Goal: Task Accomplishment & Management: Manage account settings

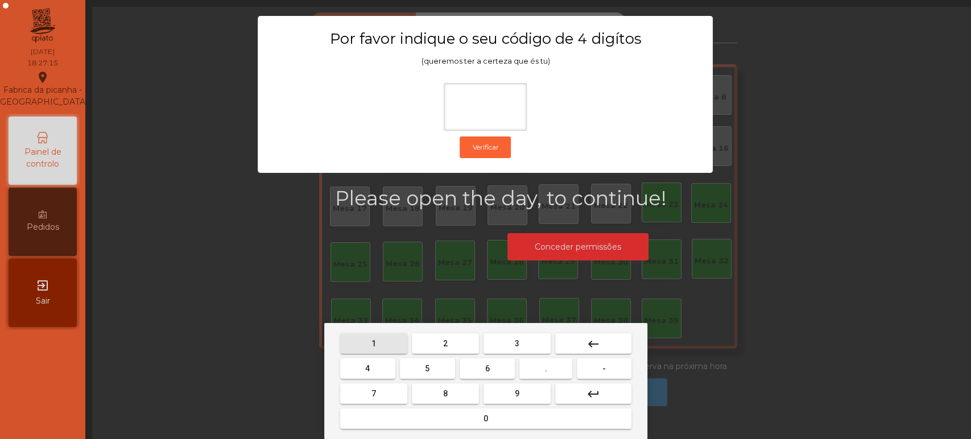
click at [373, 343] on span "1" at bounding box center [374, 343] width 5 height 9
click at [516, 340] on span "3" at bounding box center [517, 343] width 5 height 9
click at [419, 373] on button "5" at bounding box center [427, 369] width 55 height 20
click at [442, 434] on div "1 2 3 keyboard_backspace 4 5 6 . - 7 8 9 keyboard_return 0" at bounding box center [485, 381] width 323 height 116
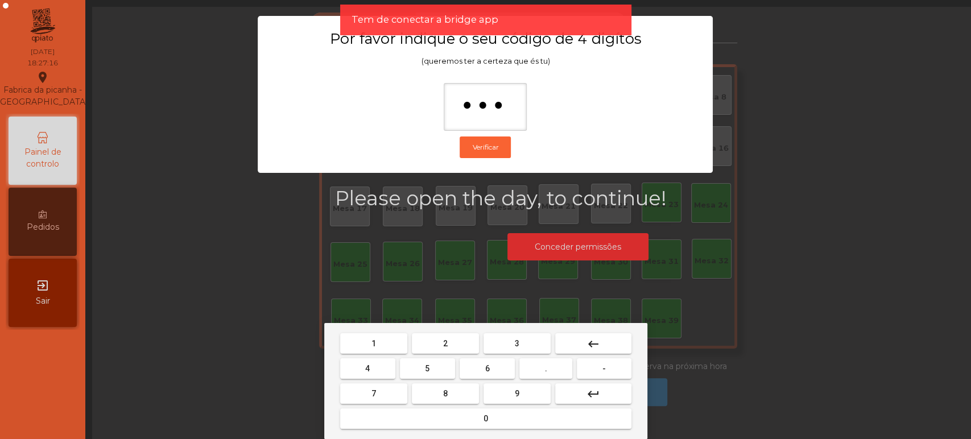
click at [484, 423] on span "0" at bounding box center [486, 418] width 5 height 9
type input "****"
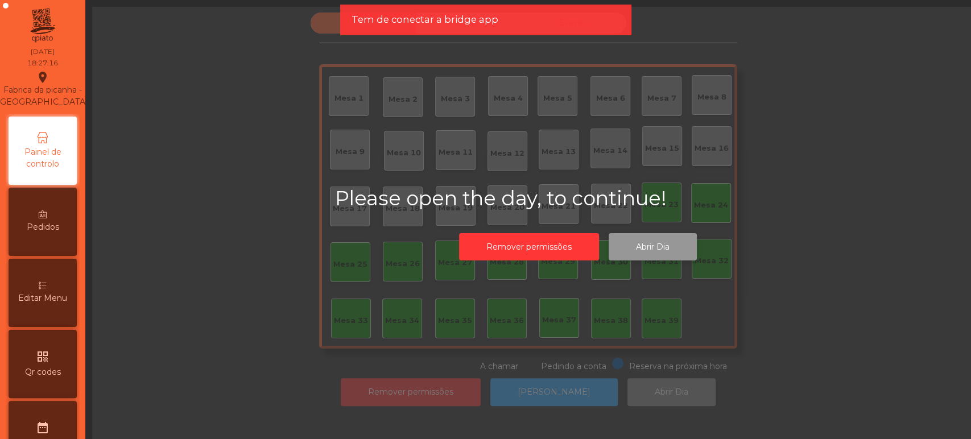
click at [651, 243] on button "Abrir Dia" at bounding box center [653, 247] width 88 height 28
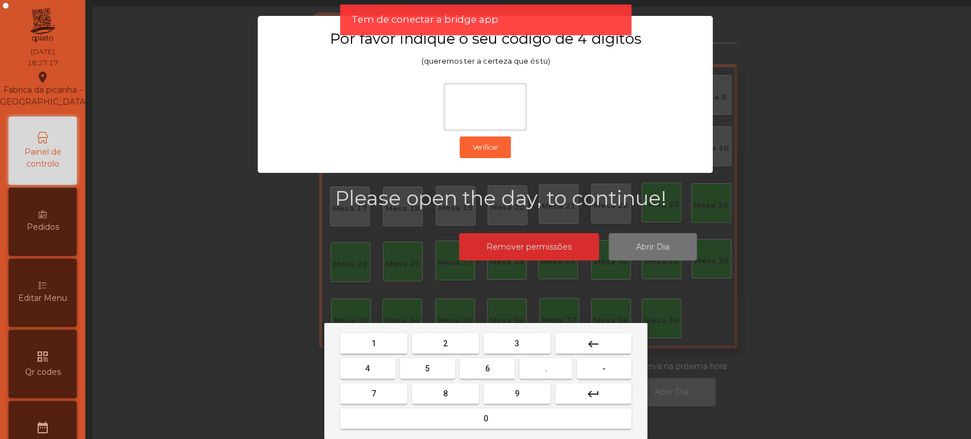
click at [372, 341] on span "1" at bounding box center [374, 343] width 5 height 9
click at [517, 343] on span "3" at bounding box center [517, 343] width 5 height 9
click at [427, 369] on span "5" at bounding box center [427, 368] width 5 height 9
click at [460, 421] on button "0" at bounding box center [485, 419] width 291 height 20
type input "****"
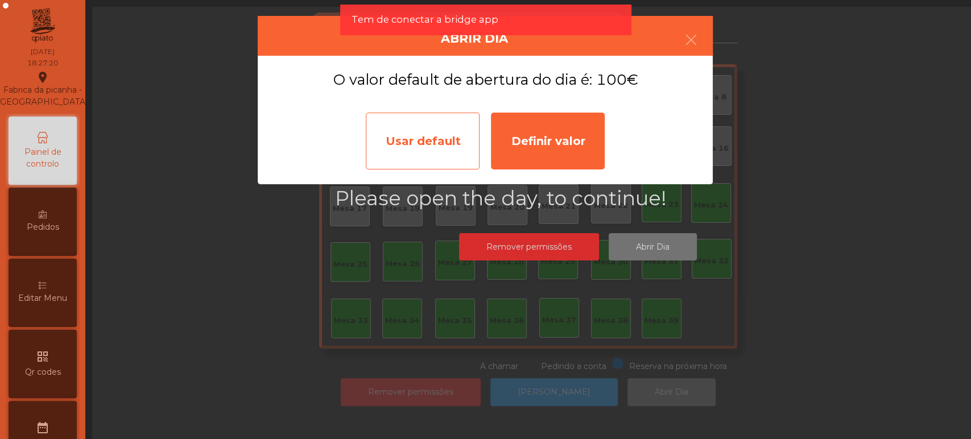
click at [442, 141] on div "Usar default" at bounding box center [423, 141] width 114 height 57
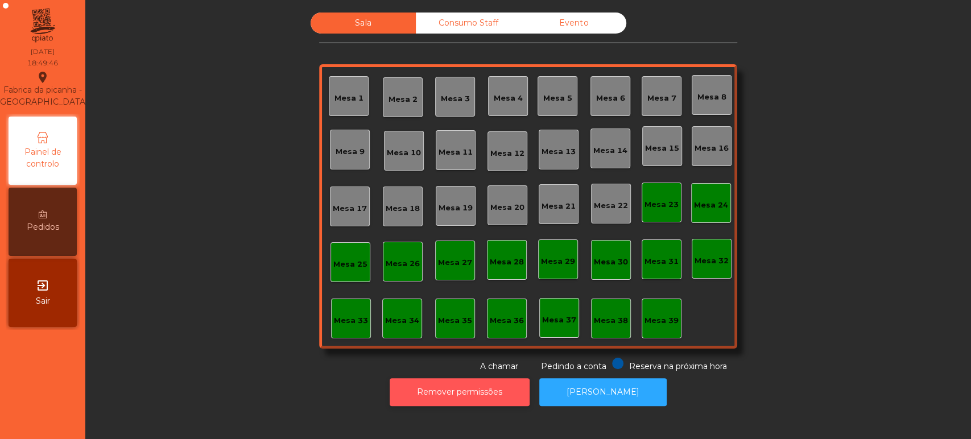
click at [510, 388] on button "Remover permissões" at bounding box center [460, 392] width 140 height 28
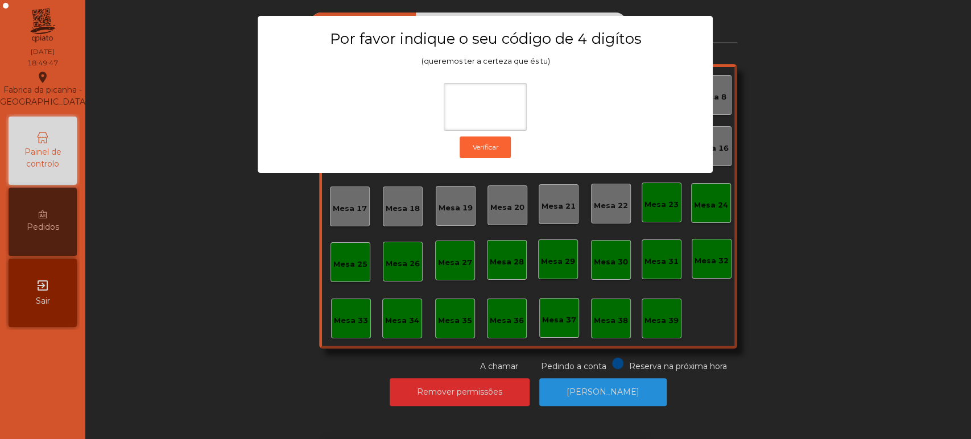
click at [710, 340] on div "1 2 3 keyboard_backspace 4 5 6 . - 7 8 9 keyboard_return 0" at bounding box center [485, 381] width 971 height 116
click at [624, 392] on ngb-modal-window "Por favor indique o seu código de 4 digítos (queremos ter a certeza que és tu) …" at bounding box center [485, 219] width 923 height 439
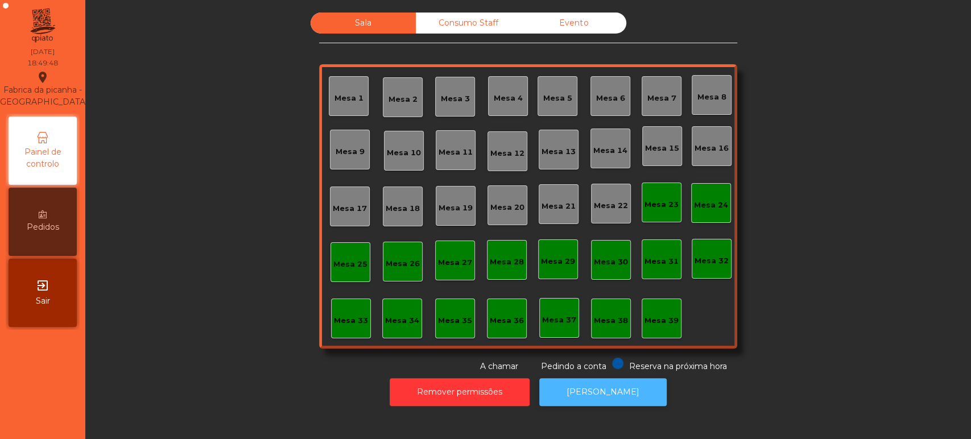
click at [608, 392] on button "[PERSON_NAME]" at bounding box center [602, 392] width 127 height 28
click at [580, 393] on button "[PERSON_NAME]" at bounding box center [602, 392] width 127 height 28
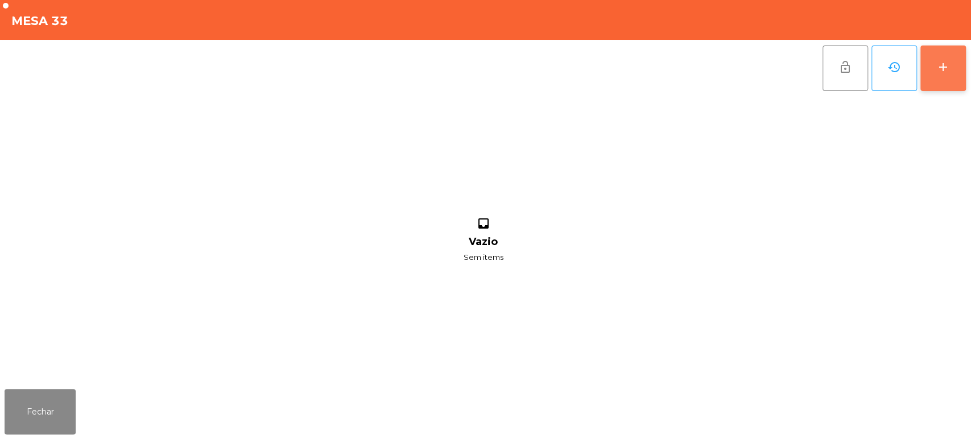
click at [939, 67] on div "add" at bounding box center [944, 67] width 14 height 14
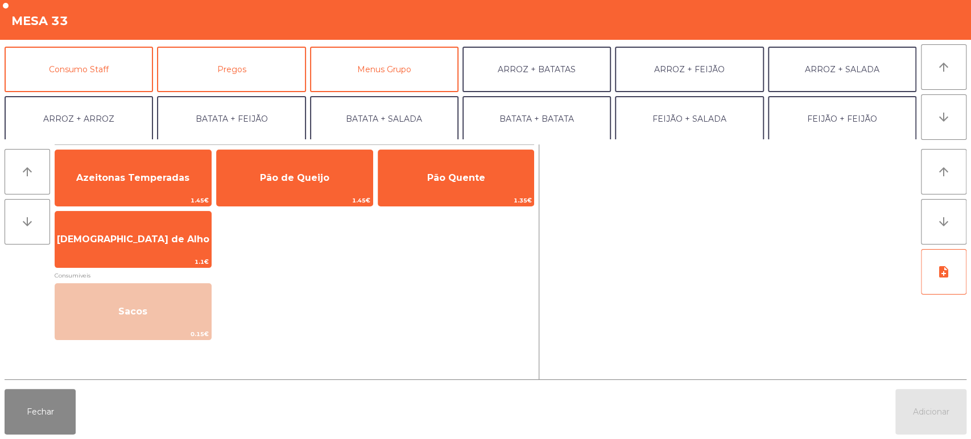
scroll to position [95, 0]
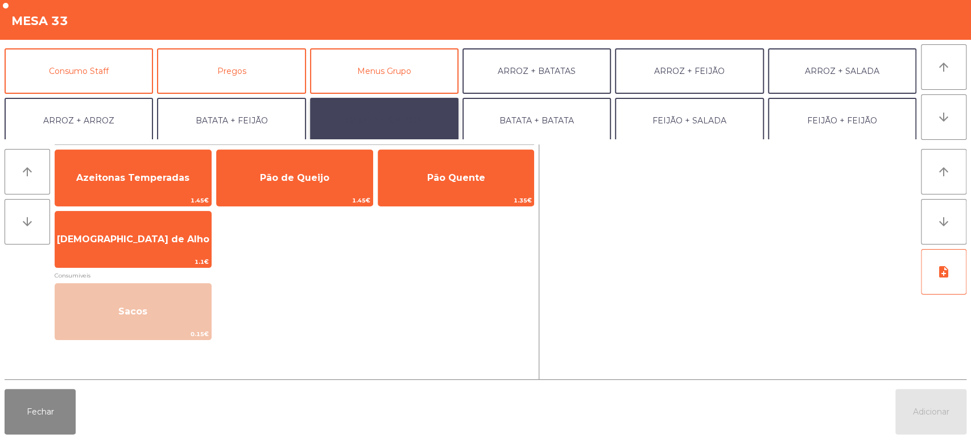
click at [396, 112] on button "BATATA + SALADA" at bounding box center [384, 121] width 149 height 46
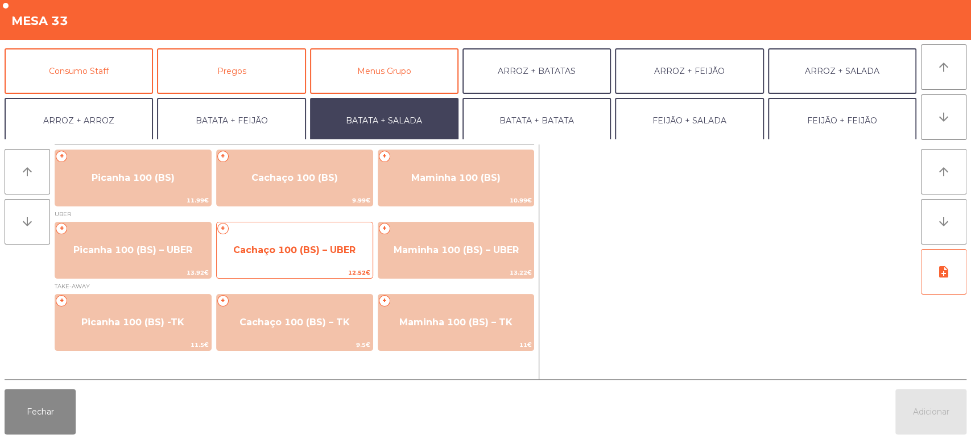
click at [302, 249] on span "Cachaço 100 (BS) – UBER" at bounding box center [294, 250] width 122 height 11
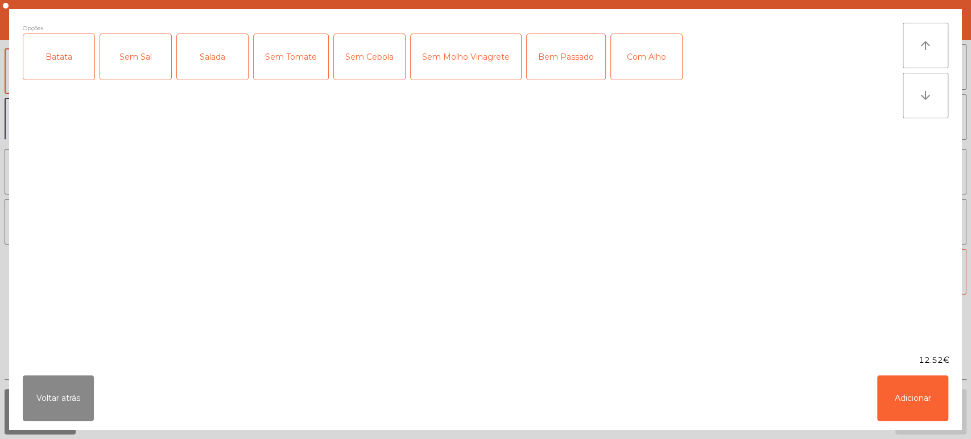
click at [77, 57] on div "Batata" at bounding box center [58, 57] width 71 height 46
click at [199, 47] on div "Salada" at bounding box center [212, 57] width 71 height 46
click at [912, 382] on button "Adicionar" at bounding box center [912, 399] width 71 height 46
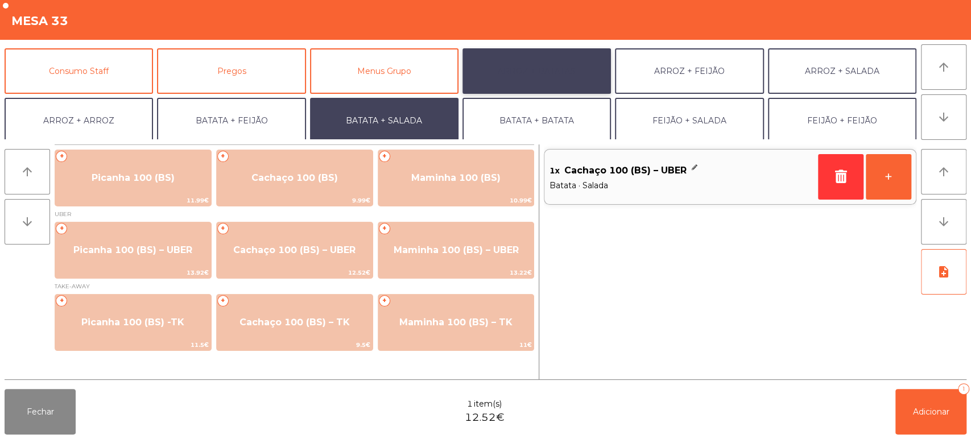
click at [549, 69] on button "ARROZ + BATATAS" at bounding box center [537, 71] width 149 height 46
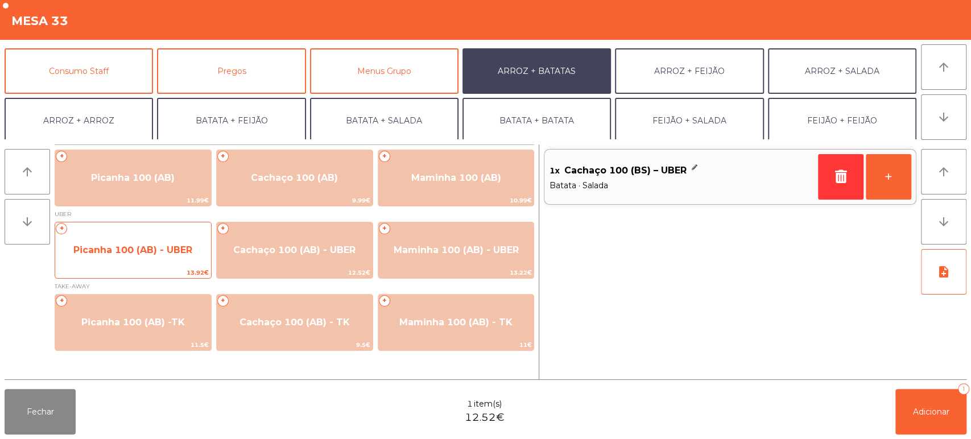
click at [124, 241] on span "Picanha 100 (AB) - UBER" at bounding box center [133, 250] width 156 height 31
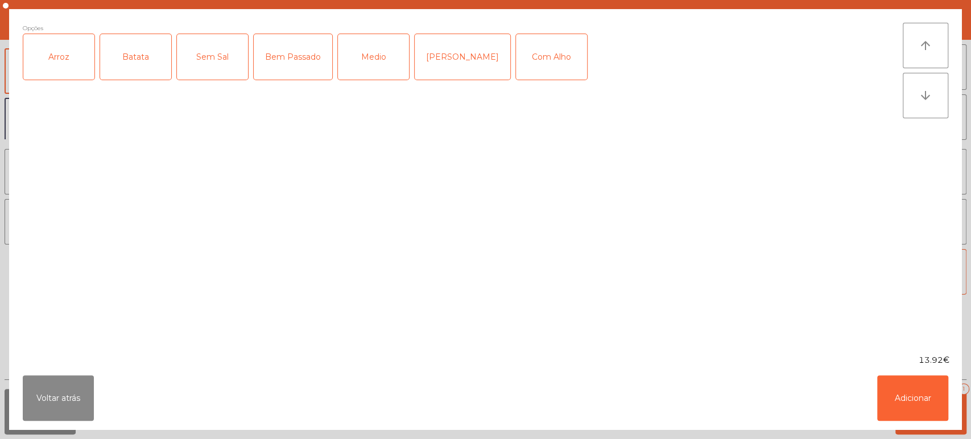
click at [30, 68] on div "Arroz" at bounding box center [58, 57] width 71 height 46
click at [61, 48] on div "Arroz" at bounding box center [58, 57] width 71 height 46
click at [143, 48] on div "Batata" at bounding box center [135, 57] width 71 height 46
click at [60, 51] on div "Arroz" at bounding box center [58, 57] width 71 height 46
click at [370, 53] on div "Medio" at bounding box center [373, 57] width 71 height 46
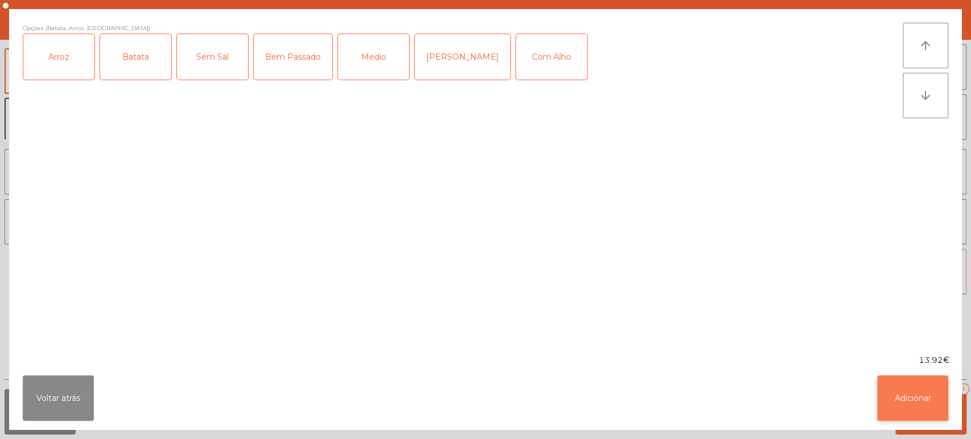
click at [891, 392] on button "Adicionar" at bounding box center [912, 399] width 71 height 46
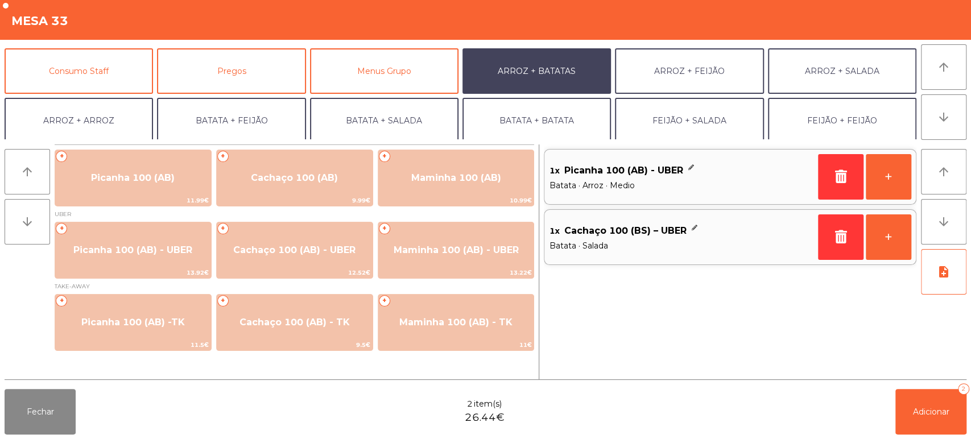
scroll to position [148, 0]
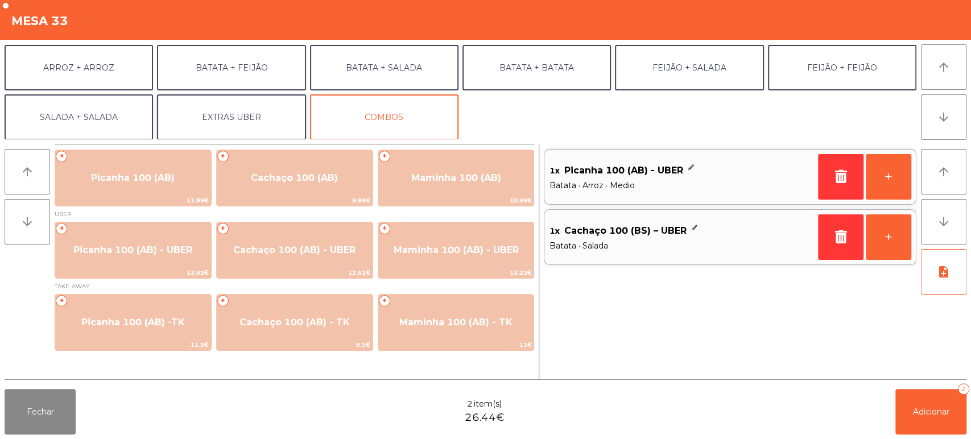
click at [265, 122] on button "EXTRAS UBER" at bounding box center [231, 117] width 149 height 46
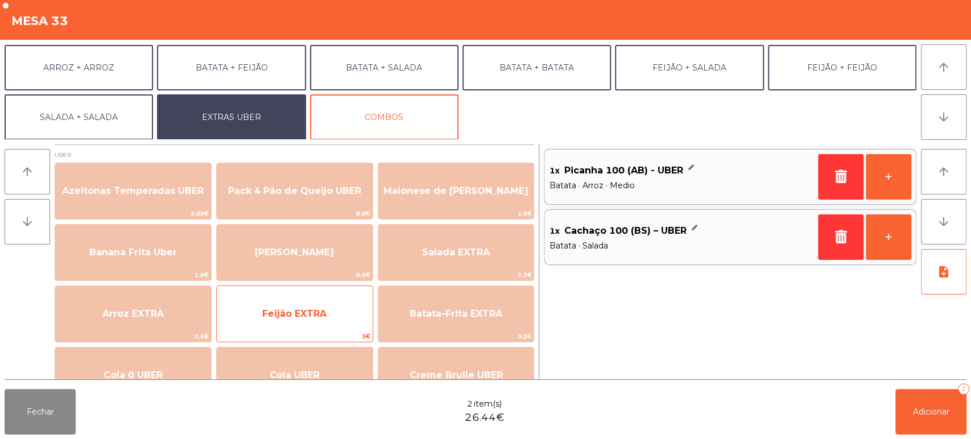
click at [310, 294] on div "Feijão EXTRA 3€" at bounding box center [294, 314] width 157 height 57
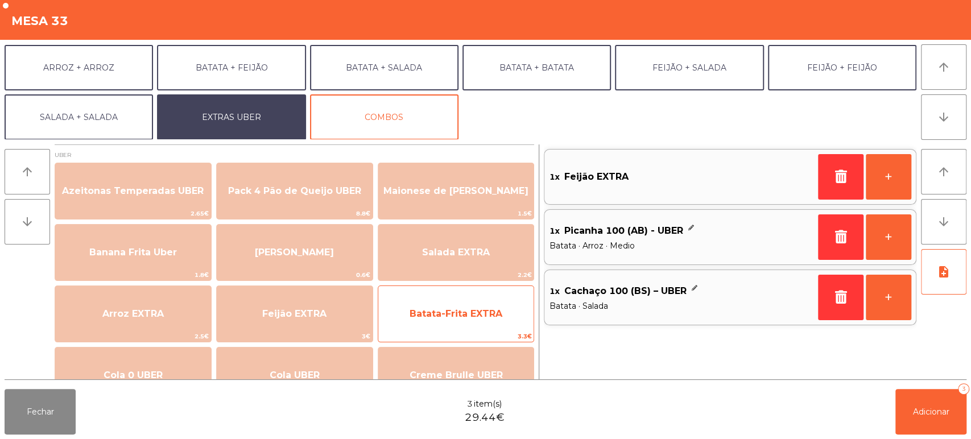
click at [452, 302] on span "Batata-Frita EXTRA" at bounding box center [456, 314] width 156 height 31
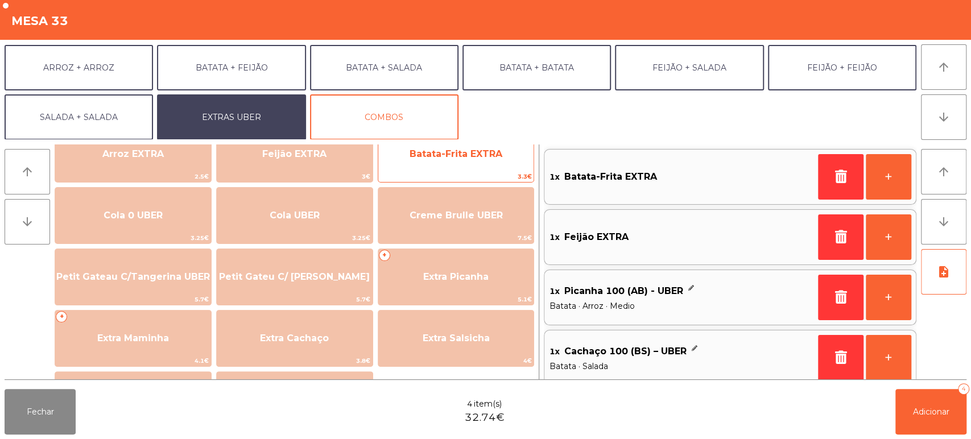
scroll to position [187, 0]
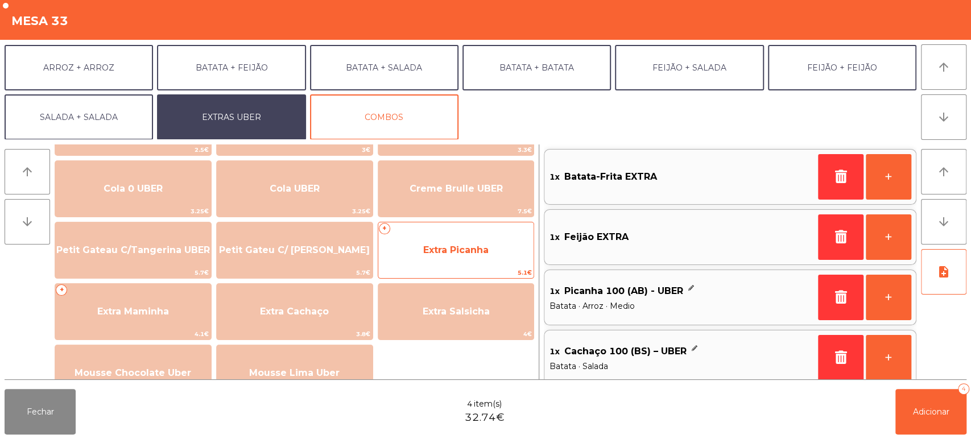
click at [462, 245] on span "Extra Picanha" at bounding box center [455, 250] width 65 height 11
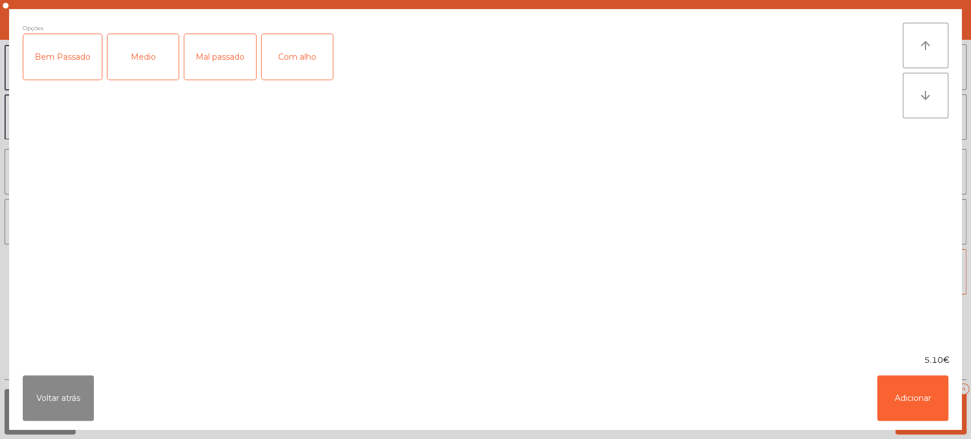
click at [150, 41] on div "Medio" at bounding box center [143, 57] width 71 height 46
click at [918, 396] on button "Adicionar" at bounding box center [912, 399] width 71 height 46
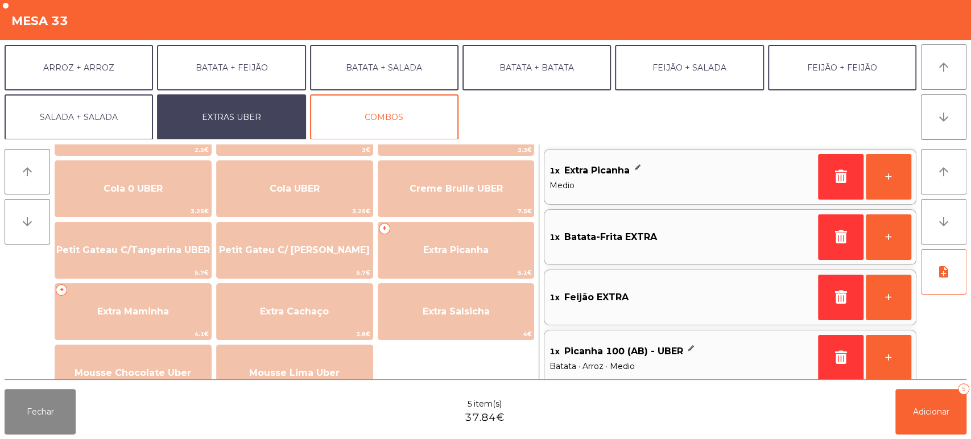
scroll to position [5, 0]
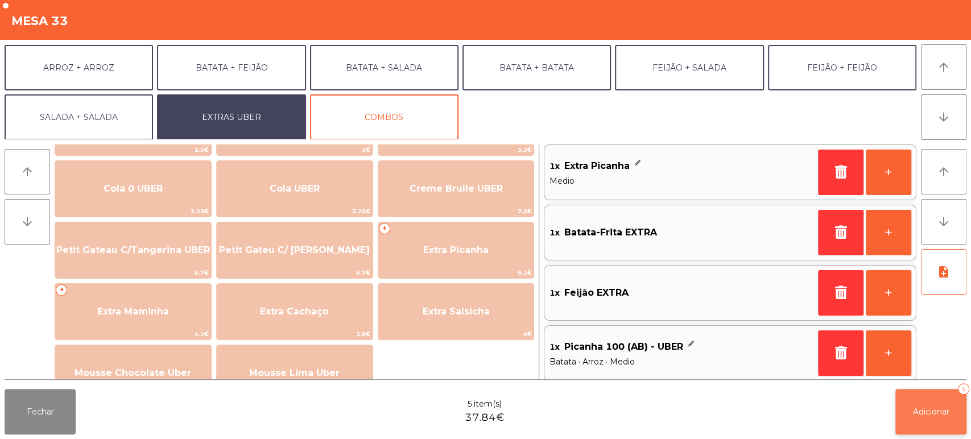
click at [901, 402] on button "Adicionar 5" at bounding box center [931, 412] width 71 height 46
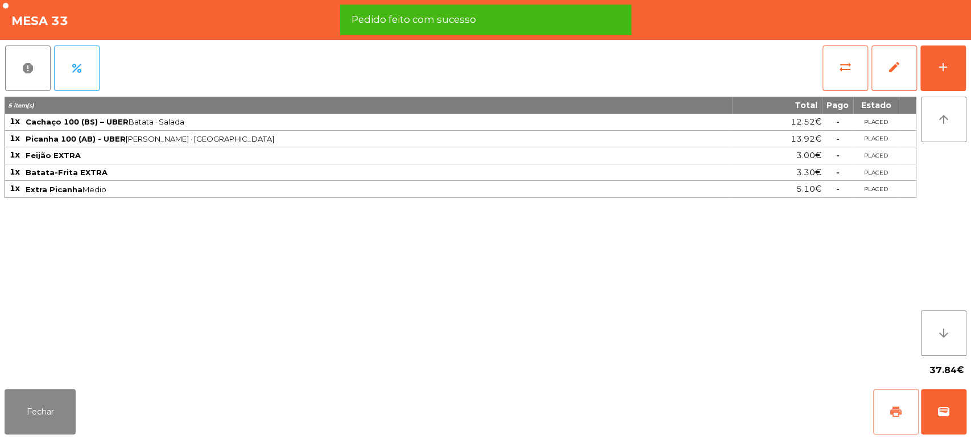
click at [894, 415] on span "print" at bounding box center [896, 412] width 14 height 14
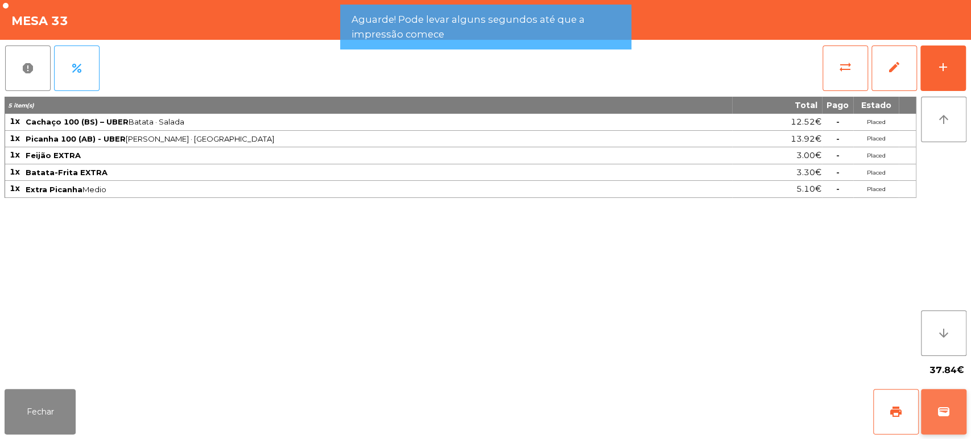
click at [936, 410] on button "wallet" at bounding box center [944, 412] width 46 height 46
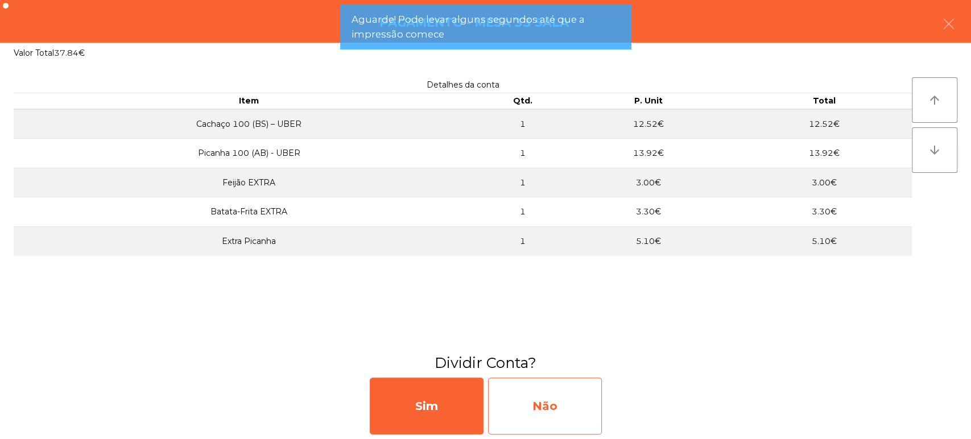
click at [574, 402] on div "Não" at bounding box center [545, 406] width 114 height 57
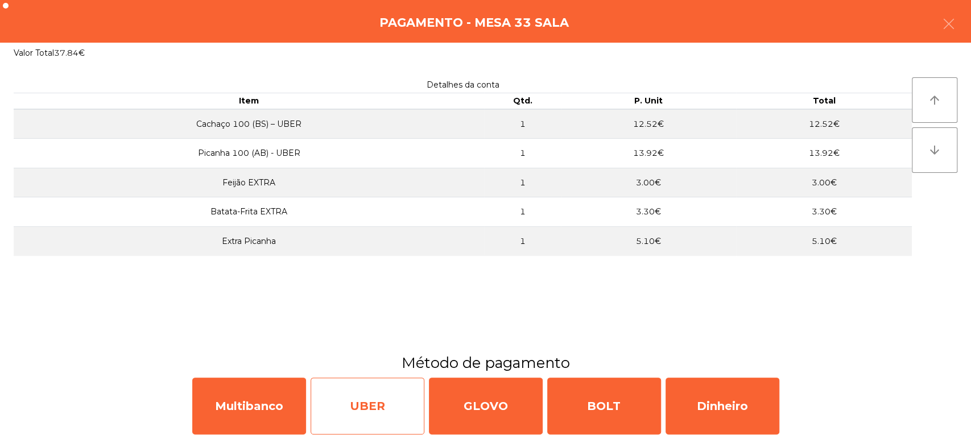
click at [388, 392] on div "UBER" at bounding box center [368, 406] width 114 height 57
select select "**"
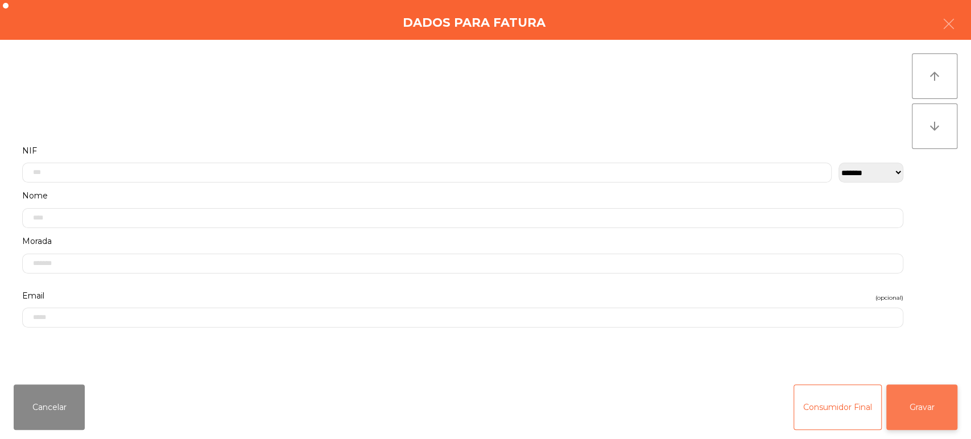
click at [917, 407] on button "Gravar" at bounding box center [922, 408] width 71 height 46
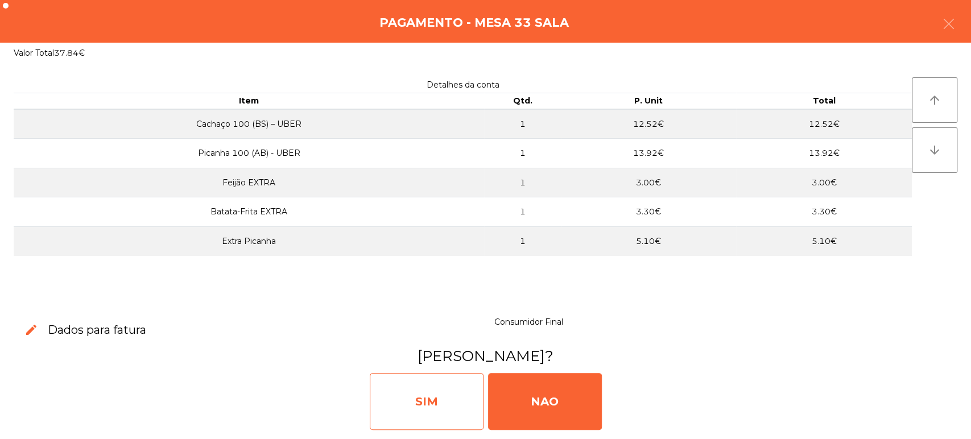
click at [398, 391] on div "SIM" at bounding box center [427, 401] width 114 height 57
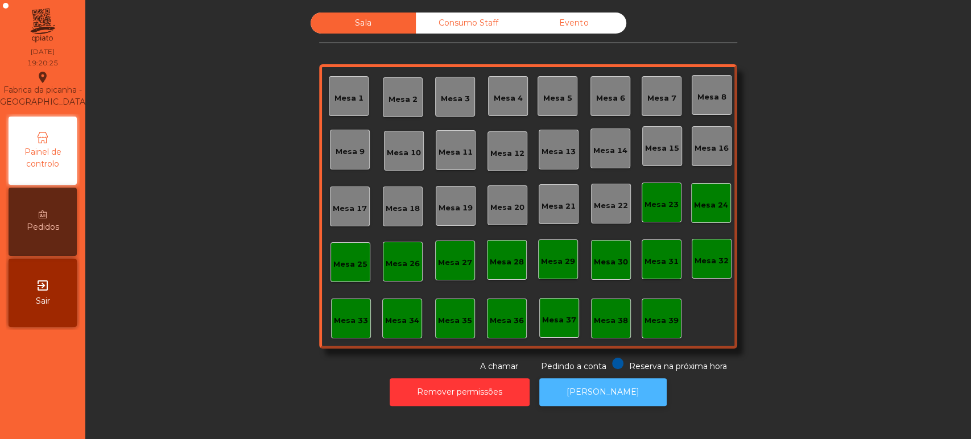
click at [601, 393] on button "[PERSON_NAME]" at bounding box center [602, 392] width 127 height 28
click at [396, 271] on div "Mesa 26" at bounding box center [403, 262] width 40 height 40
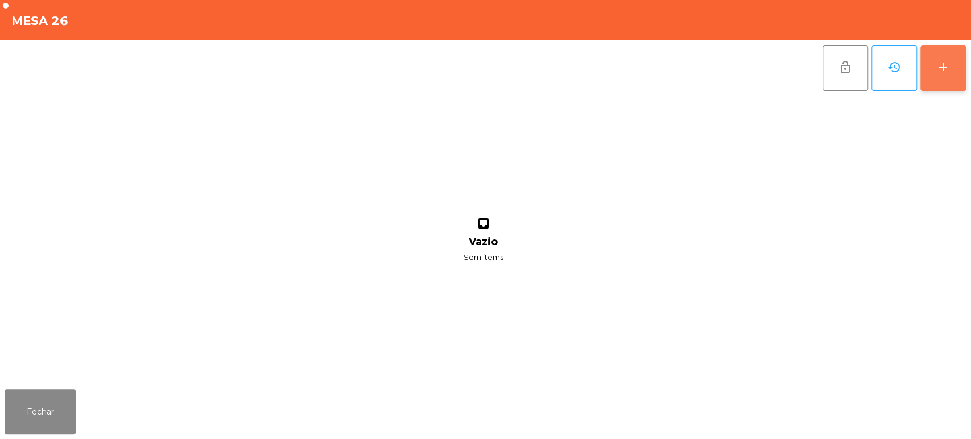
click at [938, 86] on button "add" at bounding box center [944, 69] width 46 height 46
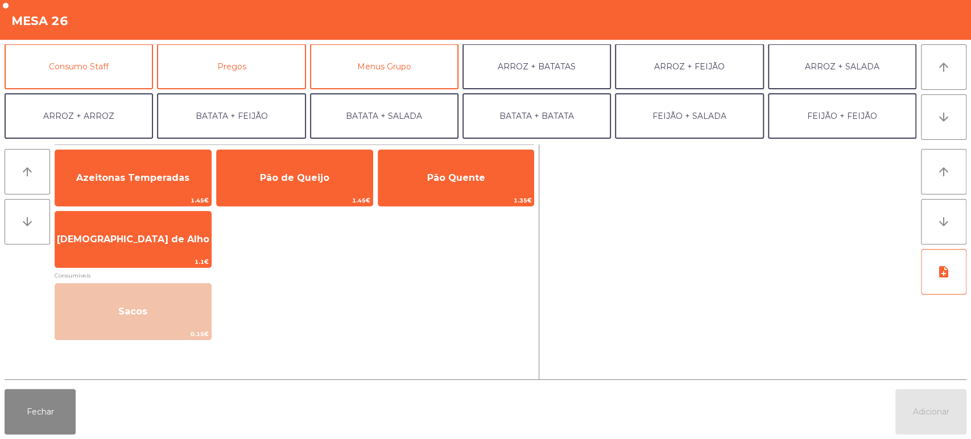
scroll to position [101, 0]
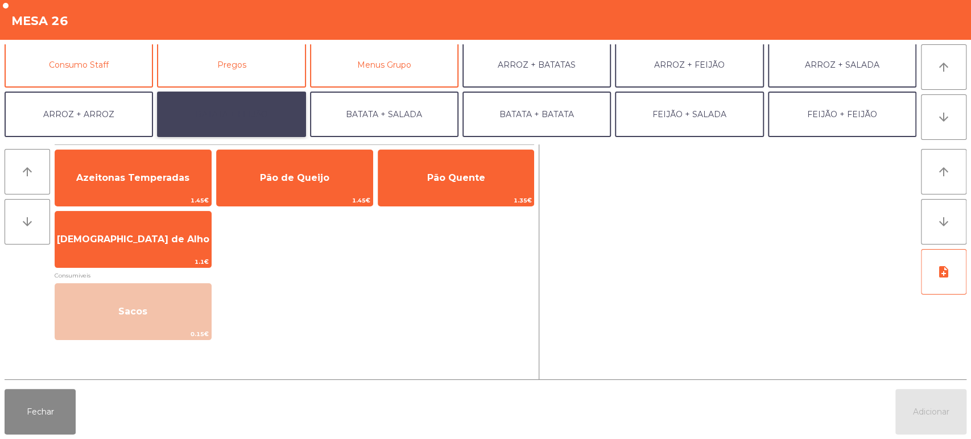
click at [219, 109] on button "BATATA + FEIJÃO" at bounding box center [231, 115] width 149 height 46
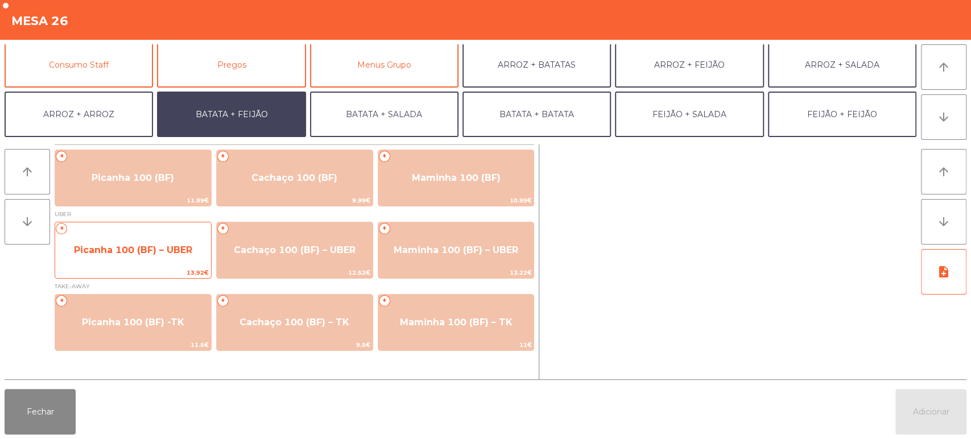
click at [151, 252] on span "Picanha 100 (BF) – UBER" at bounding box center [133, 250] width 118 height 11
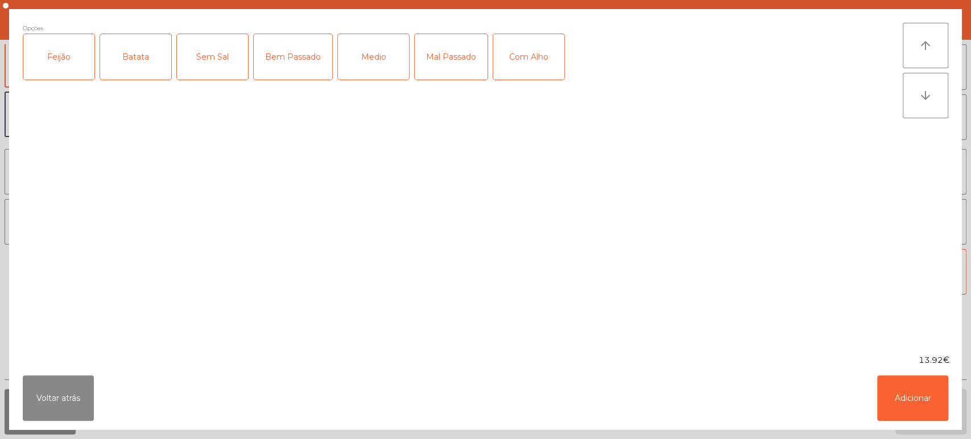
click at [76, 68] on div "Feijão" at bounding box center [58, 57] width 71 height 46
click at [130, 56] on div "Batata" at bounding box center [135, 57] width 71 height 46
click at [374, 48] on div "Medio" at bounding box center [373, 57] width 71 height 46
click at [905, 405] on button "Adicionar" at bounding box center [912, 399] width 71 height 46
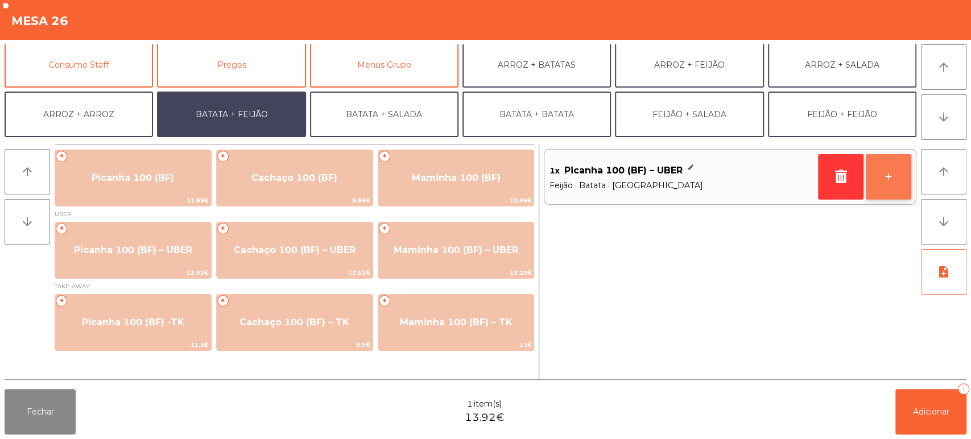
click at [877, 194] on button "+" at bounding box center [889, 177] width 46 height 46
click at [885, 436] on div "Fechar 2 item(s) 27.84€ Adicionar 2" at bounding box center [485, 412] width 971 height 55
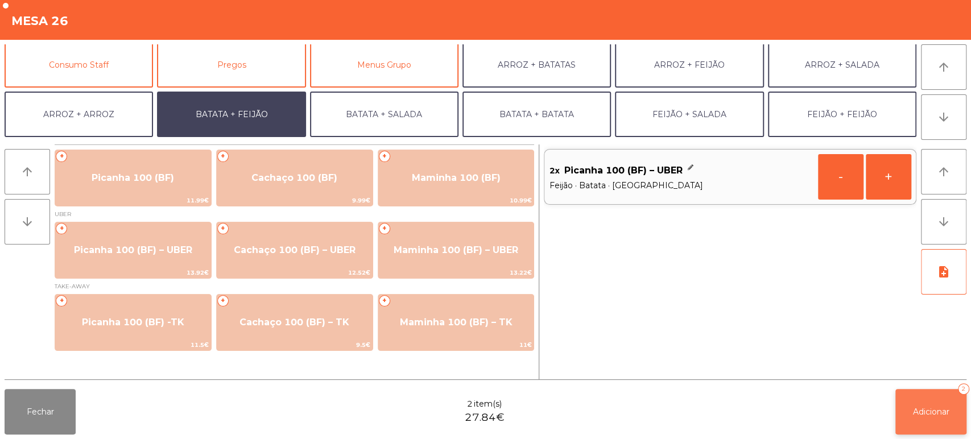
click at [947, 423] on button "Adicionar 2" at bounding box center [931, 412] width 71 height 46
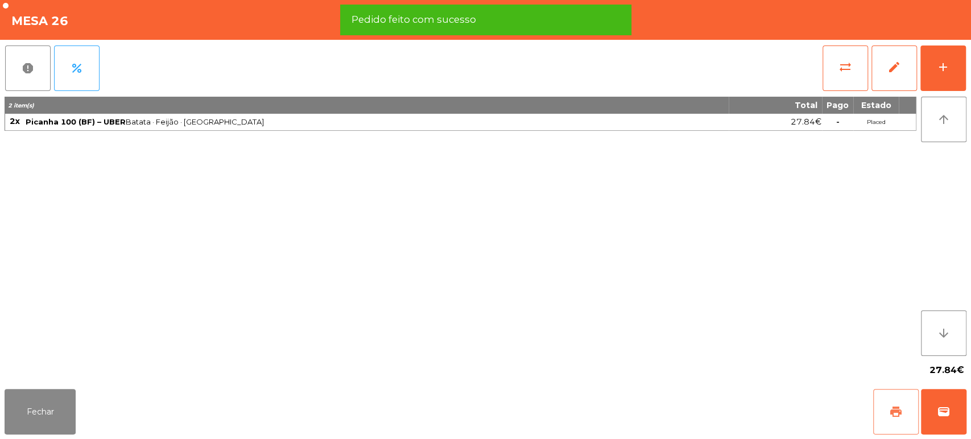
click at [885, 417] on button "print" at bounding box center [896, 412] width 46 height 46
click at [945, 422] on button "wallet" at bounding box center [944, 412] width 46 height 46
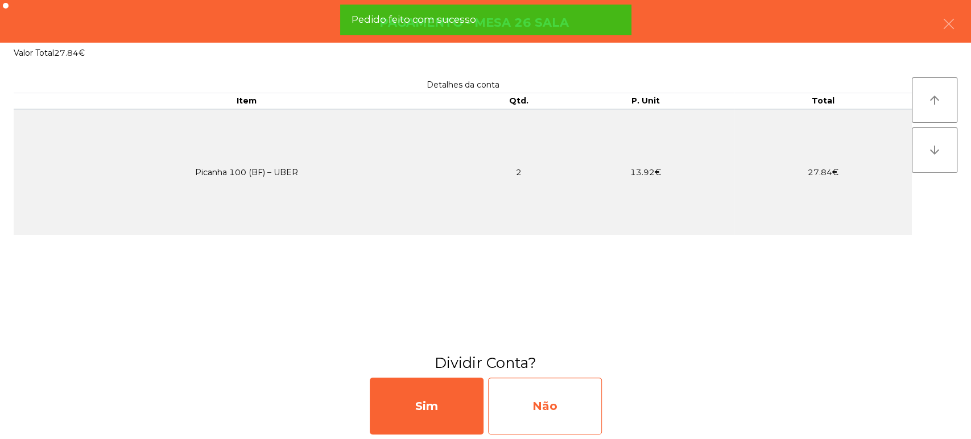
click at [544, 399] on div "Não" at bounding box center [545, 406] width 114 height 57
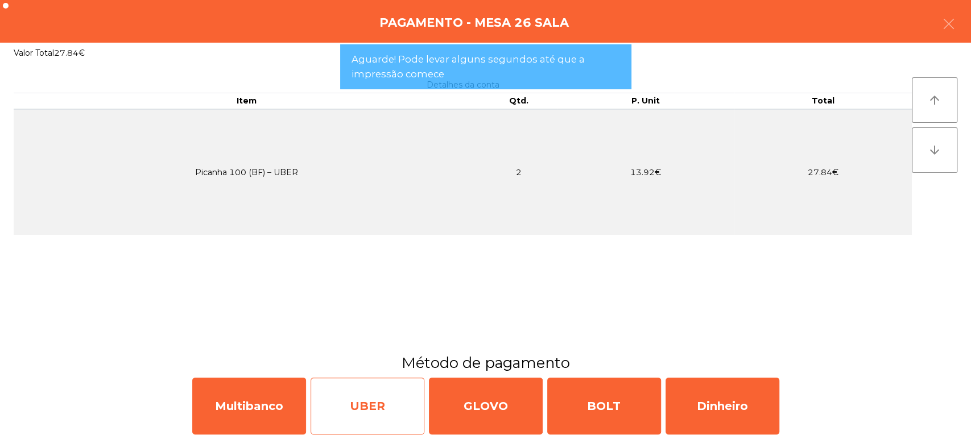
click at [369, 394] on div "UBER" at bounding box center [368, 406] width 114 height 57
select select "**"
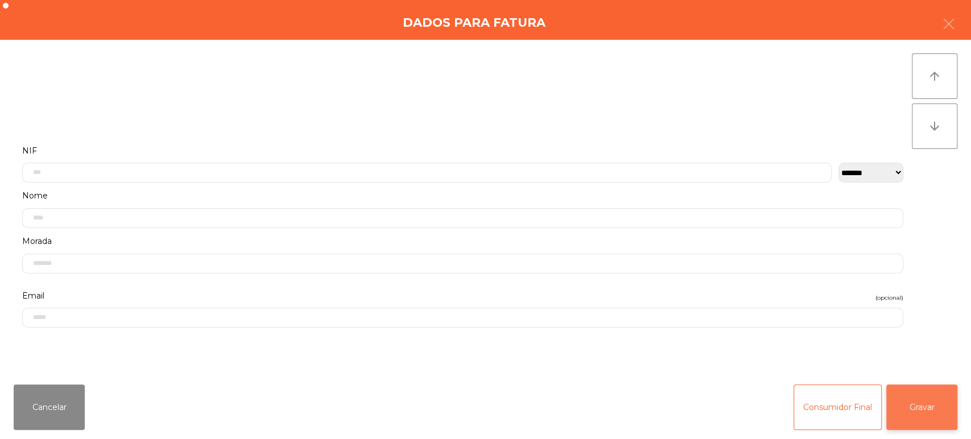
click at [893, 403] on button "Gravar" at bounding box center [922, 408] width 71 height 46
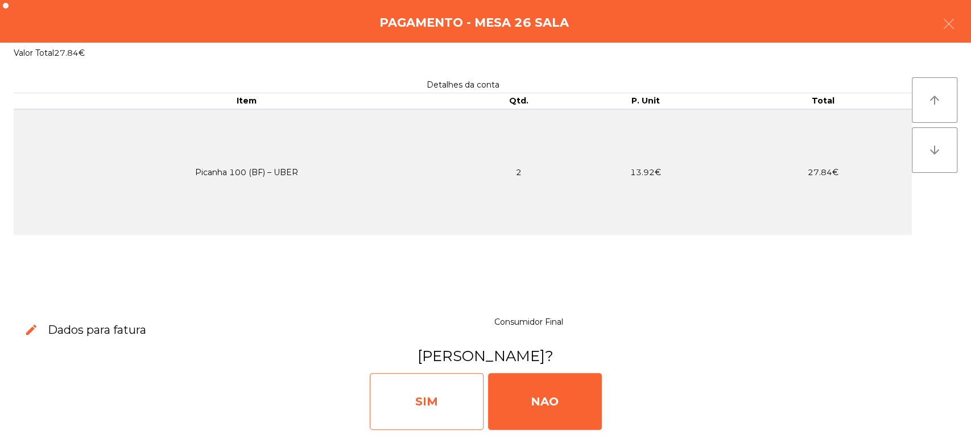
click at [410, 375] on div "SIM" at bounding box center [427, 401] width 114 height 57
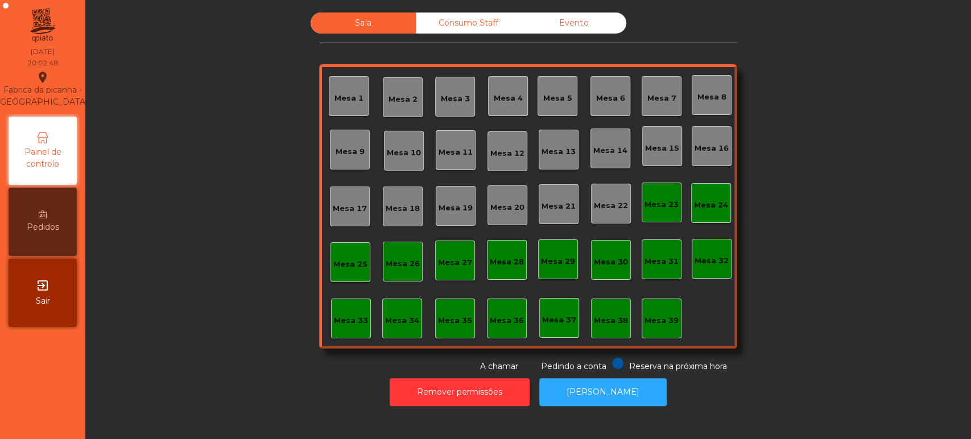
click at [654, 312] on div "Mesa 39" at bounding box center [662, 319] width 34 height 16
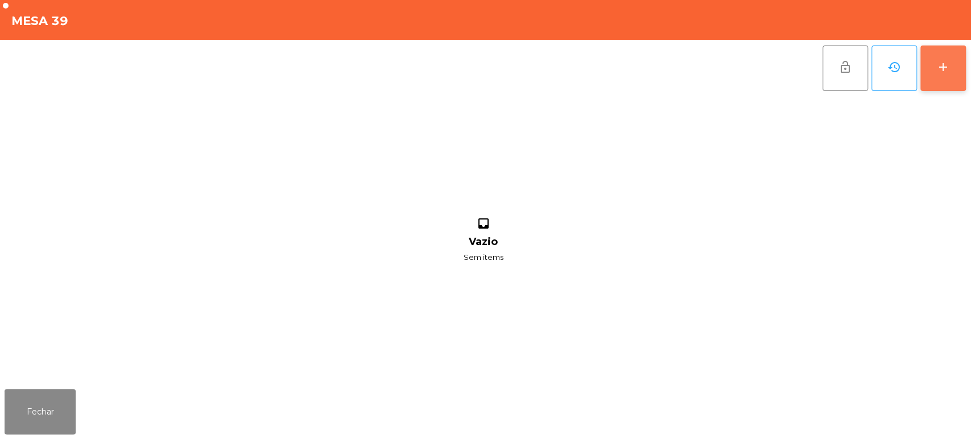
click at [949, 74] on button "add" at bounding box center [944, 69] width 46 height 46
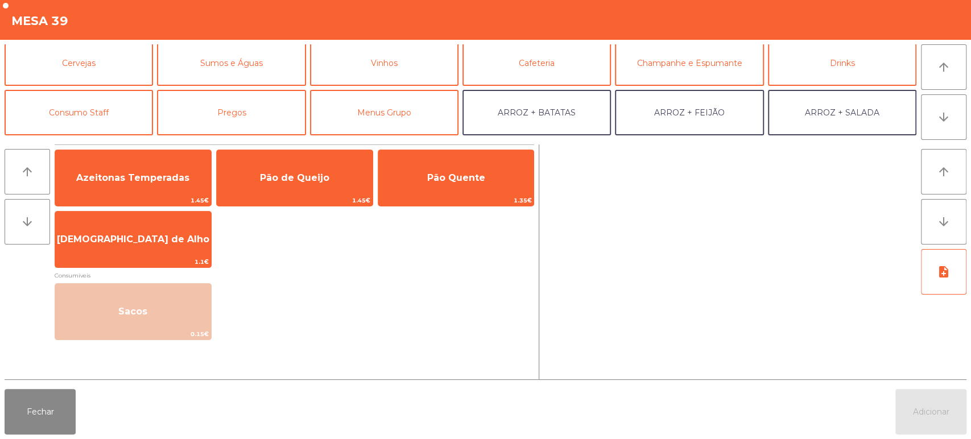
scroll to position [72, 0]
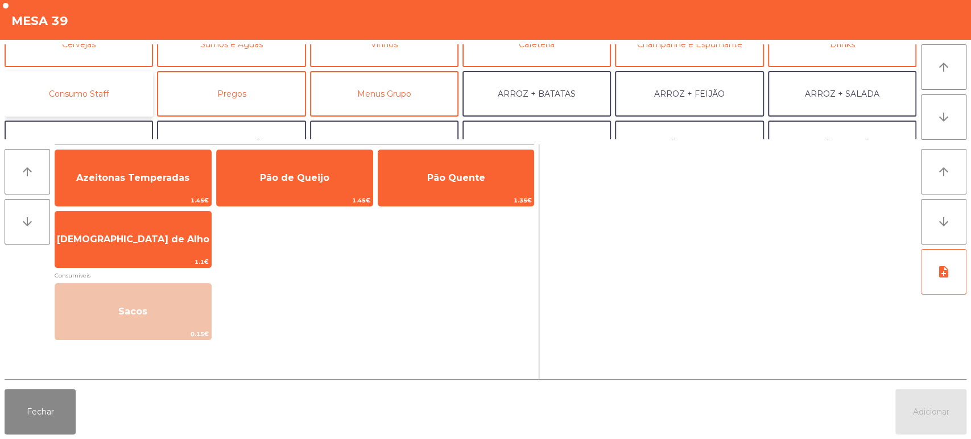
click at [79, 100] on button "Consumo Staff" at bounding box center [79, 94] width 149 height 46
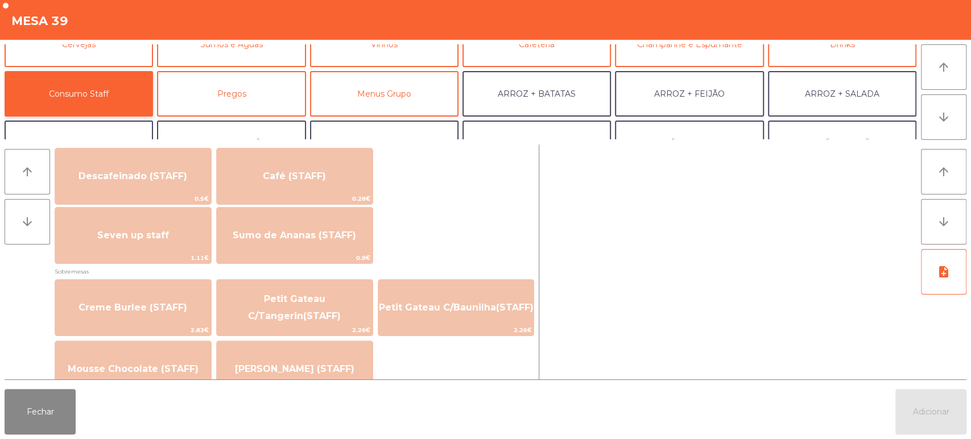
scroll to position [674, 0]
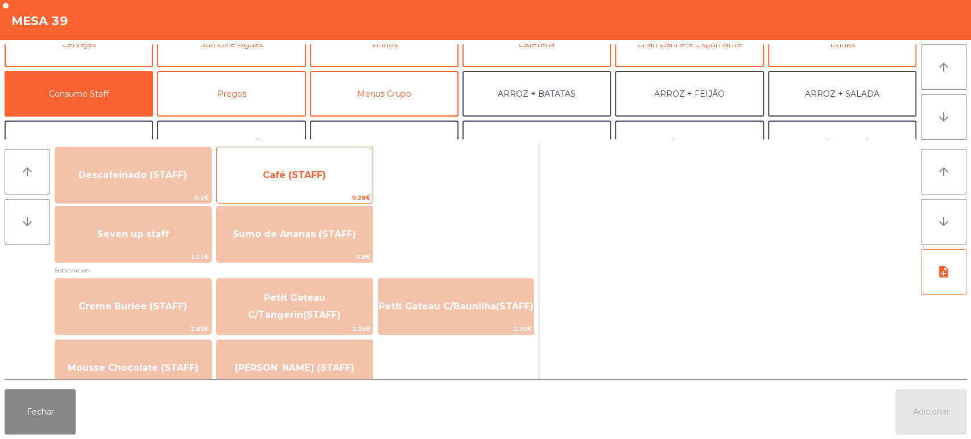
click at [303, 174] on span "Café (STAFF)" at bounding box center [294, 175] width 63 height 11
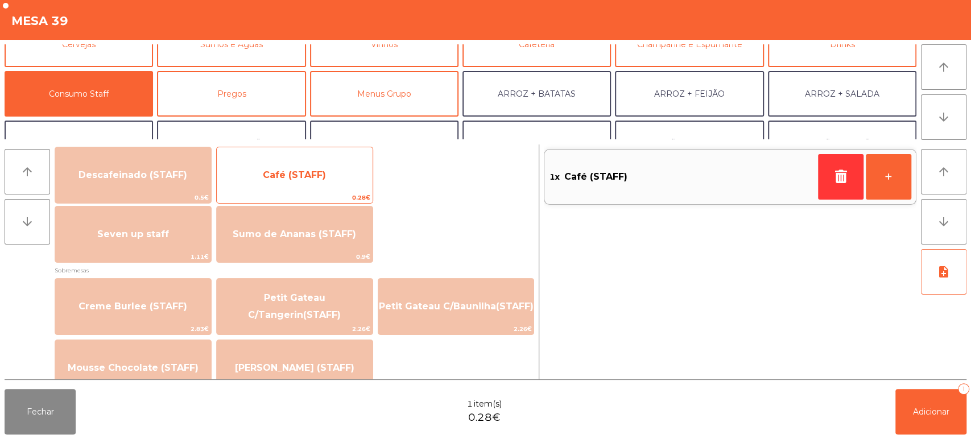
click at [300, 185] on span "Café (STAFF)" at bounding box center [295, 175] width 156 height 31
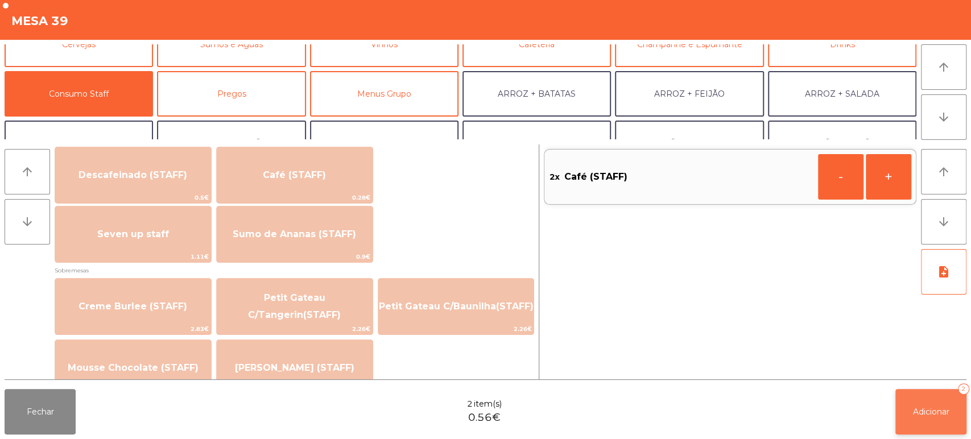
click at [929, 412] on span "Adicionar" at bounding box center [931, 412] width 36 height 10
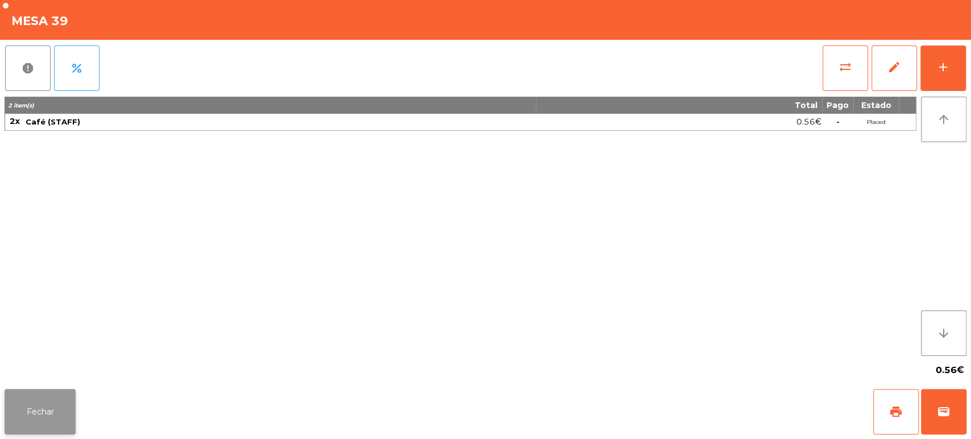
click at [46, 414] on button "Fechar" at bounding box center [40, 412] width 71 height 46
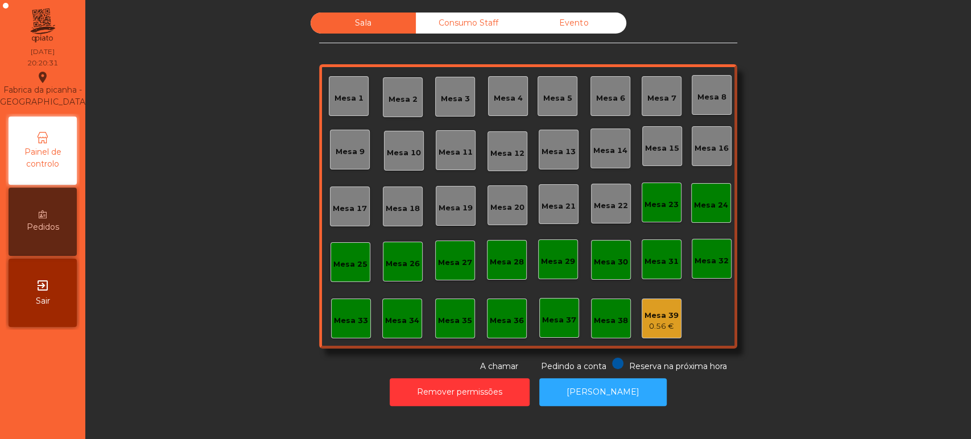
click at [652, 153] on div "Mesa 15" at bounding box center [662, 148] width 34 height 11
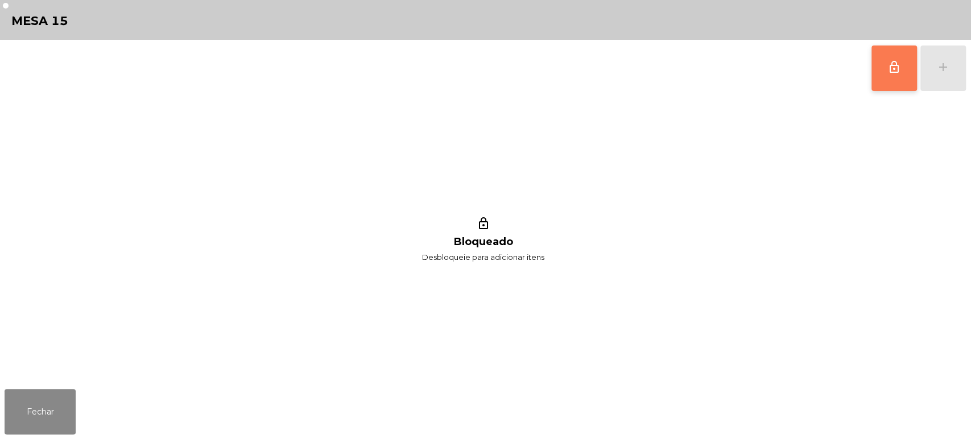
click at [876, 81] on button "lock_outline" at bounding box center [895, 69] width 46 height 46
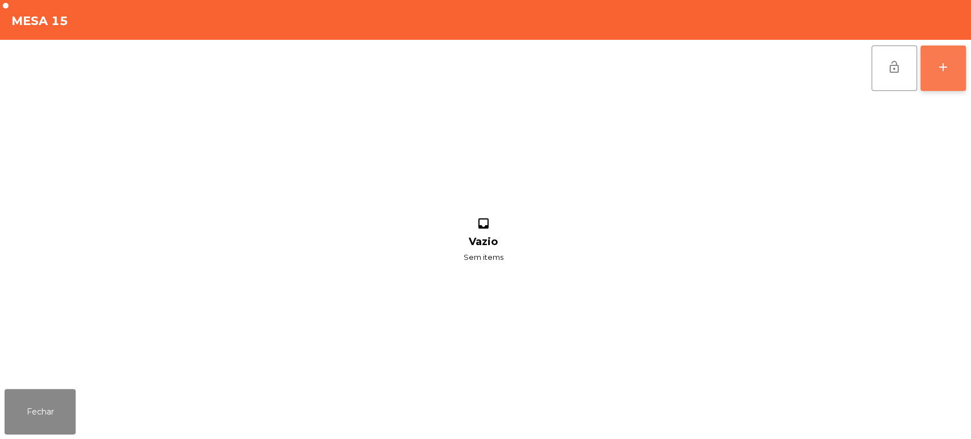
click at [939, 74] on button "add" at bounding box center [944, 69] width 46 height 46
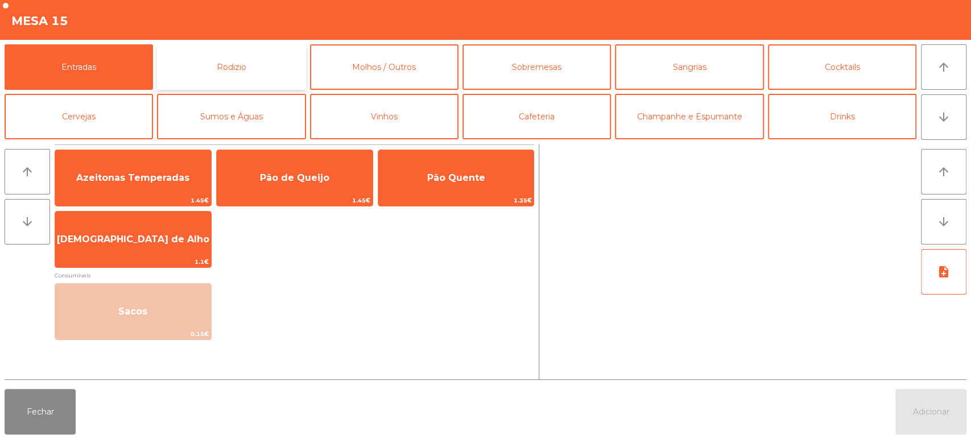
click at [219, 67] on button "Rodizio" at bounding box center [231, 67] width 149 height 46
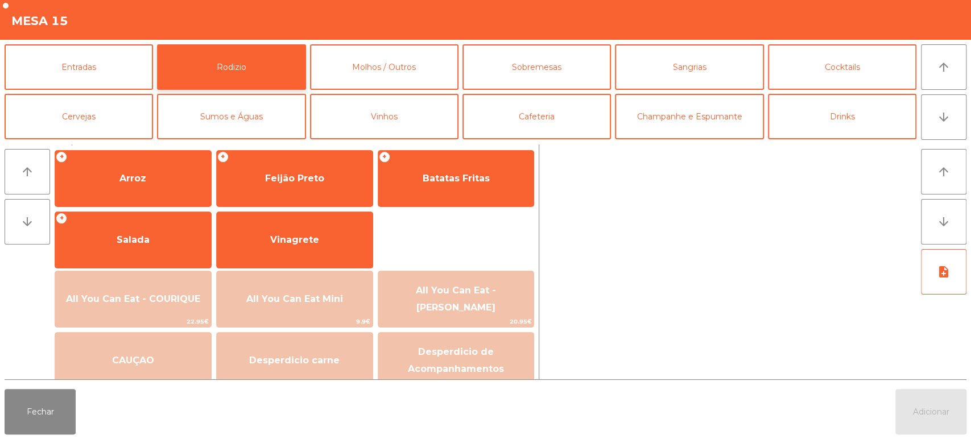
scroll to position [149, 0]
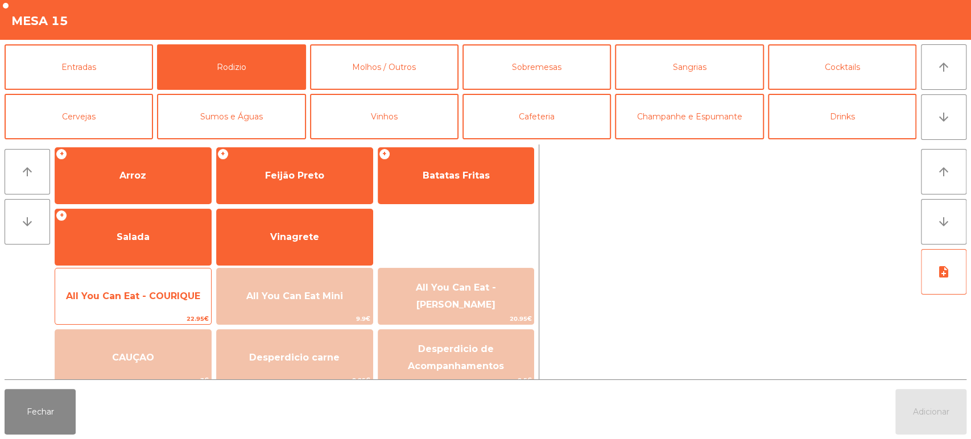
click at [162, 291] on span "All You Can Eat - COURIQUE" at bounding box center [133, 296] width 134 height 11
click at [168, 294] on span "All You Can Eat - COURIQUE" at bounding box center [133, 296] width 134 height 11
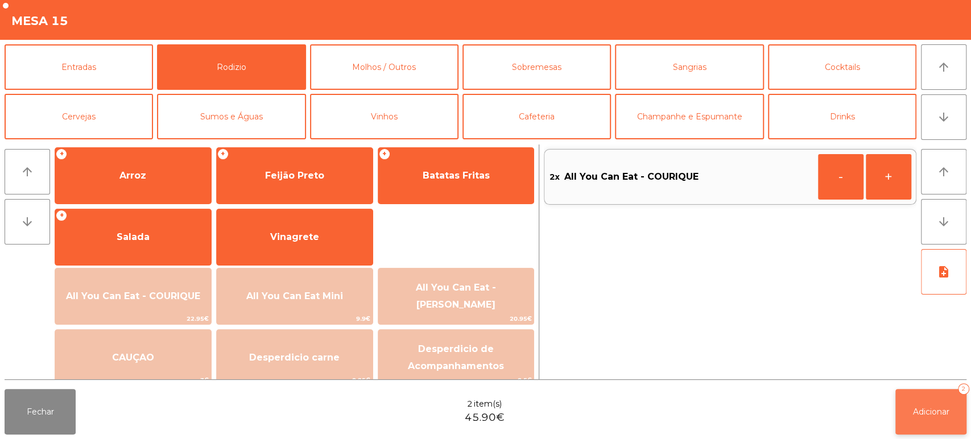
click at [933, 414] on span "Adicionar" at bounding box center [931, 412] width 36 height 10
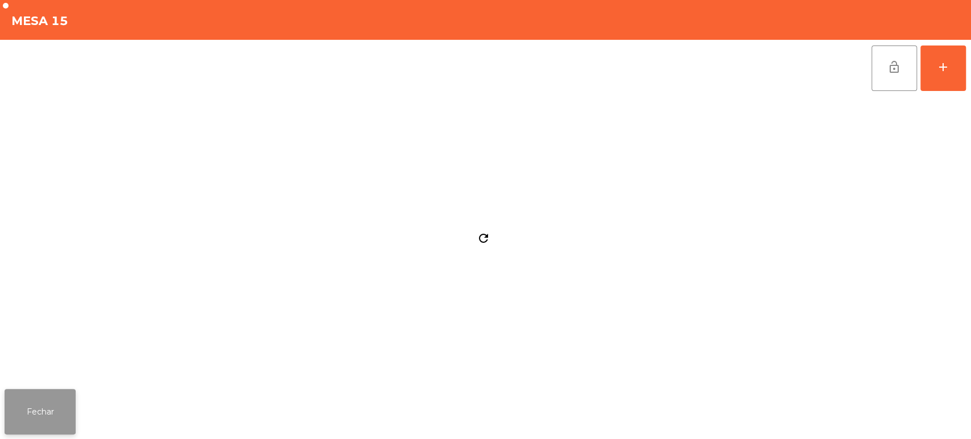
click at [46, 397] on button "Fechar" at bounding box center [40, 412] width 71 height 46
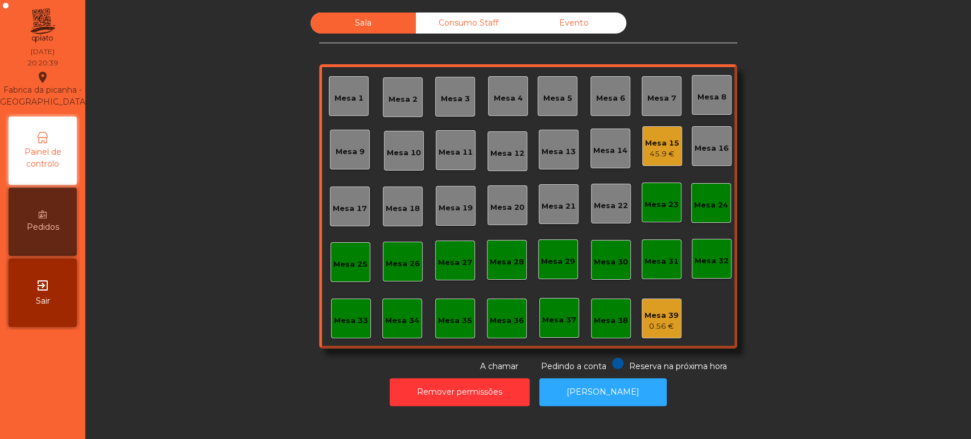
click at [343, 150] on div "Mesa 9" at bounding box center [350, 151] width 29 height 11
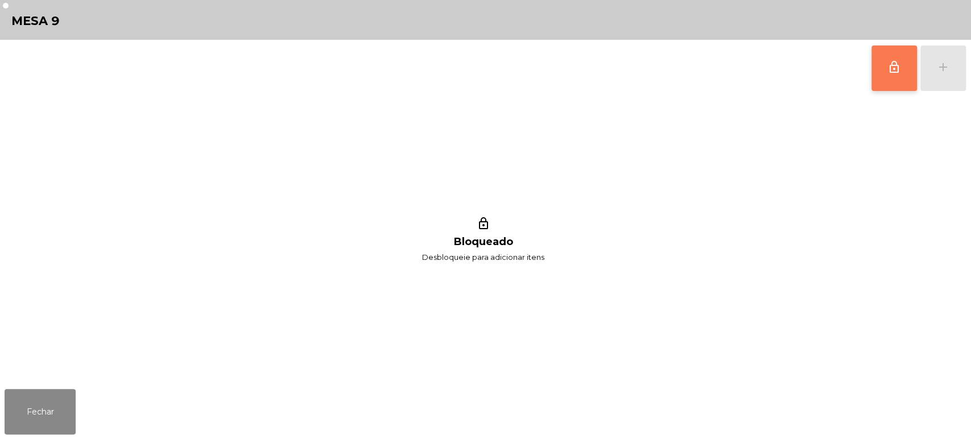
click at [905, 77] on button "lock_outline" at bounding box center [895, 69] width 46 height 46
click at [946, 64] on div "lock_outline add" at bounding box center [919, 68] width 96 height 57
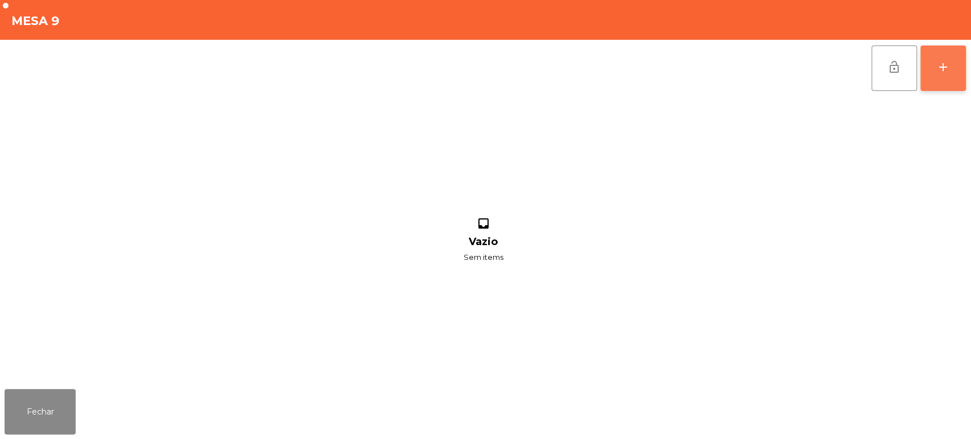
click at [943, 65] on div "add" at bounding box center [944, 67] width 14 height 14
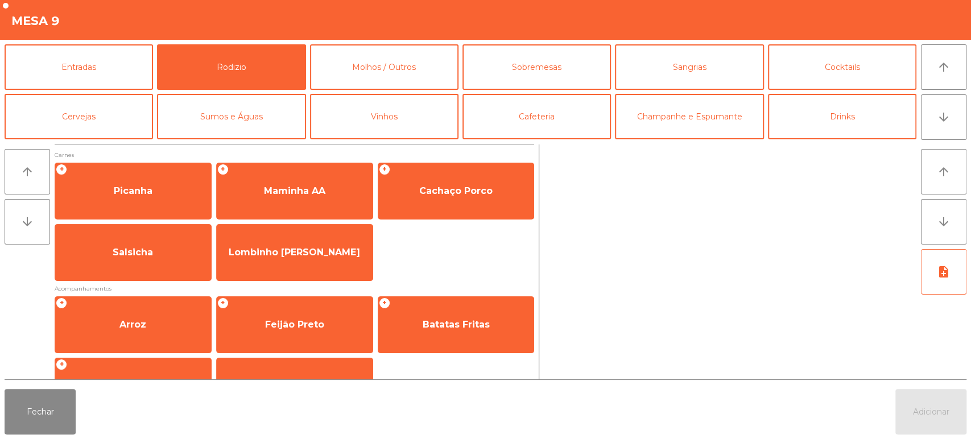
scroll to position [160, 0]
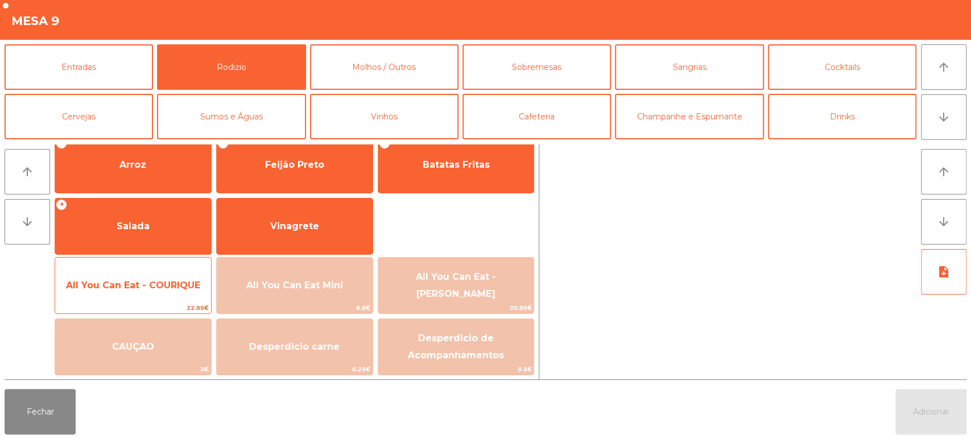
click at [155, 295] on span "All You Can Eat - COURIQUE" at bounding box center [133, 285] width 156 height 31
click at [168, 283] on span "All You Can Eat - COURIQUE" at bounding box center [133, 285] width 134 height 11
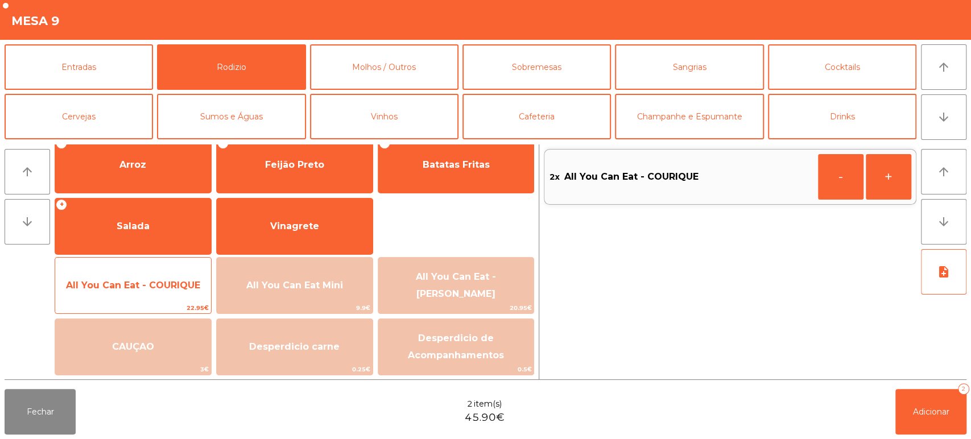
click at [173, 287] on span "All You Can Eat - COURIQUE" at bounding box center [133, 285] width 134 height 11
click at [163, 300] on span "All You Can Eat - COURIQUE" at bounding box center [133, 285] width 156 height 31
click at [164, 293] on span "All You Can Eat - COURIQUE" at bounding box center [133, 285] width 156 height 31
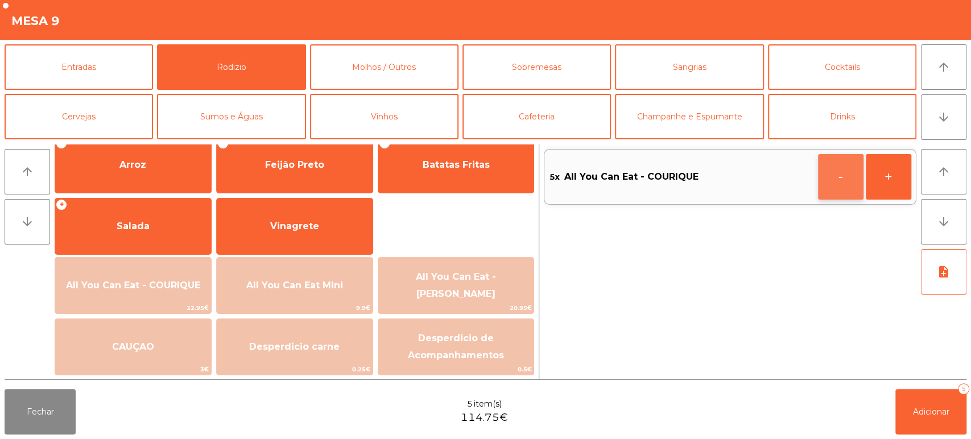
click at [848, 157] on button "-" at bounding box center [841, 177] width 46 height 46
click at [913, 371] on div "4x All You Can Eat - COURIQUE - +" at bounding box center [730, 262] width 373 height 235
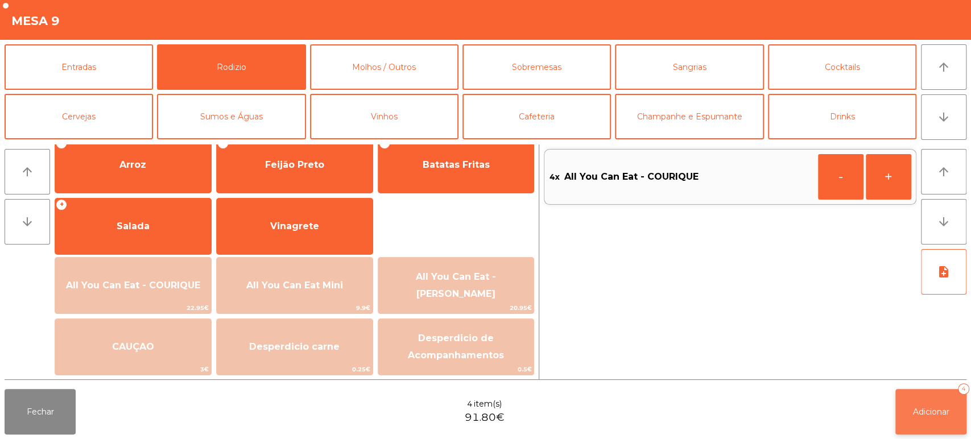
click at [920, 393] on button "Adicionar 4" at bounding box center [931, 412] width 71 height 46
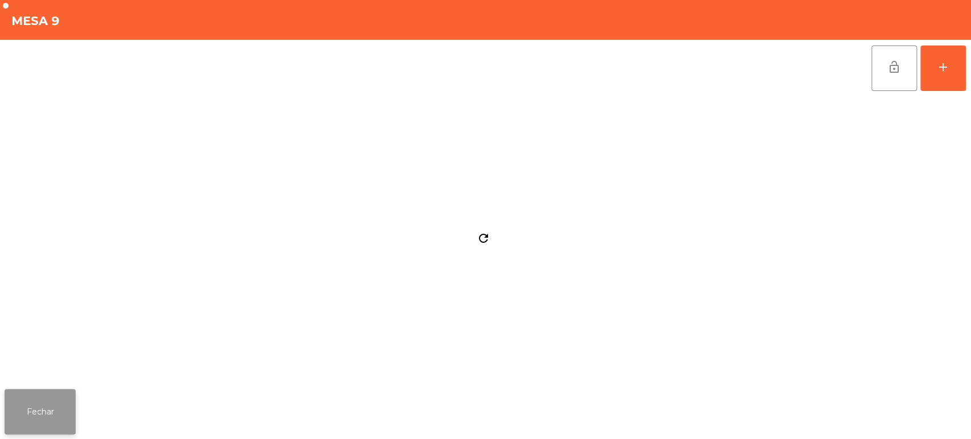
click at [69, 391] on button "Fechar" at bounding box center [40, 412] width 71 height 46
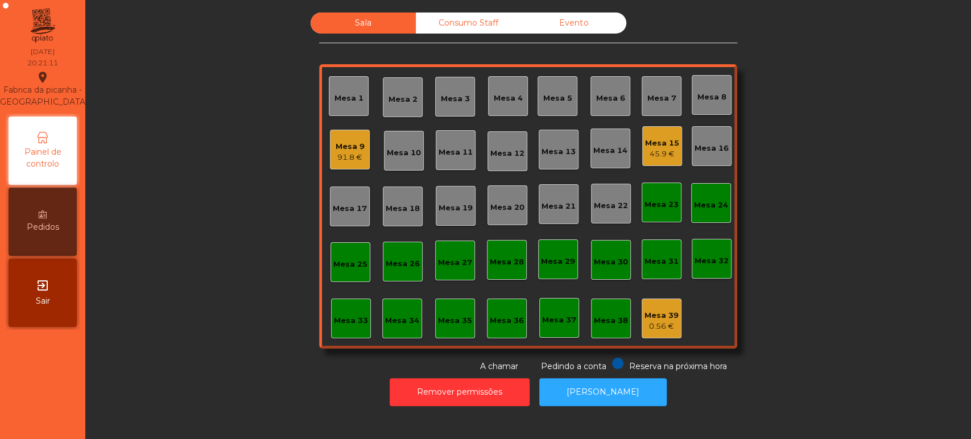
click at [339, 155] on div "91.8 €" at bounding box center [350, 157] width 29 height 11
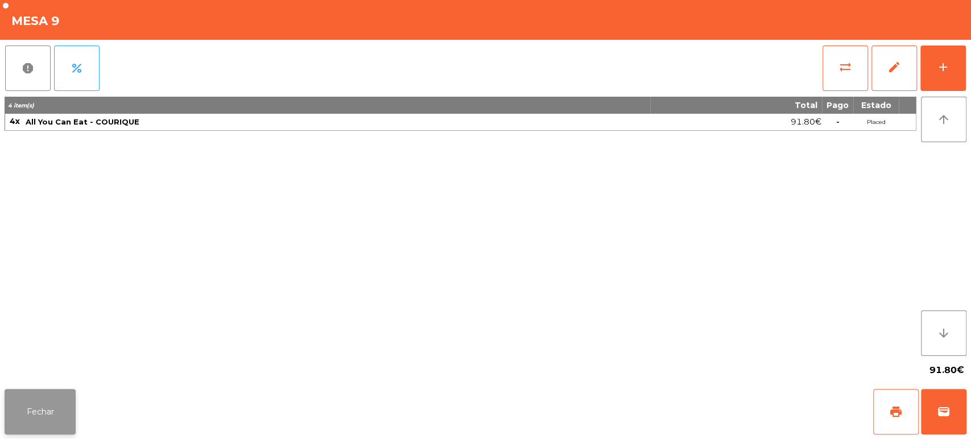
click at [48, 408] on button "Fechar" at bounding box center [40, 412] width 71 height 46
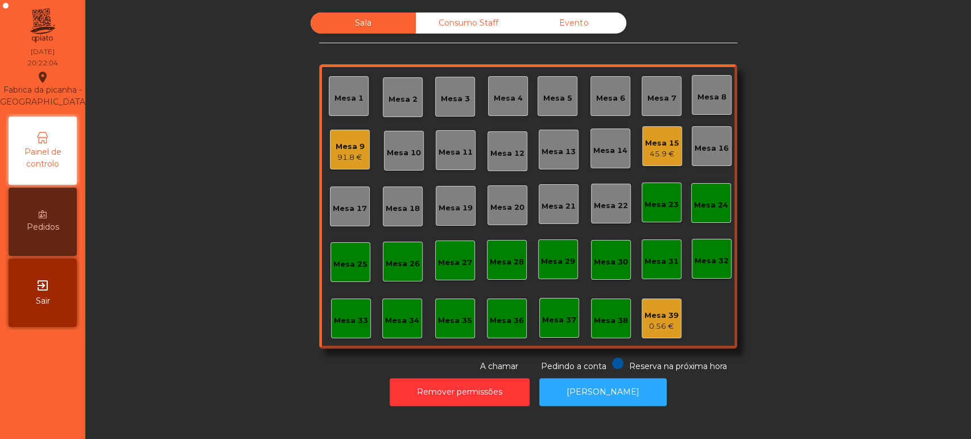
click at [661, 149] on div "45.9 €" at bounding box center [662, 154] width 34 height 11
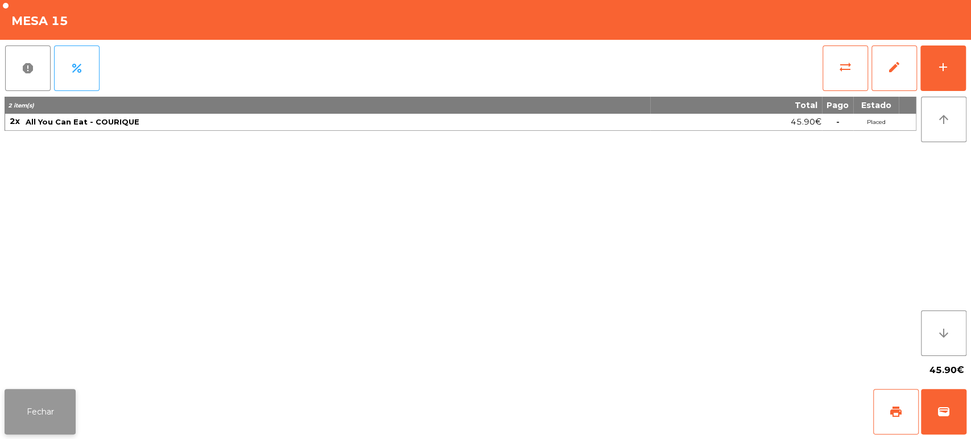
click at [73, 410] on button "Fechar" at bounding box center [40, 412] width 71 height 46
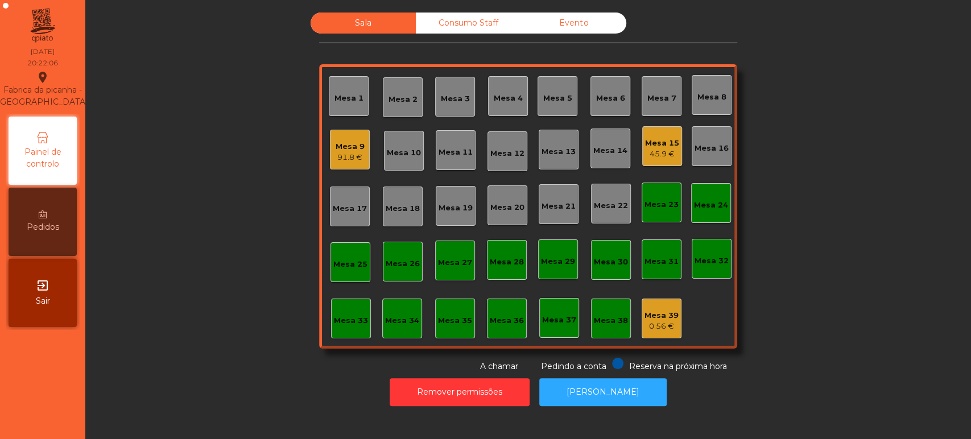
click at [623, 150] on div "Mesa 14" at bounding box center [611, 149] width 40 height 40
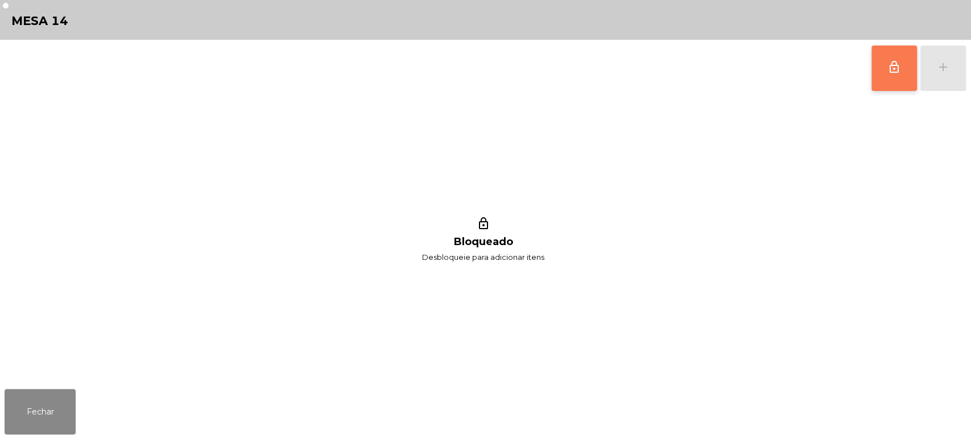
click at [896, 70] on span "lock_outline" at bounding box center [895, 67] width 14 height 14
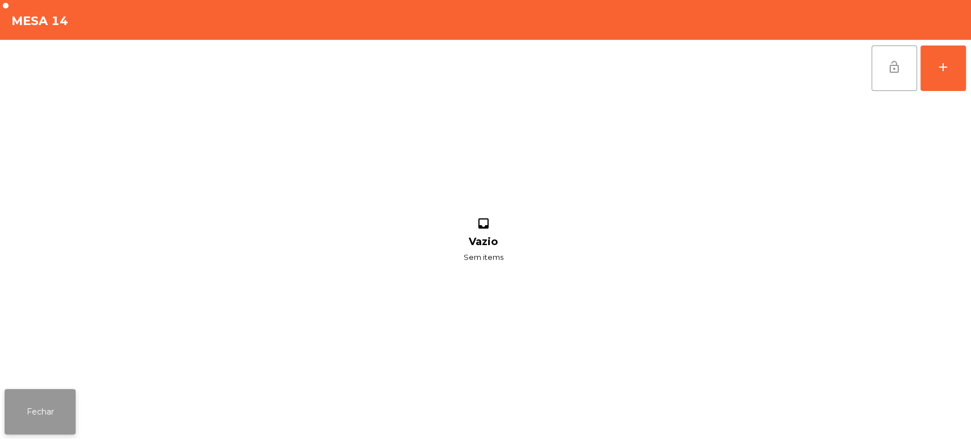
click at [55, 410] on button "Fechar" at bounding box center [40, 412] width 71 height 46
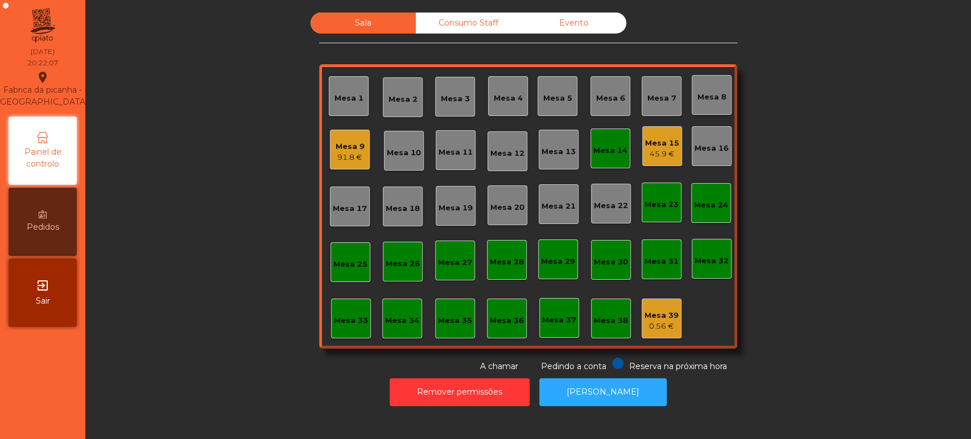
click at [608, 159] on div "Mesa 14" at bounding box center [611, 149] width 40 height 40
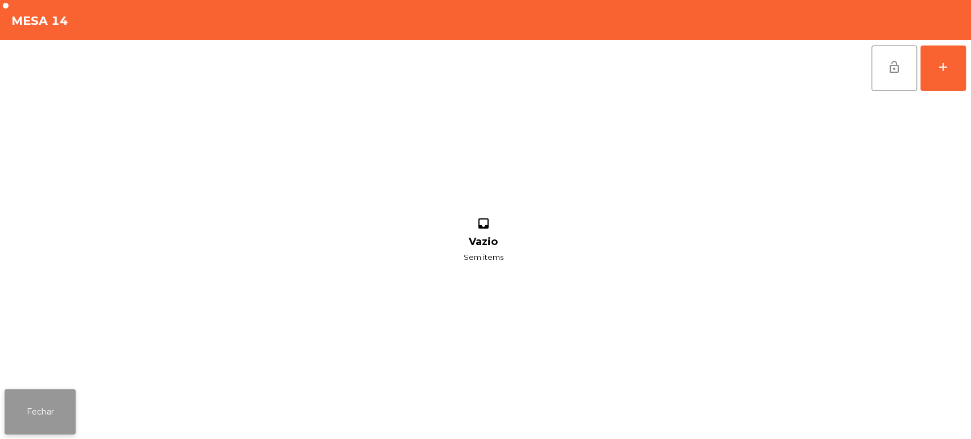
click at [64, 399] on button "Fechar" at bounding box center [40, 412] width 71 height 46
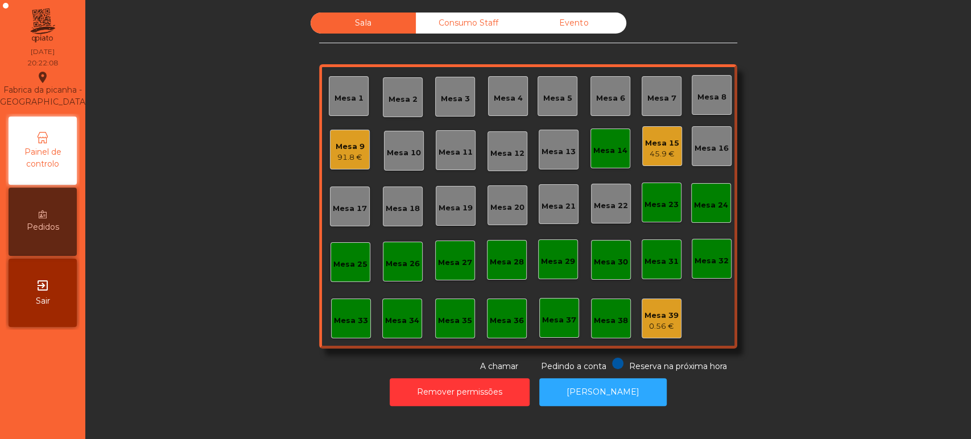
click at [675, 139] on div "Mesa 15 45.9 €" at bounding box center [662, 146] width 40 height 40
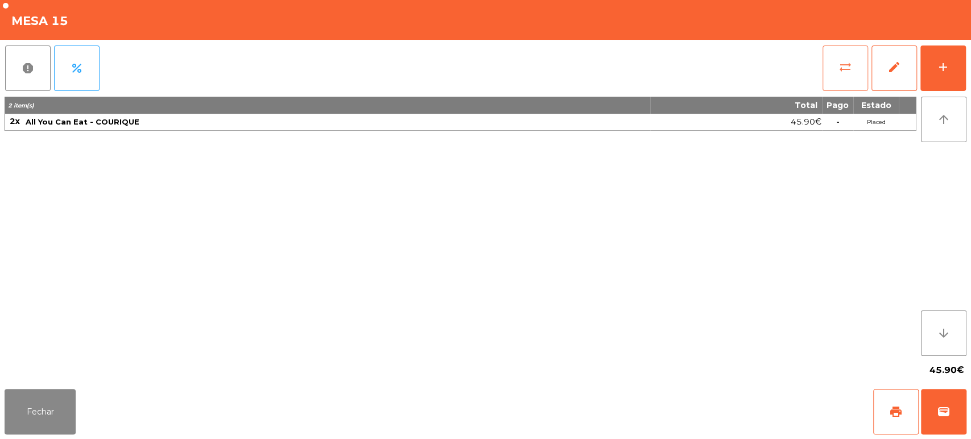
click at [849, 50] on button "sync_alt" at bounding box center [846, 69] width 46 height 46
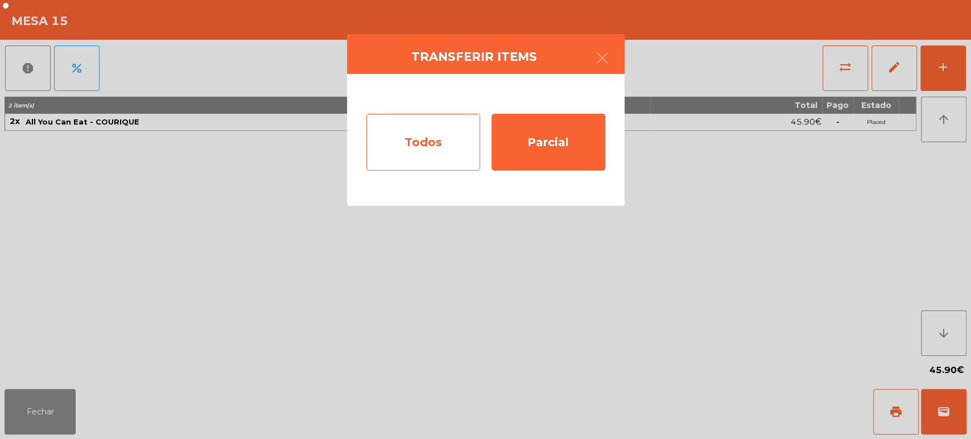
click at [425, 151] on div "Todos" at bounding box center [423, 142] width 114 height 57
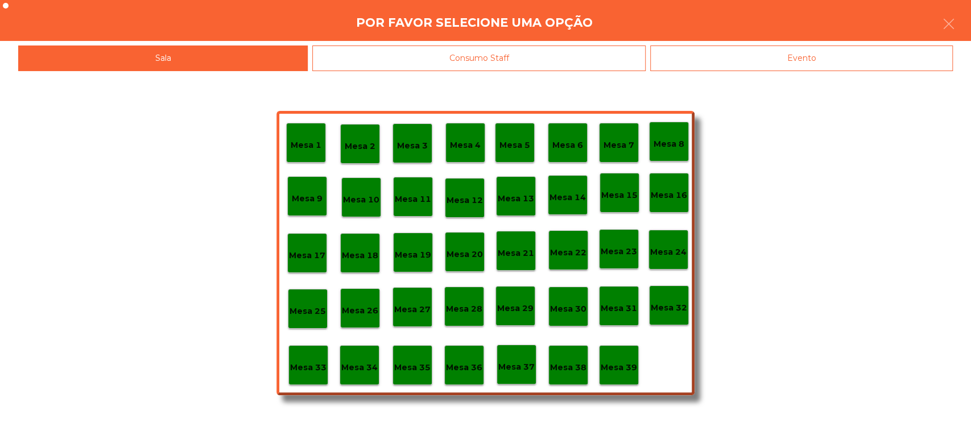
click at [583, 195] on p "Mesa 14" at bounding box center [568, 197] width 36 height 13
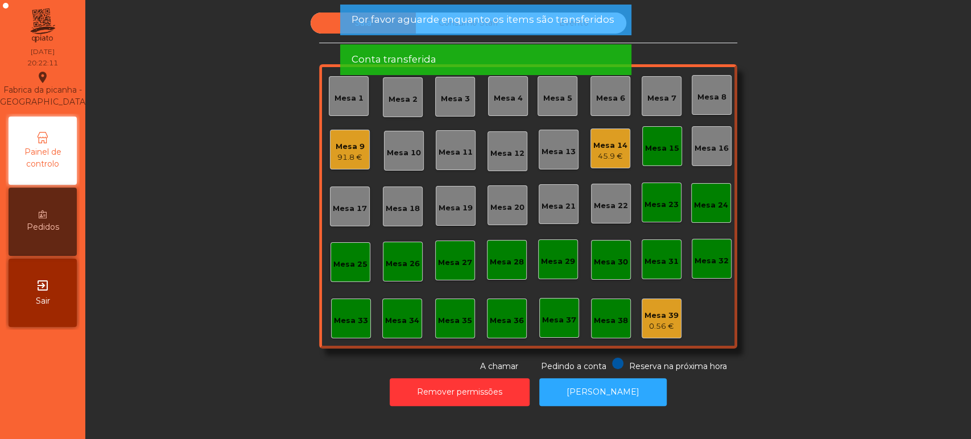
click at [671, 145] on div "Mesa 15" at bounding box center [662, 148] width 34 height 11
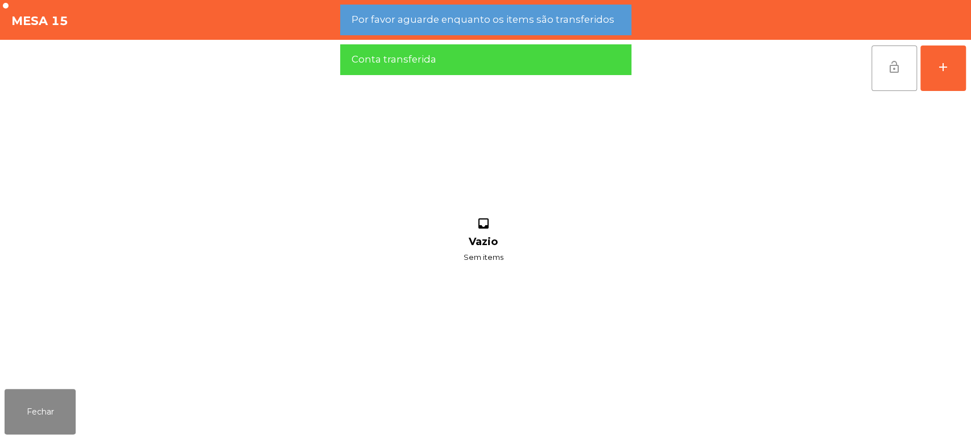
click at [874, 70] on button "lock_open" at bounding box center [895, 69] width 46 height 46
click at [893, 58] on button "lock_open" at bounding box center [895, 69] width 46 height 46
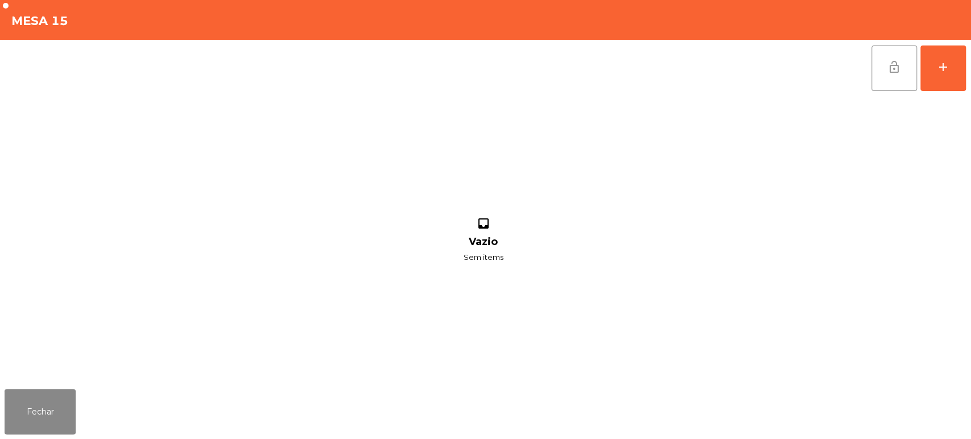
click at [872, 80] on button "lock_open" at bounding box center [895, 69] width 46 height 46
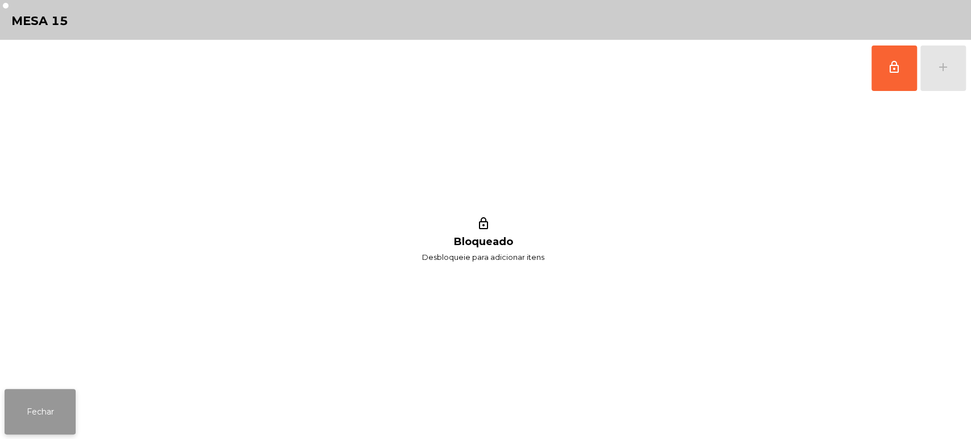
click at [46, 410] on button "Fechar" at bounding box center [40, 412] width 71 height 46
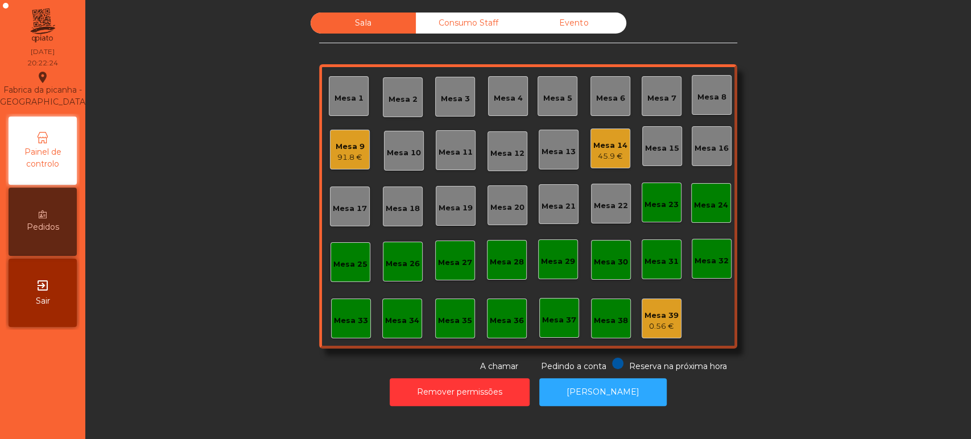
click at [718, 150] on div "Mesa 16" at bounding box center [712, 148] width 34 height 11
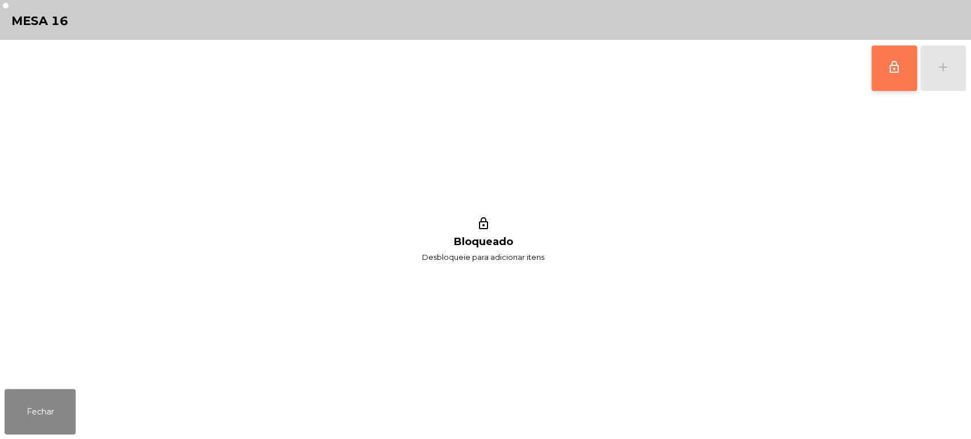
click at [875, 77] on button "lock_outline" at bounding box center [895, 69] width 46 height 46
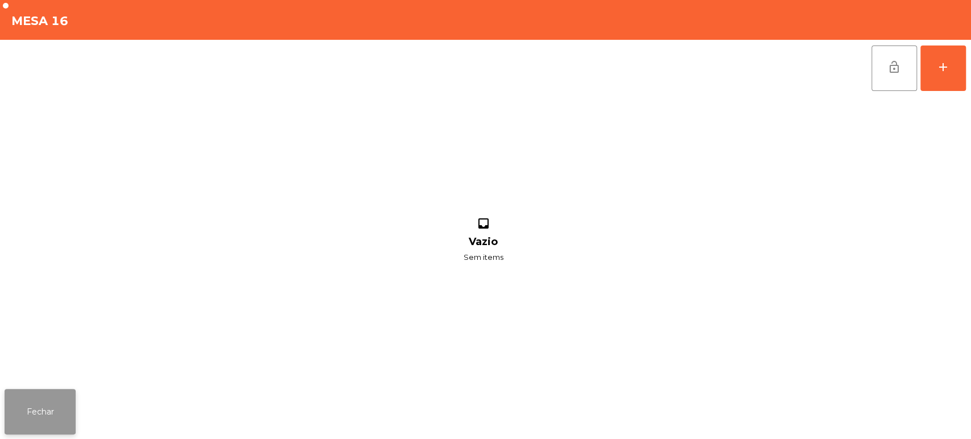
click at [74, 403] on button "Fechar" at bounding box center [40, 412] width 71 height 46
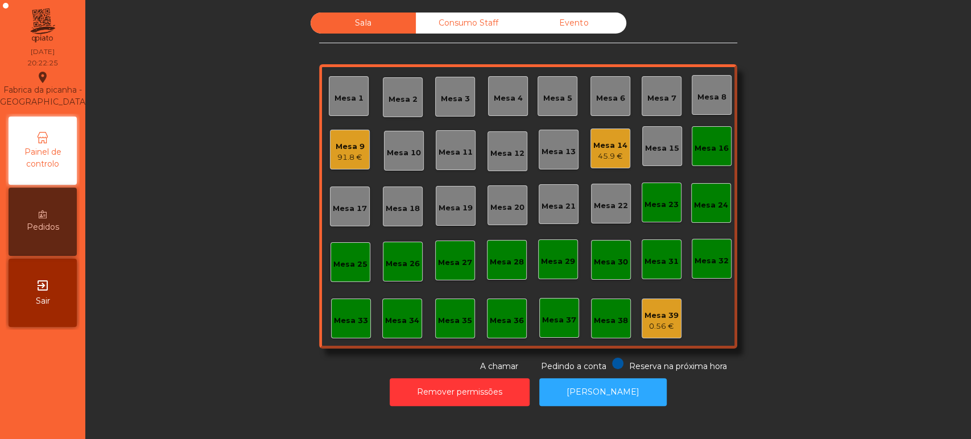
click at [603, 155] on div "45.9 €" at bounding box center [611, 156] width 34 height 11
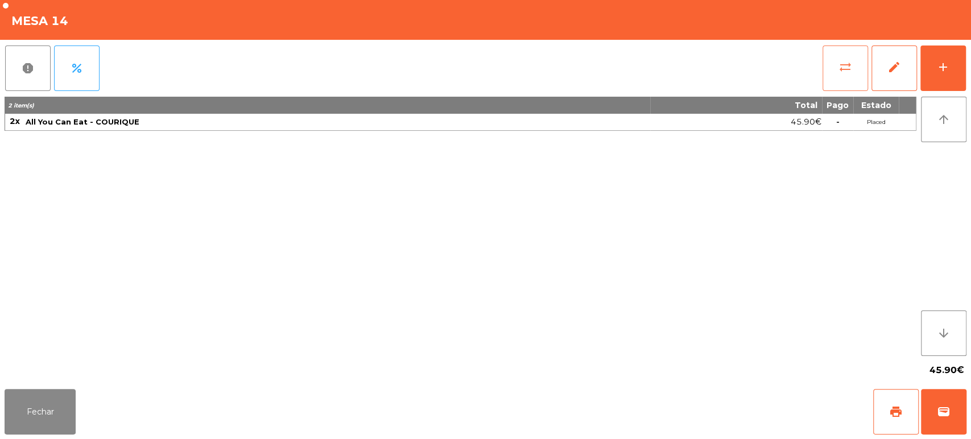
click at [826, 73] on button "sync_alt" at bounding box center [846, 69] width 46 height 46
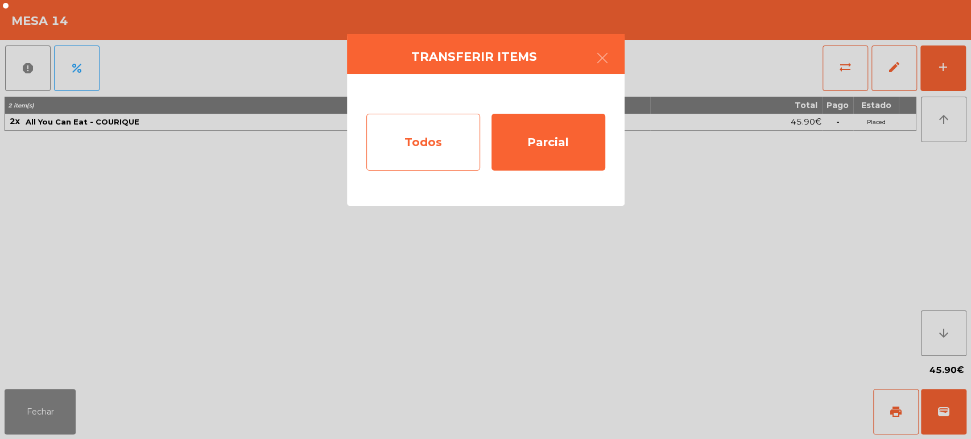
click at [415, 141] on div "Todos" at bounding box center [423, 142] width 114 height 57
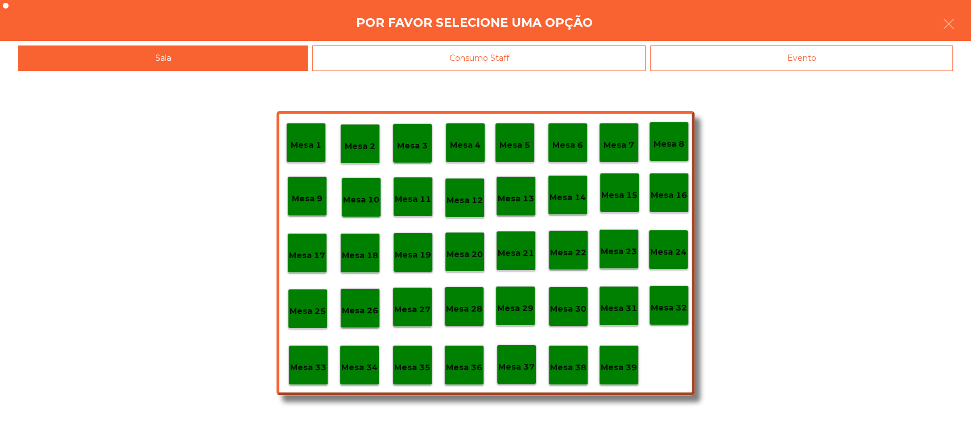
click at [657, 186] on div "Mesa 16" at bounding box center [669, 193] width 36 height 18
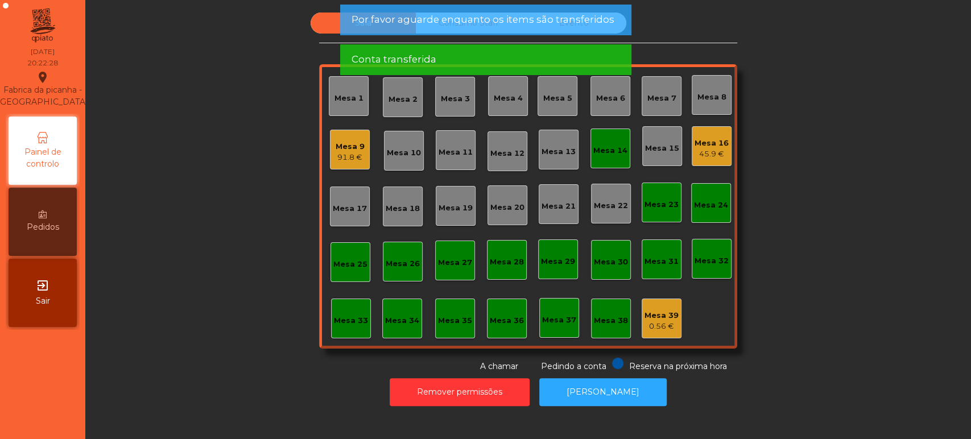
click at [608, 150] on div "Mesa 14" at bounding box center [611, 150] width 34 height 11
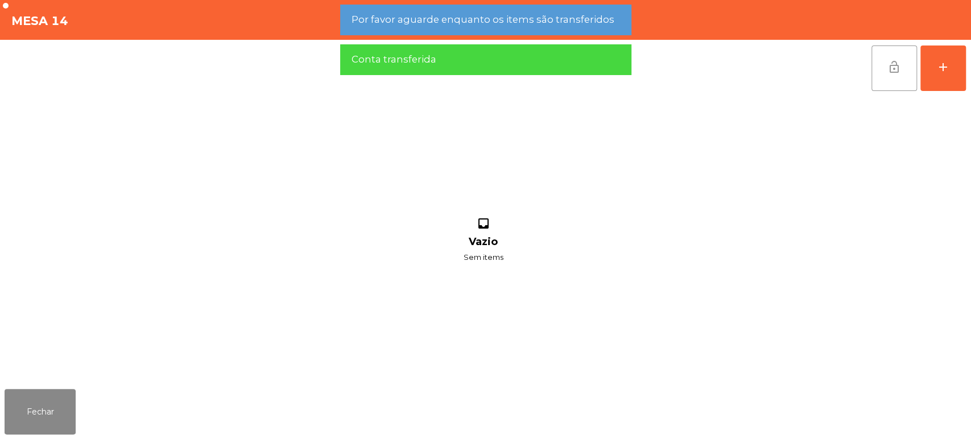
click at [896, 75] on button "lock_open" at bounding box center [895, 69] width 46 height 46
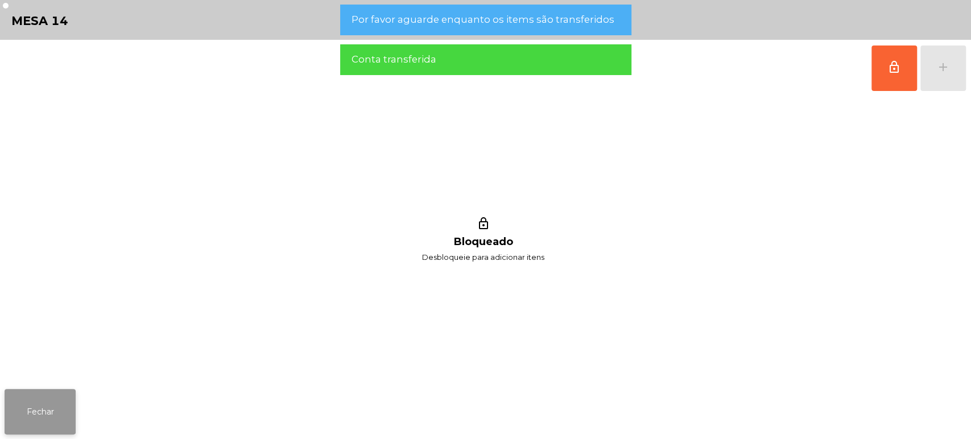
click at [54, 405] on button "Fechar" at bounding box center [40, 412] width 71 height 46
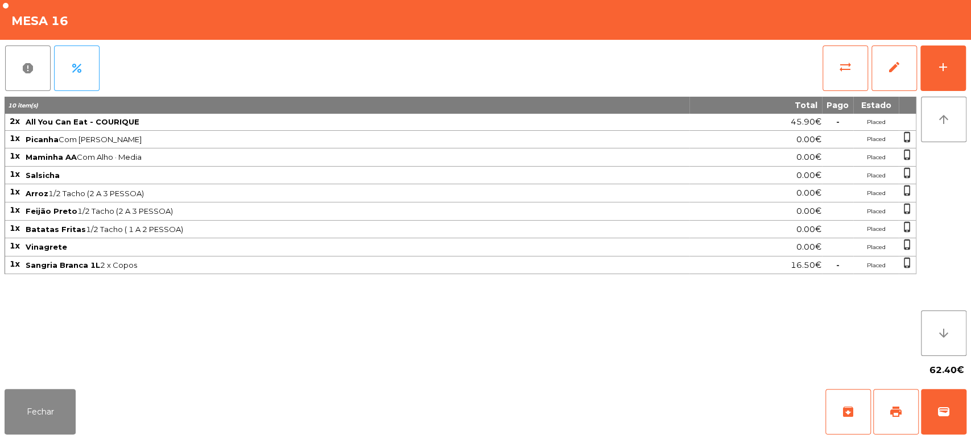
click at [413, 242] on span "Vinagrete" at bounding box center [357, 246] width 663 height 9
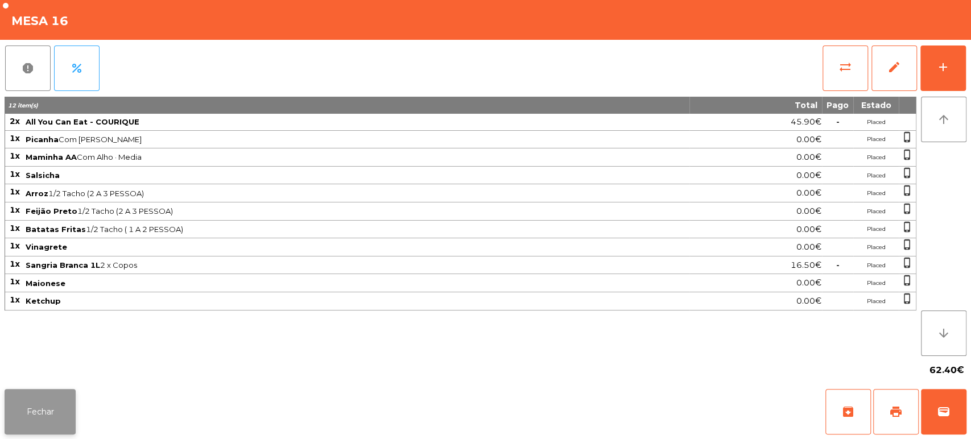
click at [7, 395] on button "Fechar" at bounding box center [40, 412] width 71 height 46
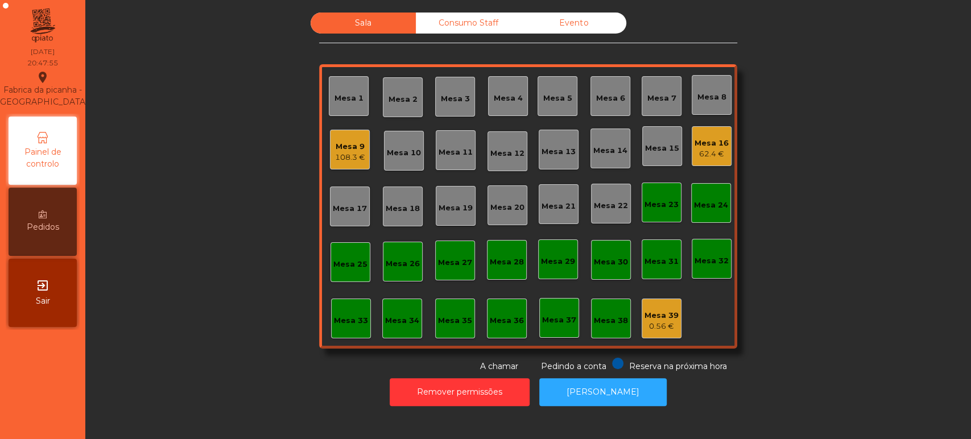
click at [551, 150] on div "Mesa 13" at bounding box center [559, 151] width 34 height 11
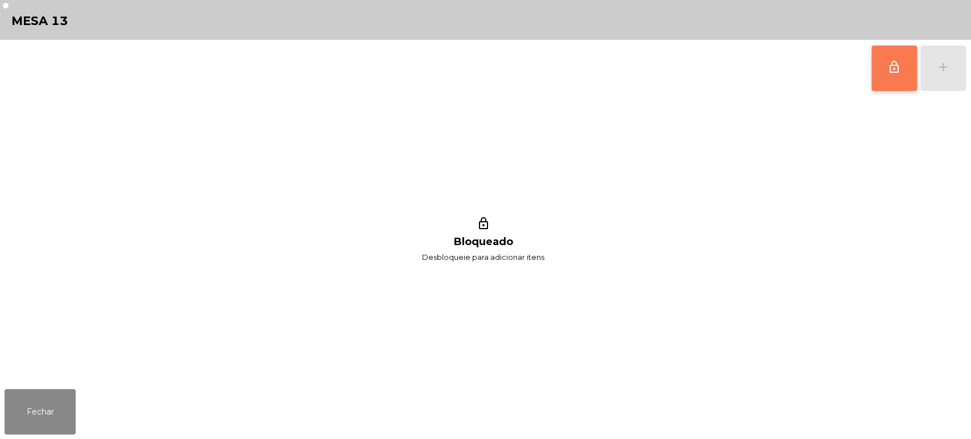
click at [911, 86] on button "lock_outline" at bounding box center [895, 69] width 46 height 46
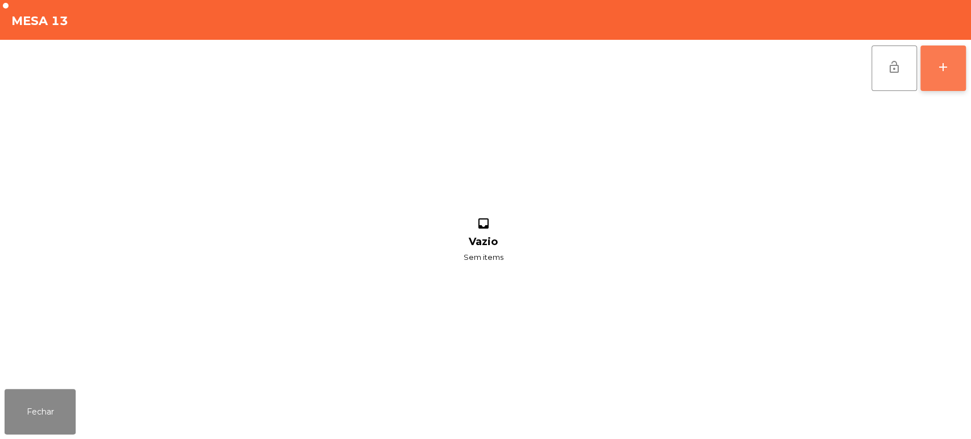
click at [946, 71] on div "add" at bounding box center [944, 67] width 14 height 14
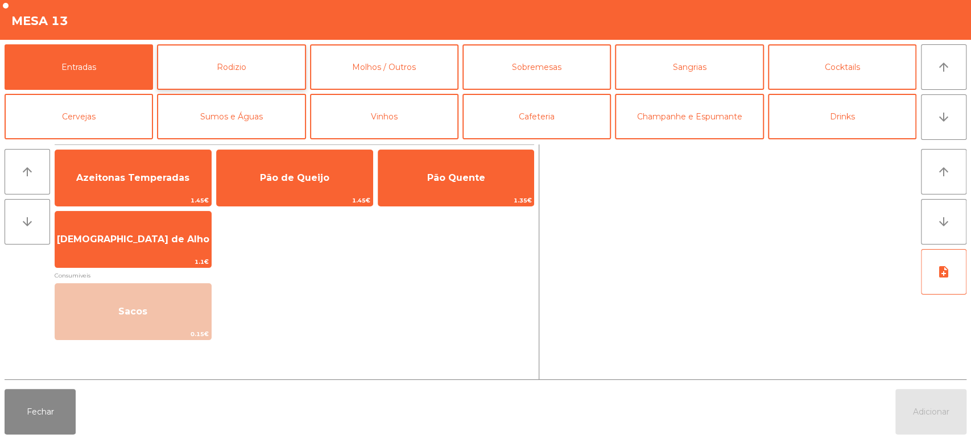
click at [217, 77] on button "Rodizio" at bounding box center [231, 67] width 149 height 46
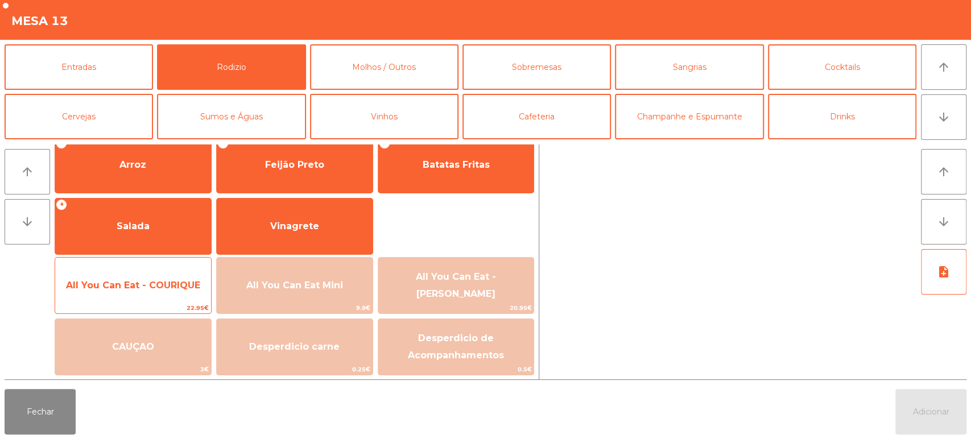
click at [156, 270] on span "All You Can Eat - COURIQUE" at bounding box center [133, 285] width 156 height 31
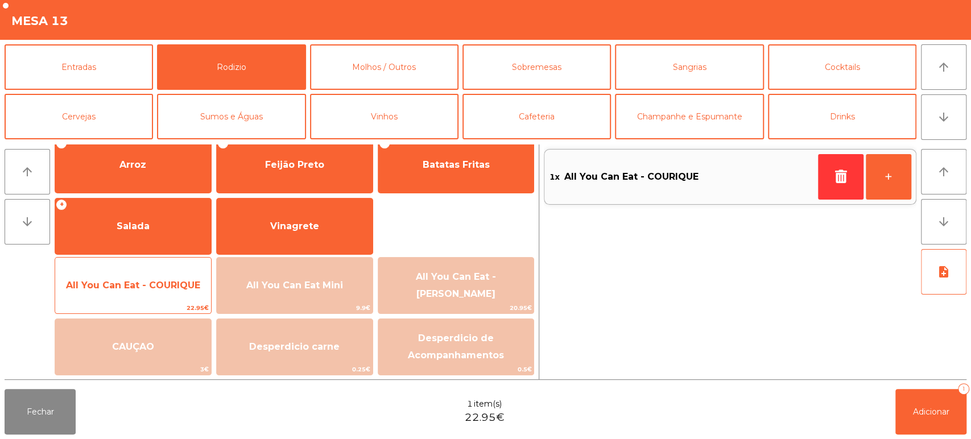
click at [161, 270] on span "All You Can Eat - COURIQUE" at bounding box center [133, 285] width 156 height 31
click at [172, 281] on span "All You Can Eat - COURIQUE" at bounding box center [133, 285] width 134 height 11
click at [168, 285] on span "All You Can Eat - COURIQUE" at bounding box center [133, 285] width 134 height 11
click at [155, 287] on span "All You Can Eat - COURIQUE" at bounding box center [133, 285] width 134 height 11
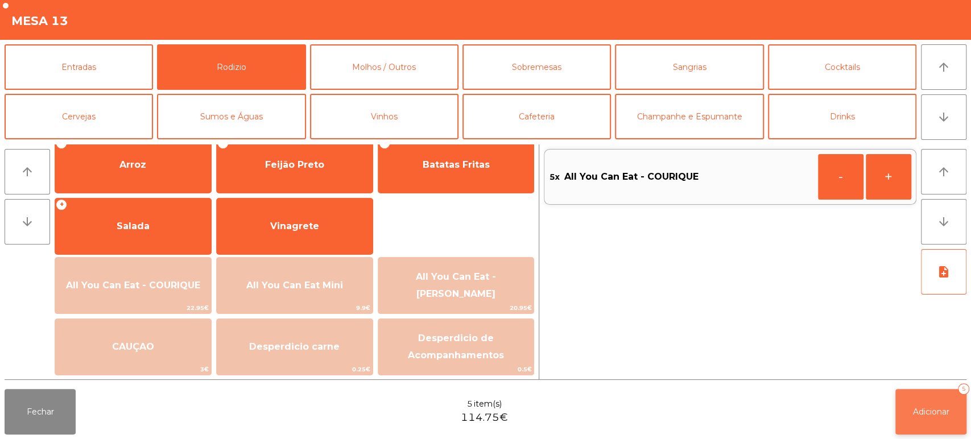
click at [918, 412] on span "Adicionar" at bounding box center [931, 412] width 36 height 10
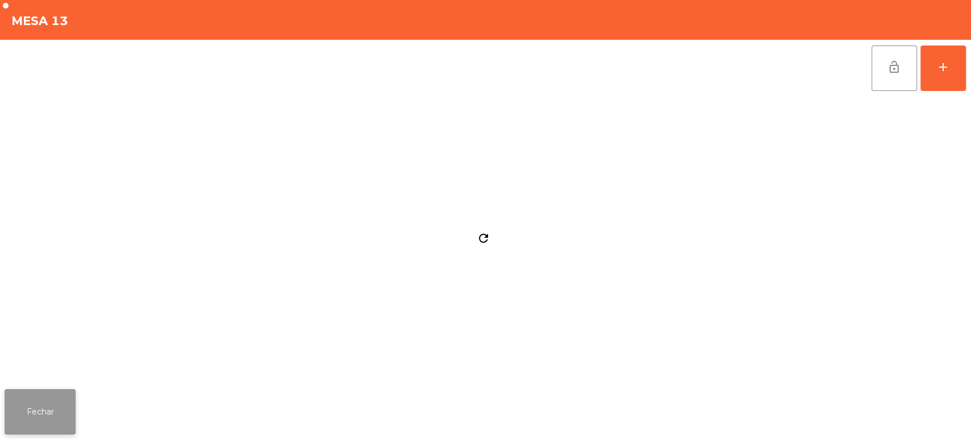
click at [49, 392] on button "Fechar" at bounding box center [40, 412] width 71 height 46
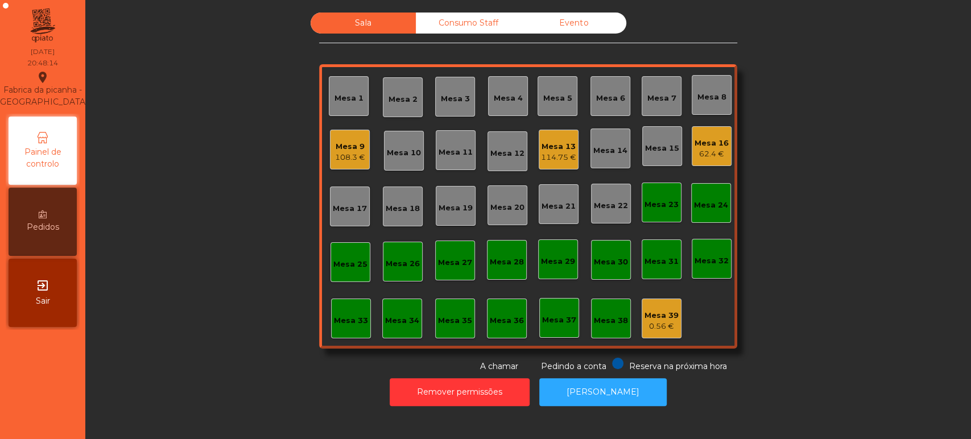
click at [406, 86] on div "Mesa 2" at bounding box center [403, 97] width 40 height 40
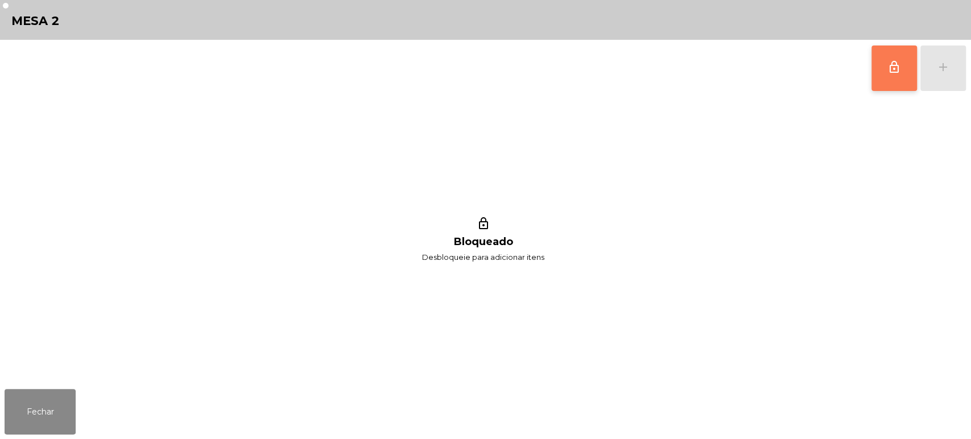
click at [894, 59] on button "lock_outline" at bounding box center [895, 69] width 46 height 46
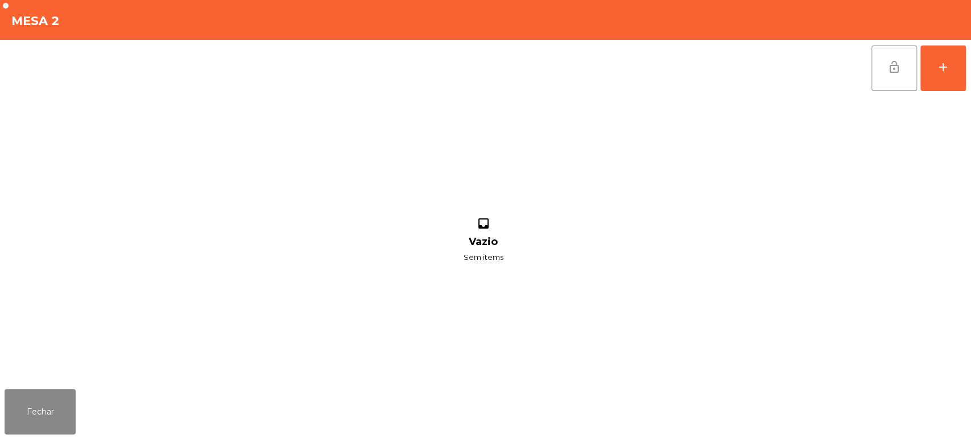
click at [912, 74] on button "lock_open" at bounding box center [895, 69] width 46 height 46
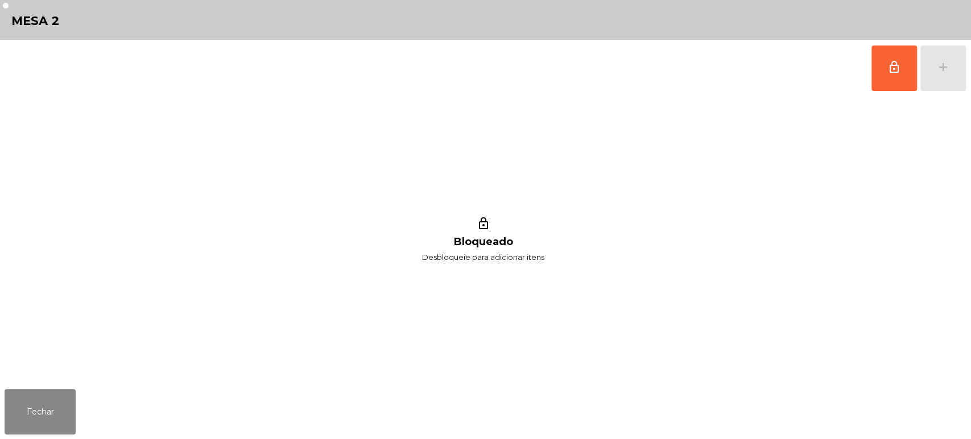
click at [203, 52] on div "lock_outline add" at bounding box center [486, 68] width 962 height 57
click at [897, 76] on button "lock_outline" at bounding box center [895, 69] width 46 height 46
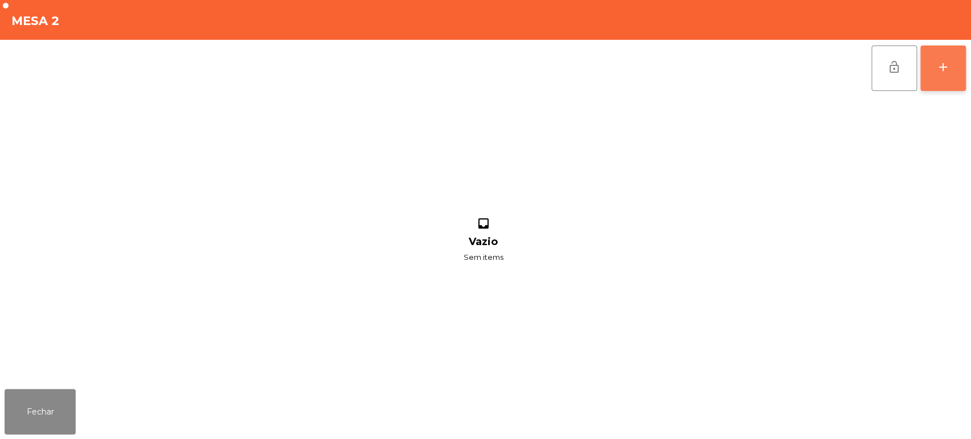
click at [951, 63] on button "add" at bounding box center [944, 69] width 46 height 46
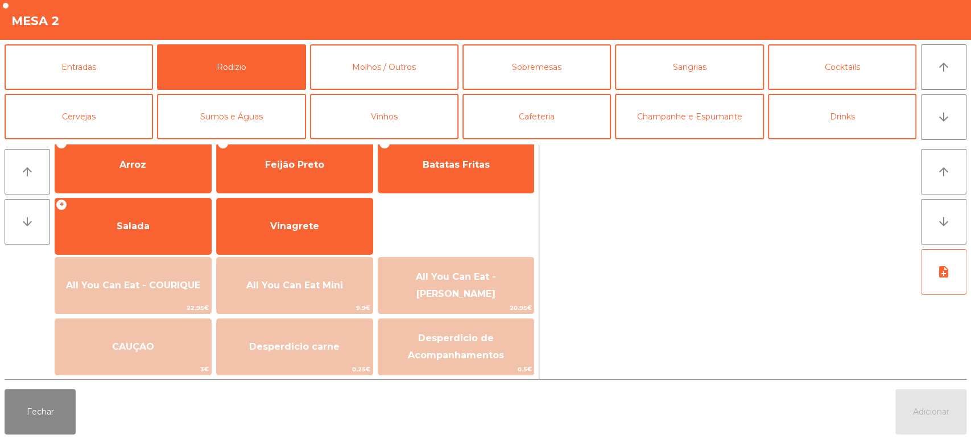
scroll to position [158, 0]
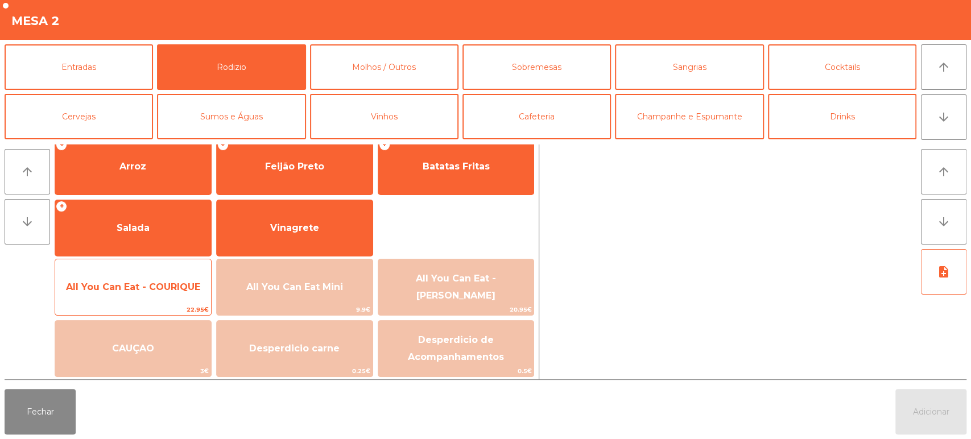
click at [150, 266] on div "All You Can Eat - COURIQUE 22.95€" at bounding box center [133, 287] width 157 height 57
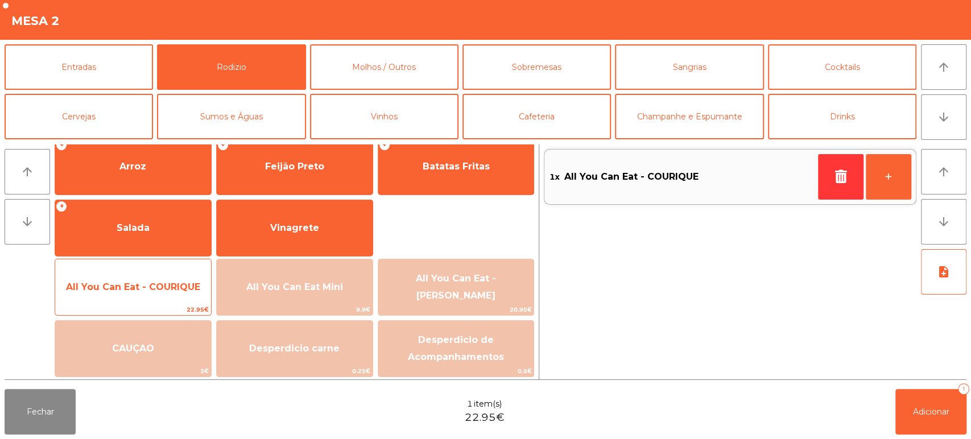
click at [153, 278] on span "All You Can Eat - COURIQUE" at bounding box center [133, 287] width 156 height 31
click at [157, 278] on span "All You Can Eat - COURIQUE" at bounding box center [133, 287] width 156 height 31
click at [170, 291] on span "All You Can Eat - COURIQUE" at bounding box center [133, 287] width 134 height 11
click at [167, 283] on span "All You Can Eat - COURIQUE" at bounding box center [133, 287] width 134 height 11
click at [166, 285] on span "All You Can Eat - COURIQUE" at bounding box center [133, 287] width 134 height 11
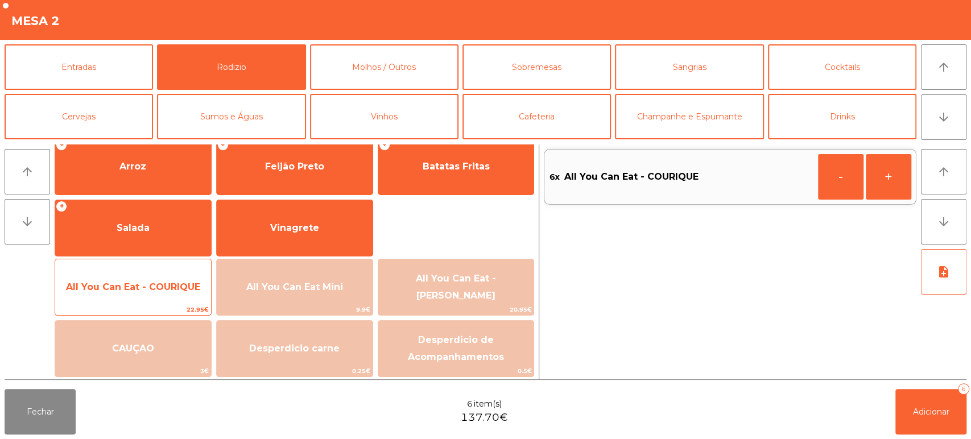
click at [157, 281] on span "All You Can Eat - COURIQUE" at bounding box center [133, 287] width 156 height 31
click at [153, 285] on span "All You Can Eat - COURIQUE" at bounding box center [133, 287] width 134 height 11
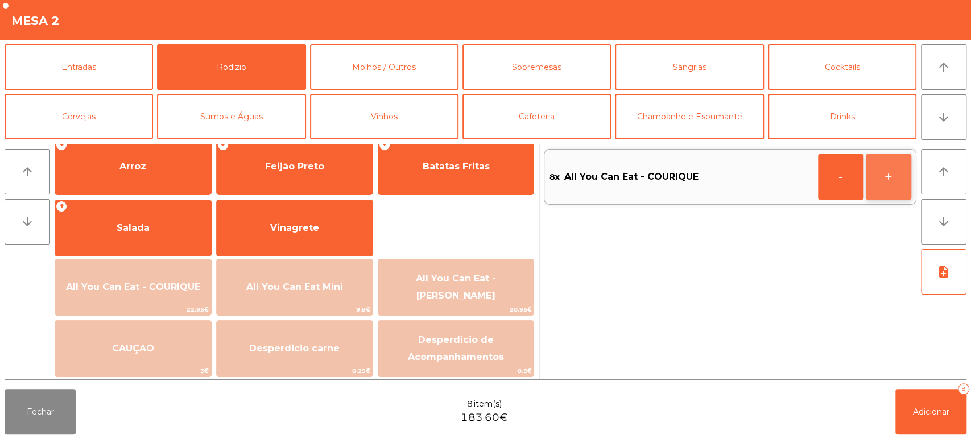
click at [906, 182] on button "+" at bounding box center [889, 177] width 46 height 46
click at [939, 389] on button "Adicionar 9" at bounding box center [931, 412] width 71 height 46
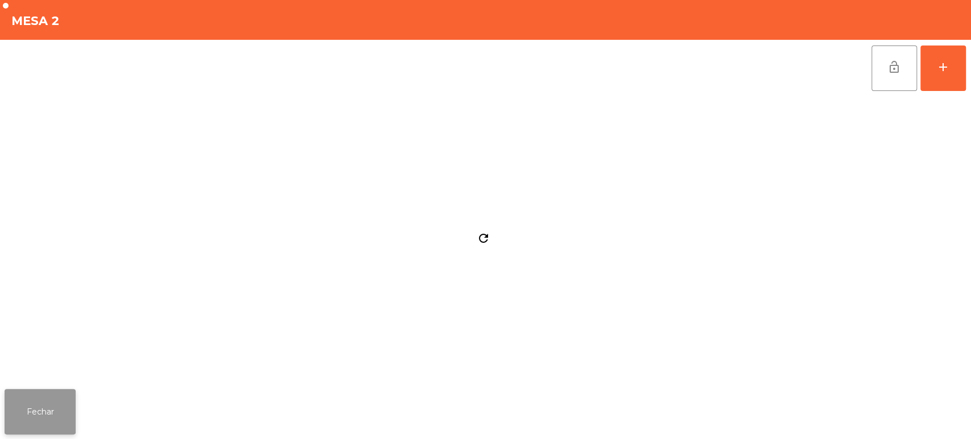
click at [46, 413] on button "Fechar" at bounding box center [40, 412] width 71 height 46
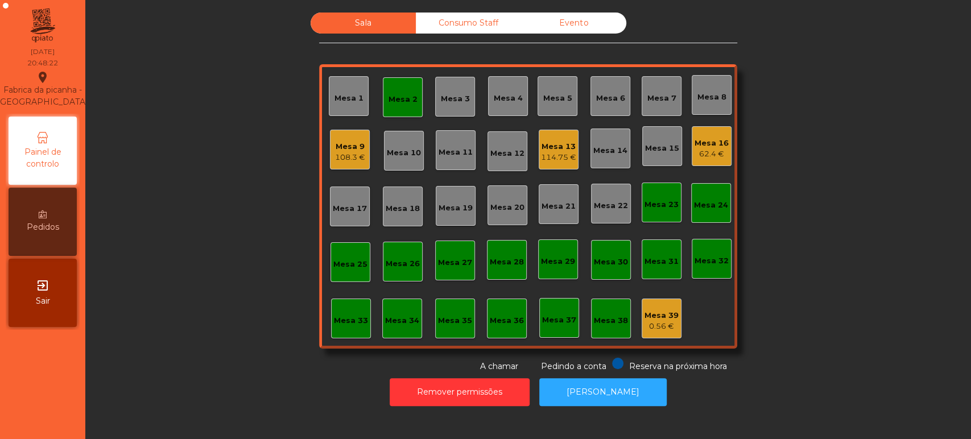
click at [178, 292] on div "Sala Consumo Staff Evento Mesa 1 [GEOGRAPHIC_DATA] 3 Mesa 4 Mesa 5 [GEOGRAPHIC_…" at bounding box center [528, 193] width 855 height 360
click at [390, 100] on div "206.55 €" at bounding box center [402, 105] width 35 height 11
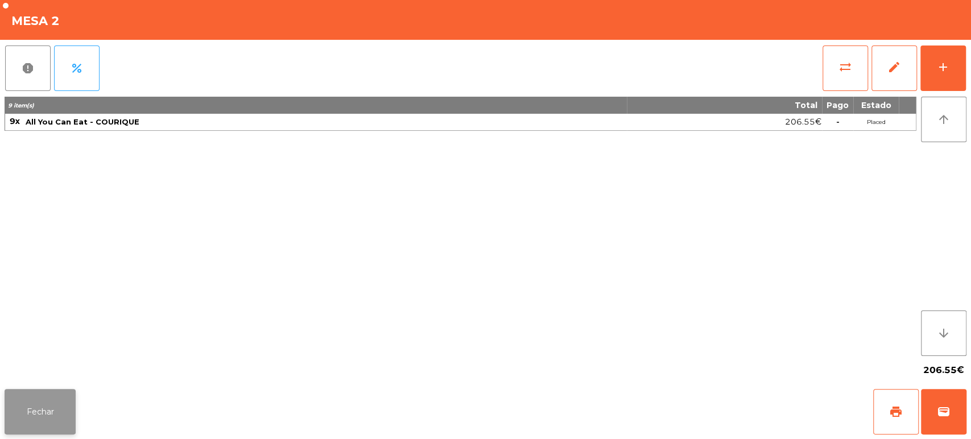
click at [41, 405] on button "Fechar" at bounding box center [40, 412] width 71 height 46
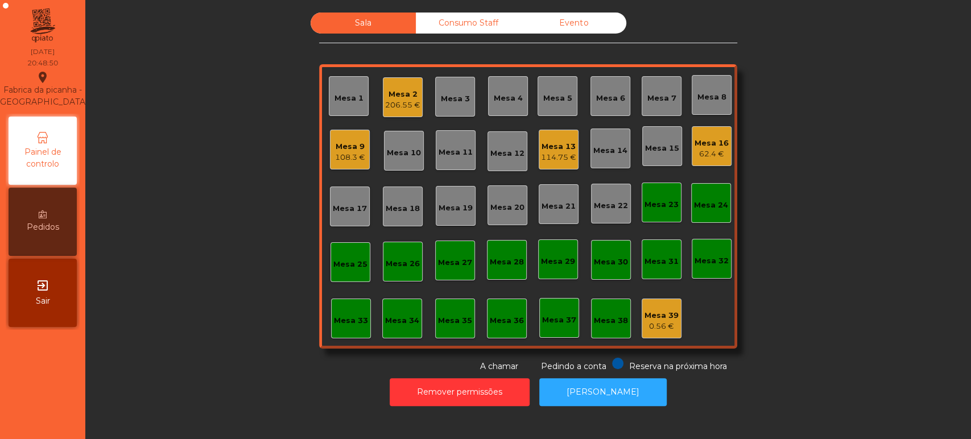
click at [200, 139] on div "Sala Consumo Staff Evento [GEOGRAPHIC_DATA] 2 206.55 € Mesa 3 Mesa 4 [GEOGRAPHI…" at bounding box center [528, 193] width 855 height 360
click at [551, 145] on div "Mesa 13" at bounding box center [558, 146] width 35 height 11
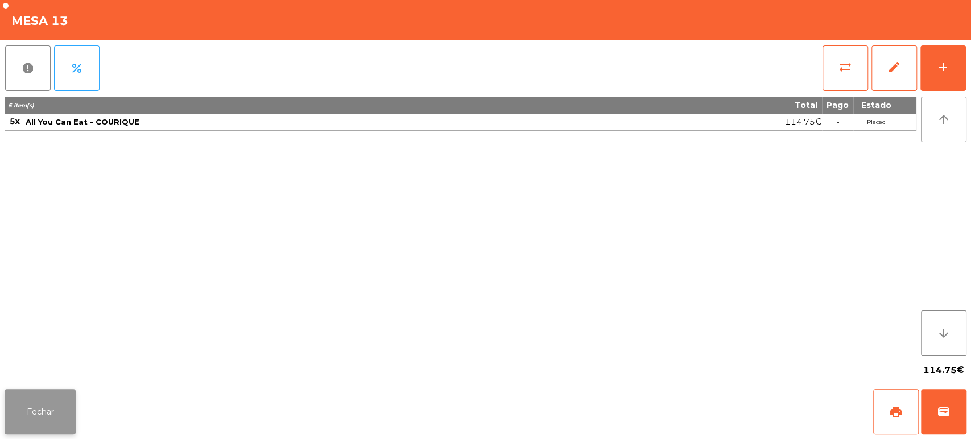
click at [52, 414] on button "Fechar" at bounding box center [40, 412] width 71 height 46
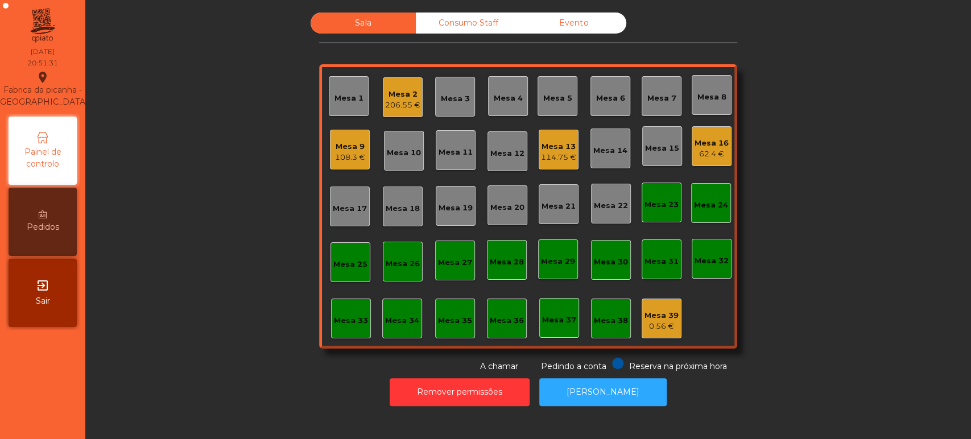
click at [341, 137] on div "Mesa 9 108.3 €" at bounding box center [350, 150] width 30 height 27
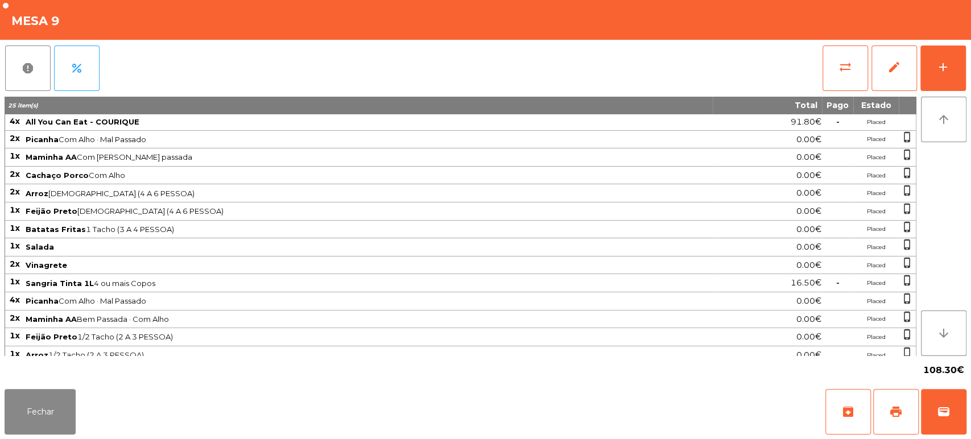
scroll to position [5, 0]
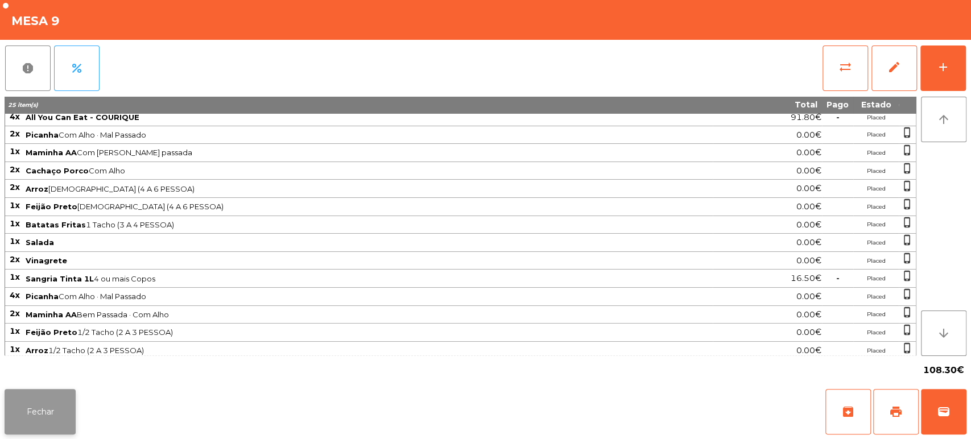
click at [60, 395] on button "Fechar" at bounding box center [40, 412] width 71 height 46
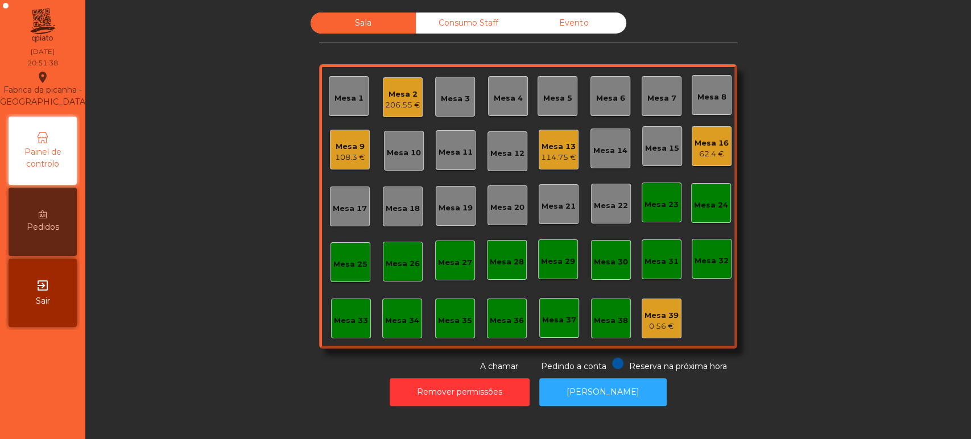
click at [393, 100] on div "206.55 €" at bounding box center [402, 105] width 35 height 11
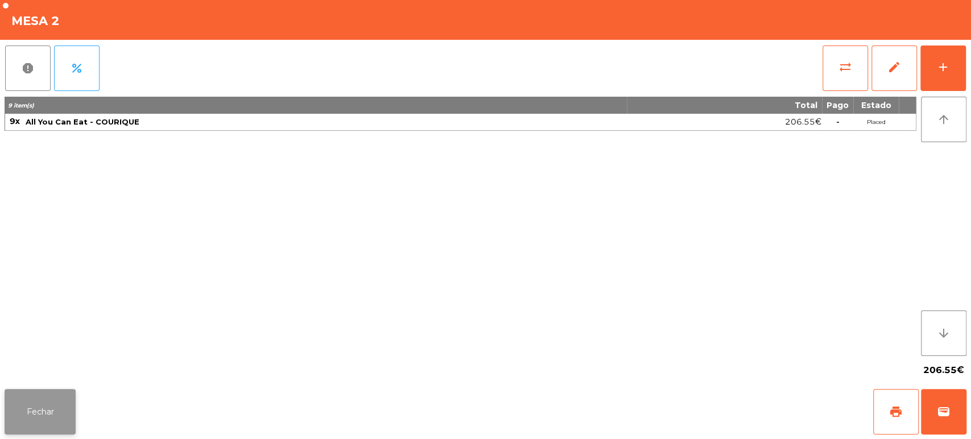
click at [57, 401] on button "Fechar" at bounding box center [40, 412] width 71 height 46
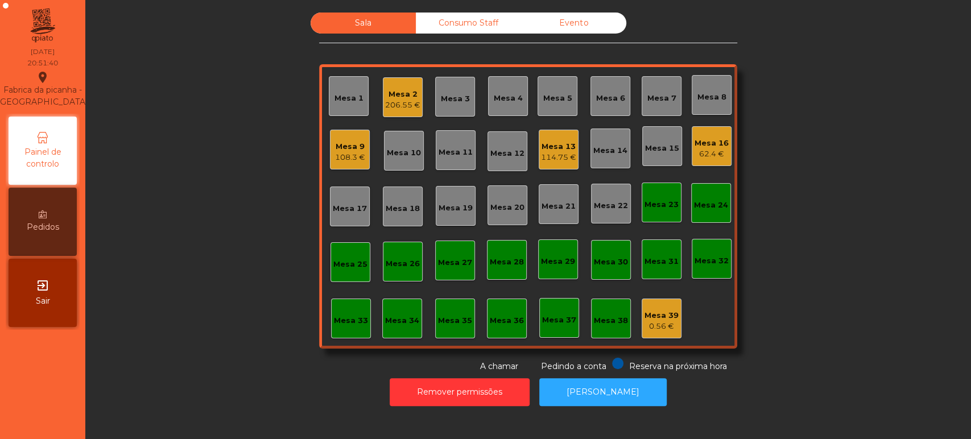
click at [543, 155] on div "114.75 €" at bounding box center [558, 157] width 35 height 11
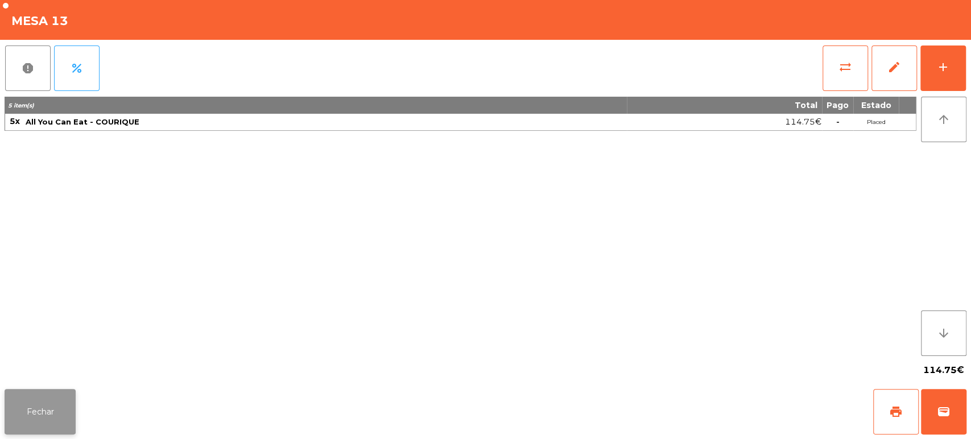
click at [47, 392] on button "Fechar" at bounding box center [40, 412] width 71 height 46
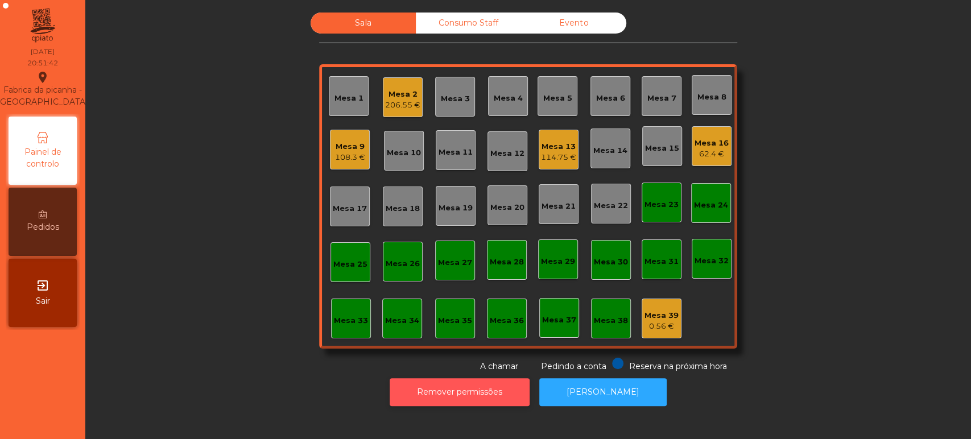
click at [461, 384] on button "Remover permissões" at bounding box center [460, 392] width 140 height 28
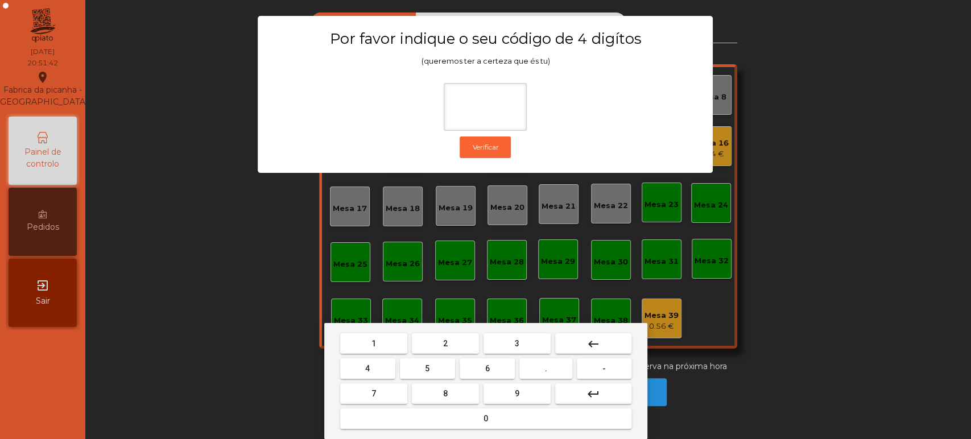
click at [373, 343] on span "1" at bounding box center [374, 343] width 5 height 9
click at [517, 343] on span "3" at bounding box center [517, 343] width 5 height 9
click at [427, 366] on span "5" at bounding box center [427, 368] width 5 height 9
click at [457, 413] on button "0" at bounding box center [485, 419] width 291 height 20
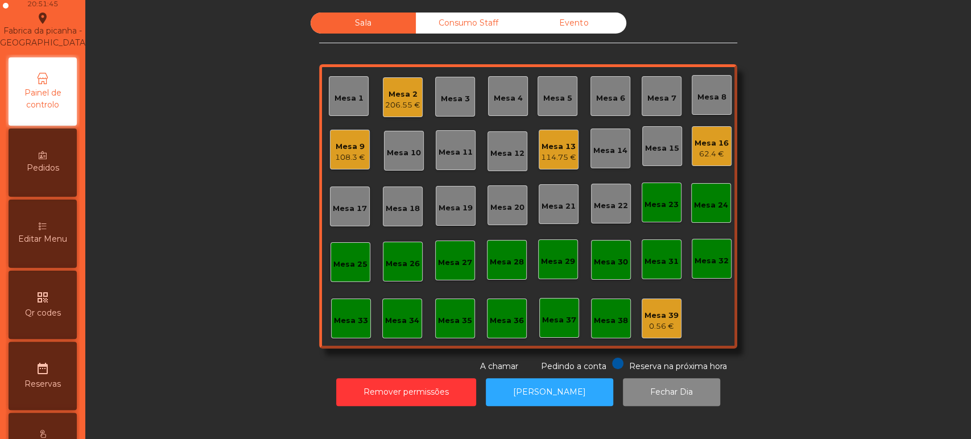
click at [55, 268] on div "Editar Menu" at bounding box center [43, 234] width 68 height 68
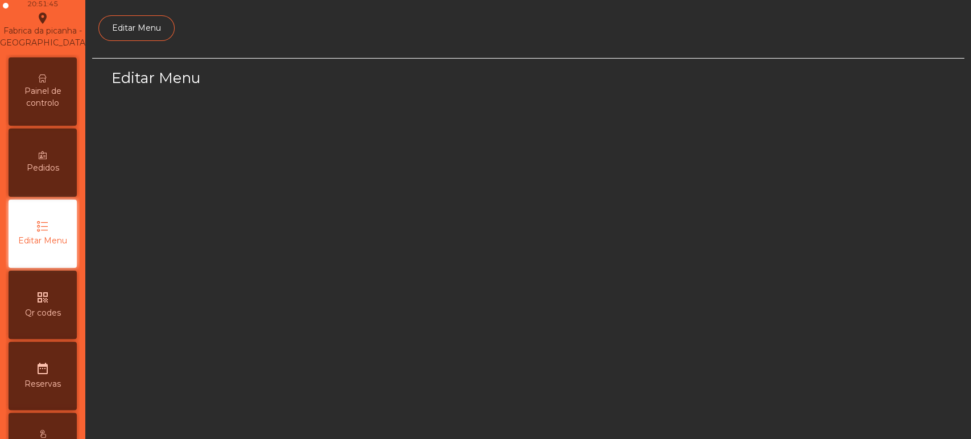
scroll to position [85, 0]
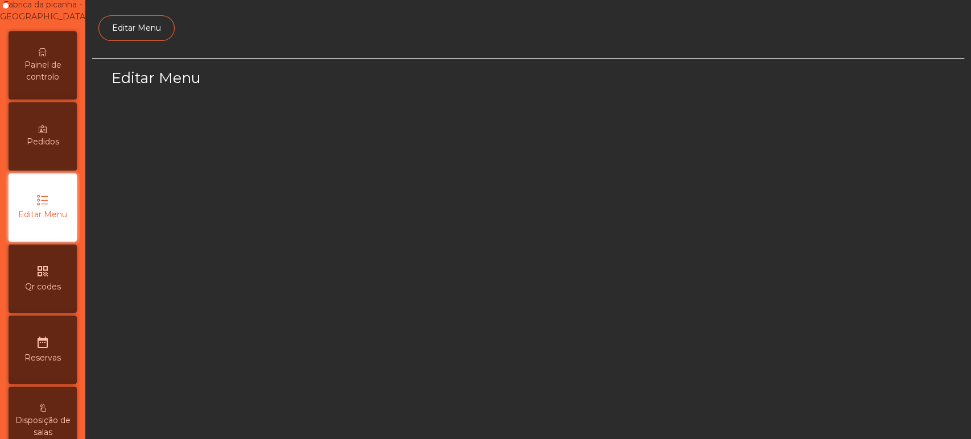
select select "*"
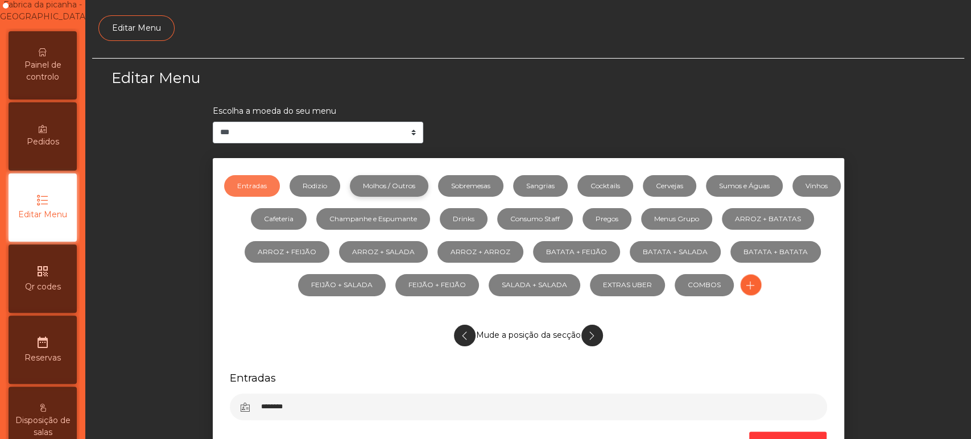
click at [417, 192] on link "Molhos / Outros" at bounding box center [389, 186] width 79 height 22
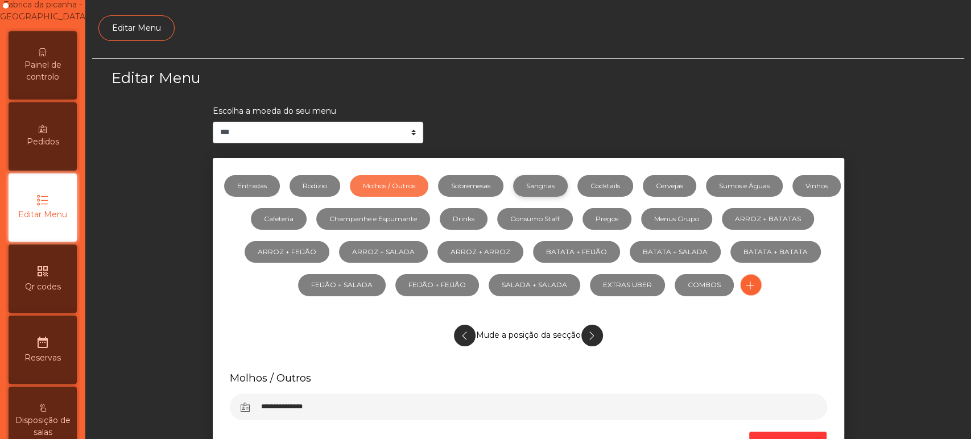
click at [564, 186] on link "Sangrias" at bounding box center [540, 186] width 55 height 22
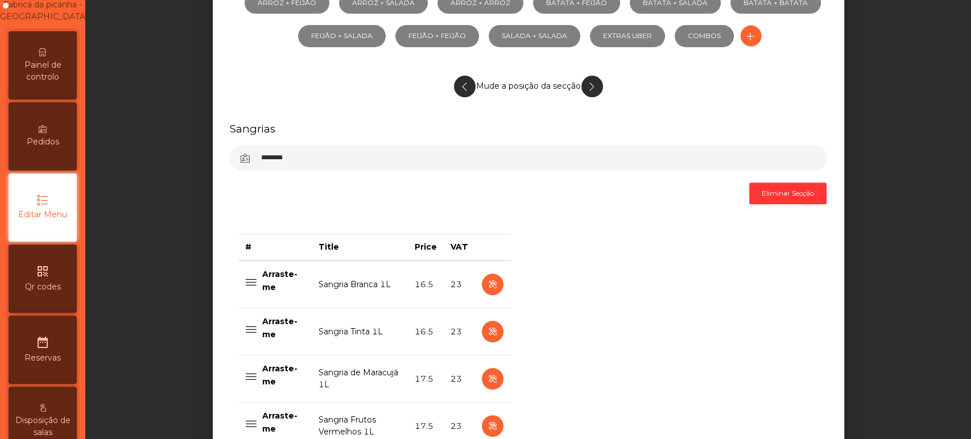
scroll to position [402, 0]
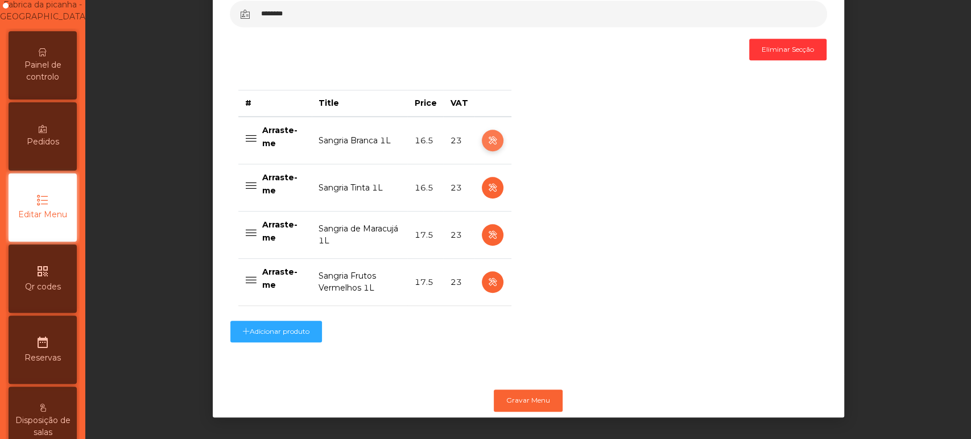
click at [486, 134] on icon "button" at bounding box center [492, 141] width 13 height 14
select select "***"
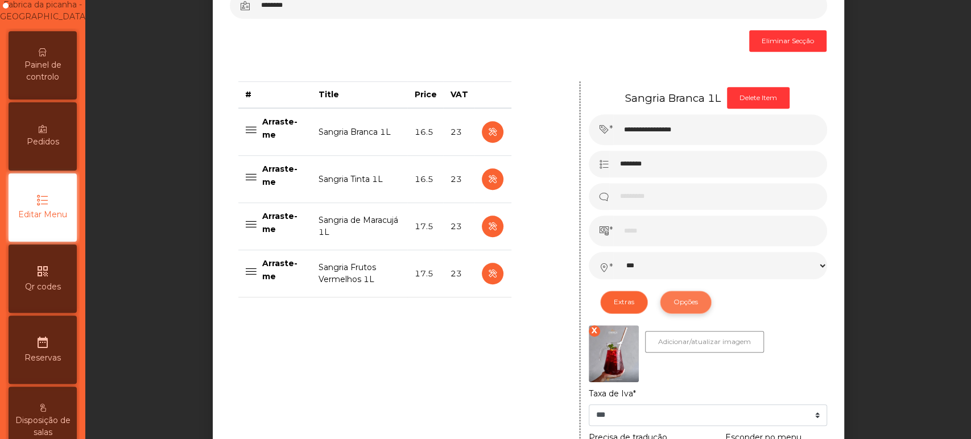
click at [678, 304] on button "Opções" at bounding box center [686, 302] width 52 height 23
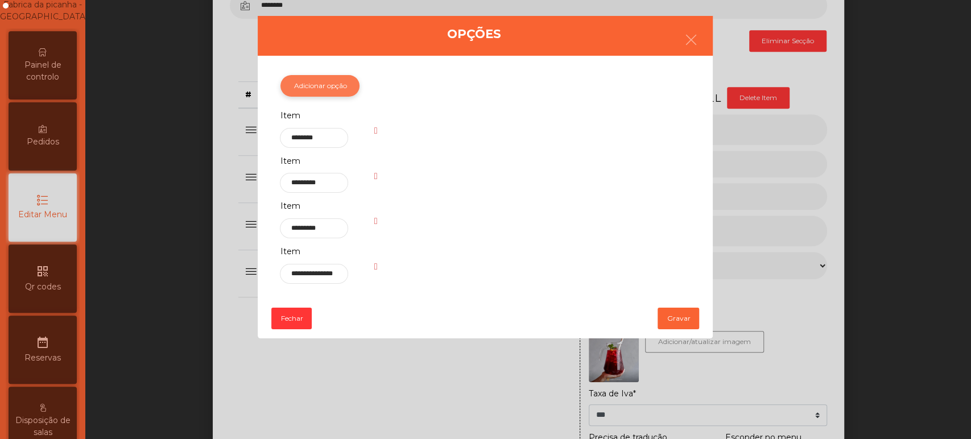
click at [337, 85] on button "Adicionar opção" at bounding box center [320, 86] width 79 height 22
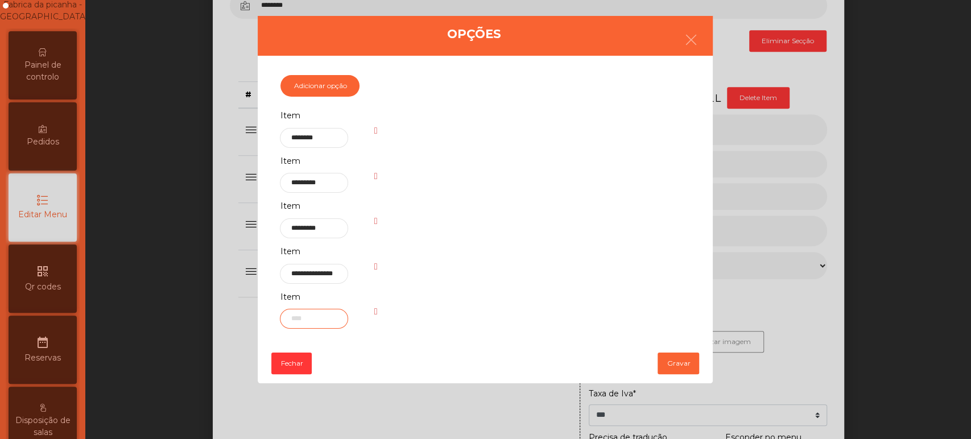
click at [328, 320] on input "text" at bounding box center [314, 319] width 68 height 20
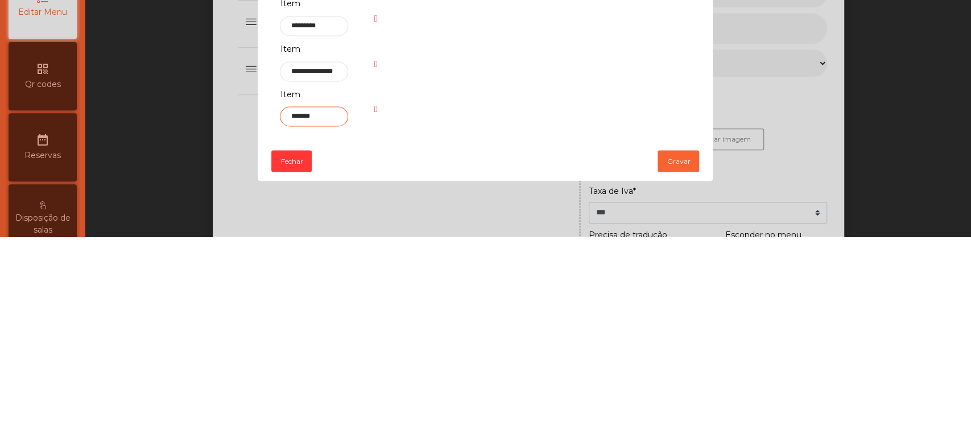
type input "*******"
click at [340, 277] on input "**********" at bounding box center [314, 274] width 68 height 20
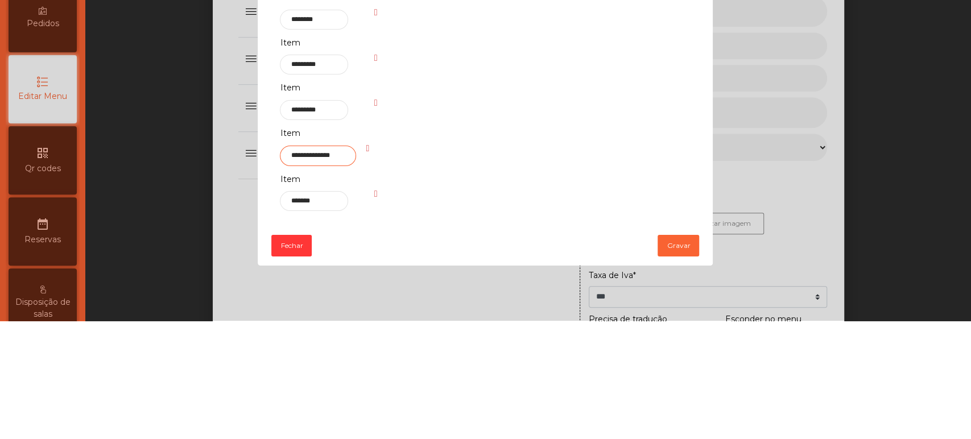
scroll to position [0, 0]
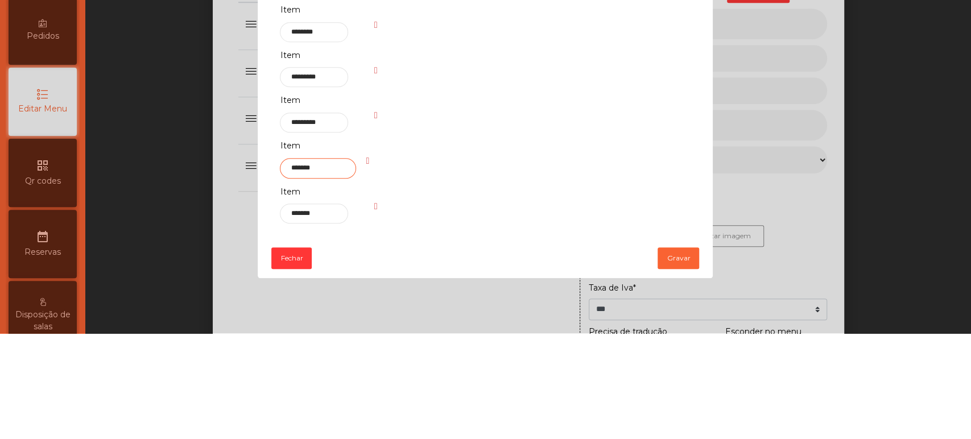
type input "*******"
click at [304, 230] on input "*********" at bounding box center [314, 229] width 68 height 20
type input "*******"
click at [311, 183] on input "*********" at bounding box center [314, 183] width 68 height 20
type input "*******"
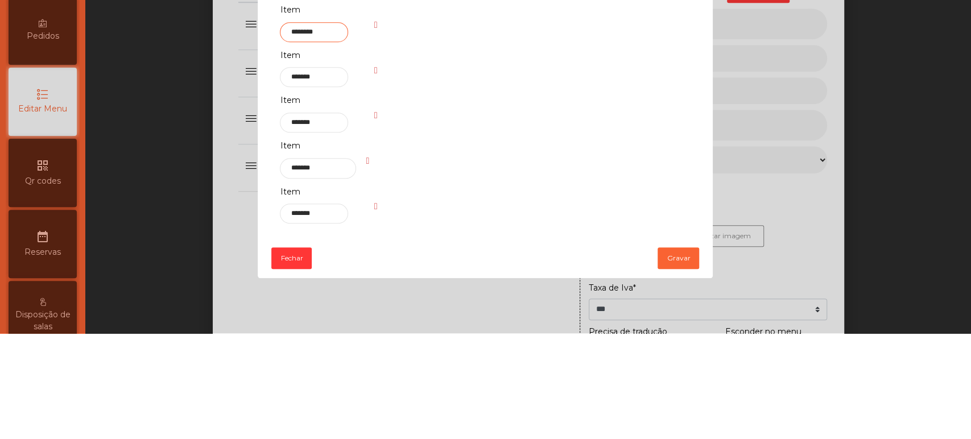
click at [300, 138] on input "********" at bounding box center [314, 138] width 68 height 20
type input "******"
click at [320, 139] on input "******" at bounding box center [314, 138] width 68 height 20
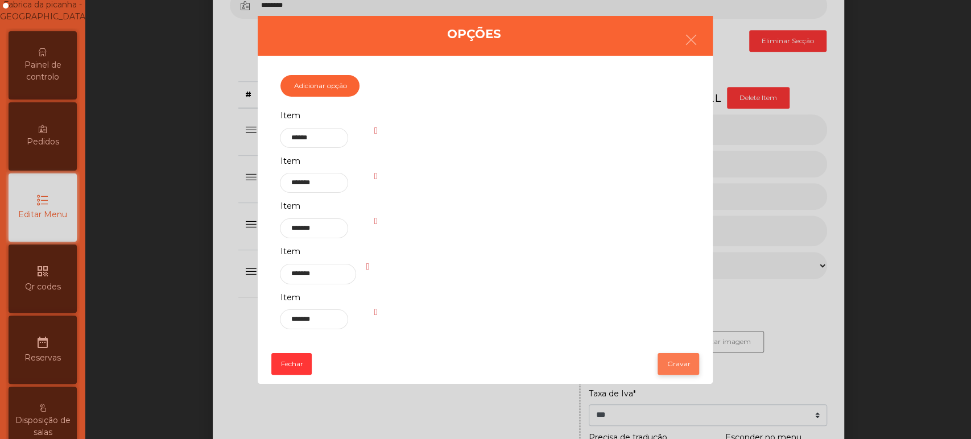
click at [667, 364] on button "Gravar" at bounding box center [679, 364] width 42 height 22
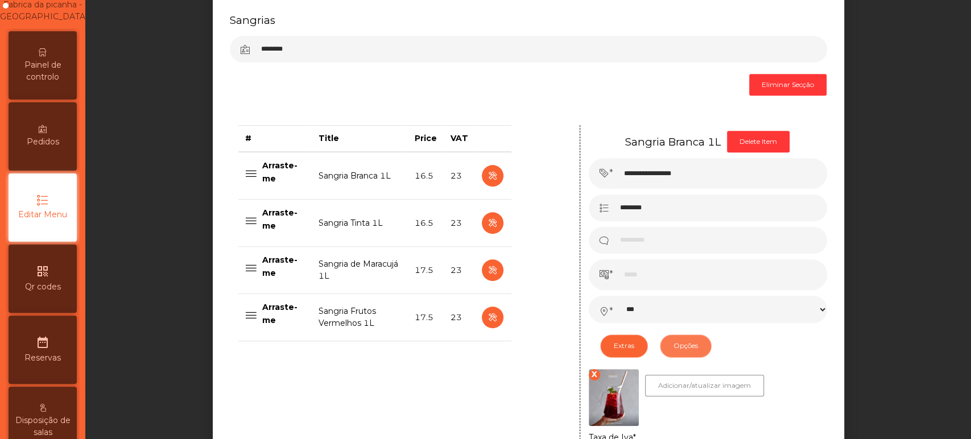
scroll to position [357, 0]
click at [486, 221] on icon "button" at bounding box center [492, 224] width 13 height 14
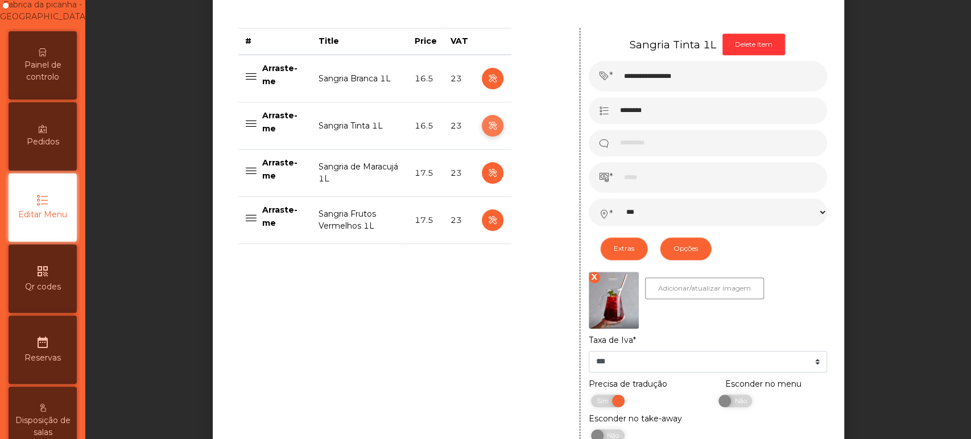
scroll to position [468, 0]
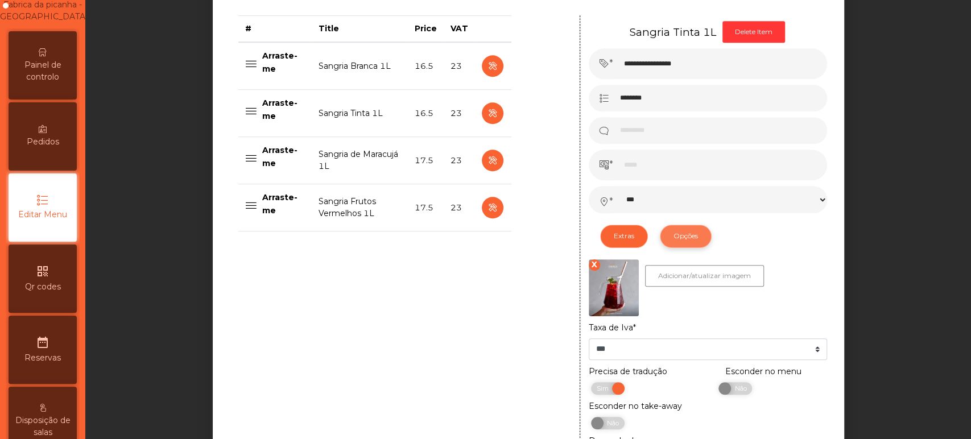
click at [692, 240] on button "Opções" at bounding box center [686, 236] width 52 height 23
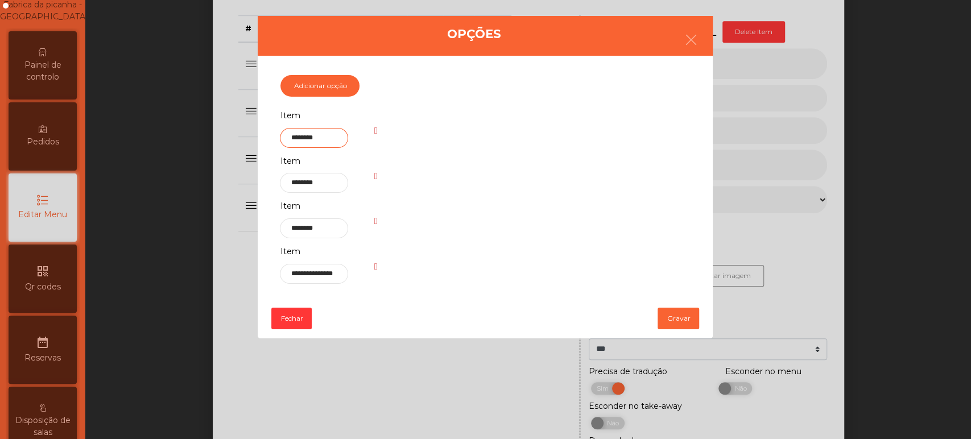
click at [294, 141] on input "********" at bounding box center [314, 138] width 68 height 20
click at [298, 139] on input "********" at bounding box center [314, 138] width 68 height 20
type input "******"
click at [295, 186] on input "********" at bounding box center [314, 183] width 68 height 20
click at [302, 186] on input "********" at bounding box center [314, 183] width 68 height 20
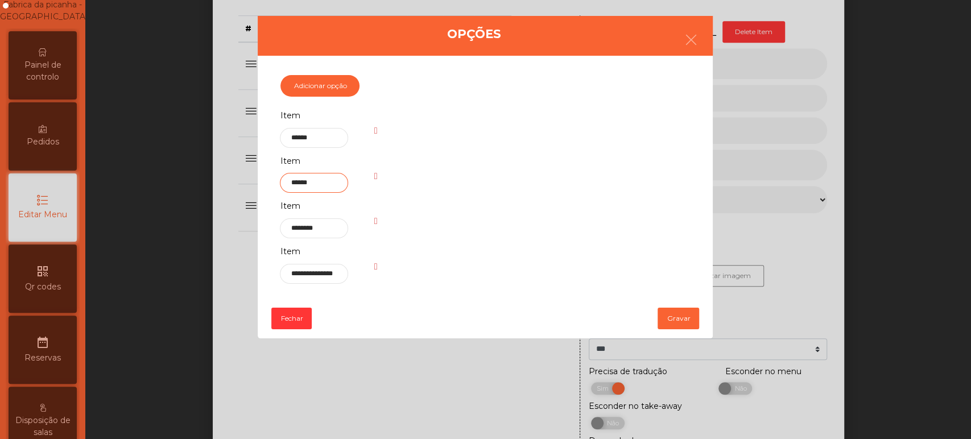
click at [322, 183] on input "******" at bounding box center [314, 183] width 68 height 20
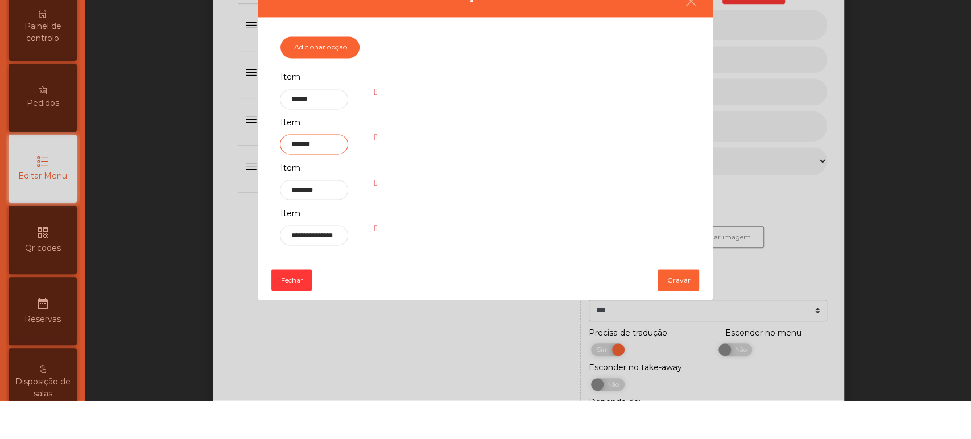
type input "*******"
click at [300, 229] on input "********" at bounding box center [314, 229] width 68 height 20
click at [323, 228] on input "******" at bounding box center [314, 229] width 68 height 20
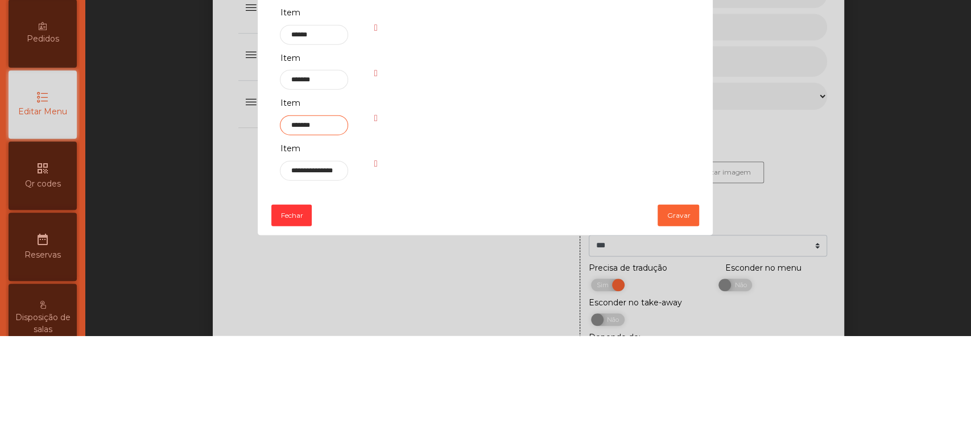
type input "*******"
click at [310, 273] on input "**********" at bounding box center [314, 274] width 68 height 20
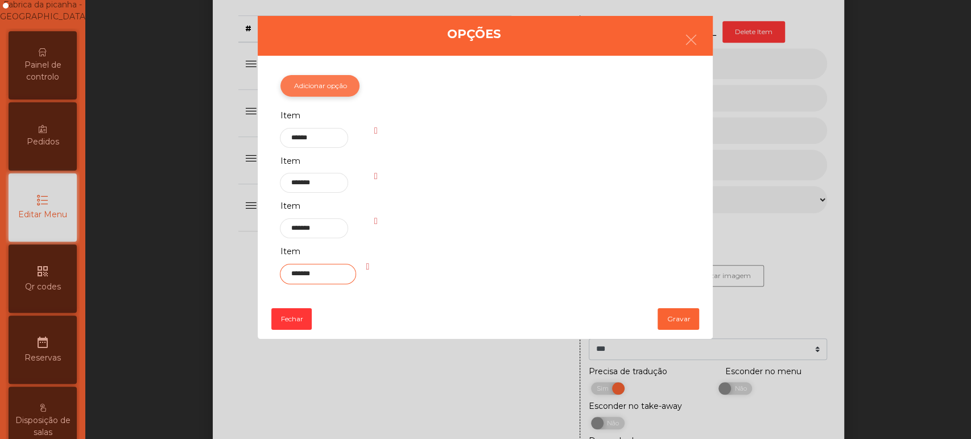
type input "*******"
click at [339, 85] on button "Adicionar opção" at bounding box center [320, 86] width 79 height 22
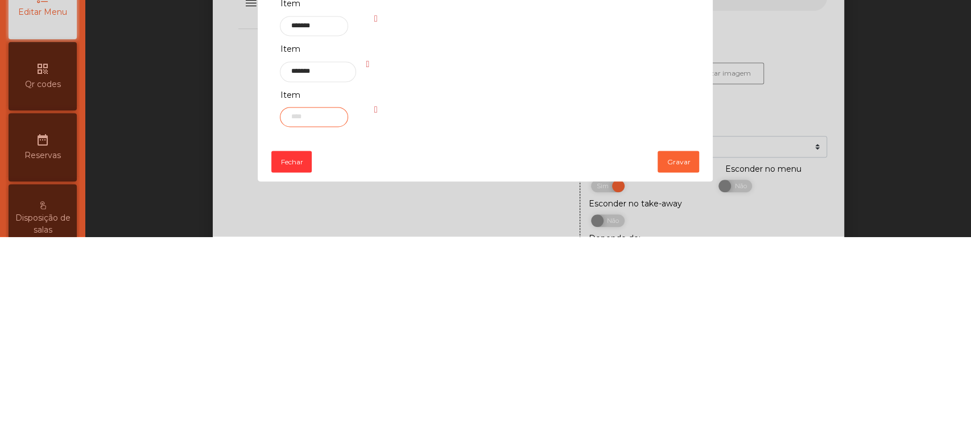
click at [298, 318] on input "text" at bounding box center [314, 320] width 68 height 20
type input "*******"
click at [671, 366] on button "Gravar" at bounding box center [679, 364] width 42 height 22
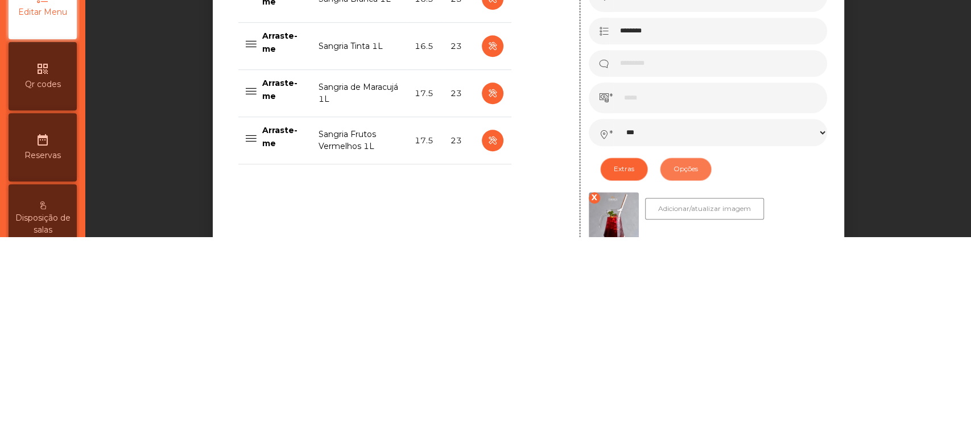
scroll to position [332, 0]
click at [487, 296] on icon "button" at bounding box center [492, 297] width 13 height 14
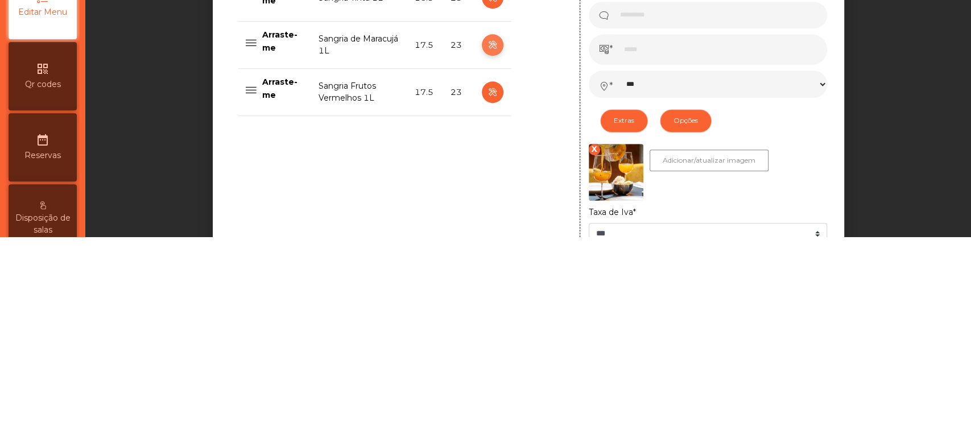
scroll to position [383, 0]
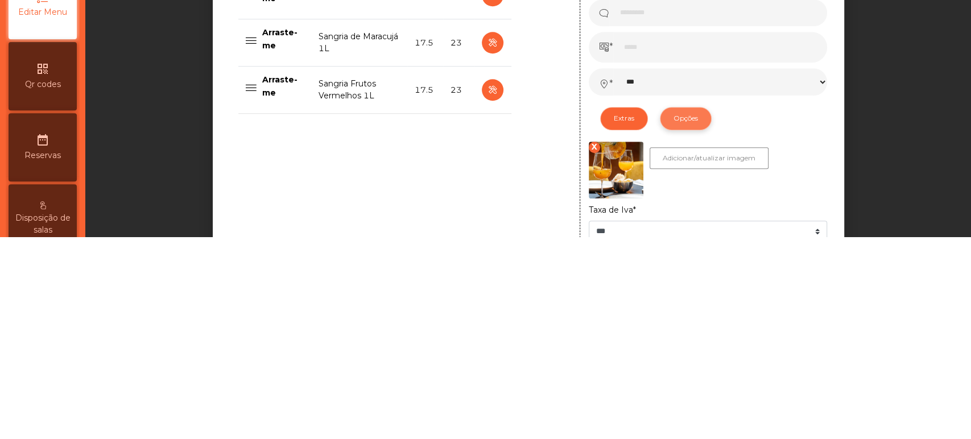
click at [694, 328] on button "Opções" at bounding box center [686, 321] width 52 height 23
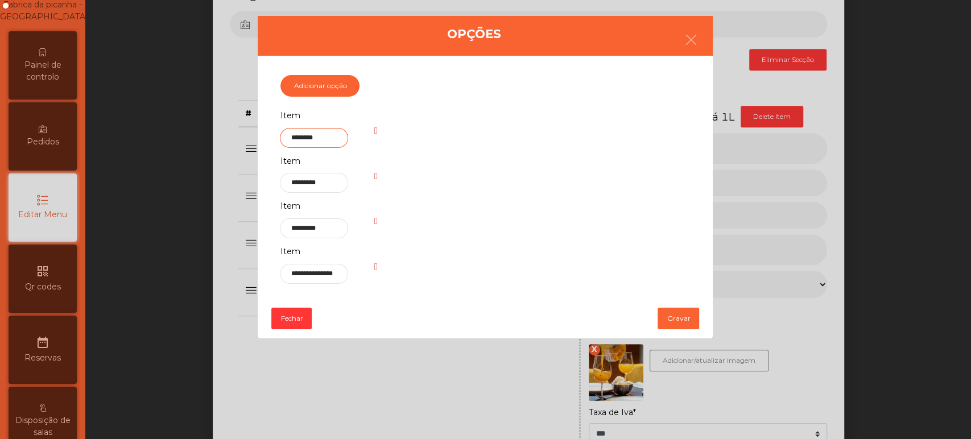
click at [327, 135] on input "********" at bounding box center [314, 138] width 68 height 20
click at [298, 137] on input "********" at bounding box center [314, 138] width 68 height 20
type input "******"
click at [295, 185] on input "*********" at bounding box center [314, 183] width 68 height 20
click at [308, 186] on input "*********" at bounding box center [314, 183] width 68 height 20
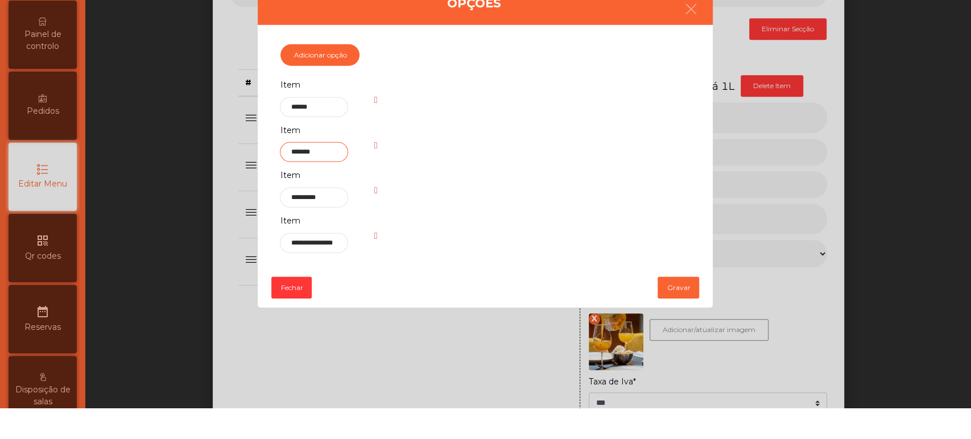
type input "*******"
click at [305, 232] on input "*********" at bounding box center [314, 229] width 68 height 20
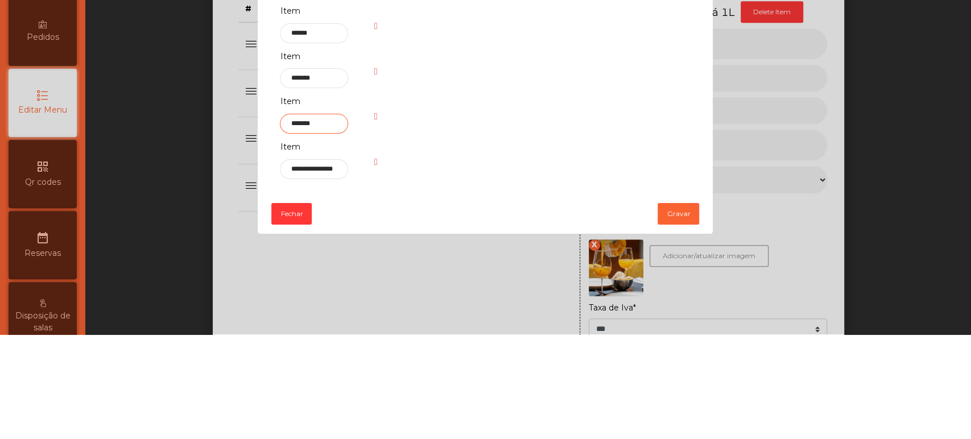
type input "*******"
click at [340, 275] on input "**********" at bounding box center [314, 274] width 68 height 20
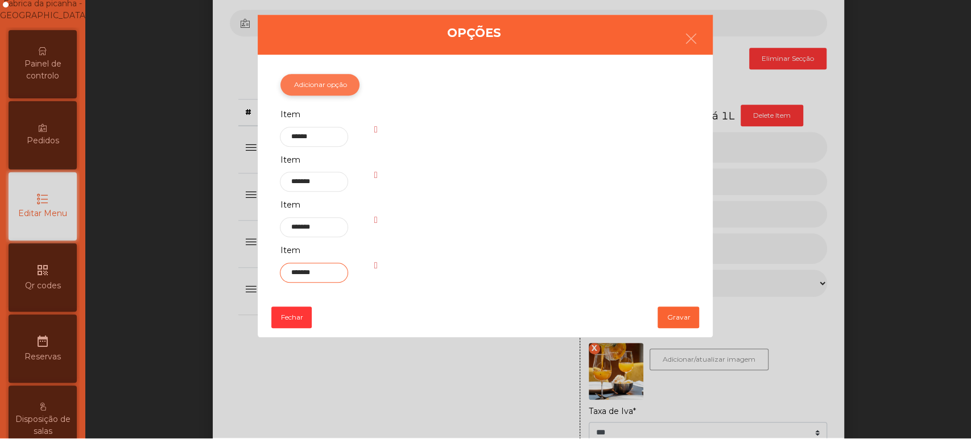
type input "*******"
click at [341, 83] on button "Adicionar opção" at bounding box center [320, 86] width 79 height 22
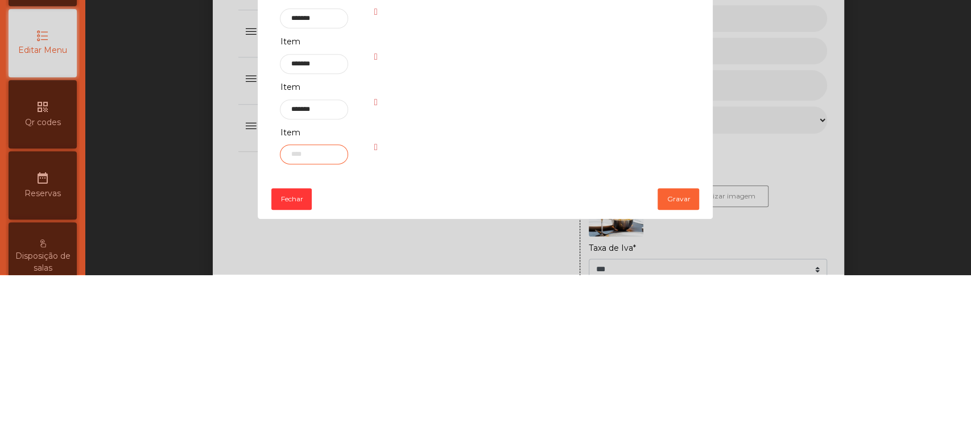
click at [318, 321] on input "text" at bounding box center [314, 319] width 68 height 20
type input "*******"
click at [673, 369] on button "Gravar" at bounding box center [679, 364] width 42 height 22
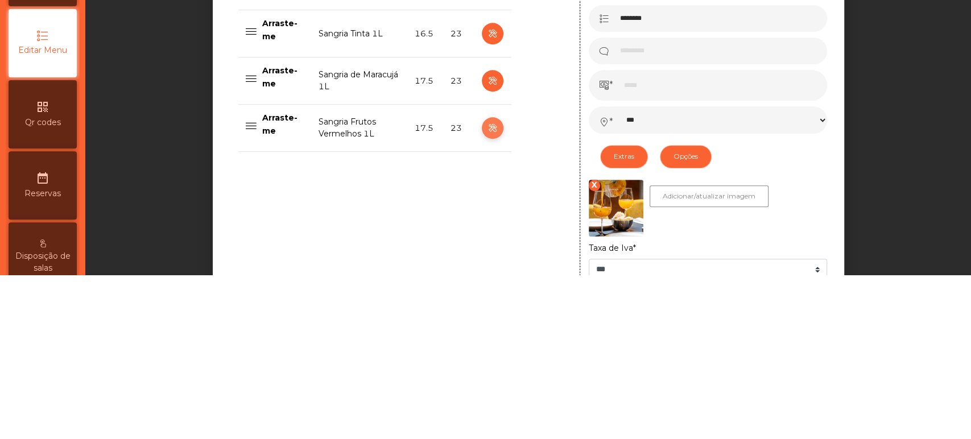
click at [487, 292] on icon "button" at bounding box center [492, 293] width 13 height 14
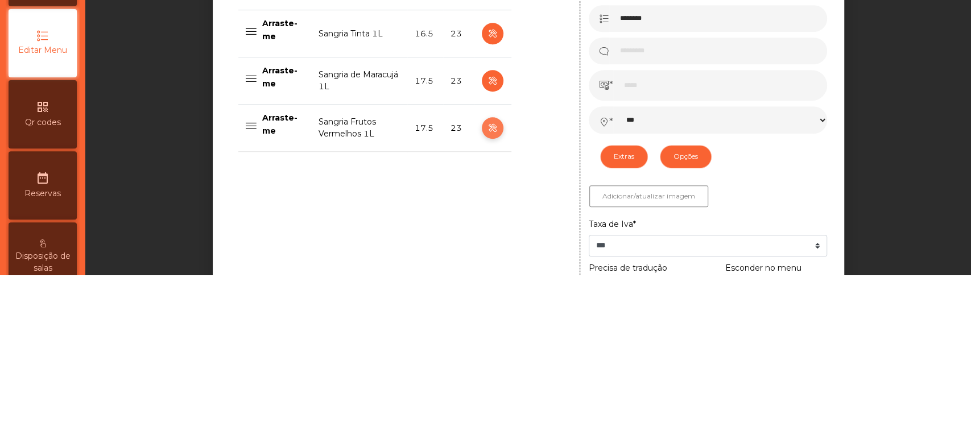
click at [486, 289] on icon "button" at bounding box center [492, 293] width 13 height 14
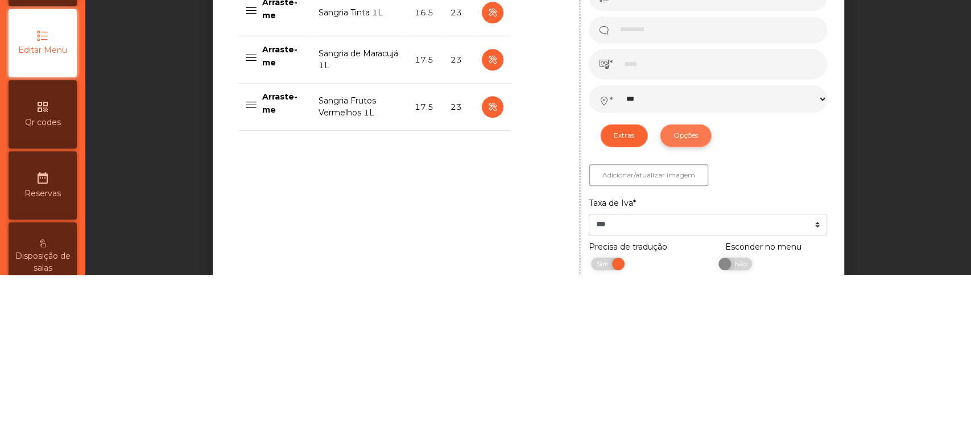
click at [698, 301] on button "Opções" at bounding box center [686, 300] width 52 height 23
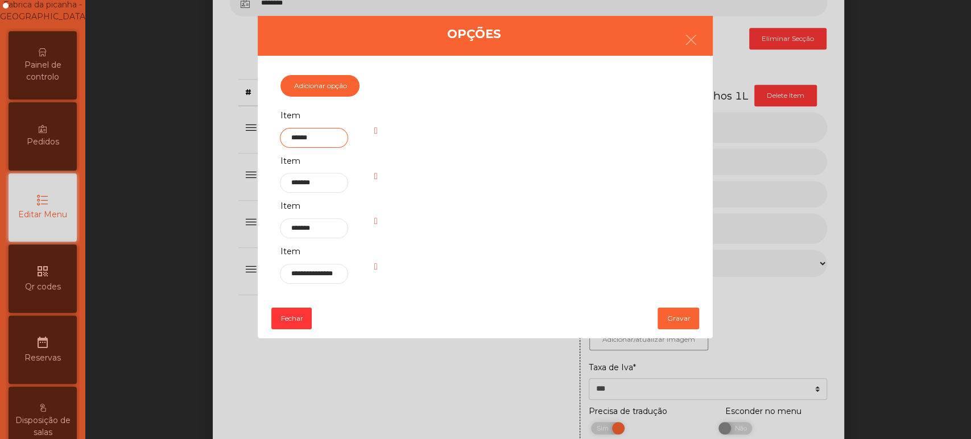
click at [296, 138] on input "******" at bounding box center [314, 138] width 68 height 20
type input "******"
click at [296, 183] on input "*******" at bounding box center [314, 183] width 68 height 20
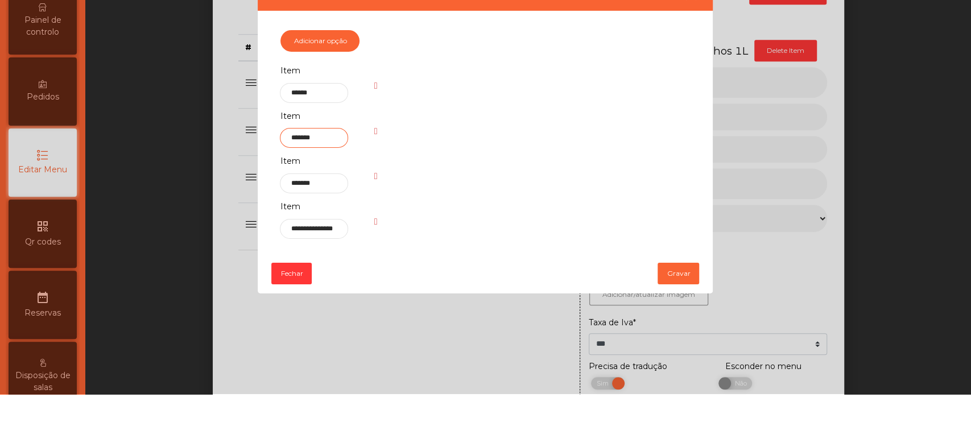
type input "*******"
click at [318, 229] on input "*******" at bounding box center [314, 229] width 68 height 20
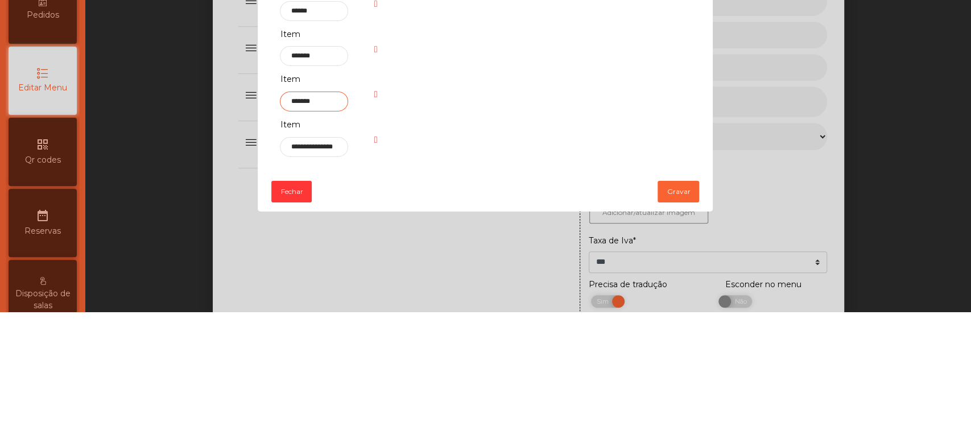
type input "*******"
click at [341, 275] on input "**********" at bounding box center [314, 274] width 68 height 20
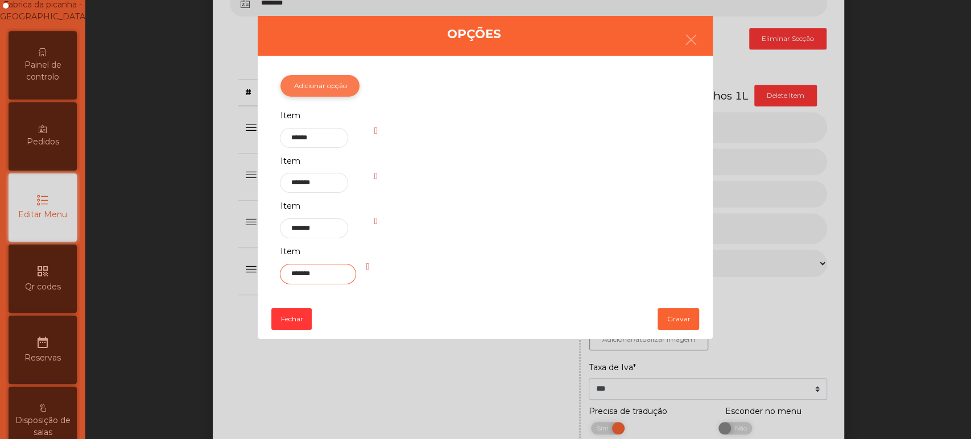
type input "*******"
click at [338, 85] on button "Adicionar opção" at bounding box center [320, 86] width 79 height 22
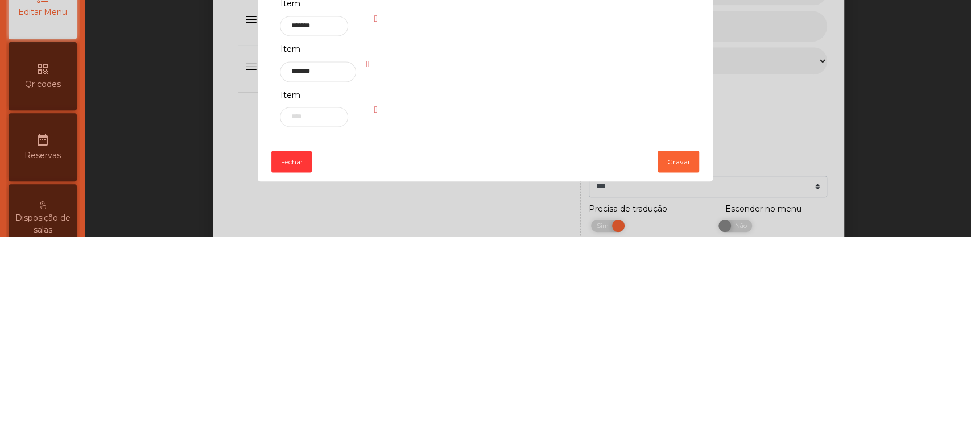
click at [435, 331] on div "Item ****** Item ******* Item ******* Item ******* Item" at bounding box center [400, 221] width 240 height 227
click at [301, 323] on input "text" at bounding box center [314, 320] width 68 height 20
type input "*******"
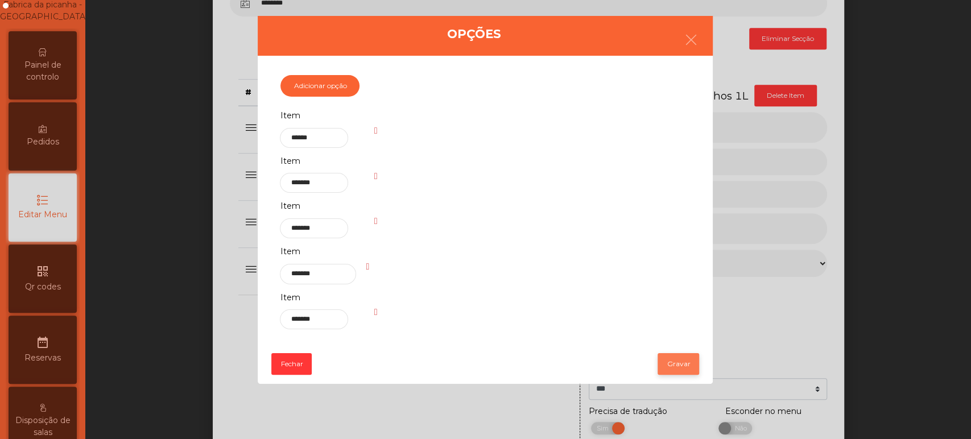
click at [678, 367] on button "Gravar" at bounding box center [679, 364] width 42 height 22
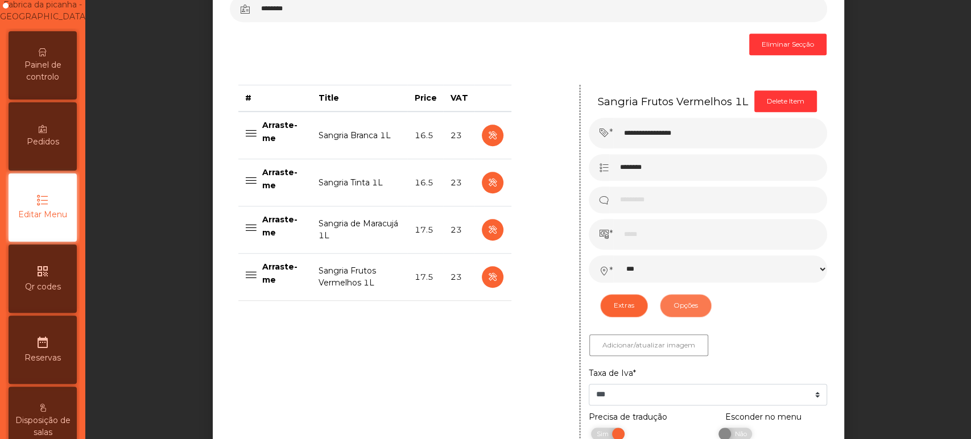
scroll to position [397, 0]
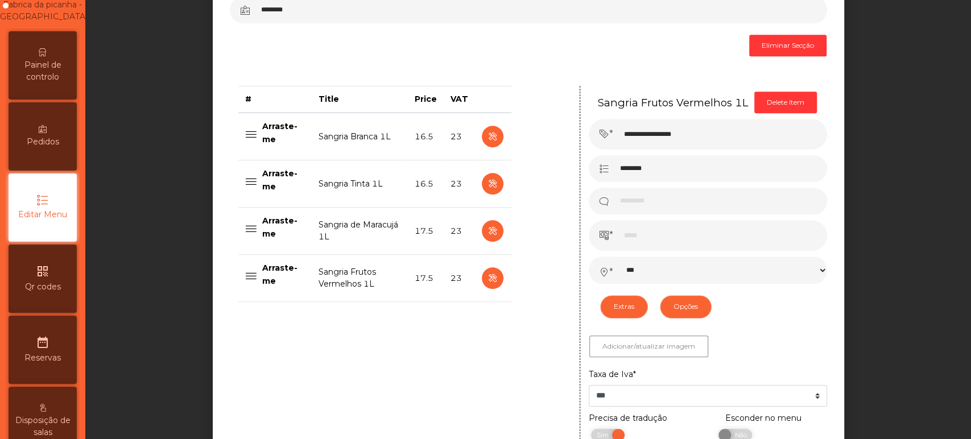
click at [467, 287] on td "23" at bounding box center [458, 278] width 31 height 47
click at [487, 278] on icon "button" at bounding box center [492, 278] width 13 height 14
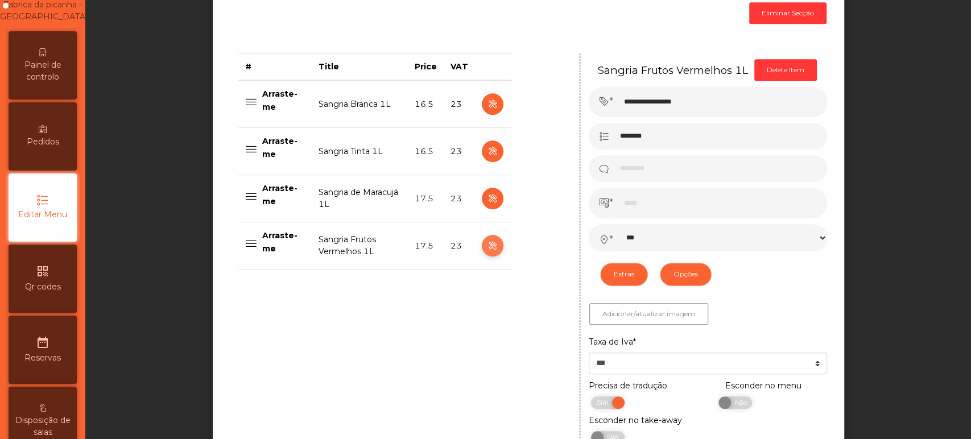
scroll to position [431, 0]
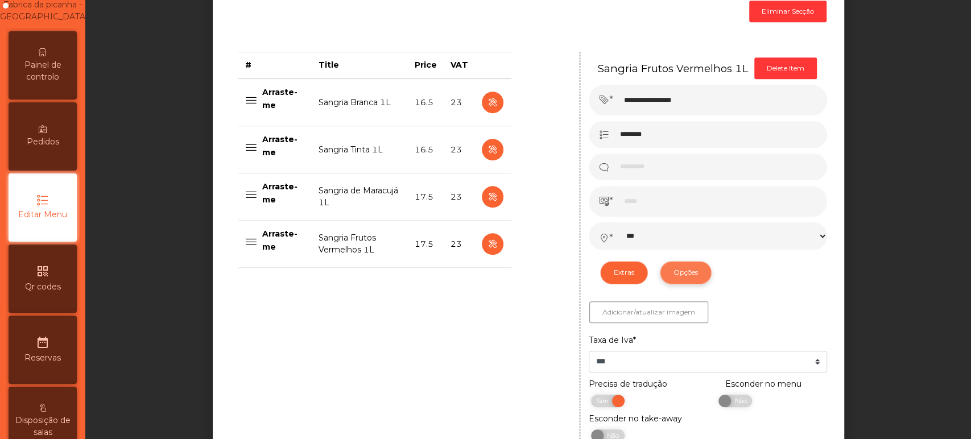
click at [677, 267] on button "Opções" at bounding box center [686, 272] width 52 height 23
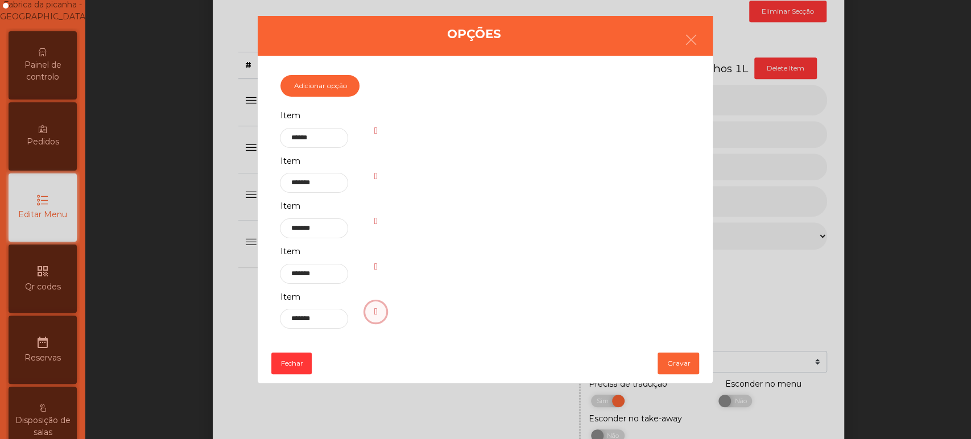
click at [373, 312] on button "button" at bounding box center [376, 313] width 22 height 22
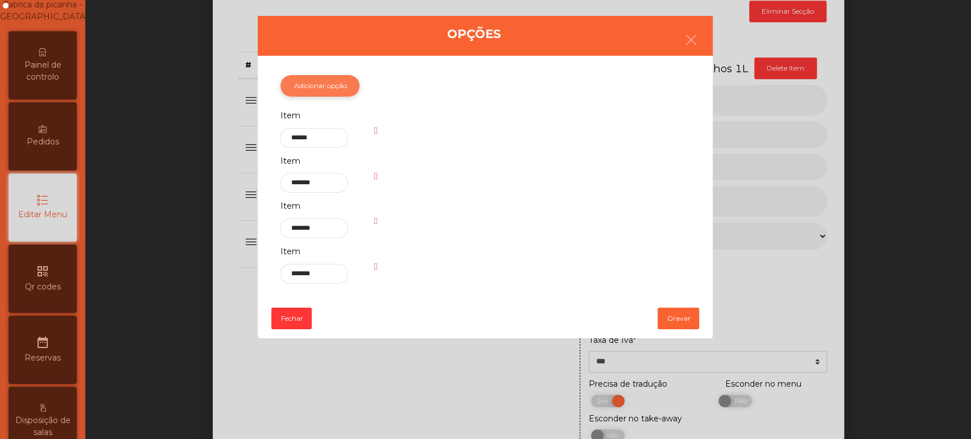
click at [340, 86] on button "Adicionar opção" at bounding box center [320, 86] width 79 height 22
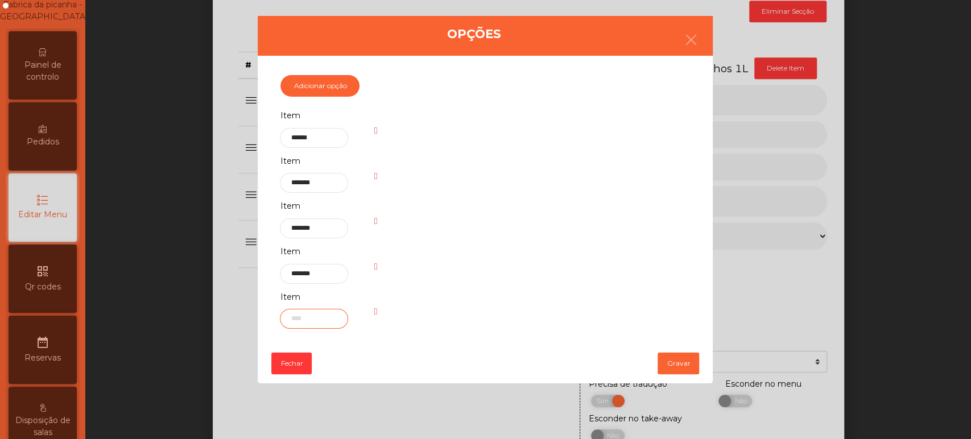
click at [332, 317] on input "text" at bounding box center [314, 319] width 68 height 20
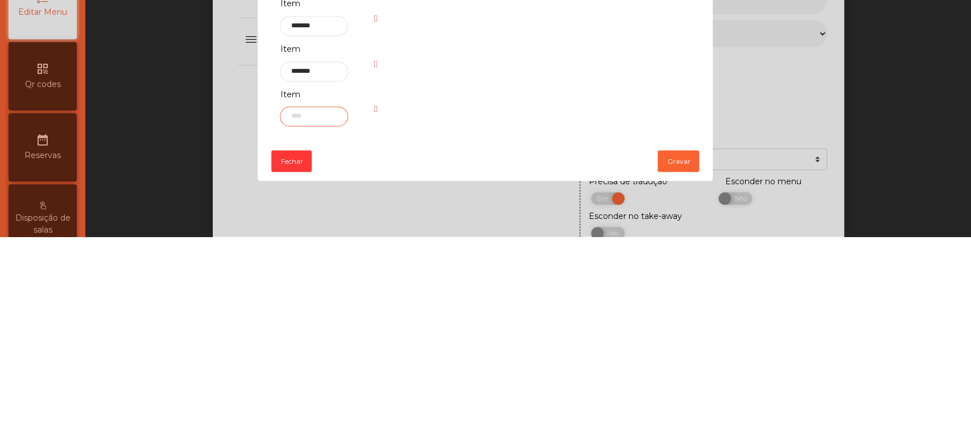
type input "*"
type input "*******"
click at [676, 366] on button "Gravar" at bounding box center [679, 364] width 42 height 22
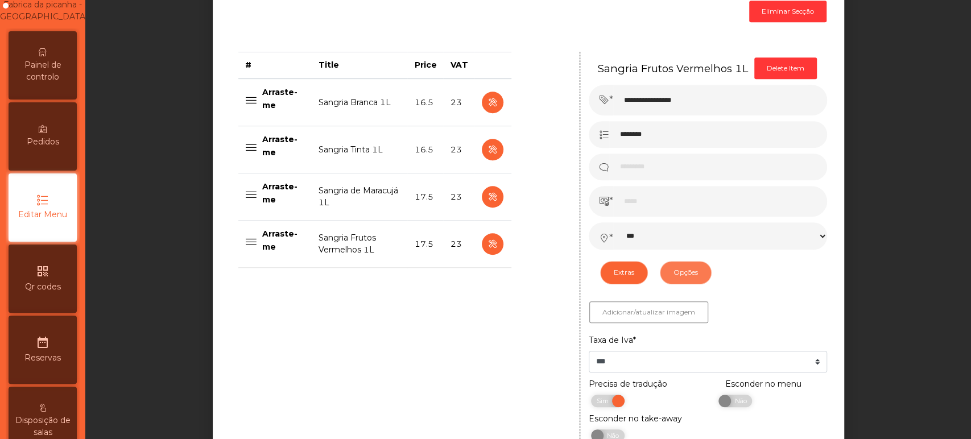
scroll to position [609, 0]
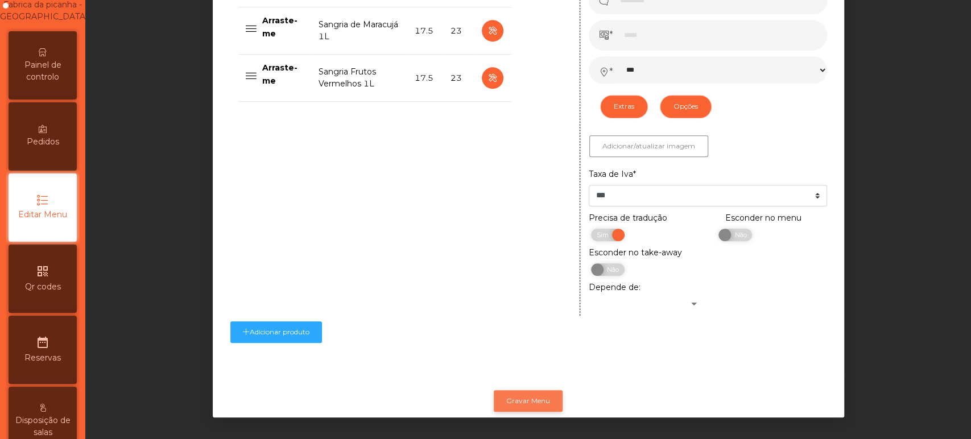
click at [533, 399] on button "Gravar Menu" at bounding box center [528, 401] width 69 height 22
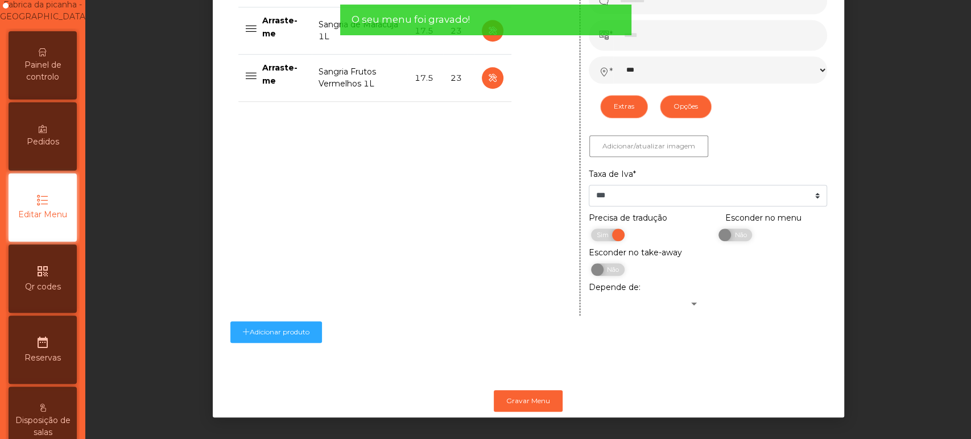
click at [45, 83] on span "Painel de controlo" at bounding box center [42, 71] width 63 height 24
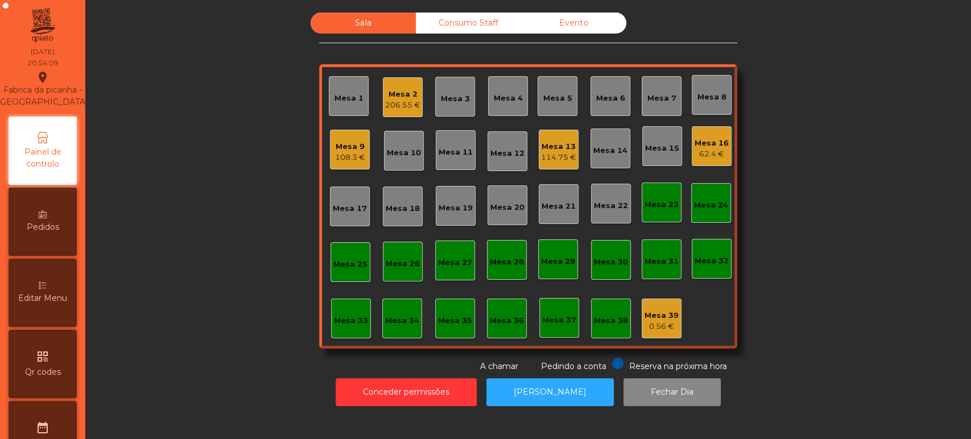
click at [353, 280] on div "Mesa 25" at bounding box center [351, 262] width 40 height 40
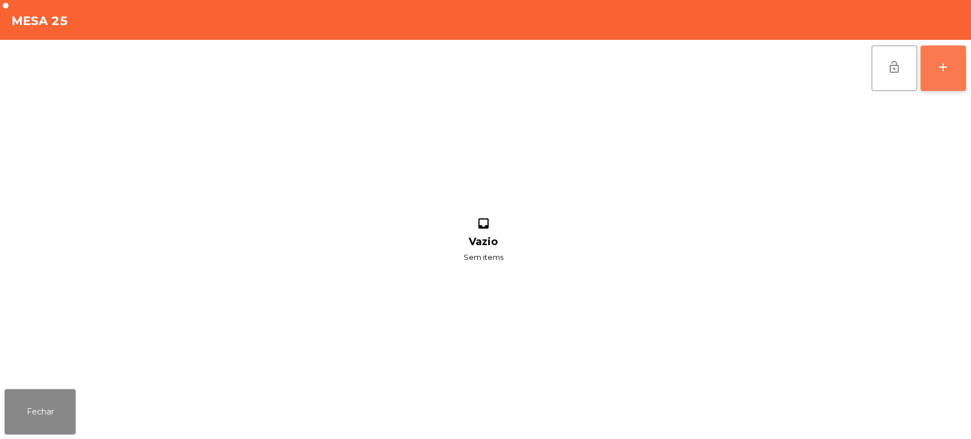
click at [941, 72] on div "add" at bounding box center [944, 67] width 14 height 14
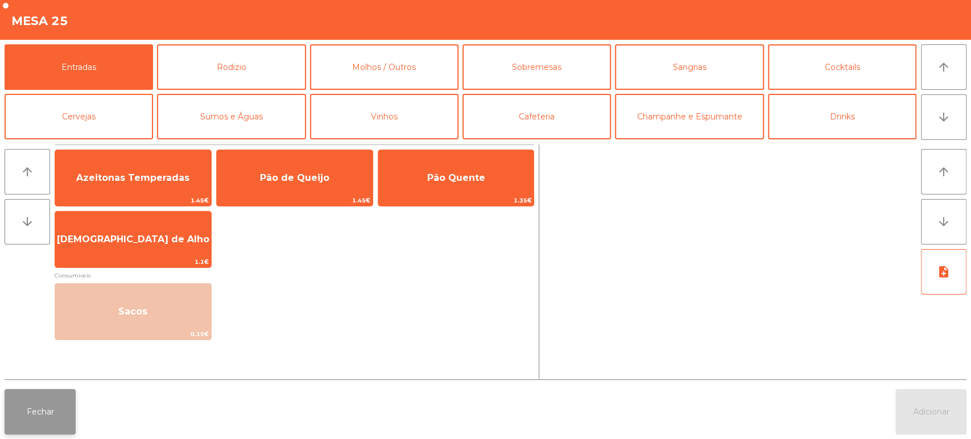
click at [32, 417] on button "Fechar" at bounding box center [40, 412] width 71 height 46
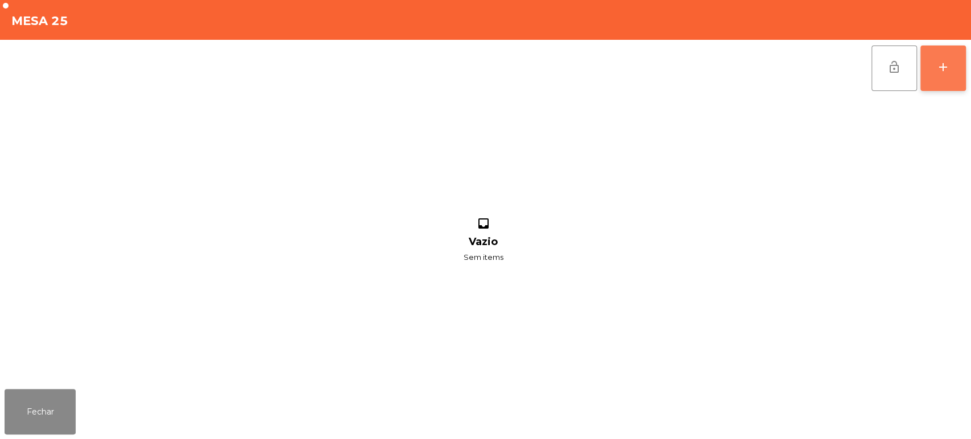
click at [942, 77] on button "add" at bounding box center [944, 69] width 46 height 46
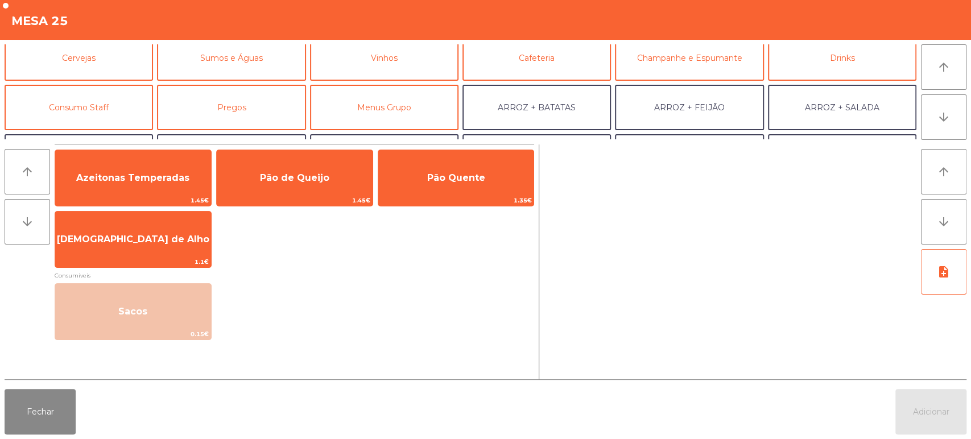
scroll to position [60, 0]
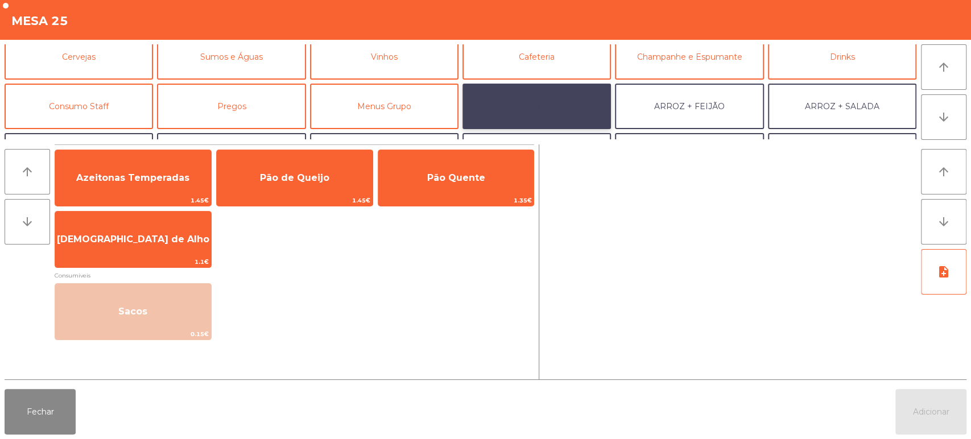
click at [579, 100] on button "ARROZ + BATATAS" at bounding box center [537, 107] width 149 height 46
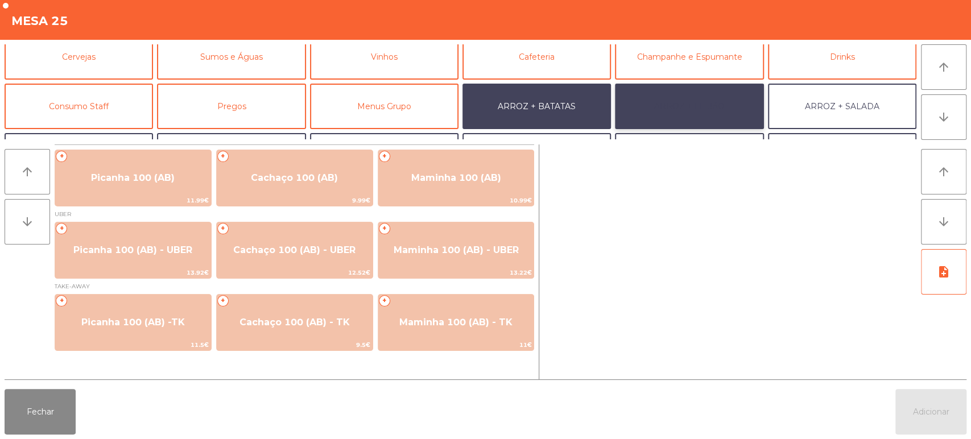
click at [708, 105] on button "ARROZ + FEIJÃO" at bounding box center [689, 107] width 149 height 46
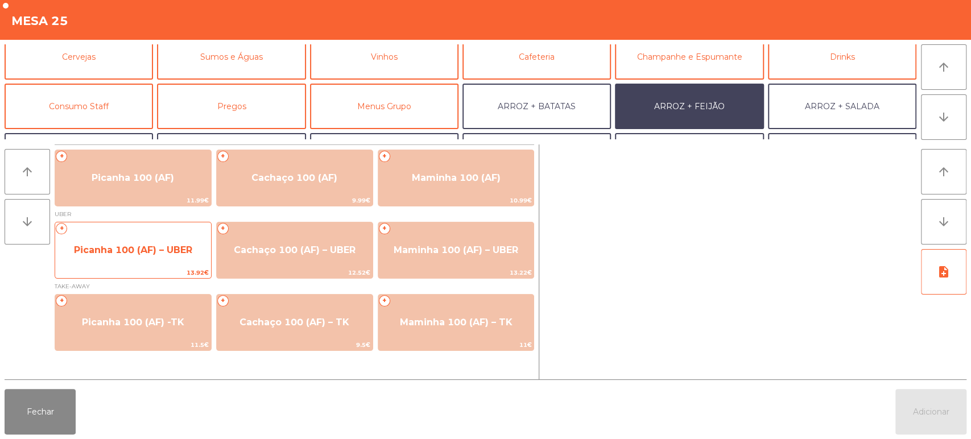
click at [150, 251] on span "Picanha 100 (AF) – UBER" at bounding box center [133, 250] width 118 height 11
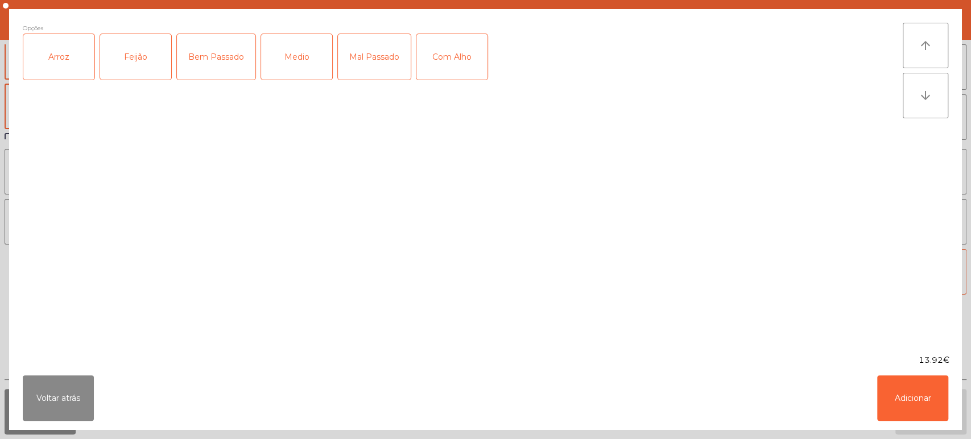
click at [57, 67] on div "Arroz" at bounding box center [58, 57] width 71 height 46
click at [123, 61] on div "Feijão" at bounding box center [135, 57] width 71 height 46
click at [292, 57] on div "Medio" at bounding box center [296, 57] width 71 height 46
click at [463, 49] on div "Com Alho" at bounding box center [452, 57] width 71 height 46
click at [895, 381] on button "Adicionar" at bounding box center [912, 399] width 71 height 46
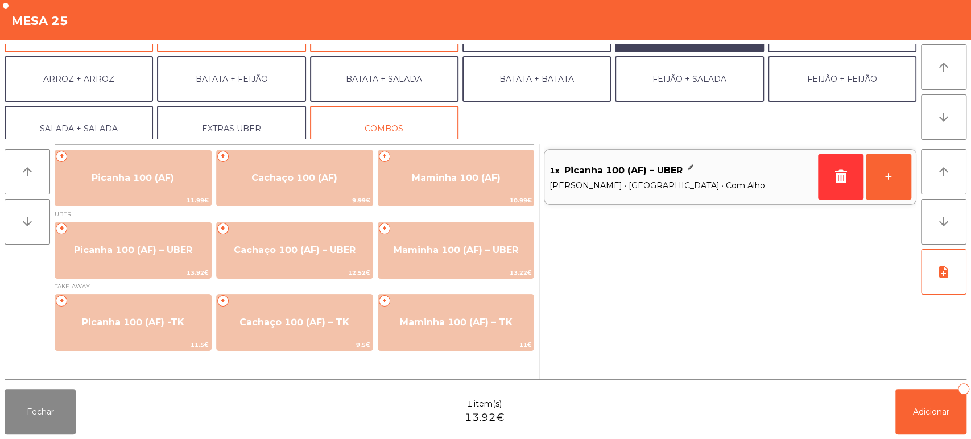
scroll to position [148, 0]
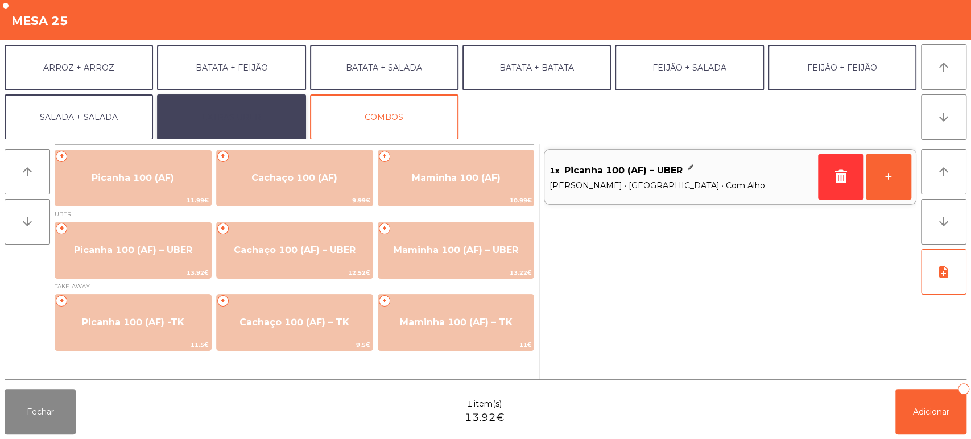
click at [228, 122] on button "EXTRAS UBER" at bounding box center [231, 117] width 149 height 46
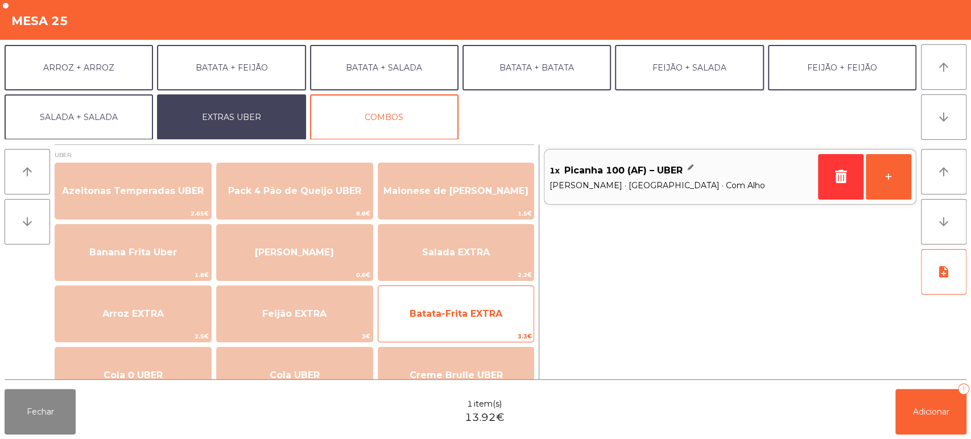
click at [489, 319] on span "Batata-Frita EXTRA" at bounding box center [456, 313] width 93 height 11
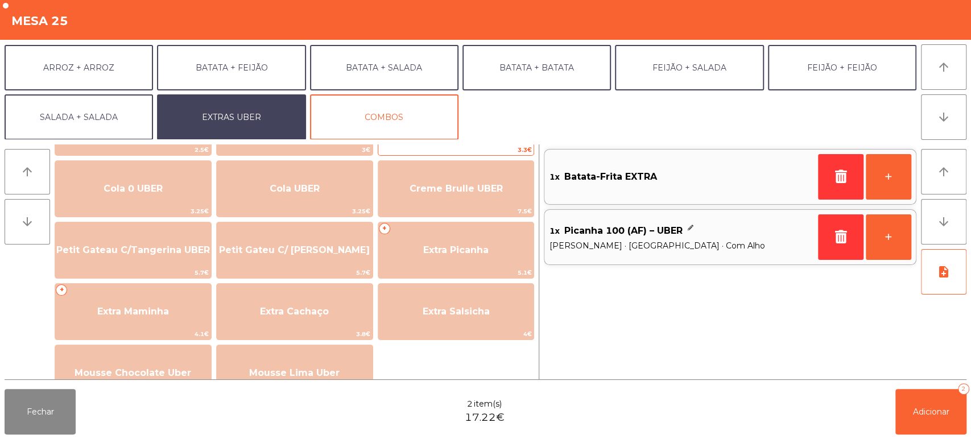
scroll to position [244, 0]
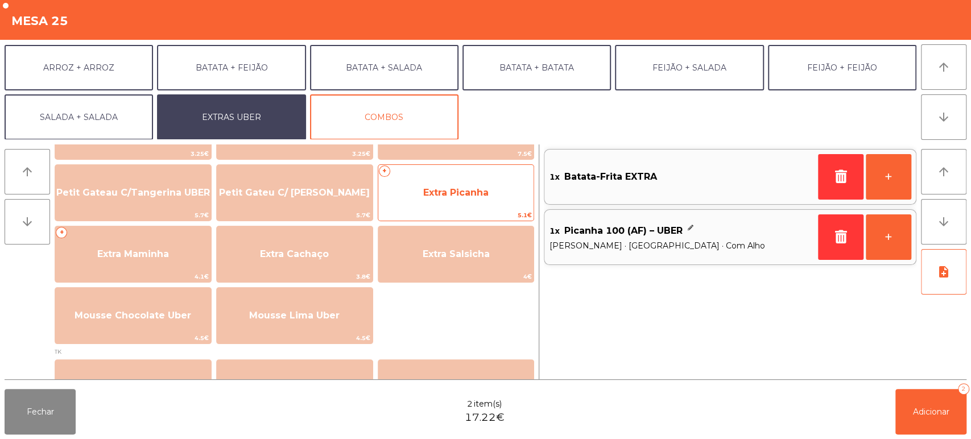
click at [468, 200] on span "Extra Picanha" at bounding box center [456, 193] width 156 height 31
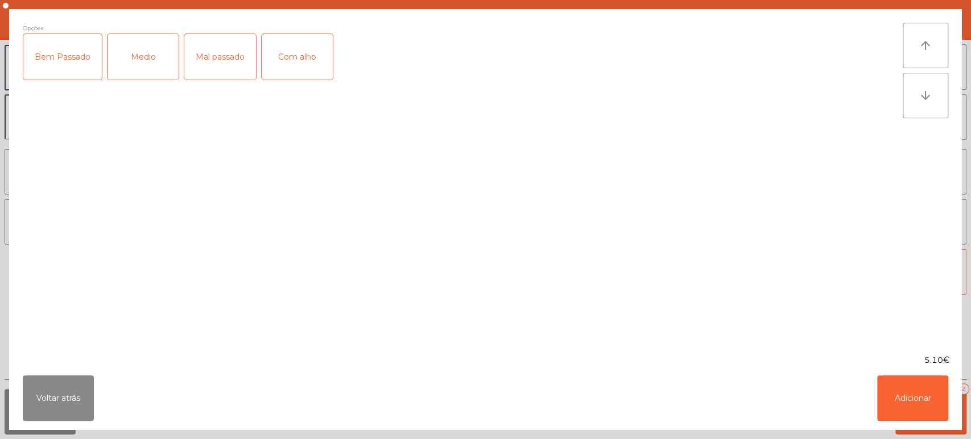
click at [148, 56] on div "Medio" at bounding box center [143, 57] width 71 height 46
click at [279, 37] on div "Com alho" at bounding box center [297, 57] width 71 height 46
click at [921, 398] on button "Adicionar" at bounding box center [912, 399] width 71 height 46
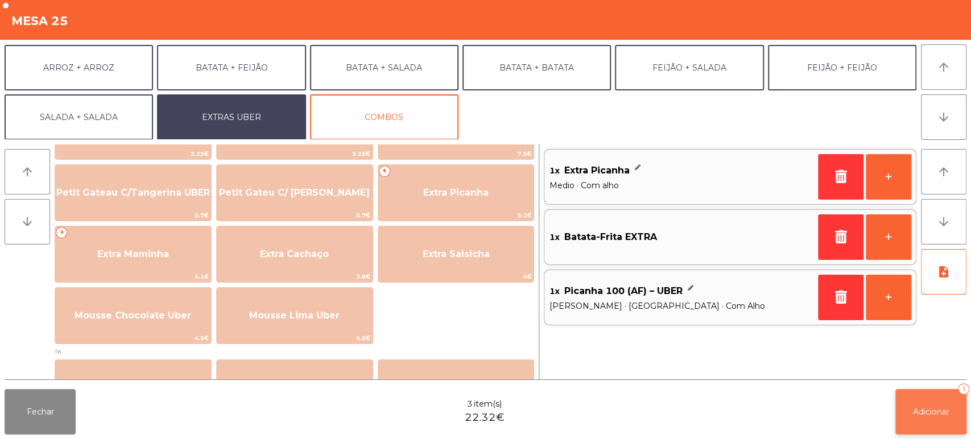
click at [940, 393] on button "Adicionar 3" at bounding box center [931, 412] width 71 height 46
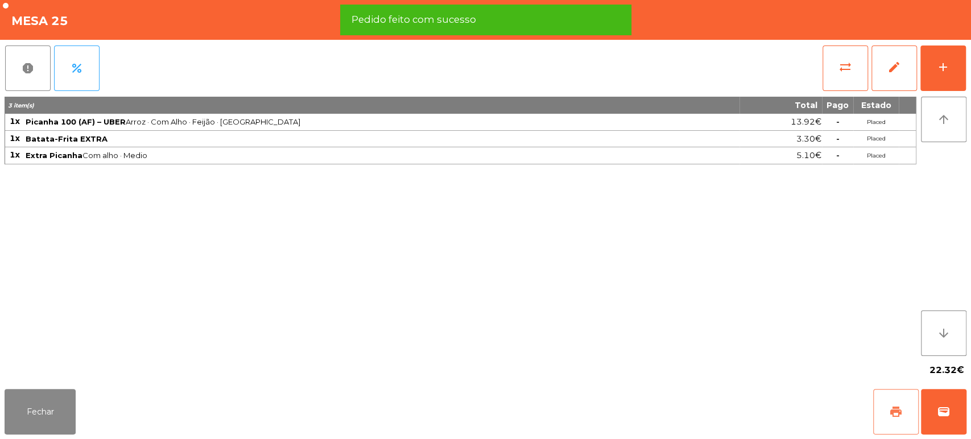
click at [898, 406] on span "print" at bounding box center [896, 412] width 14 height 14
click at [939, 409] on span "wallet" at bounding box center [944, 412] width 14 height 14
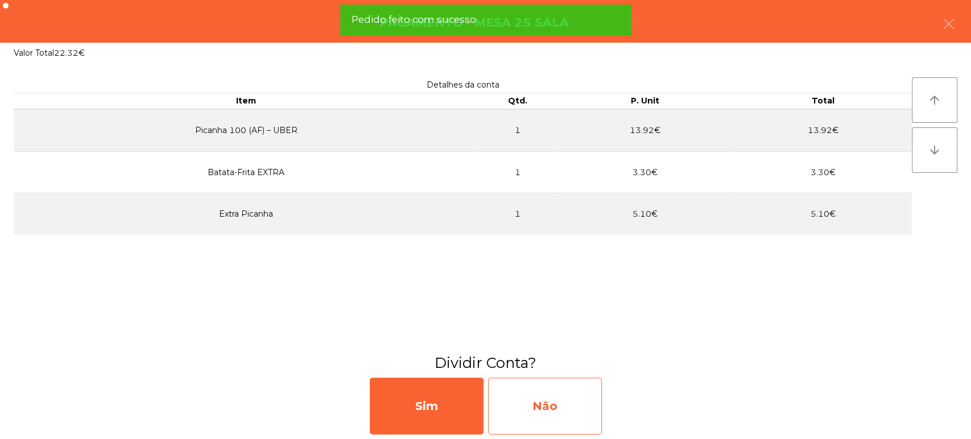
click at [554, 411] on div "Não" at bounding box center [545, 406] width 114 height 57
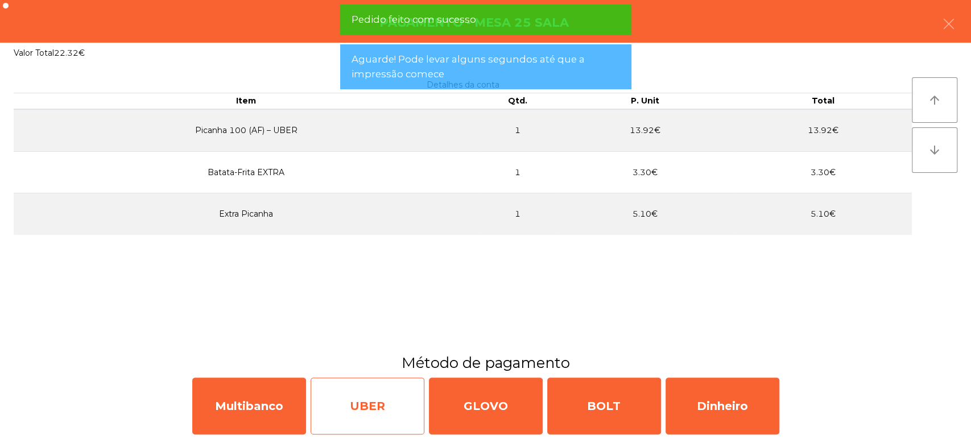
click at [390, 393] on div "UBER" at bounding box center [368, 406] width 114 height 57
select select "**"
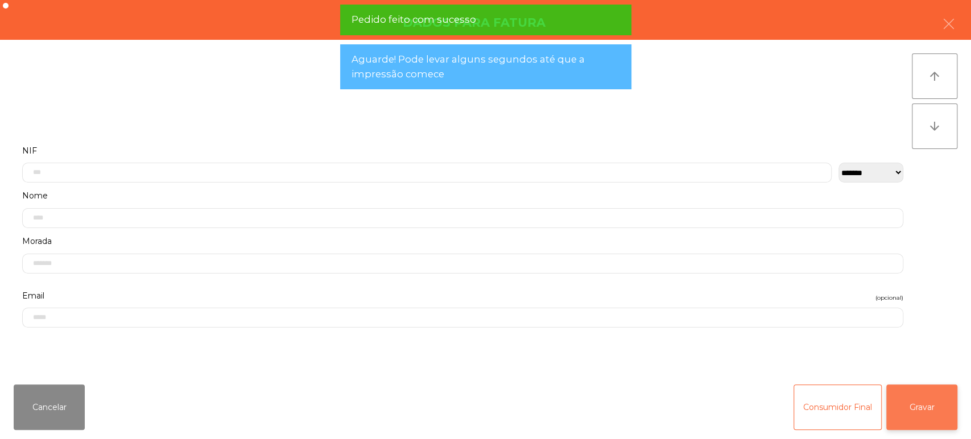
click at [946, 398] on button "Gravar" at bounding box center [922, 408] width 71 height 46
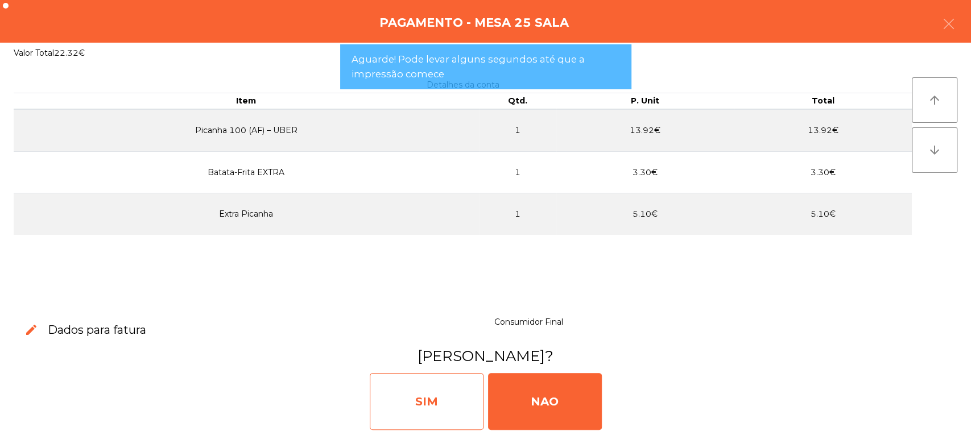
click at [432, 403] on div "SIM" at bounding box center [427, 401] width 114 height 57
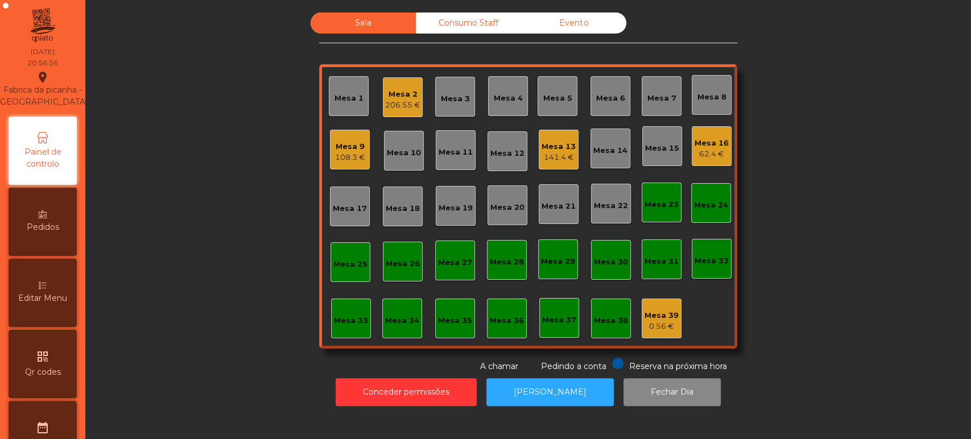
click at [555, 150] on div "Mesa 13" at bounding box center [559, 146] width 34 height 11
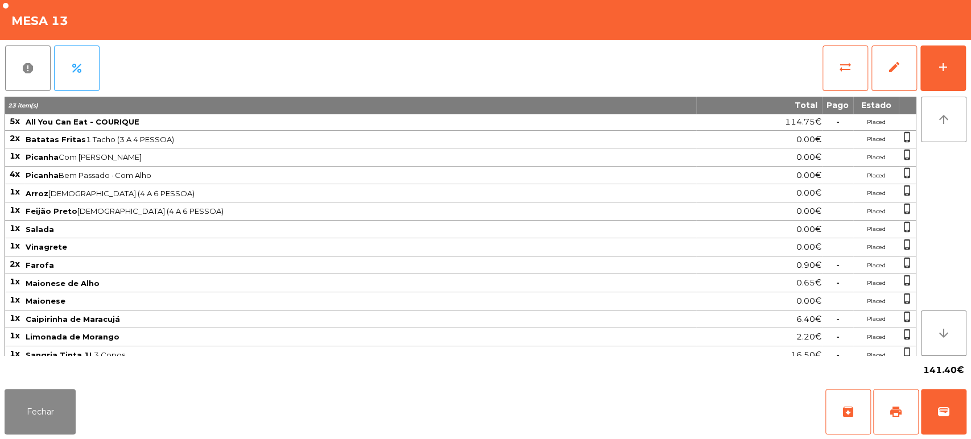
scroll to position [5, 0]
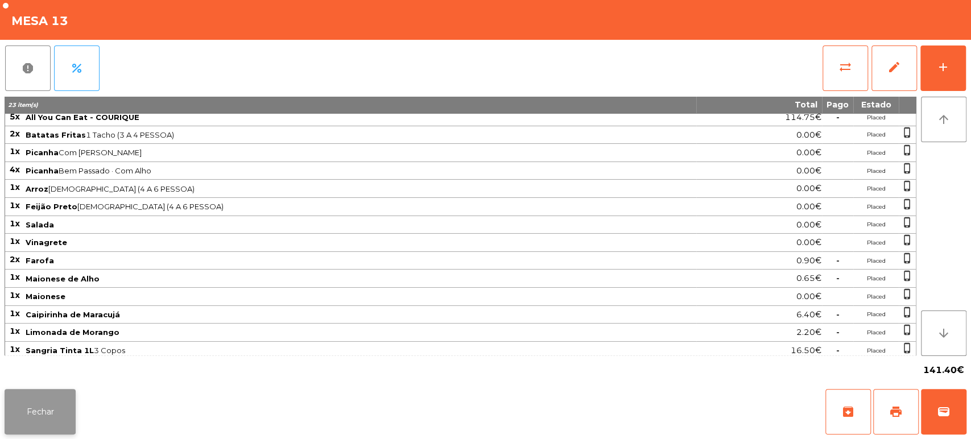
click at [53, 415] on button "Fechar" at bounding box center [40, 412] width 71 height 46
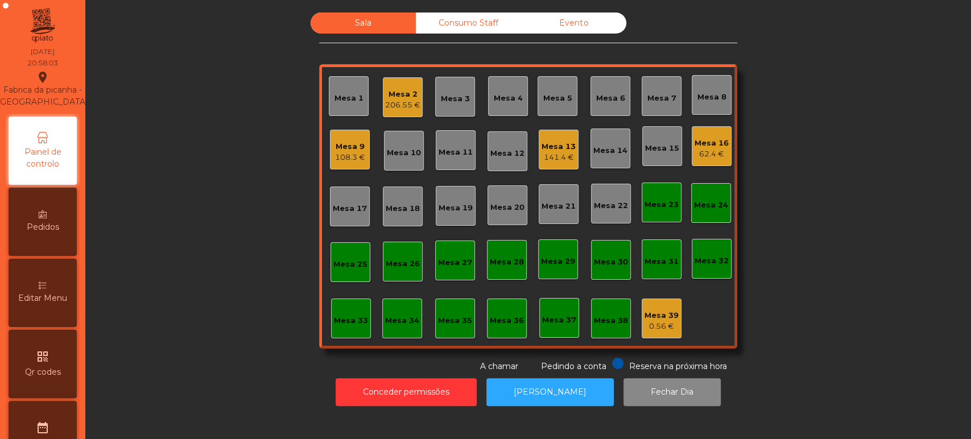
click at [413, 217] on div "Mesa 18" at bounding box center [403, 207] width 40 height 40
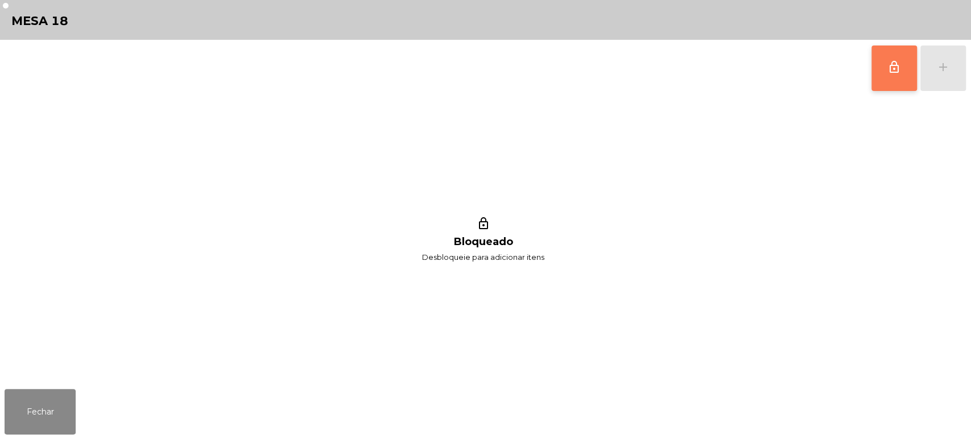
click at [908, 53] on button "lock_outline" at bounding box center [895, 69] width 46 height 46
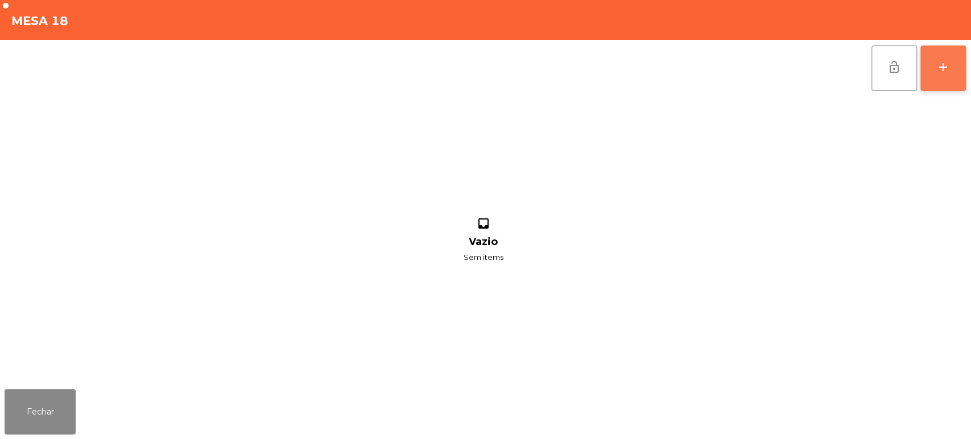
click at [963, 73] on button "add" at bounding box center [944, 69] width 46 height 46
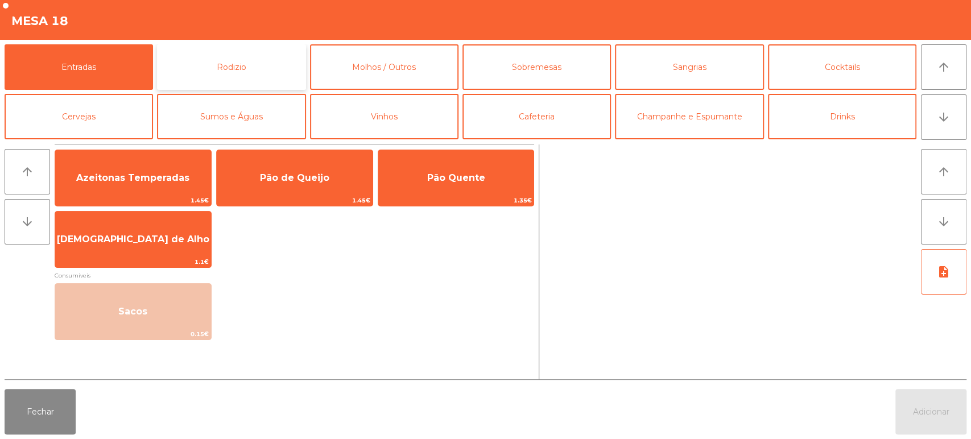
click at [224, 56] on button "Rodizio" at bounding box center [231, 67] width 149 height 46
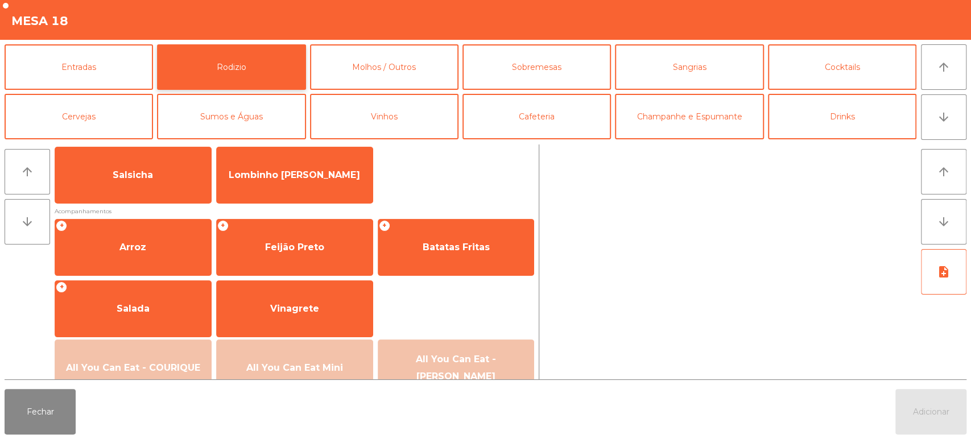
scroll to position [101, 0]
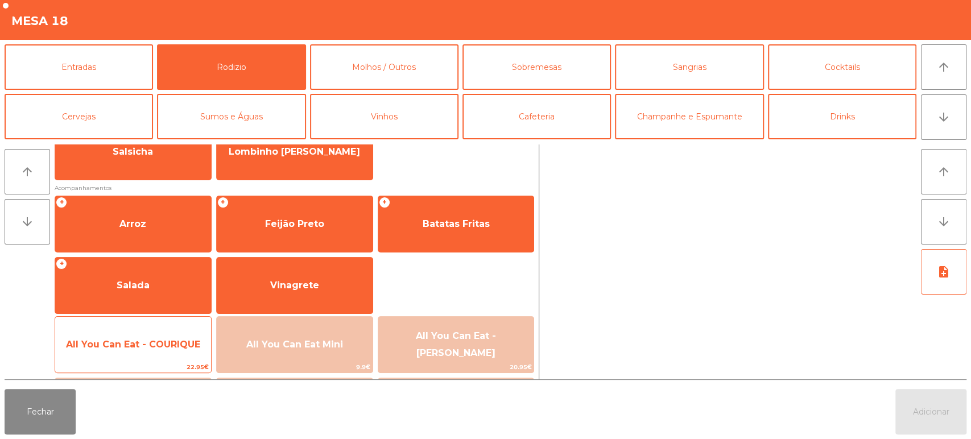
click at [137, 343] on span "All You Can Eat - COURIQUE" at bounding box center [133, 344] width 134 height 11
click at [137, 337] on span "All You Can Eat - COURIQUE" at bounding box center [133, 344] width 156 height 31
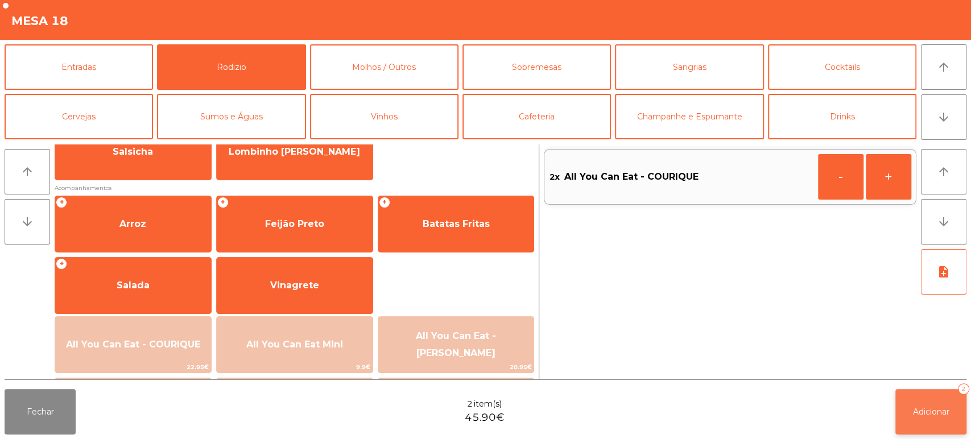
click at [936, 412] on span "Adicionar" at bounding box center [931, 412] width 36 height 10
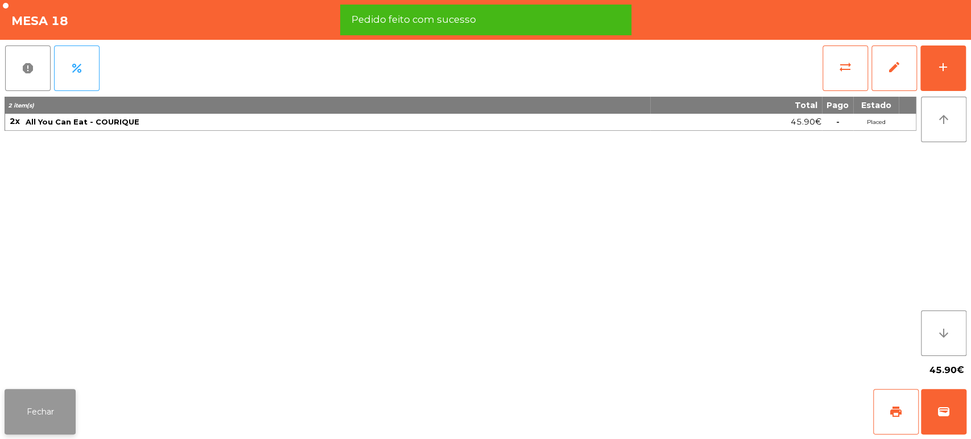
click at [25, 409] on button "Fechar" at bounding box center [40, 412] width 71 height 46
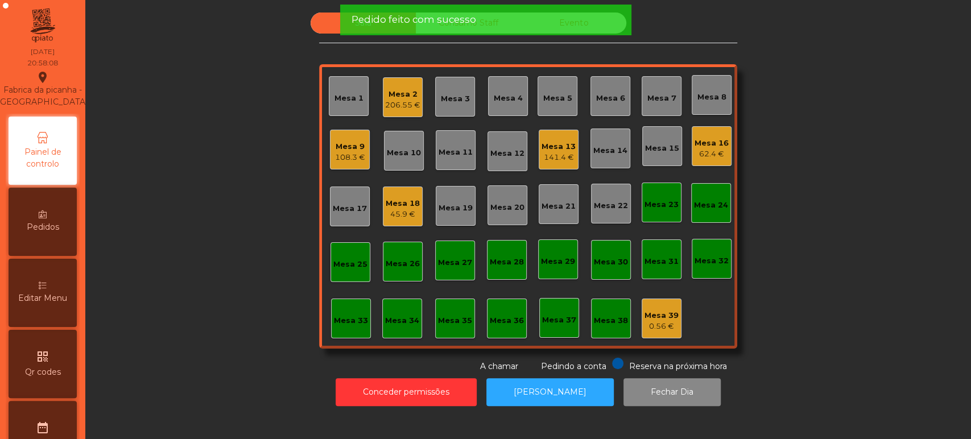
click at [217, 181] on div "Sala Consumo Staff Evento [GEOGRAPHIC_DATA] 2 206.55 € Mesa 3 Mesa 4 [GEOGRAPHI…" at bounding box center [528, 193] width 855 height 360
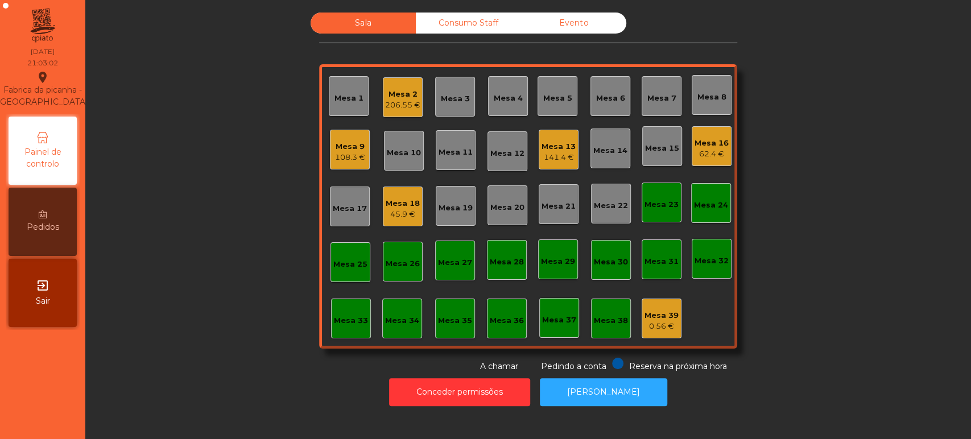
click at [555, 97] on div "Mesa 5" at bounding box center [557, 98] width 29 height 11
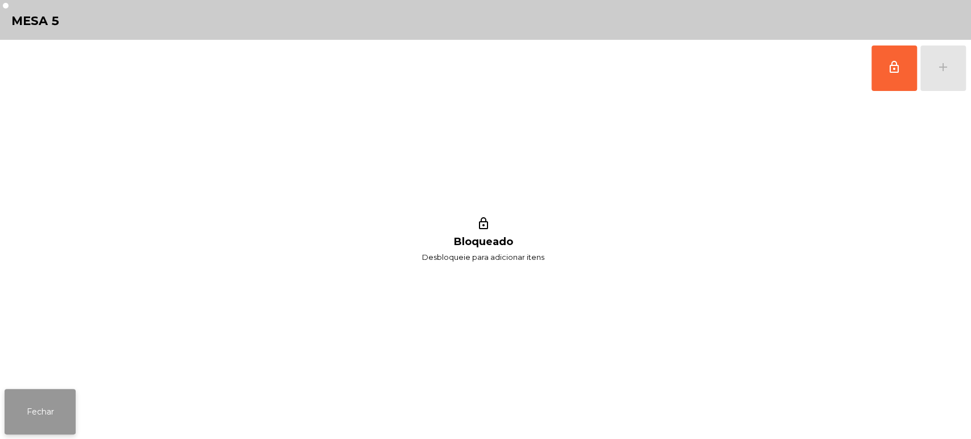
click at [30, 398] on button "Fechar" at bounding box center [40, 412] width 71 height 46
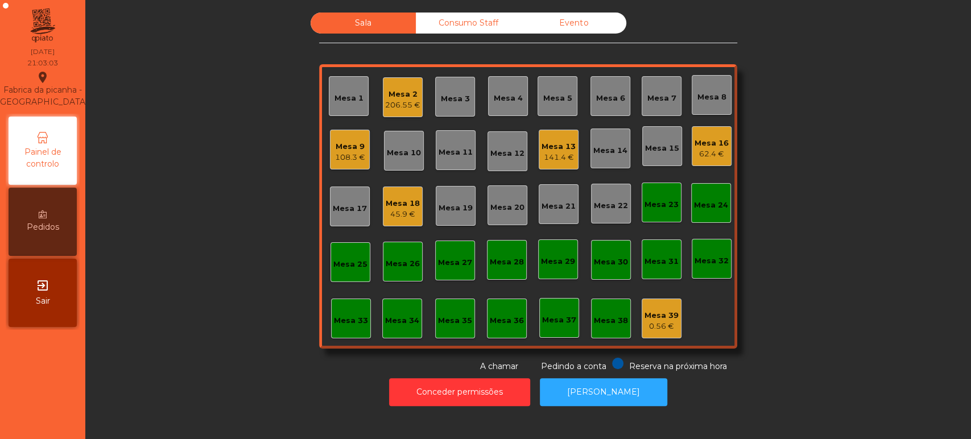
click at [603, 91] on div "Mesa 6" at bounding box center [610, 96] width 29 height 16
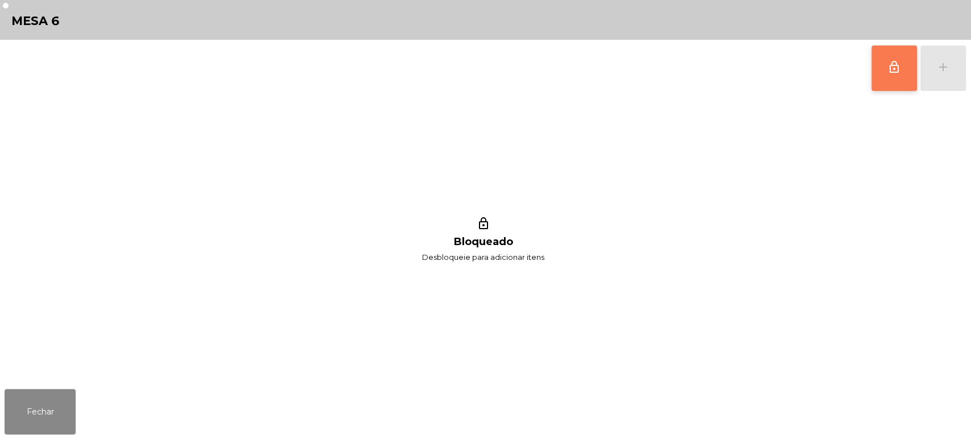
click at [896, 68] on span "lock_outline" at bounding box center [895, 67] width 14 height 14
click at [938, 80] on button "add" at bounding box center [944, 69] width 46 height 46
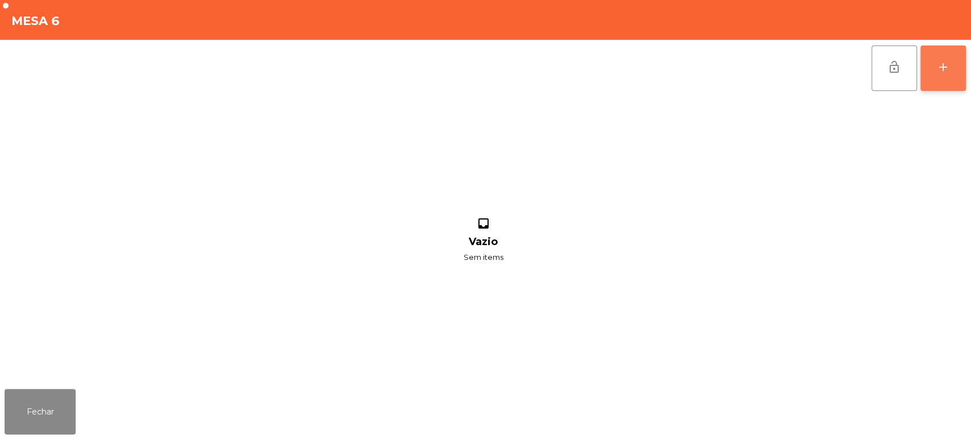
click at [942, 77] on button "add" at bounding box center [944, 69] width 46 height 46
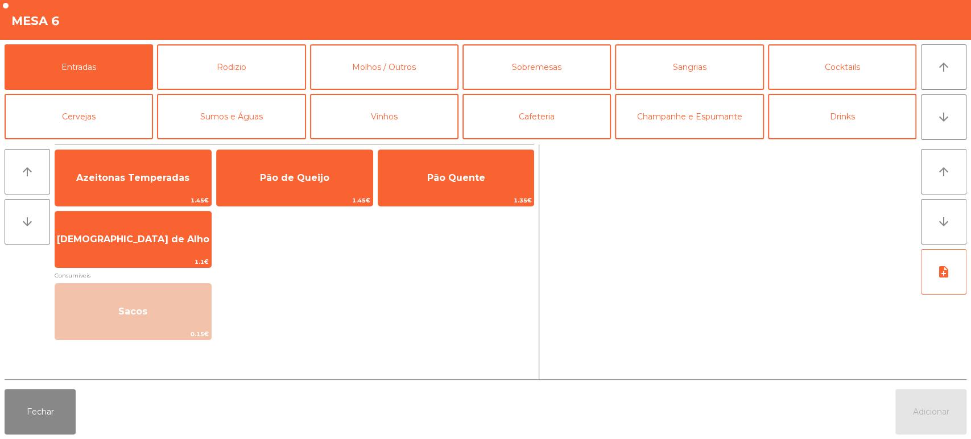
click at [263, 32] on div "Mesa 6" at bounding box center [485, 20] width 971 height 40
click at [258, 83] on button "Rodizio" at bounding box center [231, 67] width 149 height 46
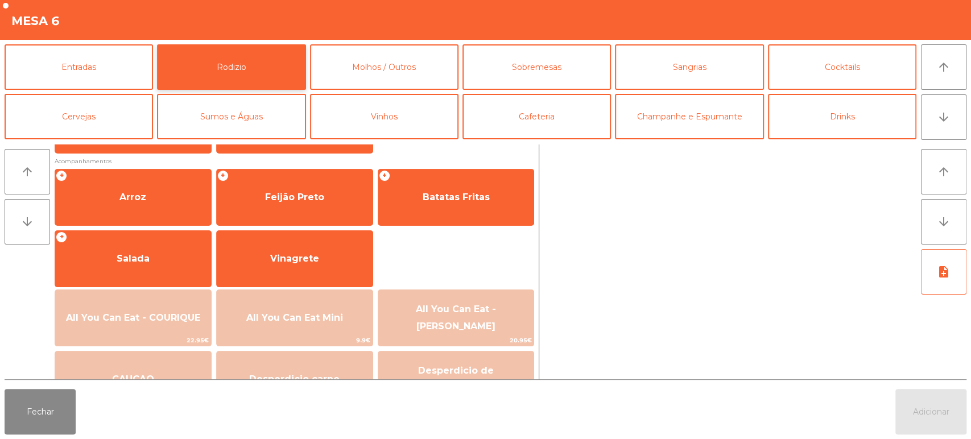
scroll to position [160, 0]
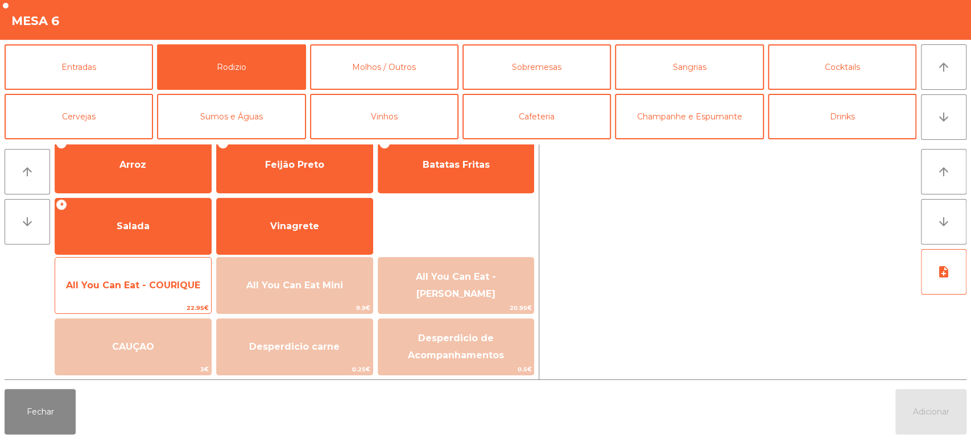
click at [174, 282] on span "All You Can Eat - COURIQUE" at bounding box center [133, 285] width 134 height 11
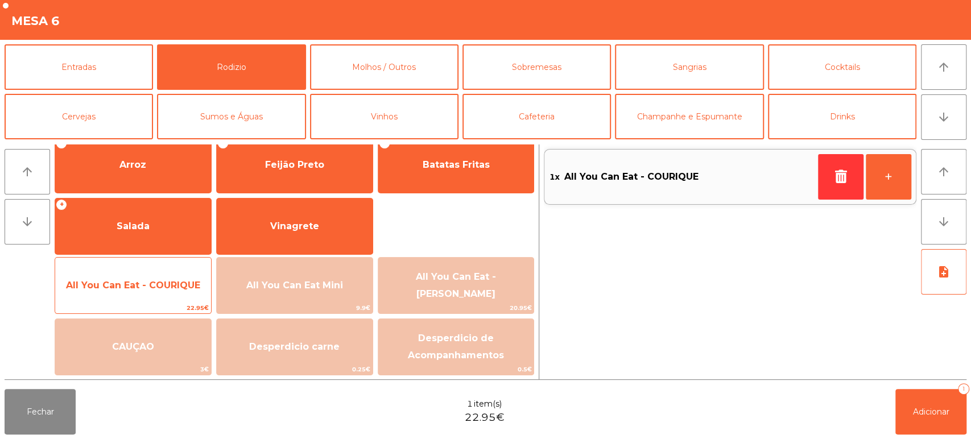
click at [180, 272] on span "All You Can Eat - COURIQUE" at bounding box center [133, 285] width 156 height 31
click at [177, 285] on span "All You Can Eat - COURIQUE" at bounding box center [133, 285] width 134 height 11
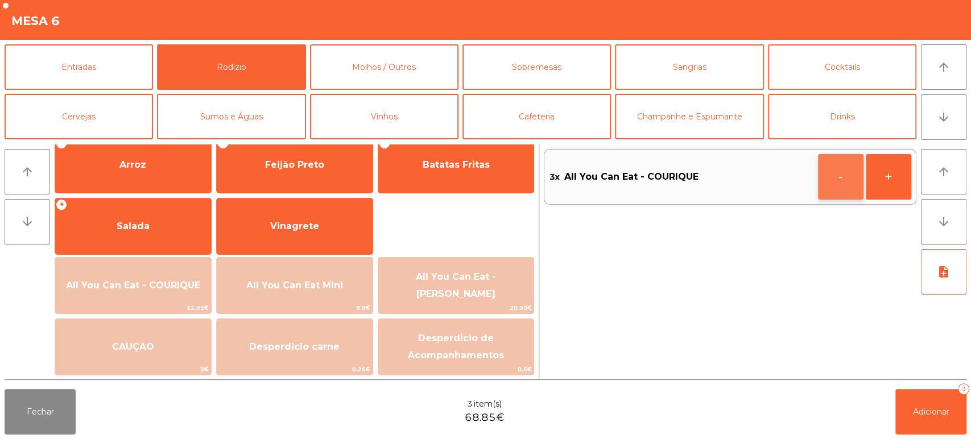
click at [833, 195] on button "-" at bounding box center [841, 177] width 46 height 46
click at [918, 427] on button "Adicionar 2" at bounding box center [931, 412] width 71 height 46
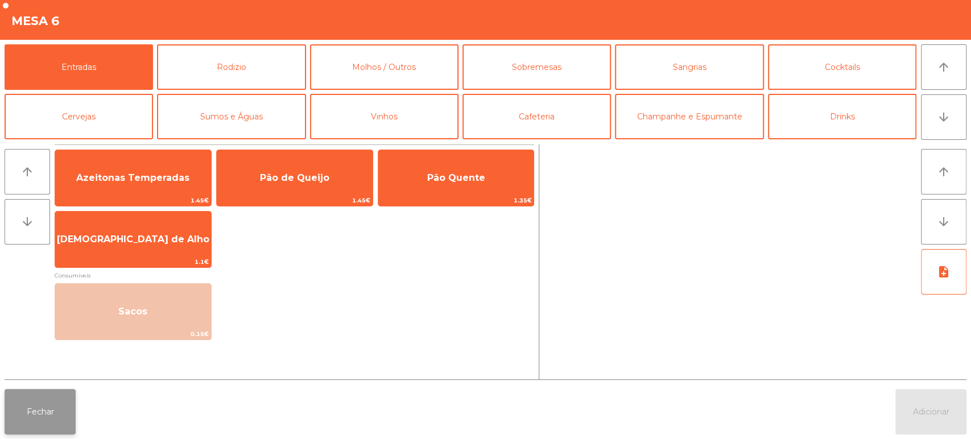
click at [73, 415] on button "Fechar" at bounding box center [40, 412] width 71 height 46
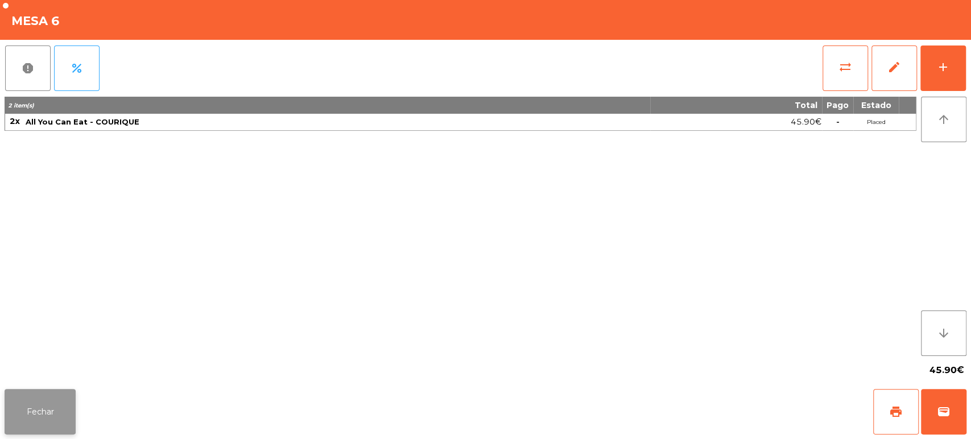
click at [70, 419] on button "Fechar" at bounding box center [40, 412] width 71 height 46
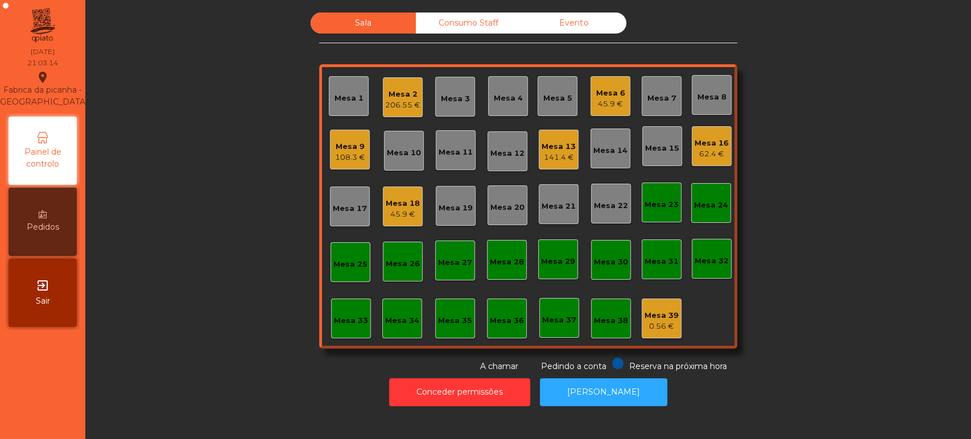
click at [211, 262] on div "Sala Consumo Staff Evento [GEOGRAPHIC_DATA] 2 206.55 € [GEOGRAPHIC_DATA] 4 Mesa…" at bounding box center [528, 193] width 855 height 360
click at [615, 79] on div "Mesa 6 45.9 €" at bounding box center [611, 96] width 40 height 40
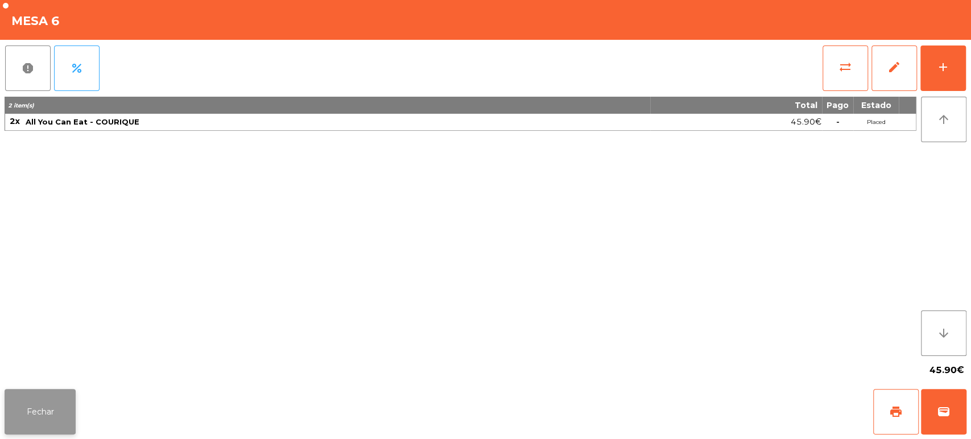
click at [59, 411] on button "Fechar" at bounding box center [40, 412] width 71 height 46
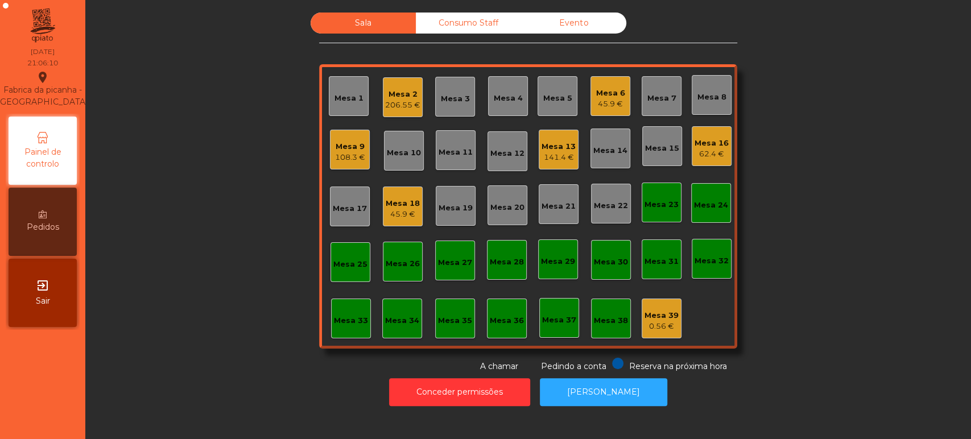
click at [591, 100] on div "Mesa 6 45.9 €" at bounding box center [611, 96] width 40 height 40
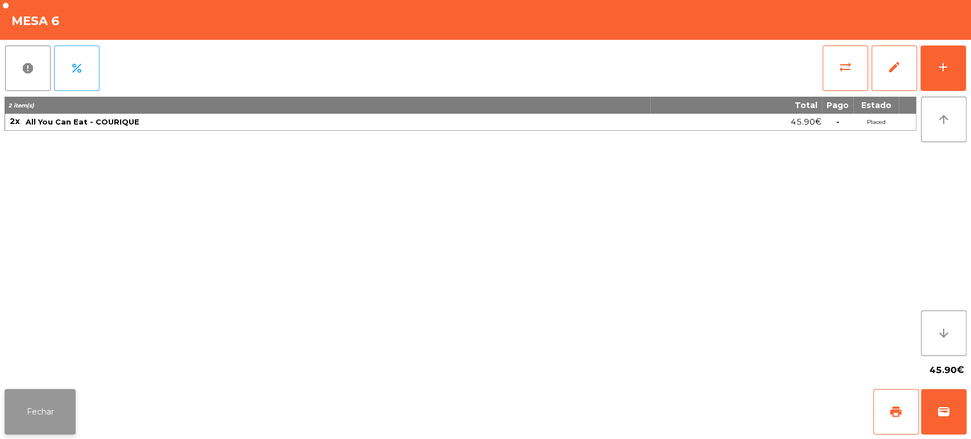
click at [57, 405] on button "Fechar" at bounding box center [40, 412] width 71 height 46
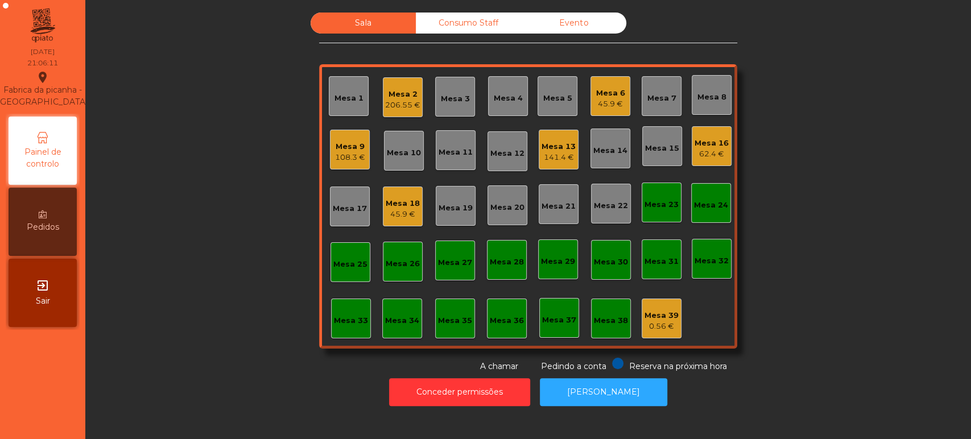
click at [390, 211] on div "45.9 €" at bounding box center [403, 214] width 34 height 11
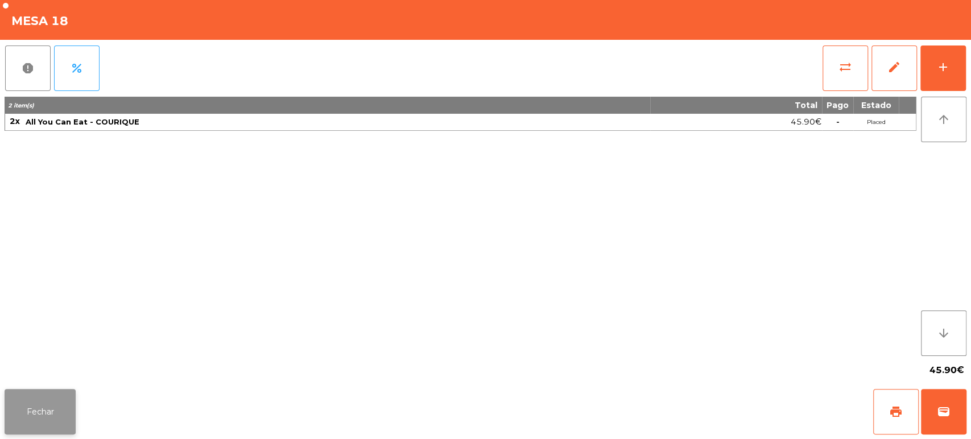
click at [62, 393] on button "Fechar" at bounding box center [40, 412] width 71 height 46
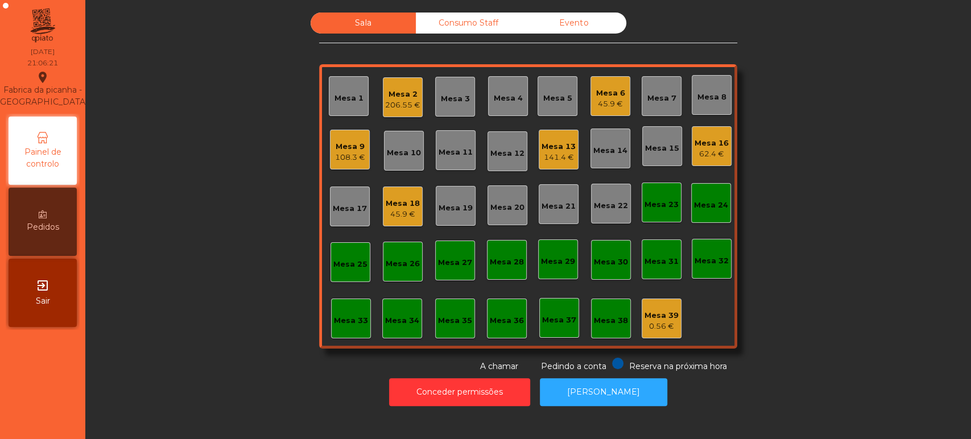
click at [695, 156] on div "62.4 €" at bounding box center [712, 154] width 34 height 11
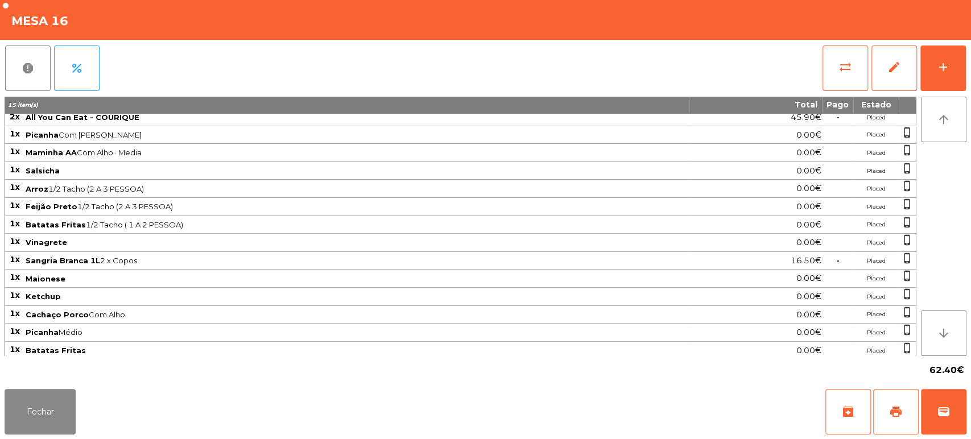
scroll to position [0, 0]
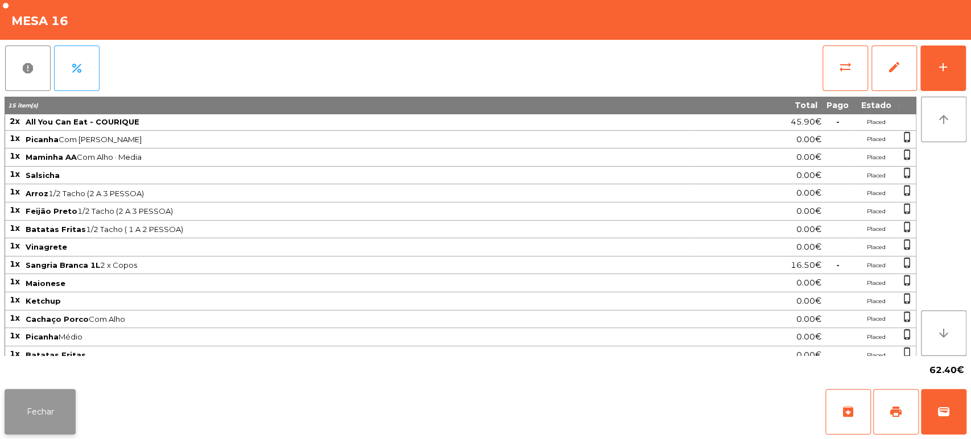
click at [42, 410] on button "Fechar" at bounding box center [40, 412] width 71 height 46
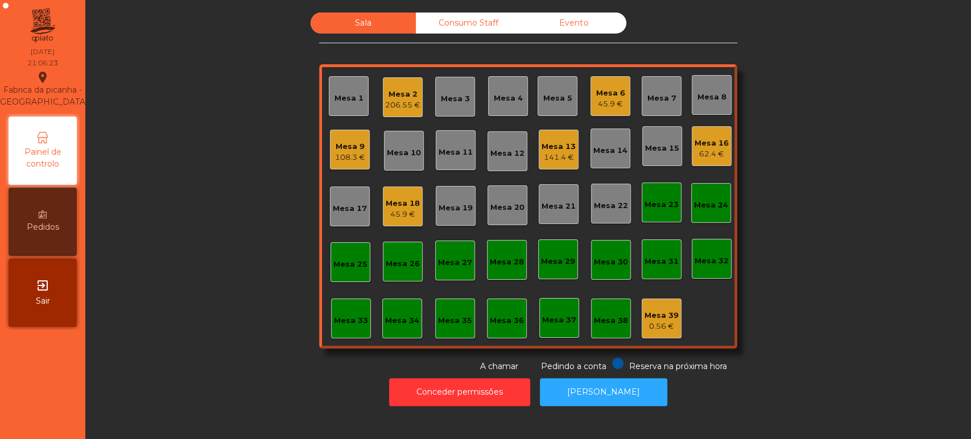
click at [403, 104] on div "206.55 €" at bounding box center [402, 105] width 35 height 11
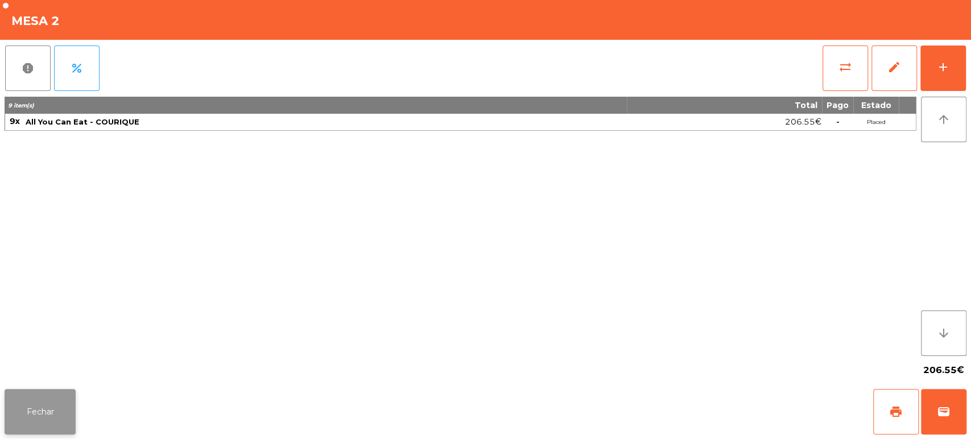
click at [57, 411] on button "Fechar" at bounding box center [40, 412] width 71 height 46
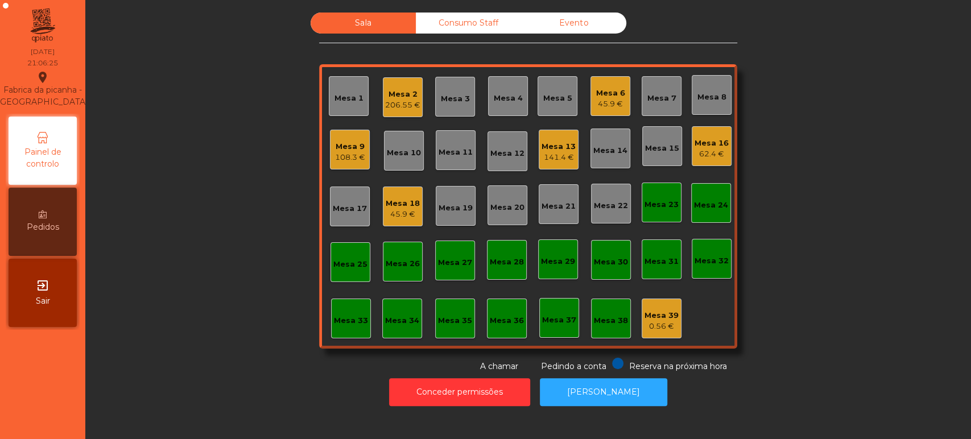
click at [605, 103] on div "45.9 €" at bounding box center [610, 103] width 29 height 11
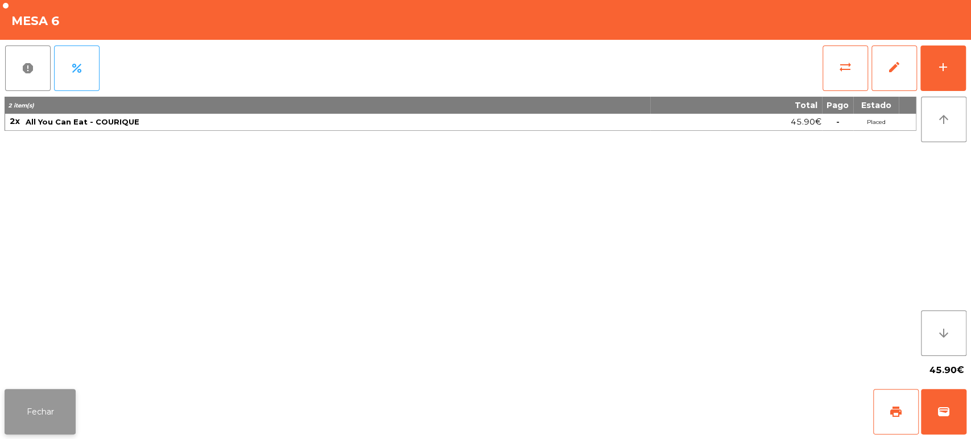
click at [51, 410] on button "Fechar" at bounding box center [40, 412] width 71 height 46
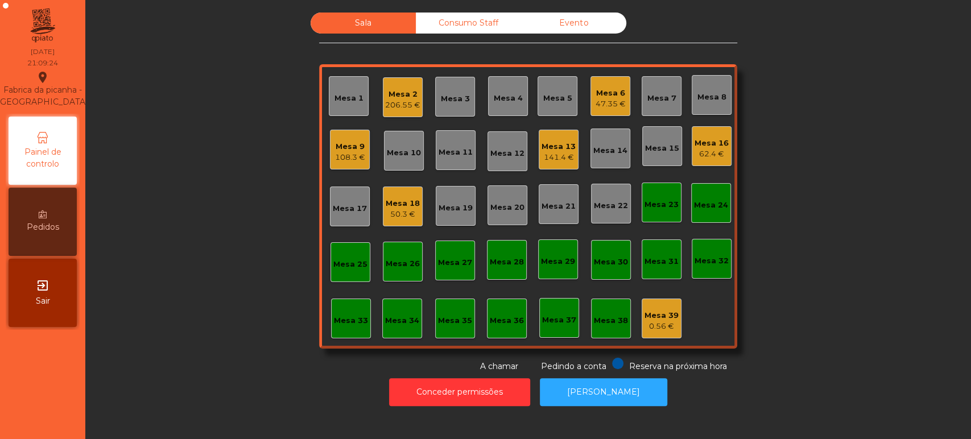
click at [347, 150] on div "Mesa 9" at bounding box center [350, 146] width 30 height 11
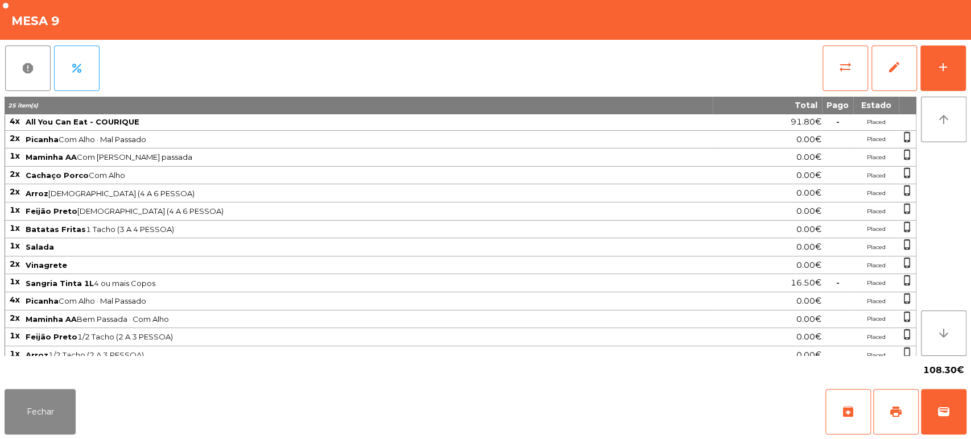
click at [970, 55] on div "report percent sync_alt edit add 25 item(s) Total Pago Estado 4x All You Can Ea…" at bounding box center [485, 212] width 971 height 345
click at [941, 60] on div "add" at bounding box center [944, 67] width 14 height 14
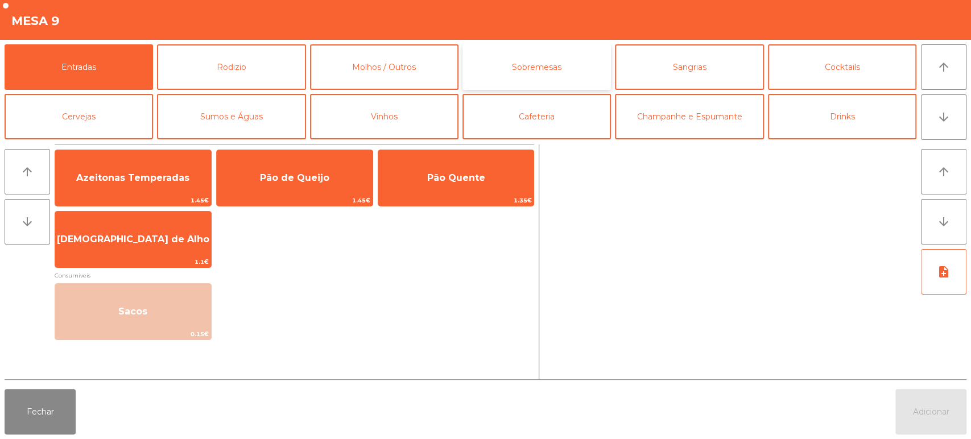
click at [534, 69] on button "Sobremesas" at bounding box center [537, 67] width 149 height 46
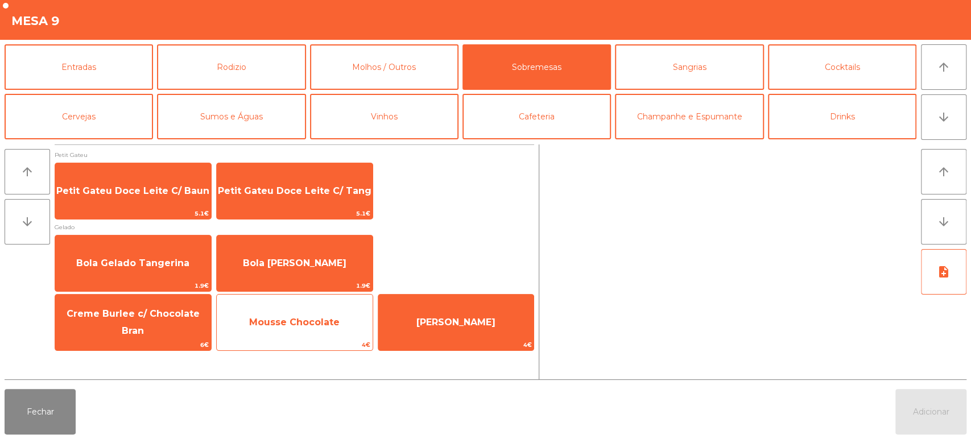
click at [318, 318] on span "Mousse Chocolate" at bounding box center [294, 322] width 90 height 11
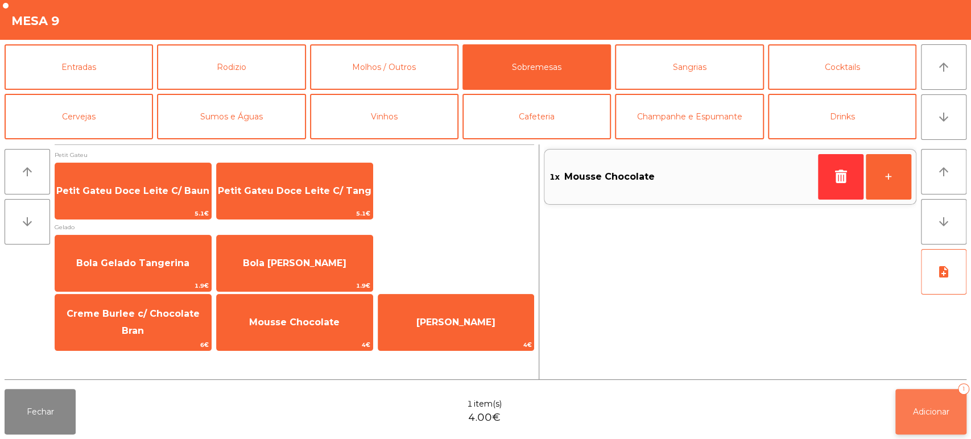
click at [936, 396] on button "Adicionar 1" at bounding box center [931, 412] width 71 height 46
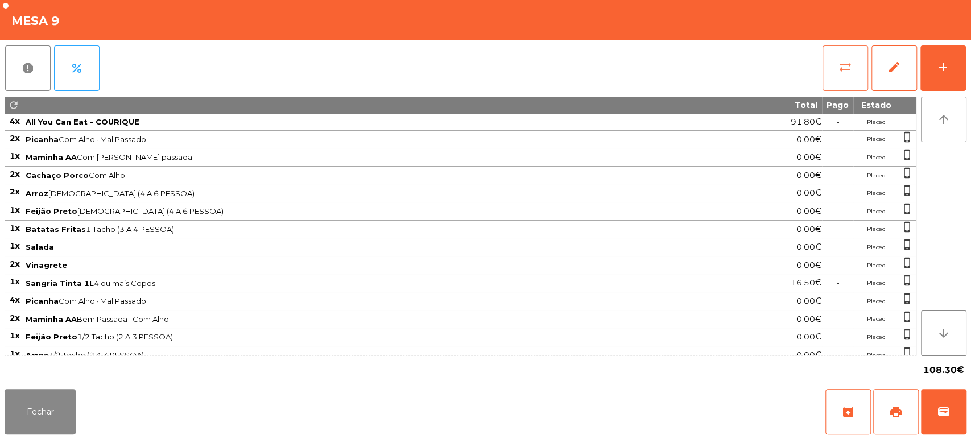
click at [844, 71] on span "sync_alt" at bounding box center [846, 67] width 14 height 14
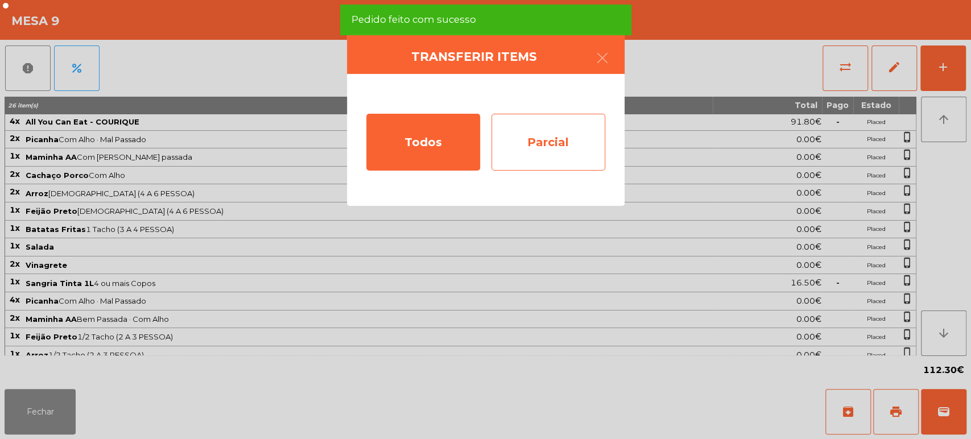
click at [535, 150] on div "Parcial" at bounding box center [549, 142] width 114 height 57
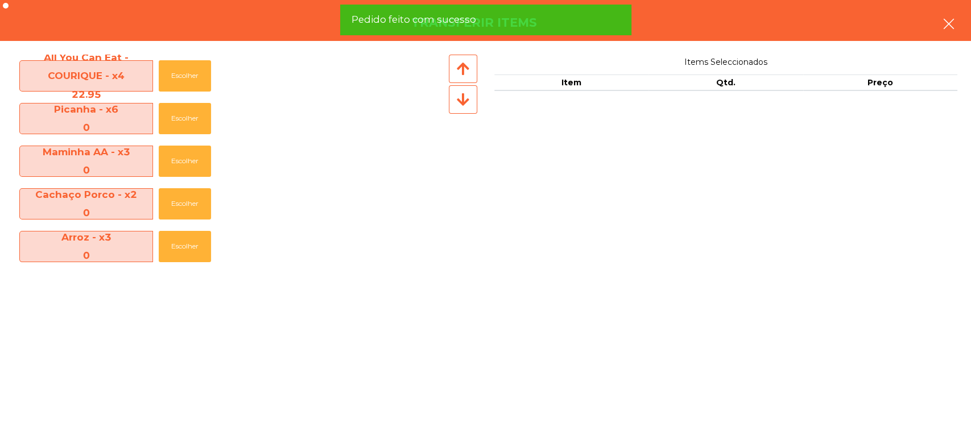
click at [949, 18] on icon "button" at bounding box center [949, 24] width 14 height 14
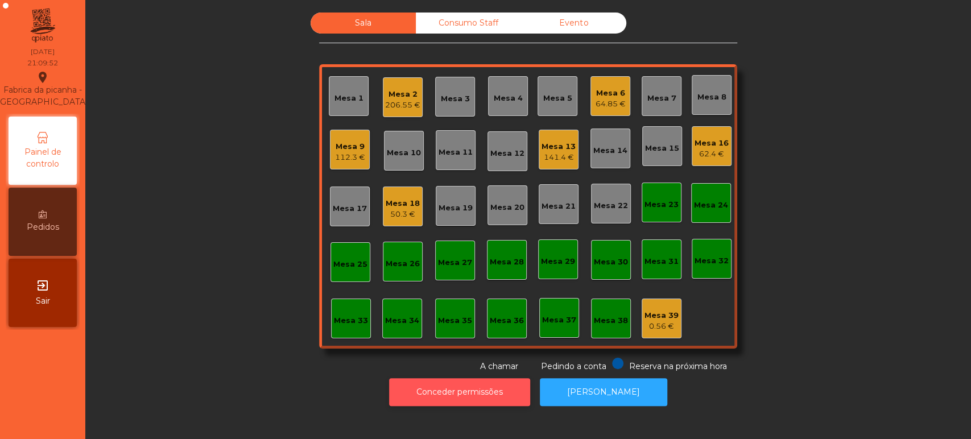
click at [455, 382] on button "Conceder permissões" at bounding box center [459, 392] width 141 height 28
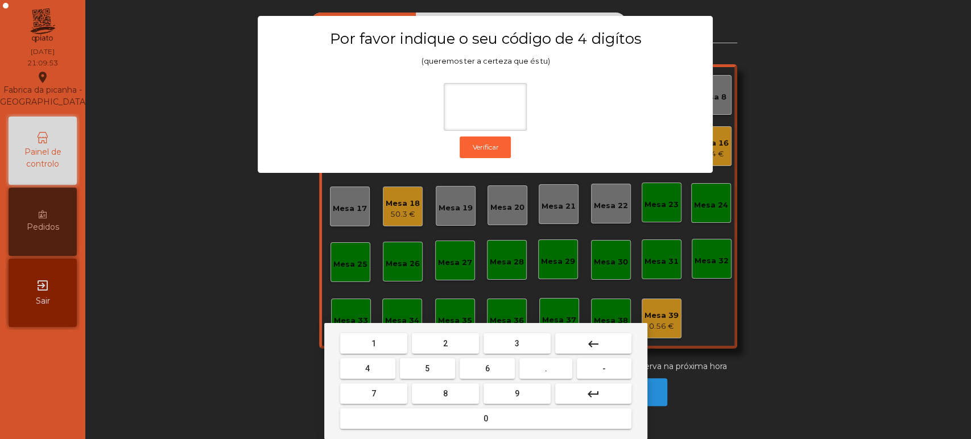
click at [526, 346] on button "3" at bounding box center [517, 343] width 67 height 20
click at [437, 366] on button "5" at bounding box center [427, 369] width 55 height 20
click at [452, 415] on button "0" at bounding box center [485, 419] width 291 height 20
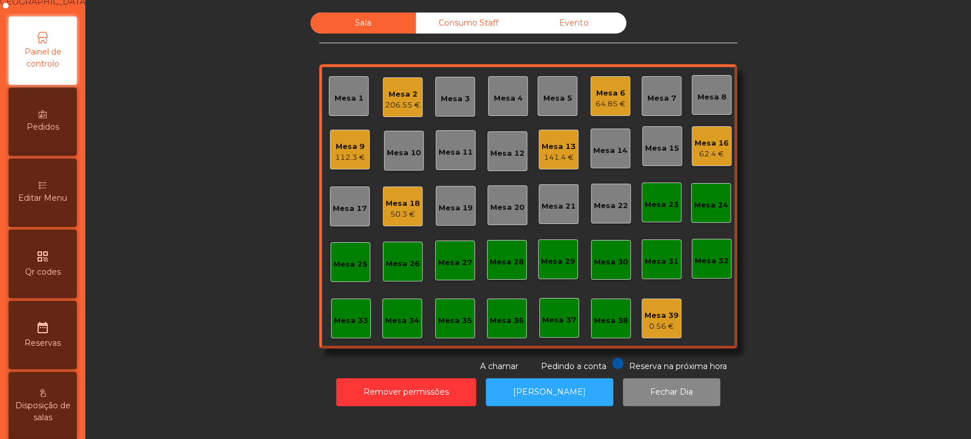
click at [47, 189] on icon at bounding box center [43, 186] width 8 height 8
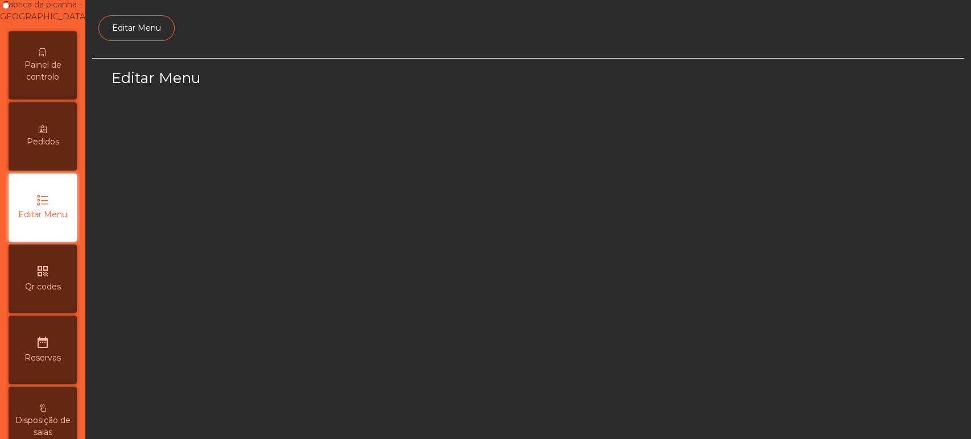
select select "*"
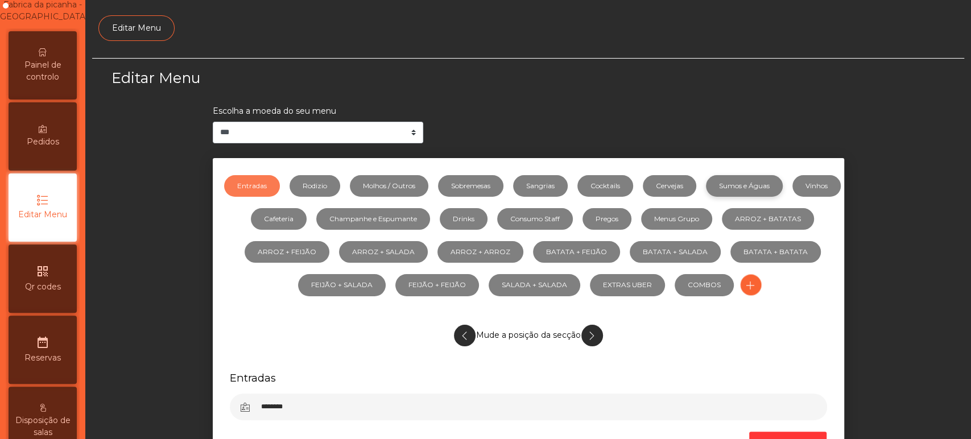
click at [782, 184] on link "Sumos e Águas" at bounding box center [744, 186] width 77 height 22
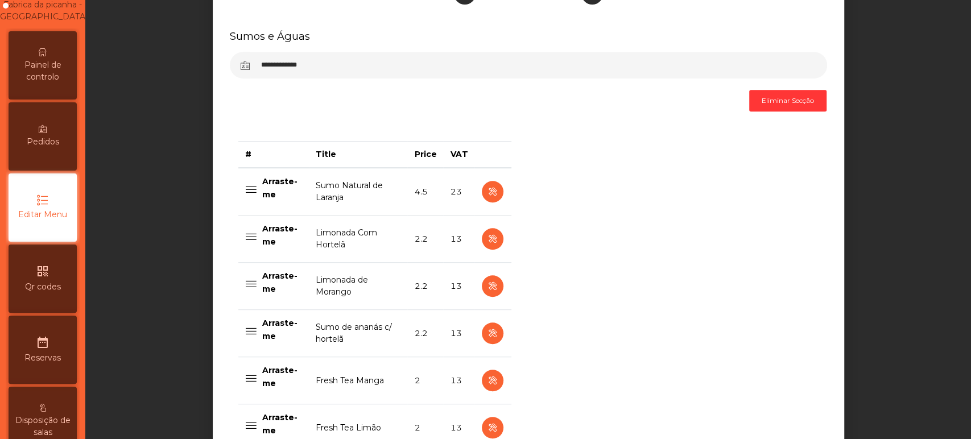
scroll to position [339, 0]
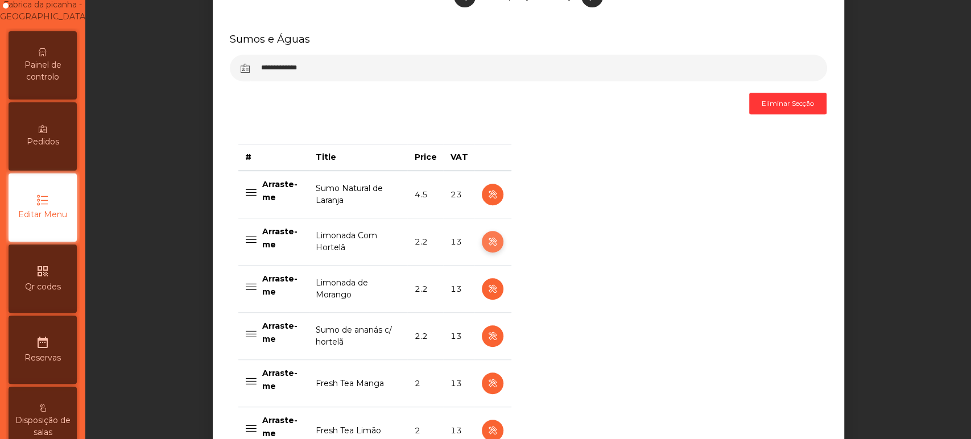
click at [487, 241] on icon "button" at bounding box center [492, 242] width 13 height 14
select select "***"
select select "**"
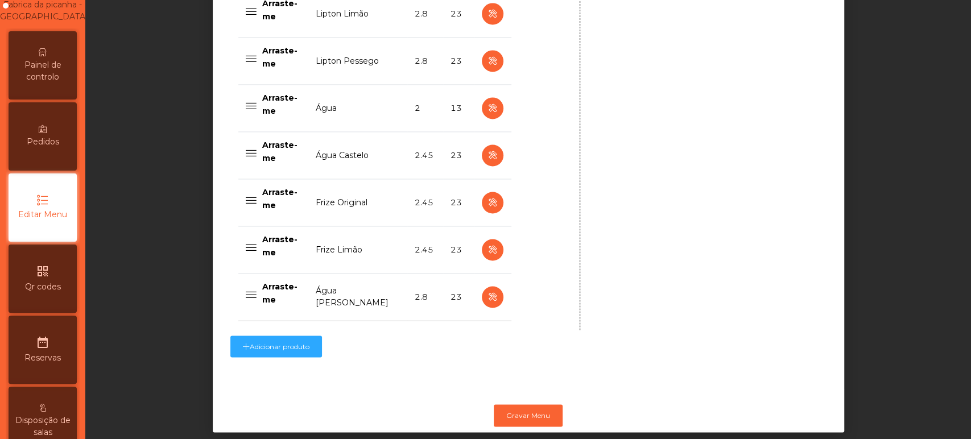
scroll to position [1156, 0]
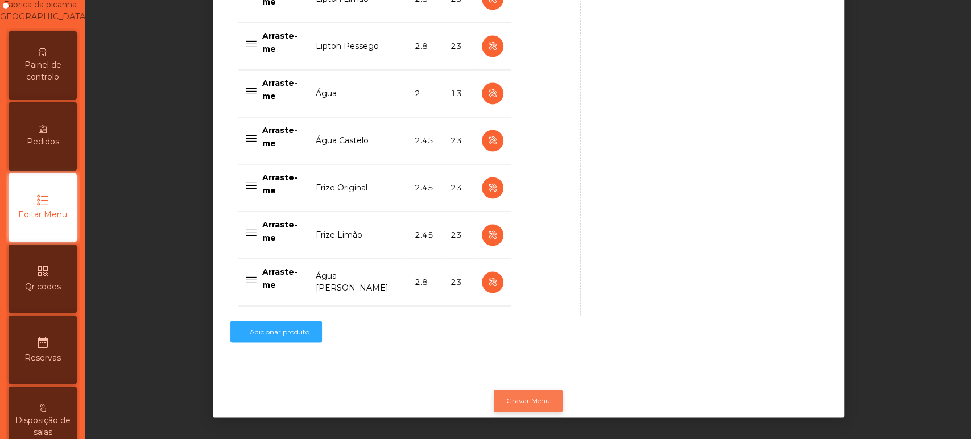
click at [534, 390] on button "Gravar Menu" at bounding box center [528, 401] width 69 height 22
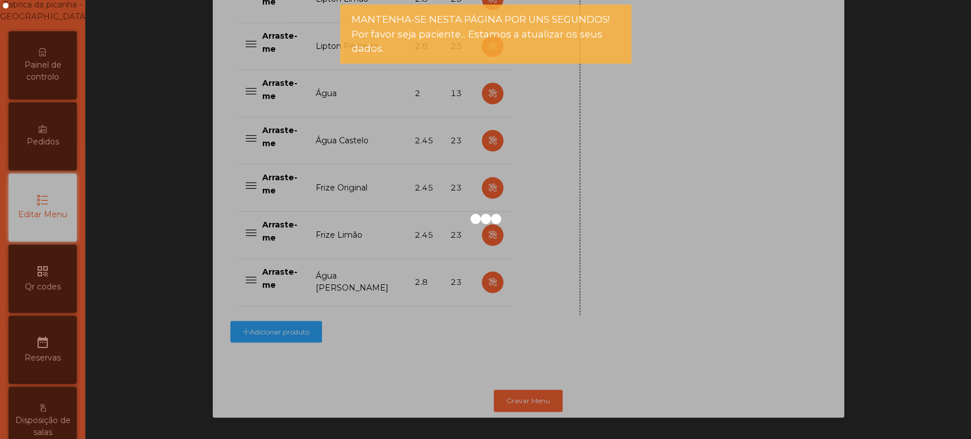
click at [58, 63] on div at bounding box center [485, 219] width 971 height 439
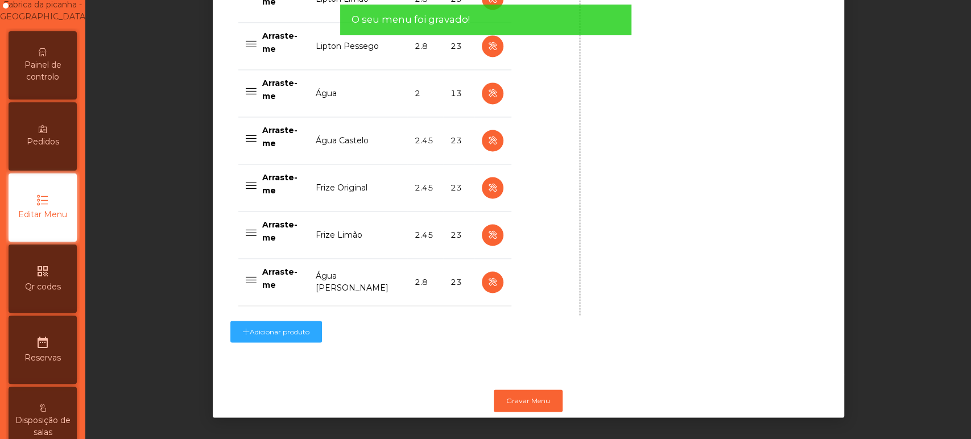
click at [49, 75] on span "Painel de controlo" at bounding box center [42, 71] width 63 height 24
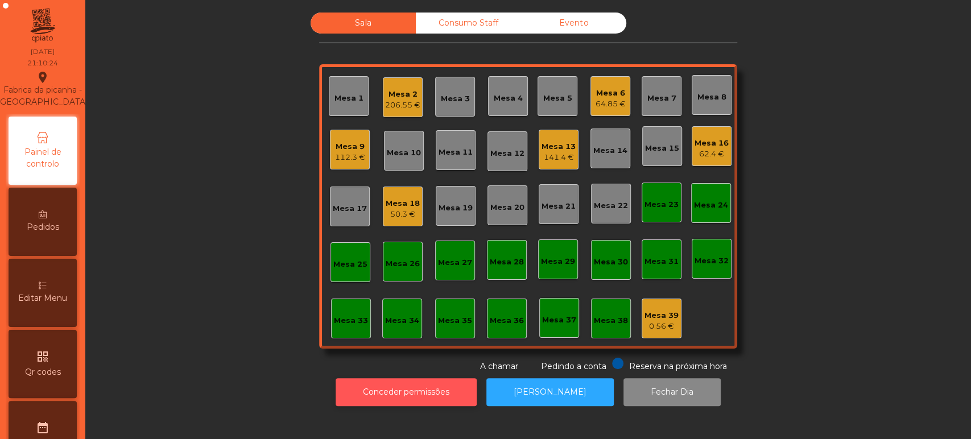
click at [447, 389] on button "Conceder permissões" at bounding box center [406, 392] width 141 height 28
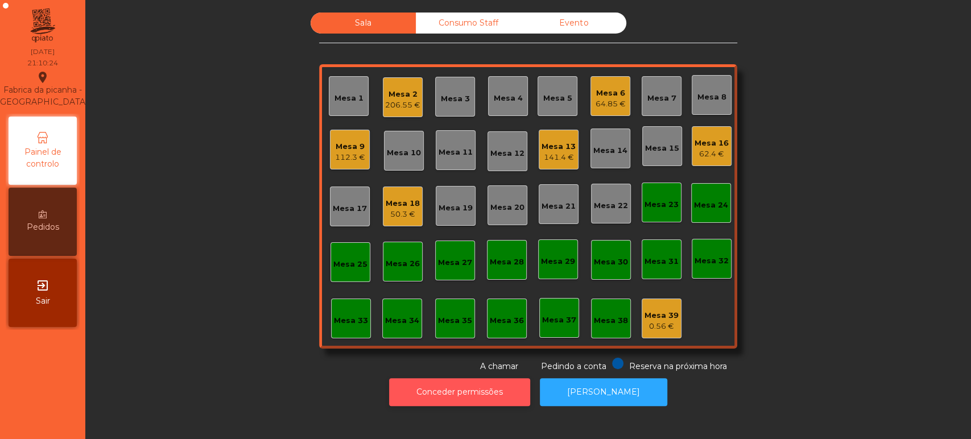
click at [438, 394] on button "Conceder permissões" at bounding box center [459, 392] width 141 height 28
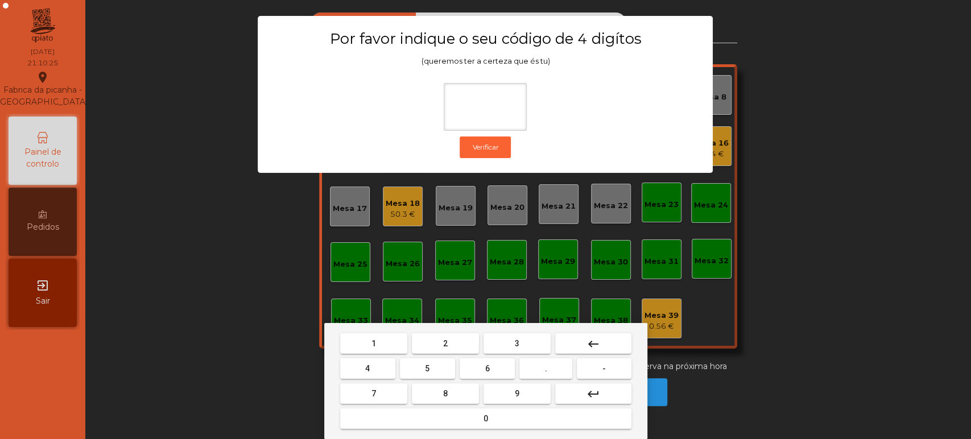
click at [376, 353] on button "1" at bounding box center [373, 343] width 67 height 20
click at [509, 341] on button "3" at bounding box center [517, 343] width 67 height 20
click at [414, 378] on button "5" at bounding box center [427, 369] width 55 height 20
click at [437, 430] on mat-keyboard-key "0" at bounding box center [486, 418] width 296 height 25
click at [394, 432] on div "1 2 3 keyboard_backspace 4 5 6 . - 7 8 9 keyboard_return 0" at bounding box center [485, 381] width 323 height 116
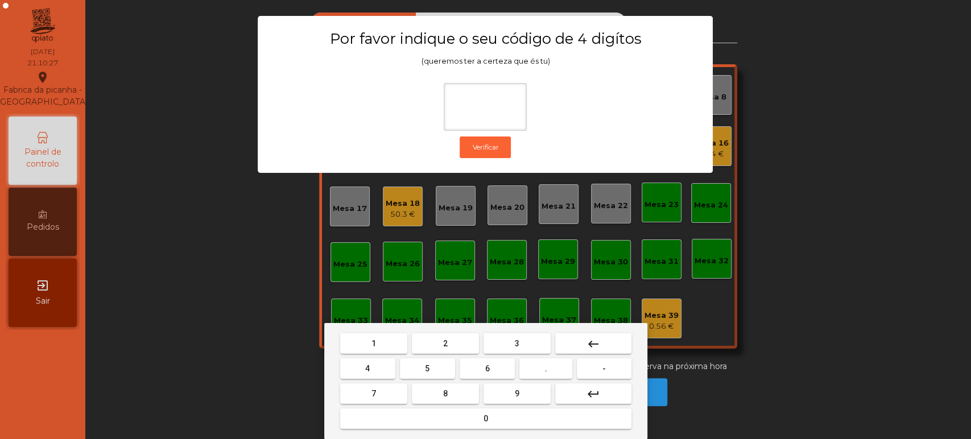
click at [406, 418] on button "0" at bounding box center [485, 419] width 291 height 20
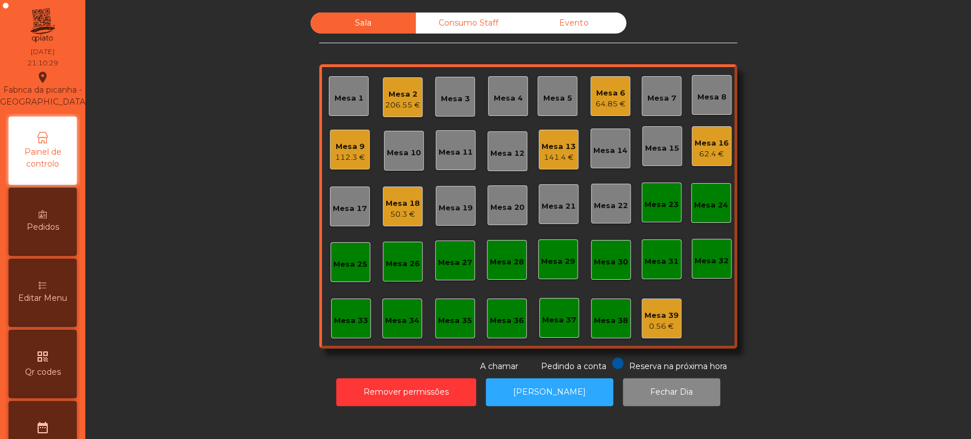
click at [68, 303] on div "Editar Menu" at bounding box center [43, 293] width 68 height 68
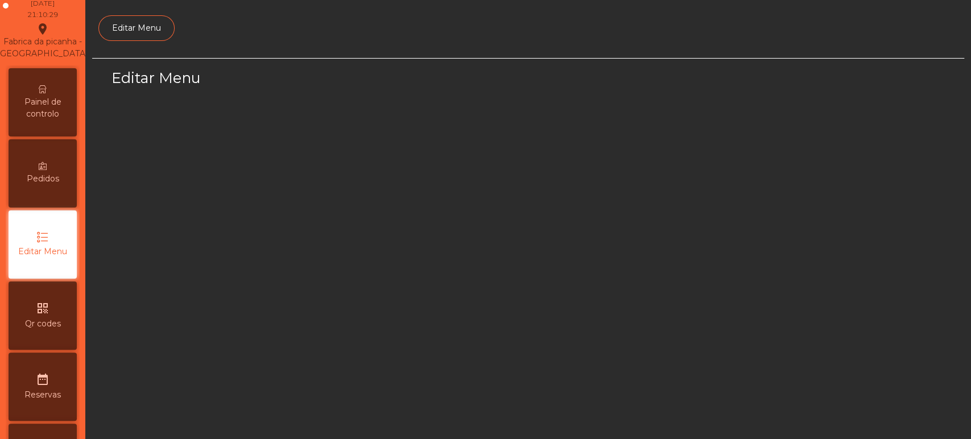
scroll to position [85, 0]
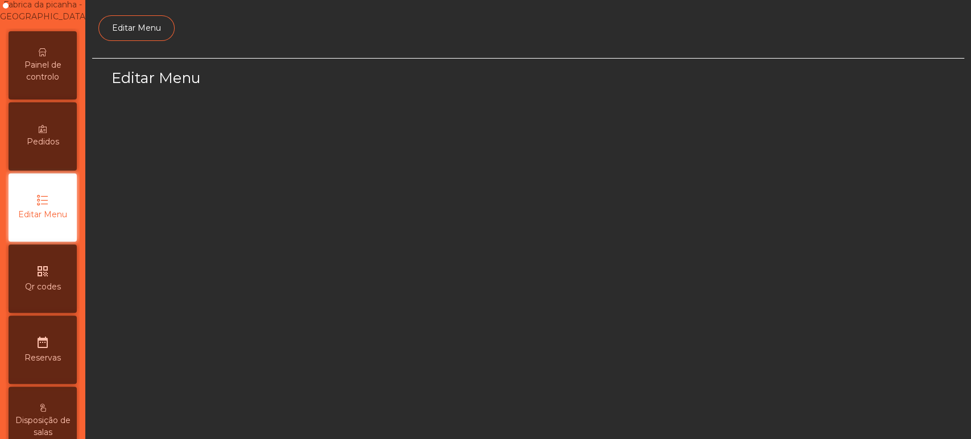
select select "*"
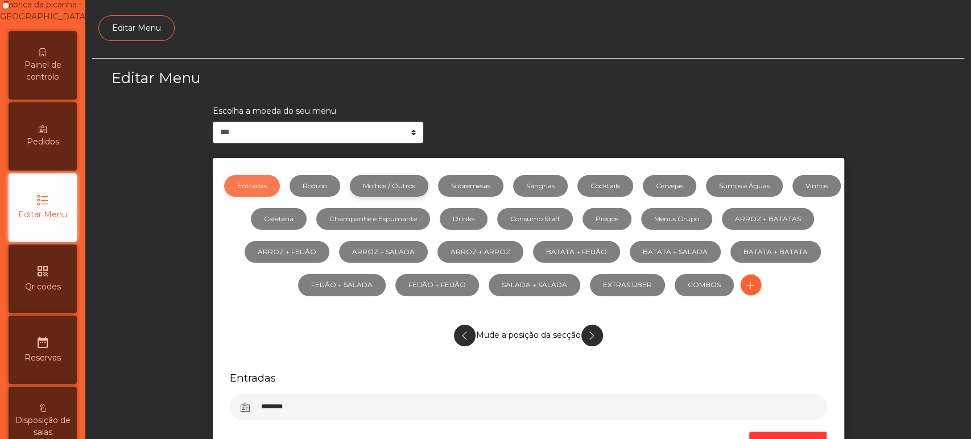
click at [428, 187] on link "Molhos / Outros" at bounding box center [389, 186] width 79 height 22
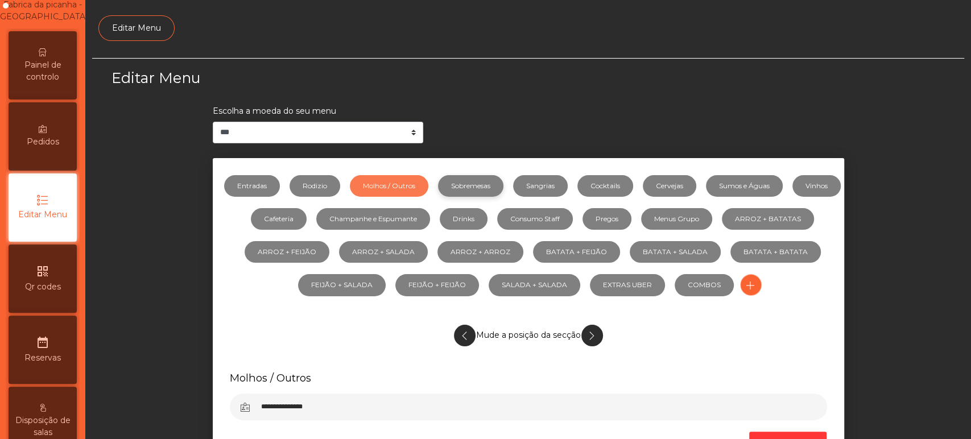
click at [502, 182] on link "Sobremesas" at bounding box center [470, 186] width 65 height 22
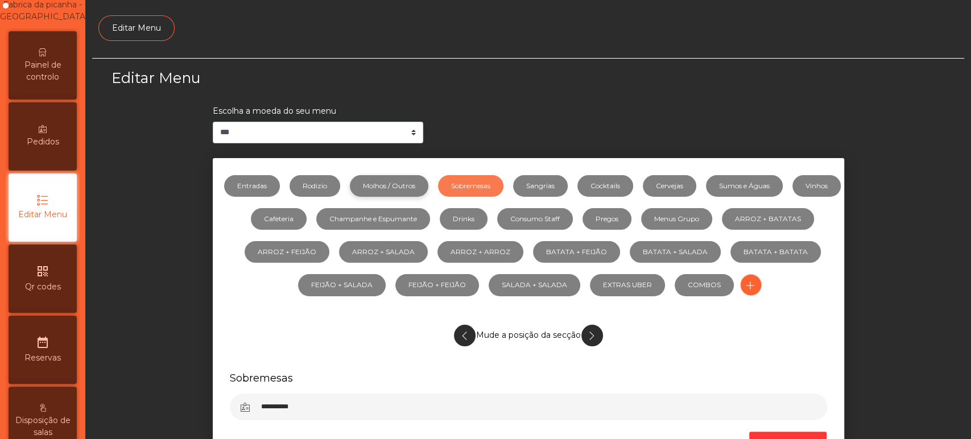
click at [410, 188] on link "Molhos / Outros" at bounding box center [389, 186] width 79 height 22
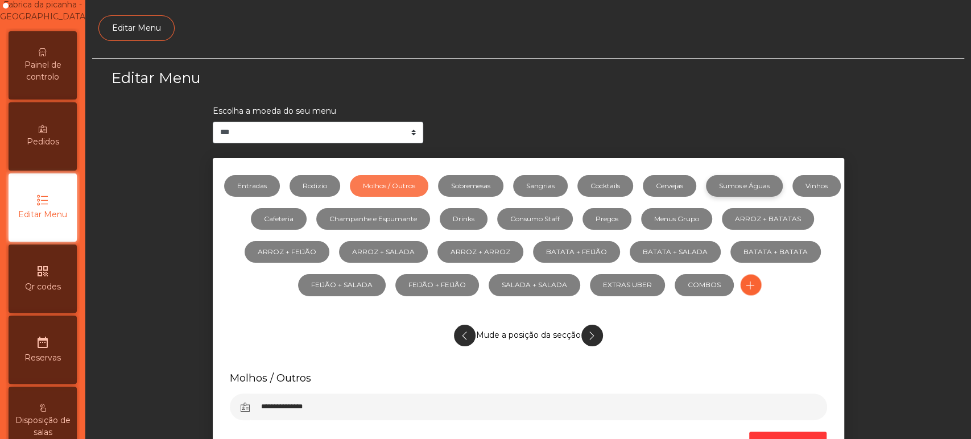
click at [772, 195] on link "Sumos e Águas" at bounding box center [744, 186] width 77 height 22
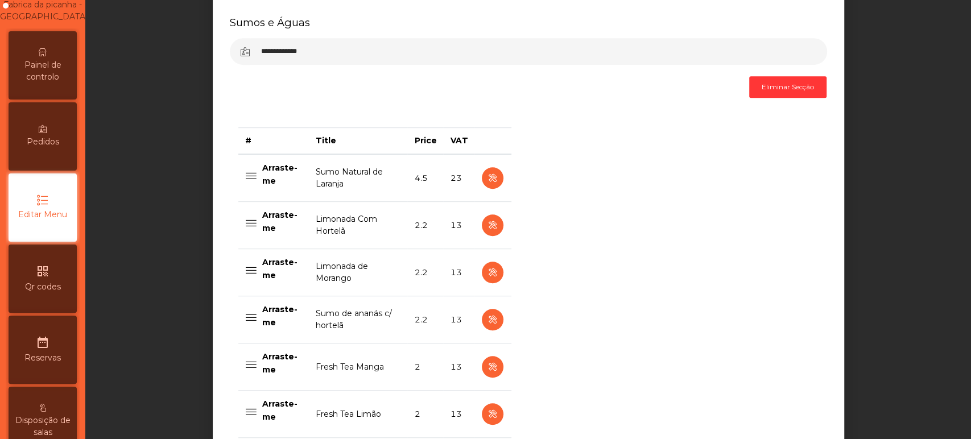
scroll to position [355, 0]
click at [488, 223] on icon "button" at bounding box center [492, 226] width 13 height 14
select select "***"
select select "**"
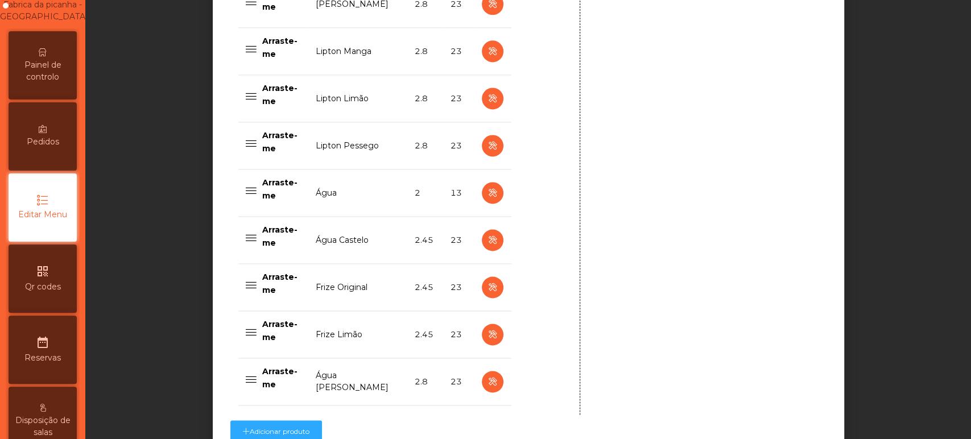
scroll to position [1156, 0]
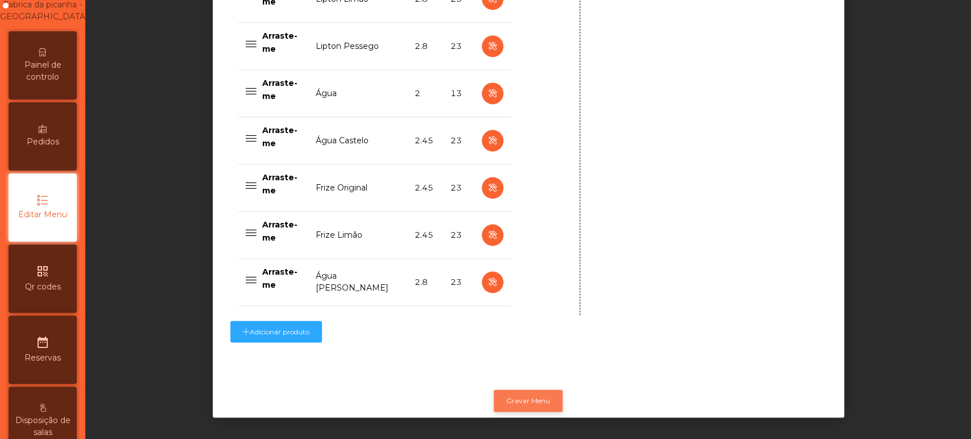
click at [516, 392] on button "Gravar Menu" at bounding box center [528, 401] width 69 height 22
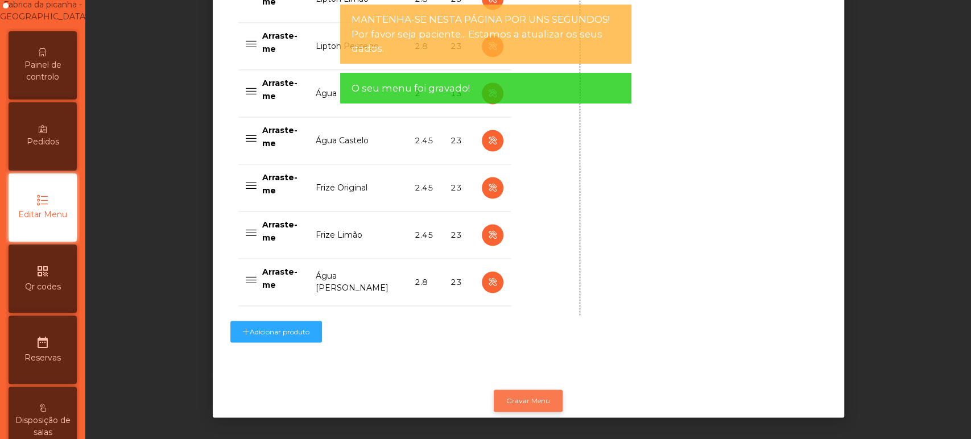
scroll to position [0, 0]
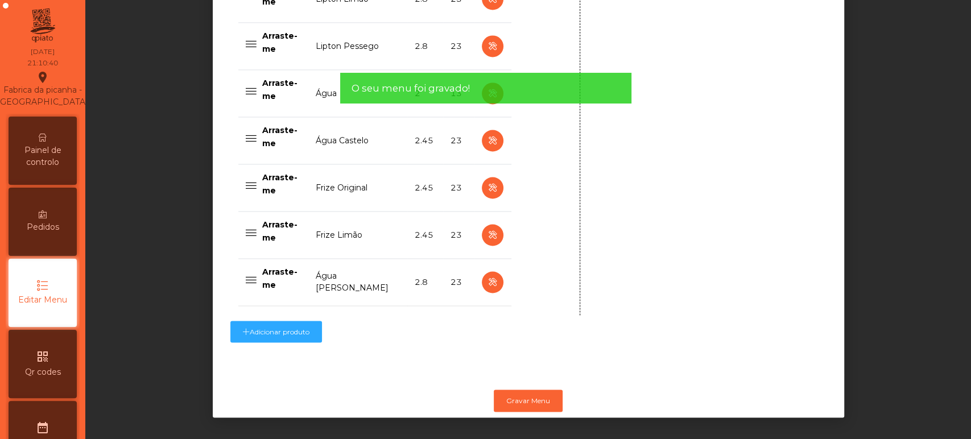
click at [55, 149] on div "Painel de controlo" at bounding box center [43, 151] width 68 height 68
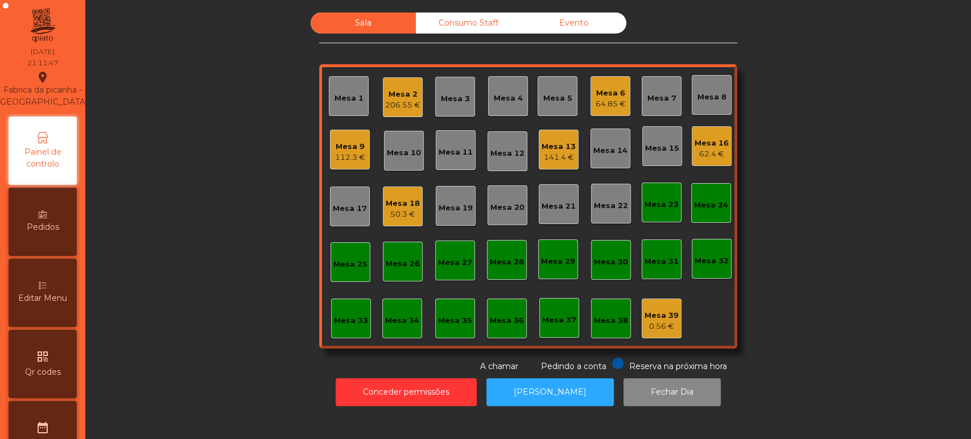
click at [410, 220] on div "Mesa 18 50.3 €" at bounding box center [403, 207] width 40 height 40
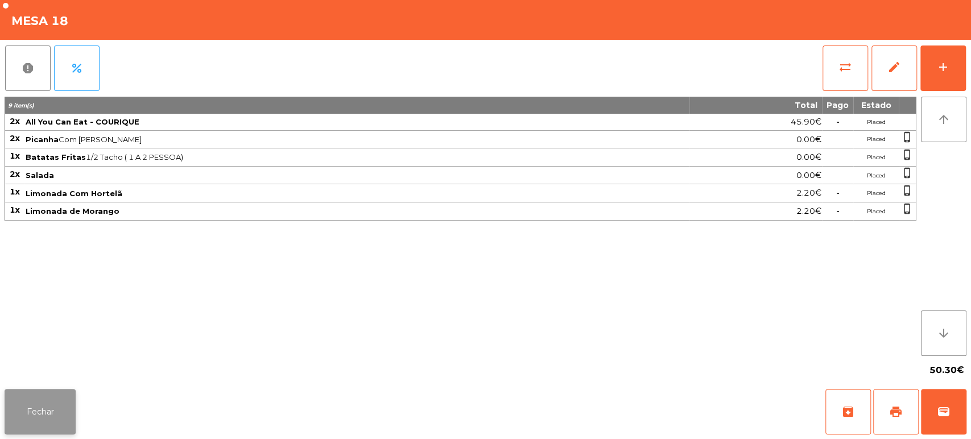
click at [53, 410] on button "Fechar" at bounding box center [40, 412] width 71 height 46
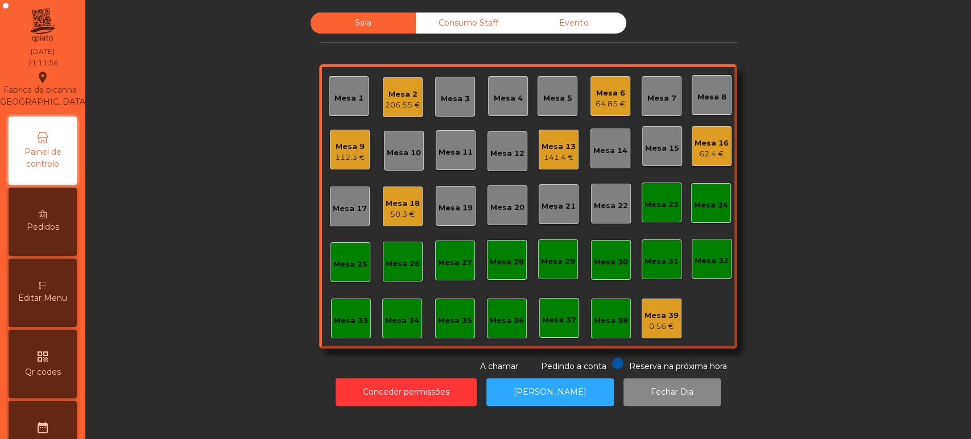
click at [601, 96] on div "Mesa 6" at bounding box center [611, 93] width 30 height 11
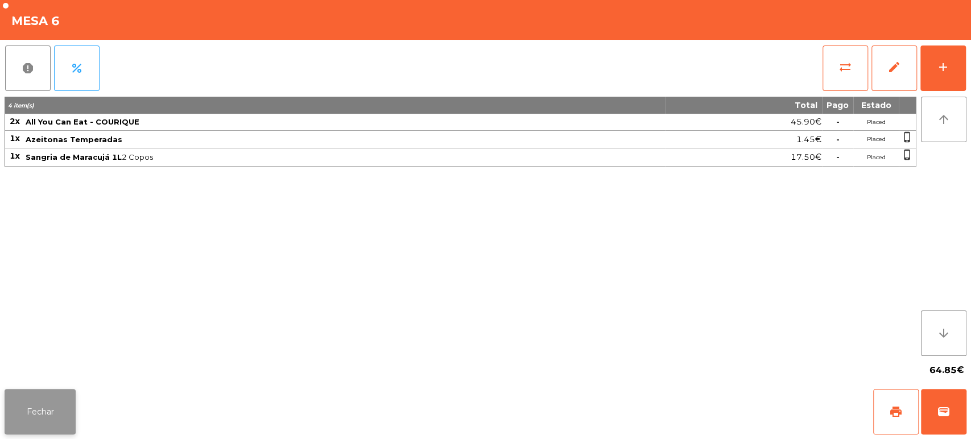
click at [32, 395] on button "Fechar" at bounding box center [40, 412] width 71 height 46
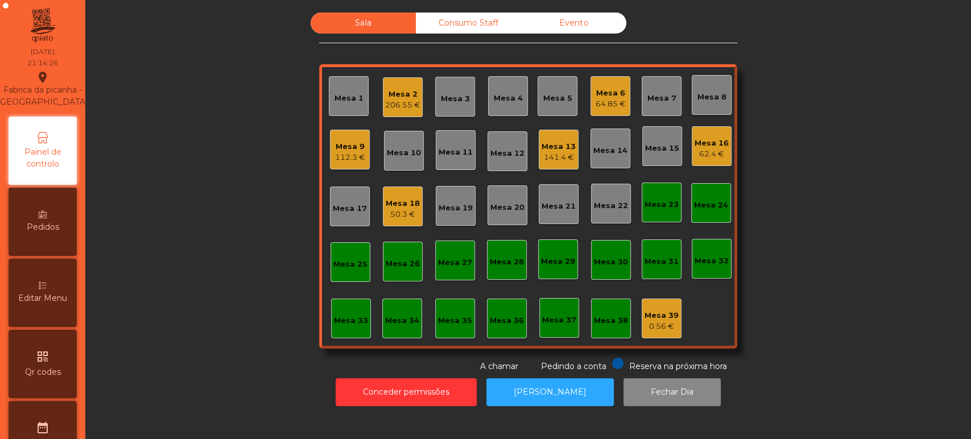
click at [341, 154] on div "112.3 €" at bounding box center [350, 157] width 30 height 11
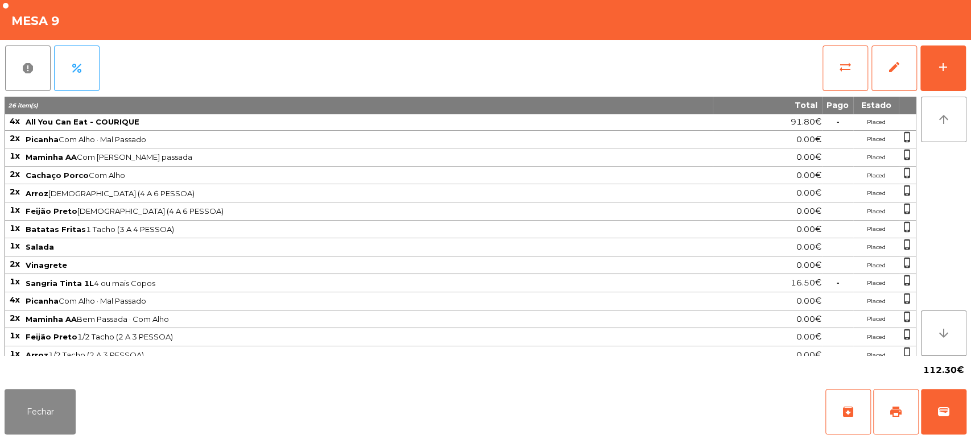
scroll to position [22, 0]
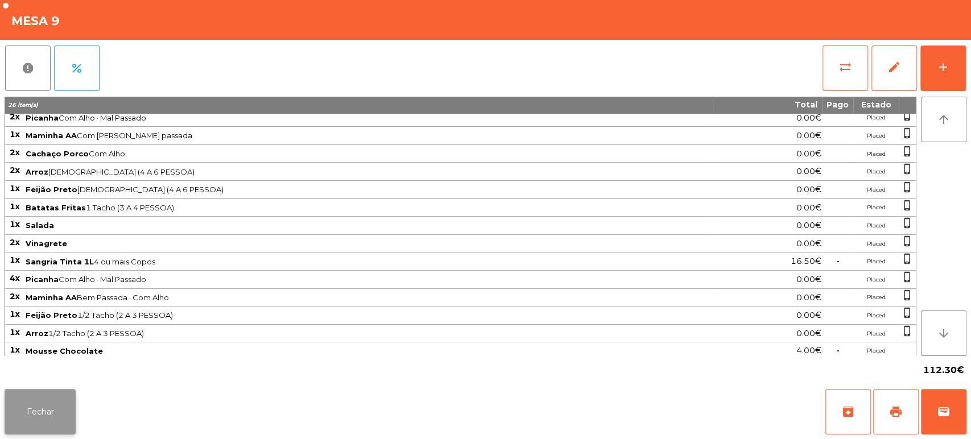
click at [23, 407] on button "Fechar" at bounding box center [40, 412] width 71 height 46
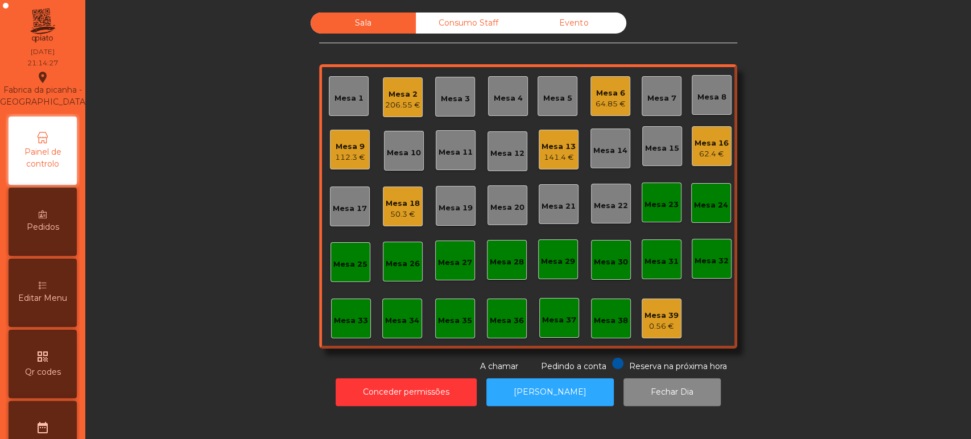
click at [337, 146] on div "Mesa 9" at bounding box center [350, 146] width 30 height 11
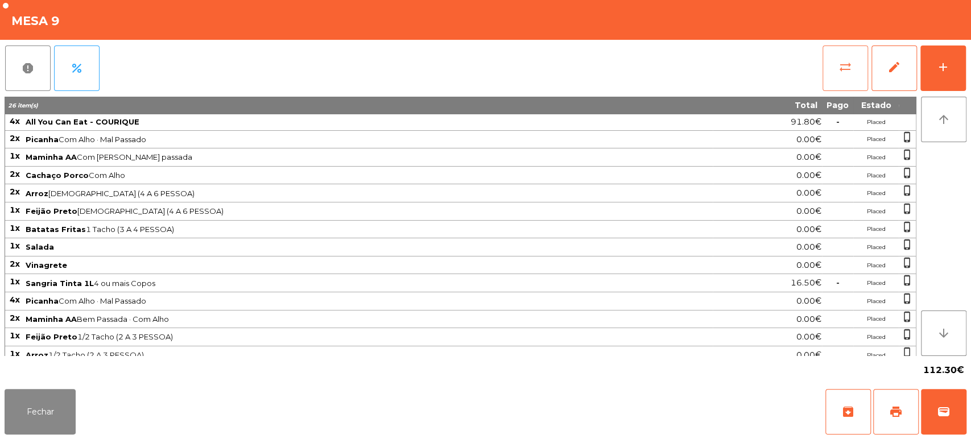
click at [848, 75] on button "sync_alt" at bounding box center [846, 69] width 46 height 46
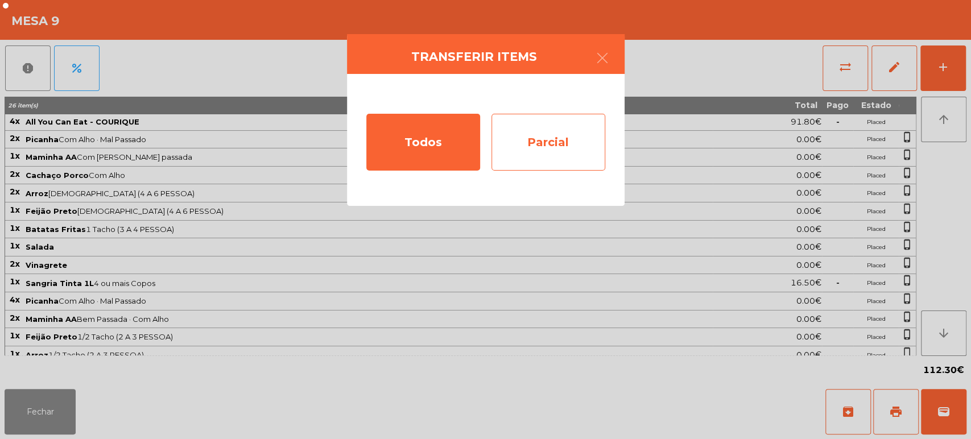
click at [555, 158] on div "Parcial" at bounding box center [549, 142] width 114 height 57
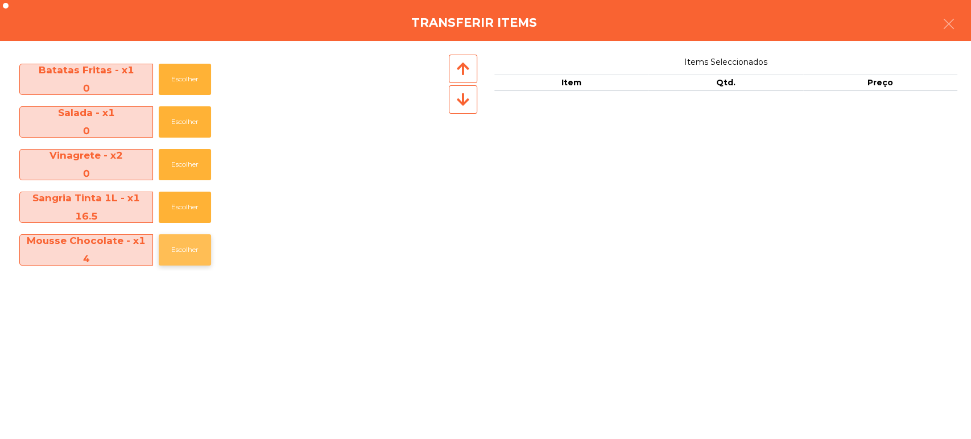
click at [170, 256] on button "Escolher" at bounding box center [185, 249] width 52 height 31
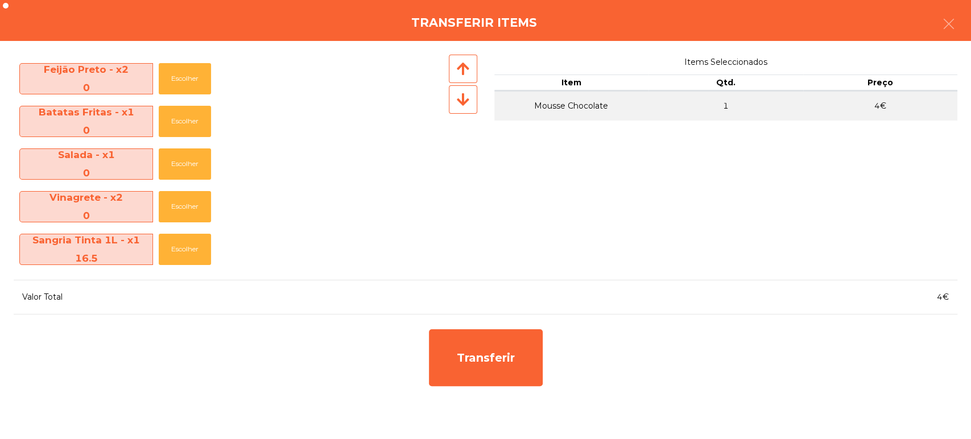
scroll to position [210, 0]
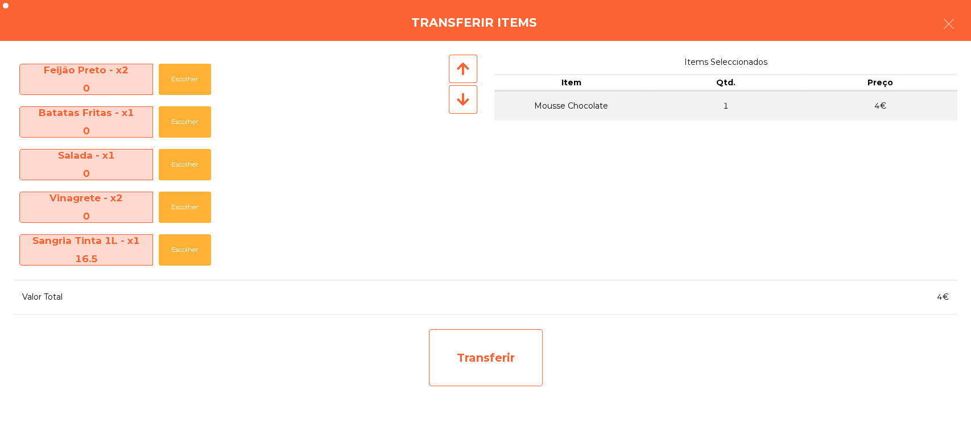
click at [508, 360] on div "Transferir" at bounding box center [486, 357] width 114 height 57
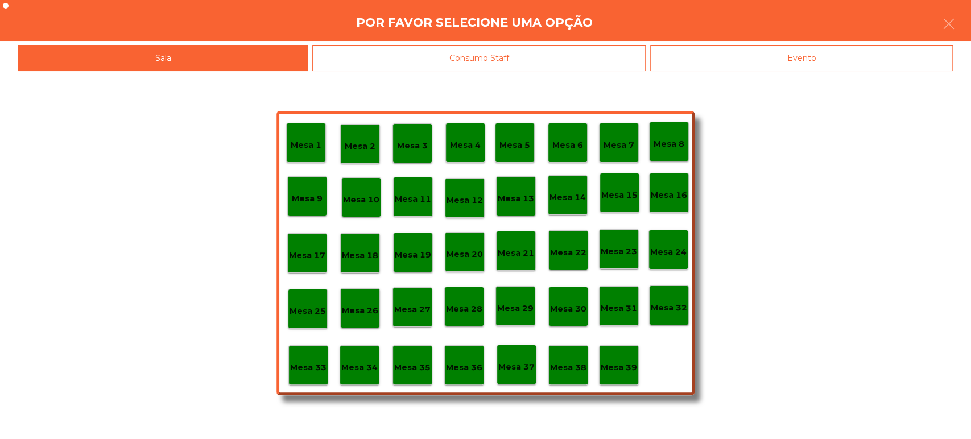
click at [616, 370] on p "Mesa 39" at bounding box center [619, 367] width 36 height 13
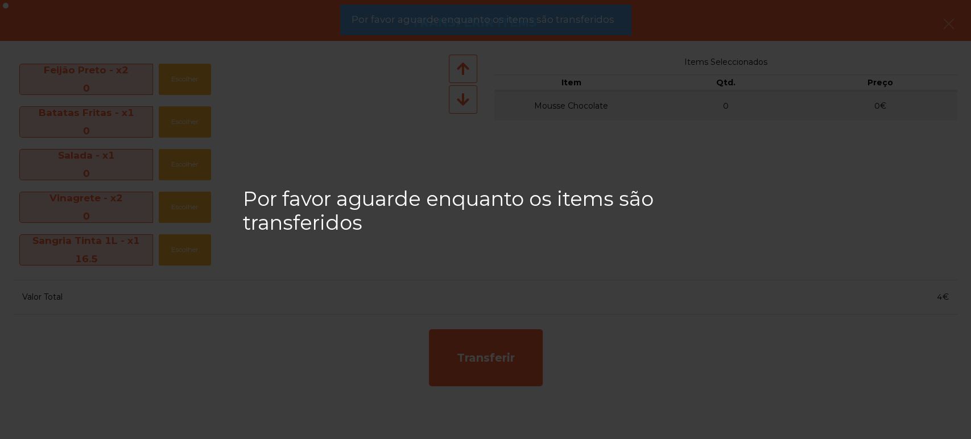
click at [656, 390] on div "Por favor aguarde enquanto os items são transferidos" at bounding box center [485, 219] width 971 height 439
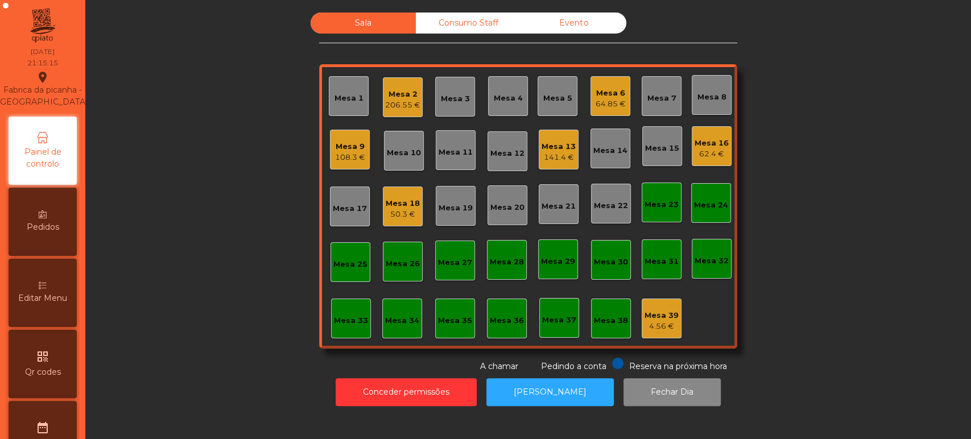
click at [605, 94] on div "Mesa 6" at bounding box center [611, 93] width 30 height 11
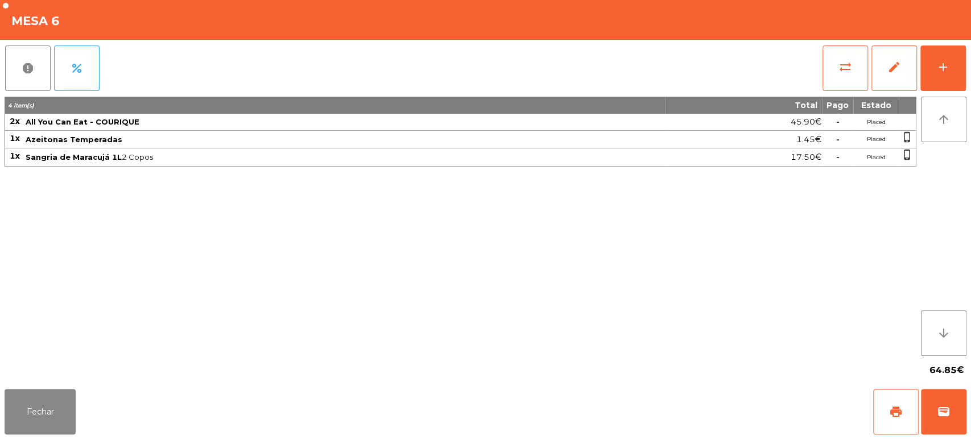
click at [1, 412] on div "Fechar print wallet" at bounding box center [485, 412] width 971 height 55
click at [44, 397] on button "Fechar" at bounding box center [40, 412] width 71 height 46
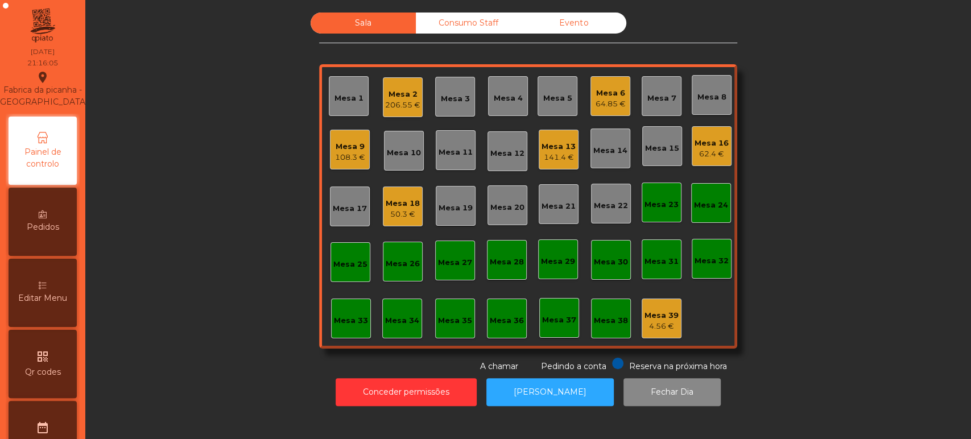
click at [600, 98] on div "64.85 €" at bounding box center [611, 103] width 30 height 11
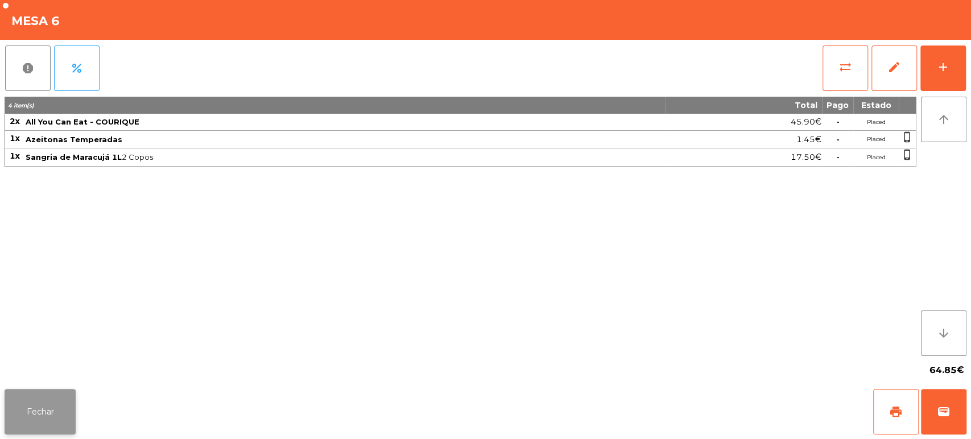
click at [73, 414] on button "Fechar" at bounding box center [40, 412] width 71 height 46
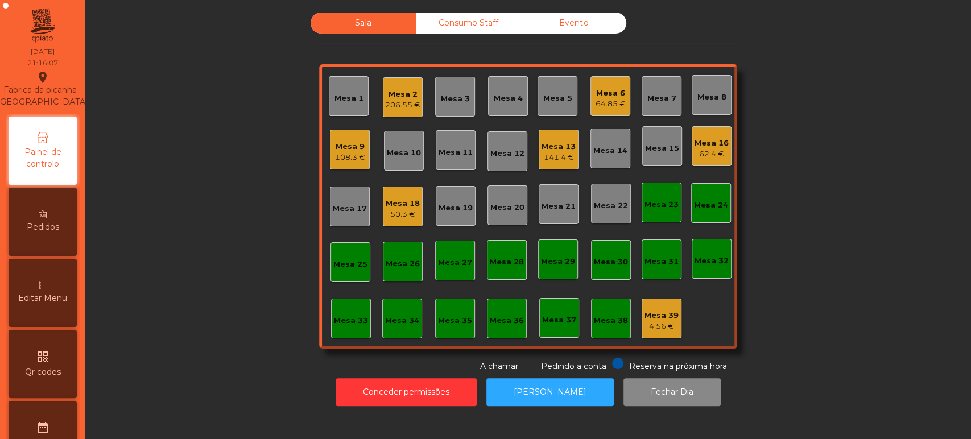
click at [604, 104] on div "64.85 €" at bounding box center [611, 103] width 30 height 11
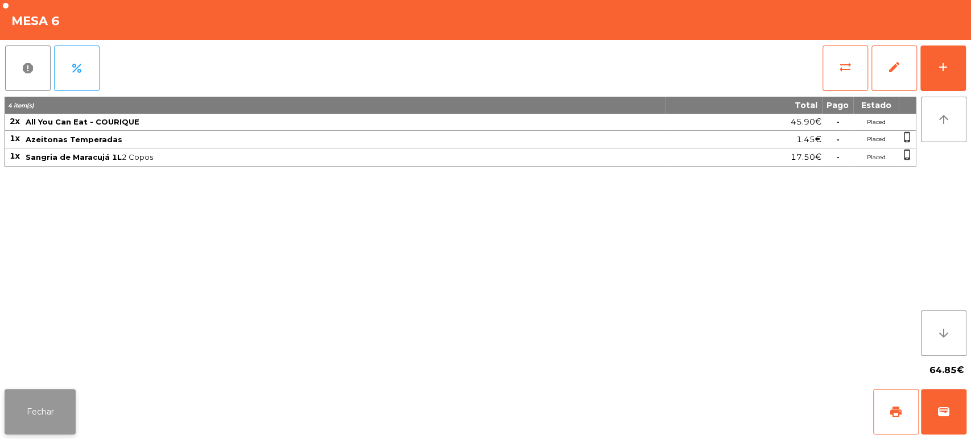
click at [44, 393] on button "Fechar" at bounding box center [40, 412] width 71 height 46
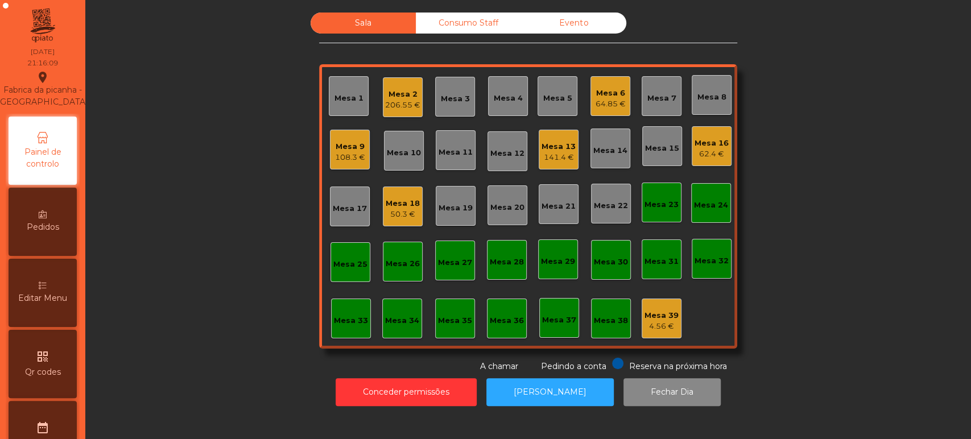
click at [700, 154] on div "62.4 €" at bounding box center [712, 154] width 34 height 11
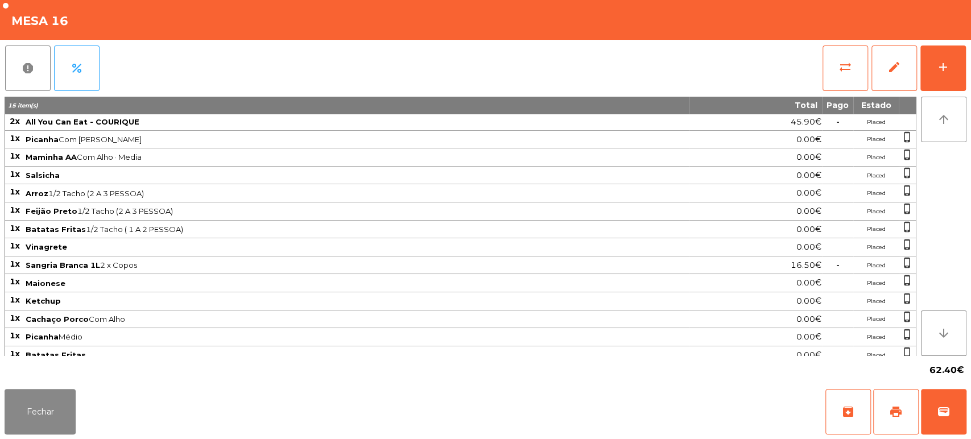
scroll to position [5, 0]
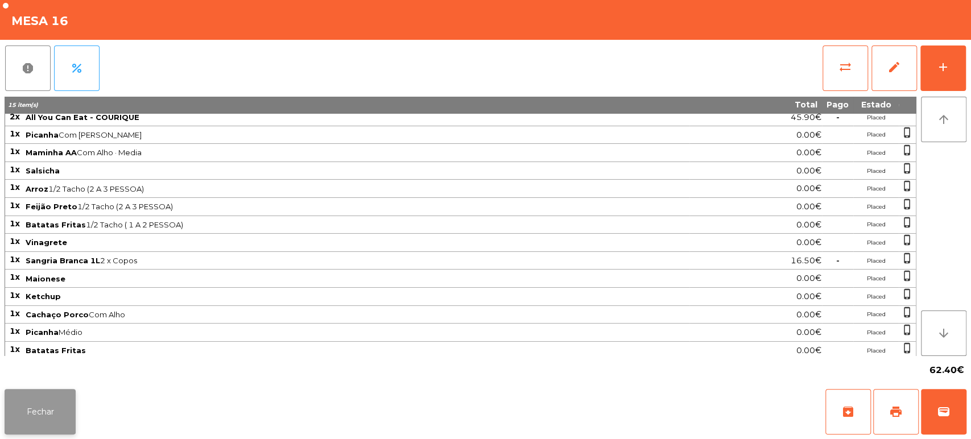
click at [42, 415] on button "Fechar" at bounding box center [40, 412] width 71 height 46
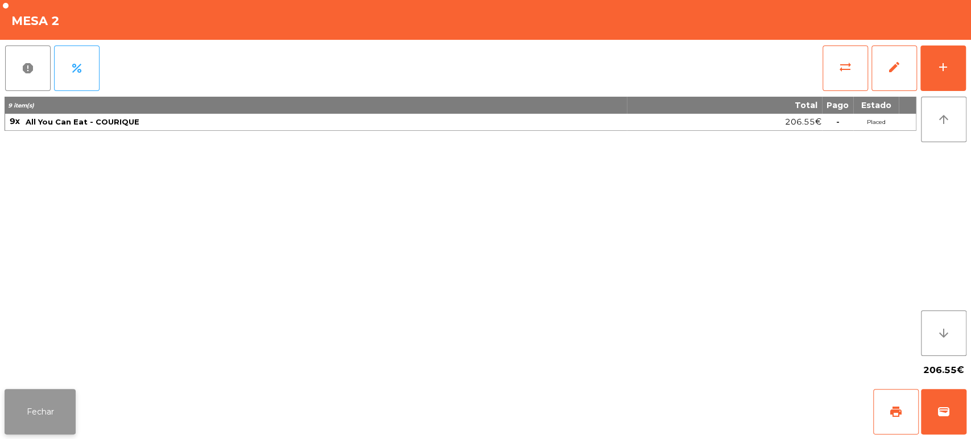
click at [50, 393] on button "Fechar" at bounding box center [40, 412] width 71 height 46
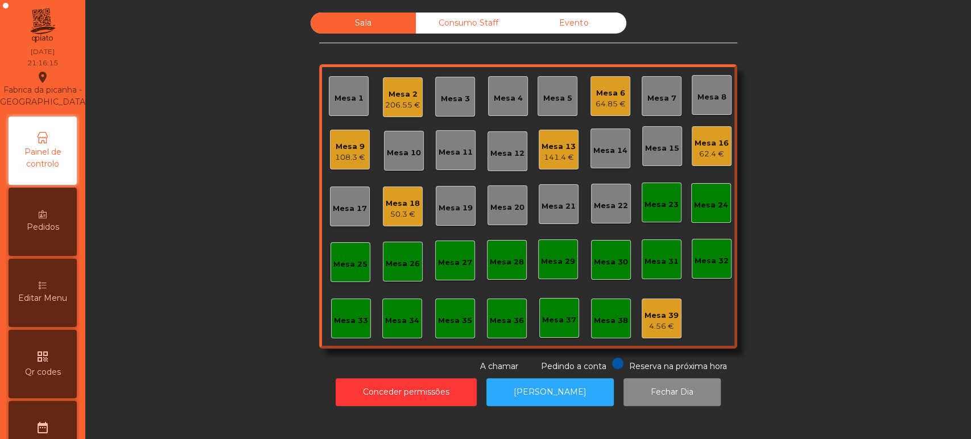
click at [412, 205] on div "Mesa 18" at bounding box center [403, 203] width 34 height 11
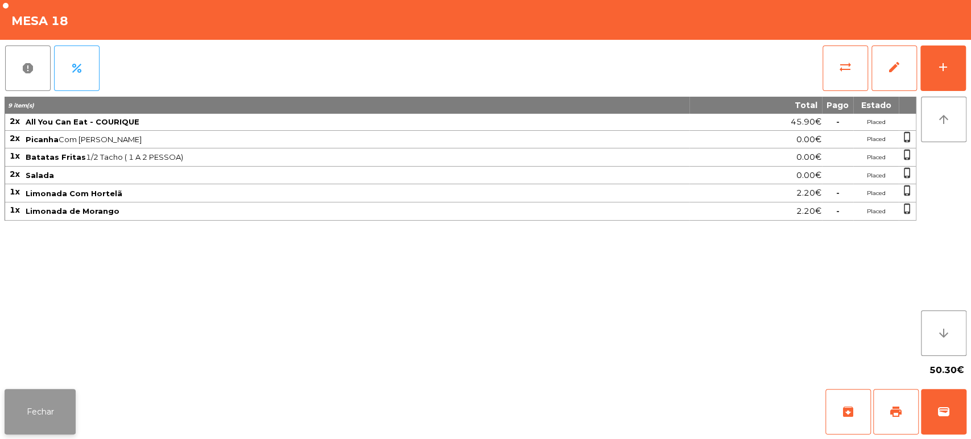
click at [48, 414] on button "Fechar" at bounding box center [40, 412] width 71 height 46
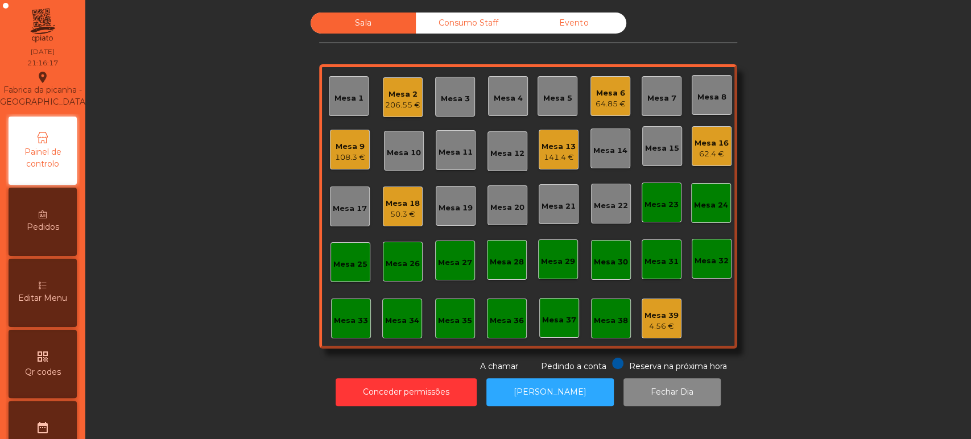
click at [343, 150] on div "Mesa 9" at bounding box center [350, 146] width 30 height 11
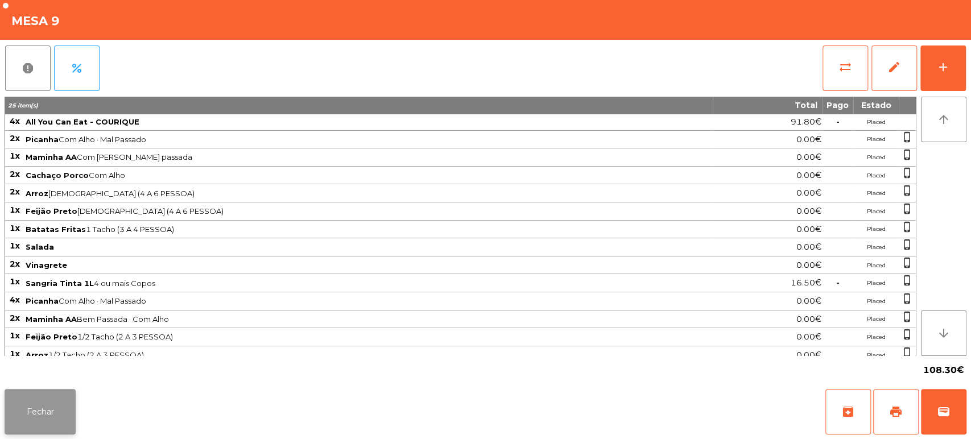
click at [38, 409] on button "Fechar" at bounding box center [40, 412] width 71 height 46
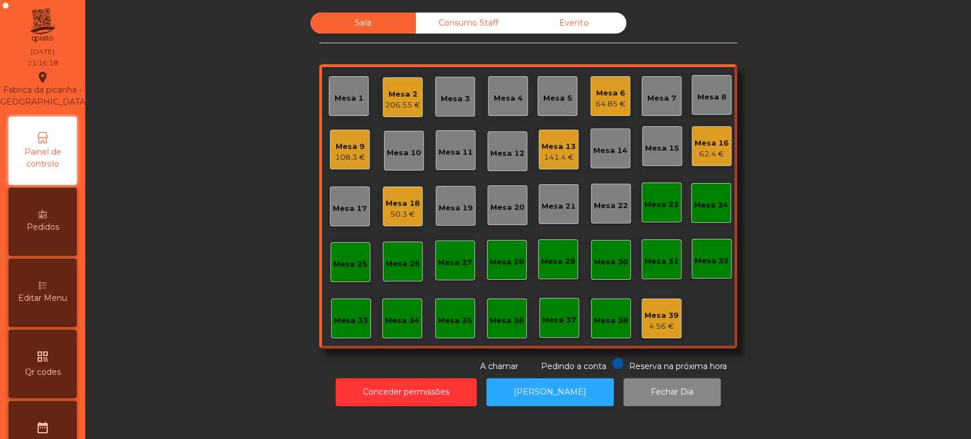
click at [405, 214] on div "50.3 €" at bounding box center [403, 214] width 34 height 11
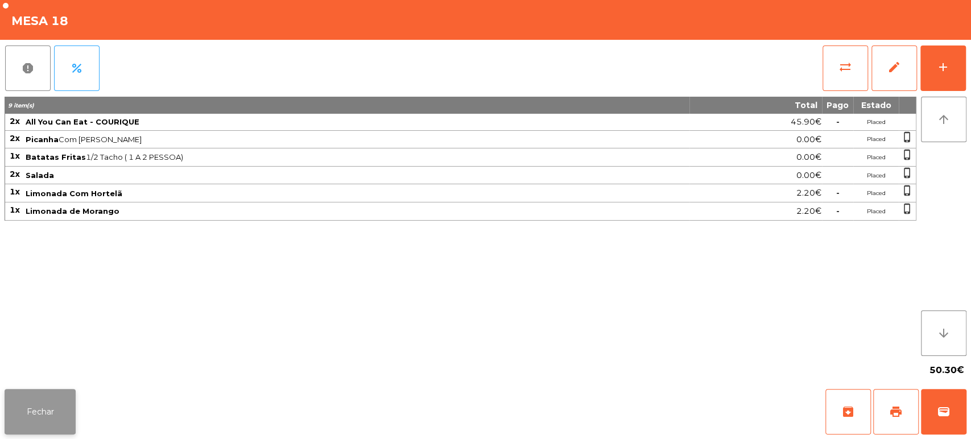
click at [61, 402] on button "Fechar" at bounding box center [40, 412] width 71 height 46
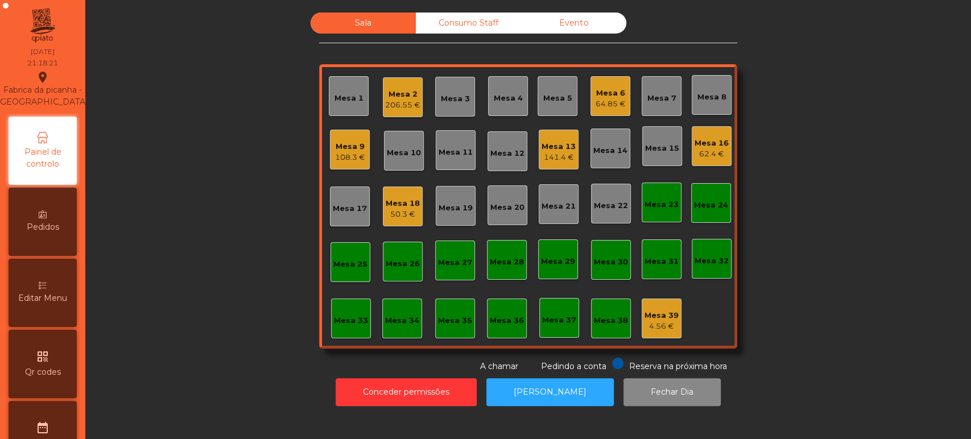
click at [335, 158] on div "108.3 €" at bounding box center [350, 157] width 30 height 11
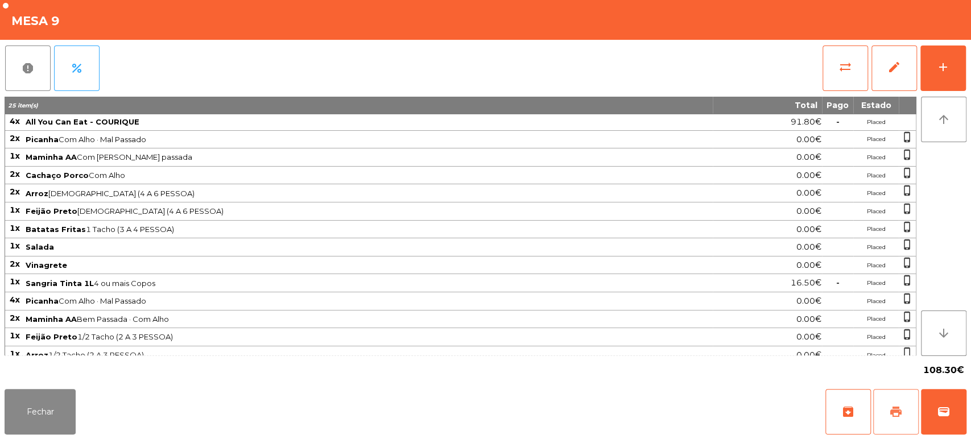
click at [883, 390] on button "print" at bounding box center [896, 412] width 46 height 46
click at [34, 412] on button "Fechar" at bounding box center [40, 412] width 71 height 46
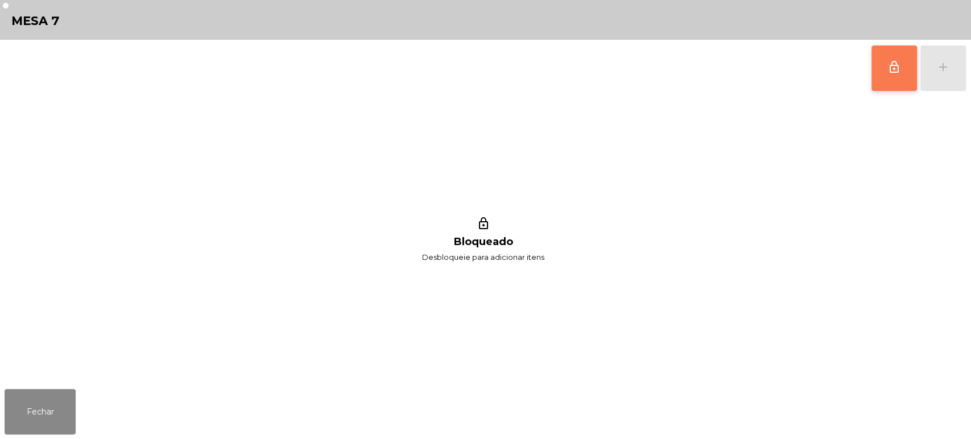
click at [893, 73] on span "lock_outline" at bounding box center [895, 67] width 14 height 14
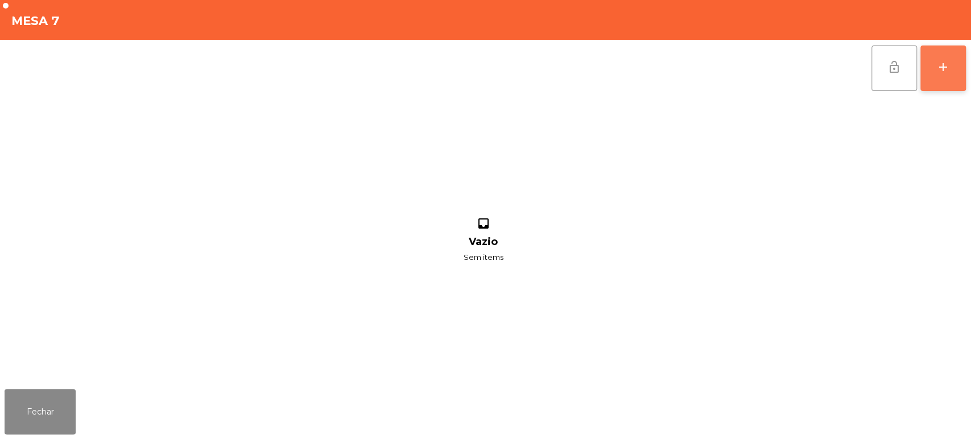
click at [944, 73] on div "add" at bounding box center [944, 67] width 14 height 14
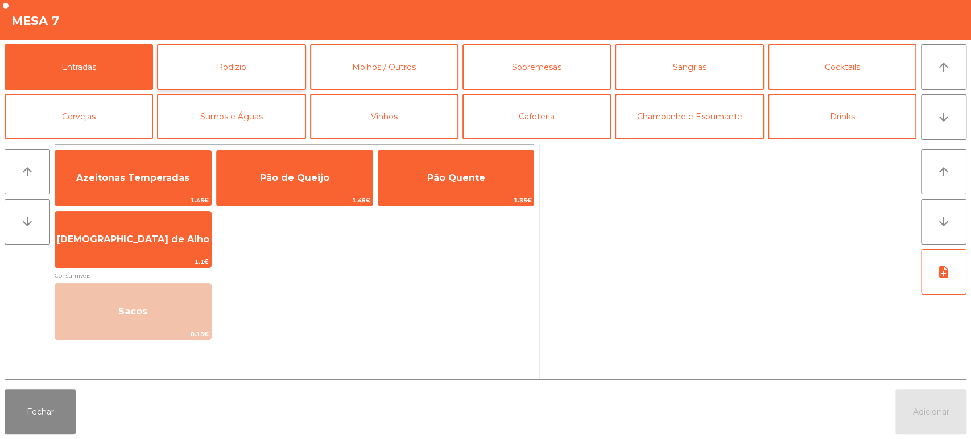
click at [246, 71] on button "Rodizio" at bounding box center [231, 67] width 149 height 46
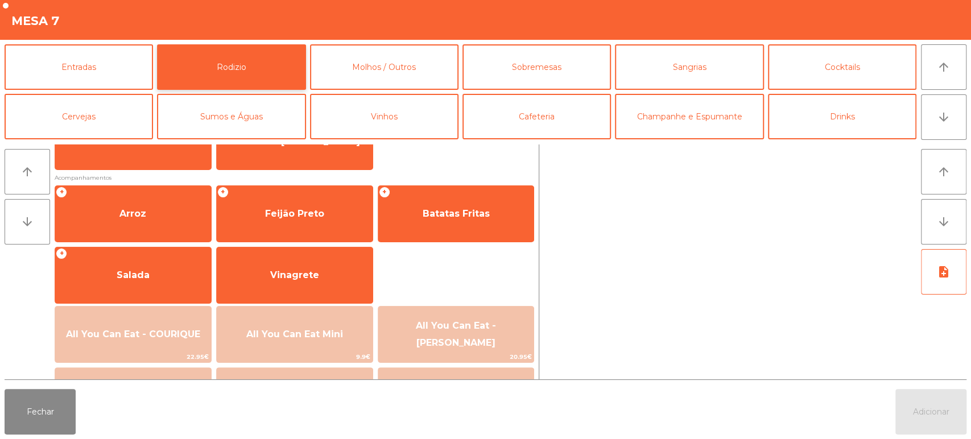
scroll to position [160, 0]
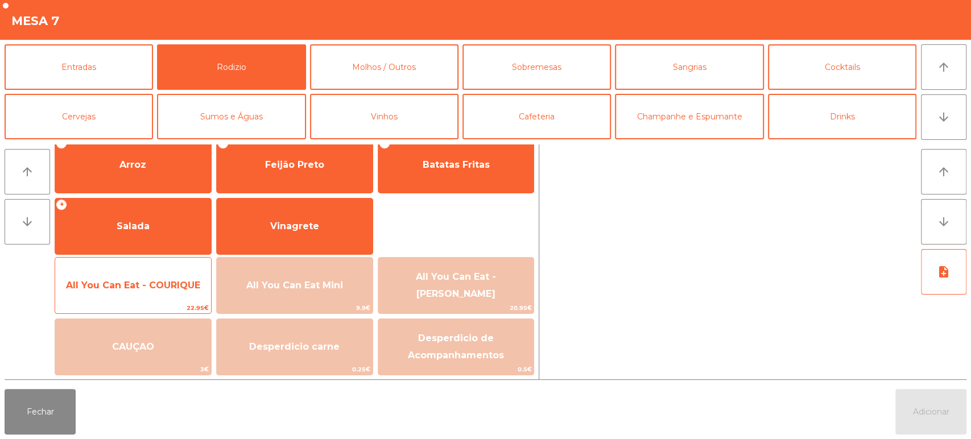
click at [127, 291] on span "All You Can Eat - COURIQUE" at bounding box center [133, 285] width 156 height 31
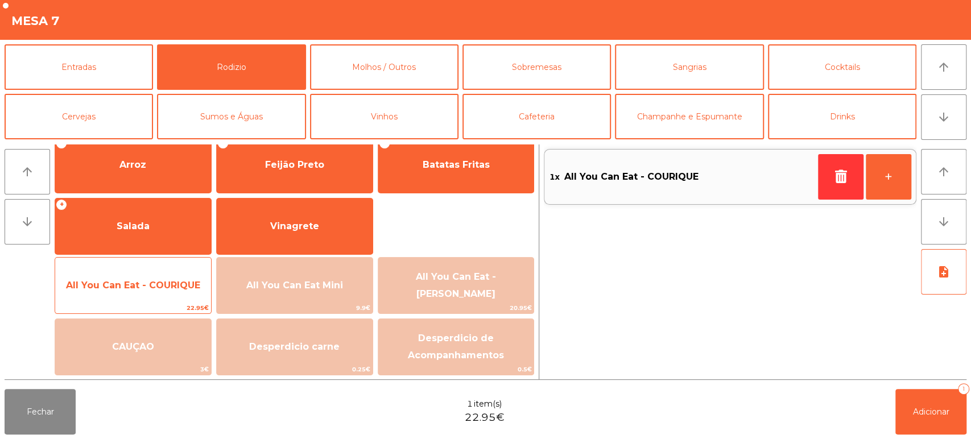
click at [141, 289] on span "All You Can Eat - COURIQUE" at bounding box center [133, 285] width 134 height 11
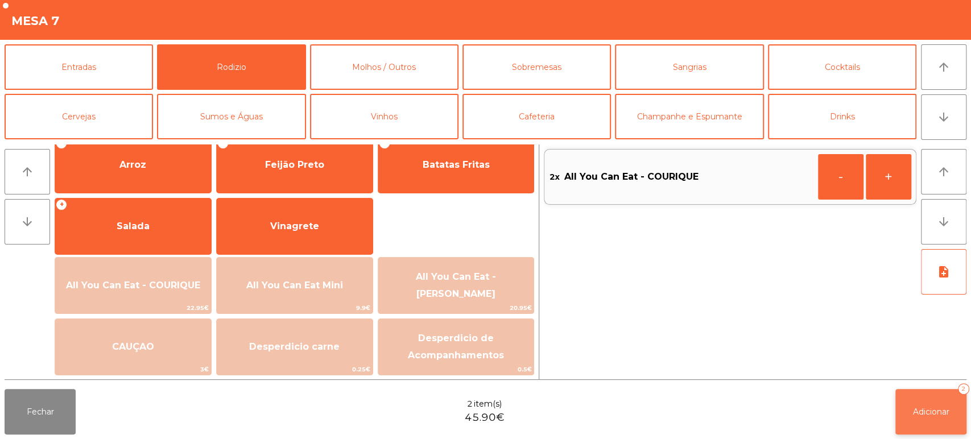
click at [929, 419] on button "Adicionar 2" at bounding box center [931, 412] width 71 height 46
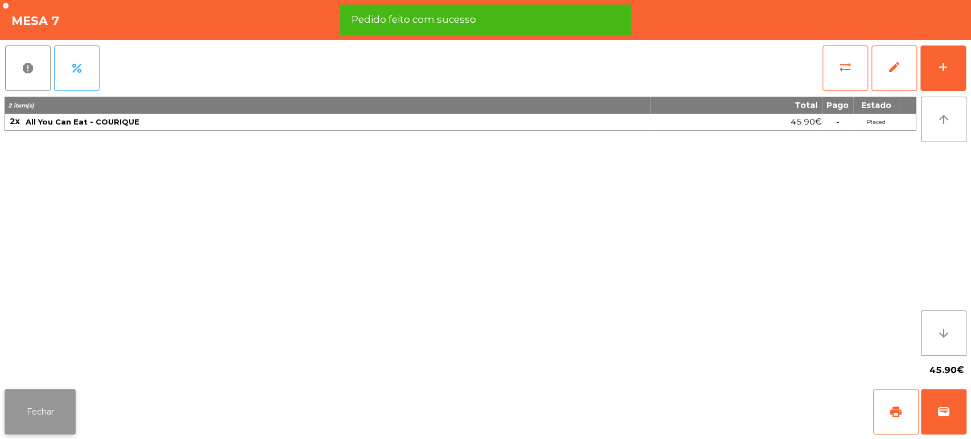
click at [29, 423] on button "Fechar" at bounding box center [40, 412] width 71 height 46
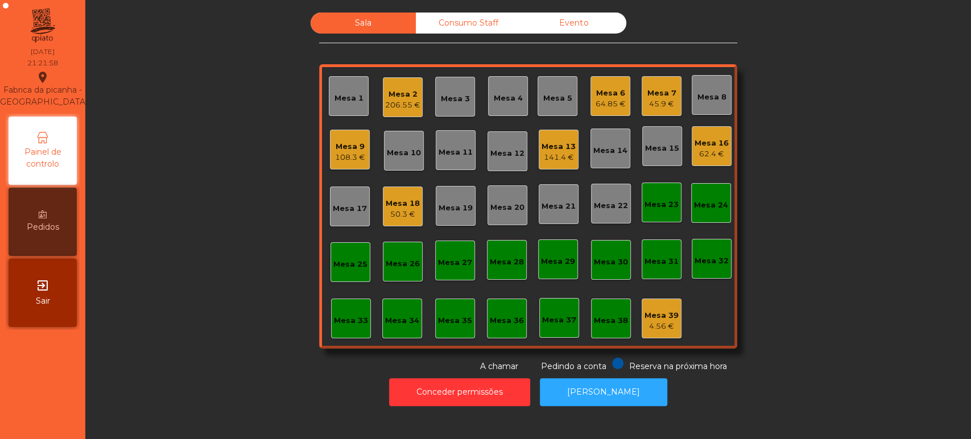
click at [343, 333] on div "Mesa 33" at bounding box center [351, 319] width 40 height 40
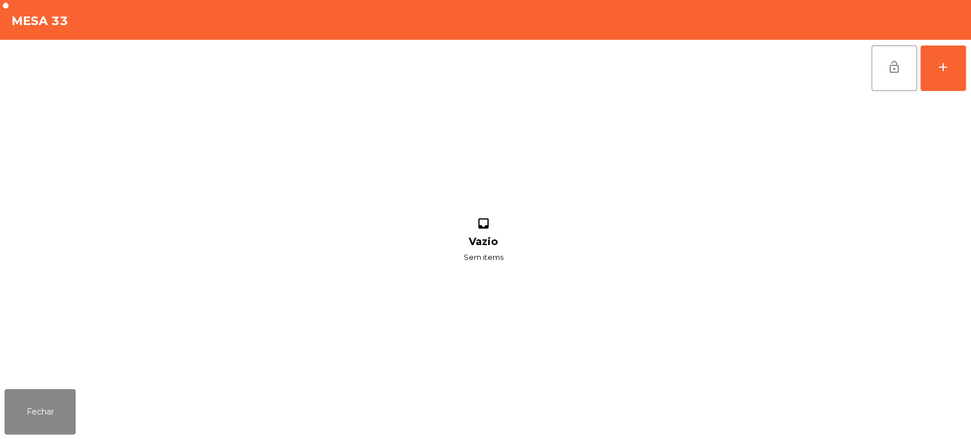
click at [968, 65] on div "lock_open add inbox Vazio Sem items" at bounding box center [485, 212] width 971 height 345
click at [938, 73] on button "add" at bounding box center [944, 69] width 46 height 46
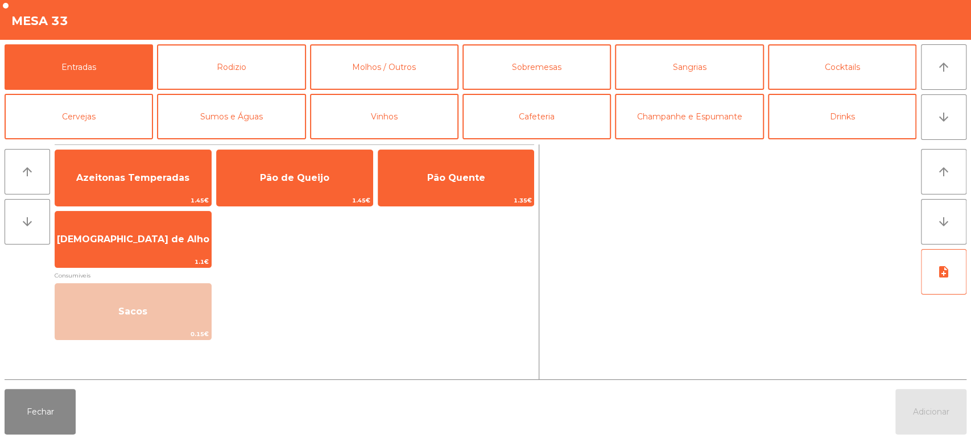
scroll to position [59, 0]
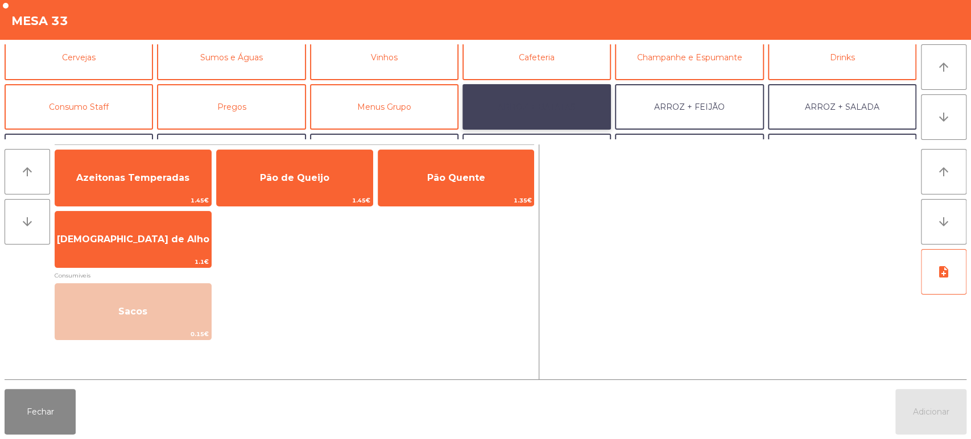
click at [578, 100] on button "ARROZ + BATATAS" at bounding box center [537, 107] width 149 height 46
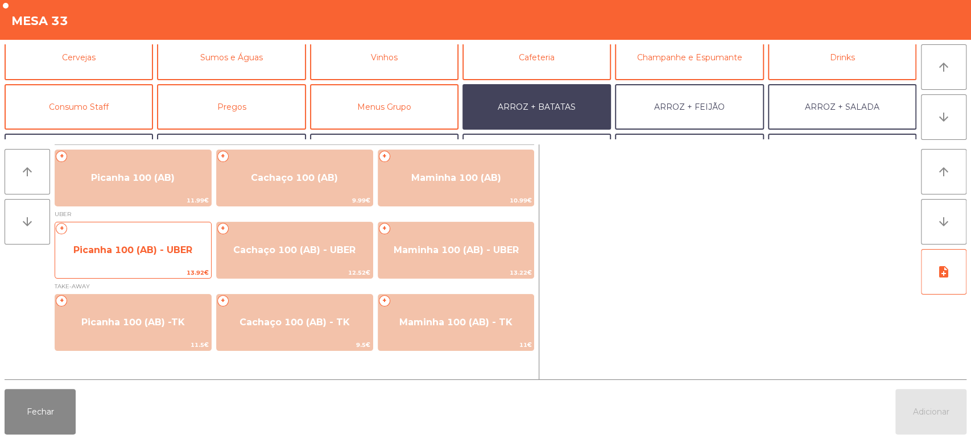
click at [153, 252] on span "Picanha 100 (AB) - UBER" at bounding box center [132, 250] width 119 height 11
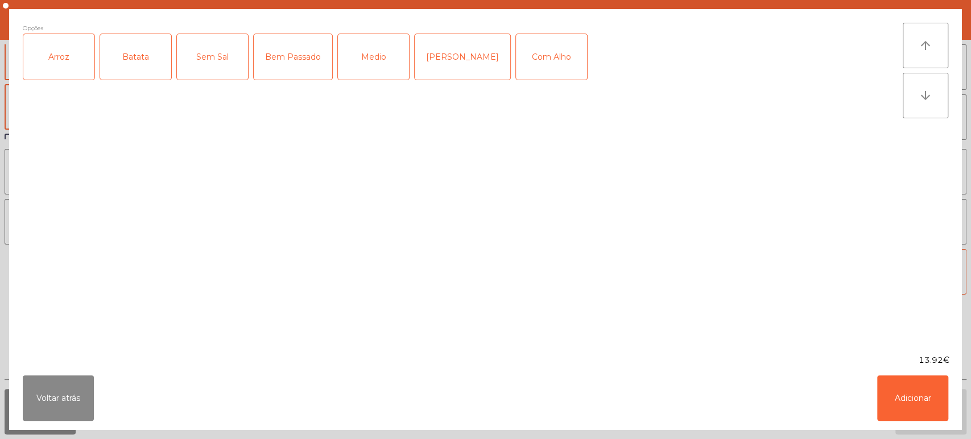
click at [65, 68] on div "Arroz" at bounding box center [58, 57] width 71 height 46
click at [144, 50] on div "Batata" at bounding box center [135, 57] width 71 height 46
click at [382, 63] on div "Medio" at bounding box center [373, 57] width 71 height 46
click at [897, 402] on button "Adicionar" at bounding box center [912, 399] width 71 height 46
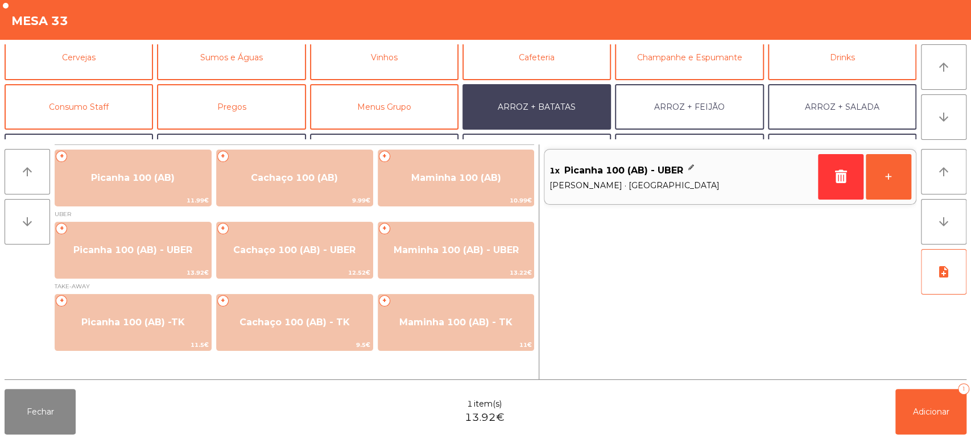
scroll to position [148, 0]
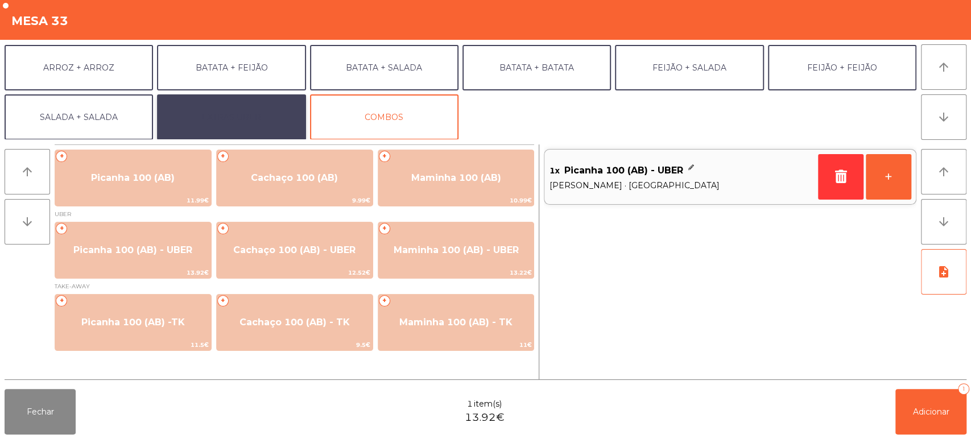
click at [256, 105] on button "EXTRAS UBER" at bounding box center [231, 117] width 149 height 46
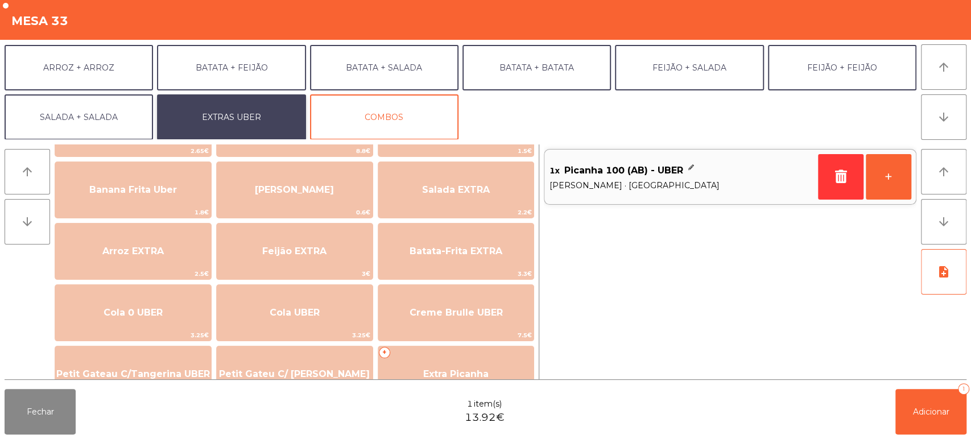
scroll to position [0, 0]
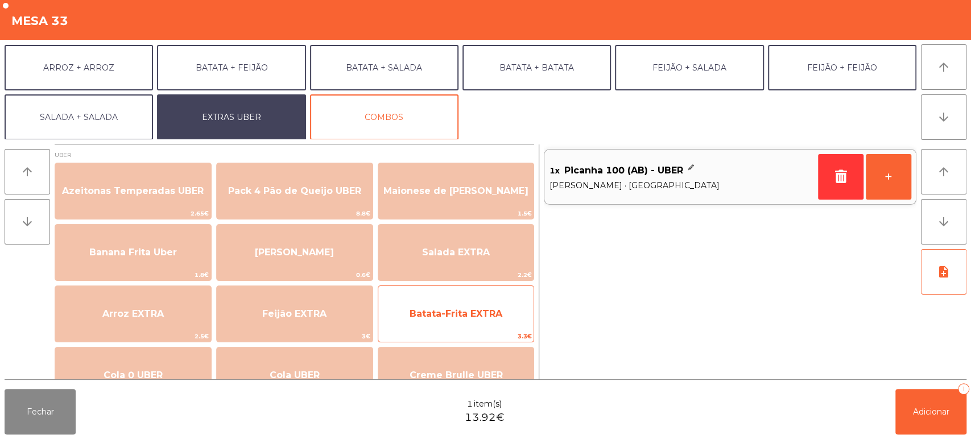
click at [458, 310] on span "Batata-Frita EXTRA" at bounding box center [456, 313] width 93 height 11
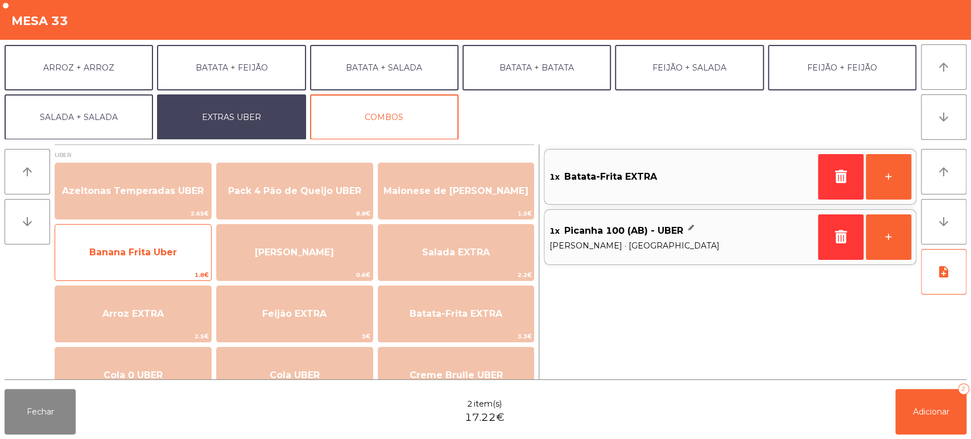
click at [169, 249] on span "Banana Frita Uber" at bounding box center [133, 252] width 88 height 11
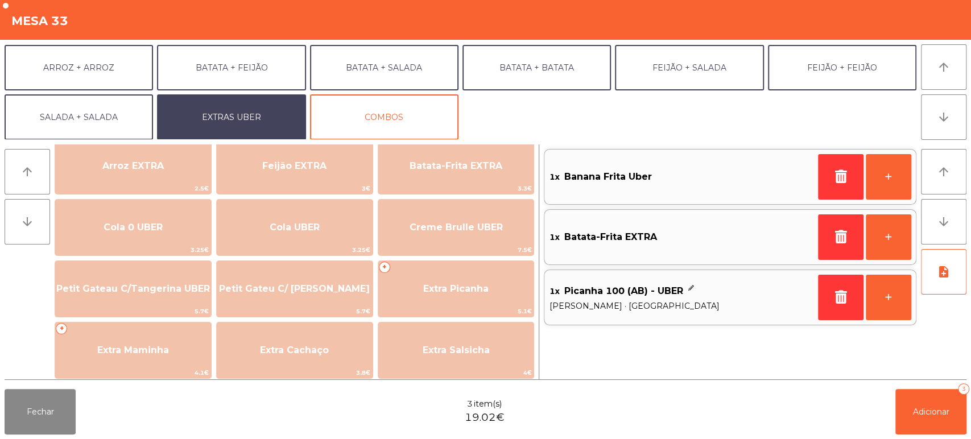
scroll to position [149, 0]
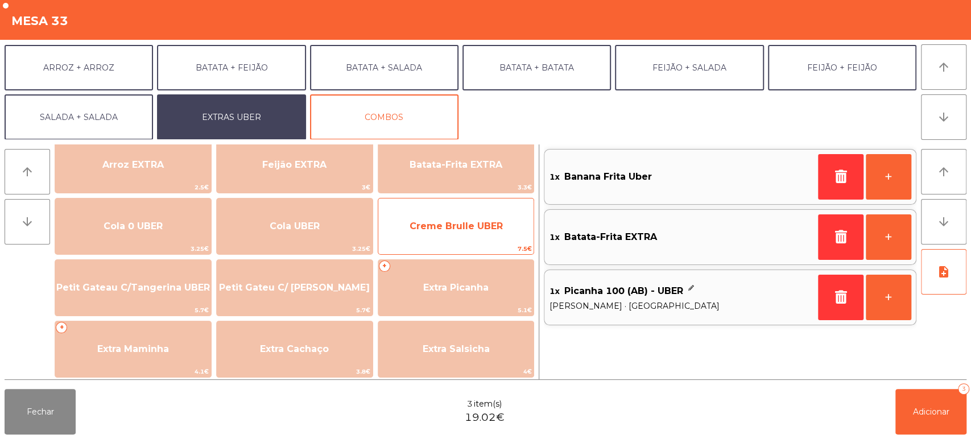
click at [479, 229] on span "Creme Brulle UBER" at bounding box center [456, 226] width 93 height 11
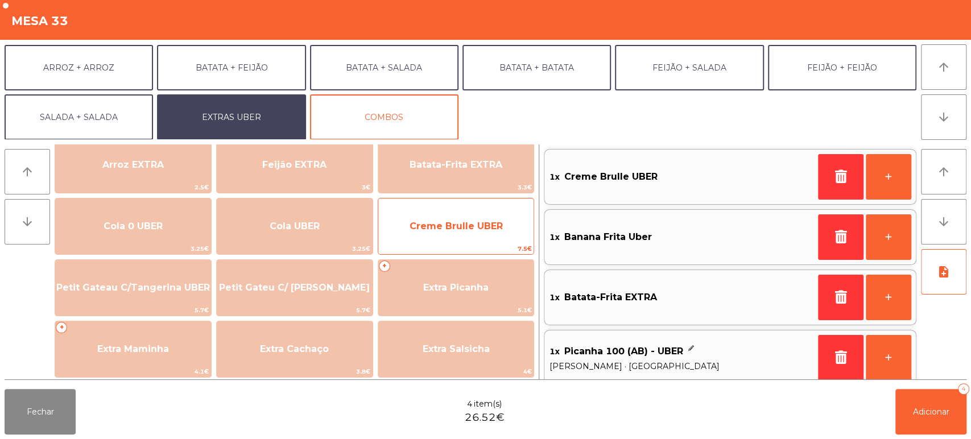
scroll to position [0, 0]
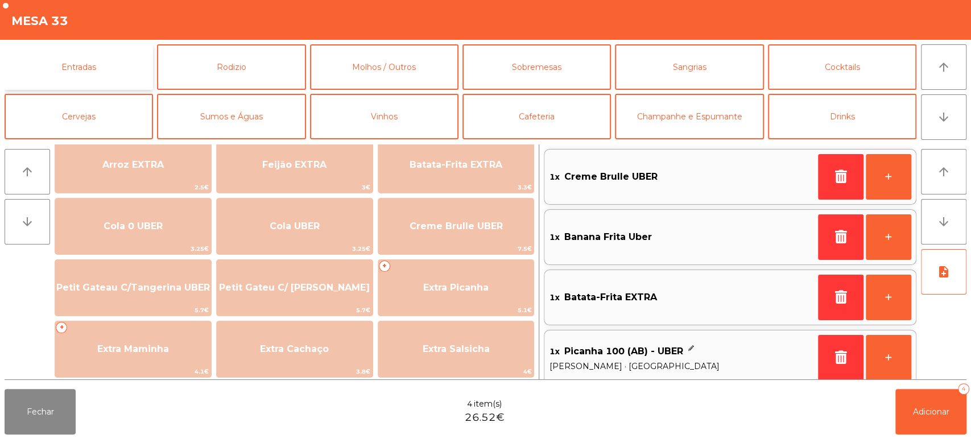
click at [100, 71] on button "Entradas" at bounding box center [79, 67] width 149 height 46
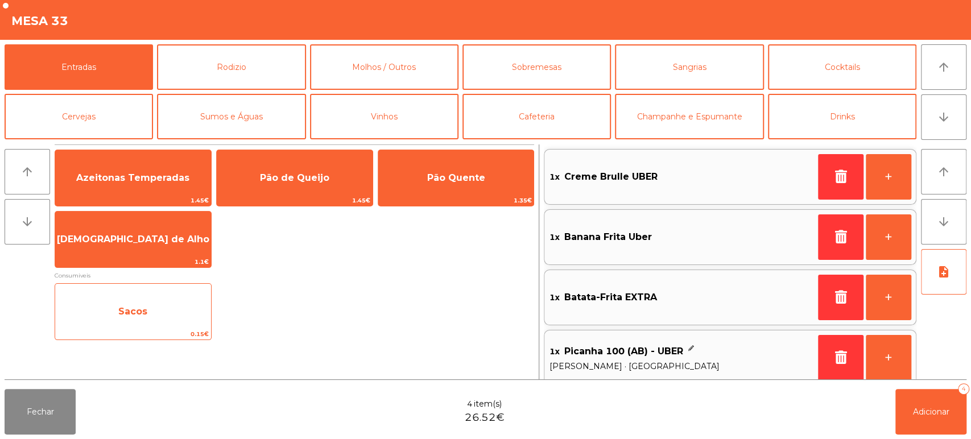
click at [146, 324] on span "Sacos" at bounding box center [133, 311] width 156 height 31
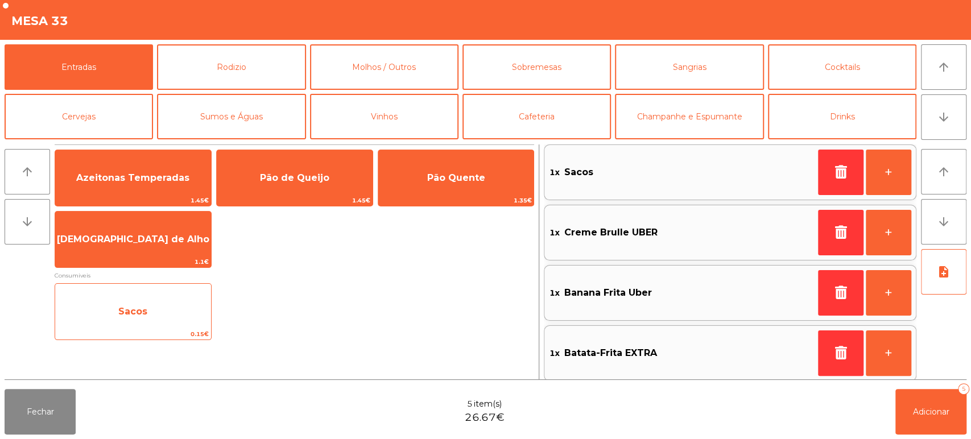
scroll to position [70, 0]
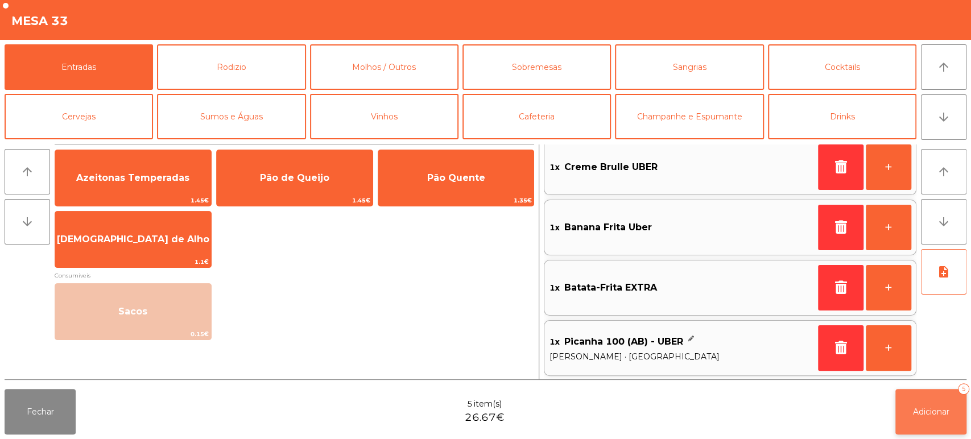
click at [918, 405] on button "Adicionar 5" at bounding box center [931, 412] width 71 height 46
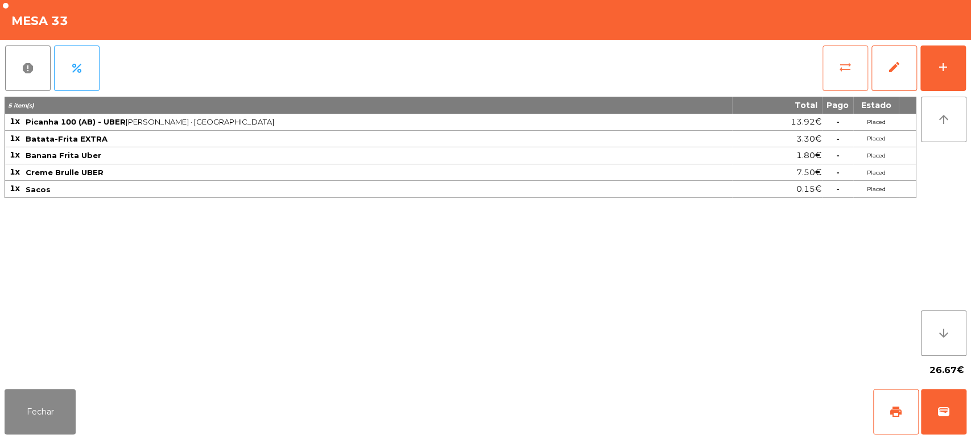
click at [842, 78] on button "sync_alt" at bounding box center [846, 69] width 46 height 46
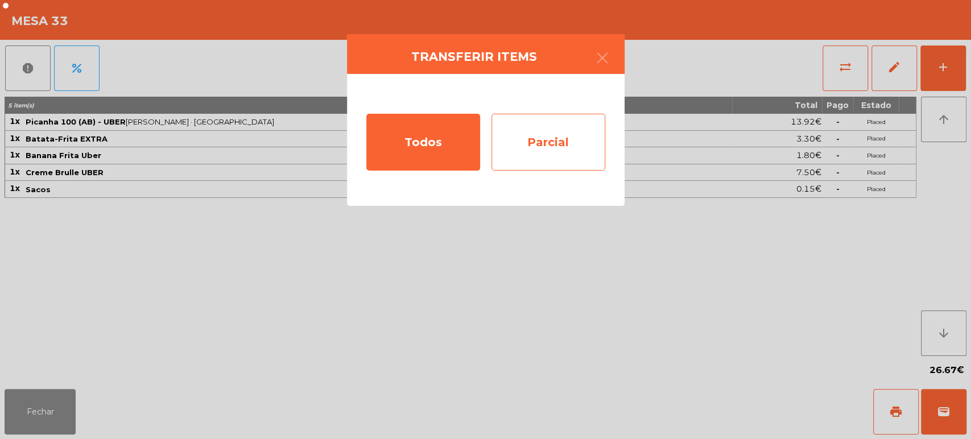
click at [551, 122] on div "Parcial" at bounding box center [549, 142] width 114 height 57
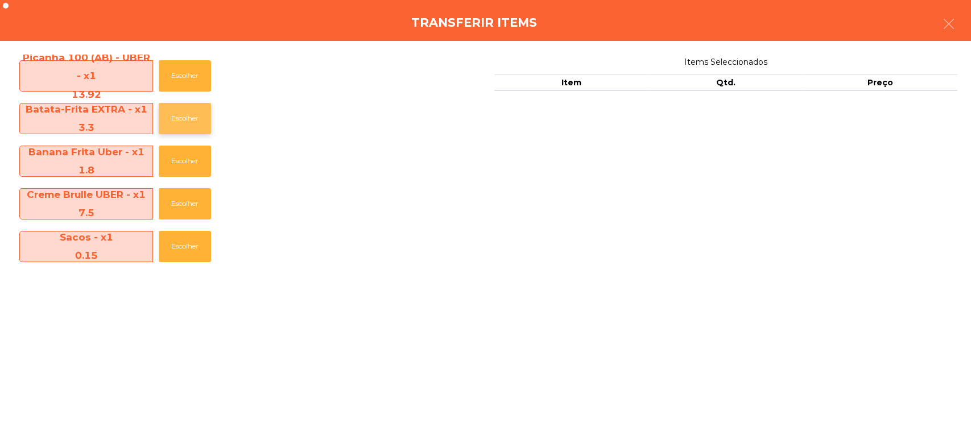
click at [187, 114] on button "Escolher" at bounding box center [185, 118] width 52 height 31
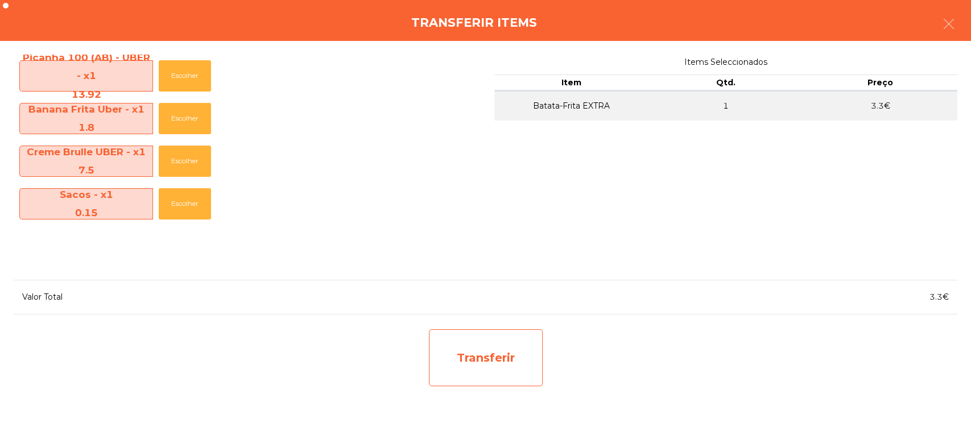
click at [491, 382] on div "Transferir" at bounding box center [486, 357] width 114 height 57
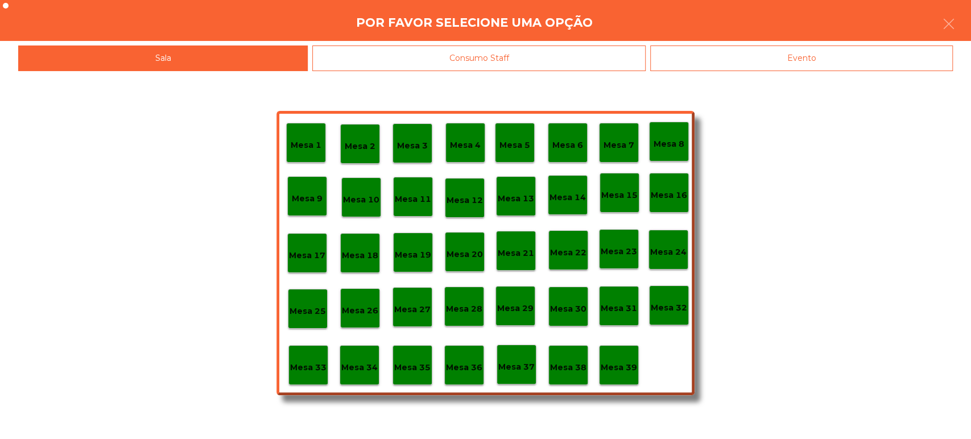
click at [513, 362] on p "Mesa 37" at bounding box center [516, 367] width 36 height 13
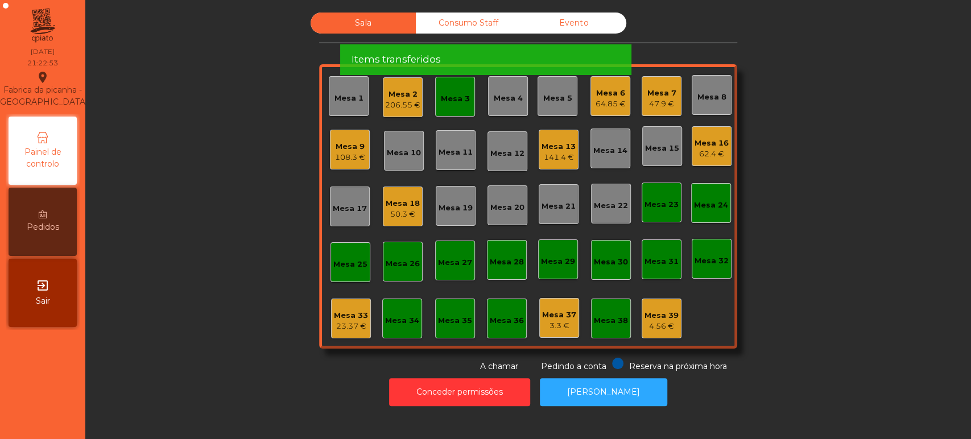
click at [340, 317] on div "Mesa 33" at bounding box center [351, 315] width 34 height 11
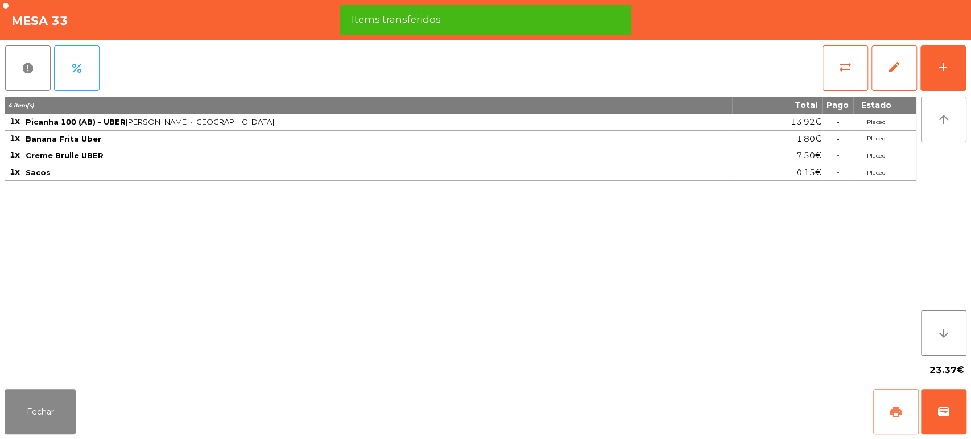
click at [901, 408] on span "print" at bounding box center [896, 412] width 14 height 14
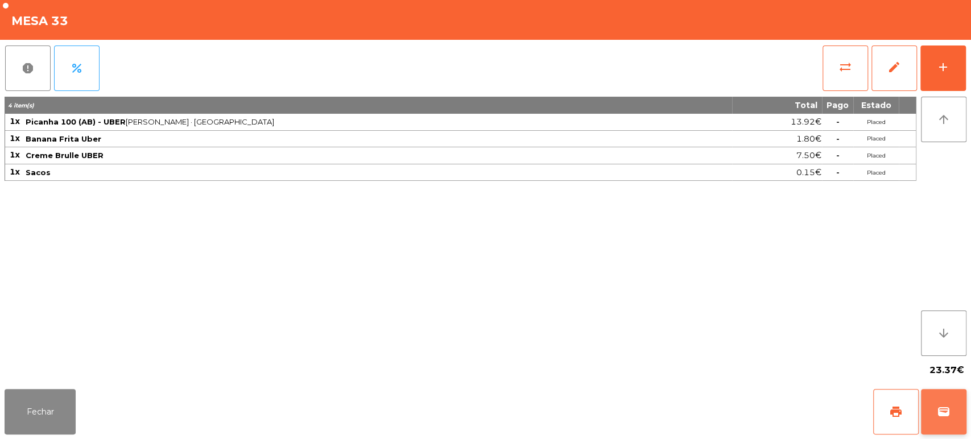
click at [948, 413] on span "wallet" at bounding box center [944, 412] width 14 height 14
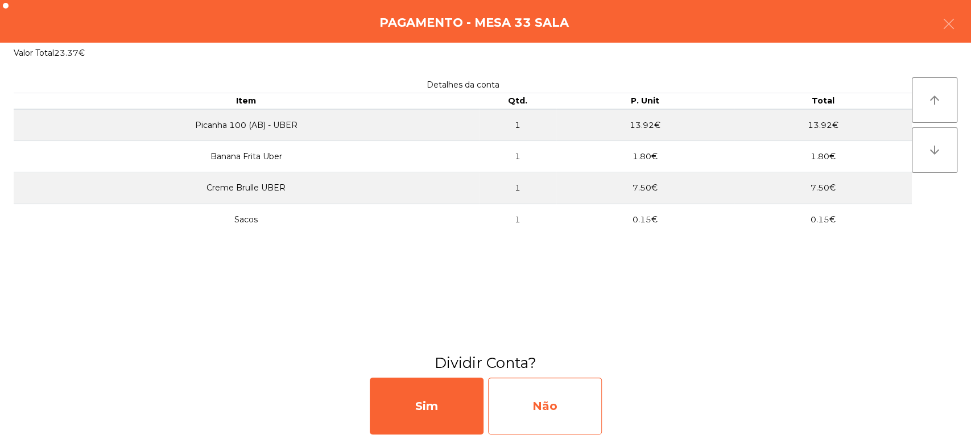
click at [552, 397] on div "Não" at bounding box center [545, 406] width 114 height 57
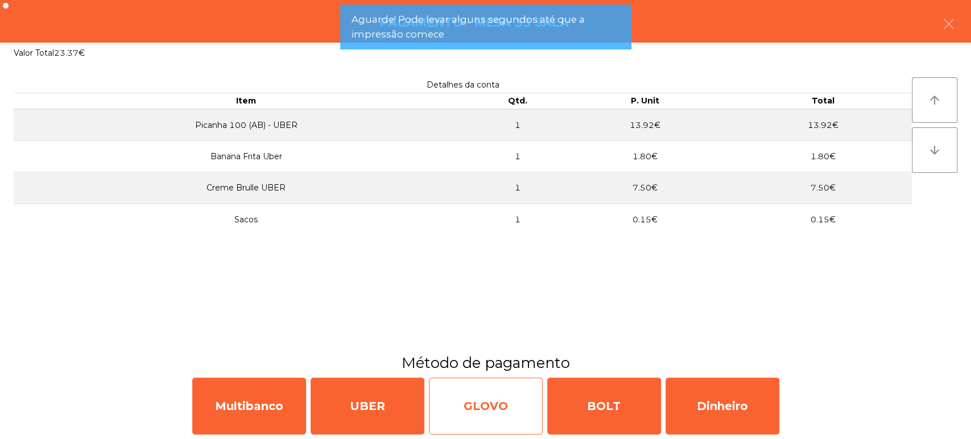
click at [491, 391] on div "GLOVO" at bounding box center [486, 406] width 114 height 57
select select "**"
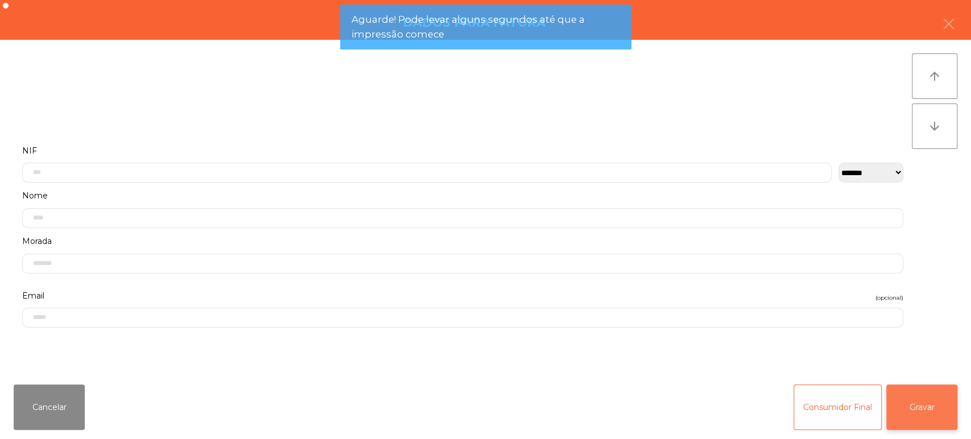
click at [912, 388] on button "Gravar" at bounding box center [922, 408] width 71 height 46
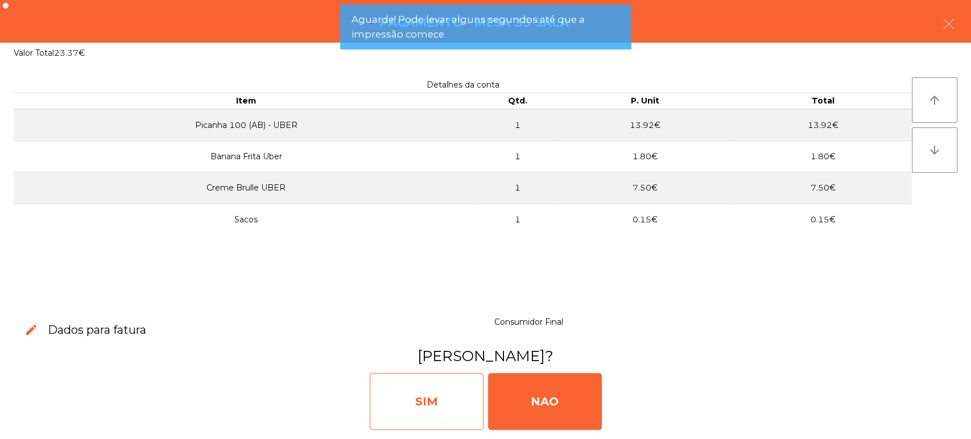
click at [443, 394] on div "SIM" at bounding box center [427, 401] width 114 height 57
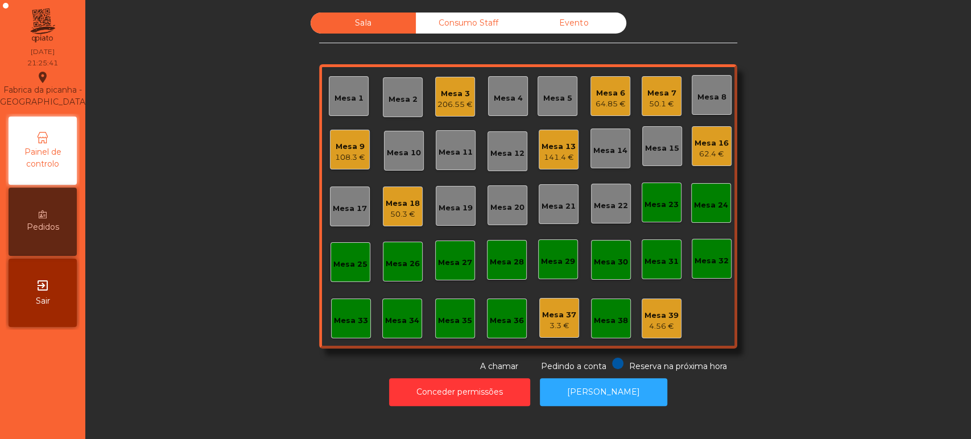
click at [656, 80] on div "Mesa 7 50.1 €" at bounding box center [662, 96] width 40 height 40
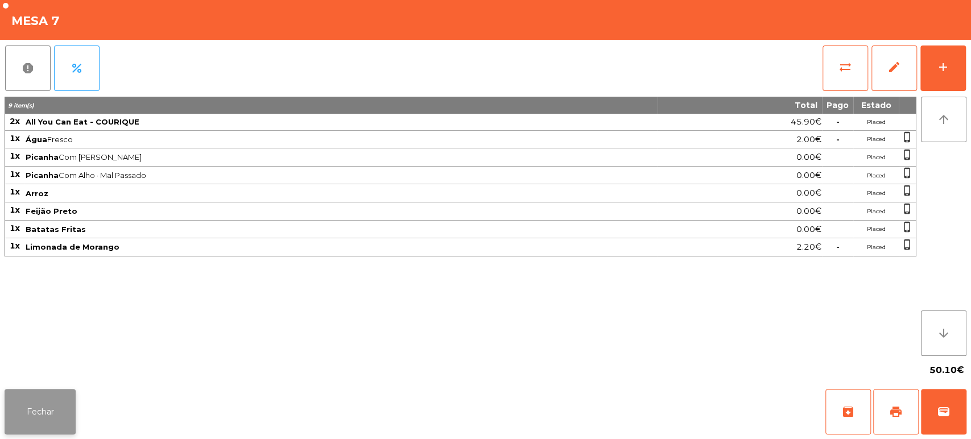
click at [41, 399] on button "Fechar" at bounding box center [40, 412] width 71 height 46
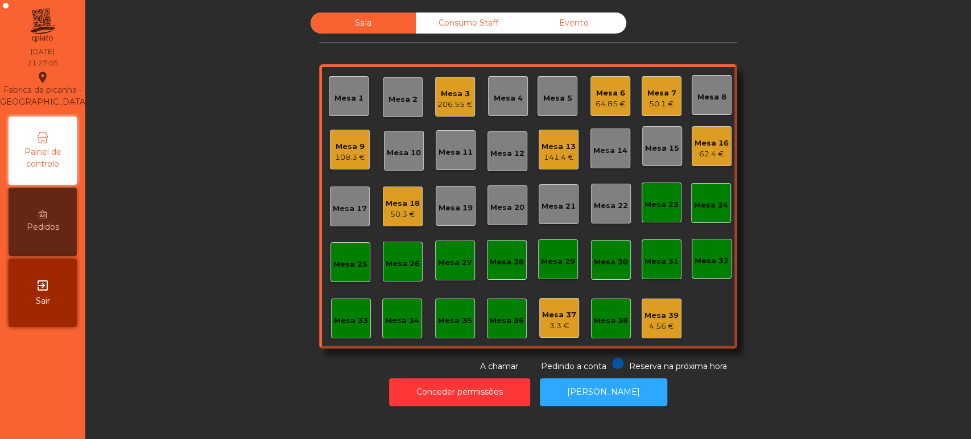
click at [453, 100] on div "206.55 €" at bounding box center [455, 104] width 35 height 11
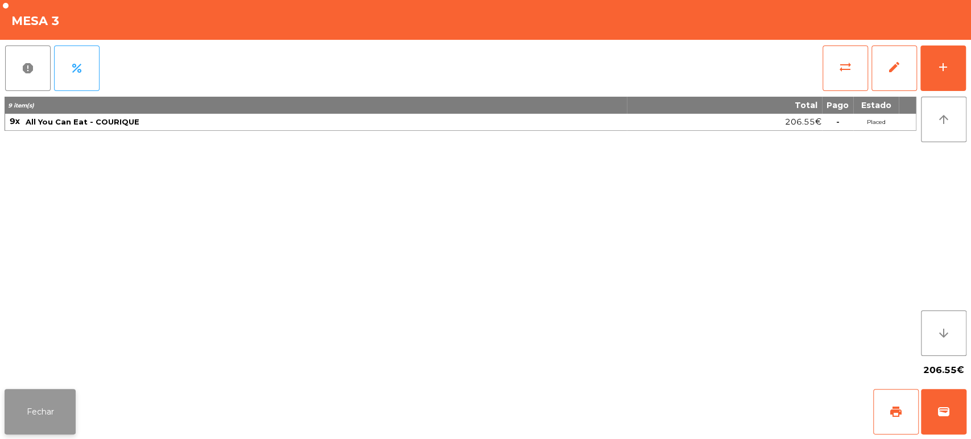
click at [40, 396] on button "Fechar" at bounding box center [40, 412] width 71 height 46
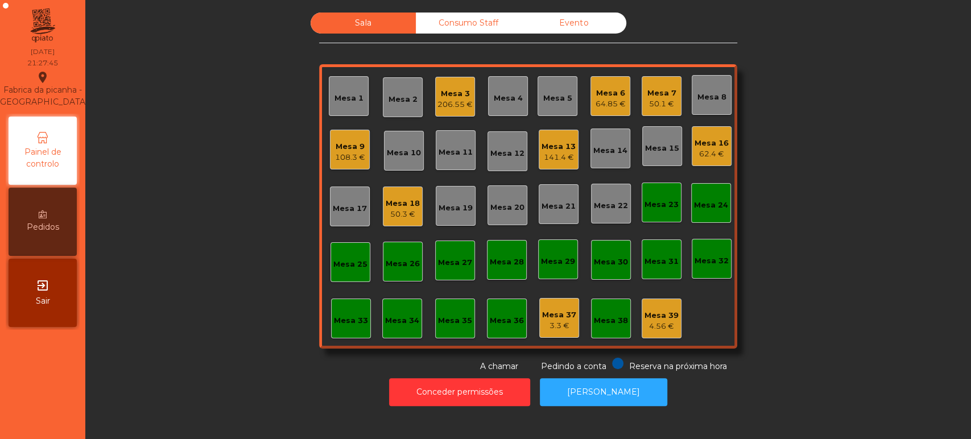
click at [442, 33] on div "Consumo Staff" at bounding box center [468, 23] width 105 height 21
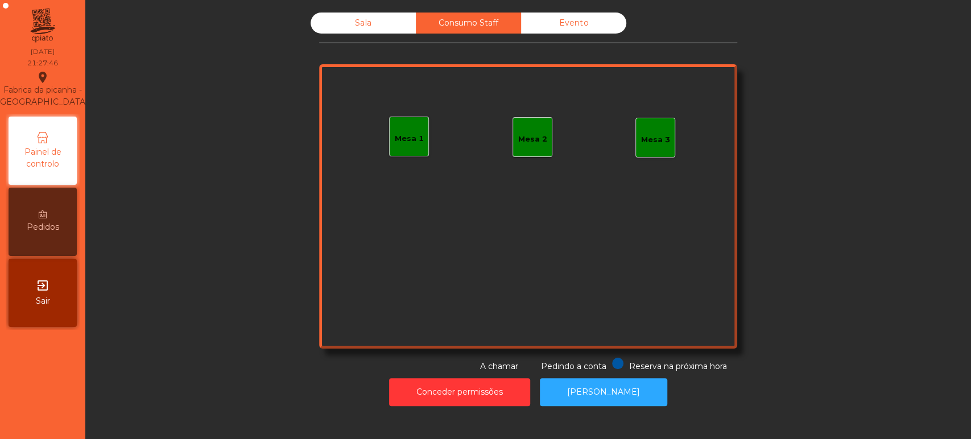
click at [406, 144] on div "Mesa 1" at bounding box center [409, 137] width 40 height 40
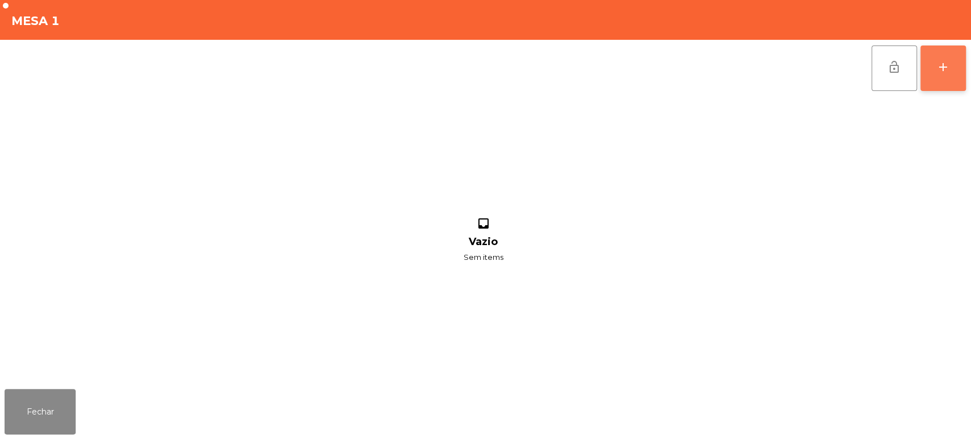
click at [939, 68] on div "add" at bounding box center [944, 67] width 14 height 14
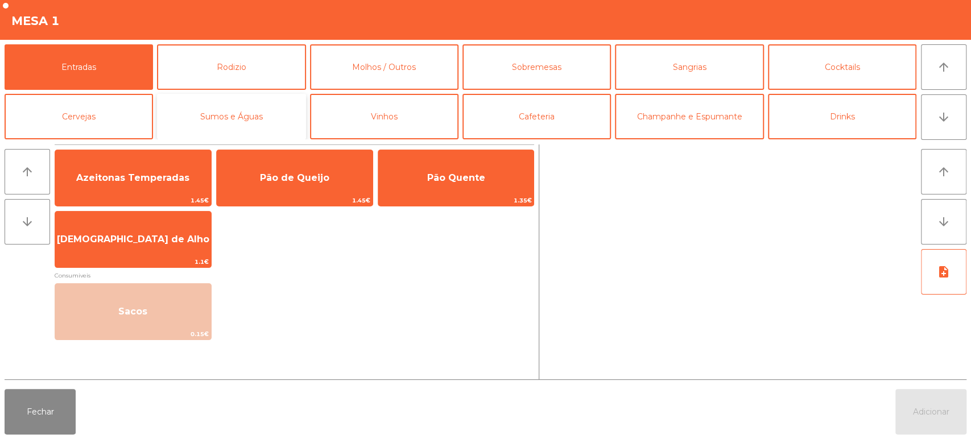
click at [249, 118] on button "Sumos e Águas" at bounding box center [231, 117] width 149 height 46
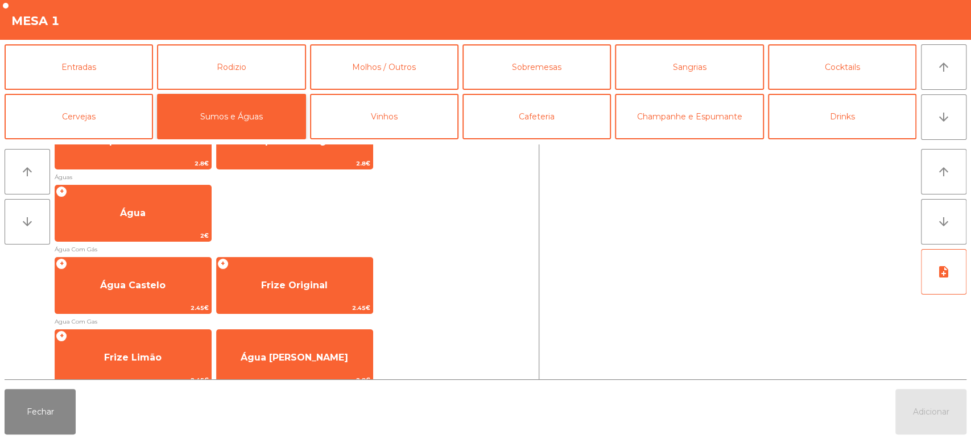
scroll to position [366, 0]
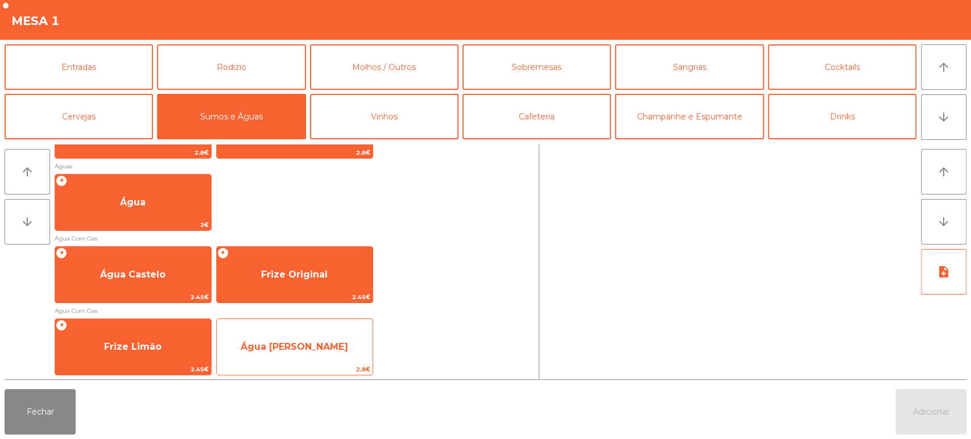
click at [347, 339] on span "Água [PERSON_NAME]" at bounding box center [295, 347] width 156 height 31
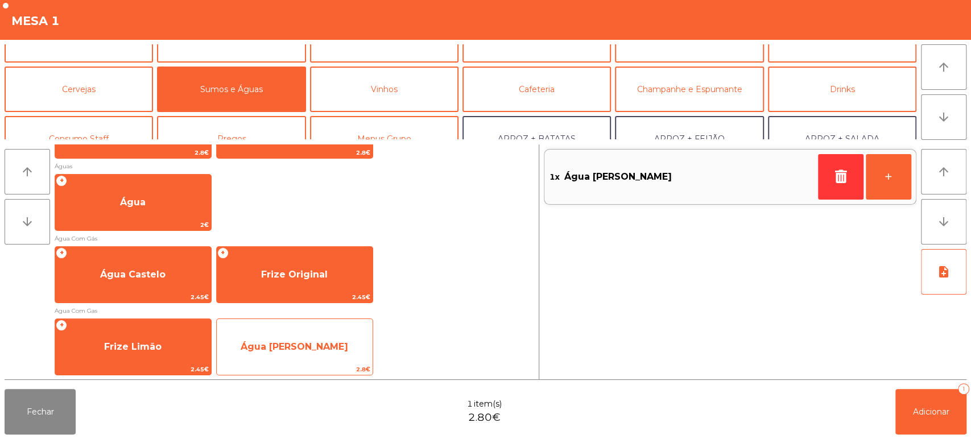
scroll to position [47, 0]
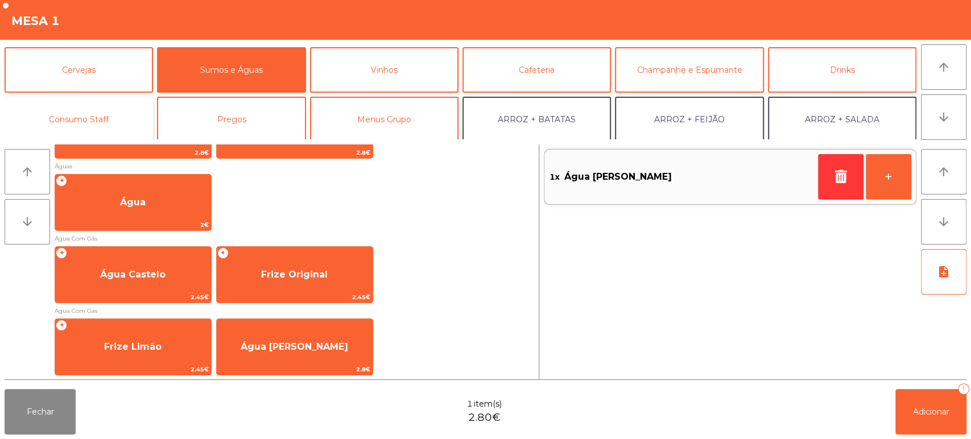
click at [98, 112] on button "Consumo Staff" at bounding box center [79, 120] width 149 height 46
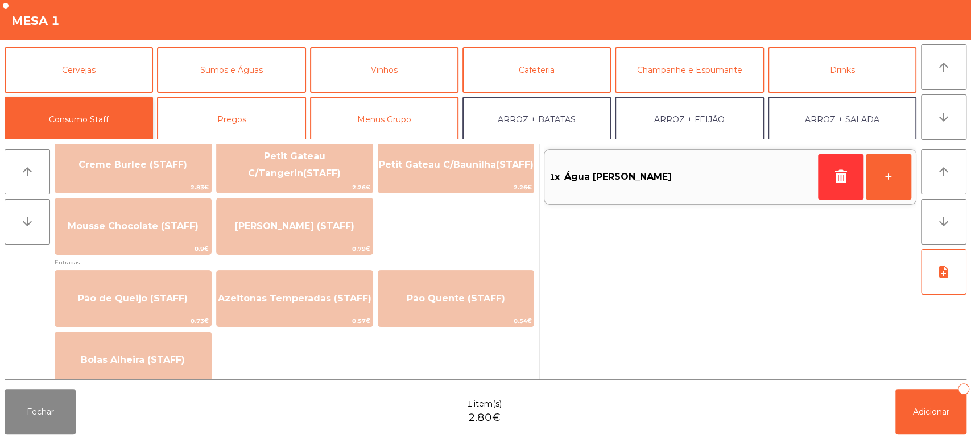
scroll to position [825, 0]
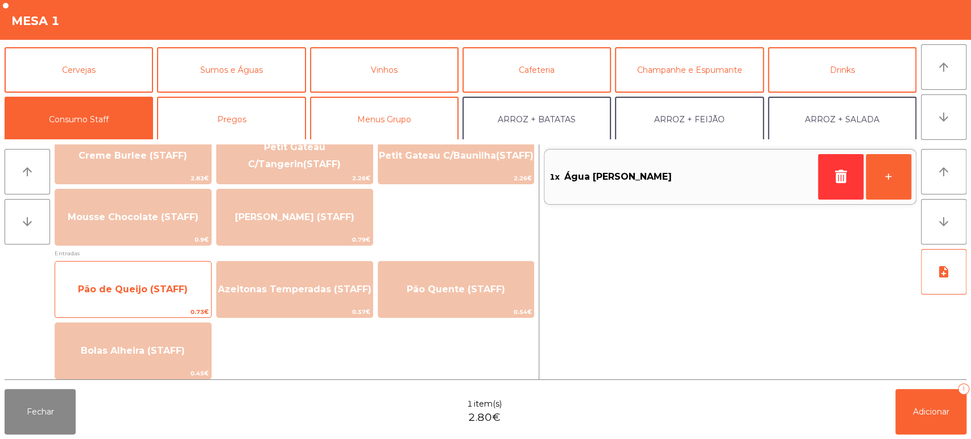
click at [199, 290] on span "Pão de Queijo (STAFF)" at bounding box center [133, 289] width 156 height 31
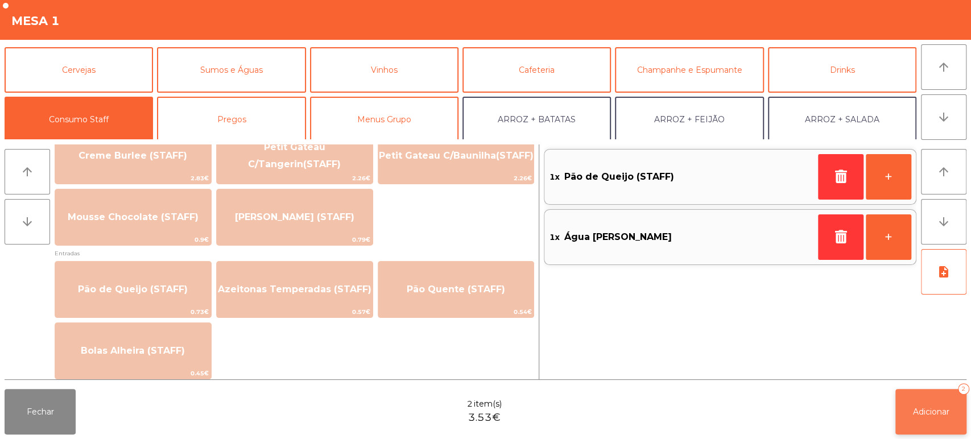
click at [938, 415] on span "Adicionar" at bounding box center [931, 412] width 36 height 10
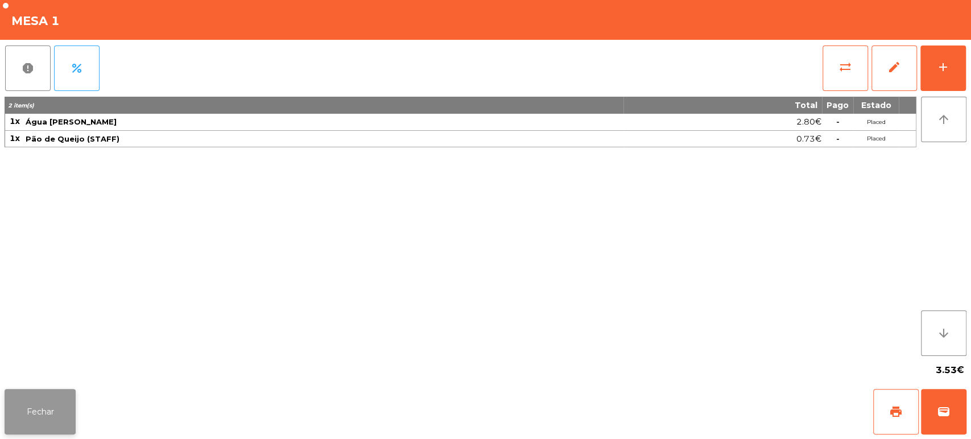
click at [57, 414] on button "Fechar" at bounding box center [40, 412] width 71 height 46
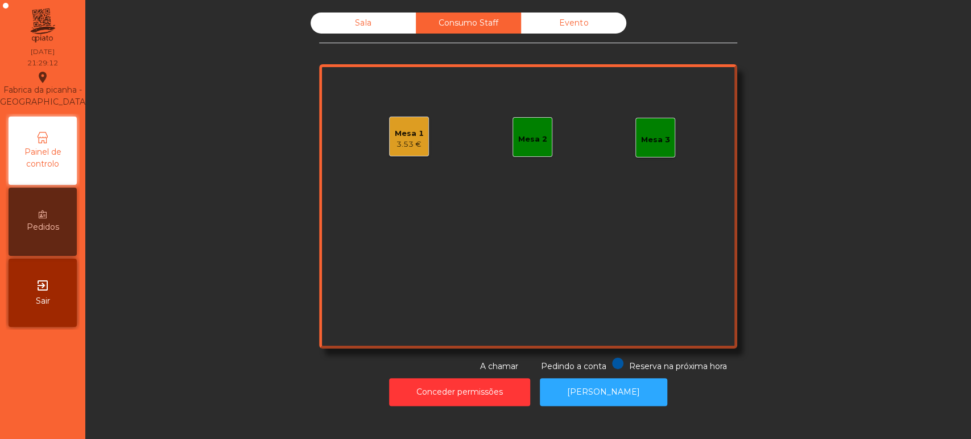
click at [367, 18] on div "Sala" at bounding box center [363, 23] width 105 height 21
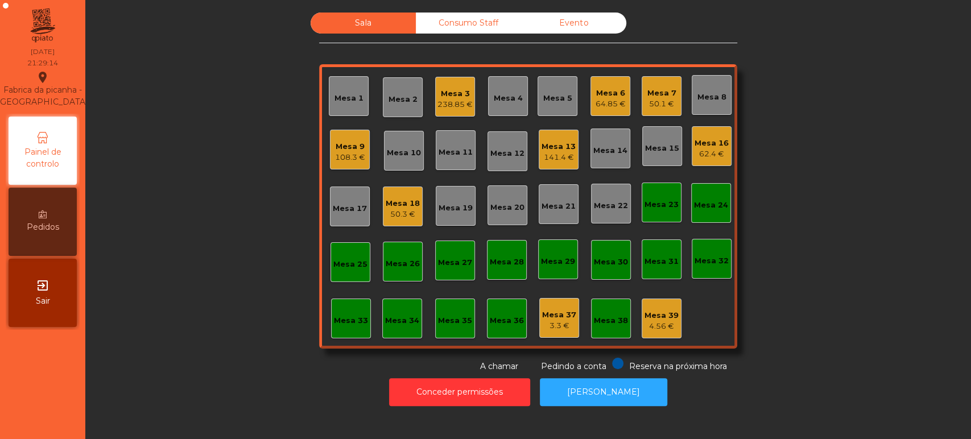
click at [491, 13] on div "Consumo Staff" at bounding box center [468, 23] width 105 height 21
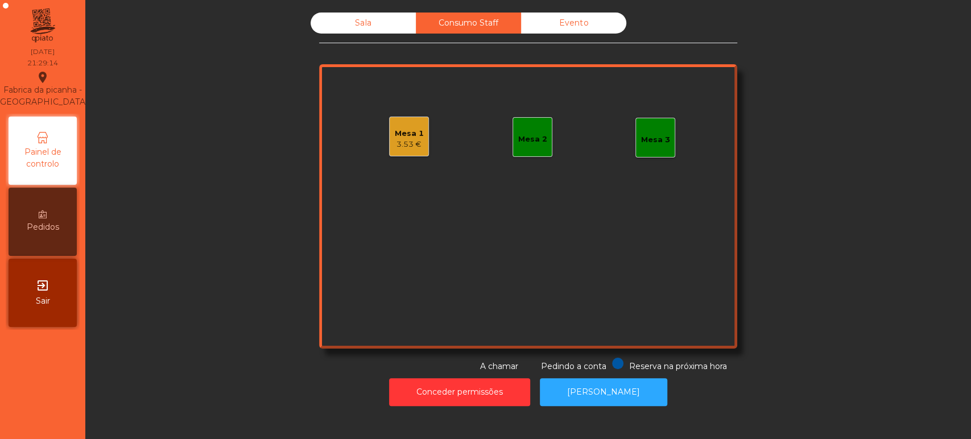
click at [414, 104] on div "Mesa 1 3.53 € Mesa 2 Mesa 3" at bounding box center [528, 206] width 418 height 285
click at [413, 149] on div "3.53 €" at bounding box center [409, 144] width 29 height 11
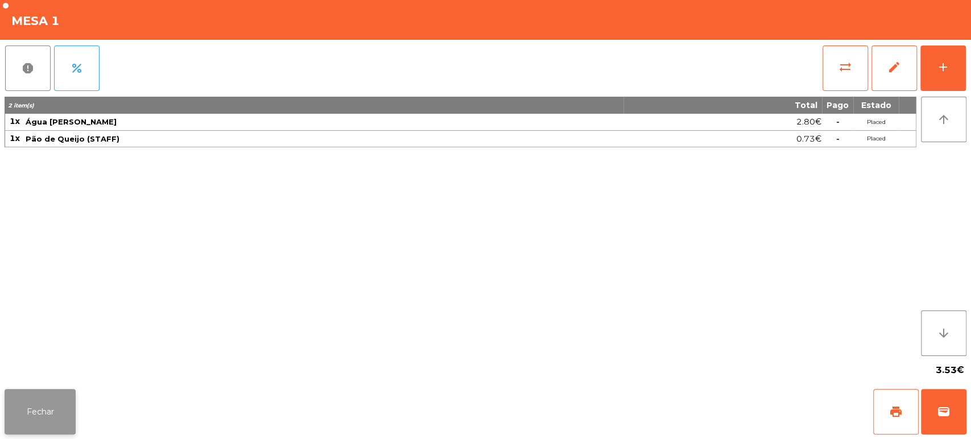
click at [60, 393] on button "Fechar" at bounding box center [40, 412] width 71 height 46
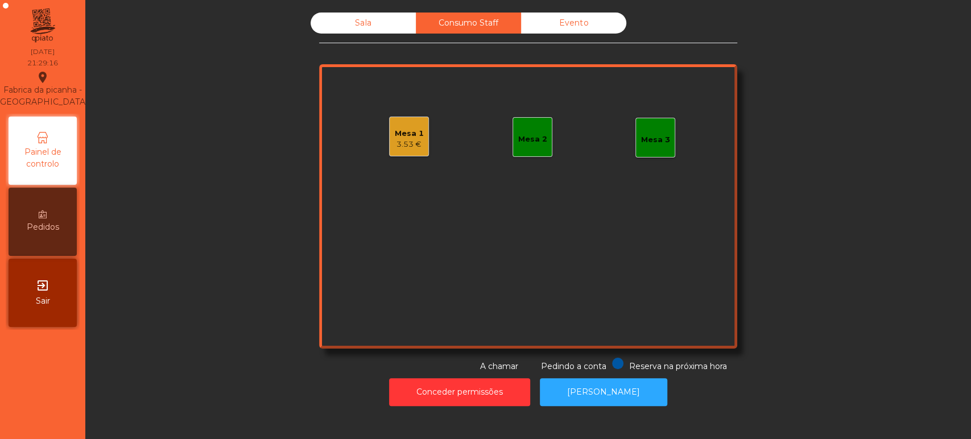
click at [368, 31] on div "Sala" at bounding box center [363, 23] width 105 height 21
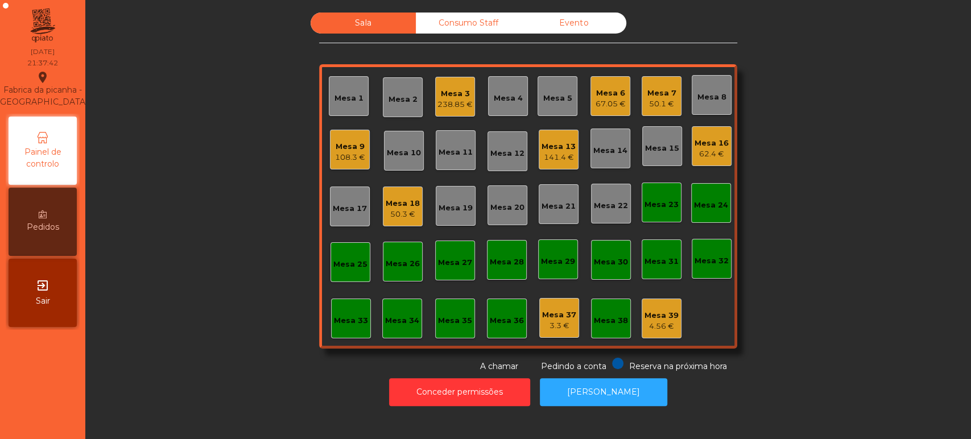
click at [449, 97] on div "Mesa 3" at bounding box center [455, 93] width 35 height 11
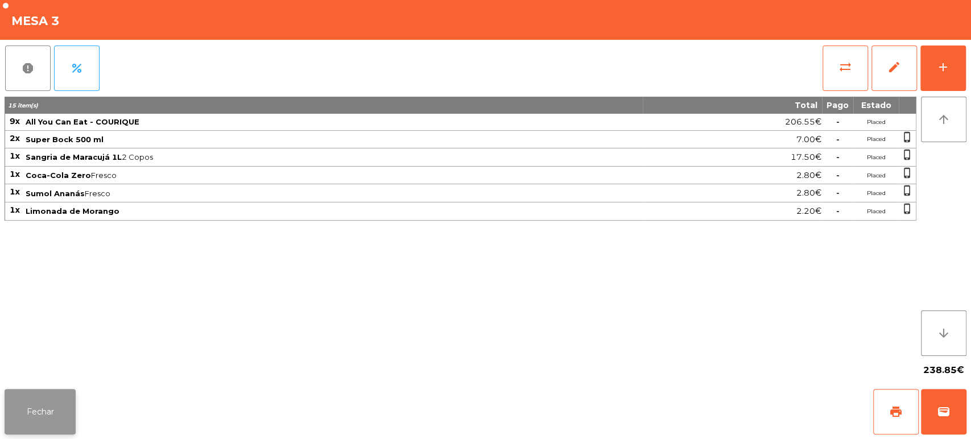
click at [37, 397] on button "Fechar" at bounding box center [40, 412] width 71 height 46
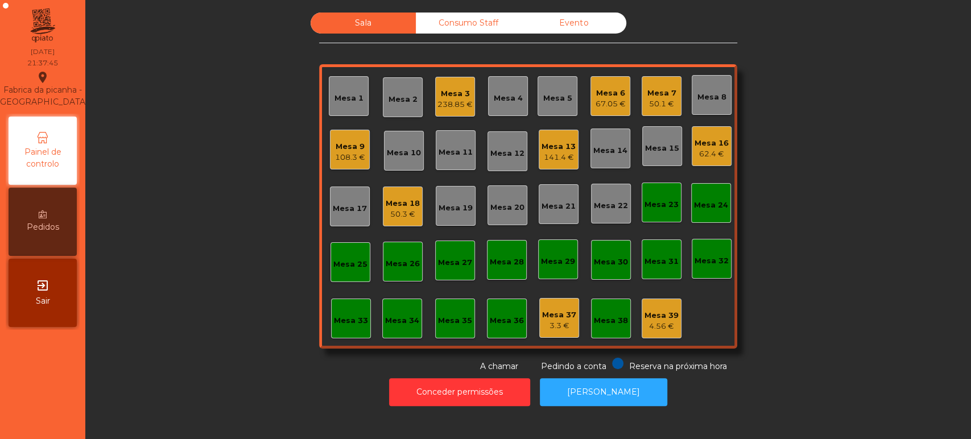
click at [607, 98] on div "67.05 €" at bounding box center [611, 103] width 30 height 11
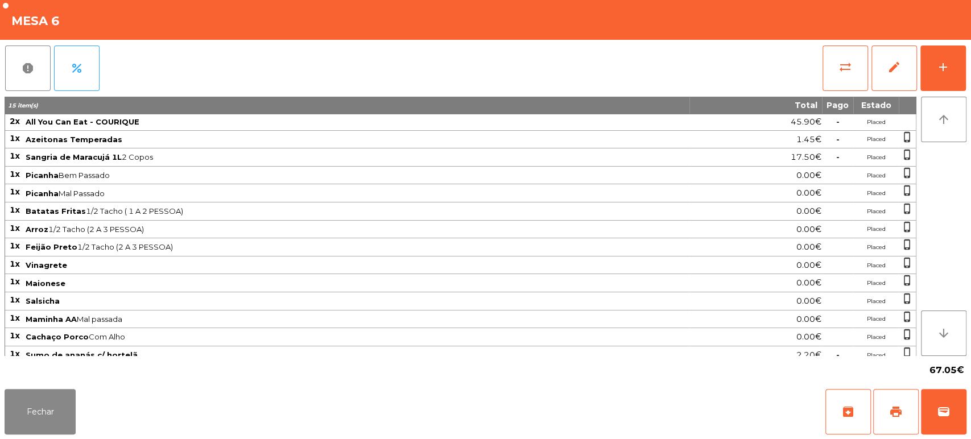
scroll to position [5, 0]
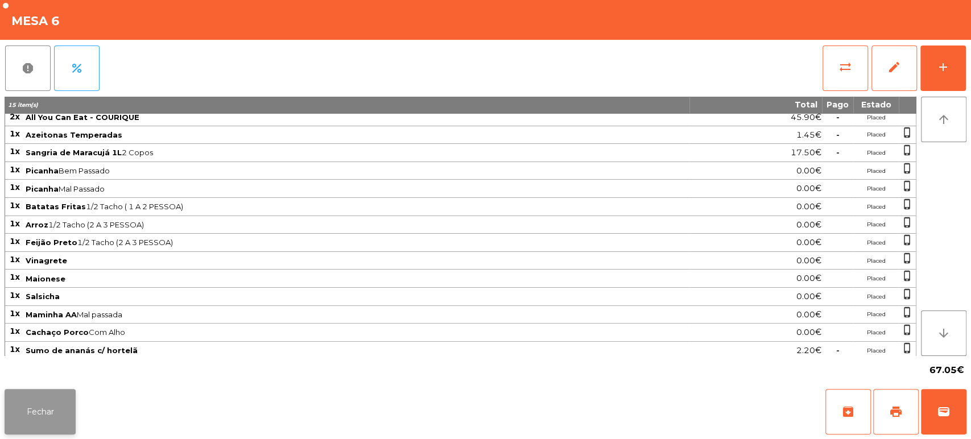
click at [62, 406] on button "Fechar" at bounding box center [40, 412] width 71 height 46
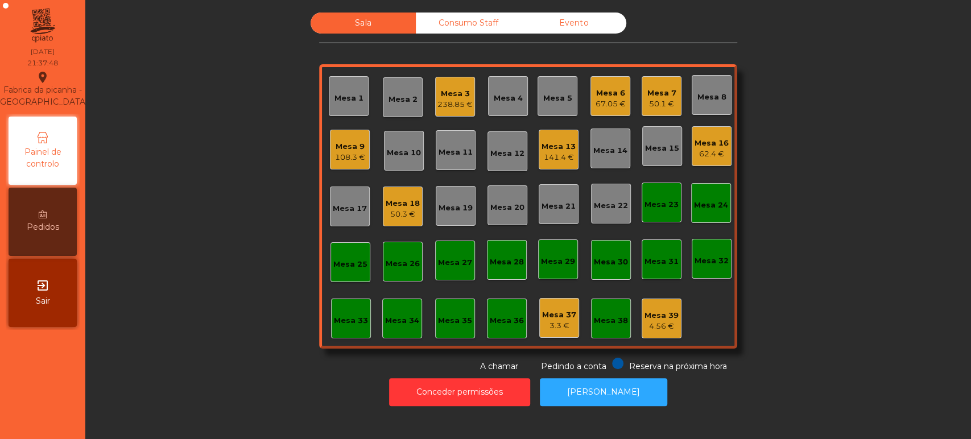
click at [349, 150] on div "Mesa 9" at bounding box center [350, 146] width 30 height 11
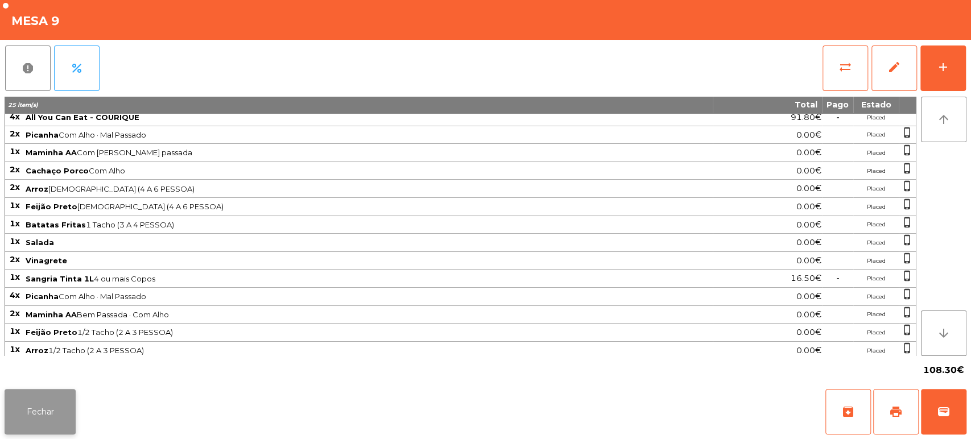
click at [55, 391] on button "Fechar" at bounding box center [40, 412] width 71 height 46
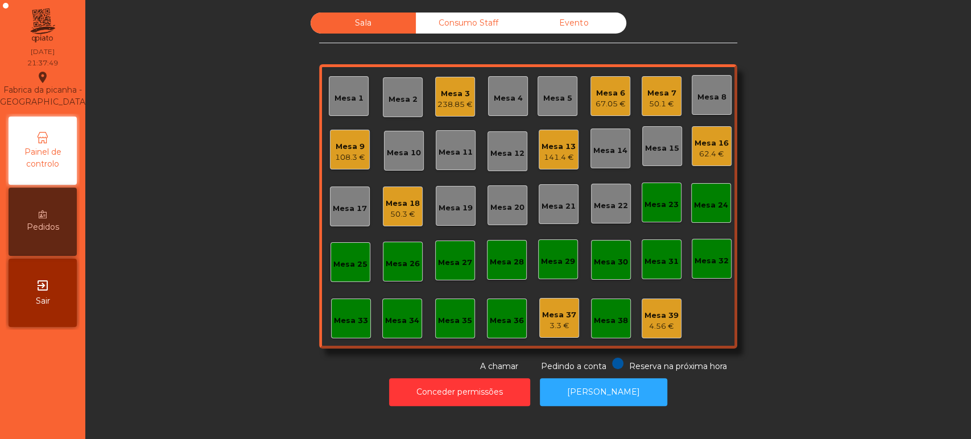
click at [605, 81] on div "Mesa 6 67.05 €" at bounding box center [611, 96] width 40 height 40
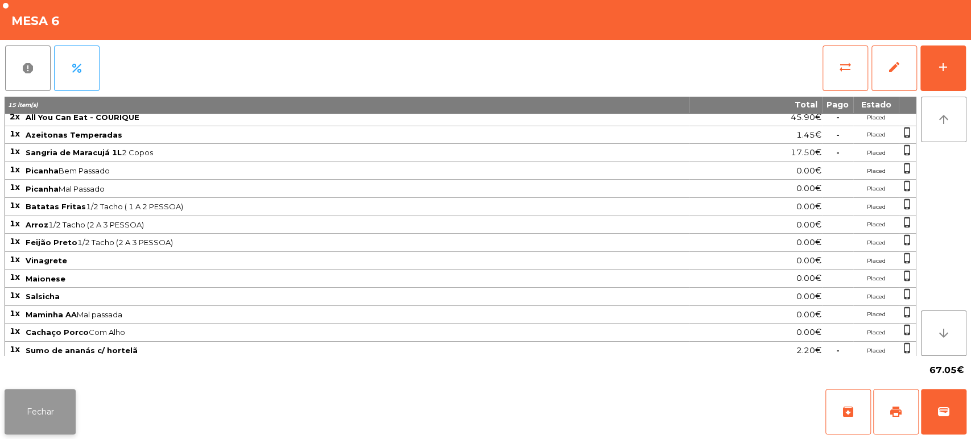
click at [32, 409] on button "Fechar" at bounding box center [40, 412] width 71 height 46
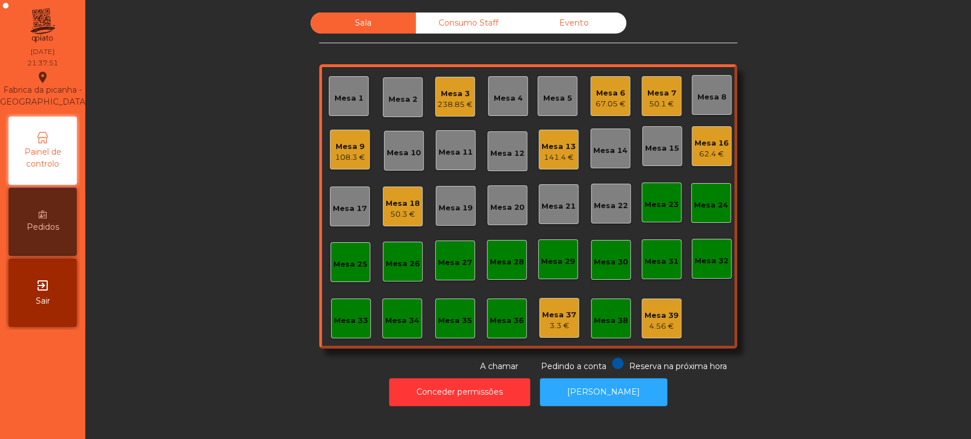
click at [651, 84] on div "Mesa 7 50.1 €" at bounding box center [662, 96] width 29 height 27
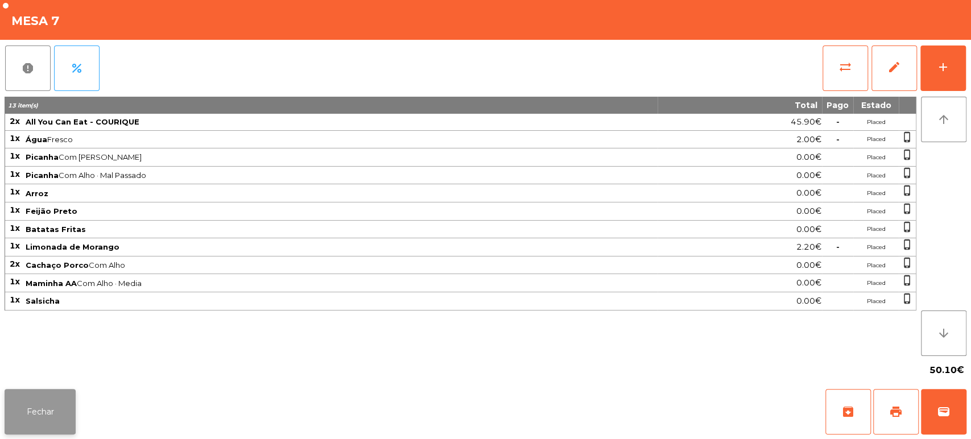
click at [35, 418] on button "Fechar" at bounding box center [40, 412] width 71 height 46
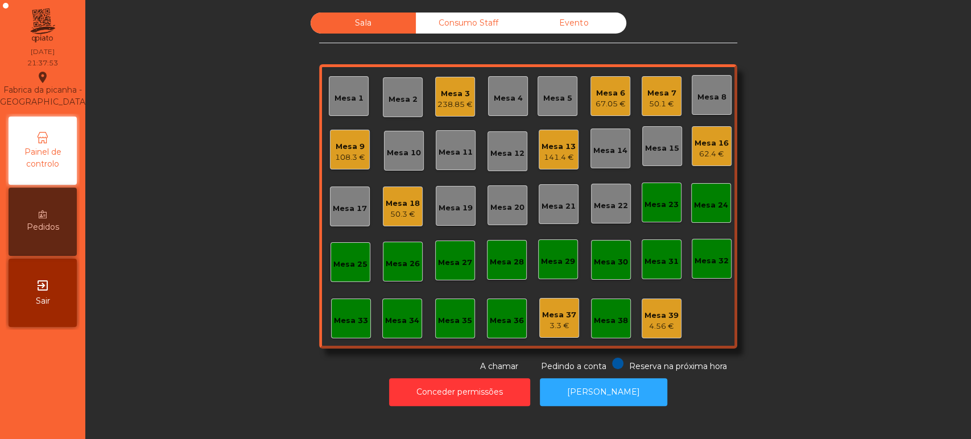
click at [341, 149] on div "Mesa 9" at bounding box center [350, 146] width 30 height 11
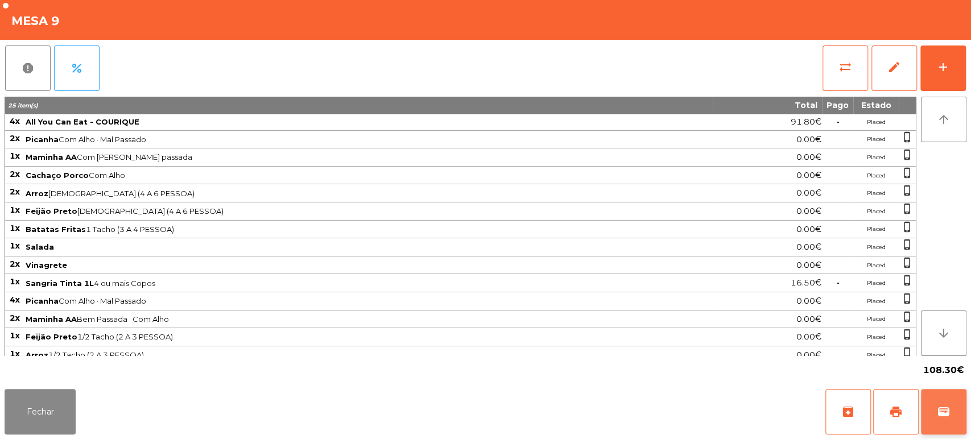
click at [933, 410] on button "wallet" at bounding box center [944, 412] width 46 height 46
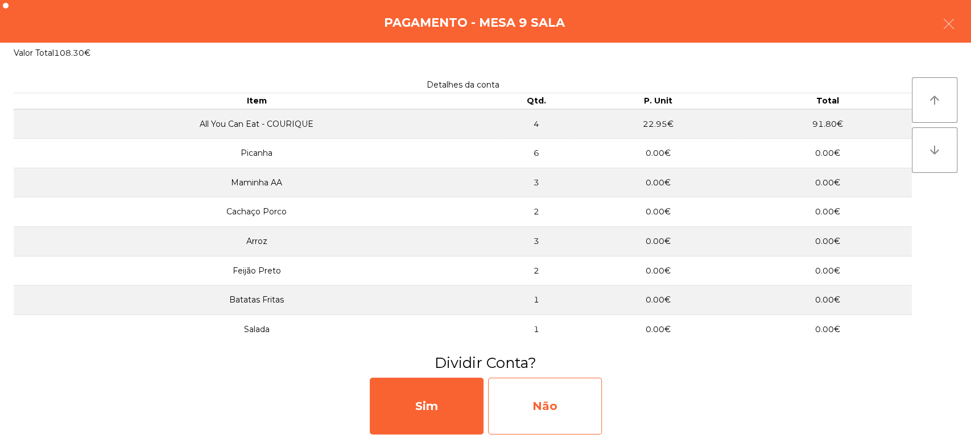
click at [577, 401] on div "Não" at bounding box center [545, 406] width 114 height 57
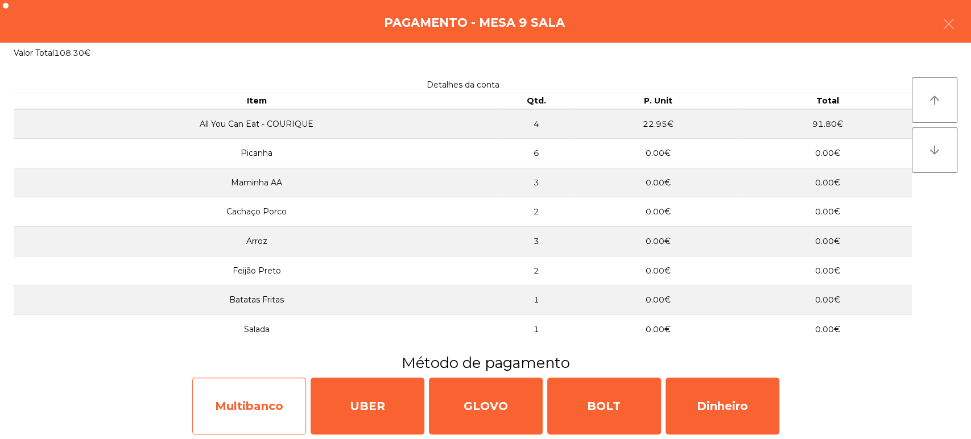
click at [269, 399] on div "Multibanco" at bounding box center [249, 406] width 114 height 57
select select "**"
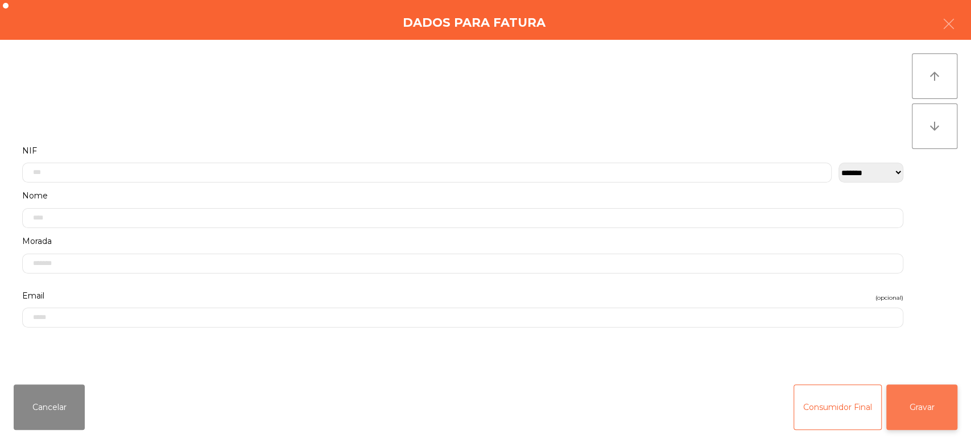
click at [940, 406] on button "Gravar" at bounding box center [922, 408] width 71 height 46
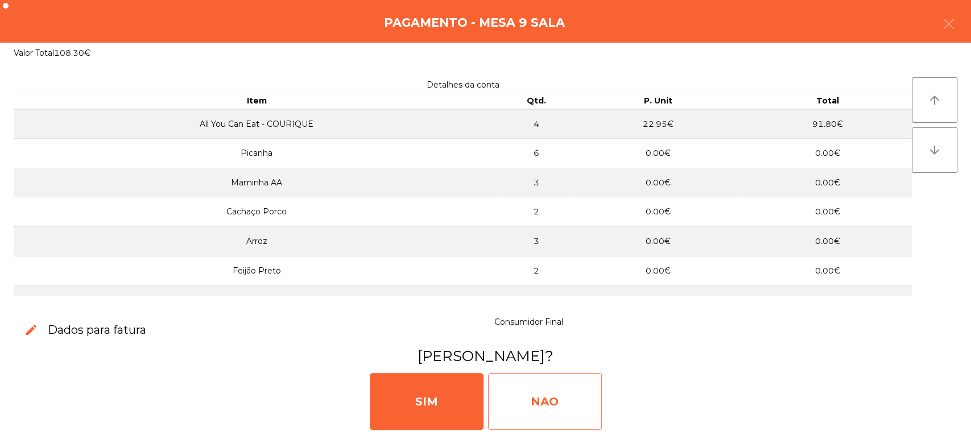
click at [519, 396] on div "NAO" at bounding box center [545, 401] width 114 height 57
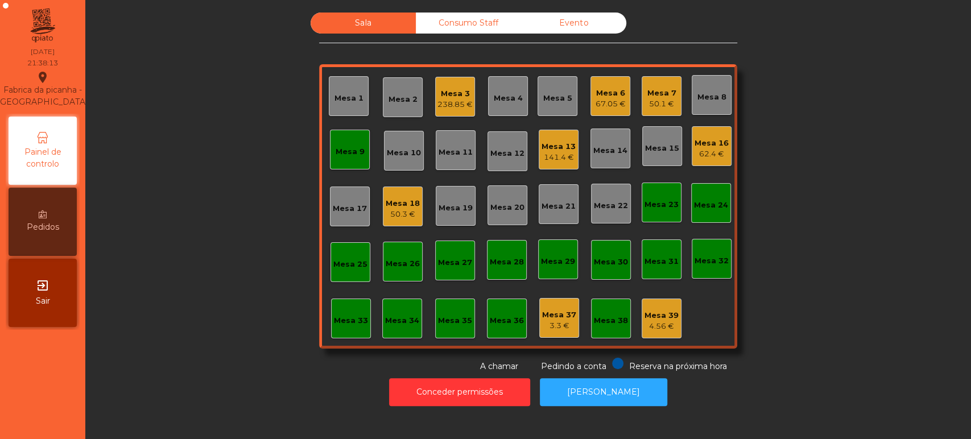
click at [341, 146] on div "Mesa 9" at bounding box center [350, 151] width 29 height 11
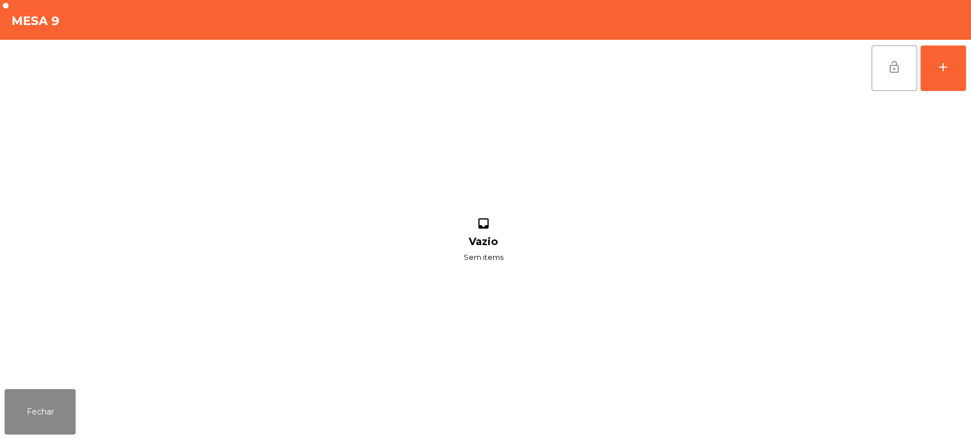
click at [891, 73] on span "lock_open" at bounding box center [895, 67] width 14 height 14
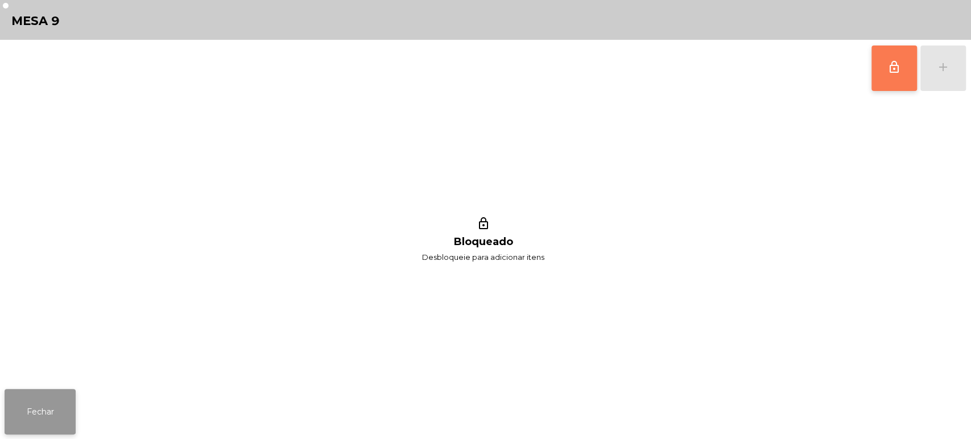
click at [62, 407] on button "Fechar" at bounding box center [40, 412] width 71 height 46
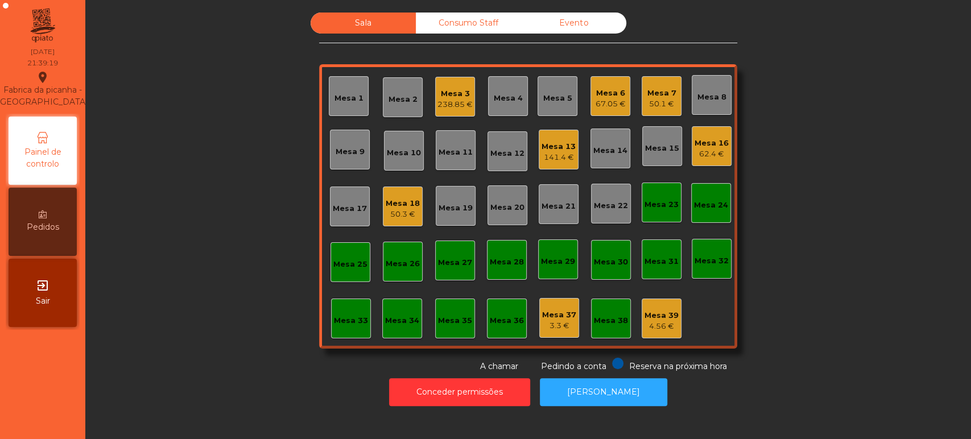
click at [660, 149] on div "Mesa 15" at bounding box center [662, 148] width 34 height 11
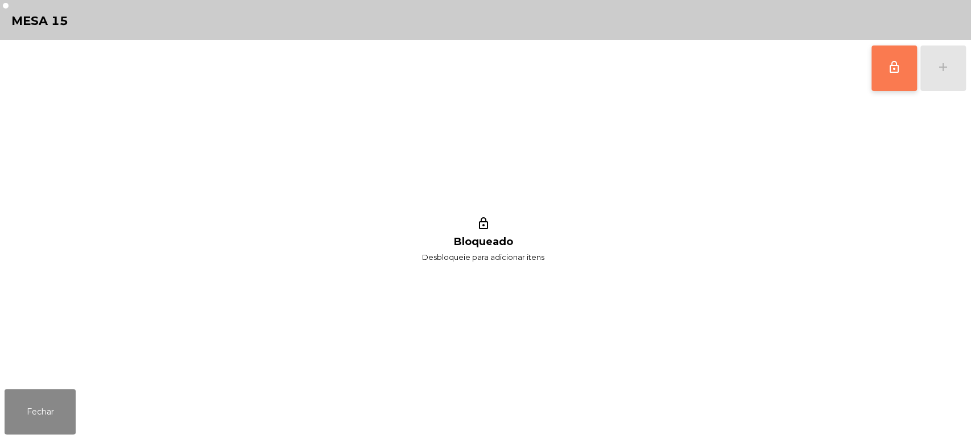
click at [890, 60] on span "lock_outline" at bounding box center [895, 67] width 14 height 14
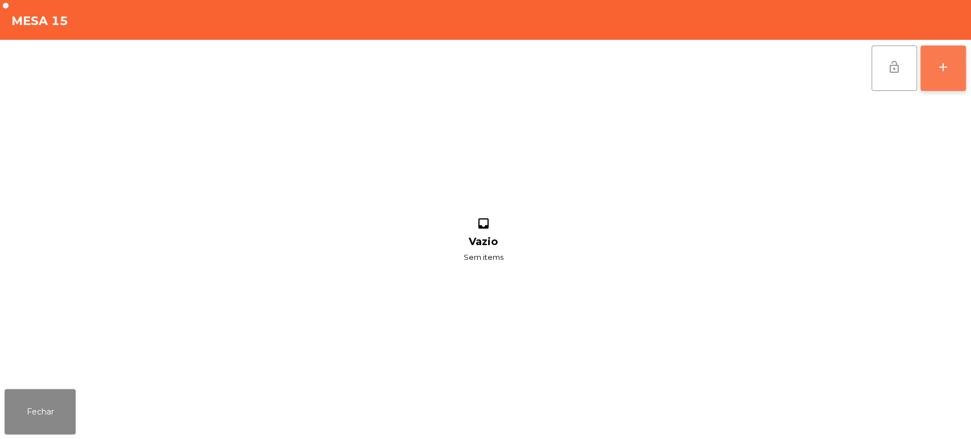
click at [939, 73] on div "add" at bounding box center [944, 67] width 14 height 14
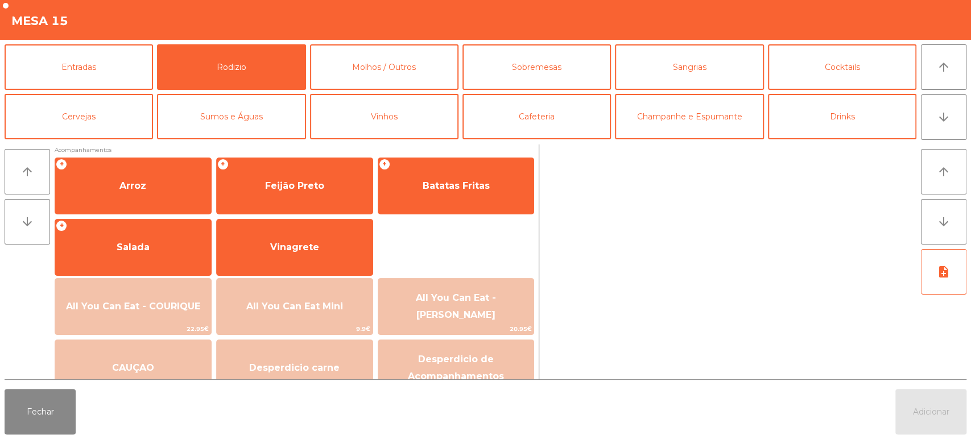
scroll to position [151, 0]
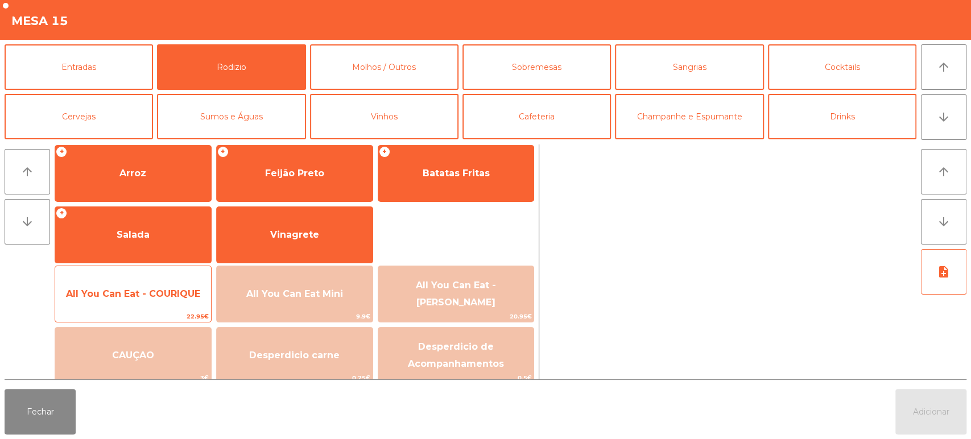
click at [167, 295] on span "All You Can Eat - COURIQUE" at bounding box center [133, 294] width 134 height 11
click at [165, 293] on span "All You Can Eat - COURIQUE" at bounding box center [133, 294] width 134 height 11
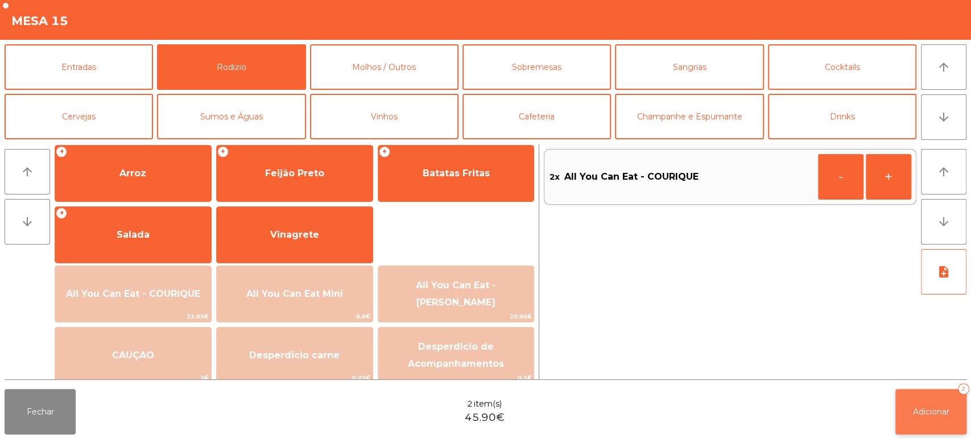
click at [935, 416] on span "Adicionar" at bounding box center [931, 412] width 36 height 10
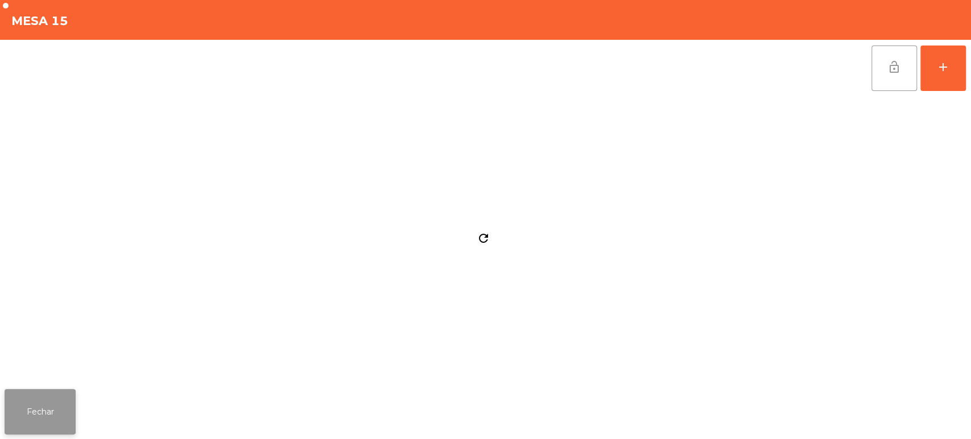
click at [51, 410] on button "Fechar" at bounding box center [40, 412] width 71 height 46
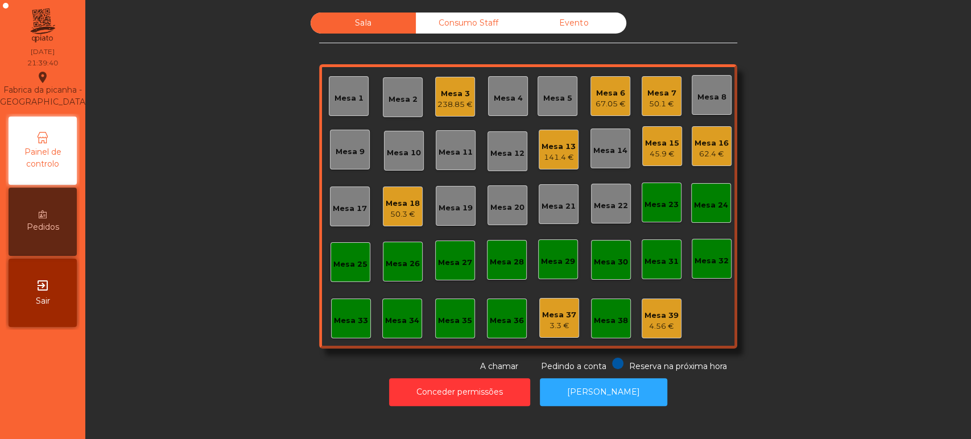
click at [889, 205] on div "Sala Consumo Staff Evento Mesa 1 Mesa 2 Mesa 3 238.85 € Mesa 4 Mesa 5 Mesa 6 67…" at bounding box center [528, 193] width 855 height 360
click at [392, 198] on div "Mesa 18" at bounding box center [403, 203] width 34 height 11
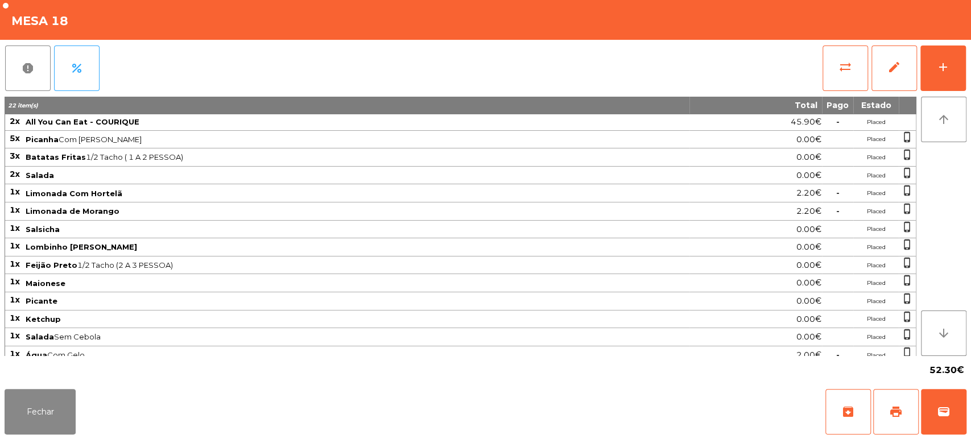
scroll to position [5, 0]
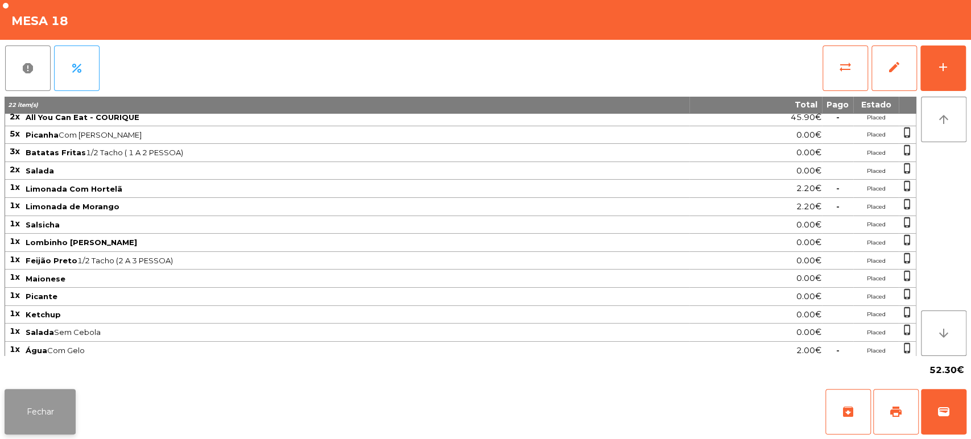
click at [50, 390] on button "Fechar" at bounding box center [40, 412] width 71 height 46
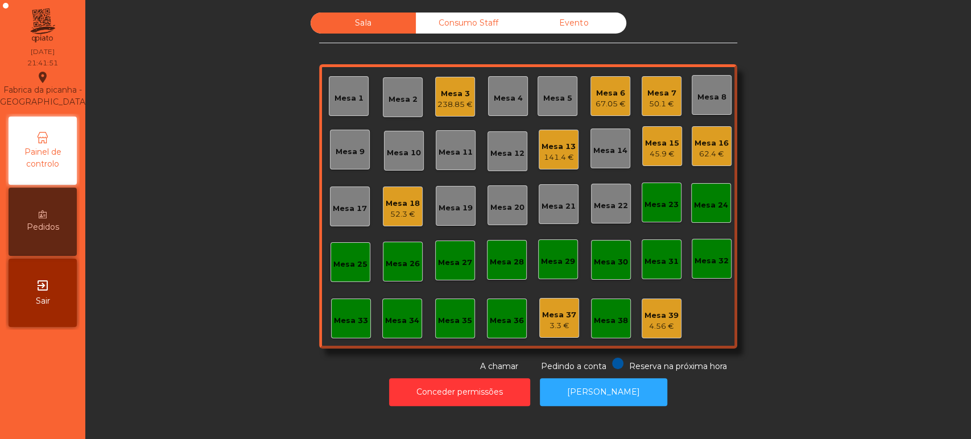
click at [449, 96] on div "Mesa 3" at bounding box center [455, 93] width 35 height 11
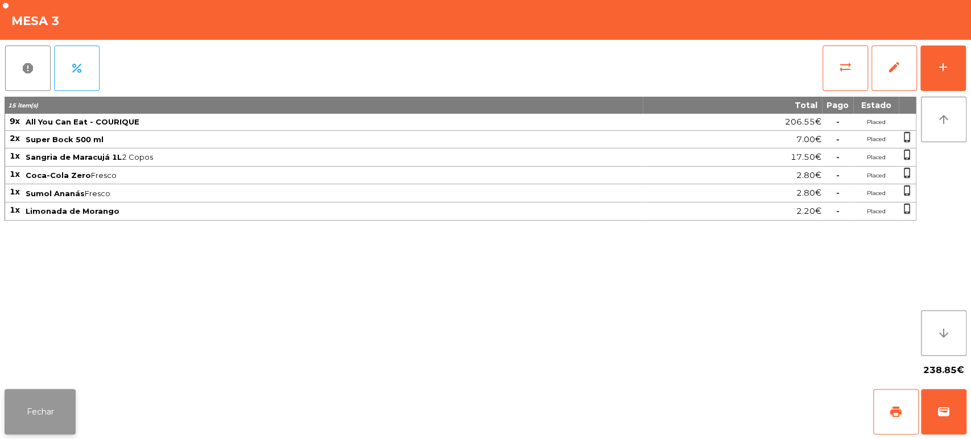
click at [34, 406] on button "Fechar" at bounding box center [40, 412] width 71 height 46
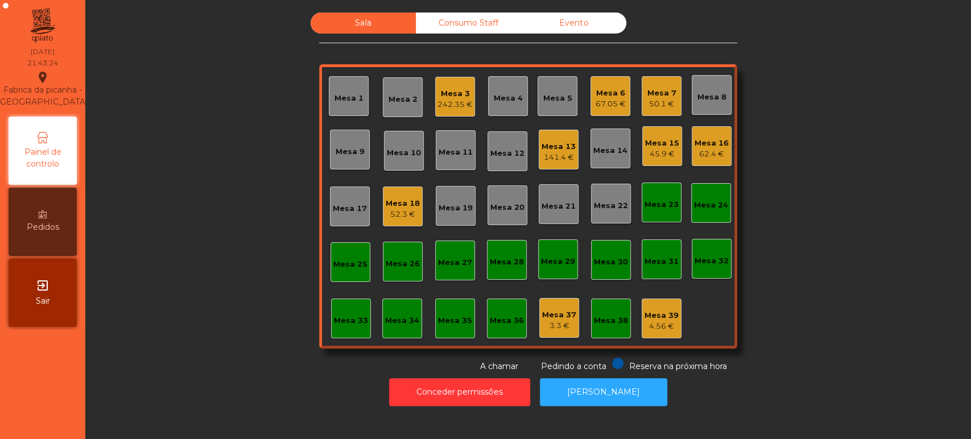
click at [605, 98] on div "67.05 €" at bounding box center [611, 103] width 30 height 11
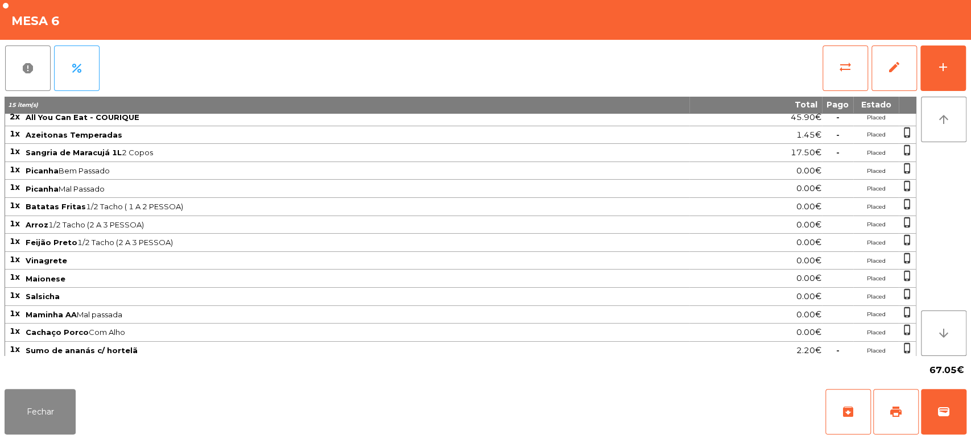
scroll to position [0, 0]
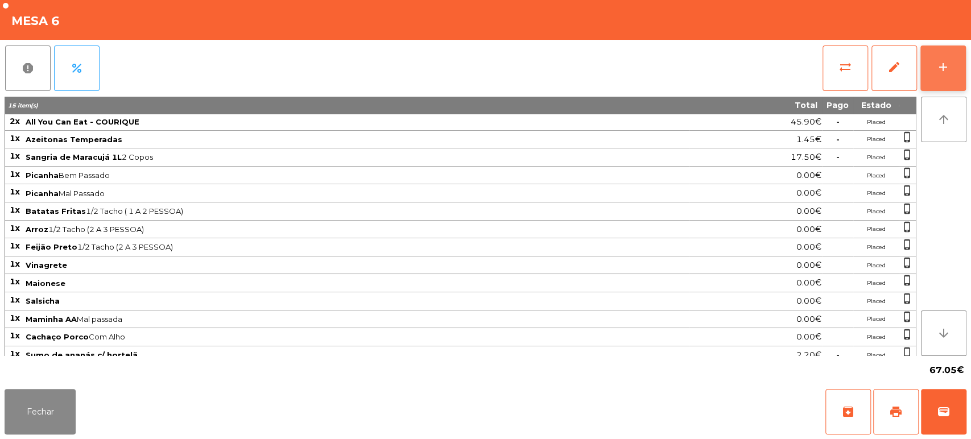
click at [950, 73] on div "add" at bounding box center [944, 67] width 14 height 14
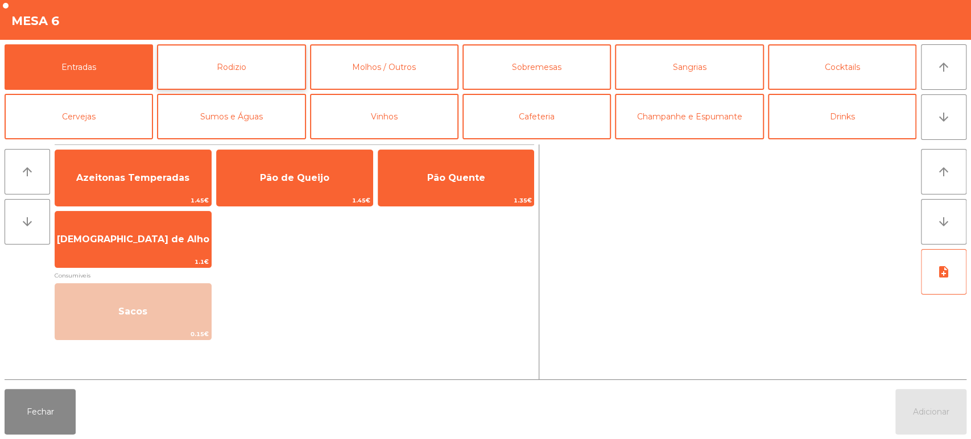
click at [258, 65] on button "Rodizio" at bounding box center [231, 67] width 149 height 46
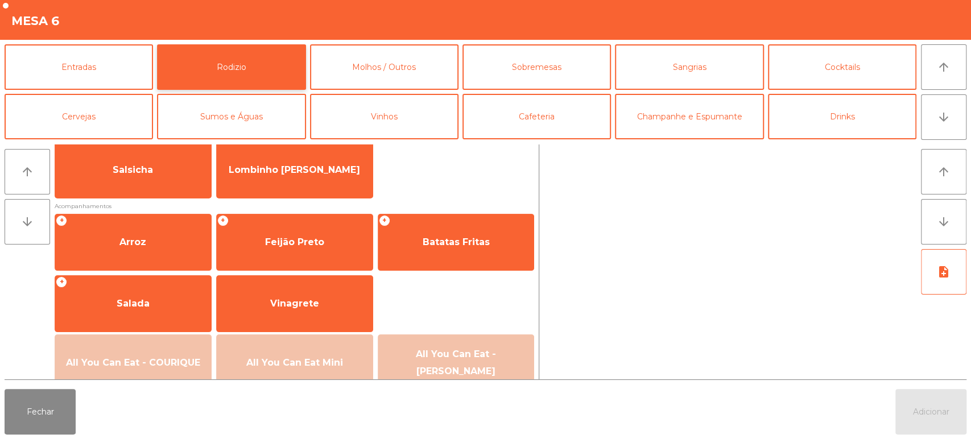
scroll to position [94, 0]
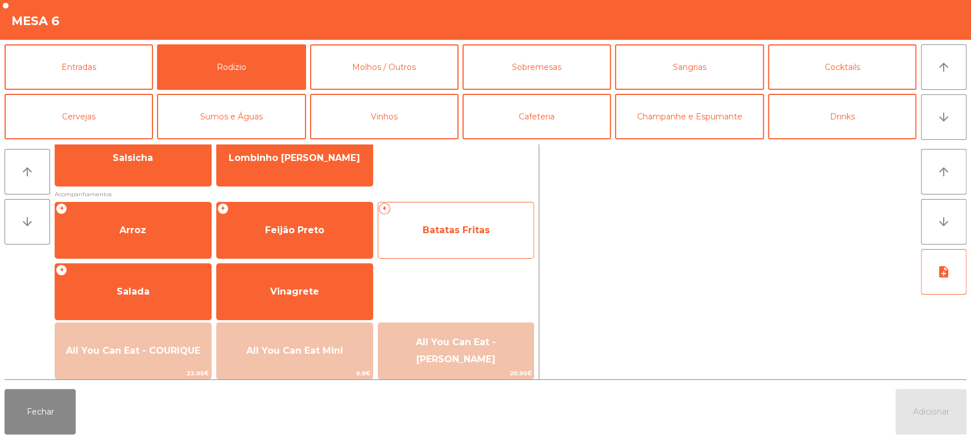
click at [443, 232] on span "Batatas Fritas" at bounding box center [456, 230] width 67 height 11
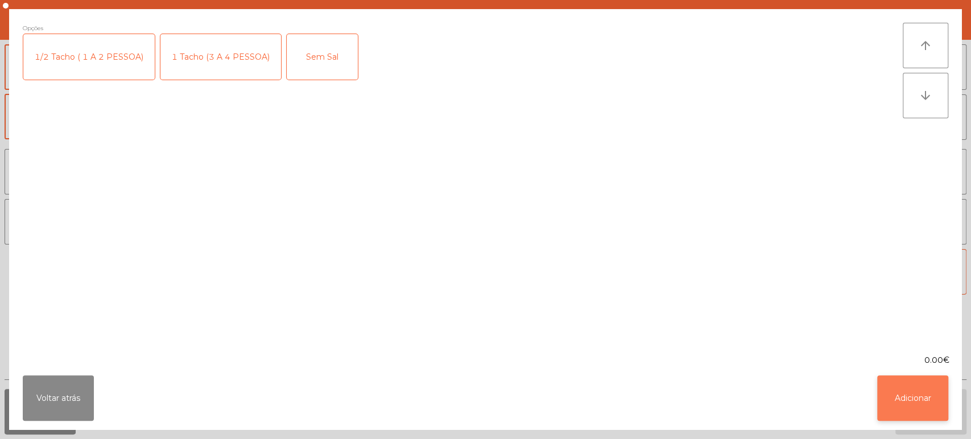
click at [917, 378] on button "Adicionar" at bounding box center [912, 399] width 71 height 46
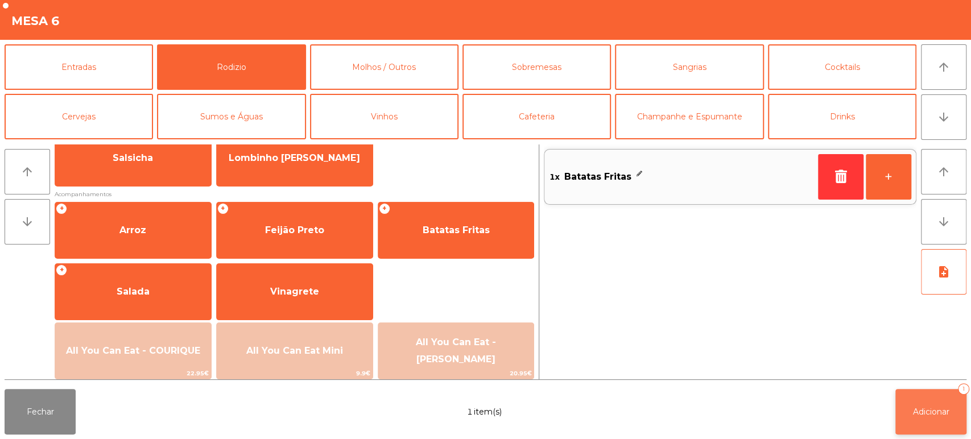
click at [933, 399] on button "Adicionar 1" at bounding box center [931, 412] width 71 height 46
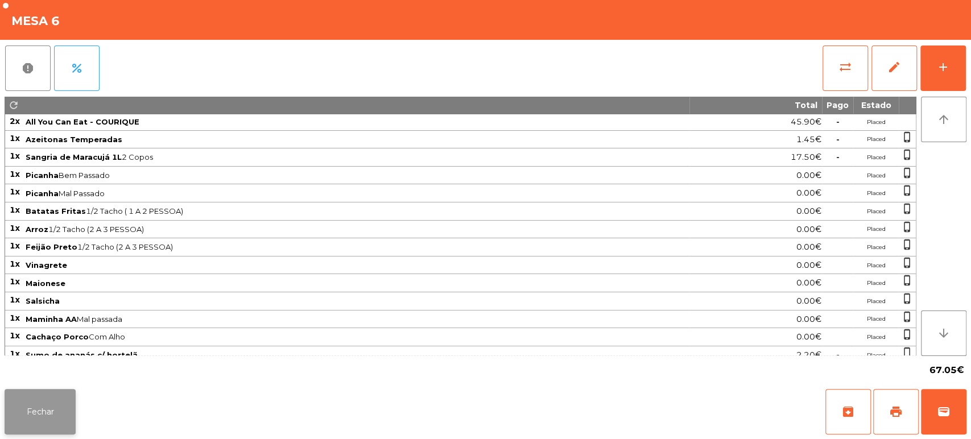
click at [51, 411] on button "Fechar" at bounding box center [40, 412] width 71 height 46
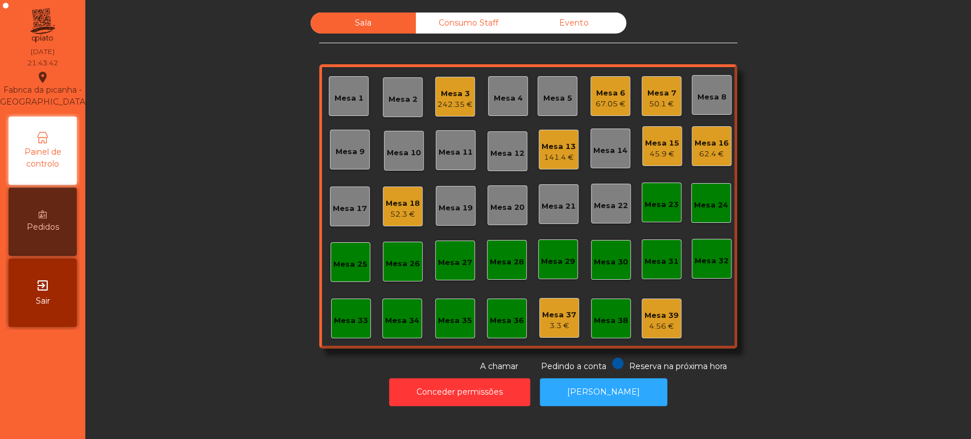
click at [364, 323] on div "Mesa 33" at bounding box center [351, 319] width 40 height 40
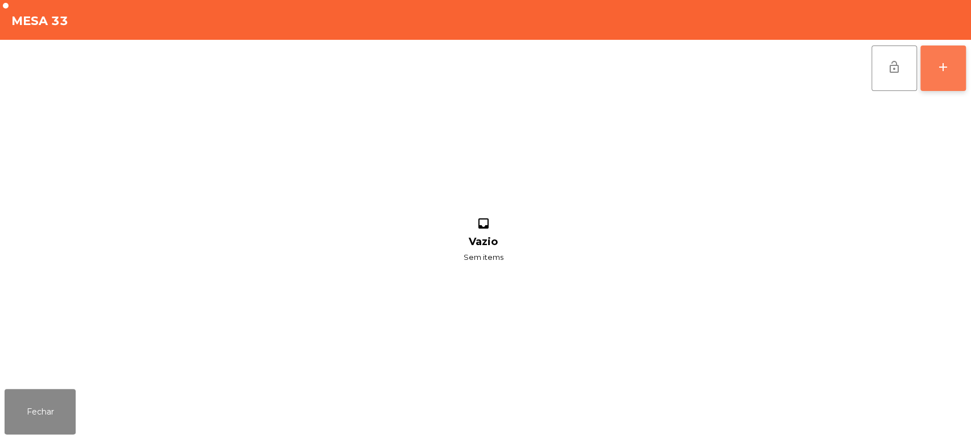
click at [924, 76] on button "add" at bounding box center [944, 69] width 46 height 46
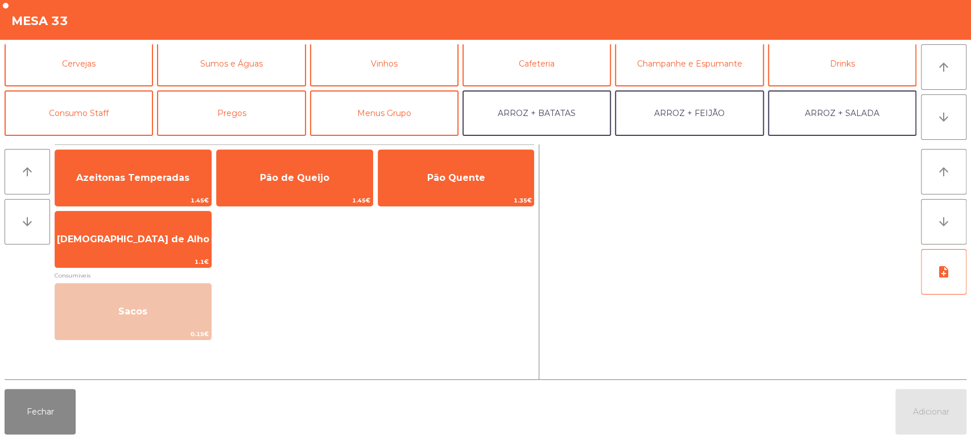
scroll to position [67, 0]
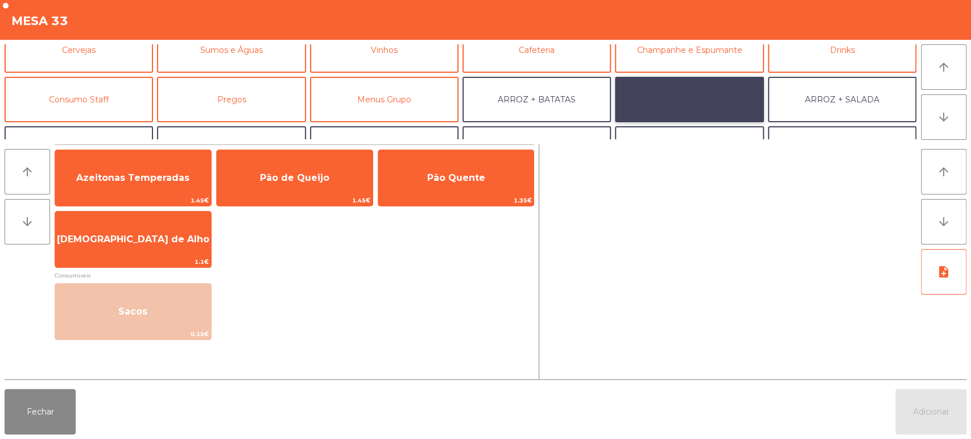
click at [726, 104] on button "ARROZ + FEIJÃO" at bounding box center [689, 100] width 149 height 46
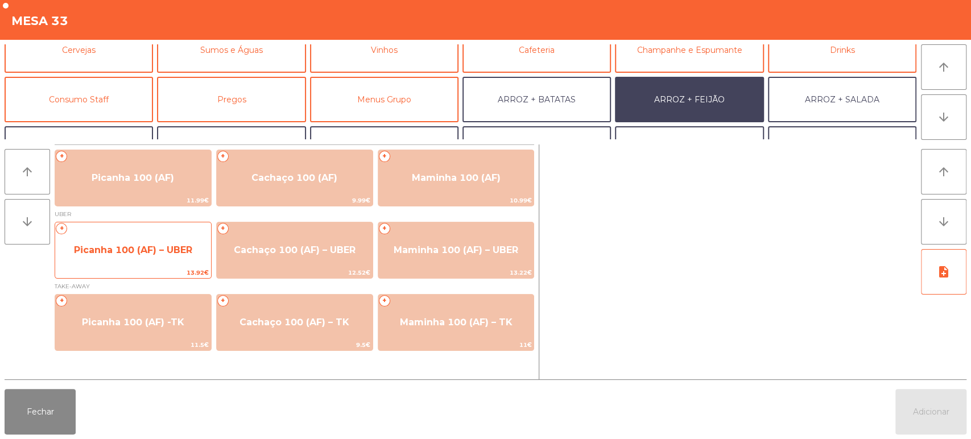
click at [156, 222] on div "+ Picanha 100 (AF) – UBER 13.92€" at bounding box center [133, 250] width 157 height 57
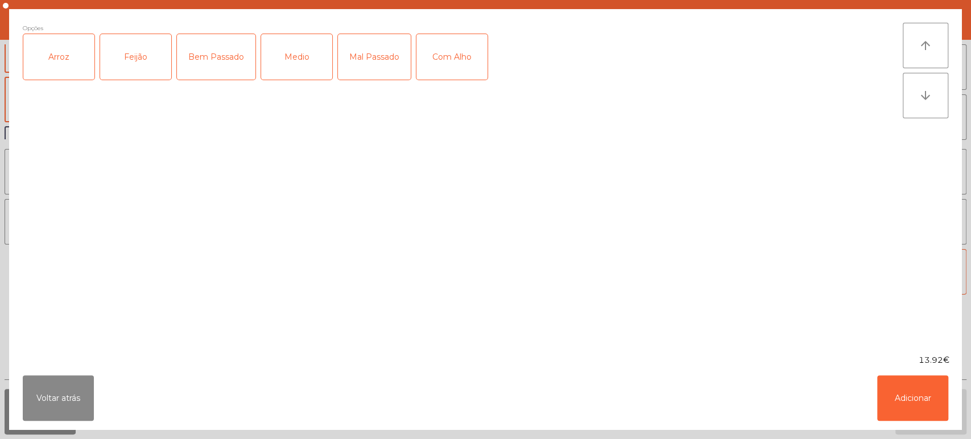
click at [69, 59] on div "Arroz" at bounding box center [58, 57] width 71 height 46
click at [134, 52] on div "Feijão" at bounding box center [135, 57] width 71 height 46
click at [320, 49] on div "Medio" at bounding box center [296, 57] width 71 height 46
click at [917, 387] on button "Adicionar" at bounding box center [912, 399] width 71 height 46
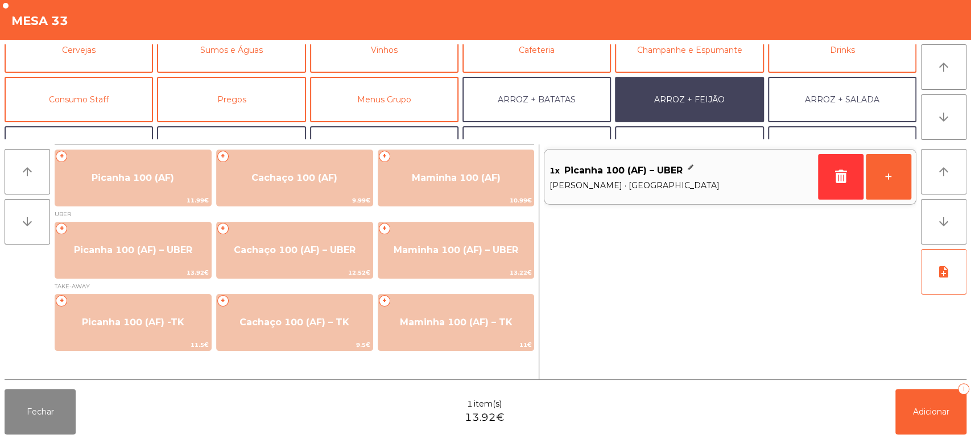
scroll to position [148, 0]
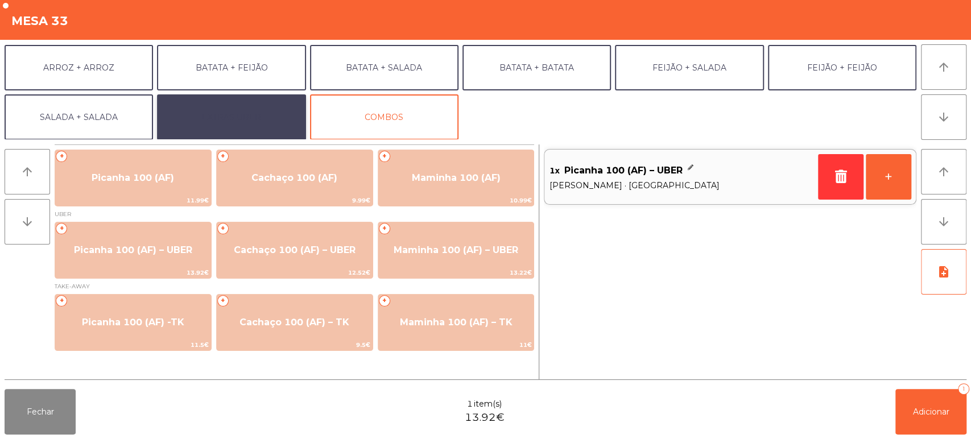
click at [261, 109] on button "EXTRAS UBER" at bounding box center [231, 117] width 149 height 46
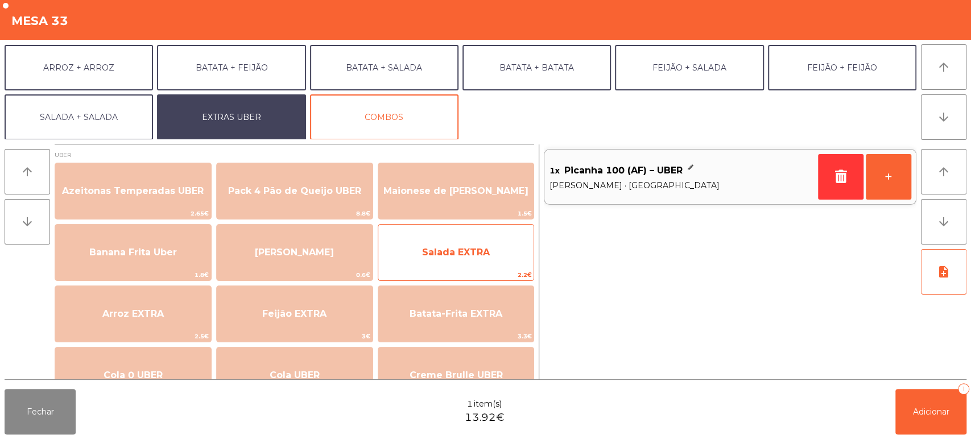
click at [475, 247] on span "Salada EXTRA" at bounding box center [456, 252] width 68 height 11
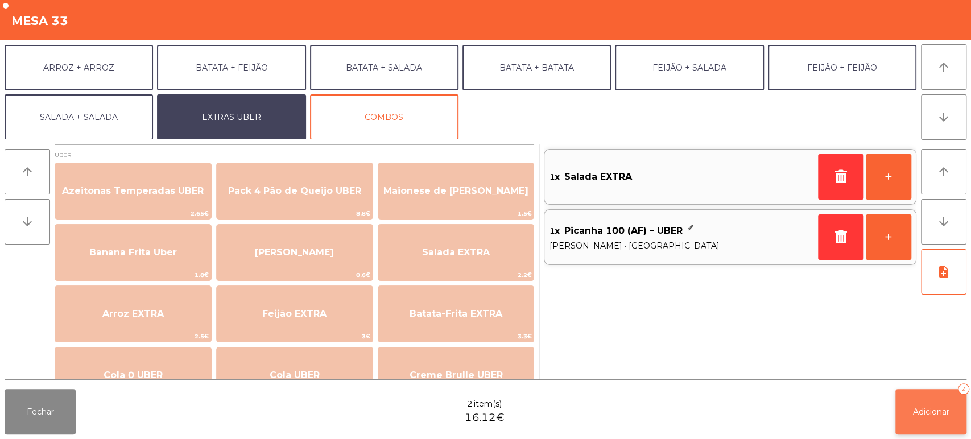
click at [920, 414] on span "Adicionar" at bounding box center [931, 412] width 36 height 10
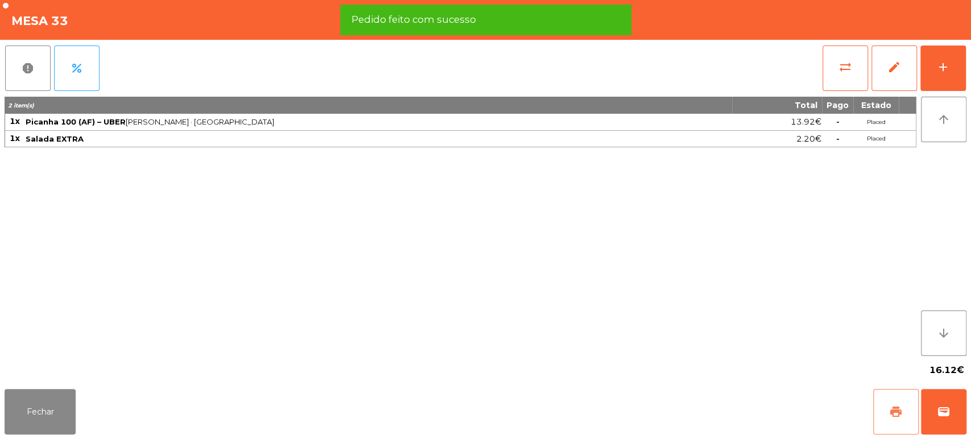
click at [888, 404] on button "print" at bounding box center [896, 412] width 46 height 46
click at [950, 398] on button "wallet" at bounding box center [944, 412] width 46 height 46
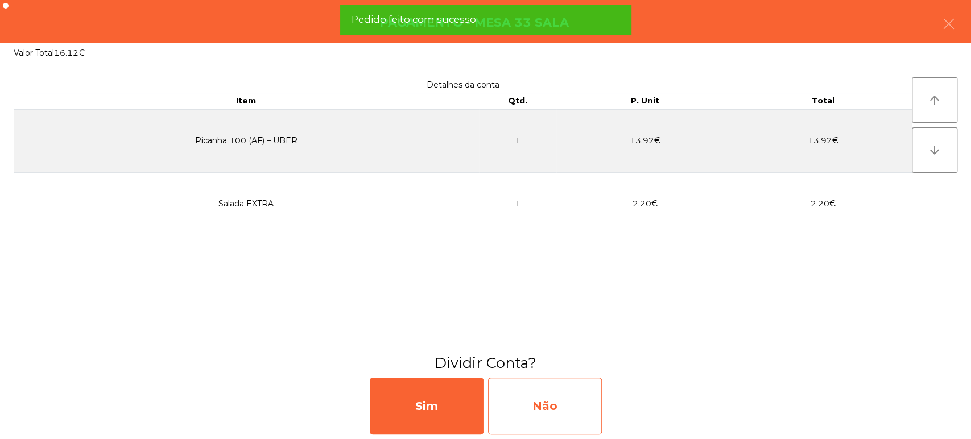
click at [537, 393] on div "Não" at bounding box center [545, 406] width 114 height 57
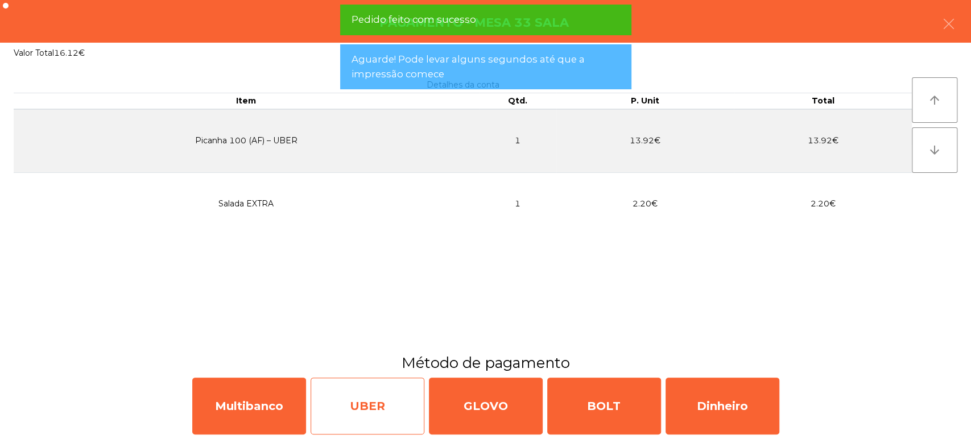
click at [373, 390] on div "UBER" at bounding box center [368, 406] width 114 height 57
select select "**"
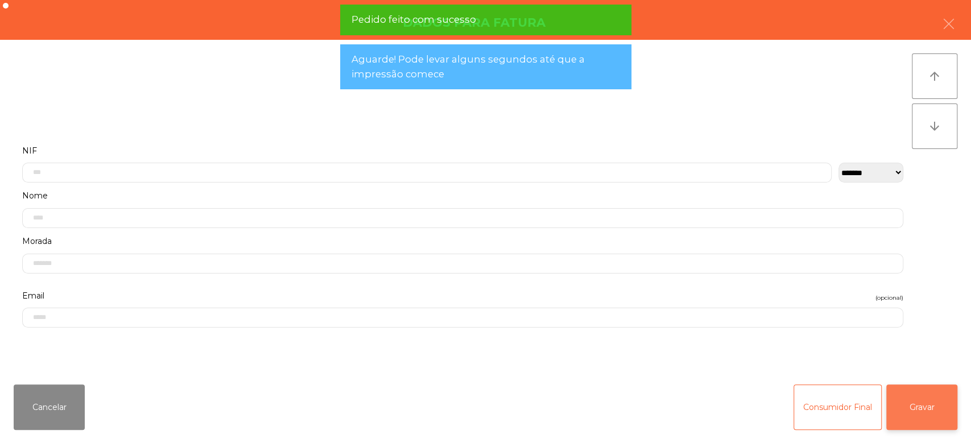
click at [933, 392] on button "Gravar" at bounding box center [922, 408] width 71 height 46
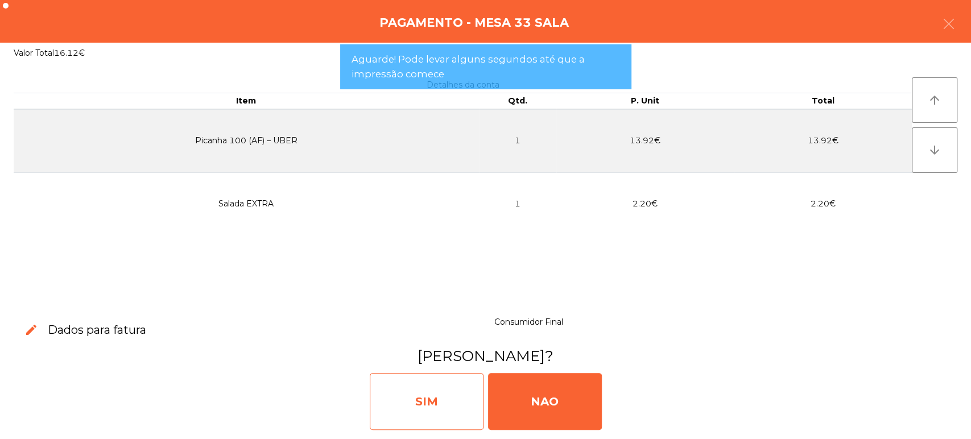
click at [478, 378] on div "SIM" at bounding box center [427, 401] width 114 height 57
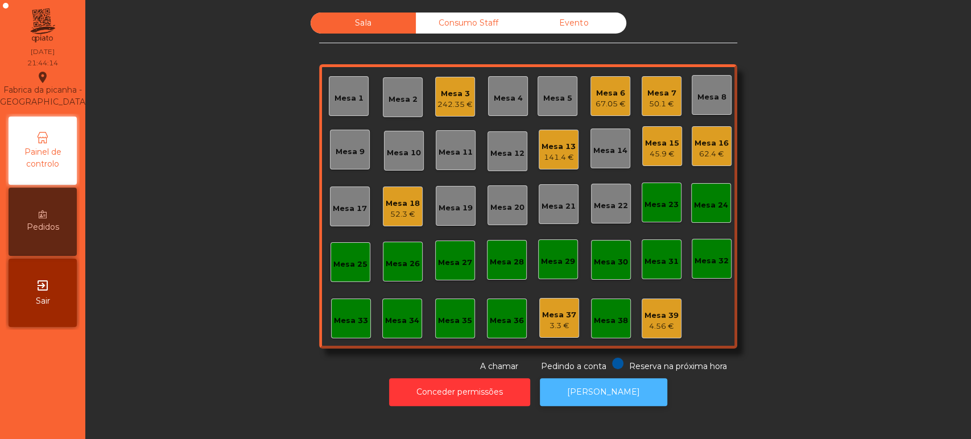
click at [587, 391] on button "[PERSON_NAME]" at bounding box center [603, 392] width 127 height 28
click at [620, 100] on div "67.05 €" at bounding box center [611, 103] width 30 height 11
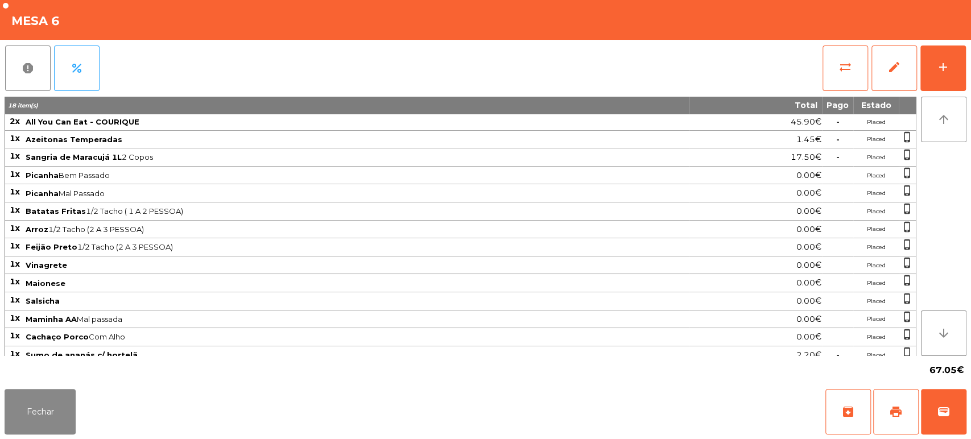
scroll to position [57, 0]
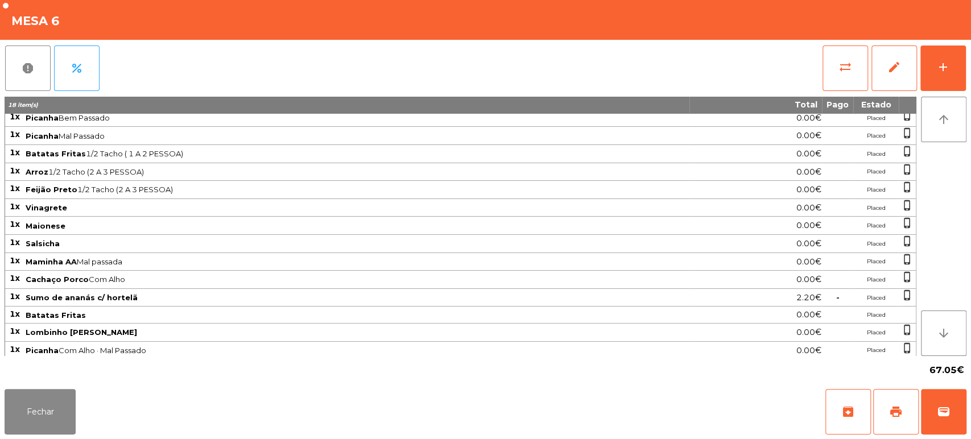
click at [628, 186] on span "Feijão Preto 1/2 Tacho (2 A 3 PESSOA)" at bounding box center [357, 189] width 663 height 9
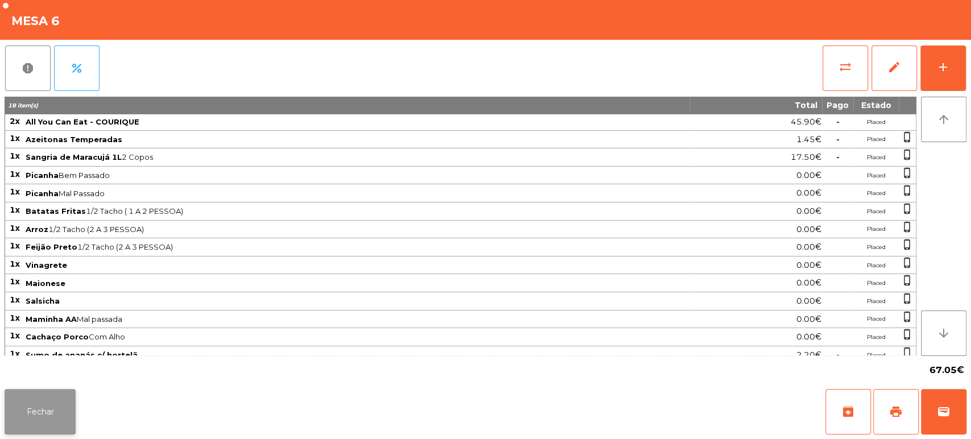
click at [51, 411] on button "Fechar" at bounding box center [40, 412] width 71 height 46
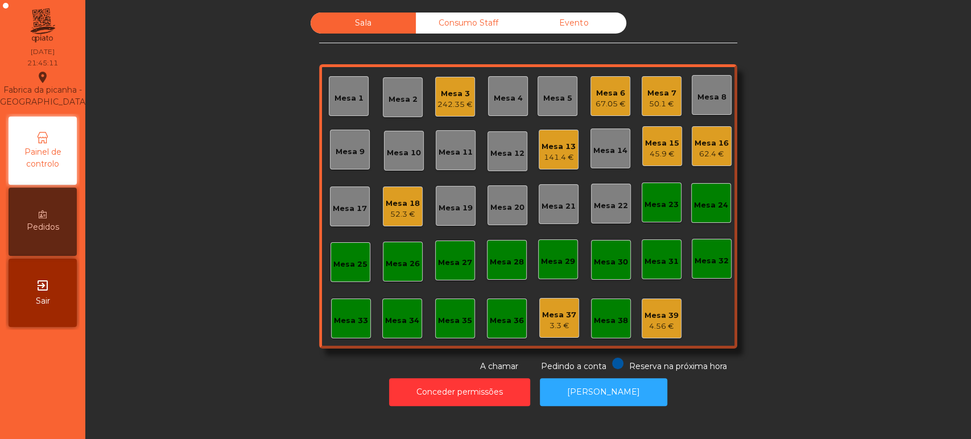
click at [610, 93] on div "Mesa 6" at bounding box center [611, 93] width 30 height 11
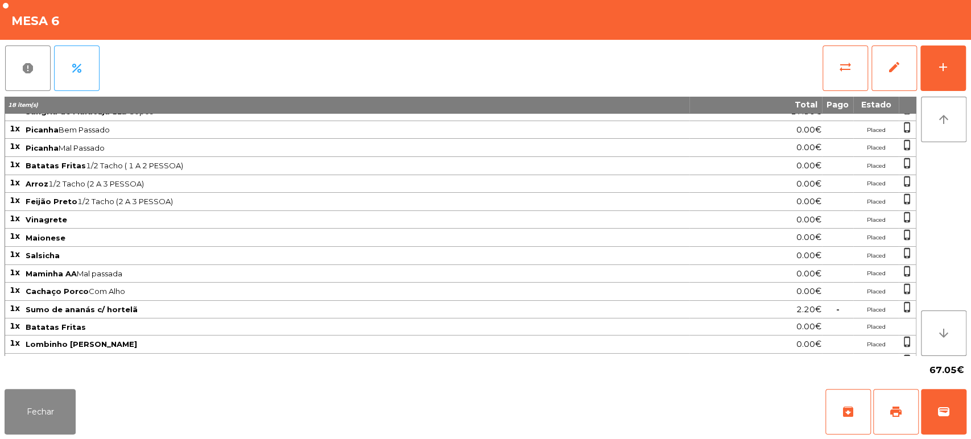
scroll to position [57, 0]
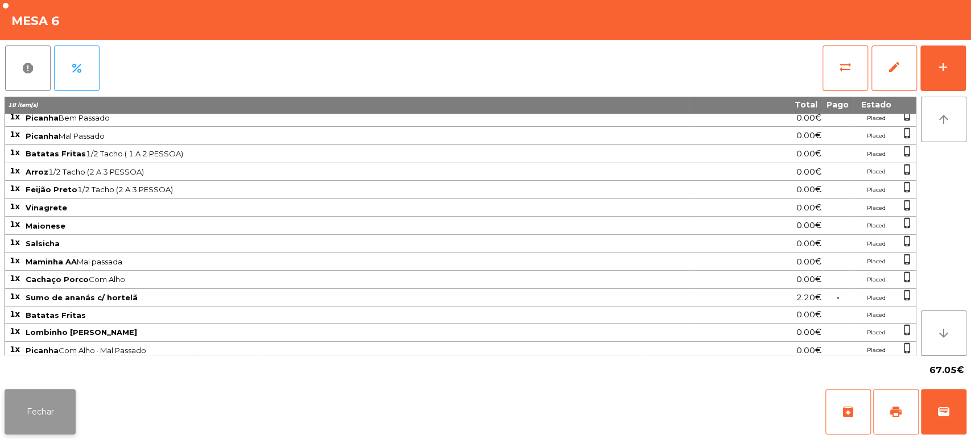
click at [55, 410] on button "Fechar" at bounding box center [40, 412] width 71 height 46
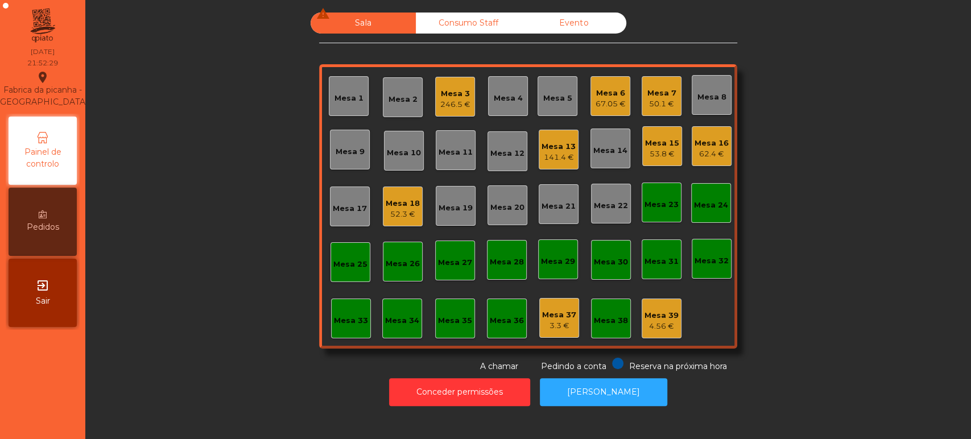
click at [650, 151] on div "53.8 €" at bounding box center [662, 154] width 34 height 11
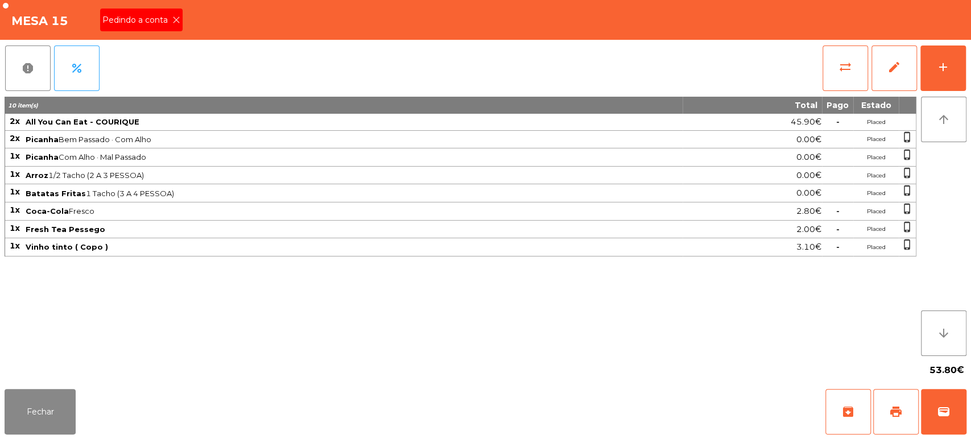
click at [168, 11] on div "Pedindo a conta" at bounding box center [141, 20] width 83 height 23
click at [74, 425] on button "Fechar" at bounding box center [40, 412] width 71 height 46
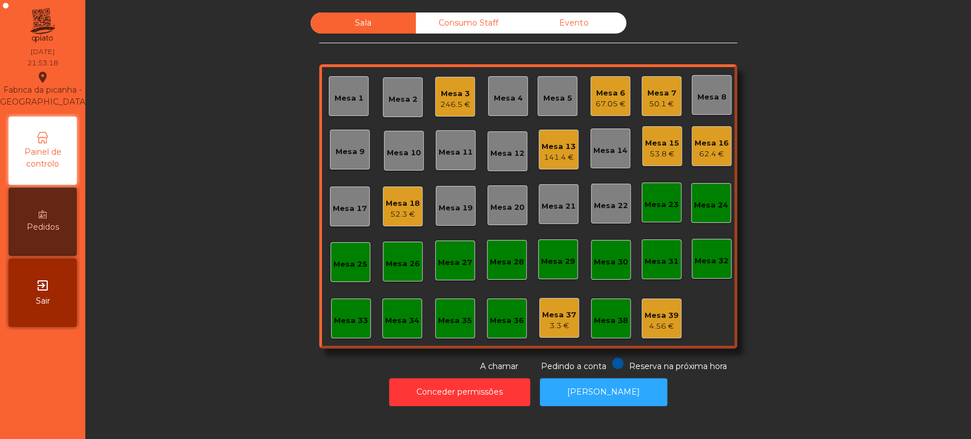
click at [645, 146] on div "Mesa 15" at bounding box center [662, 143] width 34 height 11
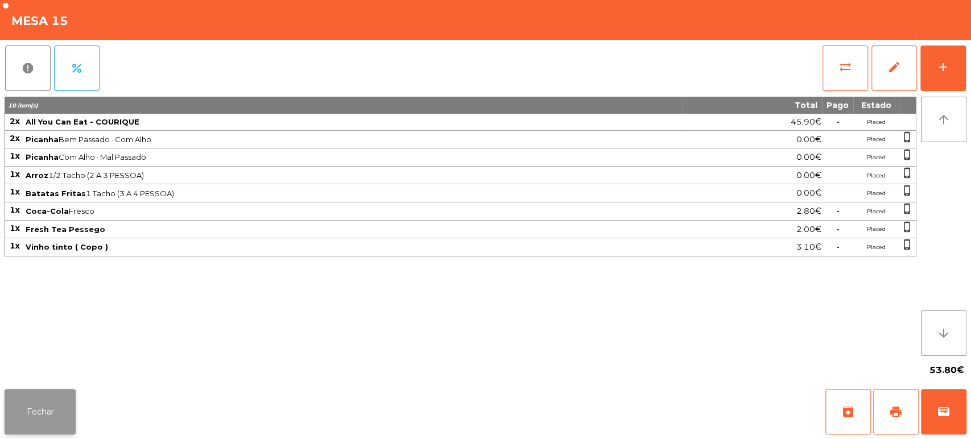
click at [44, 418] on button "Fechar" at bounding box center [40, 412] width 71 height 46
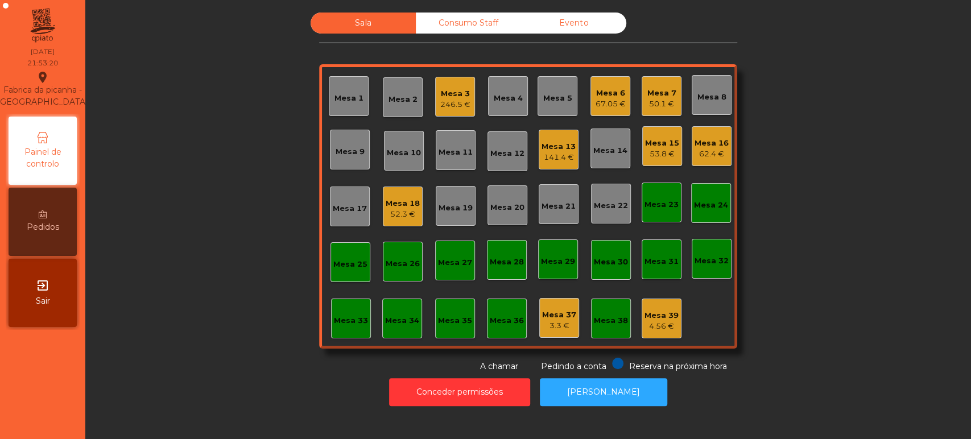
click at [561, 148] on div "Mesa 13" at bounding box center [559, 146] width 34 height 11
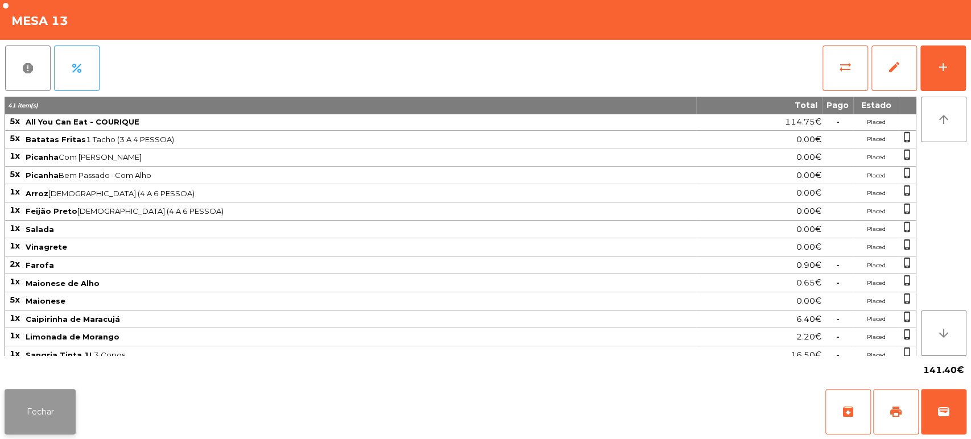
click at [66, 396] on button "Fechar" at bounding box center [40, 412] width 71 height 46
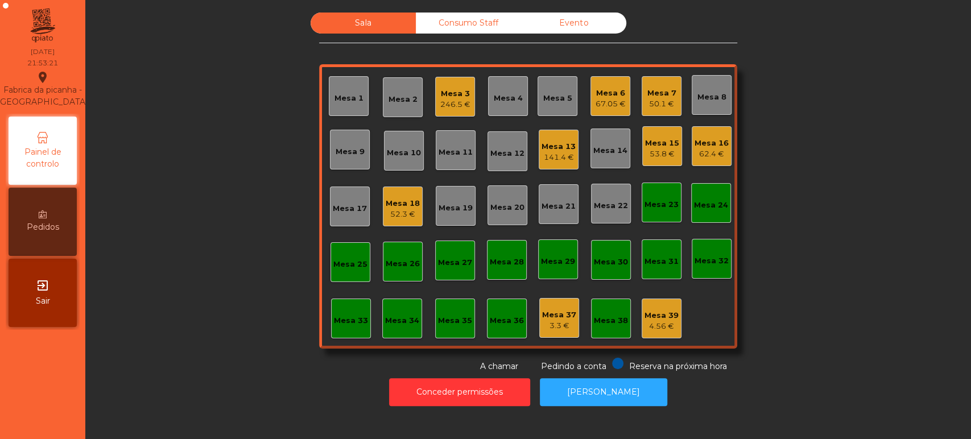
click at [704, 149] on div "62.4 €" at bounding box center [712, 154] width 34 height 11
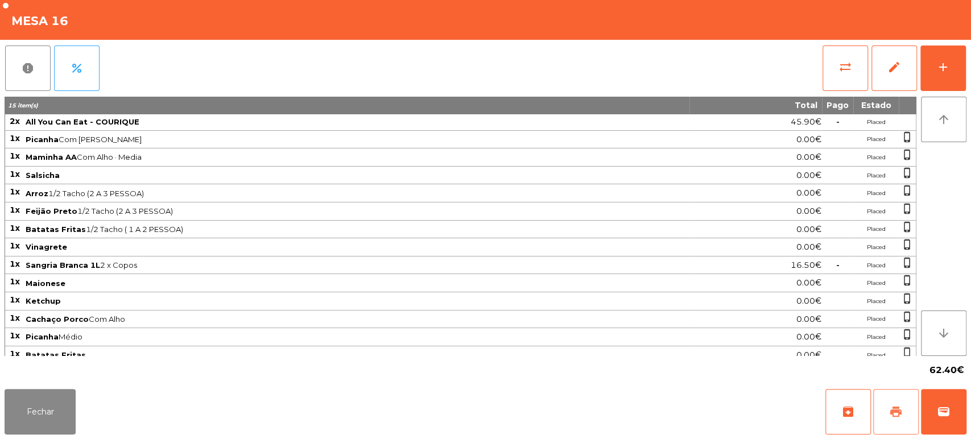
click at [889, 410] on span "print" at bounding box center [896, 412] width 14 height 14
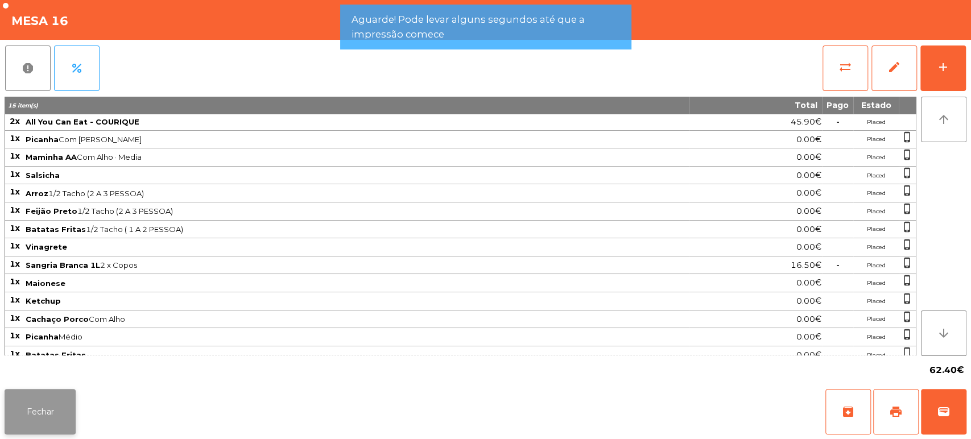
click at [39, 404] on button "Fechar" at bounding box center [40, 412] width 71 height 46
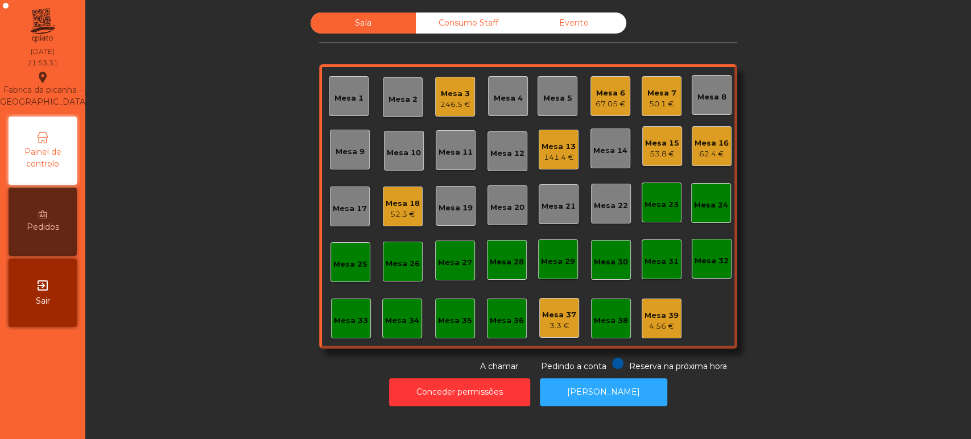
click at [345, 249] on div "Mesa 25" at bounding box center [351, 262] width 40 height 40
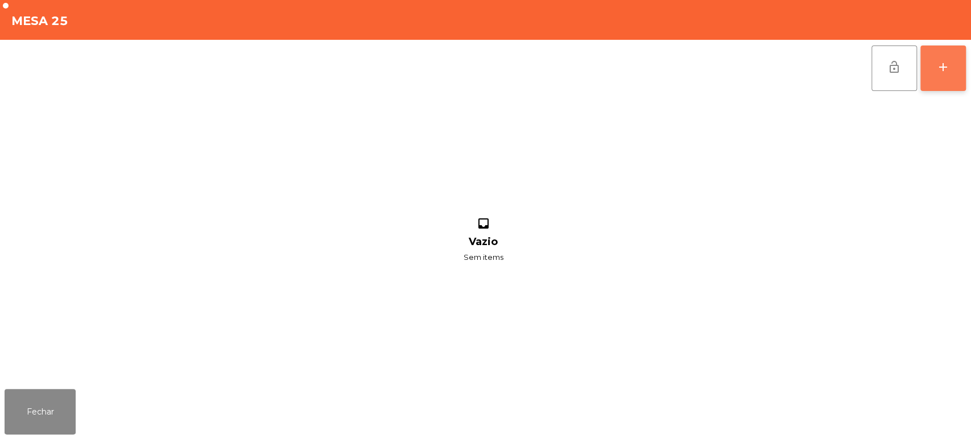
click at [943, 69] on div "add" at bounding box center [944, 67] width 14 height 14
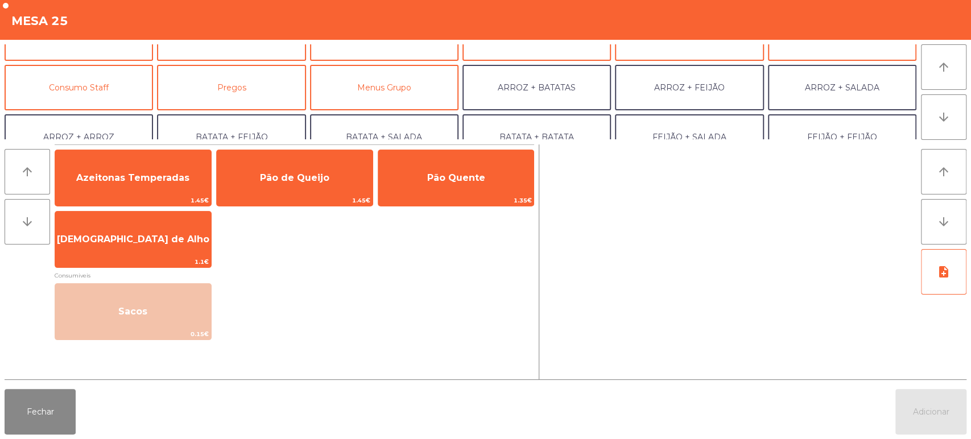
scroll to position [79, 0]
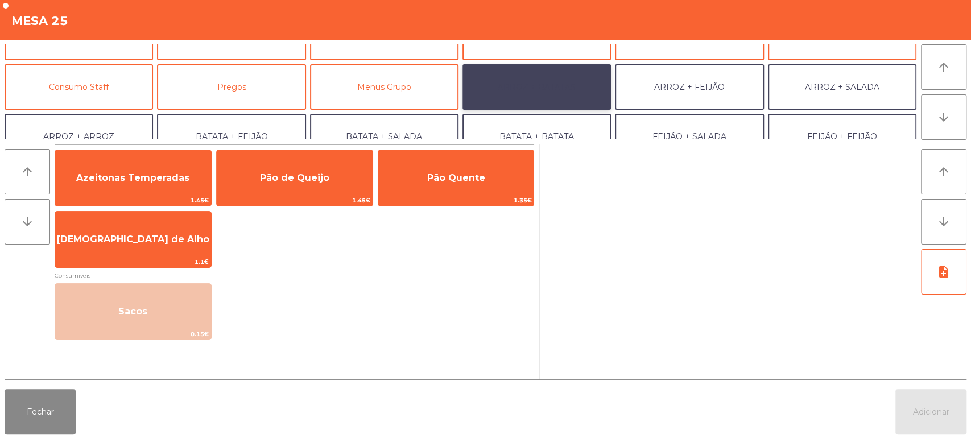
click at [566, 85] on button "ARROZ + BATATAS" at bounding box center [537, 87] width 149 height 46
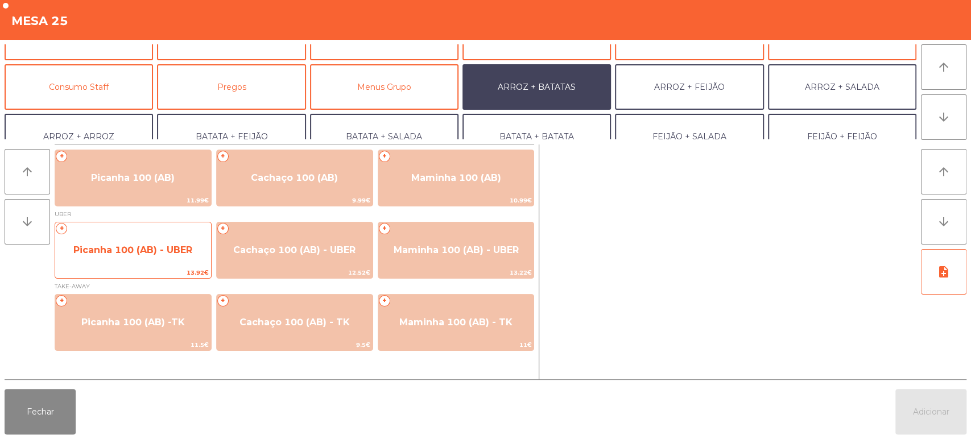
click at [130, 251] on span "Picanha 100 (AB) - UBER" at bounding box center [132, 250] width 119 height 11
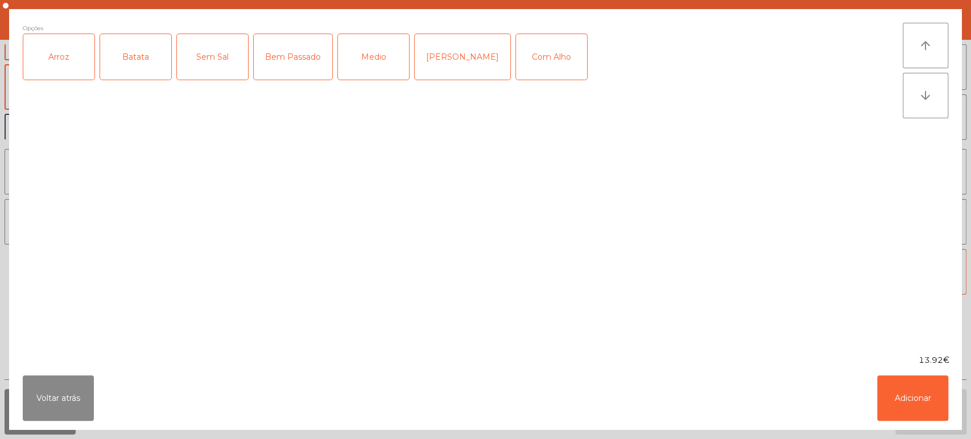
click at [51, 62] on div "Arroz" at bounding box center [58, 57] width 71 height 46
click at [128, 48] on div "Batata" at bounding box center [135, 57] width 71 height 46
click at [364, 55] on div "Medio" at bounding box center [373, 57] width 71 height 46
click at [516, 50] on div "Com Alho" at bounding box center [551, 57] width 71 height 46
click at [901, 393] on button "Adicionar" at bounding box center [912, 399] width 71 height 46
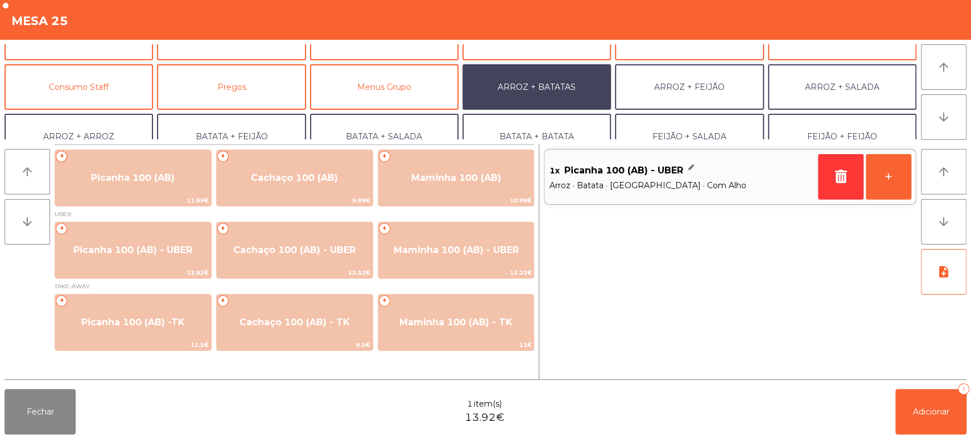
scroll to position [148, 0]
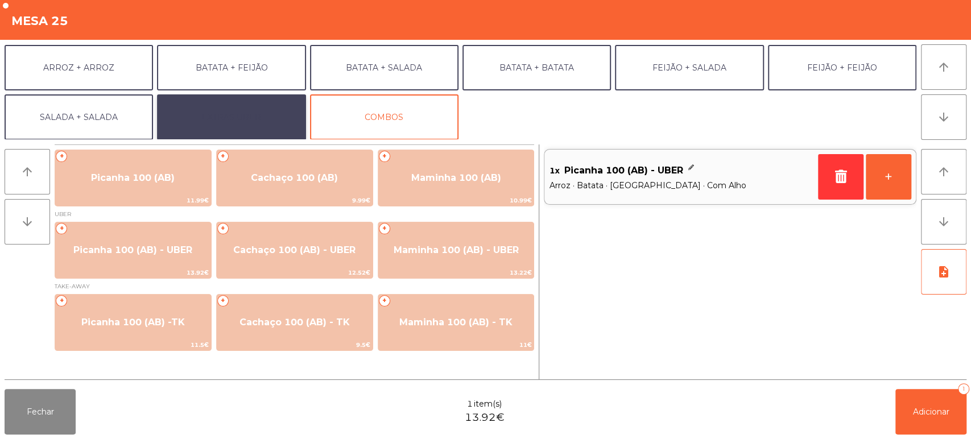
click at [248, 110] on button "EXTRAS UBER" at bounding box center [231, 117] width 149 height 46
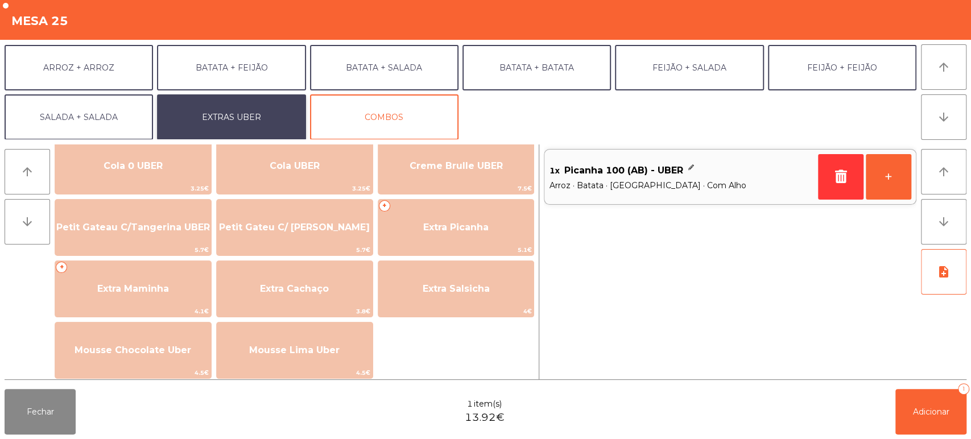
scroll to position [209, 0]
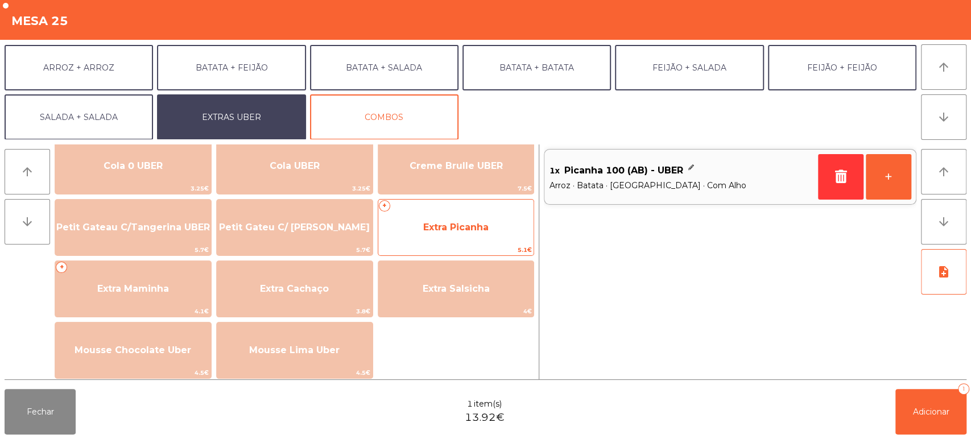
click at [466, 223] on span "Extra Picanha" at bounding box center [455, 227] width 65 height 11
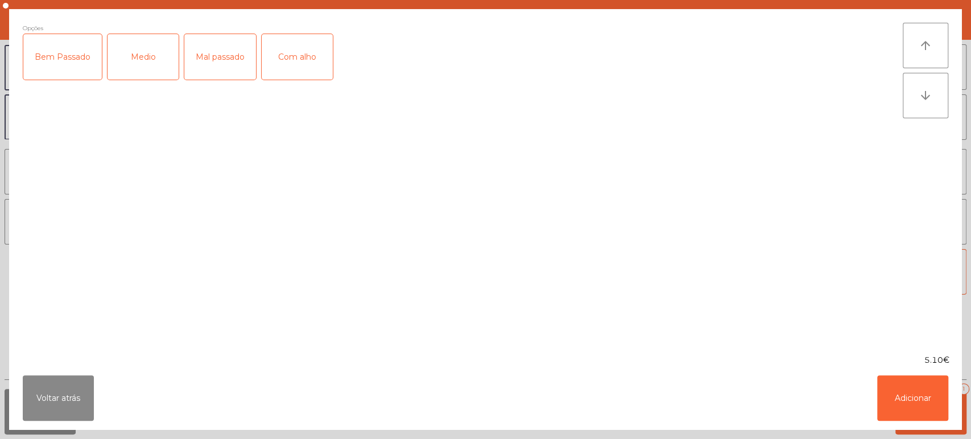
click at [128, 48] on div "Medio" at bounding box center [143, 57] width 71 height 46
click at [288, 59] on div "Com alho" at bounding box center [297, 57] width 71 height 46
click at [891, 396] on button "Adicionar" at bounding box center [912, 399] width 71 height 46
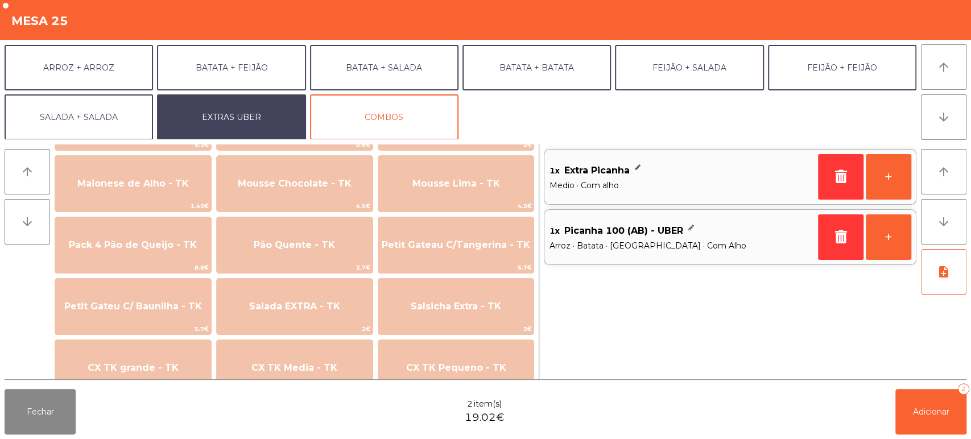
scroll to position [713, 0]
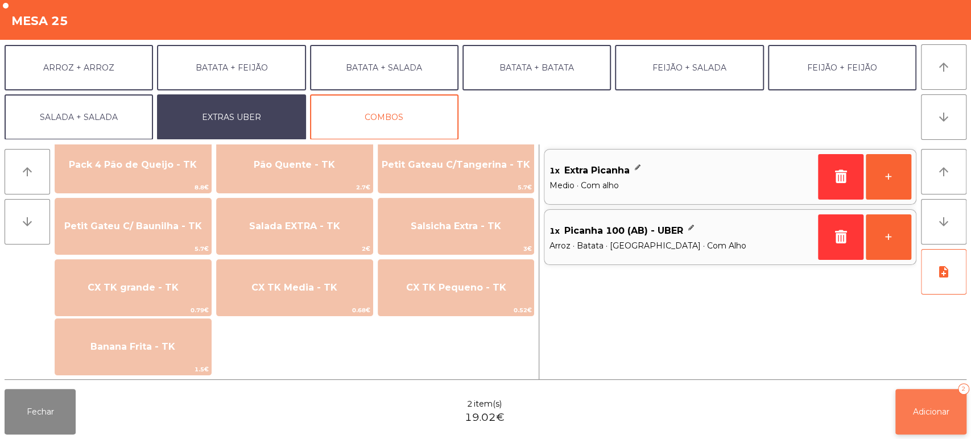
click at [938, 415] on span "Adicionar" at bounding box center [931, 412] width 36 height 10
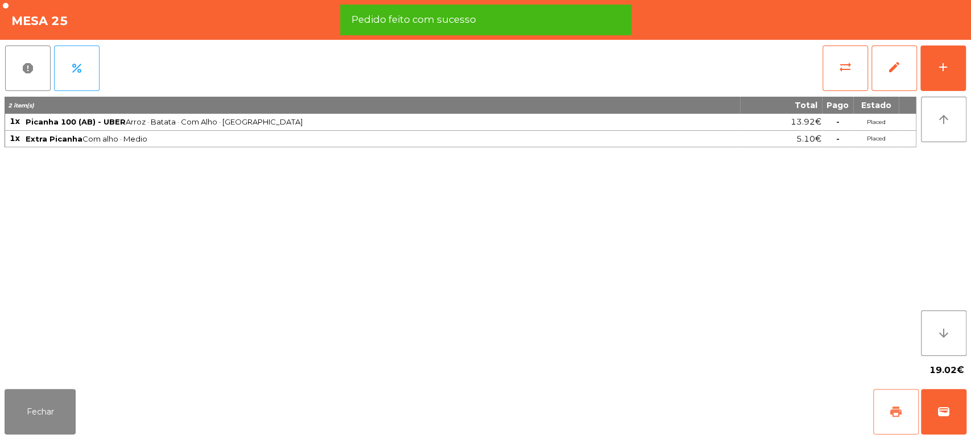
click at [892, 407] on span "print" at bounding box center [896, 412] width 14 height 14
click at [945, 392] on button "wallet" at bounding box center [944, 412] width 46 height 46
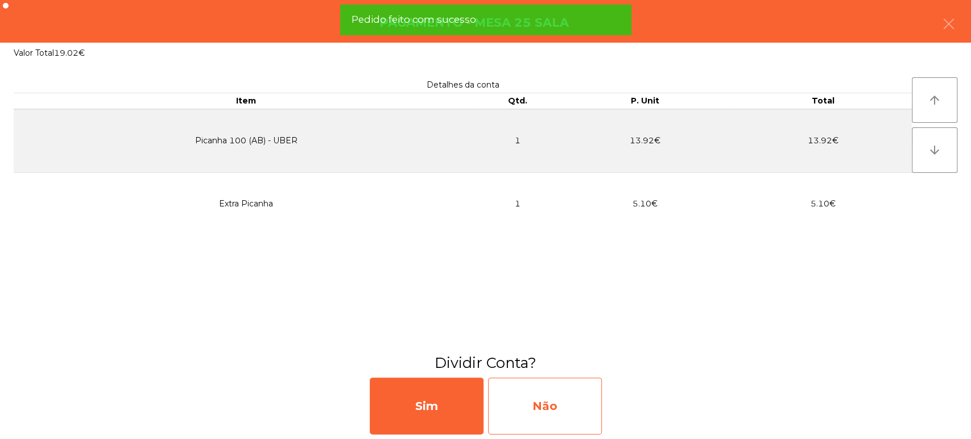
click at [538, 413] on div "Não" at bounding box center [545, 406] width 114 height 57
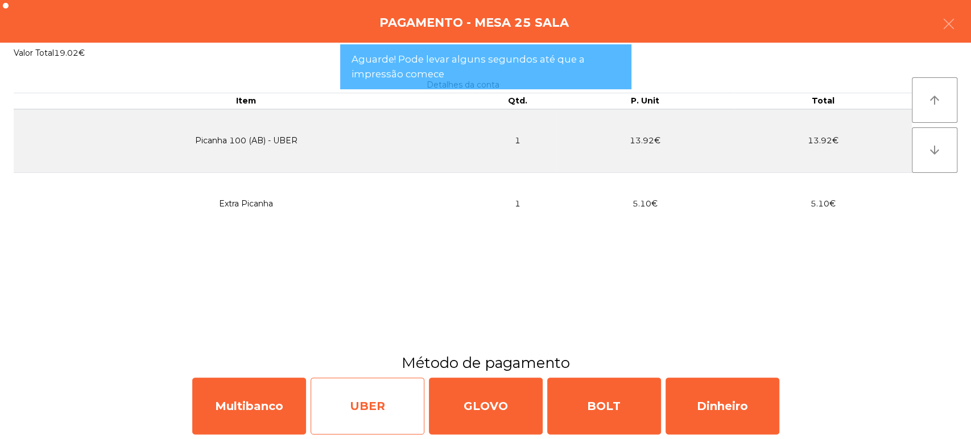
click at [380, 389] on div "UBER" at bounding box center [368, 406] width 114 height 57
select select "**"
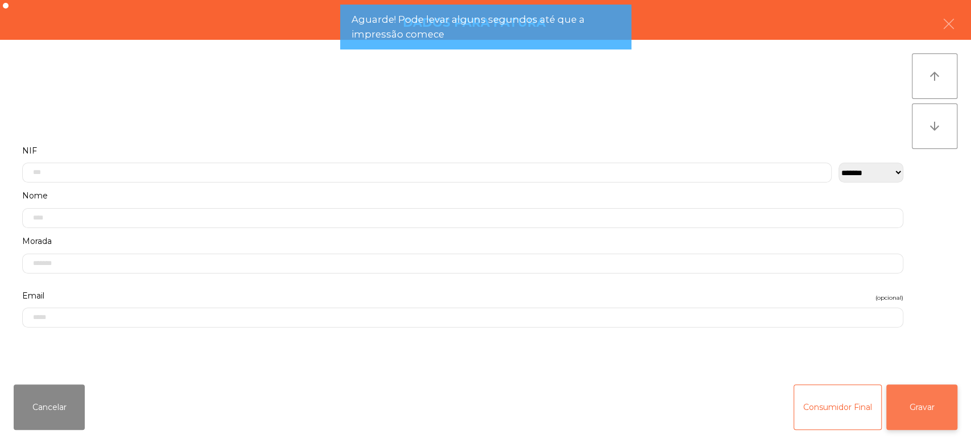
click at [943, 397] on button "Gravar" at bounding box center [922, 408] width 71 height 46
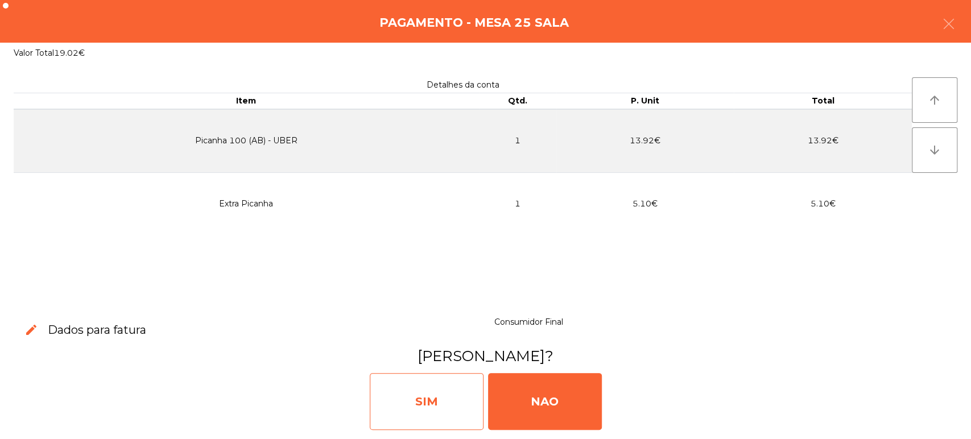
click at [444, 387] on div "SIM" at bounding box center [427, 401] width 114 height 57
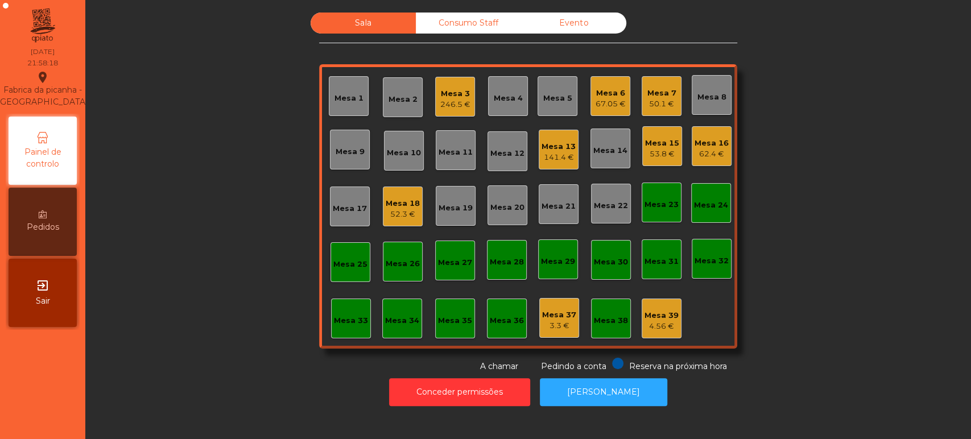
click at [714, 138] on div "Mesa 16" at bounding box center [712, 143] width 34 height 11
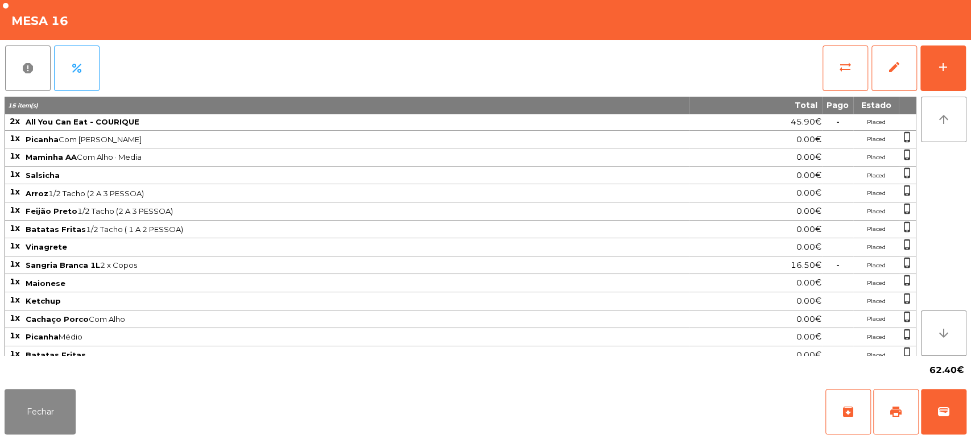
click at [970, 407] on div "Fechar archive print wallet" at bounding box center [485, 412] width 971 height 55
click at [947, 397] on button "wallet" at bounding box center [944, 412] width 46 height 46
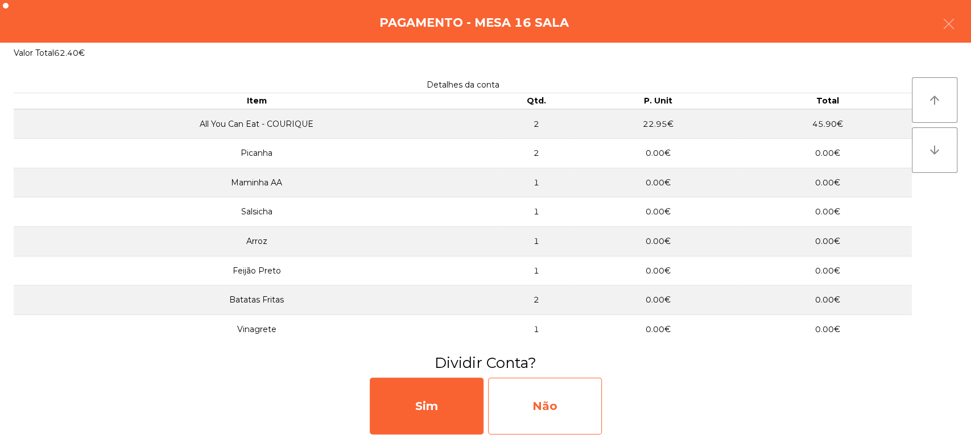
click at [553, 387] on div "Não" at bounding box center [545, 406] width 114 height 57
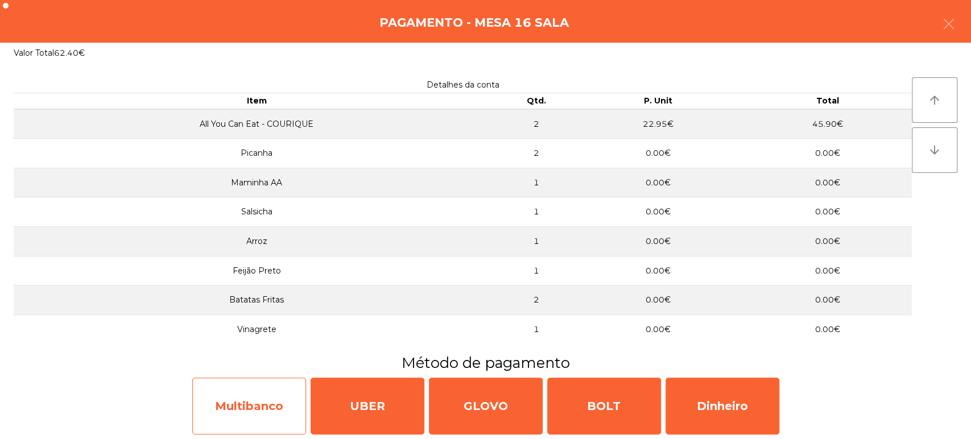
click at [267, 397] on div "Multibanco" at bounding box center [249, 406] width 114 height 57
select select "**"
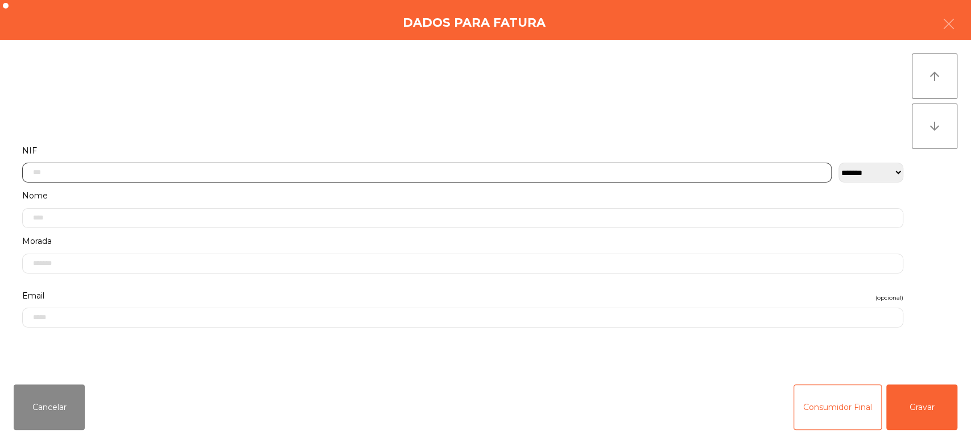
click at [442, 169] on input "text" at bounding box center [427, 173] width 810 height 20
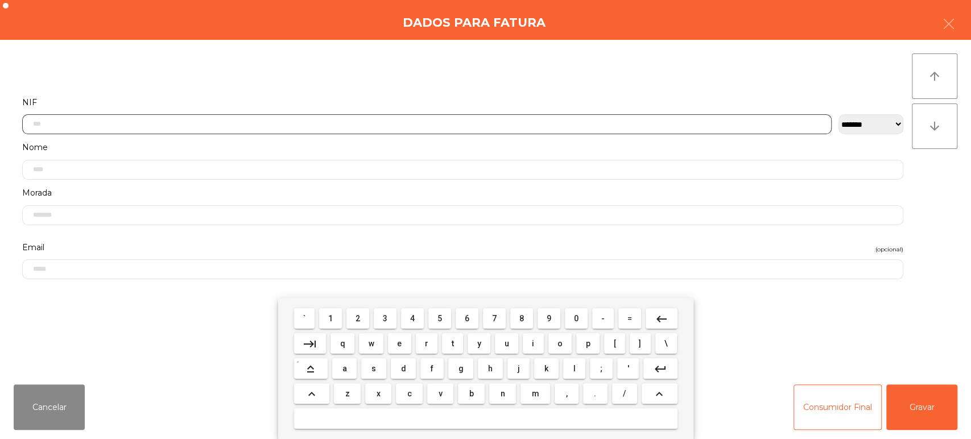
scroll to position [89, 0]
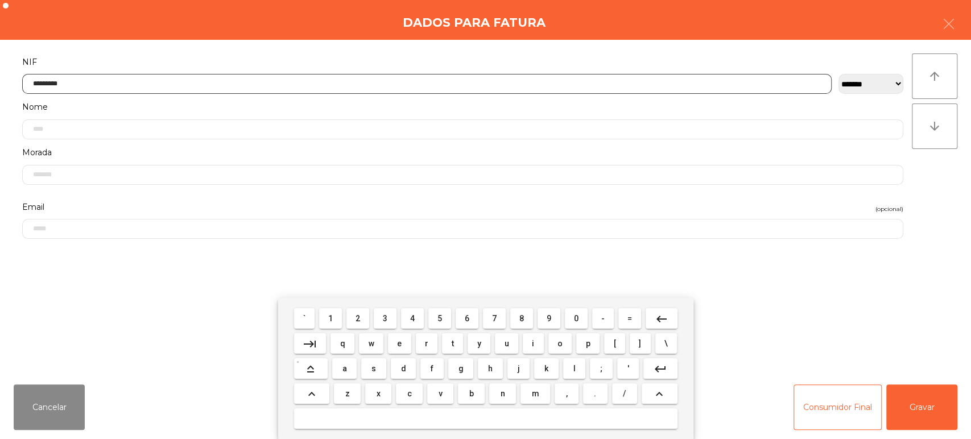
type input "*********"
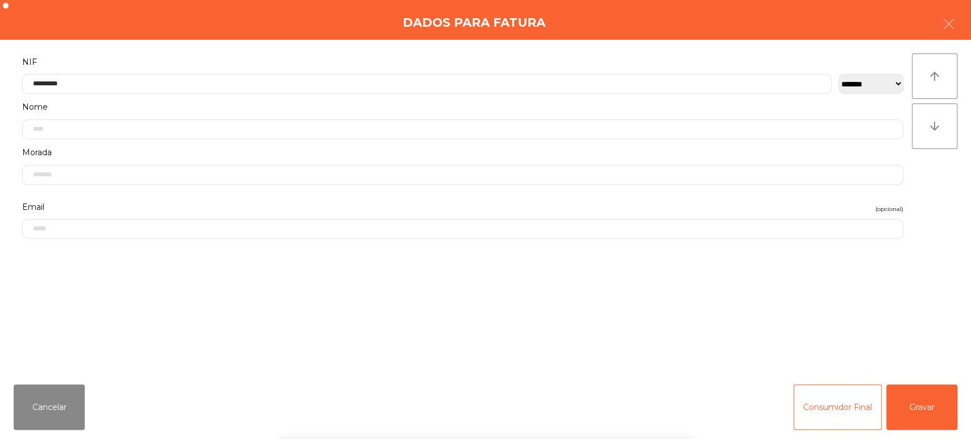
click at [918, 397] on div "` 1 2 3 4 5 6 7 8 9 0 - = keyboard_backspace keyboard_tab q w e r t y u i o p […" at bounding box center [485, 368] width 971 height 141
click at [929, 415] on div "` 1 2 3 4 5 6 7 8 9 0 - = keyboard_backspace keyboard_tab q w e r t y u i o p […" at bounding box center [485, 368] width 971 height 141
click at [940, 410] on button "Gravar" at bounding box center [922, 408] width 71 height 46
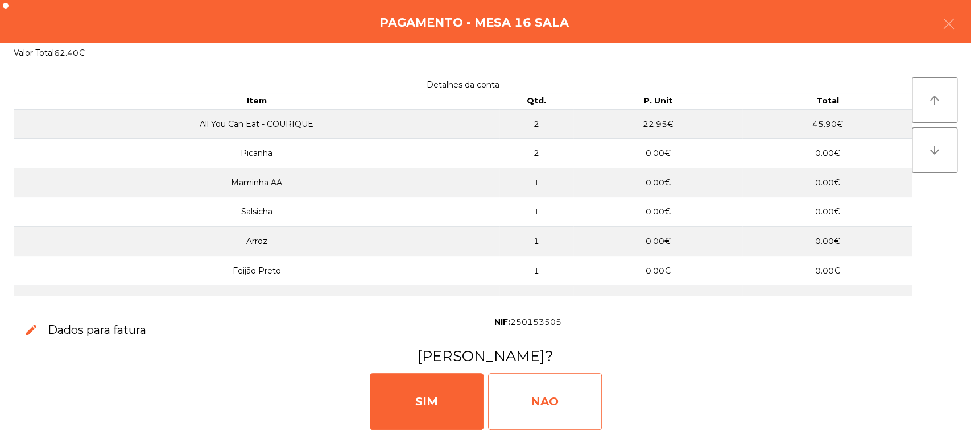
click at [574, 397] on div "NAO" at bounding box center [545, 401] width 114 height 57
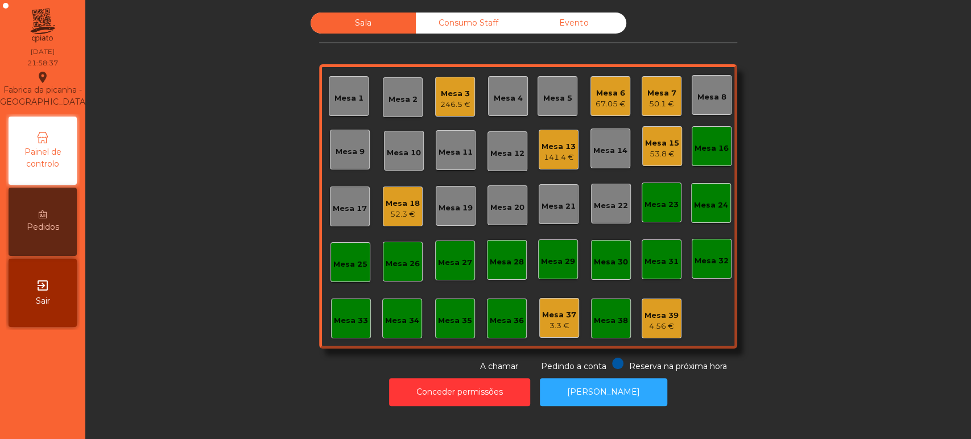
click at [557, 98] on div "Mesa 5" at bounding box center [557, 98] width 29 height 11
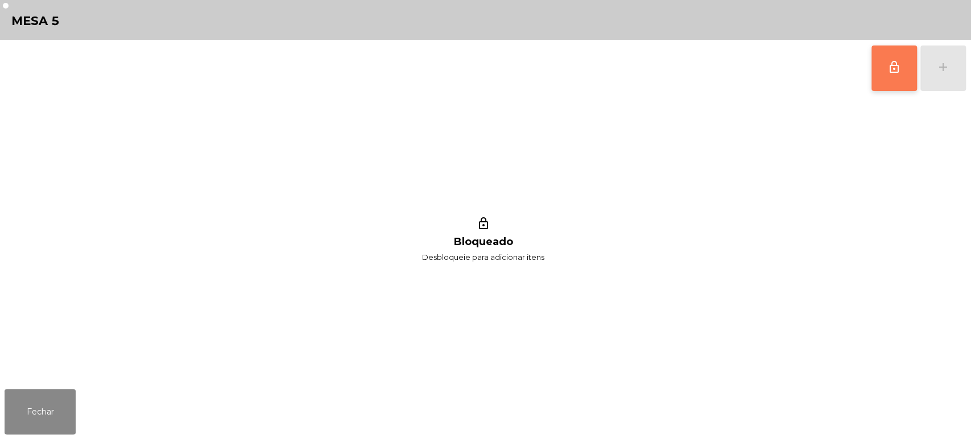
click at [897, 71] on span "lock_outline" at bounding box center [895, 67] width 14 height 14
click at [943, 74] on button "add" at bounding box center [944, 69] width 46 height 46
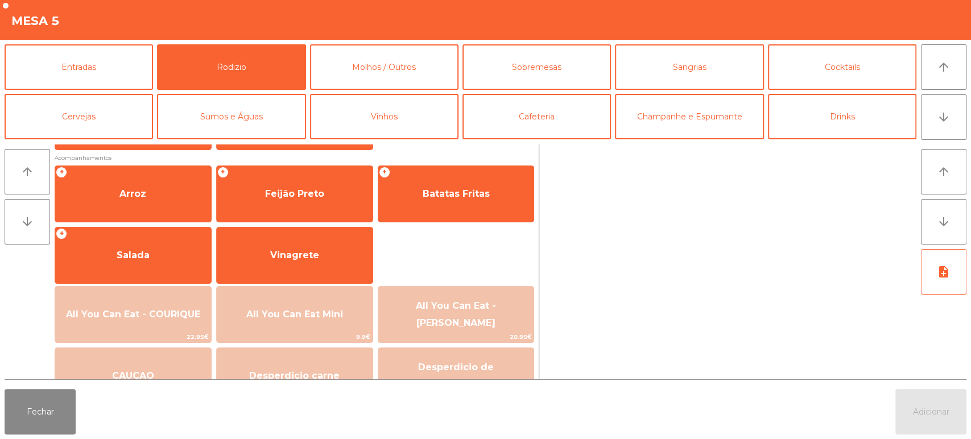
scroll to position [132, 0]
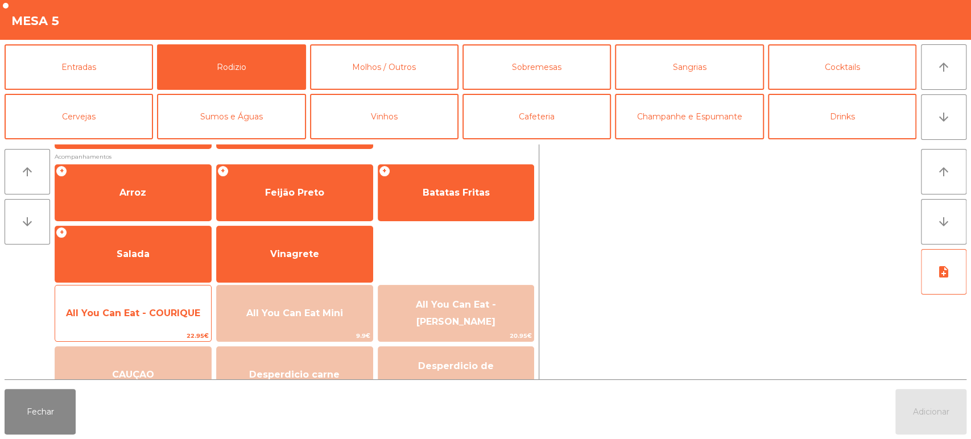
click at [155, 298] on span "All You Can Eat - COURIQUE" at bounding box center [133, 313] width 156 height 31
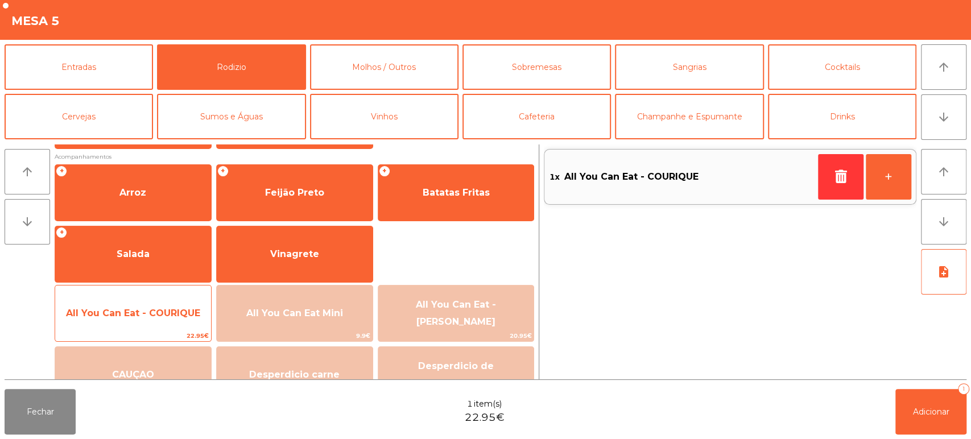
click at [160, 310] on span "All You Can Eat - COURIQUE" at bounding box center [133, 313] width 134 height 11
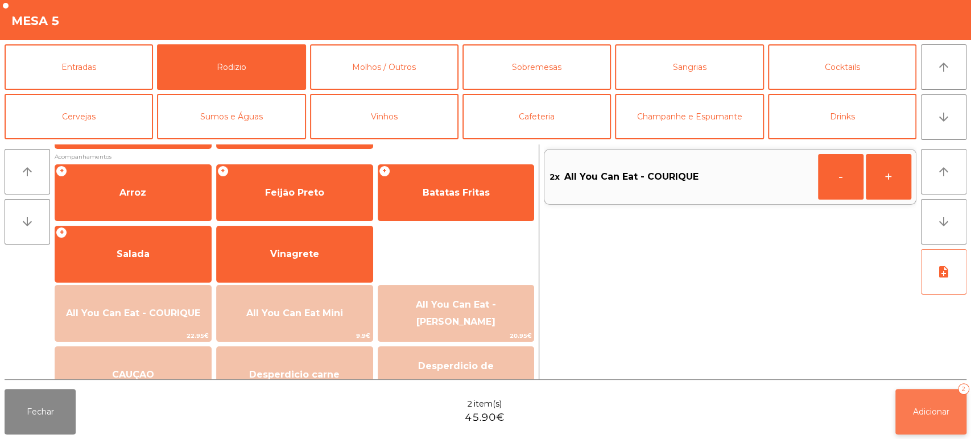
click at [915, 417] on span "Adicionar" at bounding box center [931, 412] width 36 height 10
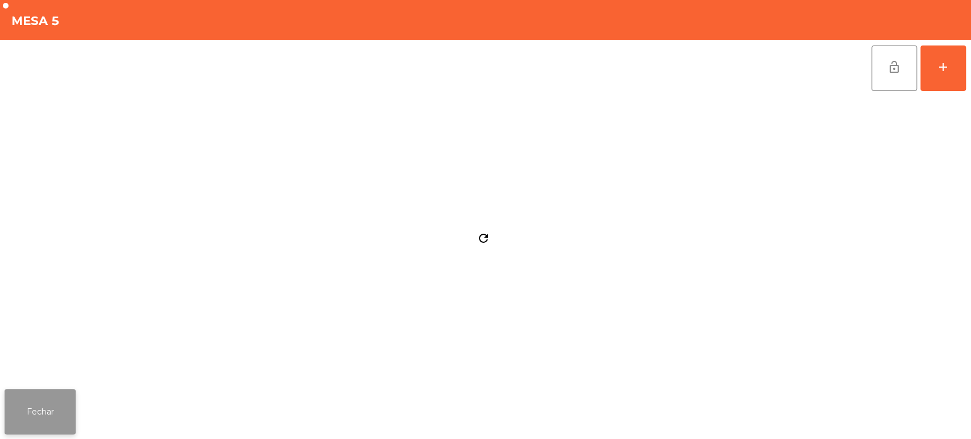
click at [48, 392] on button "Fechar" at bounding box center [40, 412] width 71 height 46
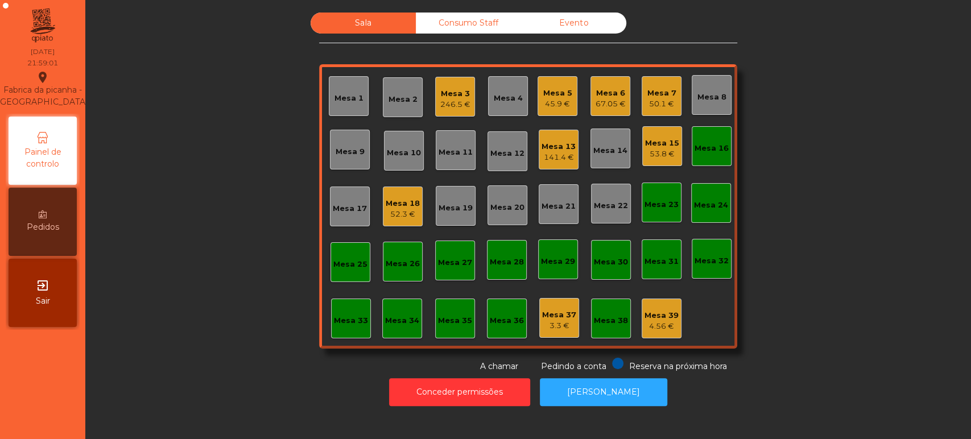
click at [792, 156] on div "Sala Consumo Staff Evento Mesa 1 Mesa 2 Mesa 3 246.5 € Mesa 4 Mesa 5 45.9 € Mes…" at bounding box center [528, 193] width 855 height 360
click at [554, 156] on div "141.4 €" at bounding box center [559, 157] width 34 height 11
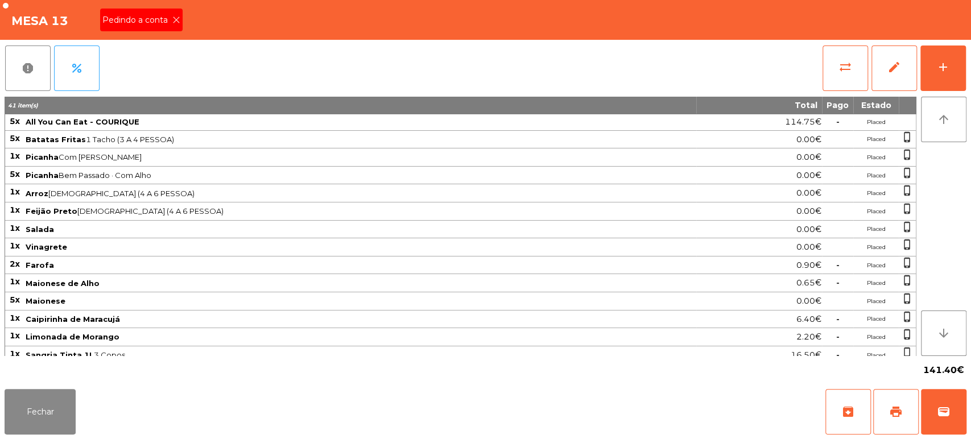
scroll to position [112, 0]
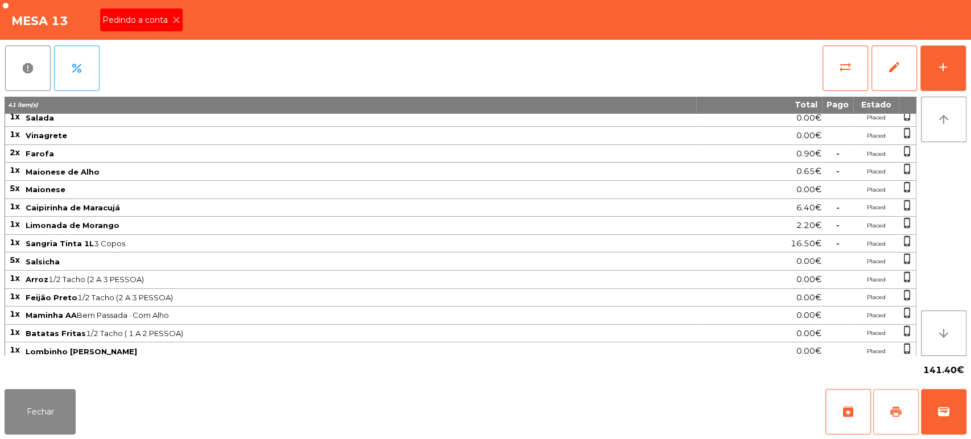
click at [891, 407] on span "print" at bounding box center [896, 412] width 14 height 14
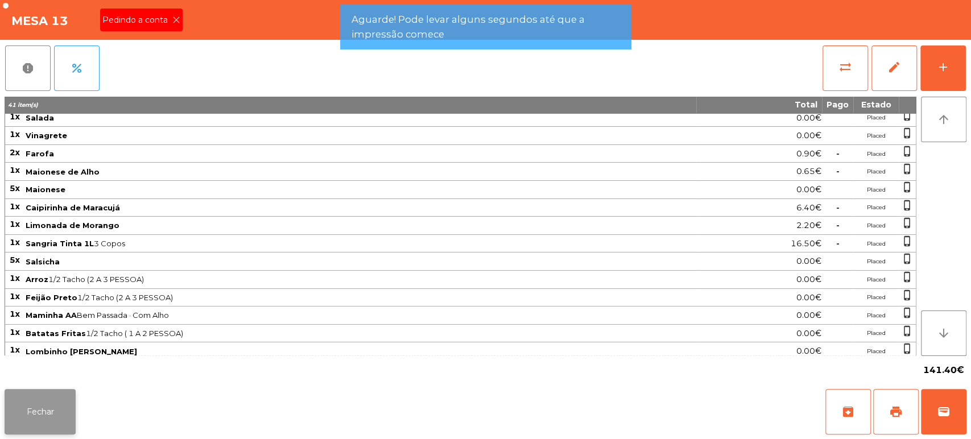
click at [55, 406] on button "Fechar" at bounding box center [40, 412] width 71 height 46
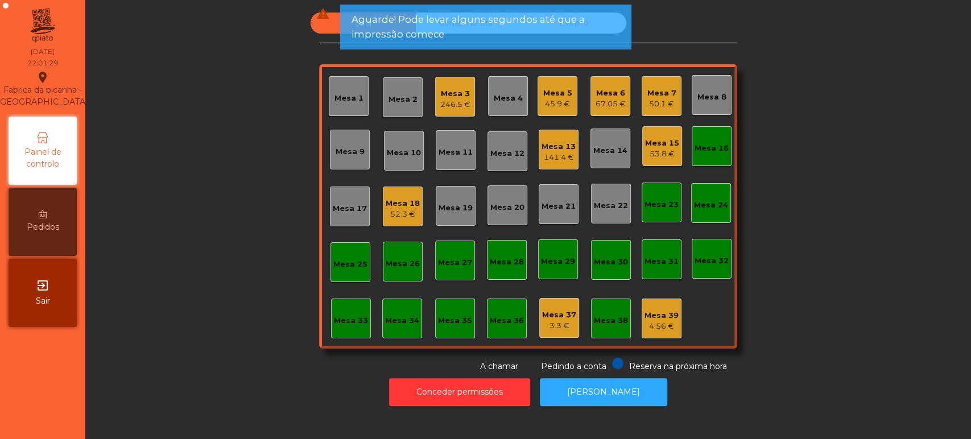
click at [550, 150] on div "Mesa 13" at bounding box center [559, 146] width 34 height 11
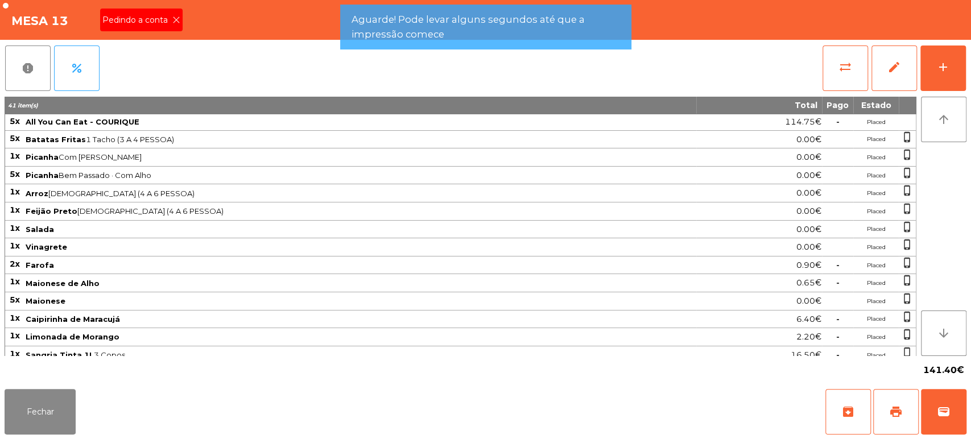
click at [159, 20] on span "Pedindo a conta" at bounding box center [137, 20] width 70 height 12
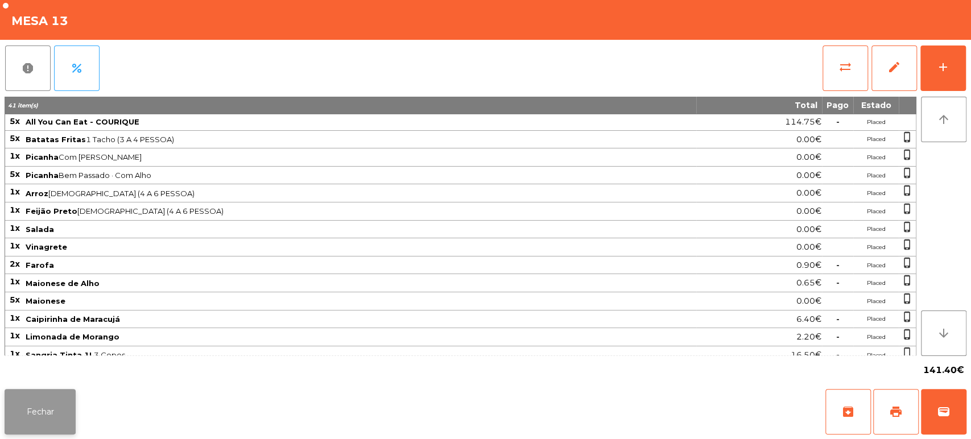
click at [48, 414] on button "Fechar" at bounding box center [40, 412] width 71 height 46
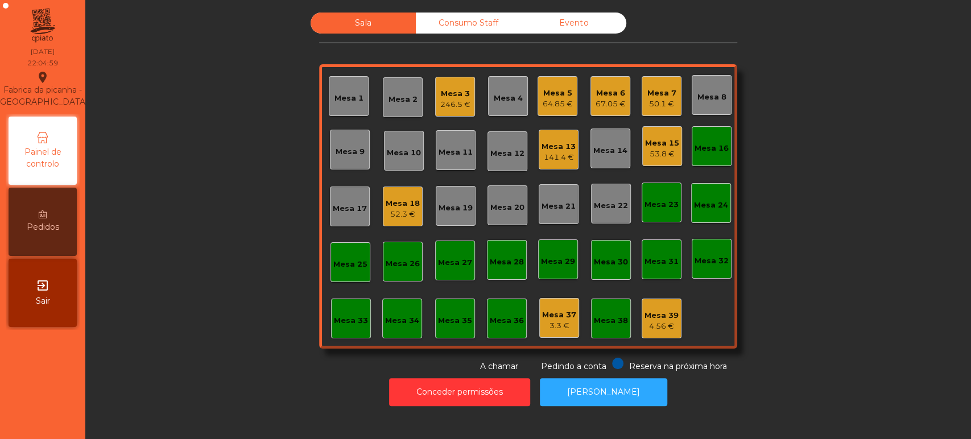
click at [542, 152] on div "141.4 €" at bounding box center [559, 157] width 34 height 11
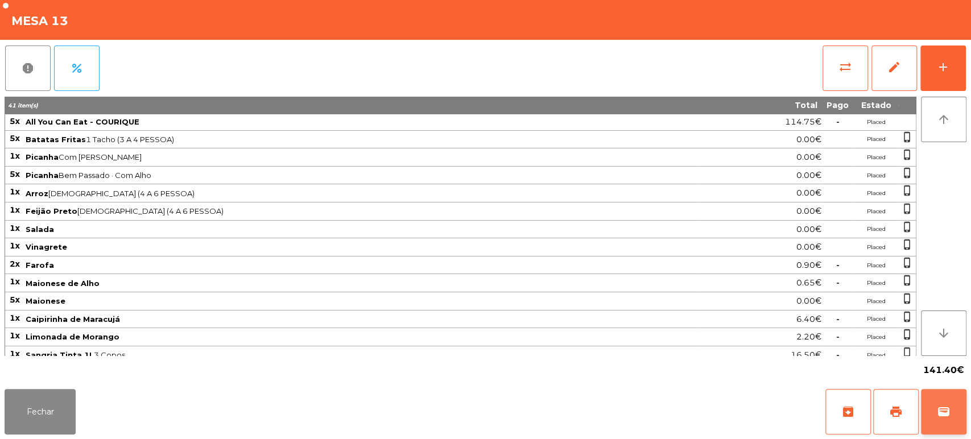
click at [939, 410] on span "wallet" at bounding box center [944, 412] width 14 height 14
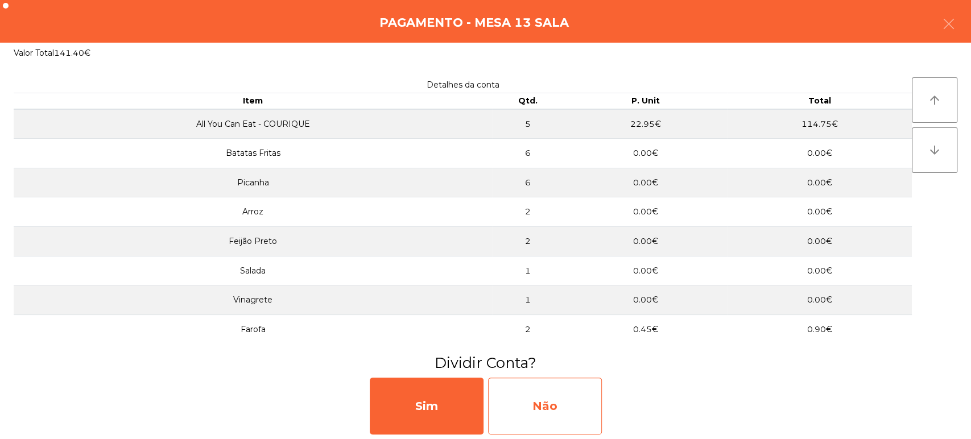
click at [538, 381] on div "Não" at bounding box center [545, 406] width 114 height 57
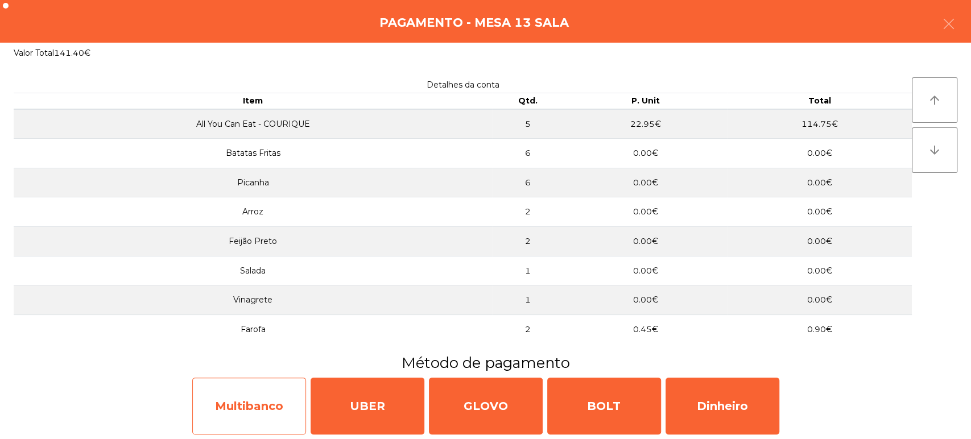
click at [259, 380] on div "Multibanco" at bounding box center [249, 406] width 114 height 57
select select "**"
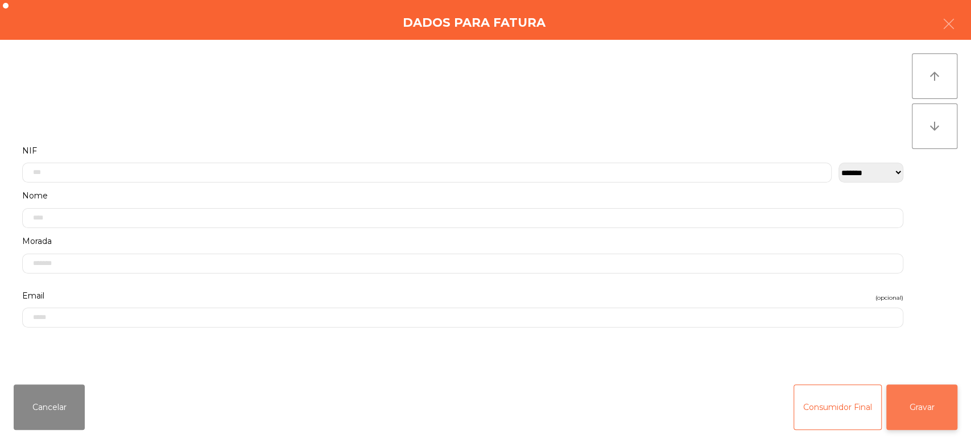
click at [907, 407] on button "Gravar" at bounding box center [922, 408] width 71 height 46
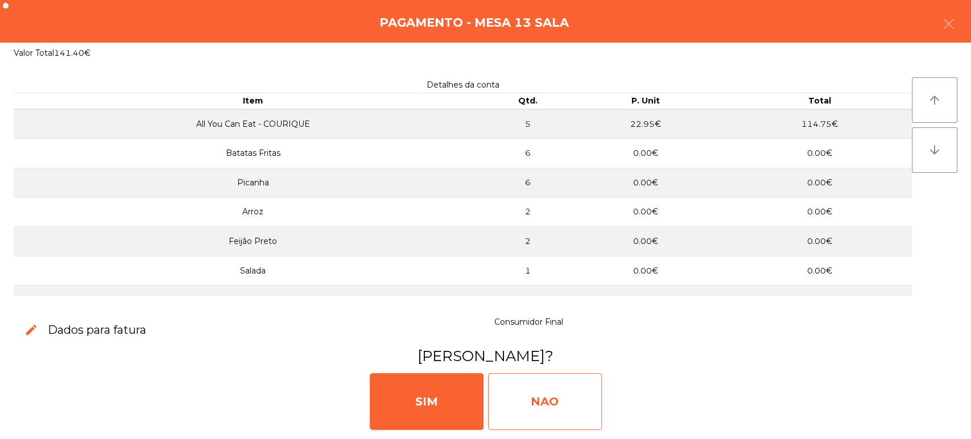
click at [521, 394] on div "NAO" at bounding box center [545, 401] width 114 height 57
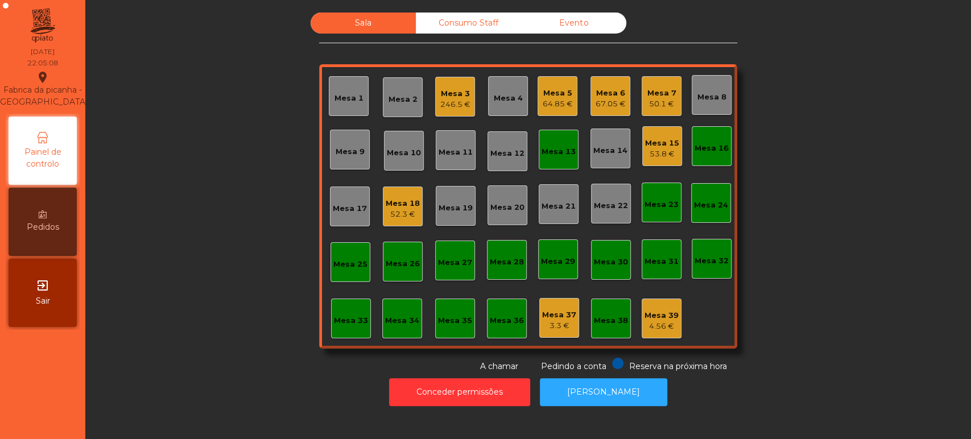
click at [563, 144] on div "Mesa 13" at bounding box center [559, 150] width 34 height 16
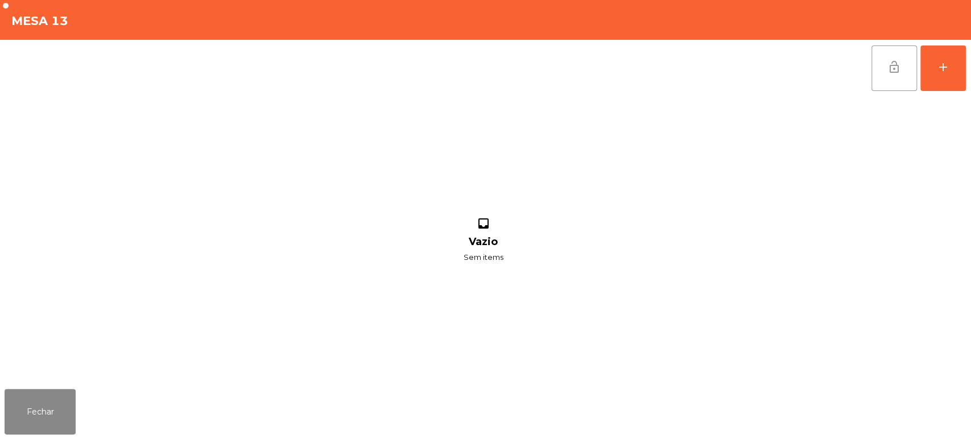
click at [896, 77] on button "lock_open" at bounding box center [895, 69] width 46 height 46
click at [34, 392] on button "Fechar" at bounding box center [40, 412] width 71 height 46
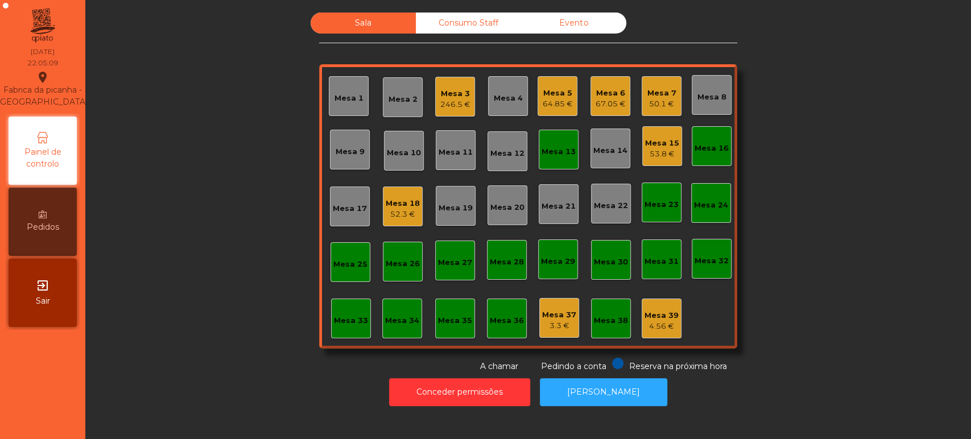
click at [695, 143] on div "Mesa 16" at bounding box center [712, 148] width 34 height 11
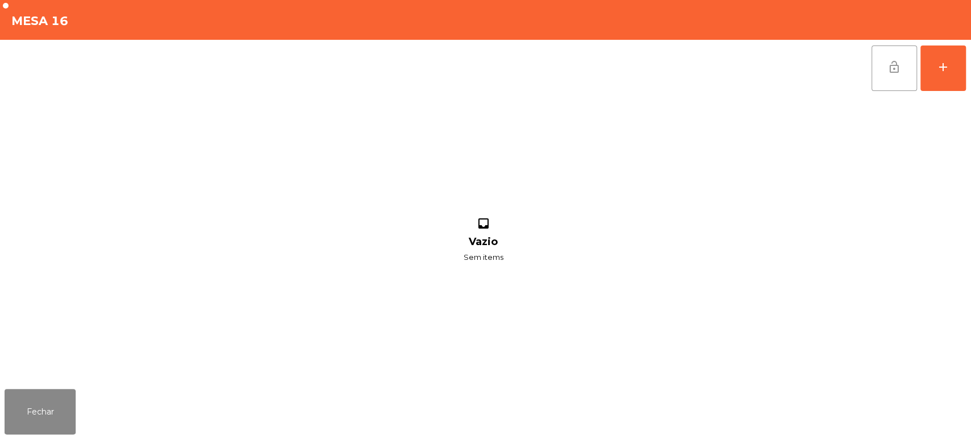
click at [883, 52] on button "lock_open" at bounding box center [895, 69] width 46 height 46
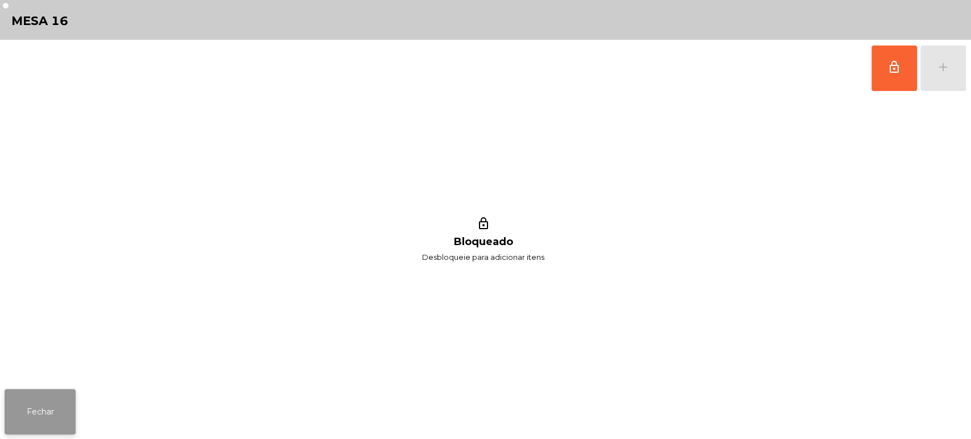
click at [52, 395] on button "Fechar" at bounding box center [40, 412] width 71 height 46
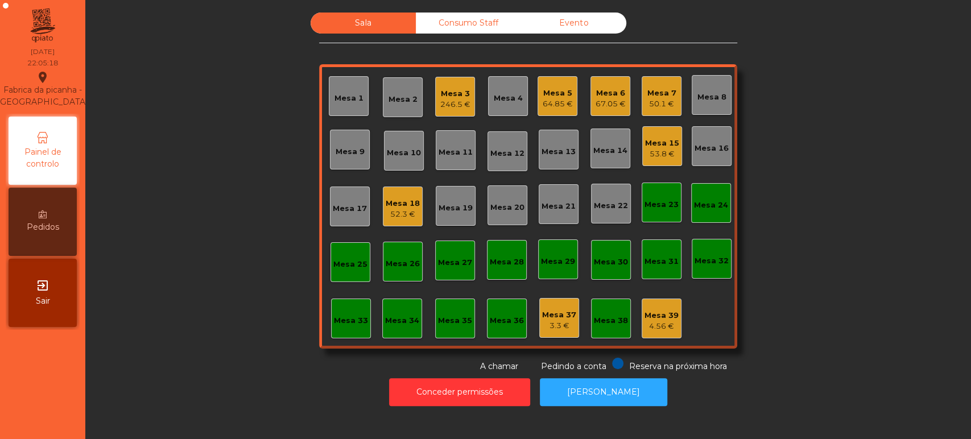
click at [570, 80] on div "Mesa 5 64.85 €" at bounding box center [558, 96] width 40 height 40
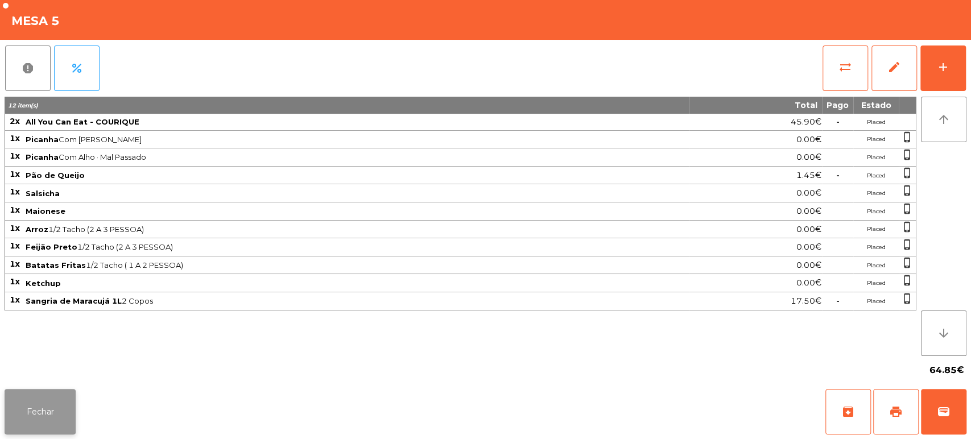
click at [56, 398] on button "Fechar" at bounding box center [40, 412] width 71 height 46
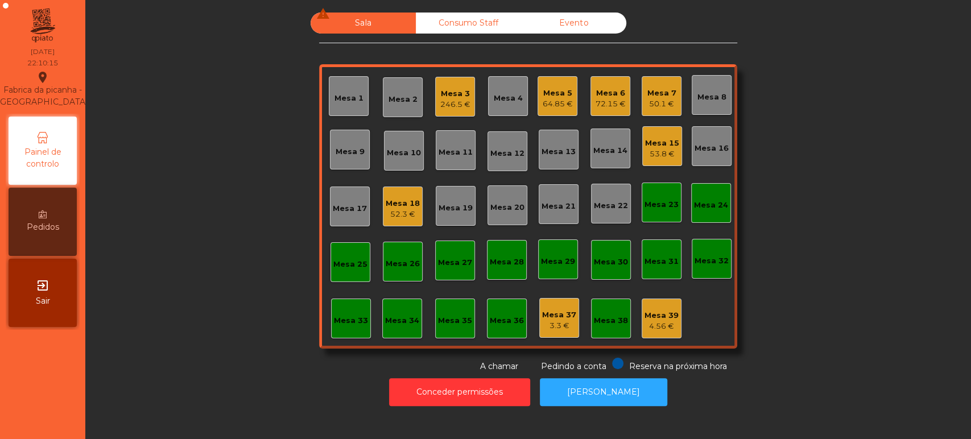
click at [409, 224] on div "Mesa 18 52.3 €" at bounding box center [403, 207] width 40 height 40
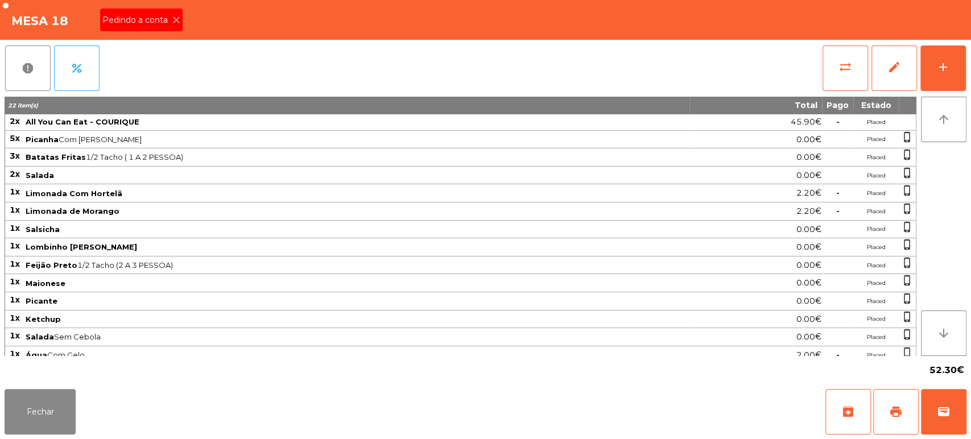
click at [181, 22] on div "Pedindo a conta" at bounding box center [141, 20] width 83 height 23
click at [171, 23] on div "Mesa 18" at bounding box center [485, 20] width 971 height 40
click at [889, 406] on span "print" at bounding box center [896, 412] width 14 height 14
click at [63, 414] on button "Fechar" at bounding box center [40, 412] width 71 height 46
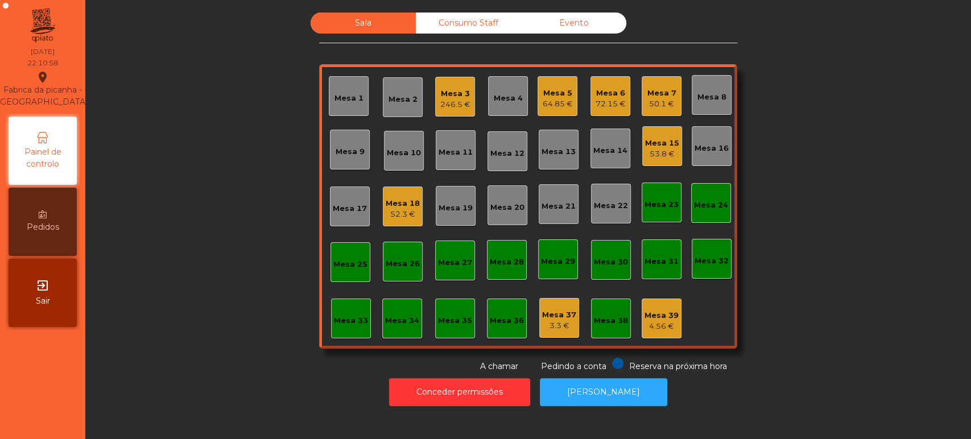
click at [455, 110] on div "Mesa 3 246.5 €" at bounding box center [455, 97] width 40 height 40
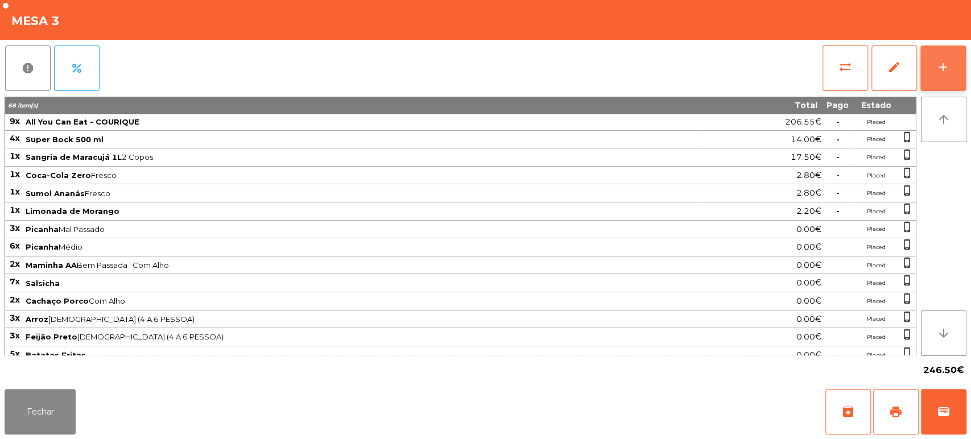
click at [938, 64] on div "add" at bounding box center [944, 67] width 14 height 14
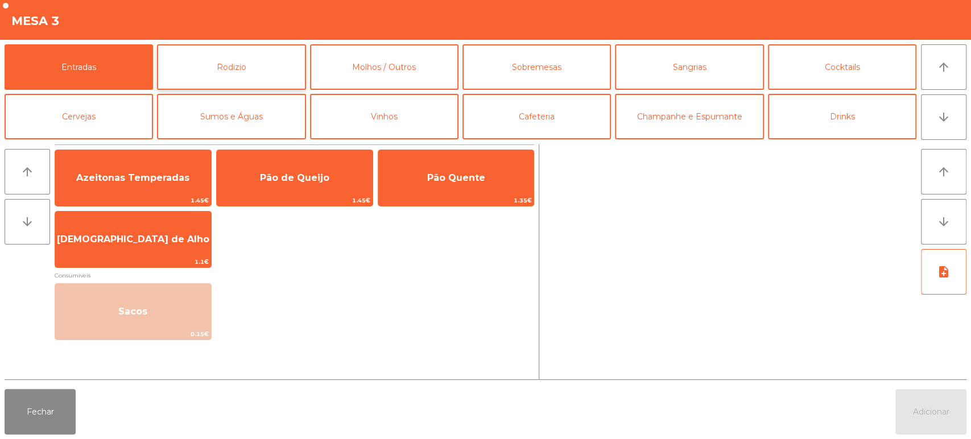
click at [221, 64] on button "Rodizio" at bounding box center [231, 67] width 149 height 46
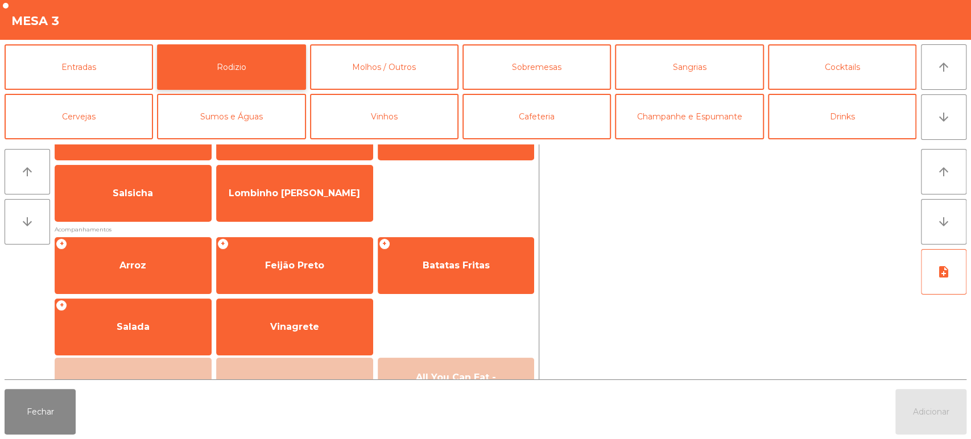
scroll to position [73, 0]
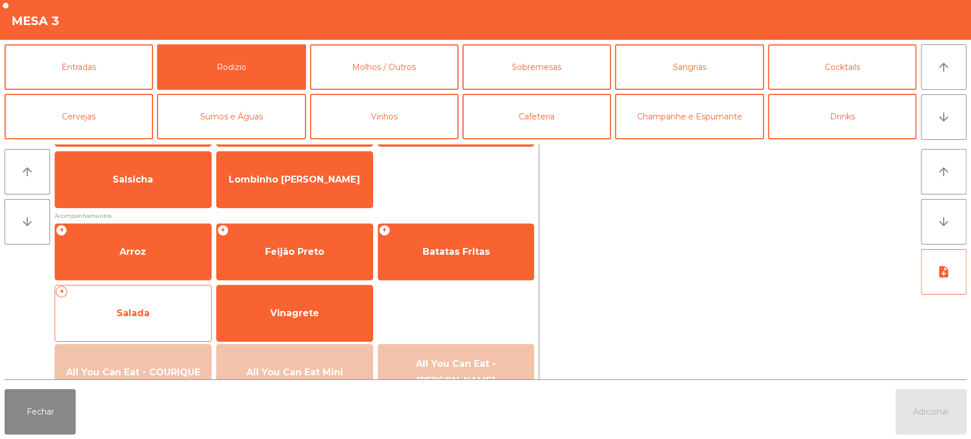
click at [175, 303] on span "Salada" at bounding box center [133, 313] width 156 height 31
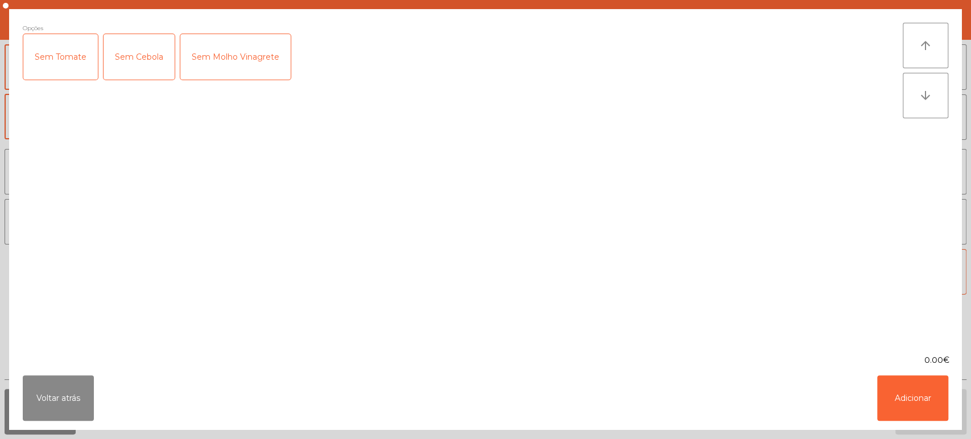
click at [123, 67] on div "Sem Cebola" at bounding box center [139, 57] width 71 height 46
click at [230, 61] on div "Sem Molho Vinagrete" at bounding box center [235, 57] width 110 height 46
click at [51, 74] on div "Sem Tomate" at bounding box center [60, 57] width 75 height 46
click at [890, 405] on button "Adicionar" at bounding box center [912, 399] width 71 height 46
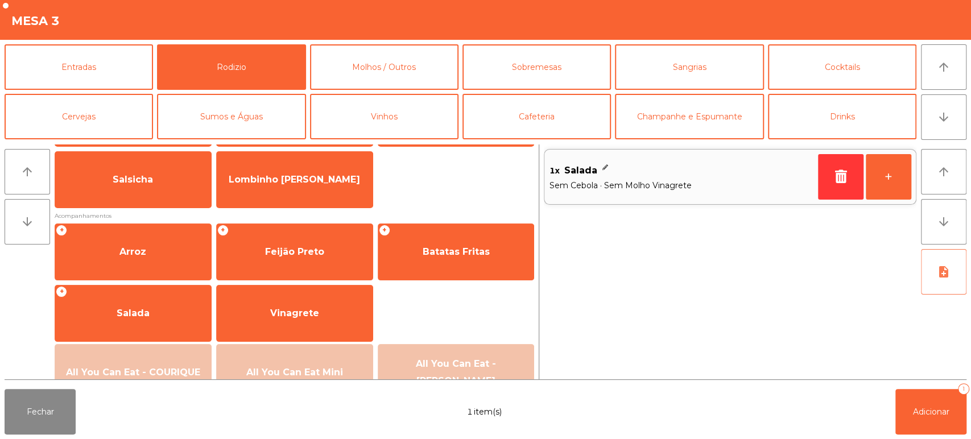
click at [941, 278] on icon "note_add" at bounding box center [944, 272] width 14 height 14
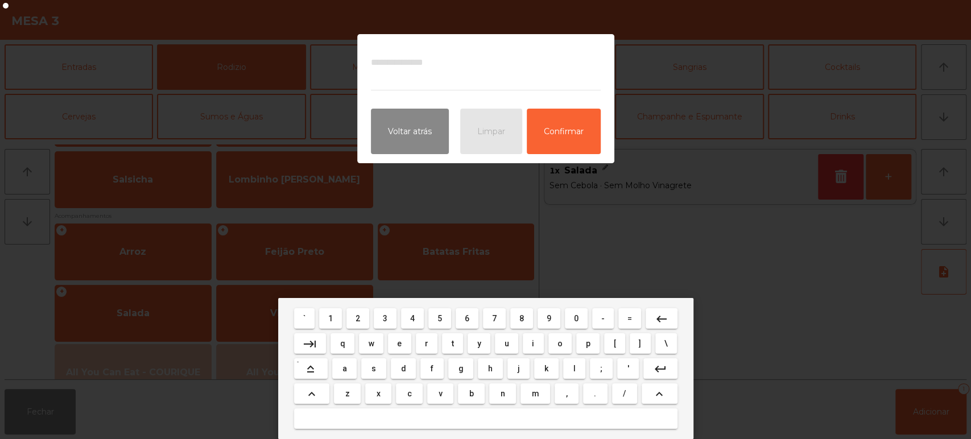
click at [312, 389] on mat-icon "keyboard_arrow_up" at bounding box center [312, 395] width 14 height 14
click at [310, 393] on mat-icon "keyboard_arrow_up" at bounding box center [312, 395] width 14 height 14
click at [312, 397] on mat-icon "keyboard_arrow_up" at bounding box center [312, 395] width 14 height 14
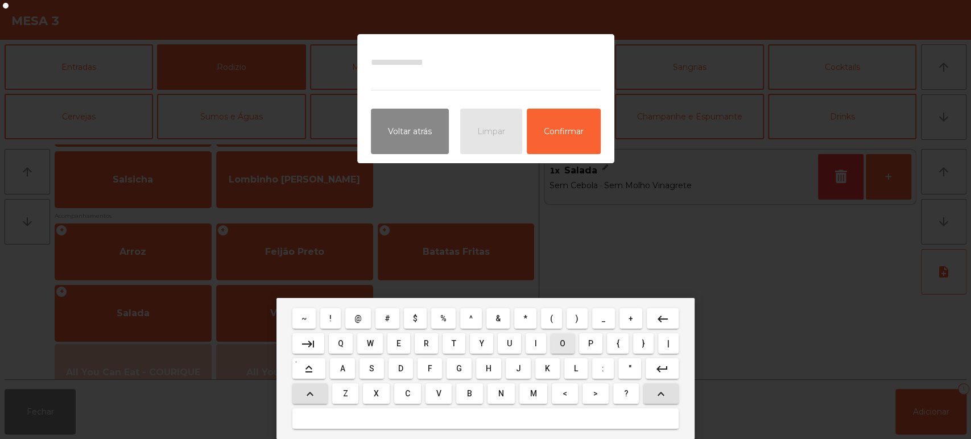
click at [558, 349] on button "O" at bounding box center [563, 343] width 24 height 20
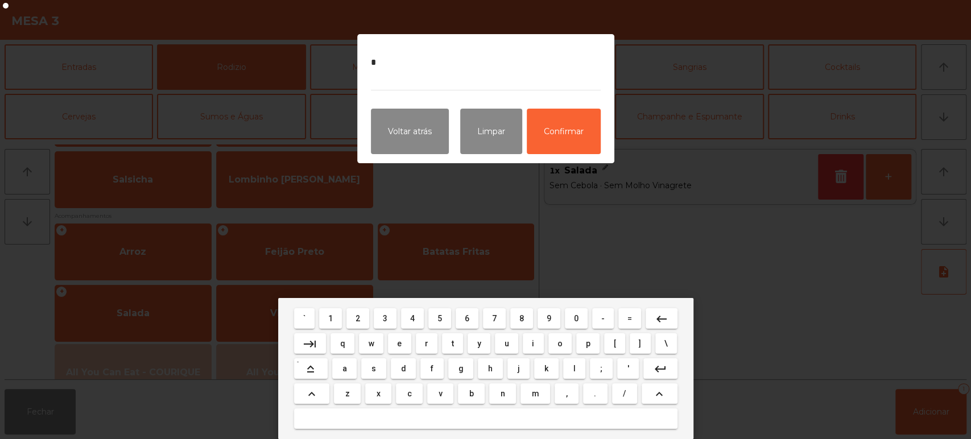
click at [504, 395] on span "n" at bounding box center [502, 393] width 5 height 9
click at [574, 369] on span "l" at bounding box center [574, 368] width 2 height 9
click at [480, 344] on span "y" at bounding box center [479, 343] width 4 height 9
click at [438, 68] on textarea "****" at bounding box center [486, 69] width 230 height 43
click at [537, 420] on button at bounding box center [486, 419] width 384 height 20
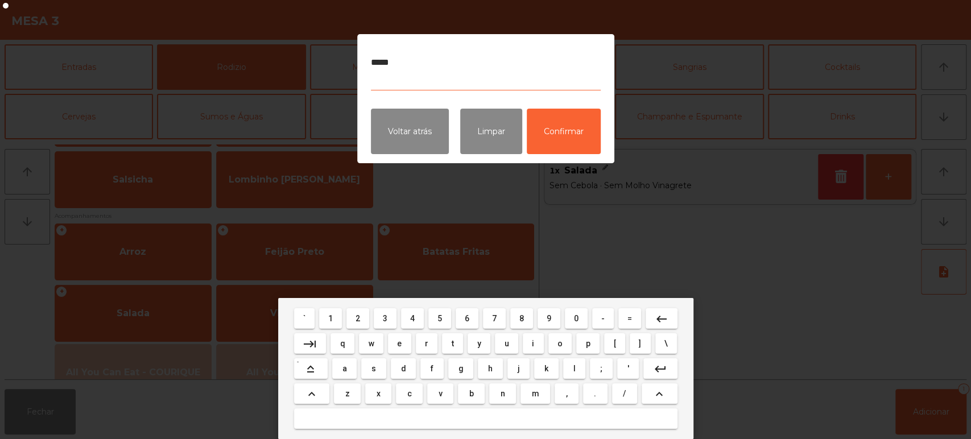
click at [452, 344] on span "t" at bounding box center [453, 343] width 2 height 9
click at [560, 343] on span "o" at bounding box center [560, 343] width 5 height 9
click at [534, 394] on span "m" at bounding box center [534, 393] width 7 height 9
click at [344, 370] on span "a" at bounding box center [345, 368] width 5 height 9
click at [452, 343] on span "t" at bounding box center [453, 343] width 2 height 9
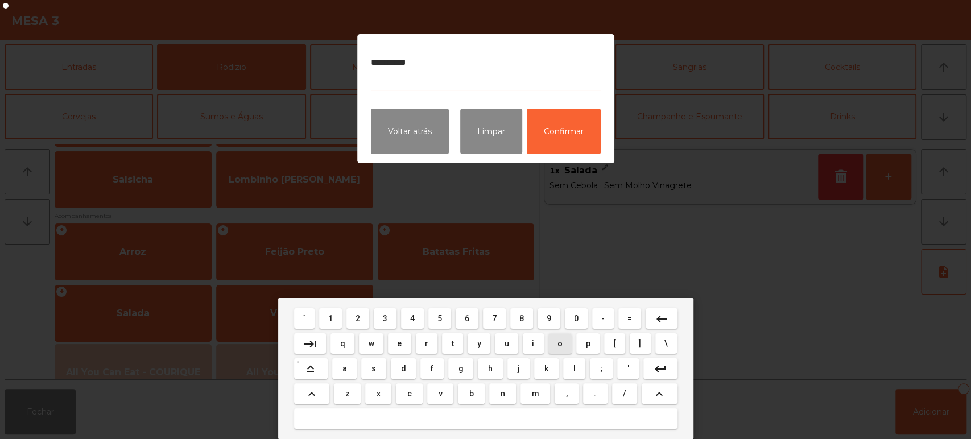
click at [560, 343] on span "o" at bounding box center [560, 343] width 5 height 9
type textarea "**********"
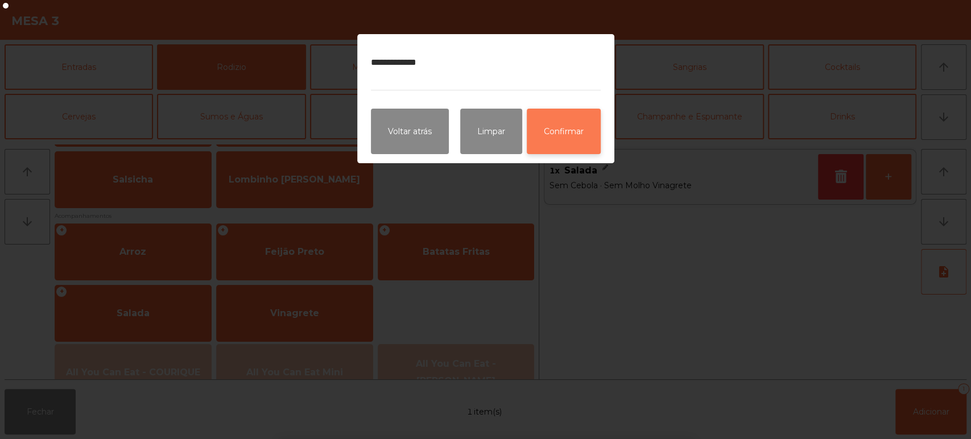
click at [579, 129] on button "Confirmar" at bounding box center [564, 132] width 74 height 46
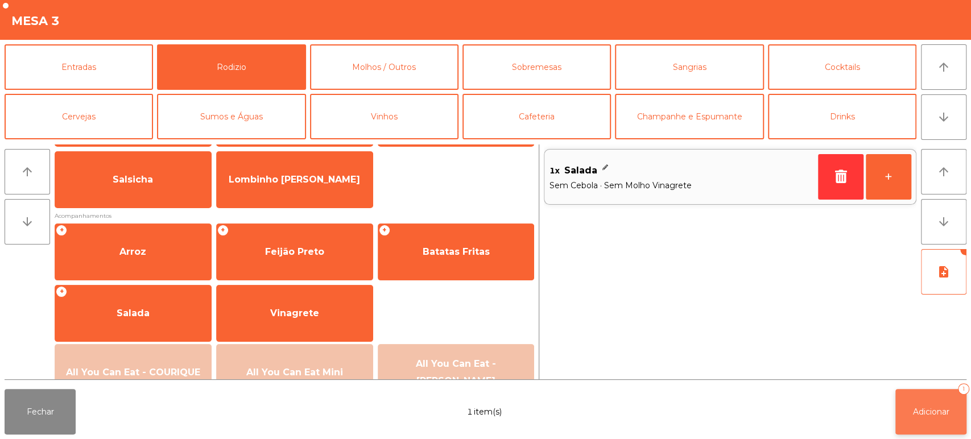
click at [933, 428] on button "Adicionar 1" at bounding box center [931, 412] width 71 height 46
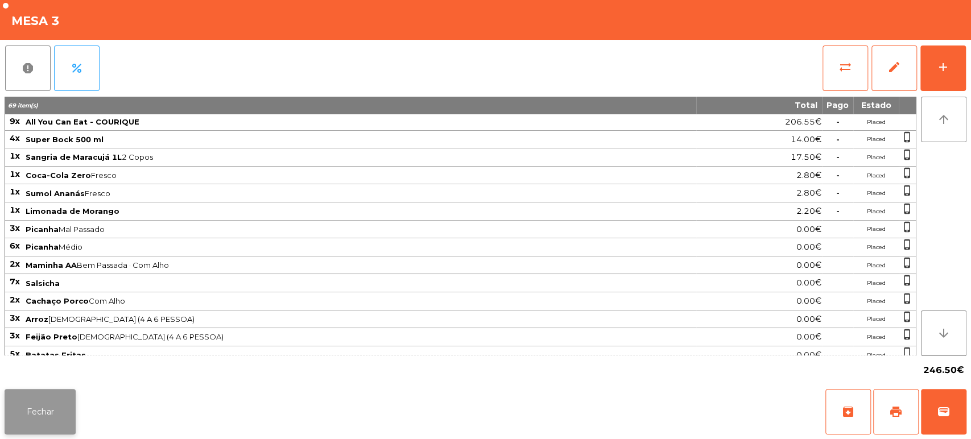
click at [38, 390] on button "Fechar" at bounding box center [40, 412] width 71 height 46
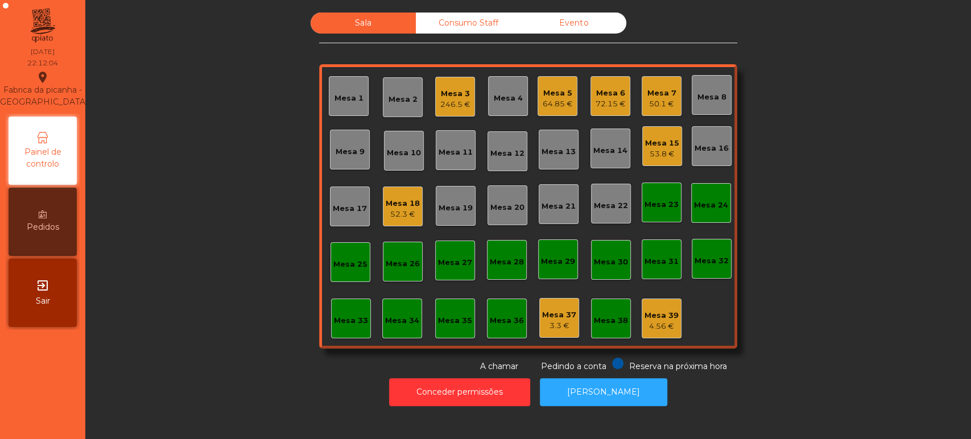
click at [647, 323] on div "4.56 €" at bounding box center [662, 326] width 34 height 11
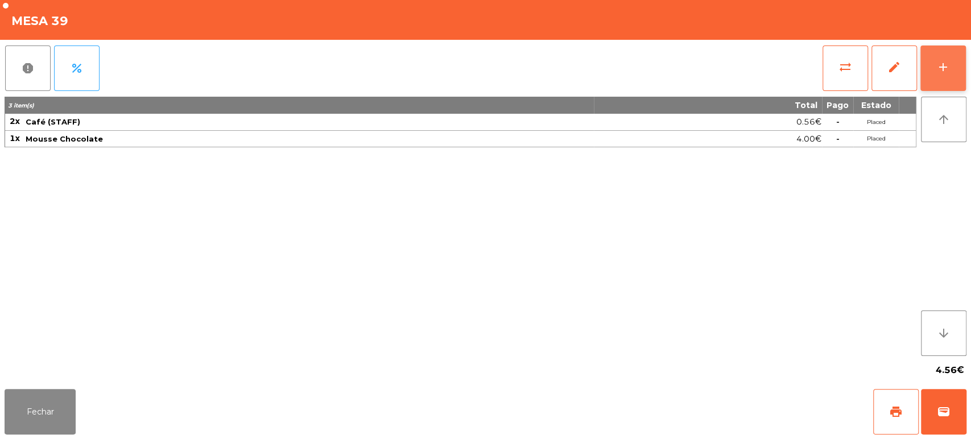
click at [935, 69] on button "add" at bounding box center [944, 69] width 46 height 46
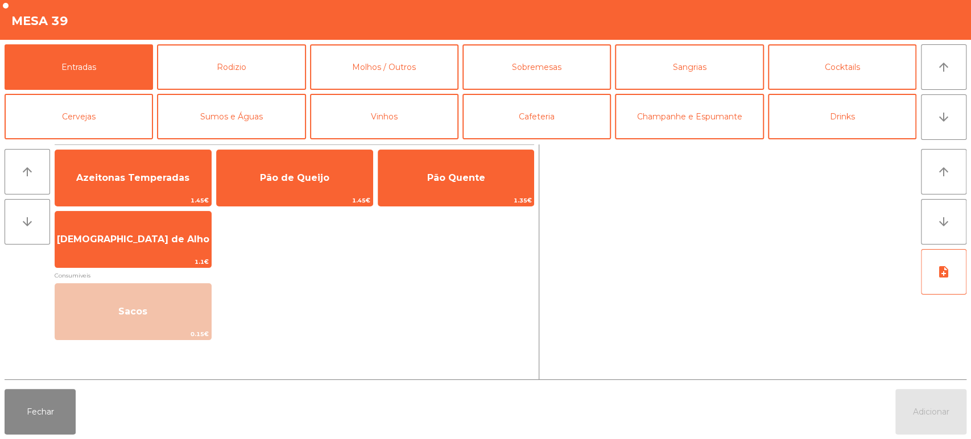
scroll to position [42, 0]
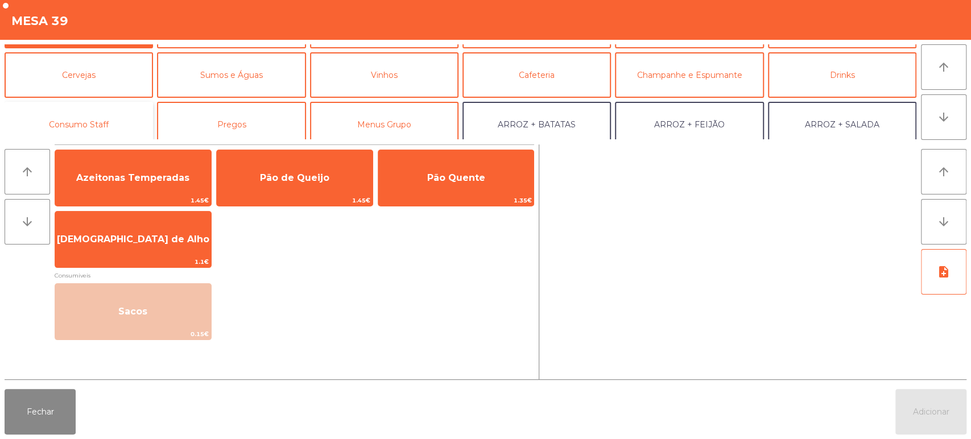
click at [105, 115] on button "Consumo Staff" at bounding box center [79, 125] width 149 height 46
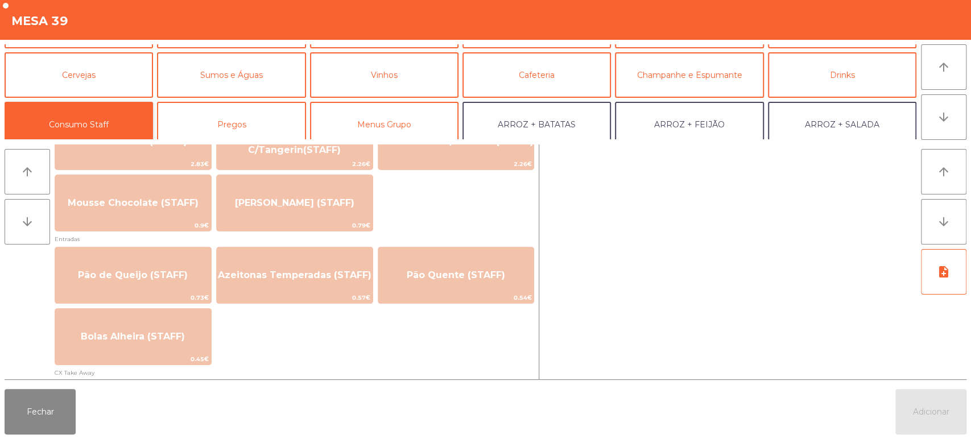
scroll to position [850, 0]
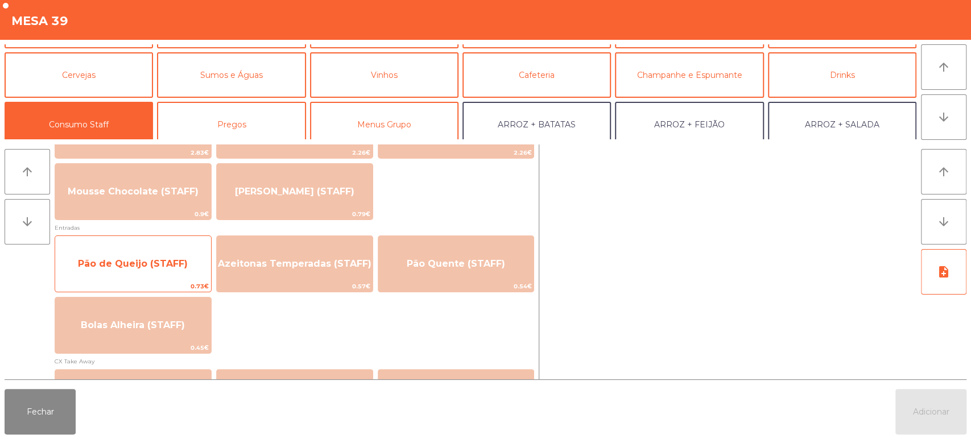
click at [167, 259] on span "Pão de Queijo (STAFF)" at bounding box center [133, 263] width 110 height 11
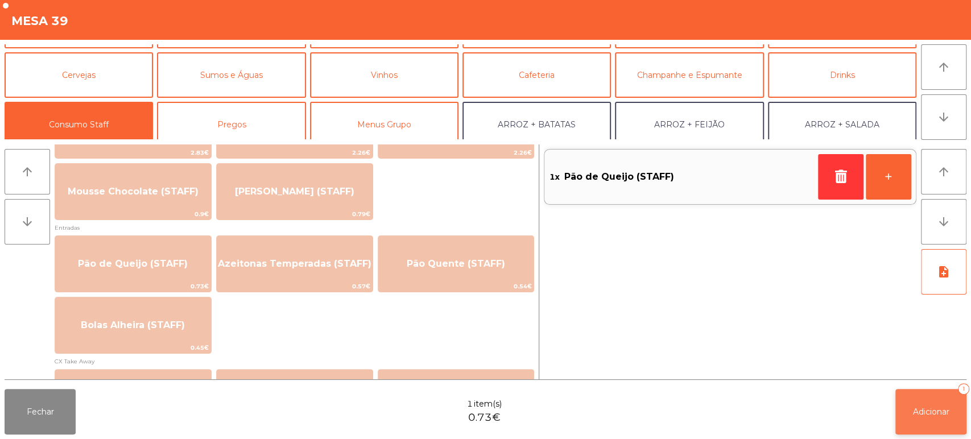
click at [940, 392] on button "Adicionar 1" at bounding box center [931, 412] width 71 height 46
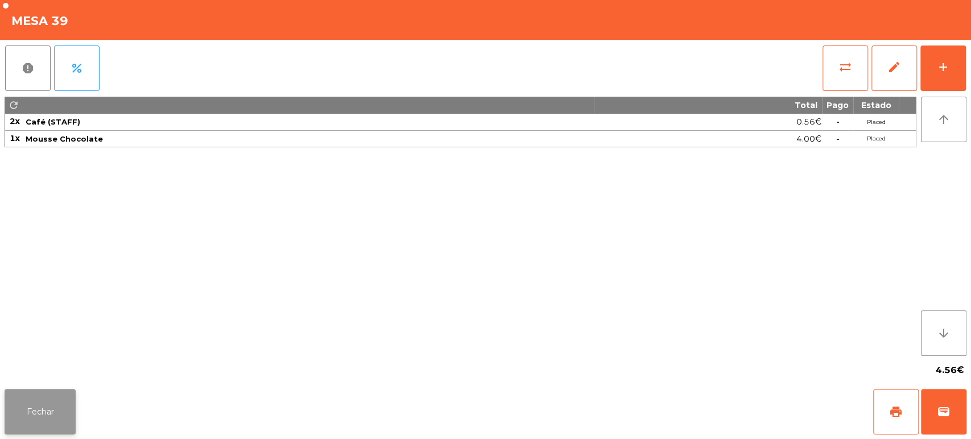
click at [68, 393] on button "Fechar" at bounding box center [40, 412] width 71 height 46
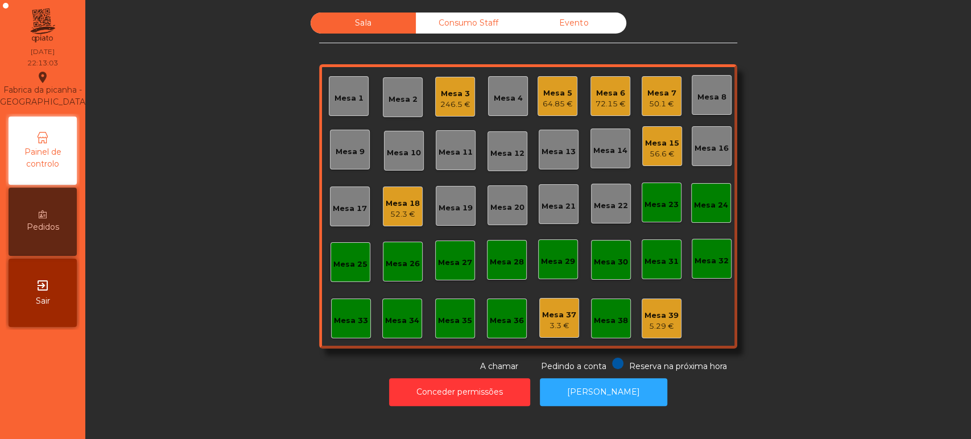
click at [397, 211] on div "52.3 €" at bounding box center [403, 214] width 34 height 11
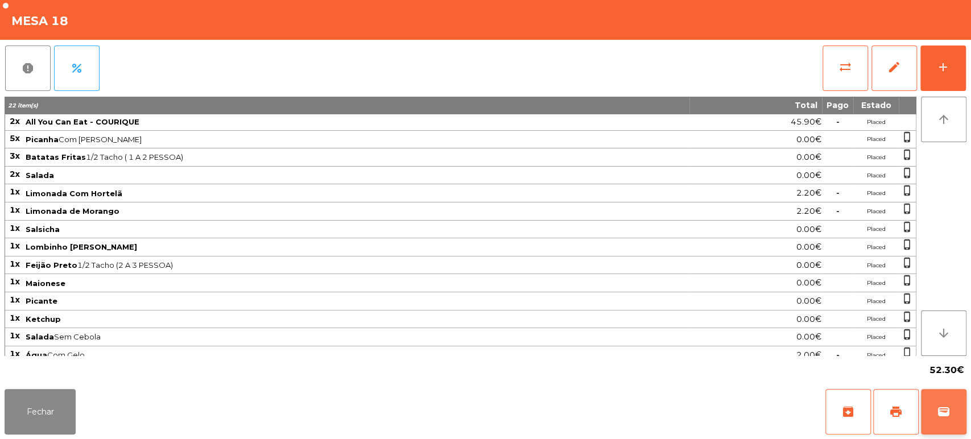
click at [940, 413] on span "wallet" at bounding box center [944, 412] width 14 height 14
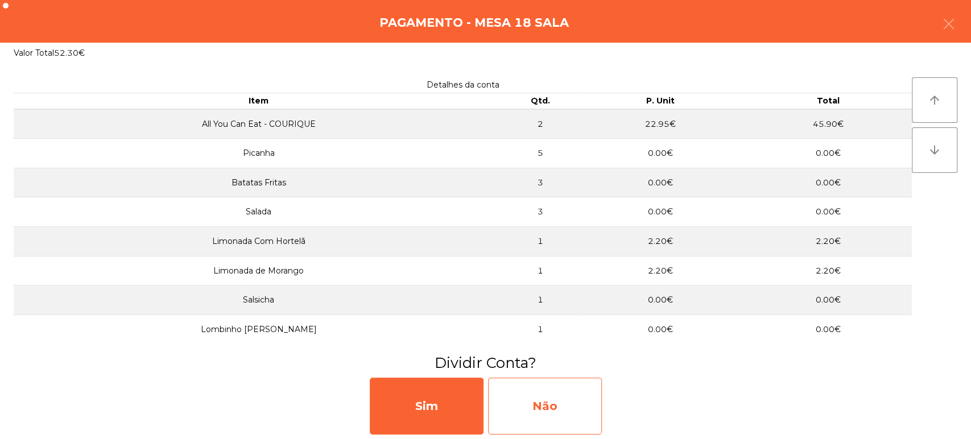
click at [560, 412] on div "Não" at bounding box center [545, 406] width 114 height 57
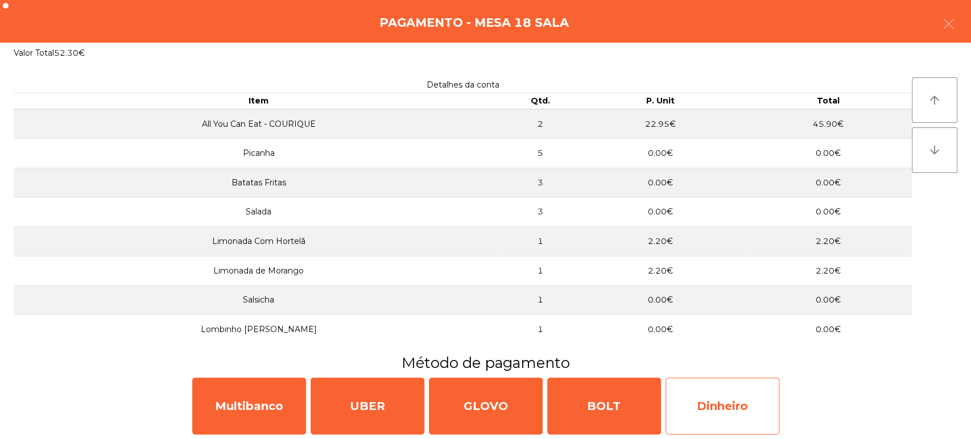
click at [723, 403] on div "Dinheiro" at bounding box center [723, 406] width 114 height 57
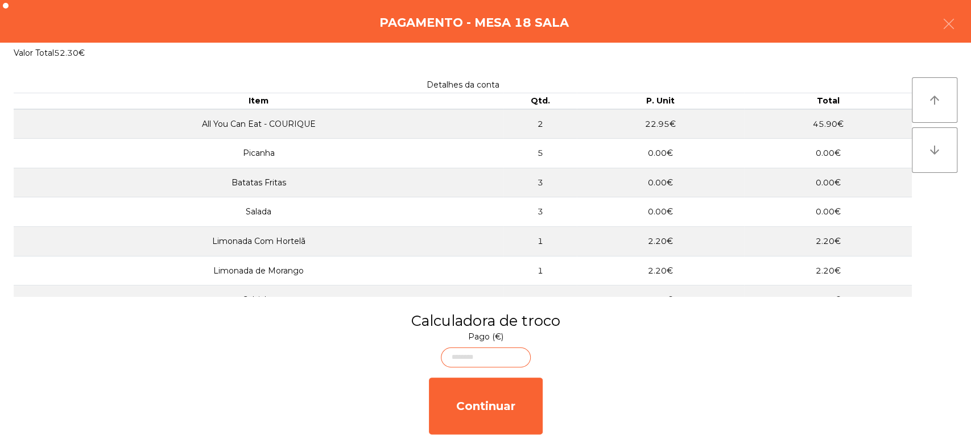
click at [505, 359] on body "Fabrica da picanha - Lisboa location_on 01/09/2025 22:13:06 Painel de controlo …" at bounding box center [485, 219] width 971 height 439
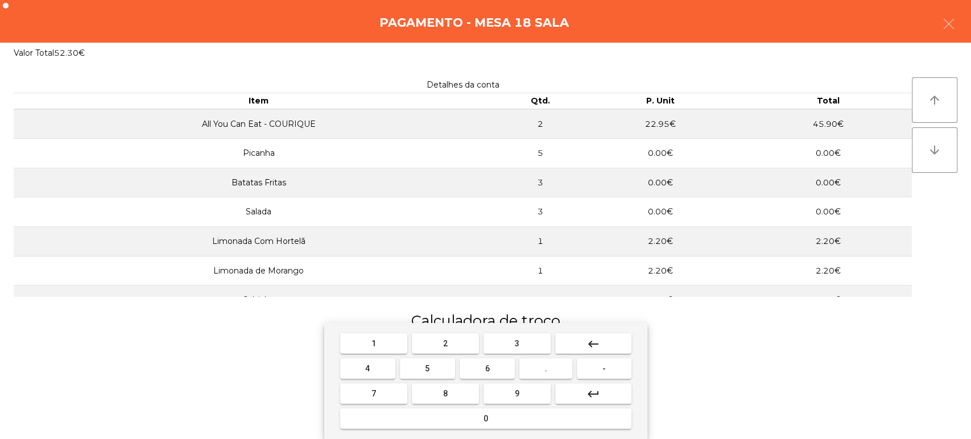
click at [382, 338] on button "1" at bounding box center [373, 343] width 67 height 20
click at [462, 421] on button "0" at bounding box center [485, 419] width 291 height 20
click at [464, 415] on button "0" at bounding box center [485, 419] width 291 height 20
type input "***"
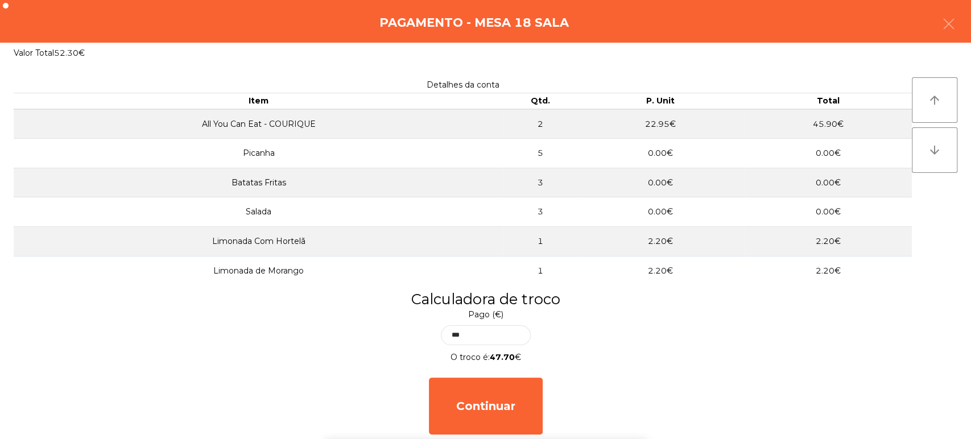
click at [740, 297] on h3 "Calculadora de troco" at bounding box center [486, 299] width 954 height 20
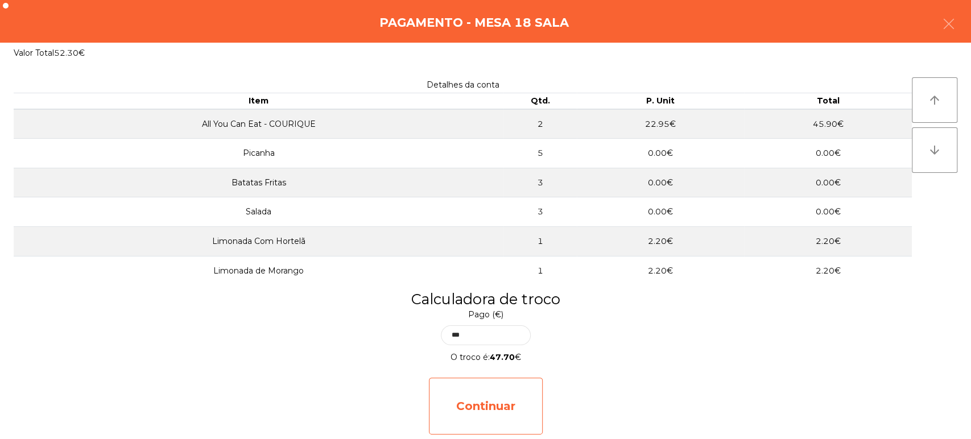
click at [533, 415] on div "Continuar" at bounding box center [486, 406] width 114 height 57
select select "**"
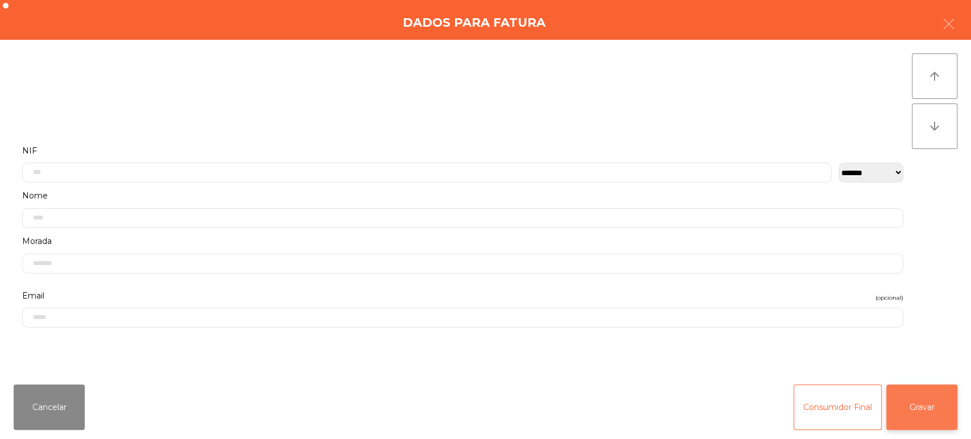
click at [938, 405] on button "Gravar" at bounding box center [922, 408] width 71 height 46
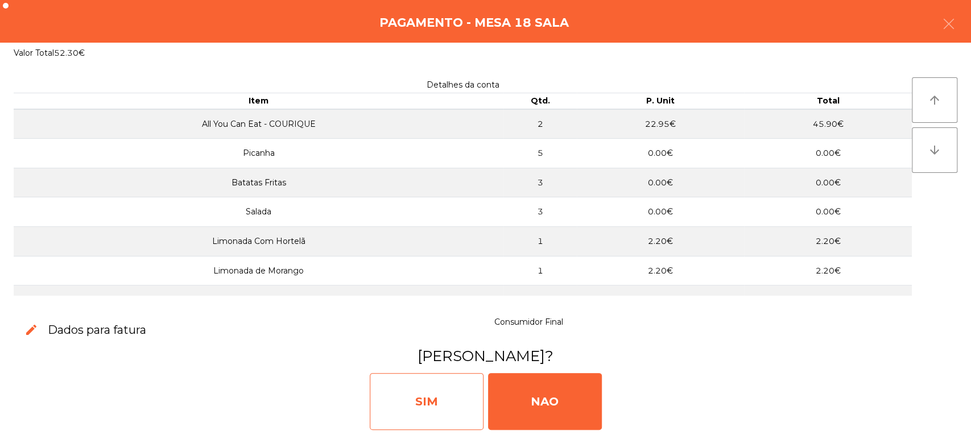
click at [433, 396] on div "SIM" at bounding box center [427, 401] width 114 height 57
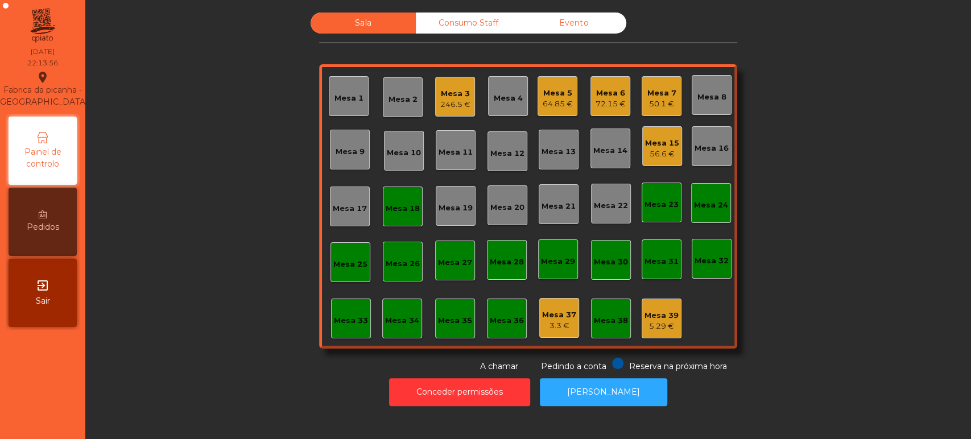
click at [386, 207] on div "Mesa 18" at bounding box center [403, 208] width 34 height 11
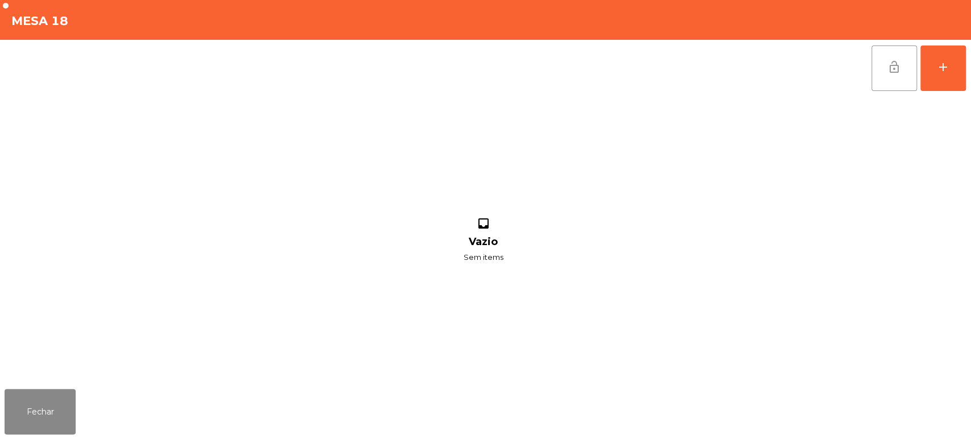
click at [893, 76] on button "lock_open" at bounding box center [895, 69] width 46 height 46
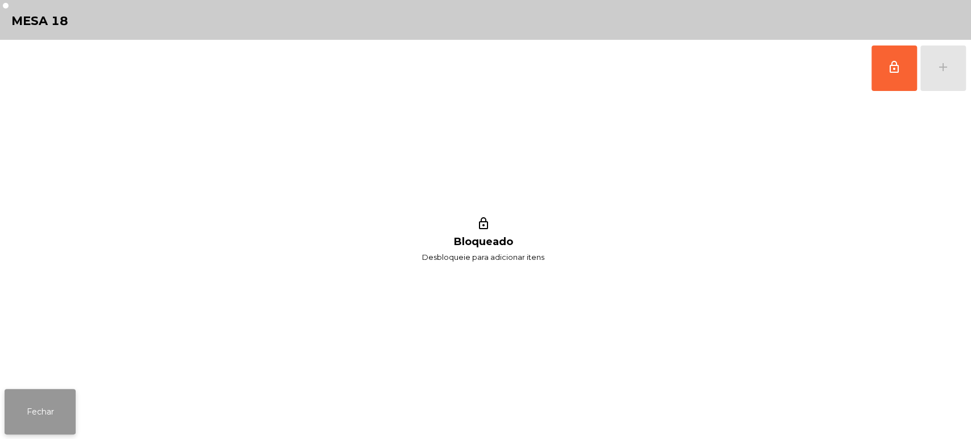
click at [52, 406] on button "Fechar" at bounding box center [40, 412] width 71 height 46
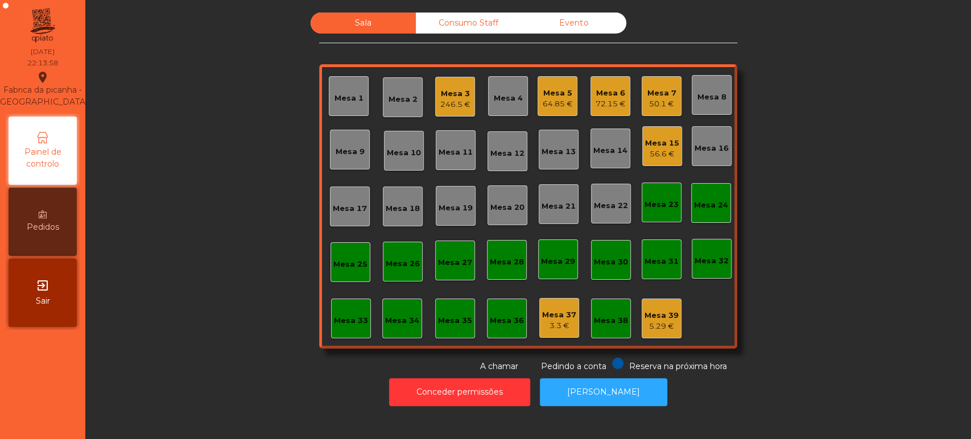
click at [612, 96] on div "Mesa 6" at bounding box center [611, 93] width 30 height 11
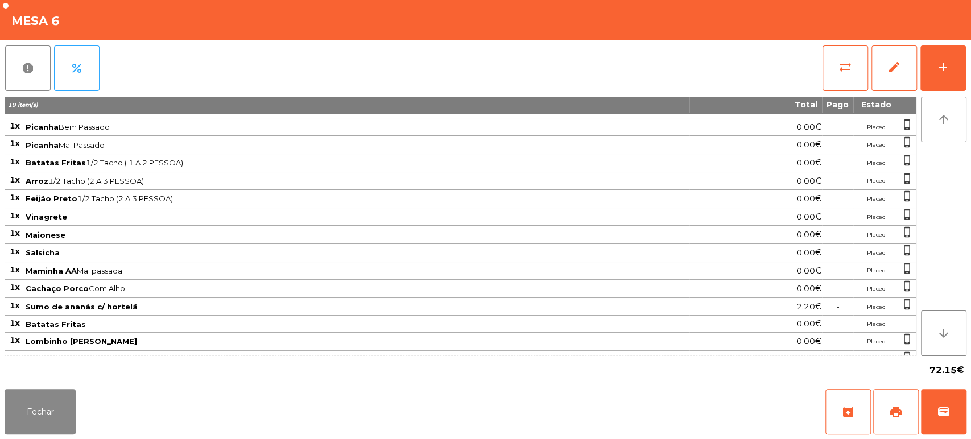
scroll to position [76, 0]
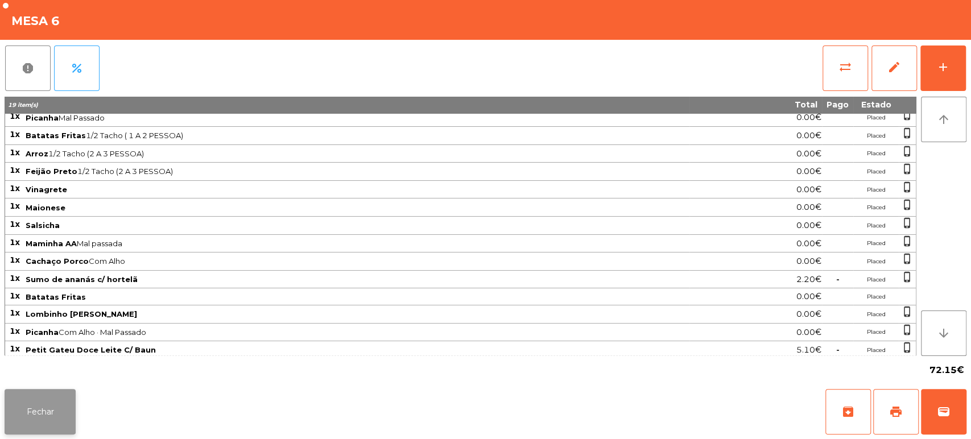
click at [59, 407] on button "Fechar" at bounding box center [40, 412] width 71 height 46
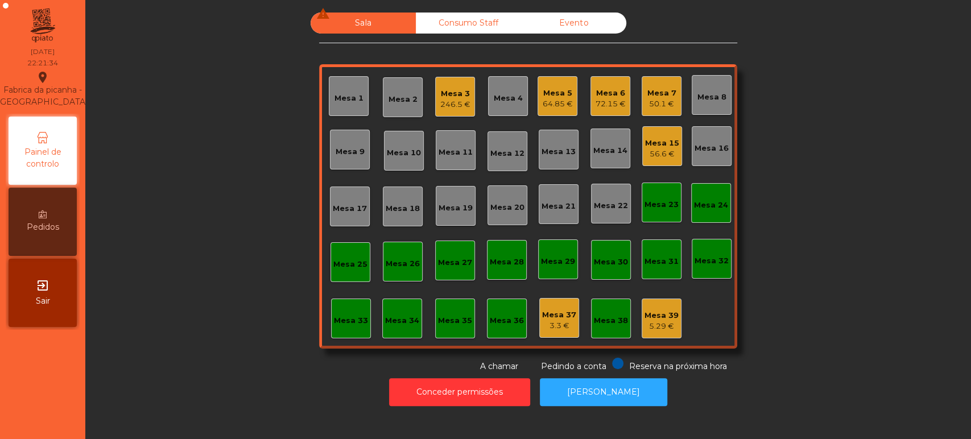
click at [559, 104] on div "64.85 €" at bounding box center [558, 103] width 30 height 11
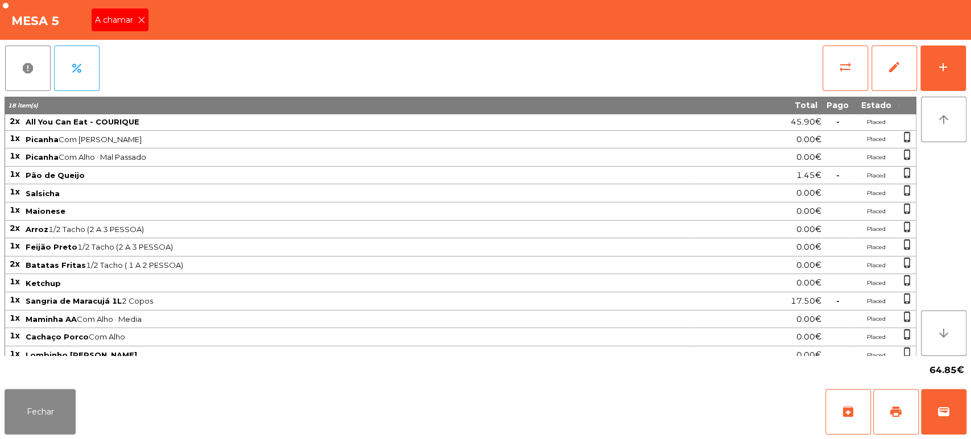
click at [134, 23] on span "A chamar" at bounding box center [116, 20] width 43 height 12
click at [33, 413] on button "Fechar" at bounding box center [40, 412] width 71 height 46
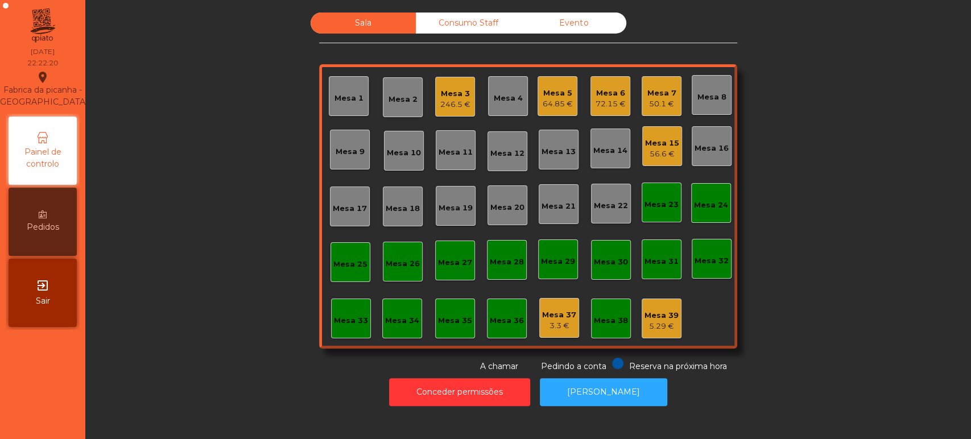
click at [543, 102] on div "64.85 €" at bounding box center [558, 103] width 30 height 11
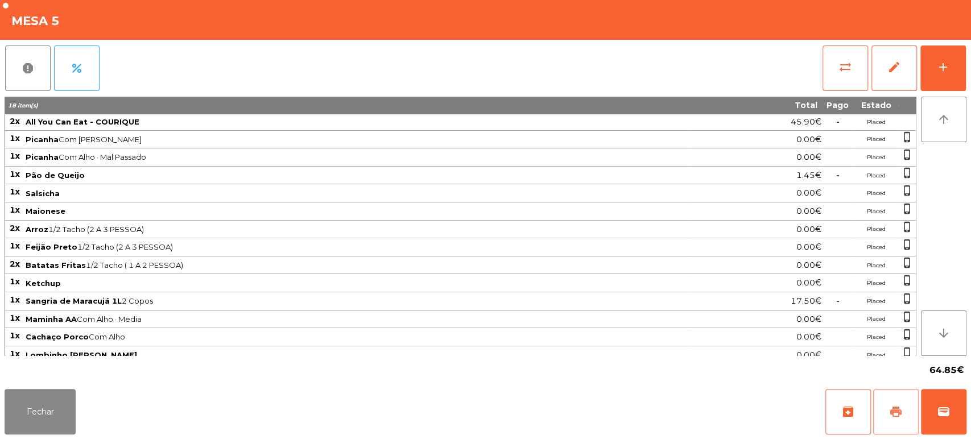
click at [884, 394] on button "print" at bounding box center [896, 412] width 46 height 46
click at [34, 412] on button "Fechar" at bounding box center [40, 412] width 71 height 46
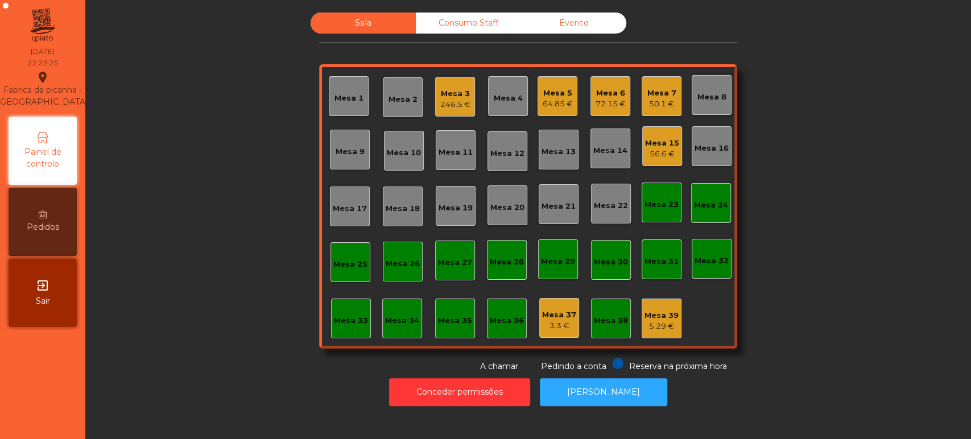
click at [604, 83] on div "Mesa 6 72.15 €" at bounding box center [611, 96] width 30 height 27
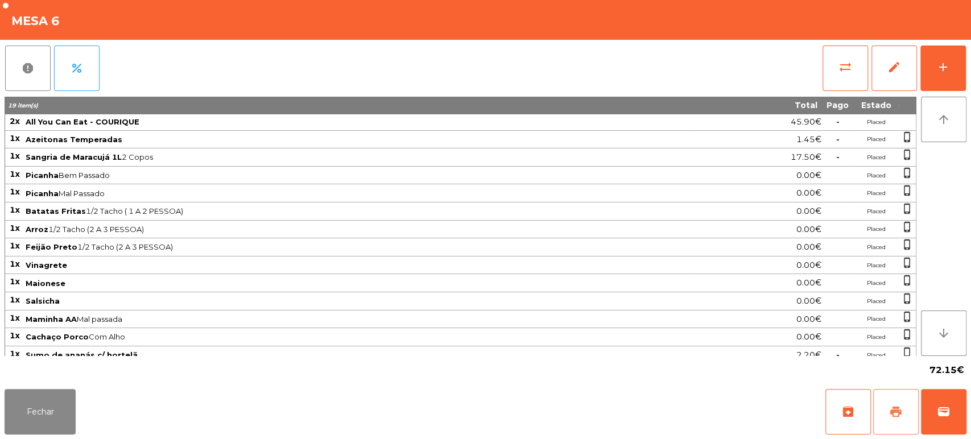
click at [892, 402] on button "print" at bounding box center [896, 412] width 46 height 46
click at [60, 407] on button "Fechar" at bounding box center [40, 412] width 71 height 46
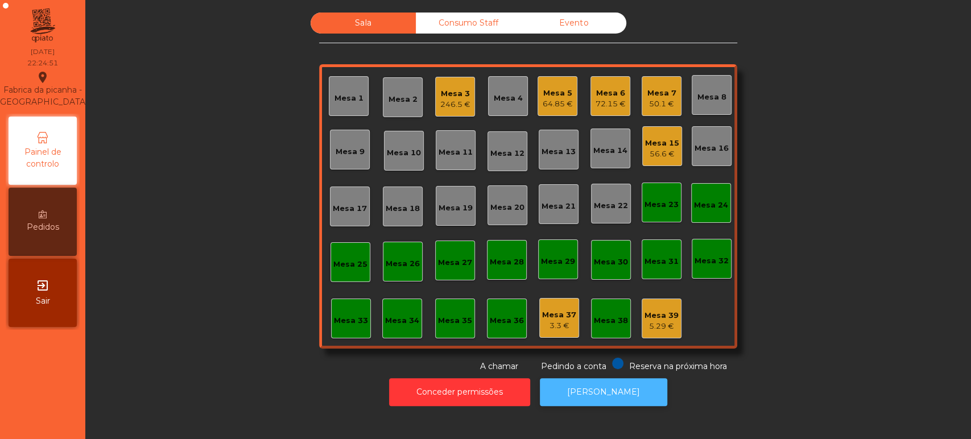
click at [587, 381] on button "[PERSON_NAME]" at bounding box center [603, 392] width 127 height 28
click at [601, 88] on div "Mesa 6" at bounding box center [611, 93] width 30 height 11
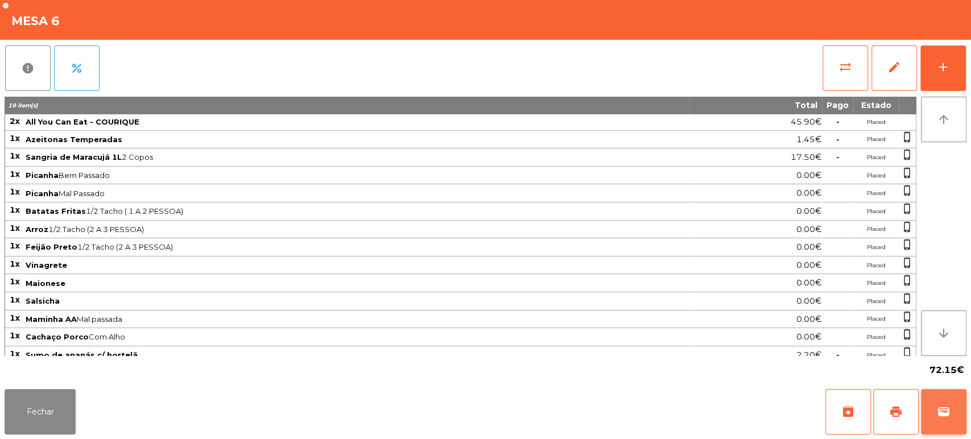
click at [938, 409] on span "wallet" at bounding box center [944, 412] width 14 height 14
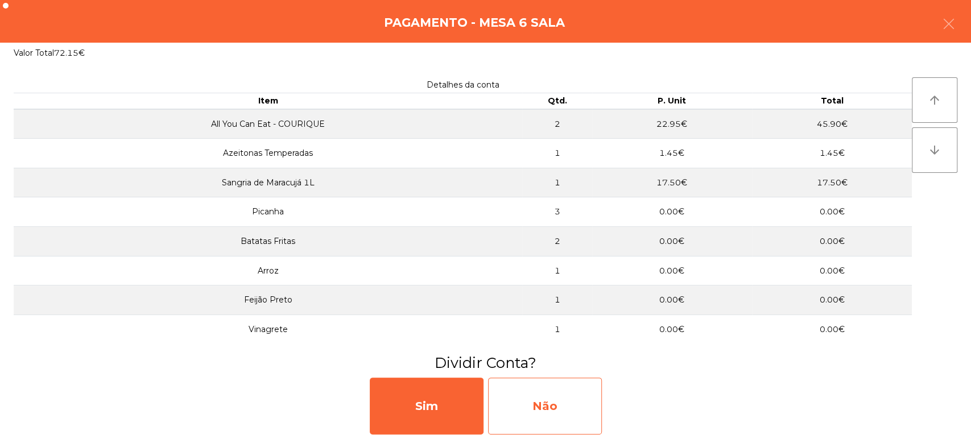
click at [558, 395] on div "Não" at bounding box center [545, 406] width 114 height 57
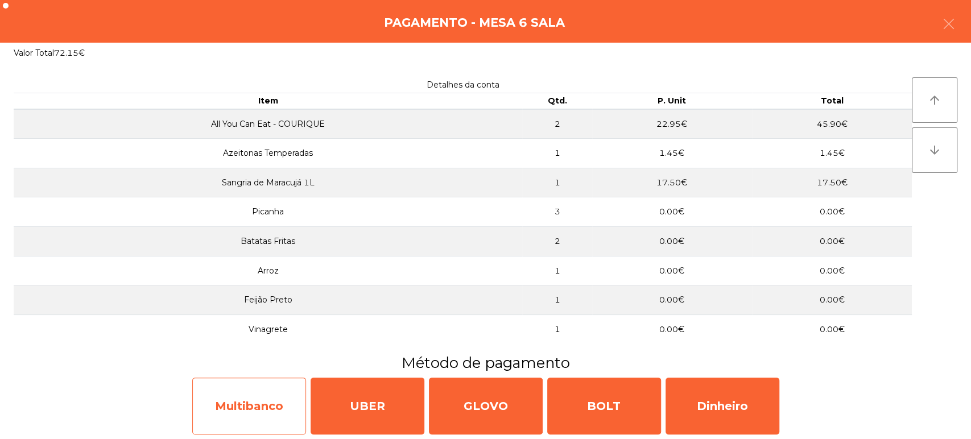
click at [274, 389] on div "Multibanco" at bounding box center [249, 406] width 114 height 57
select select "**"
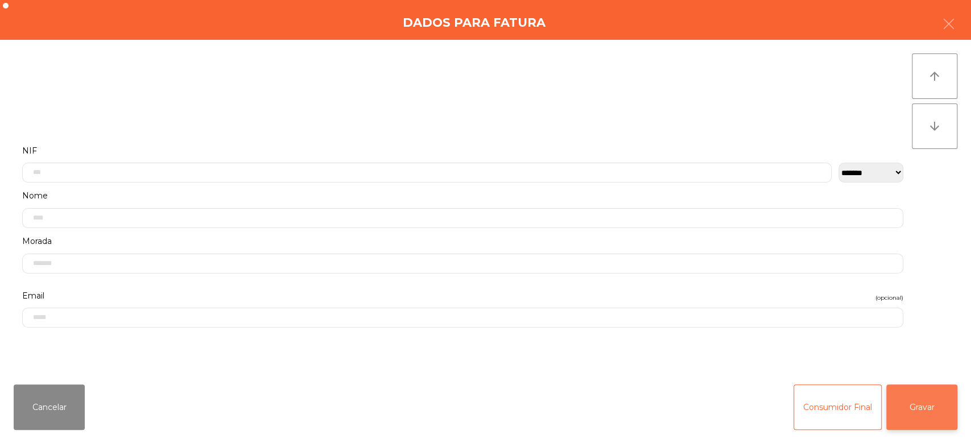
click at [942, 387] on button "Gravar" at bounding box center [922, 408] width 71 height 46
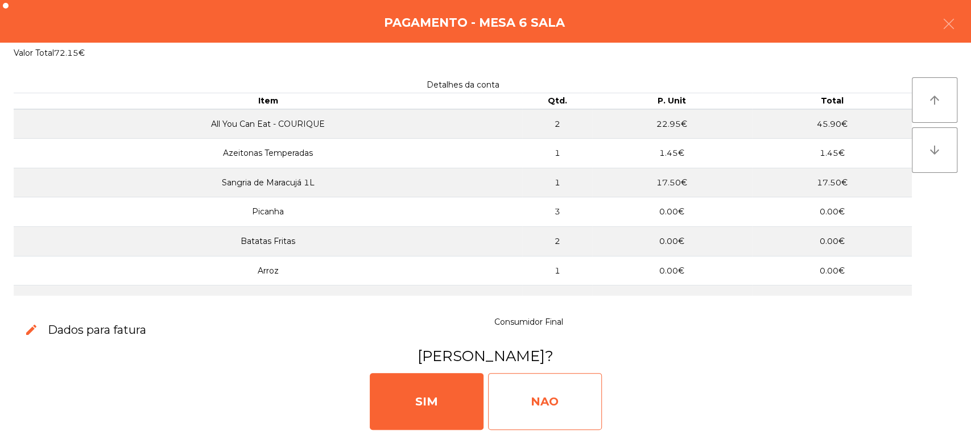
click at [533, 378] on div "NAO" at bounding box center [545, 401] width 114 height 57
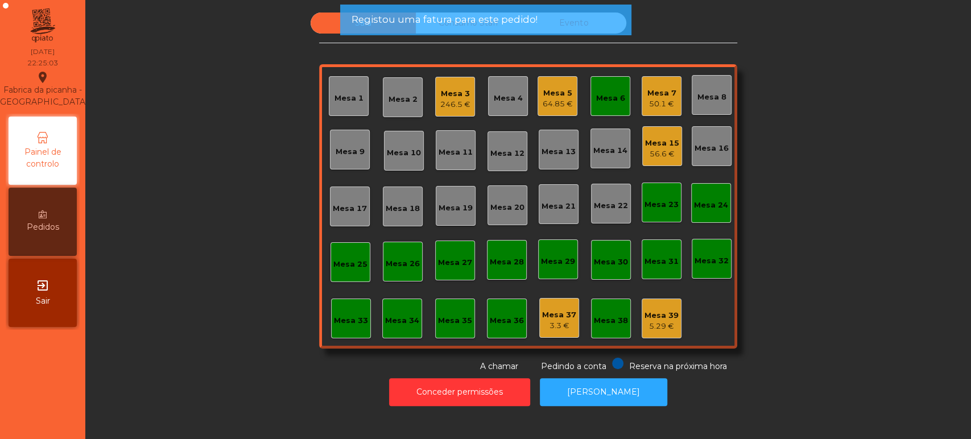
click at [605, 93] on div "Mesa 6" at bounding box center [610, 98] width 29 height 11
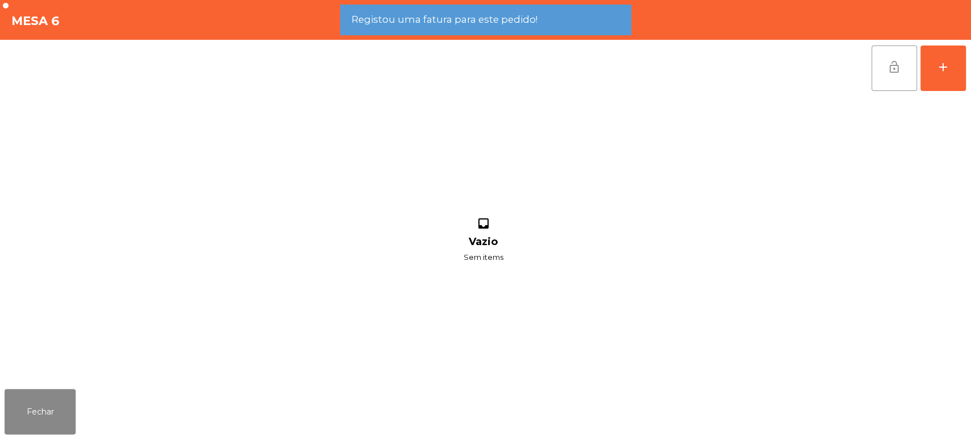
click at [883, 61] on button "lock_open" at bounding box center [895, 69] width 46 height 46
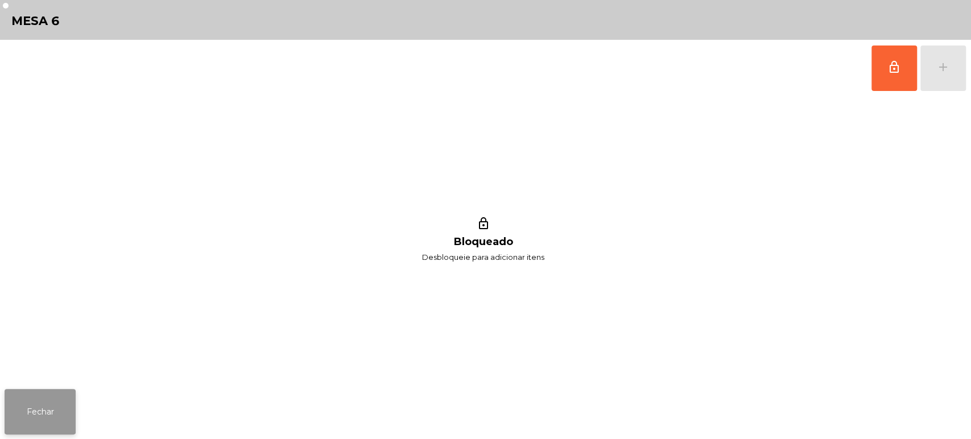
click at [43, 394] on button "Fechar" at bounding box center [40, 412] width 71 height 46
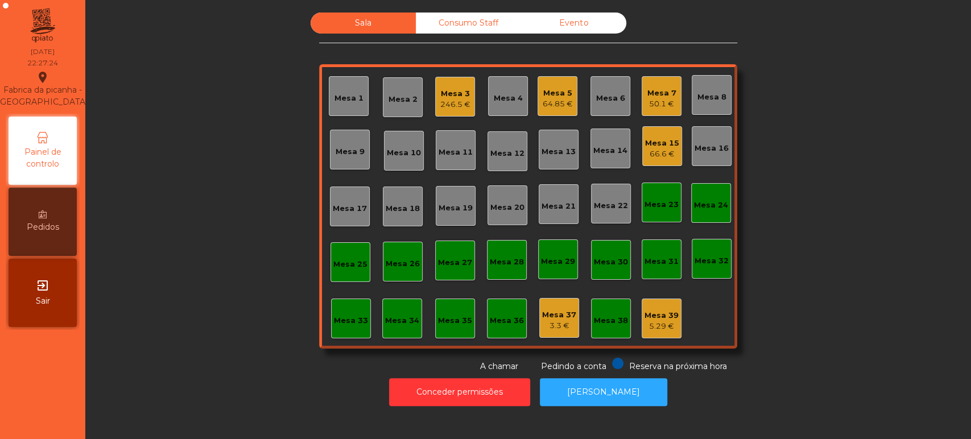
click at [663, 142] on div "Mesa 15" at bounding box center [662, 143] width 34 height 11
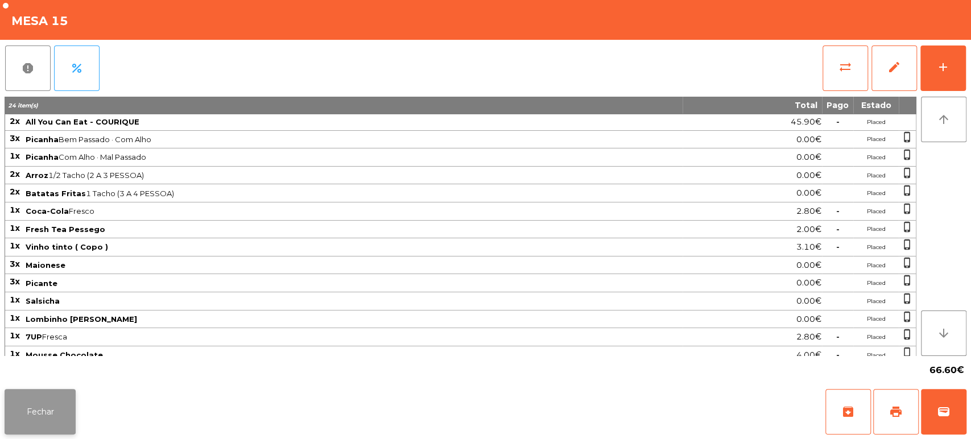
click at [61, 411] on button "Fechar" at bounding box center [40, 412] width 71 height 46
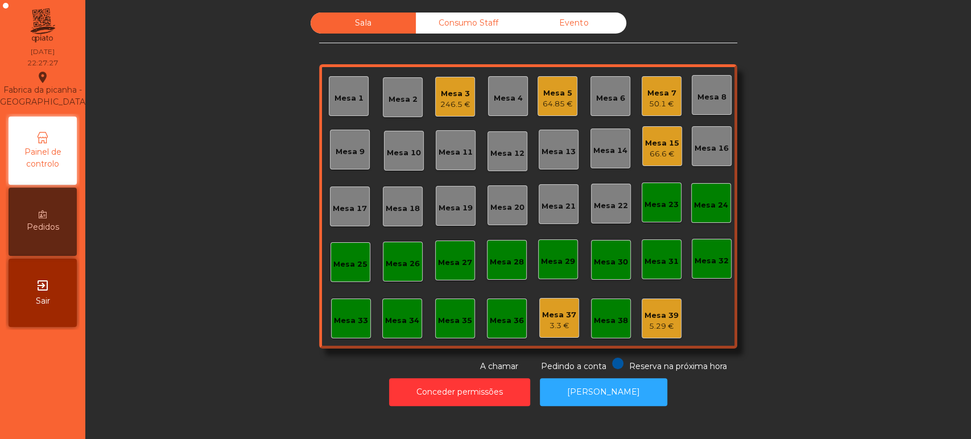
click at [455, 27] on div "Consumo Staff" at bounding box center [468, 23] width 105 height 21
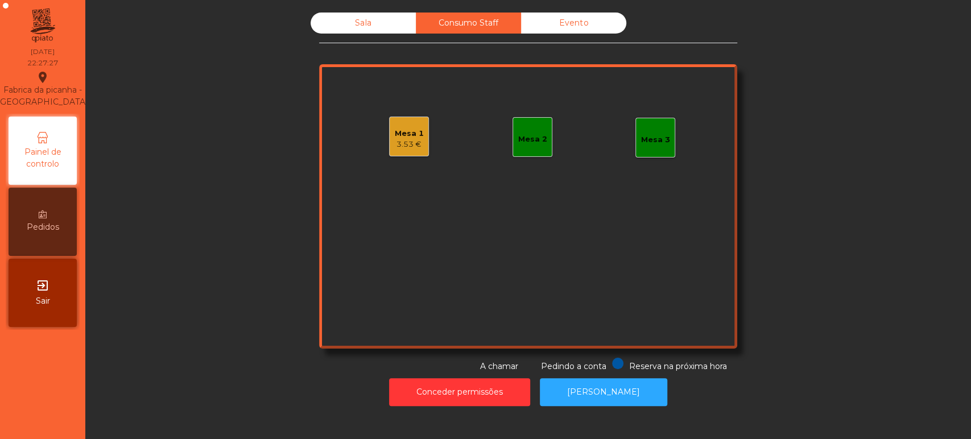
click at [577, 22] on div "Evento" at bounding box center [573, 23] width 105 height 21
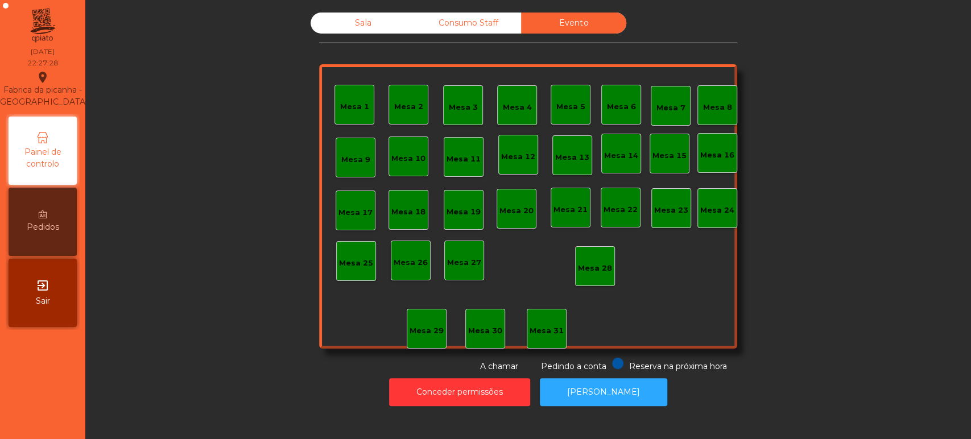
click at [347, 22] on div "Sala" at bounding box center [363, 23] width 105 height 21
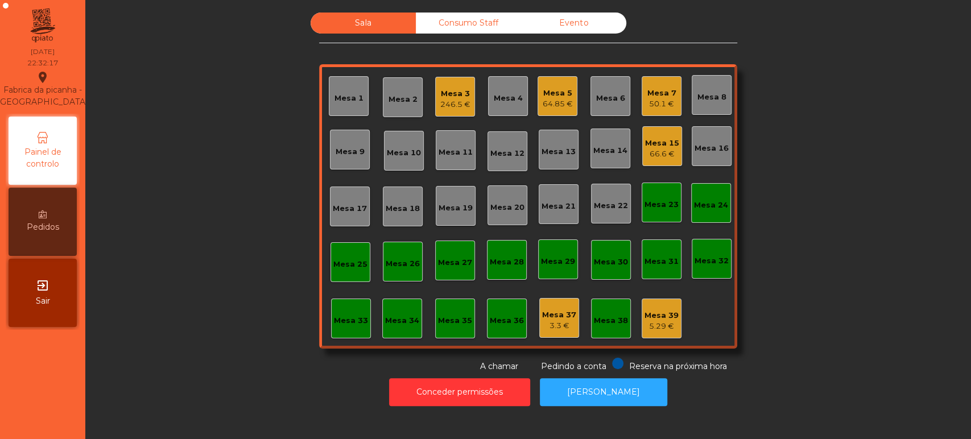
click at [651, 105] on div "50.1 €" at bounding box center [662, 103] width 29 height 11
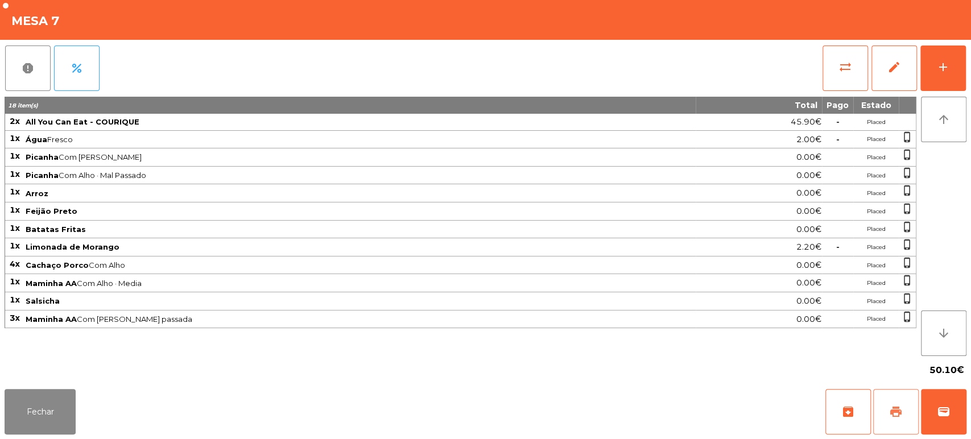
click at [899, 398] on button "print" at bounding box center [896, 412] width 46 height 46
click at [36, 415] on button "Fechar" at bounding box center [40, 412] width 71 height 46
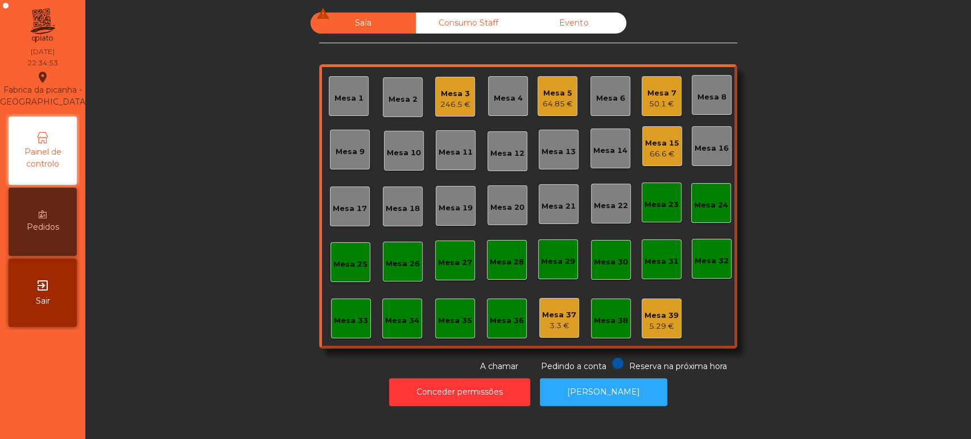
click at [567, 89] on div "Mesa 5 64.85 €" at bounding box center [558, 96] width 40 height 40
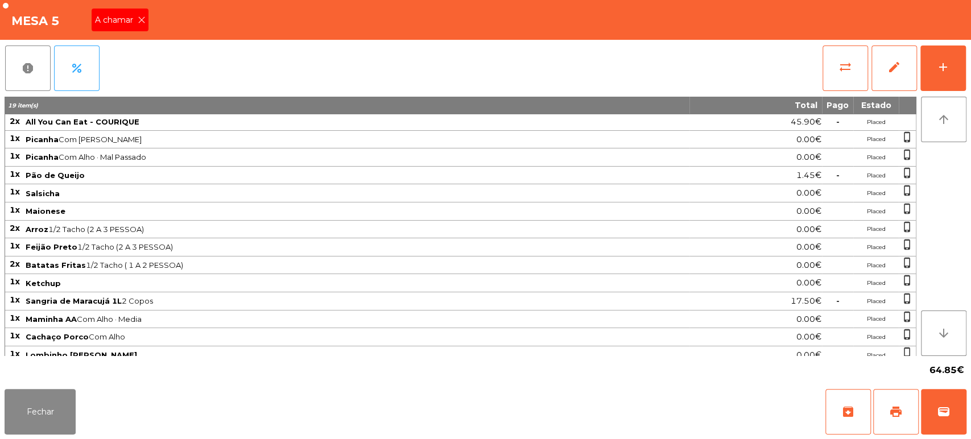
click at [142, 17] on icon at bounding box center [142, 20] width 8 height 8
click at [131, 22] on div "Mesa 5" at bounding box center [485, 20] width 971 height 40
click at [40, 370] on div "64.85€" at bounding box center [486, 370] width 962 height 28
click at [57, 433] on button "Fechar" at bounding box center [40, 412] width 71 height 46
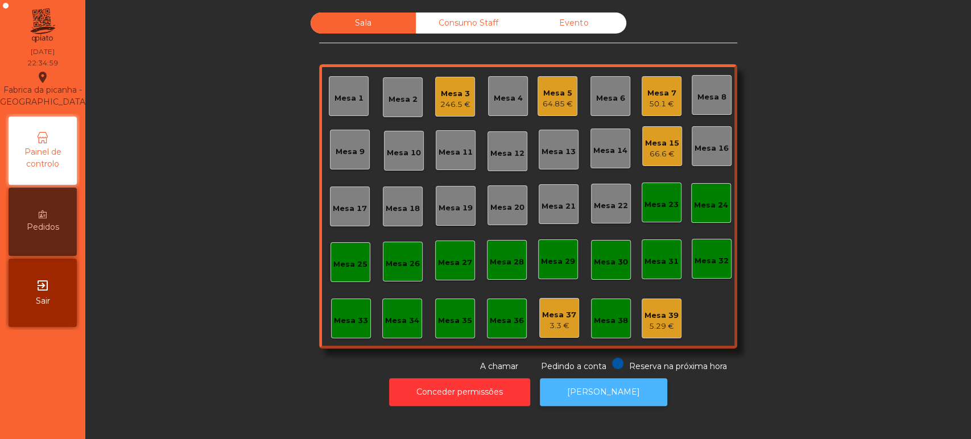
click at [611, 385] on button "[PERSON_NAME]" at bounding box center [603, 392] width 127 height 28
click at [555, 101] on div "64.85 €" at bounding box center [558, 103] width 30 height 11
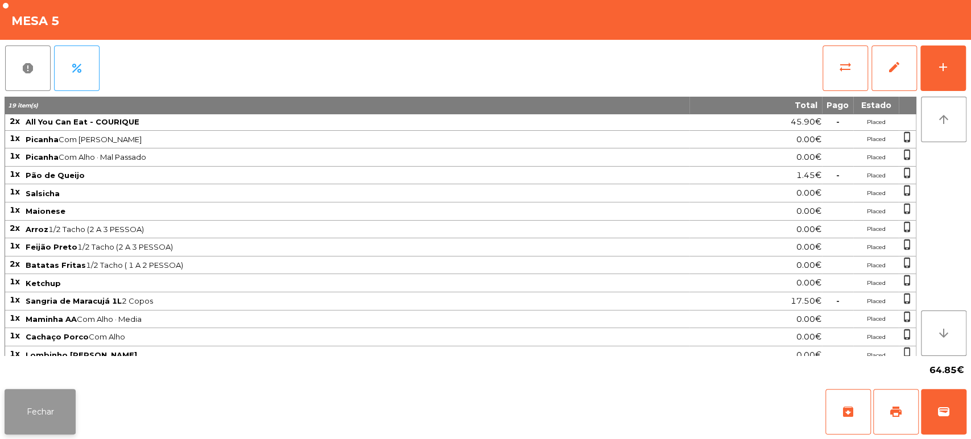
click at [70, 398] on button "Fechar" at bounding box center [40, 412] width 71 height 46
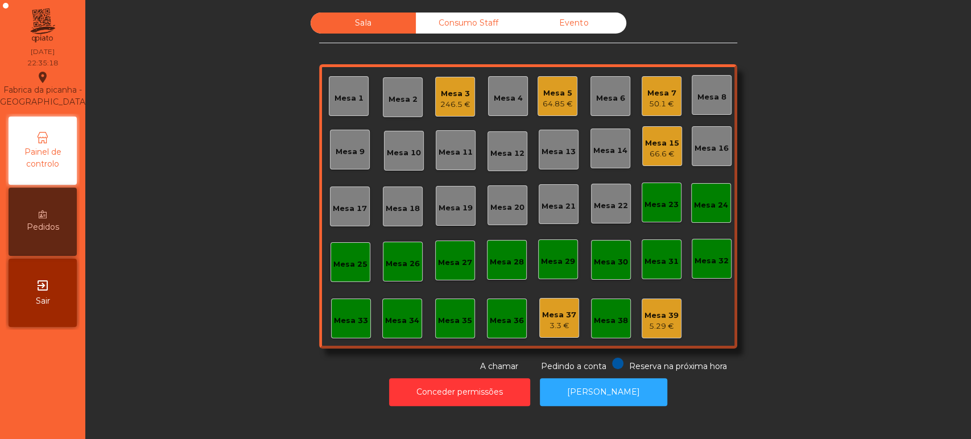
click at [558, 81] on div "Mesa 5 64.85 €" at bounding box center [558, 96] width 40 height 40
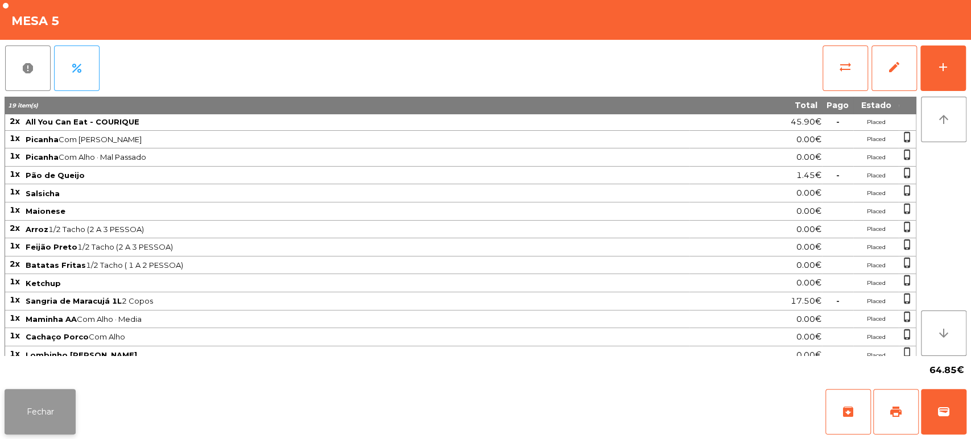
click at [55, 398] on button "Fechar" at bounding box center [40, 412] width 71 height 46
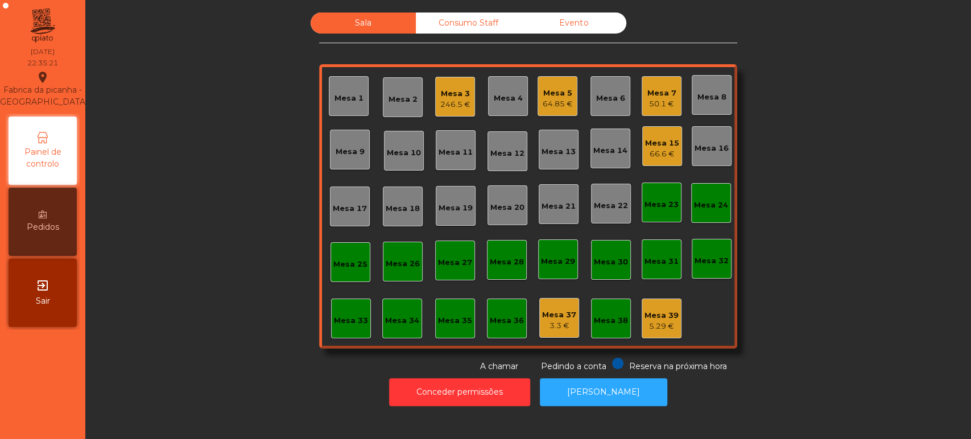
click at [561, 91] on div "Mesa 5" at bounding box center [558, 93] width 30 height 11
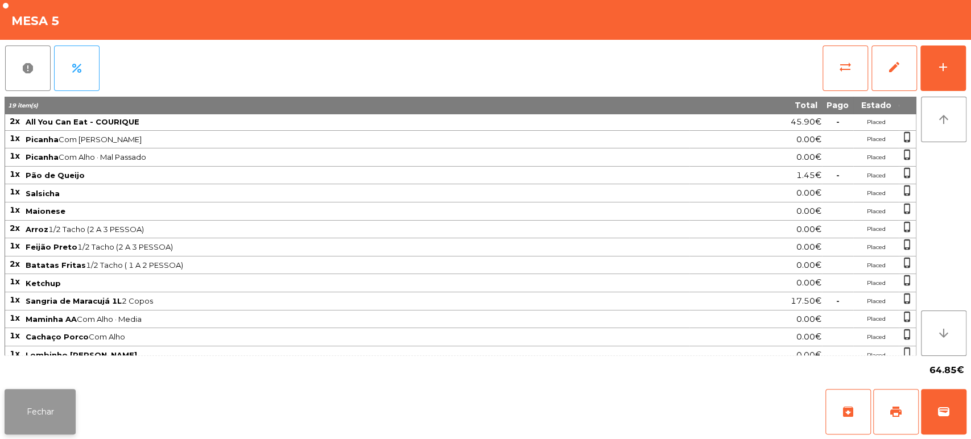
click at [5, 409] on button "Fechar" at bounding box center [40, 412] width 71 height 46
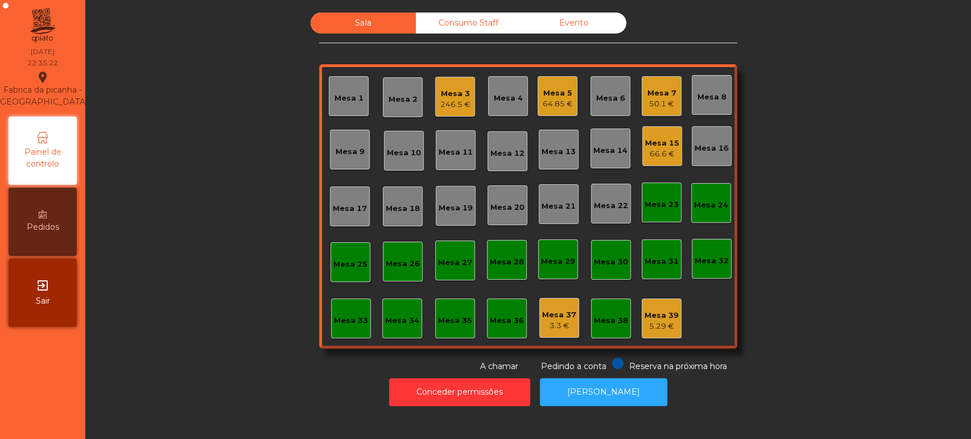
click at [651, 102] on div "50.1 €" at bounding box center [662, 103] width 29 height 11
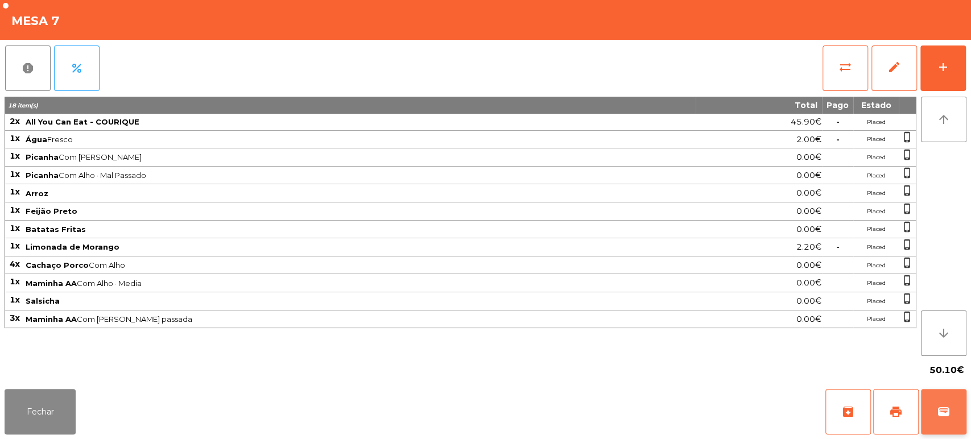
click at [949, 415] on span "wallet" at bounding box center [944, 412] width 14 height 14
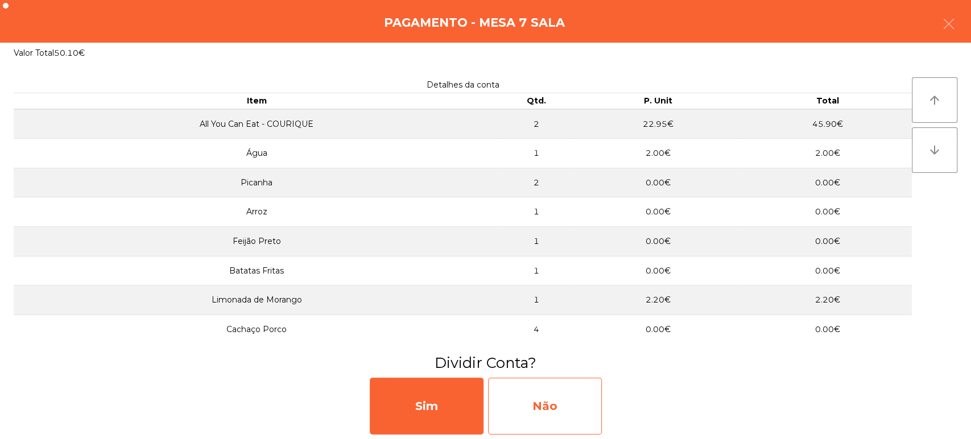
click at [564, 405] on div "Não" at bounding box center [545, 406] width 114 height 57
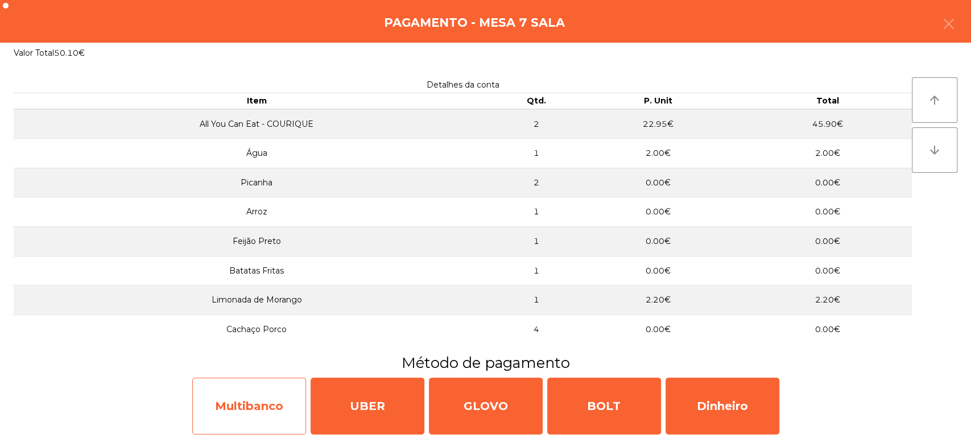
click at [270, 403] on div "Multibanco" at bounding box center [249, 406] width 114 height 57
select select "**"
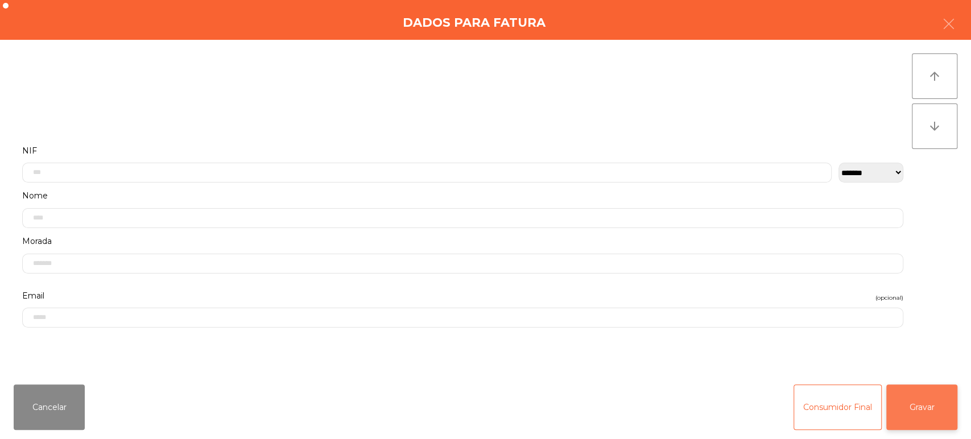
click at [891, 413] on button "Gravar" at bounding box center [922, 408] width 71 height 46
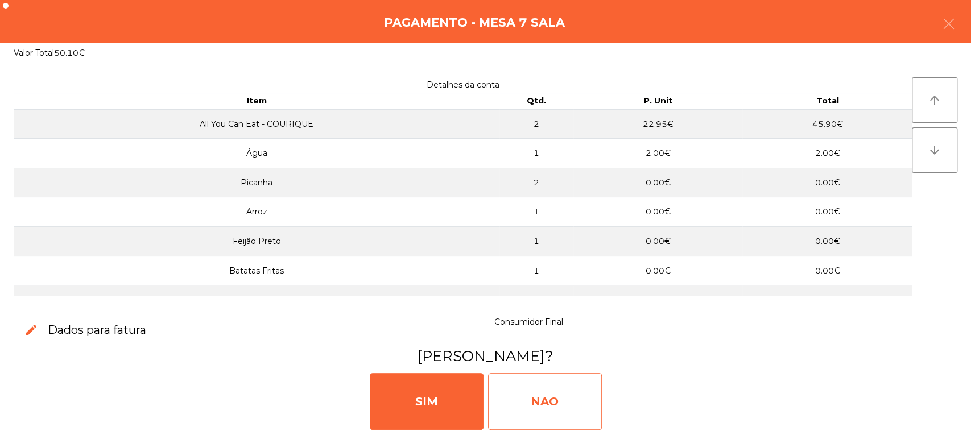
click at [547, 410] on div "NAO" at bounding box center [545, 401] width 114 height 57
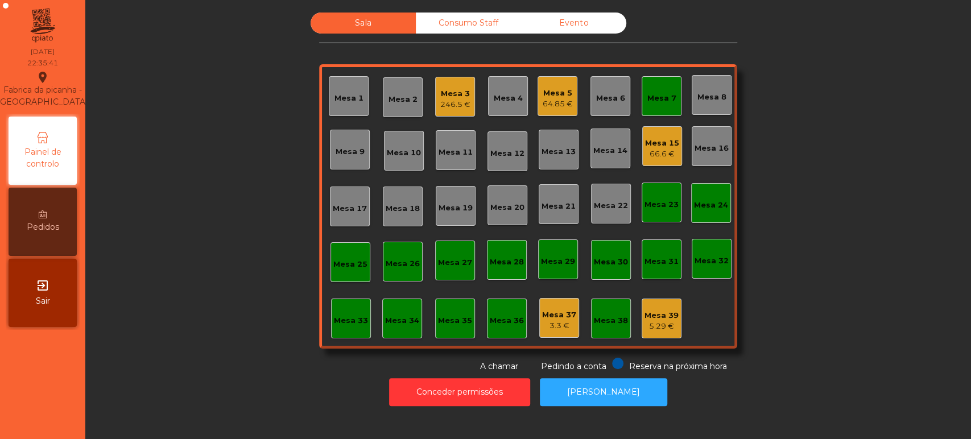
click at [651, 95] on div "Mesa 7" at bounding box center [662, 98] width 29 height 11
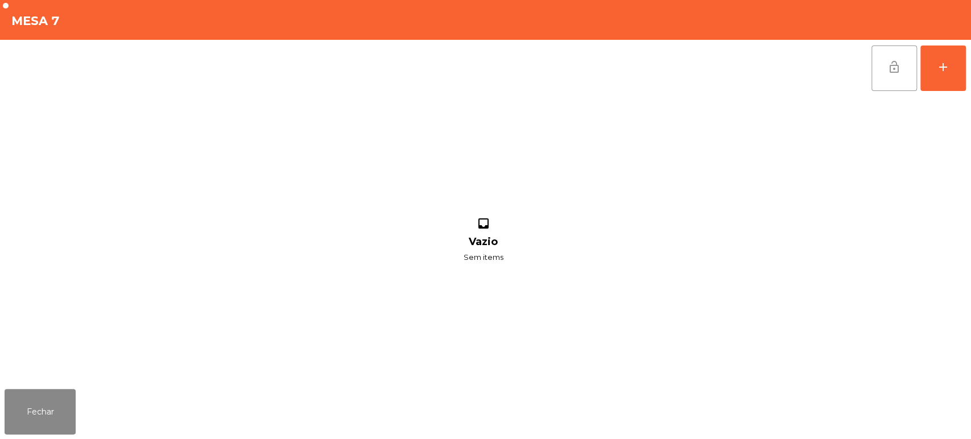
click at [874, 47] on button "lock_open" at bounding box center [895, 69] width 46 height 46
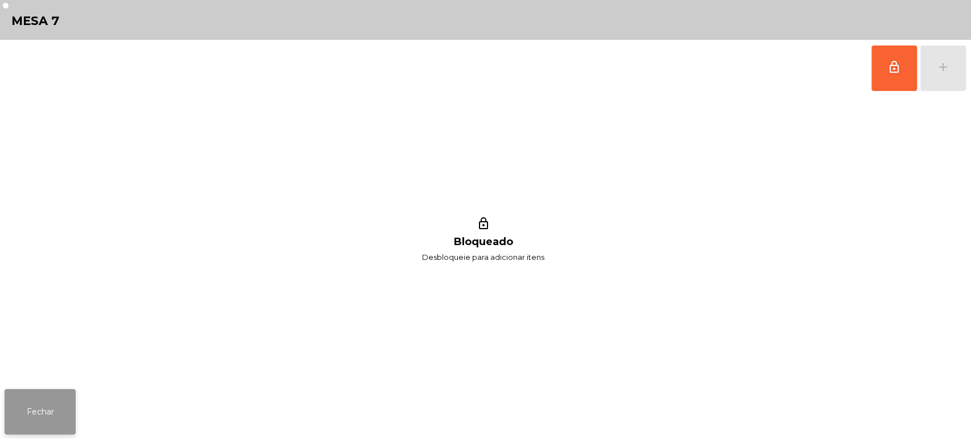
click at [58, 392] on button "Fechar" at bounding box center [40, 412] width 71 height 46
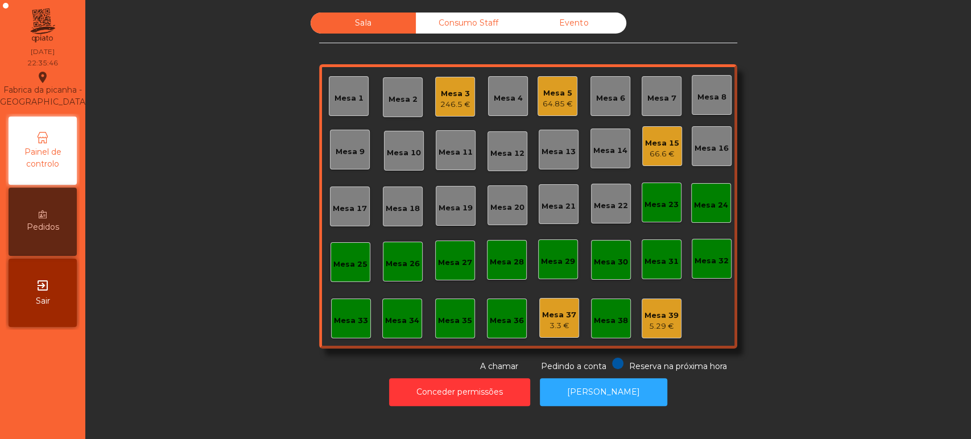
click at [345, 320] on div "Mesa 33" at bounding box center [351, 320] width 34 height 11
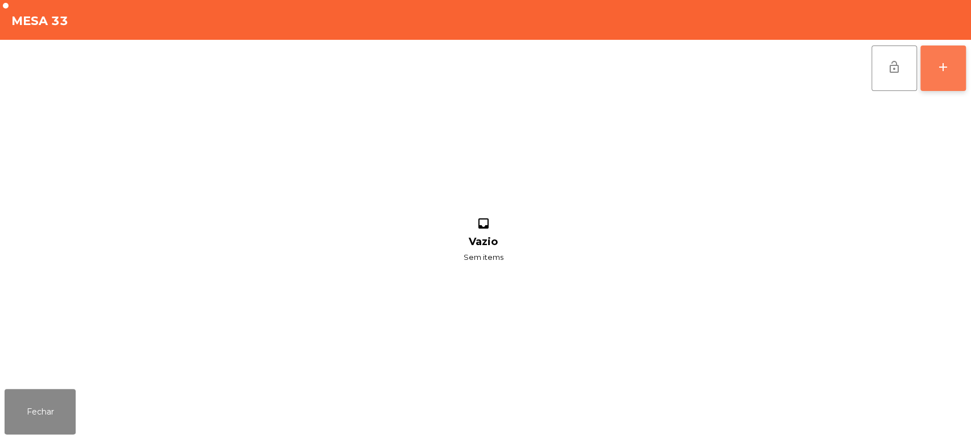
click at [924, 90] on button "add" at bounding box center [944, 69] width 46 height 46
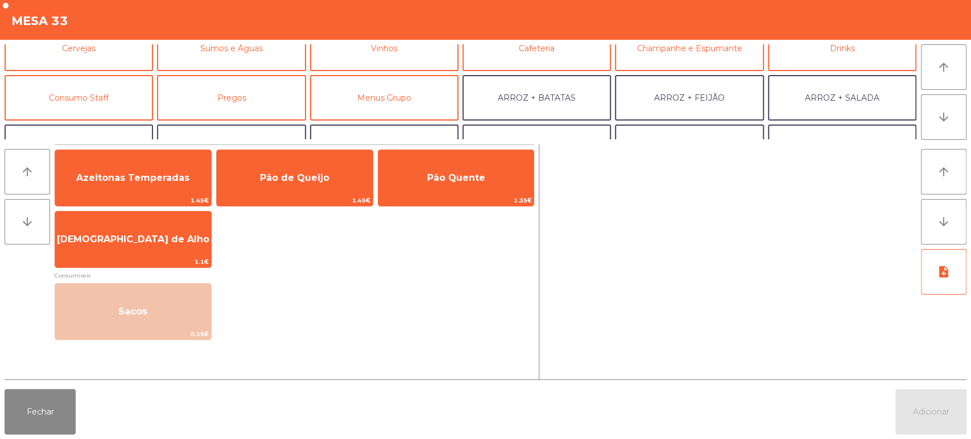
scroll to position [70, 0]
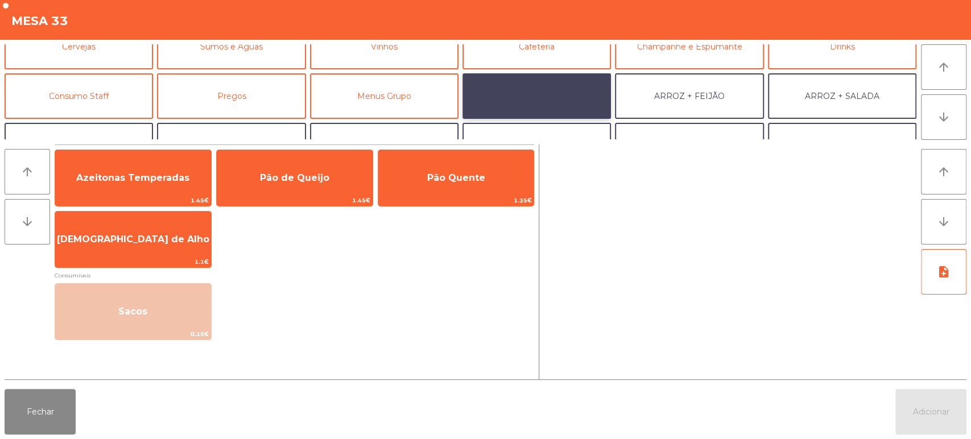
click at [581, 86] on button "ARROZ + BATATAS" at bounding box center [537, 96] width 149 height 46
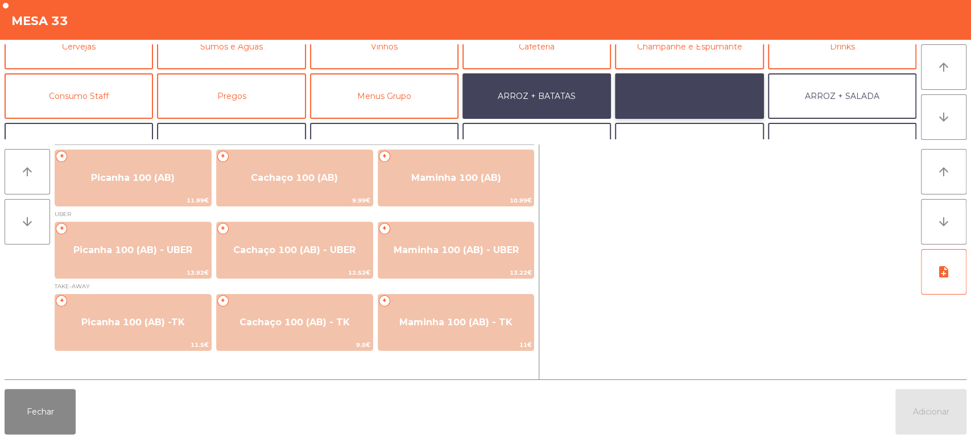
click at [728, 93] on button "ARROZ + FEIJÃO" at bounding box center [689, 96] width 149 height 46
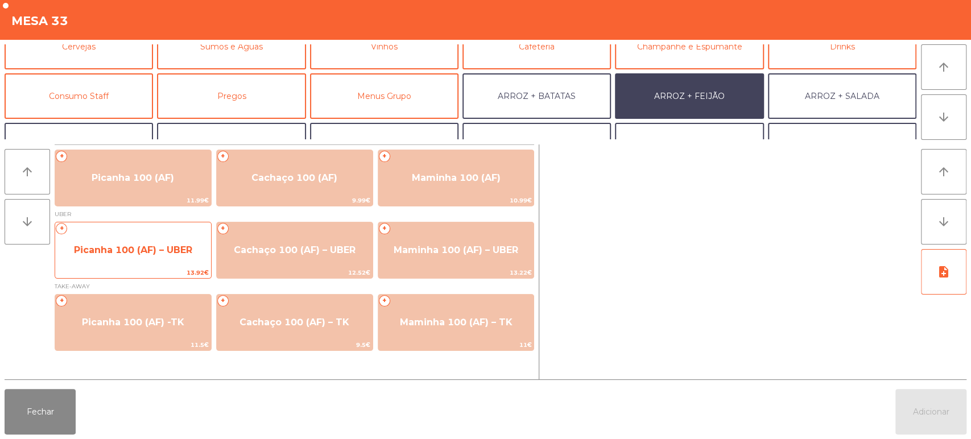
click at [127, 233] on div "+ Picanha 100 (AF) – UBER 13.92€" at bounding box center [133, 250] width 157 height 57
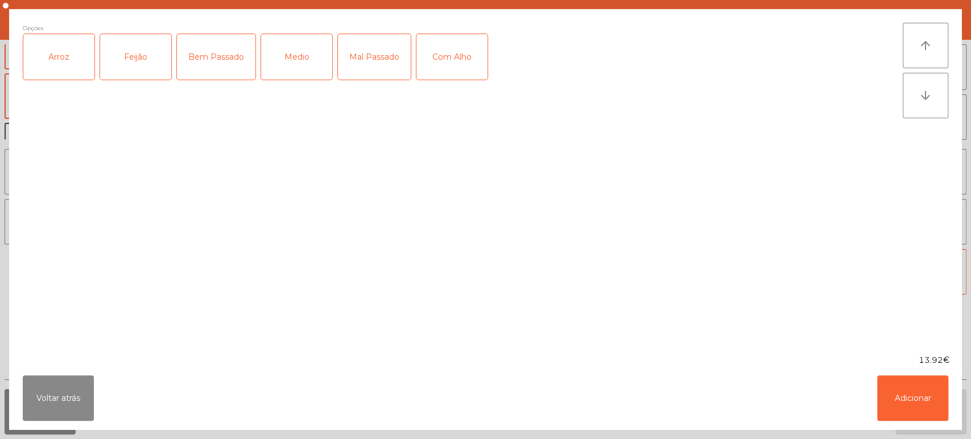
click at [71, 59] on div "Arroz" at bounding box center [58, 57] width 71 height 46
click at [145, 51] on div "Feijão" at bounding box center [135, 57] width 71 height 46
click at [308, 60] on div "Medio" at bounding box center [296, 57] width 71 height 46
click at [914, 389] on button "Adicionar" at bounding box center [912, 399] width 71 height 46
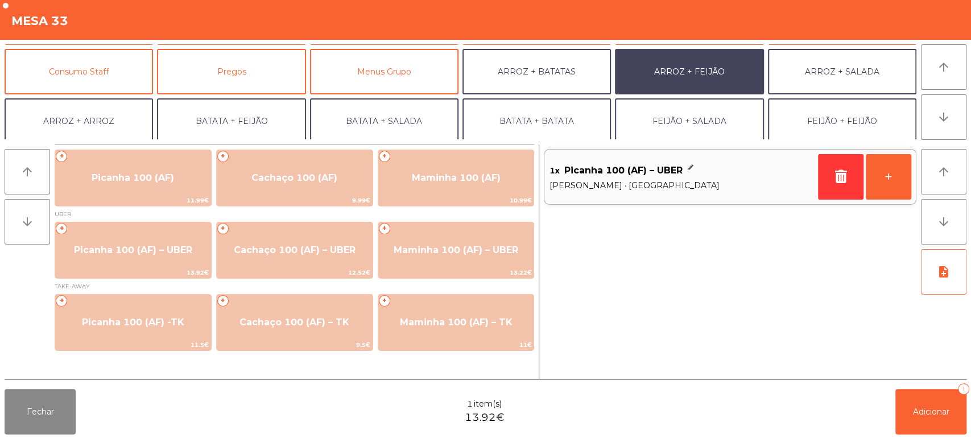
scroll to position [85, 0]
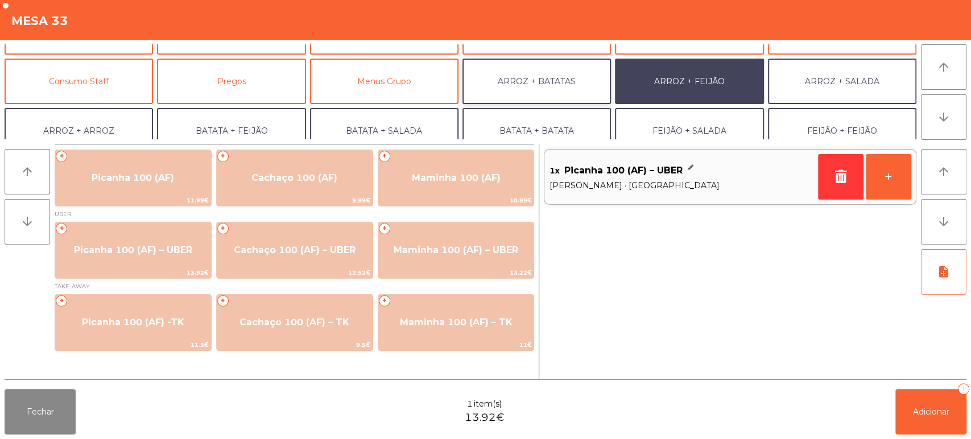
click at [540, 79] on button "ARROZ + BATATAS" at bounding box center [537, 82] width 149 height 46
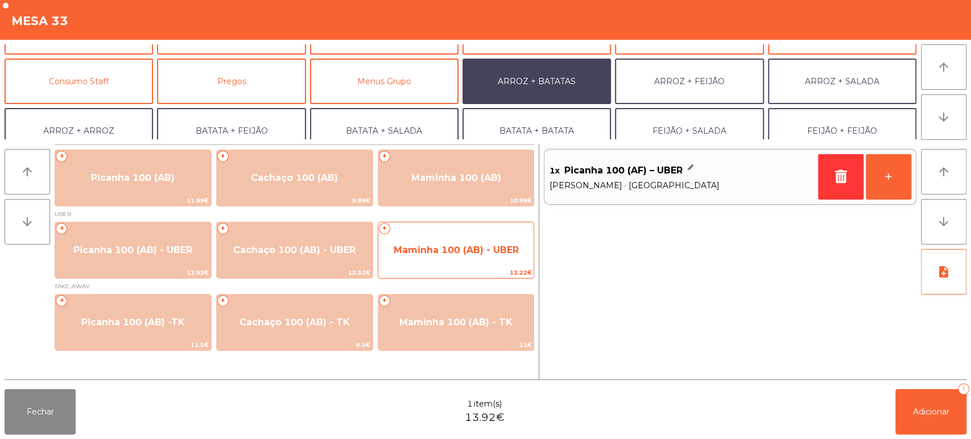
click at [438, 253] on span "Maminha 100 (AB) - UBER" at bounding box center [456, 250] width 125 height 11
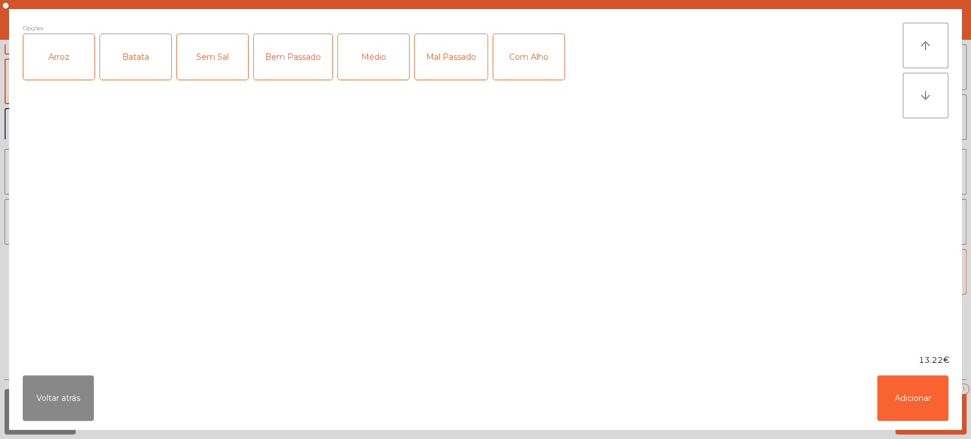
click at [75, 60] on div "Arroz" at bounding box center [58, 57] width 71 height 46
click at [127, 56] on div "Batata" at bounding box center [135, 57] width 71 height 46
click at [370, 57] on div "Médio" at bounding box center [373, 57] width 71 height 46
click at [889, 386] on button "Adicionar" at bounding box center [912, 399] width 71 height 46
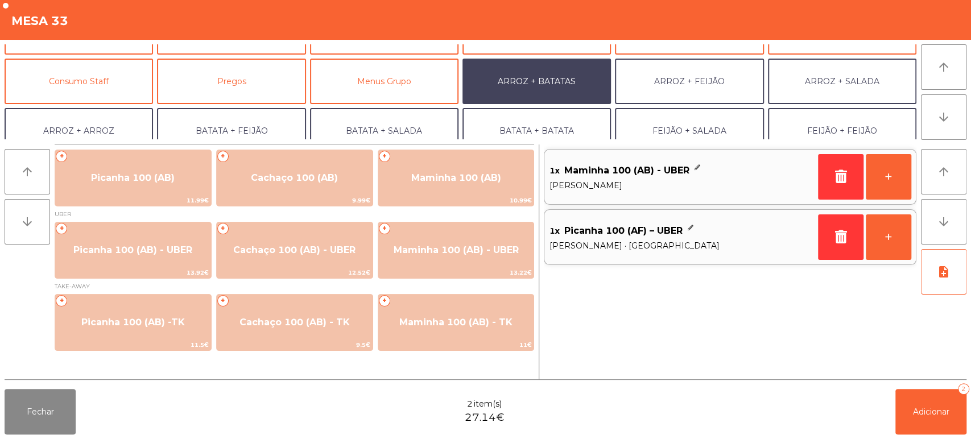
scroll to position [148, 0]
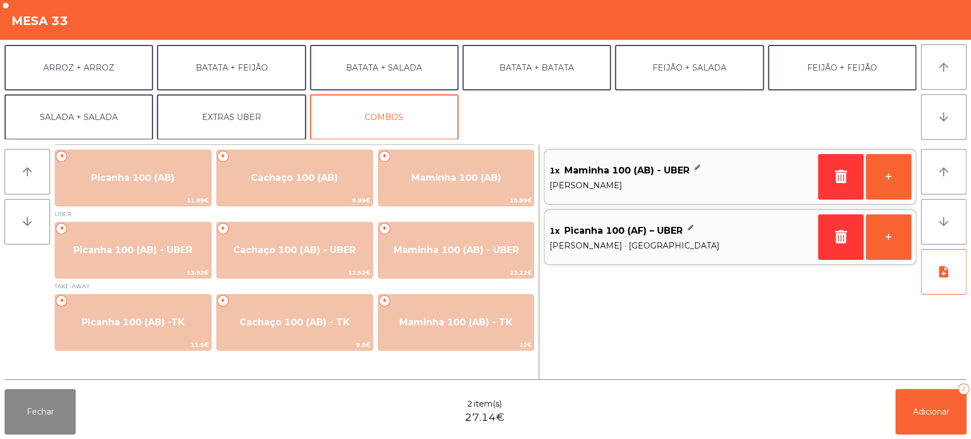
click at [244, 117] on button "EXTRAS UBER" at bounding box center [231, 117] width 149 height 46
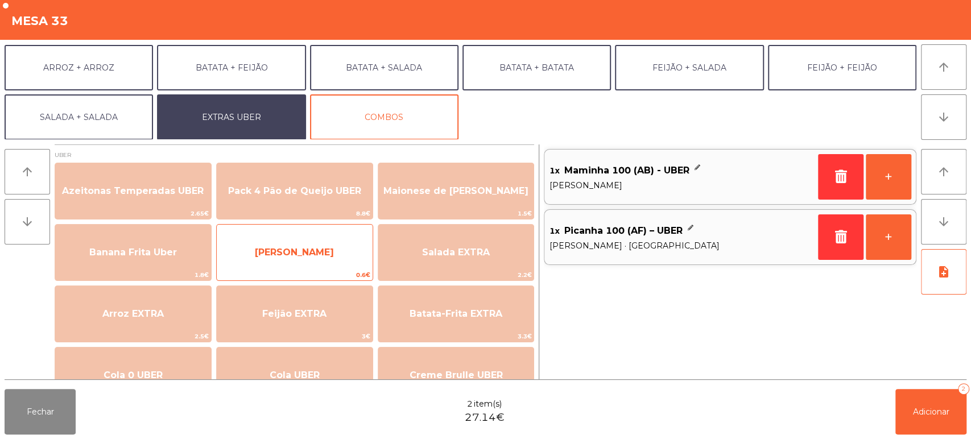
click at [312, 254] on span "[PERSON_NAME]" at bounding box center [294, 252] width 79 height 11
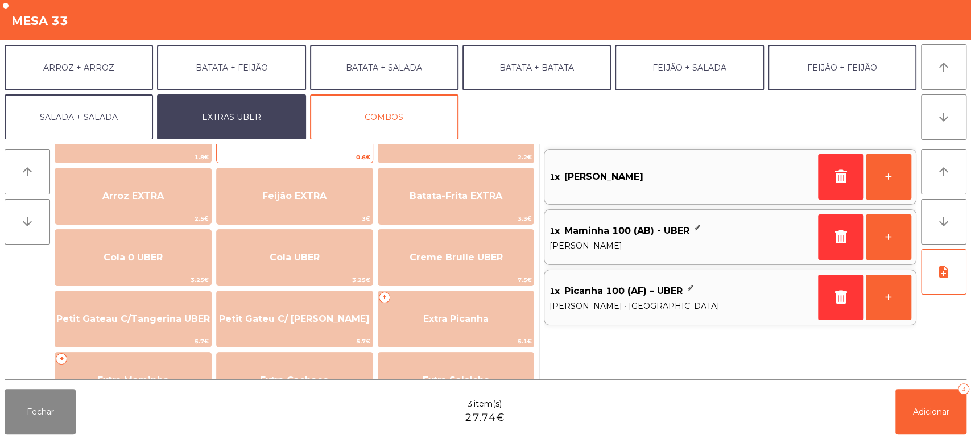
scroll to position [127, 0]
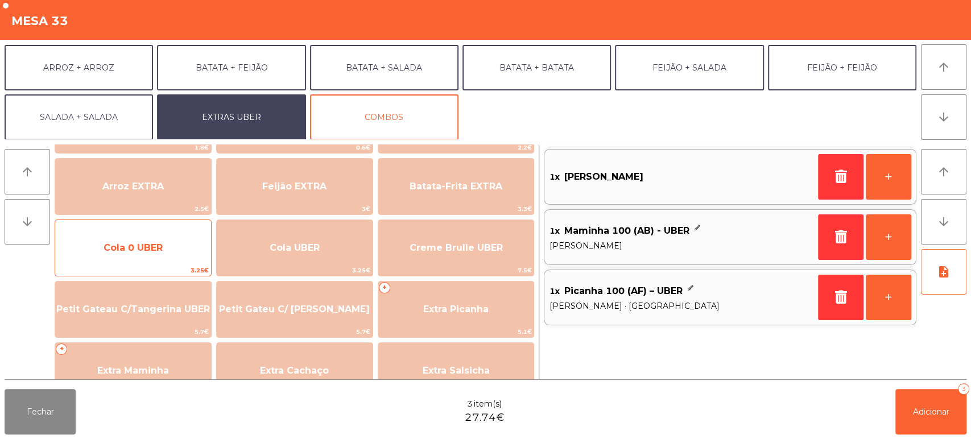
click at [147, 250] on span "Cola 0 UBER" at bounding box center [133, 247] width 59 height 11
click at [150, 241] on span "Cola 0 UBER" at bounding box center [133, 248] width 156 height 31
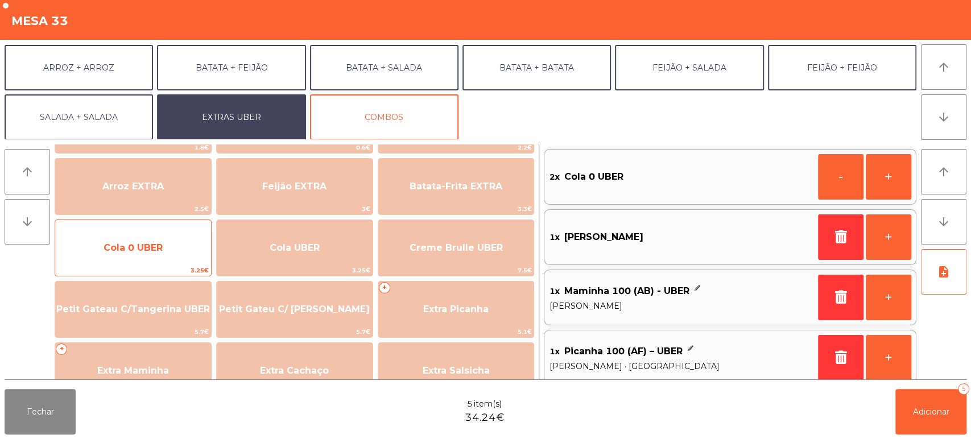
scroll to position [5, 0]
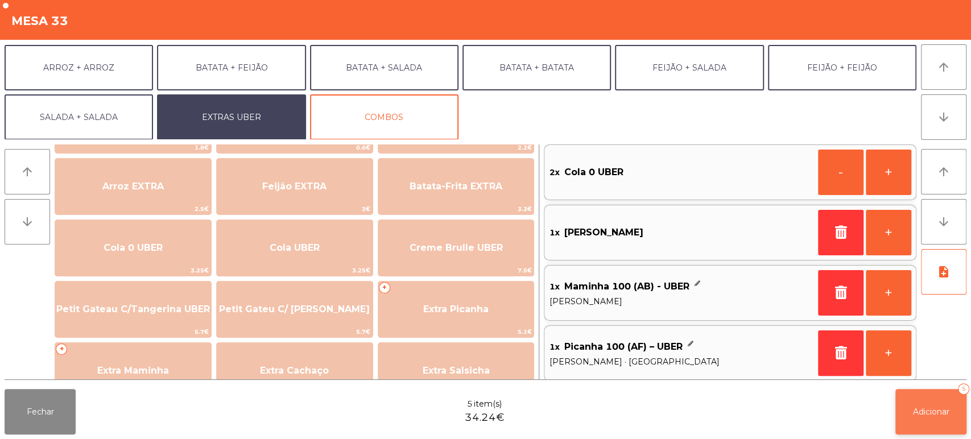
click at [917, 419] on button "Adicionar 5" at bounding box center [931, 412] width 71 height 46
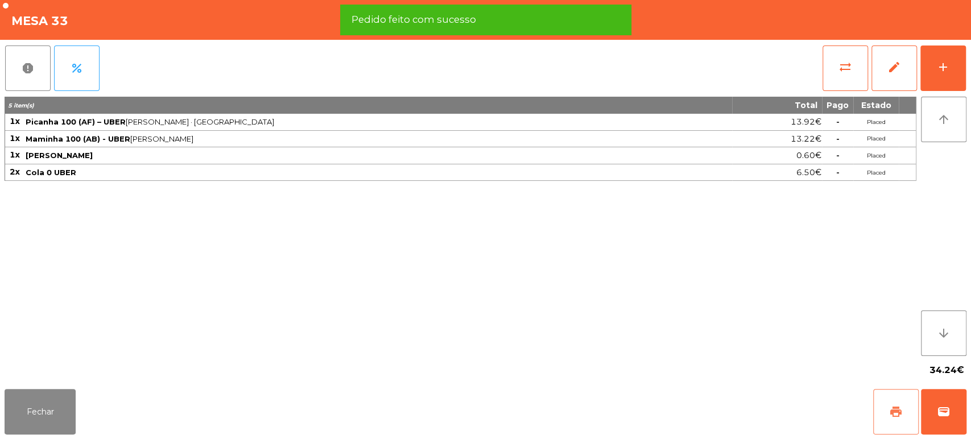
click at [893, 417] on span "print" at bounding box center [896, 412] width 14 height 14
click at [933, 414] on button "wallet" at bounding box center [944, 412] width 46 height 46
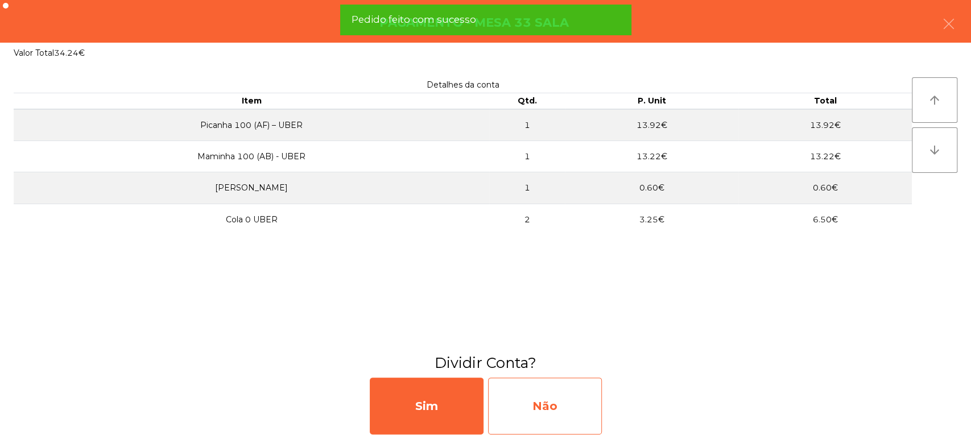
click at [561, 393] on div "Não" at bounding box center [545, 406] width 114 height 57
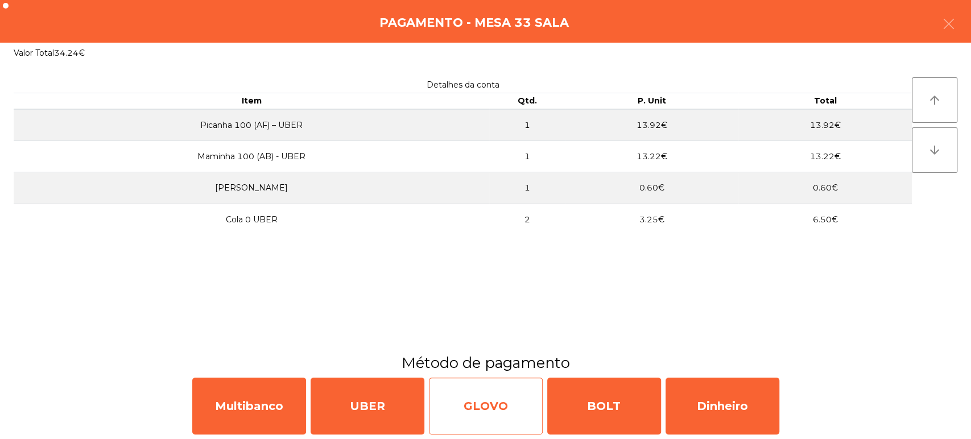
click at [489, 402] on div "GLOVO" at bounding box center [486, 406] width 114 height 57
select select "**"
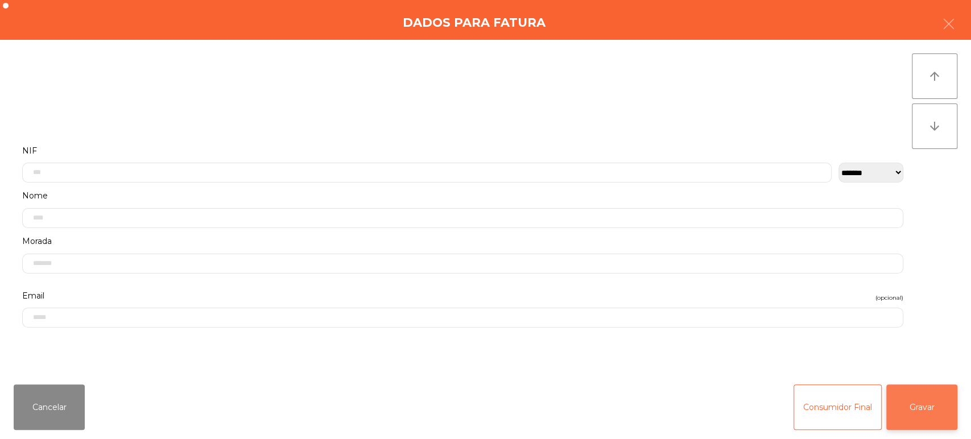
click at [946, 412] on button "Gravar" at bounding box center [922, 408] width 71 height 46
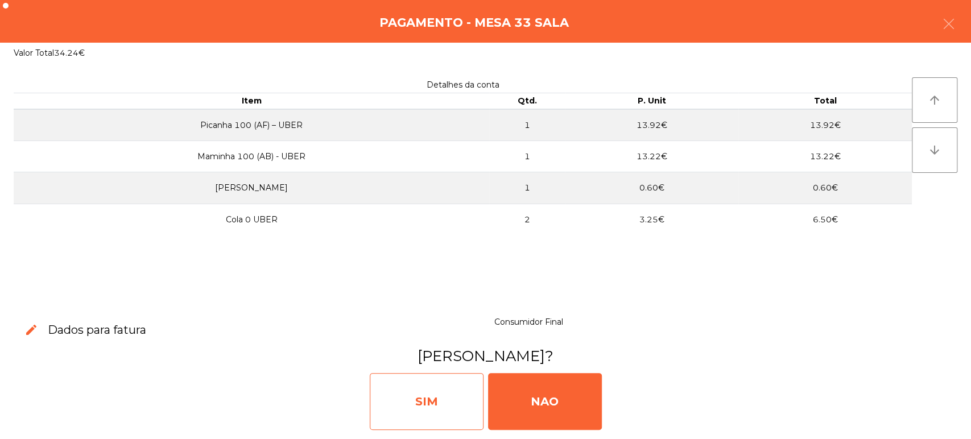
click at [444, 397] on div "SIM" at bounding box center [427, 401] width 114 height 57
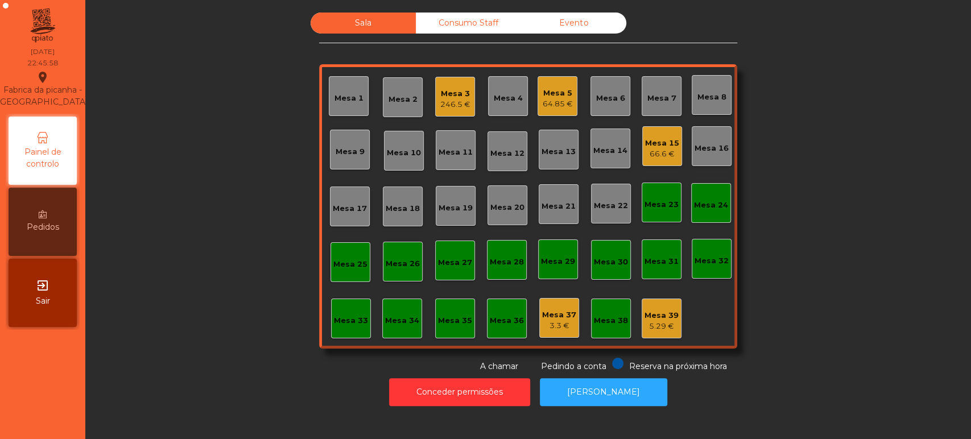
click at [410, 134] on div "Mesa 10" at bounding box center [404, 151] width 40 height 40
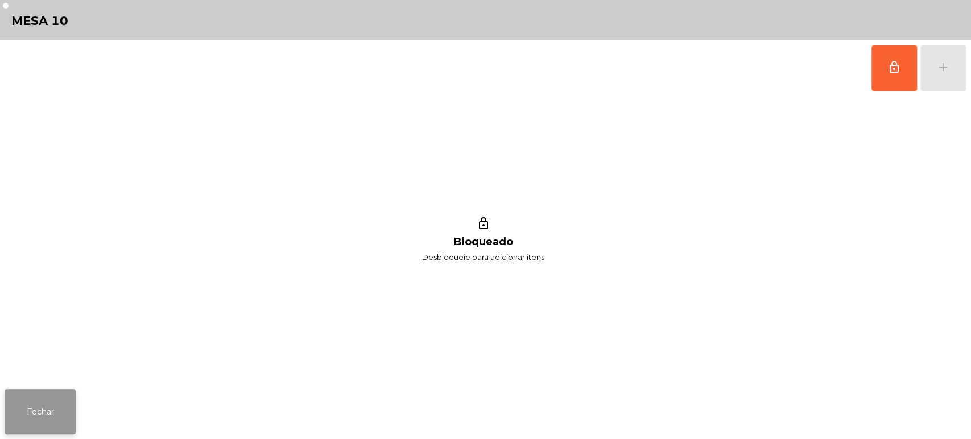
click at [12, 431] on button "Fechar" at bounding box center [40, 412] width 71 height 46
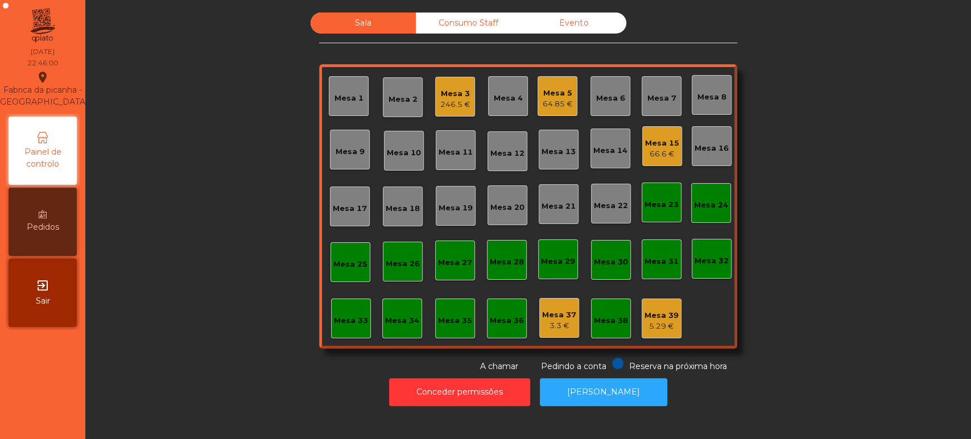
click at [440, 96] on div "Mesa 3" at bounding box center [455, 93] width 30 height 11
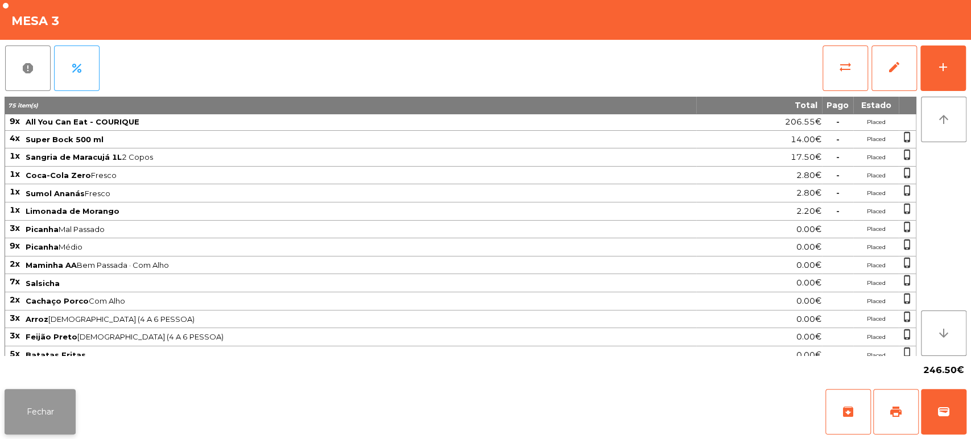
click at [30, 410] on button "Fechar" at bounding box center [40, 412] width 71 height 46
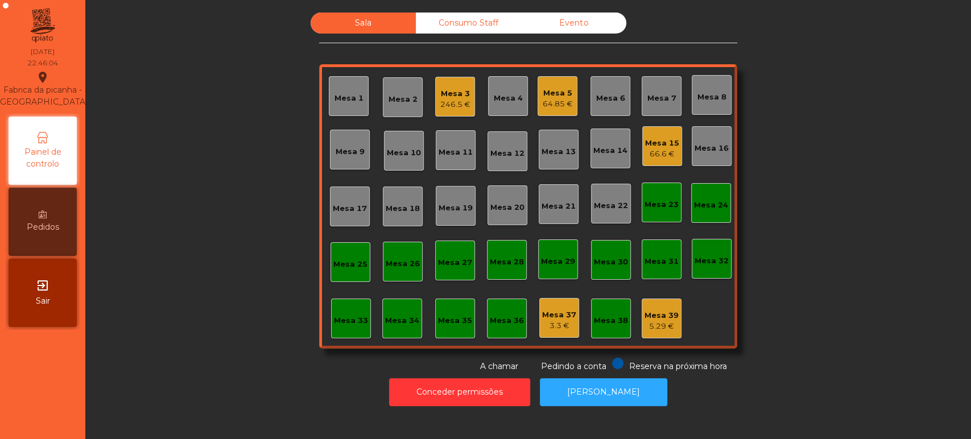
click at [180, 320] on div "Sala Consumo Staff Evento Mesa 1 Mesa 2 Mesa 3 246.5 € Mesa 4 Mesa 5 64.85 € Me…" at bounding box center [528, 193] width 855 height 360
click at [485, 22] on div "Consumo Staff" at bounding box center [468, 23] width 105 height 21
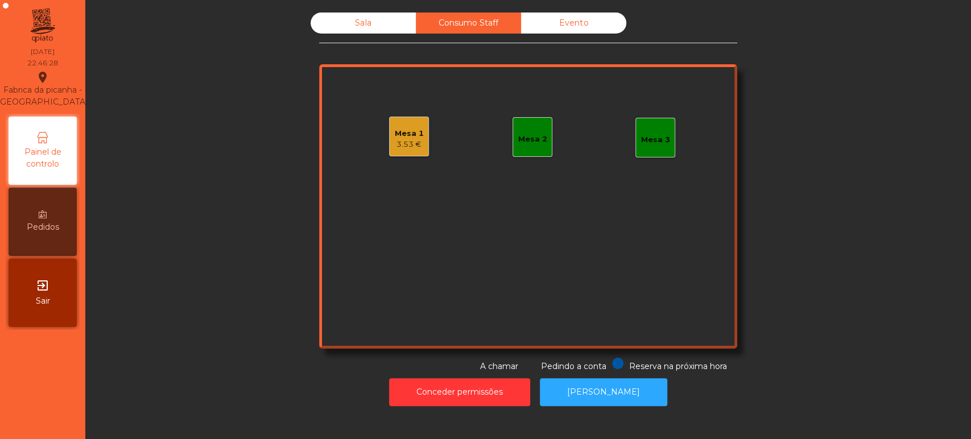
click at [525, 147] on div "Mesa 2" at bounding box center [533, 137] width 40 height 40
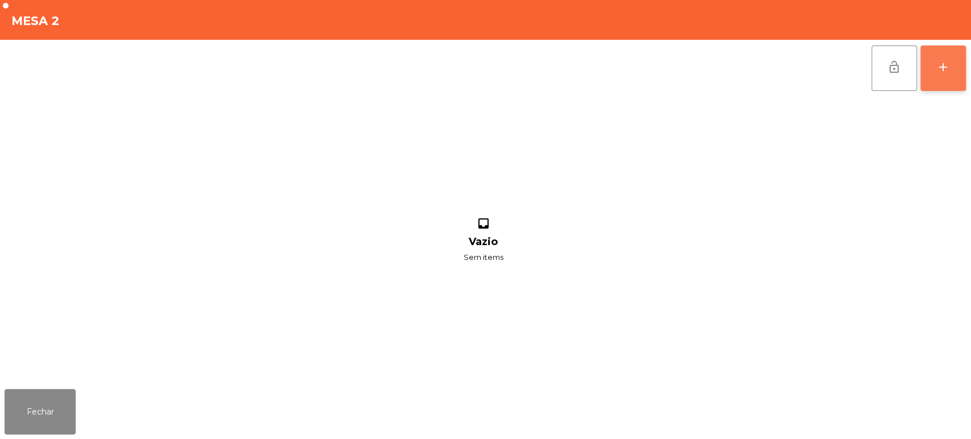
click at [933, 72] on button "add" at bounding box center [944, 69] width 46 height 46
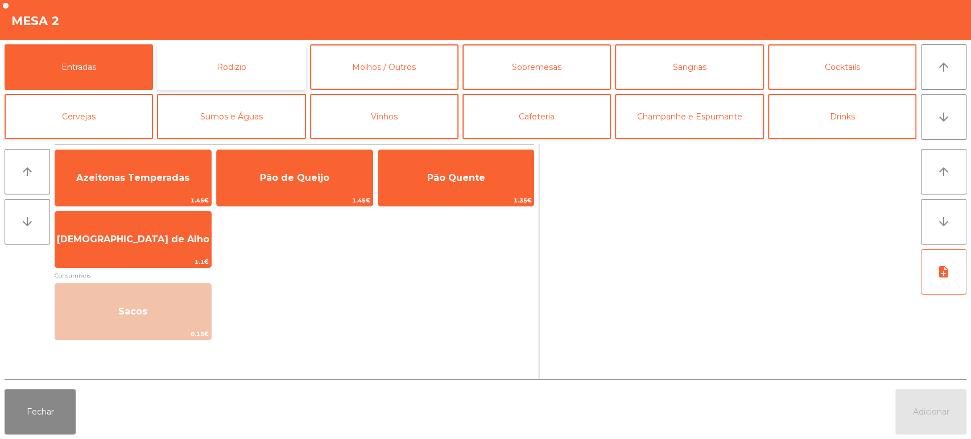
click at [223, 77] on button "Rodizio" at bounding box center [231, 67] width 149 height 46
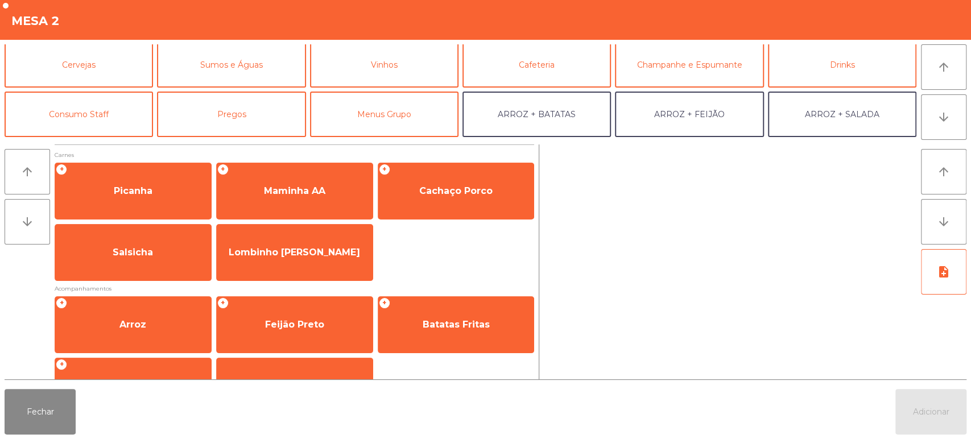
scroll to position [90, 0]
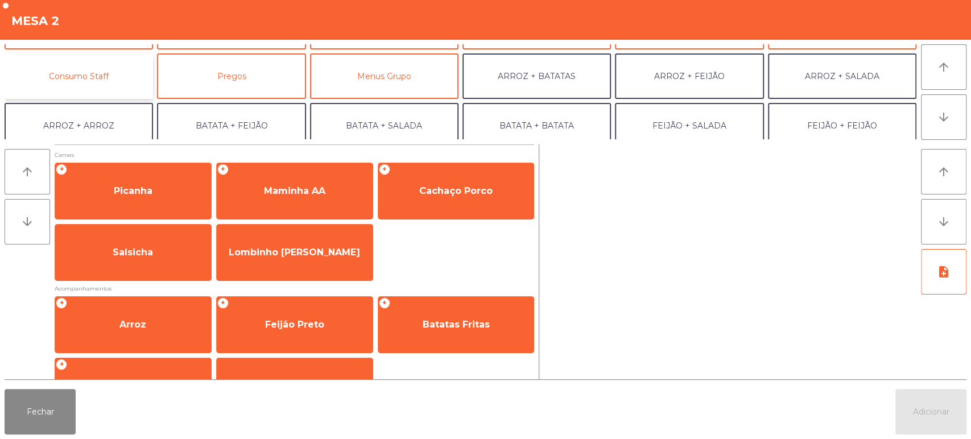
click at [109, 77] on button "Consumo Staff" at bounding box center [79, 76] width 149 height 46
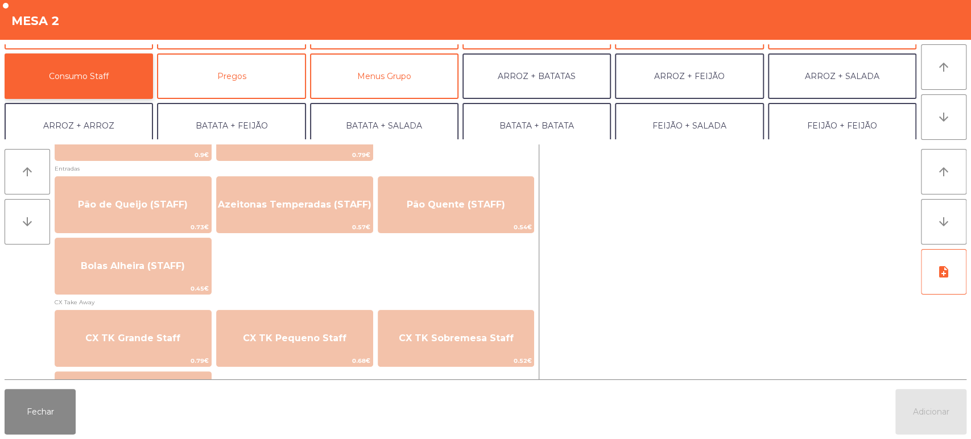
scroll to position [912, 0]
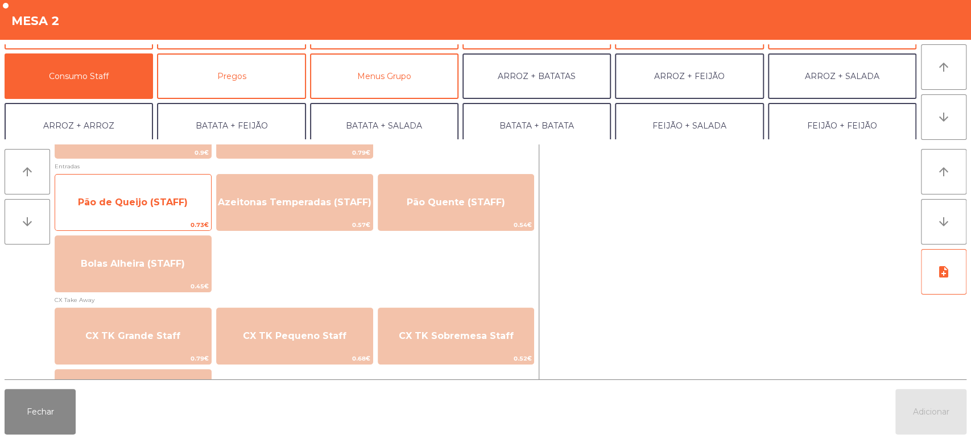
click at [132, 205] on span "Pão de Queijo (STAFF)" at bounding box center [133, 202] width 110 height 11
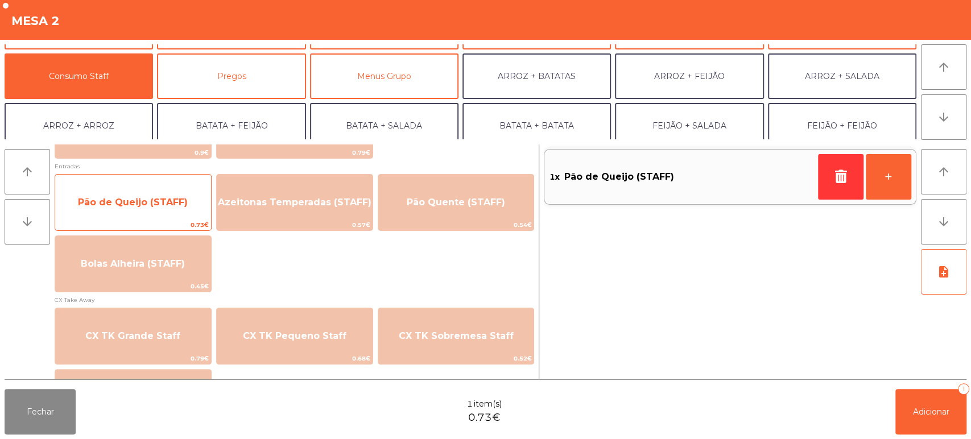
click at [154, 207] on span "Pão de Queijo (STAFF)" at bounding box center [133, 202] width 110 height 11
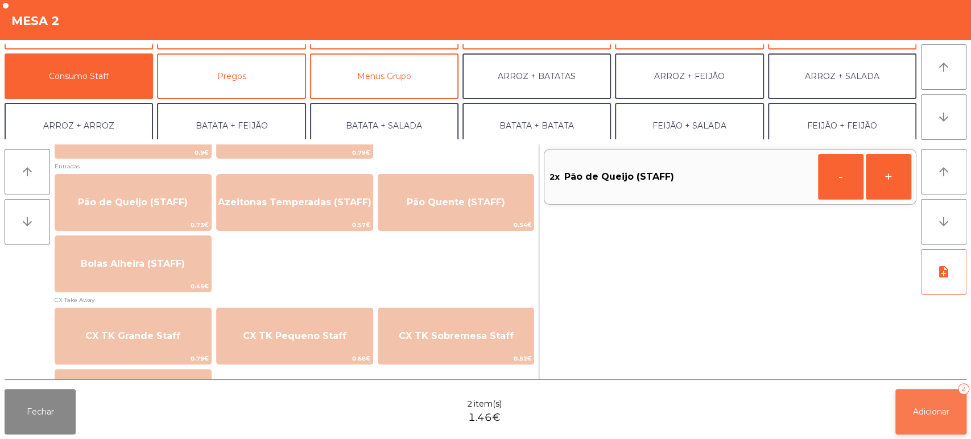
click at [909, 419] on button "Adicionar 2" at bounding box center [931, 412] width 71 height 46
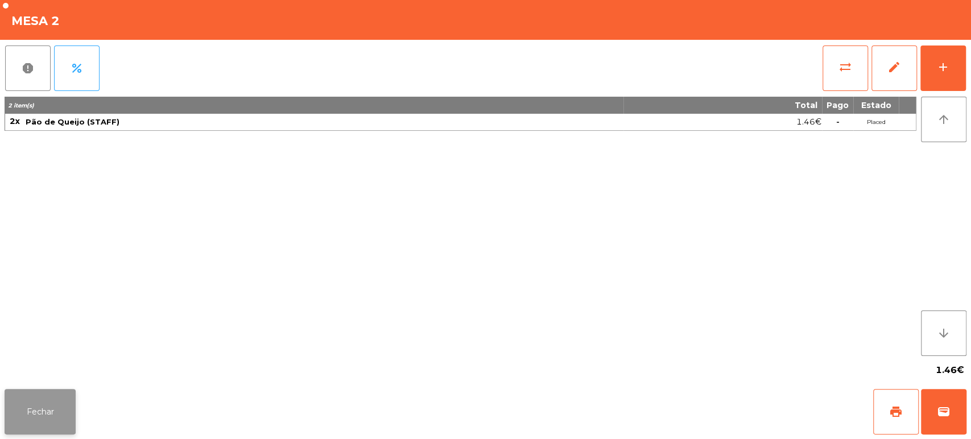
click at [15, 408] on button "Fechar" at bounding box center [40, 412] width 71 height 46
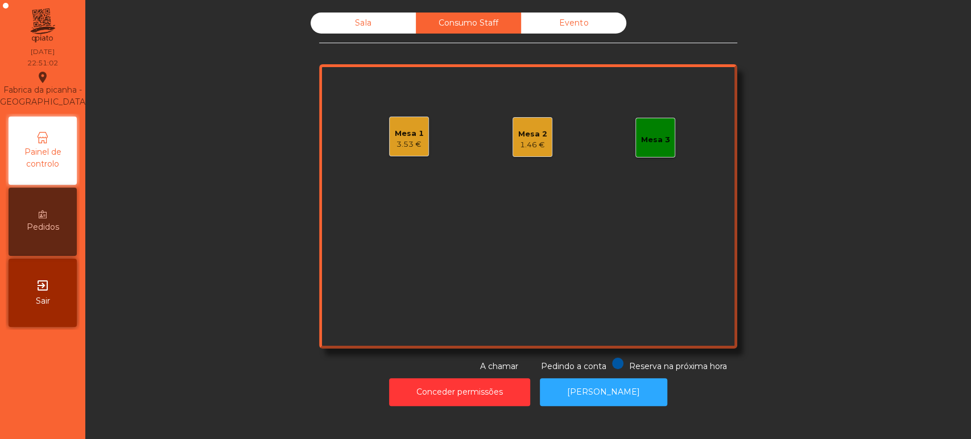
click at [395, 141] on div "3.53 €" at bounding box center [409, 144] width 29 height 11
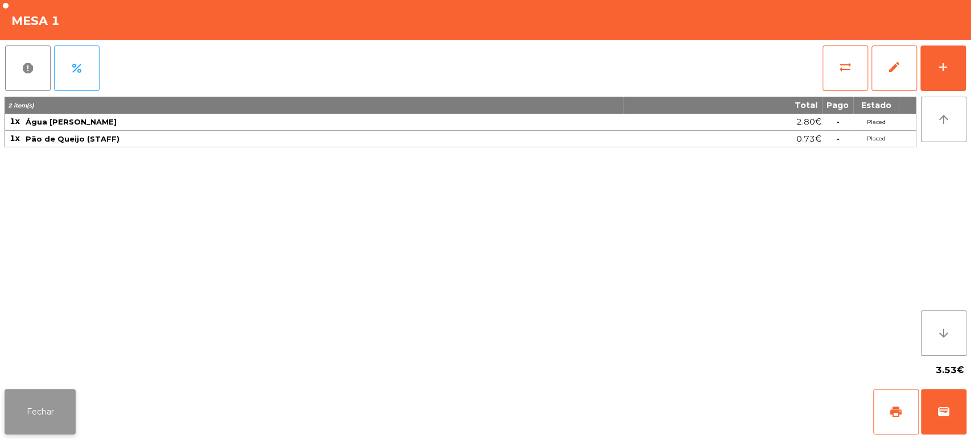
click at [65, 416] on button "Fechar" at bounding box center [40, 412] width 71 height 46
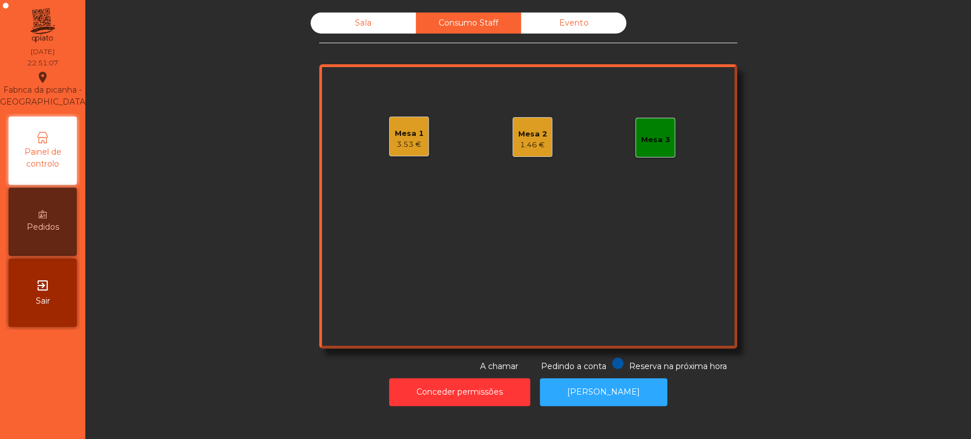
click at [362, 29] on div "Sala" at bounding box center [363, 23] width 105 height 21
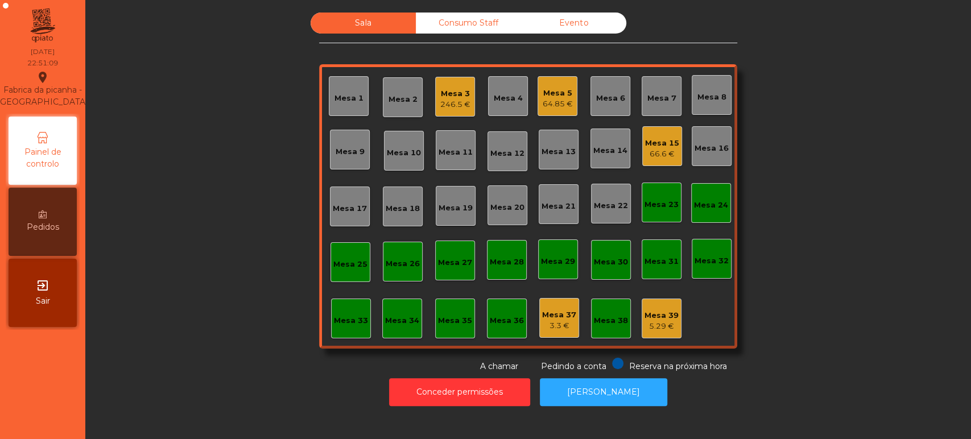
click at [481, 32] on div "Consumo Staff" at bounding box center [468, 23] width 105 height 21
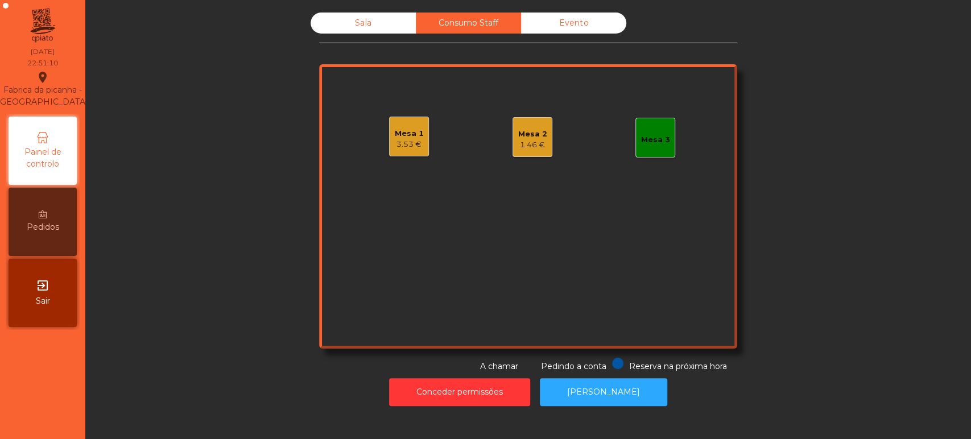
click at [419, 150] on div "Mesa 1 3.53 €" at bounding box center [409, 137] width 40 height 40
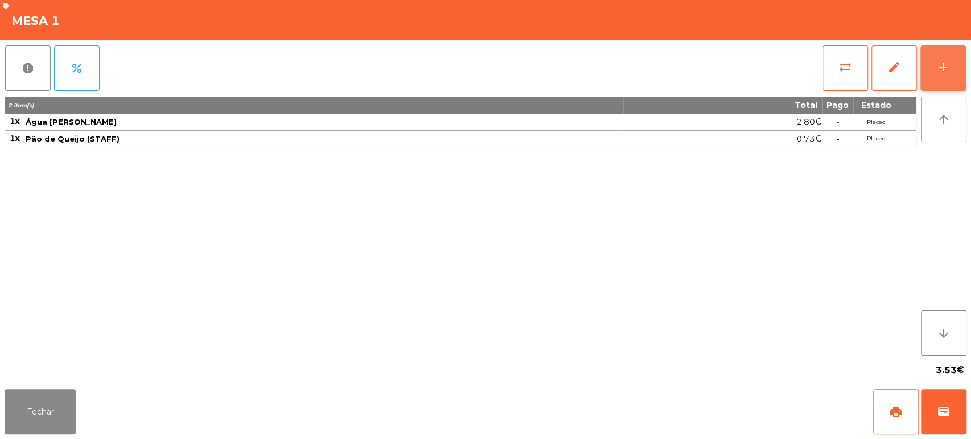
click at [947, 76] on button "add" at bounding box center [944, 69] width 46 height 46
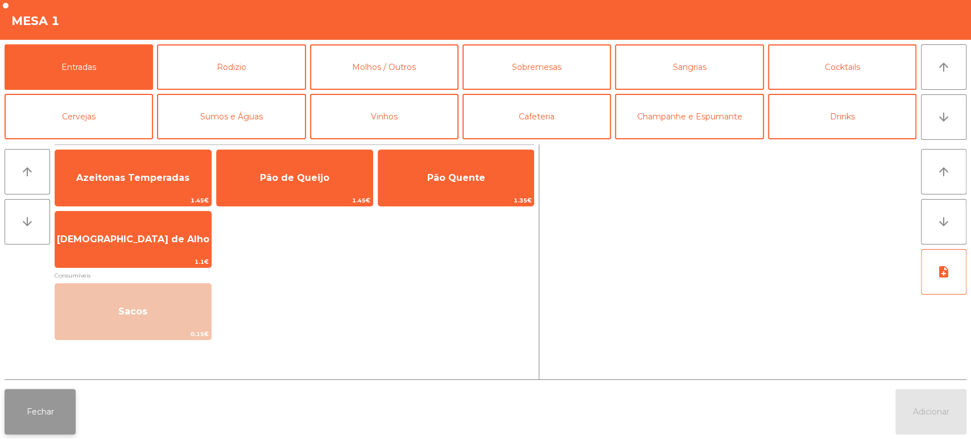
click at [41, 425] on button "Fechar" at bounding box center [40, 412] width 71 height 46
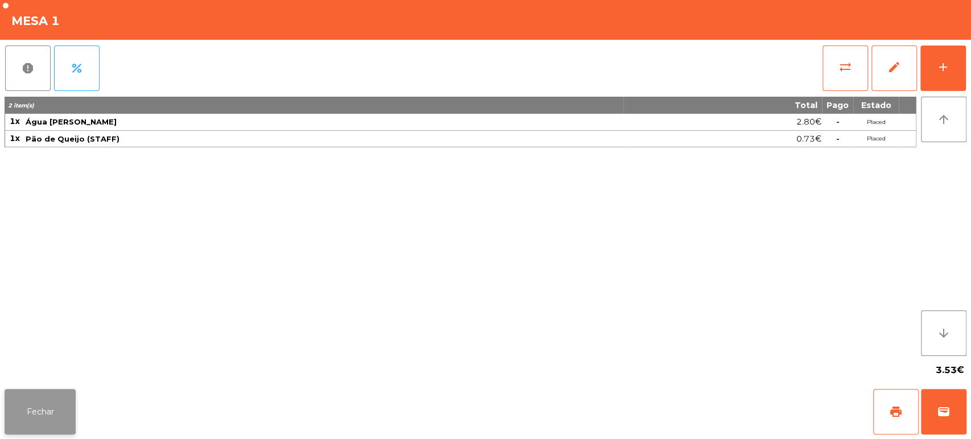
click at [72, 416] on button "Fechar" at bounding box center [40, 412] width 71 height 46
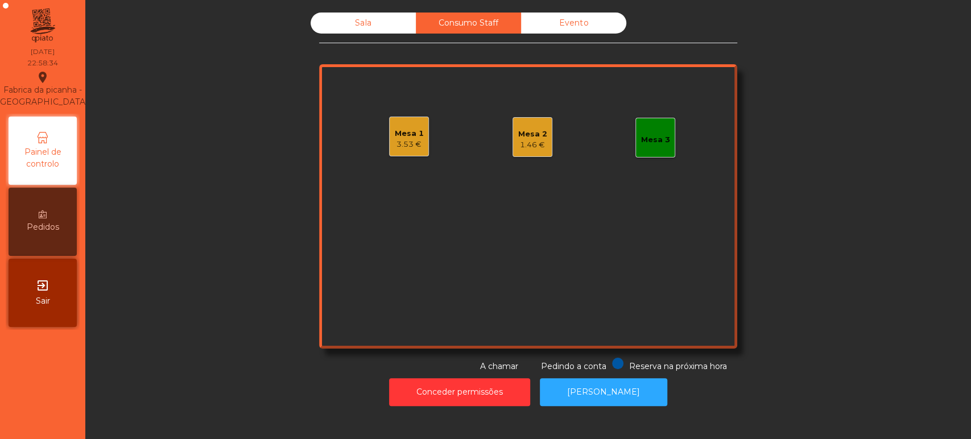
click at [323, 15] on div "Sala" at bounding box center [363, 23] width 105 height 21
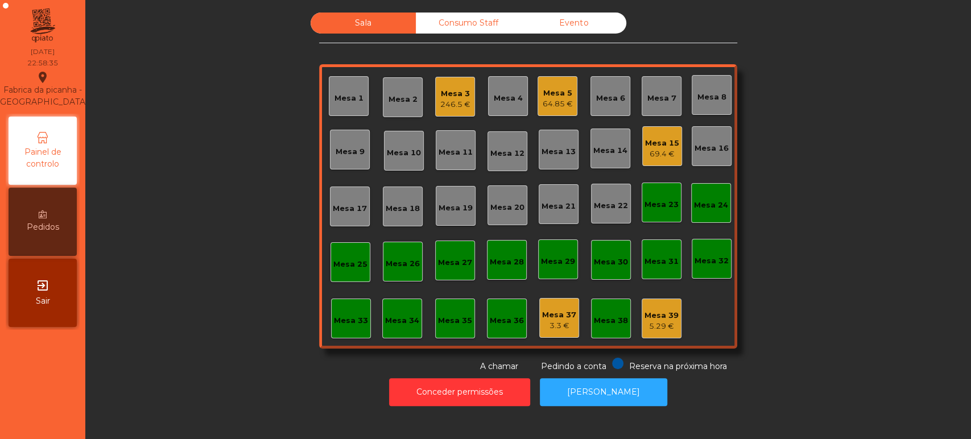
click at [350, 314] on div "Mesa 33" at bounding box center [351, 319] width 34 height 16
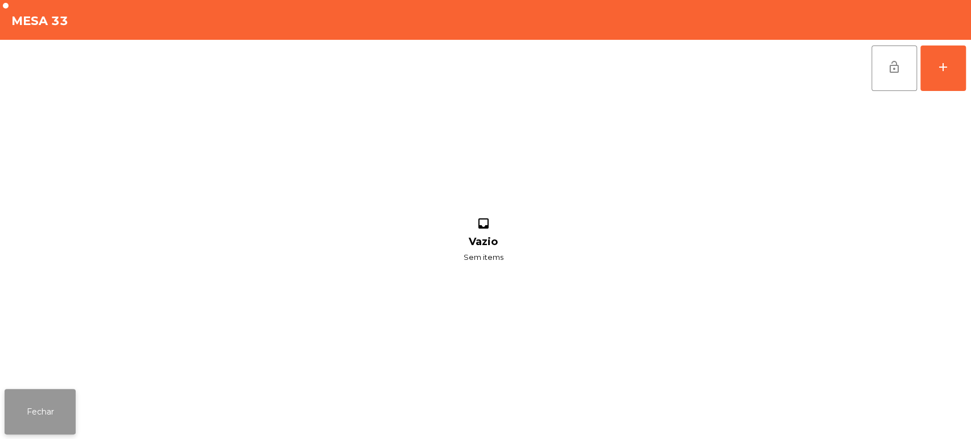
click at [49, 402] on button "Fechar" at bounding box center [40, 412] width 71 height 46
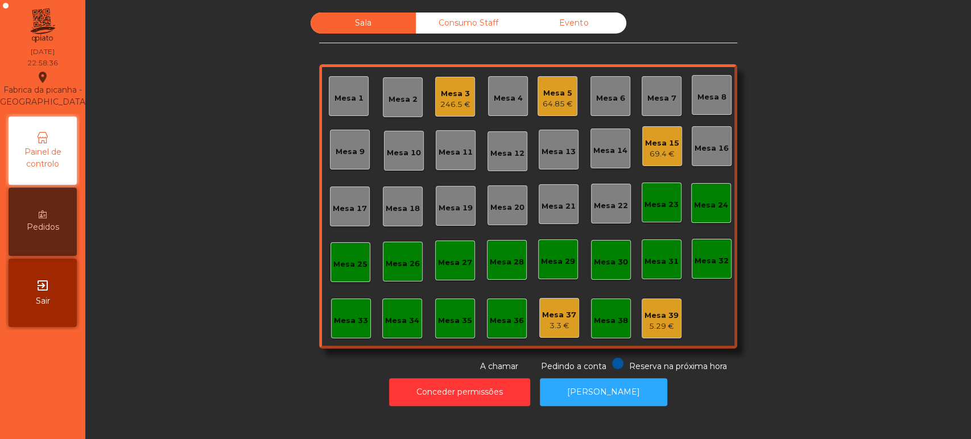
click at [504, 19] on div "Consumo Staff" at bounding box center [468, 23] width 105 height 21
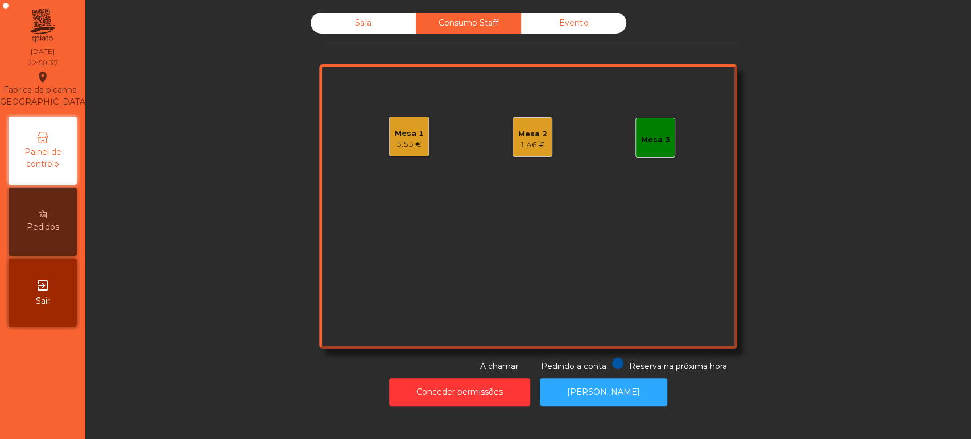
click at [407, 130] on div "Mesa 1" at bounding box center [409, 133] width 29 height 11
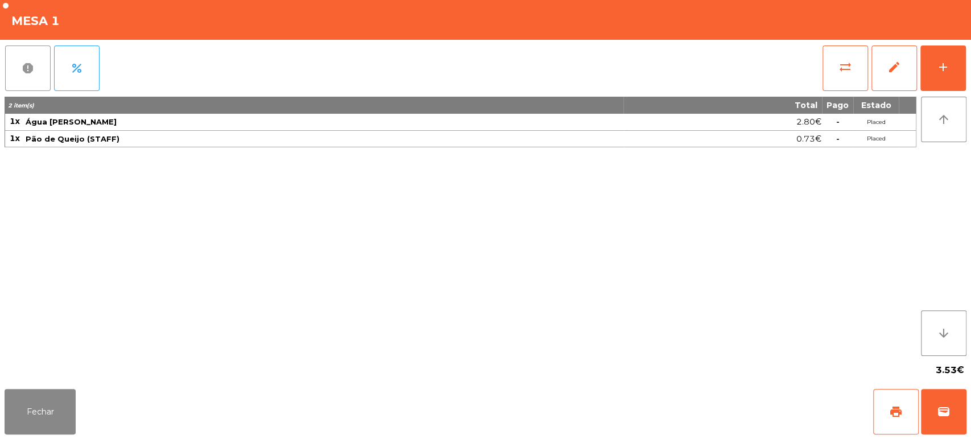
click at [28, 72] on span "report" at bounding box center [28, 68] width 14 height 14
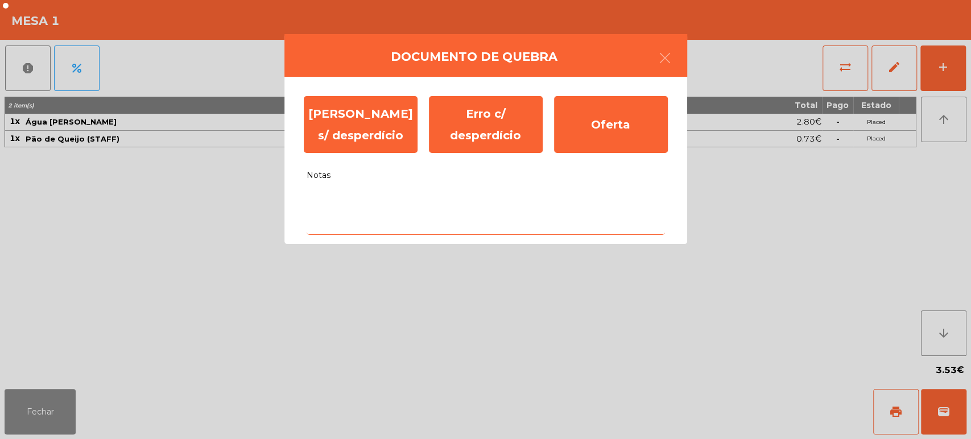
click at [445, 205] on textarea "Notas" at bounding box center [486, 211] width 359 height 47
type textarea "**"
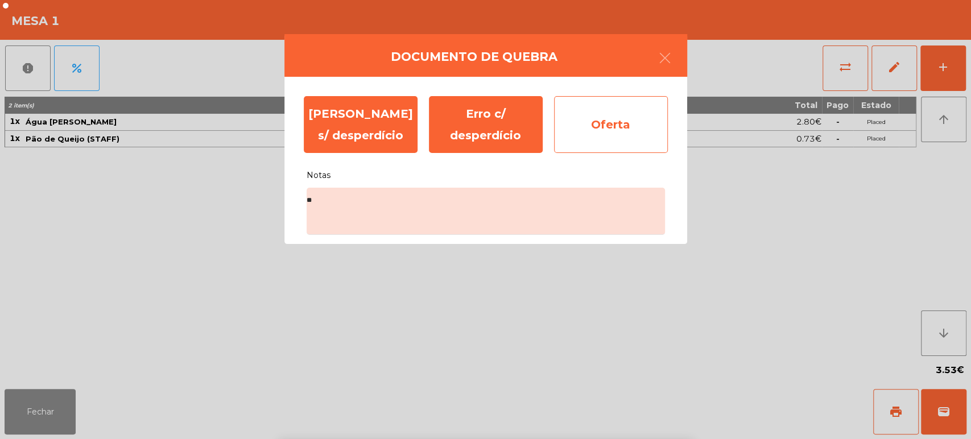
click at [615, 116] on div "Oferta" at bounding box center [611, 124] width 114 height 57
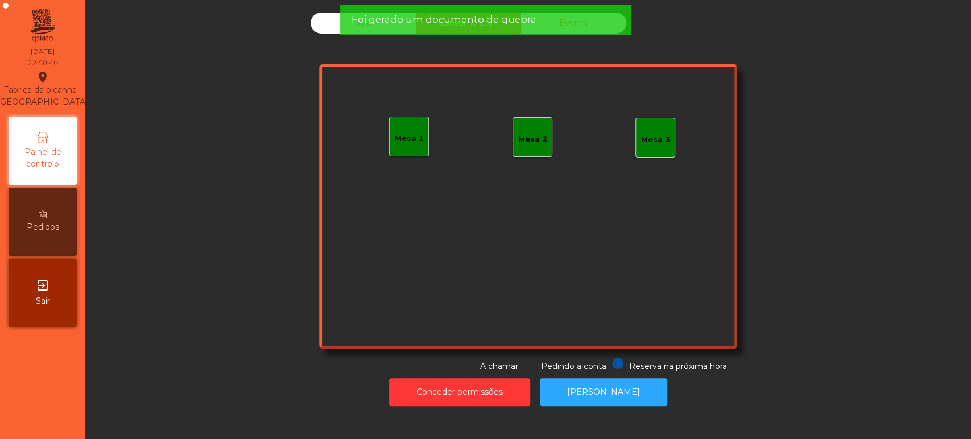
click at [528, 135] on div "Mesa 2" at bounding box center [532, 139] width 29 height 11
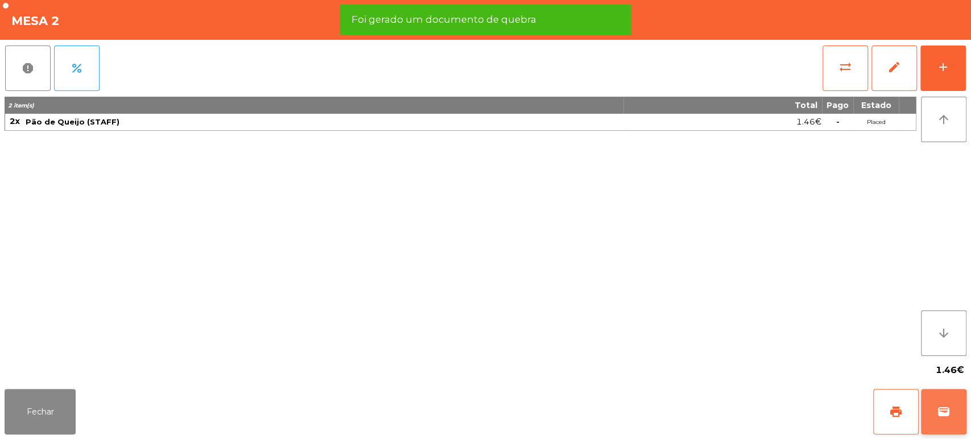
click at [935, 405] on button "wallet" at bounding box center [944, 412] width 46 height 46
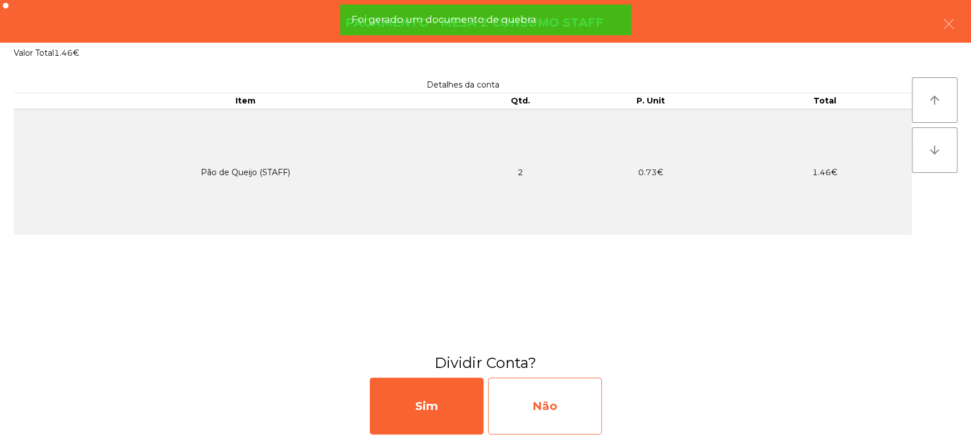
click at [557, 392] on div "Não" at bounding box center [545, 406] width 114 height 57
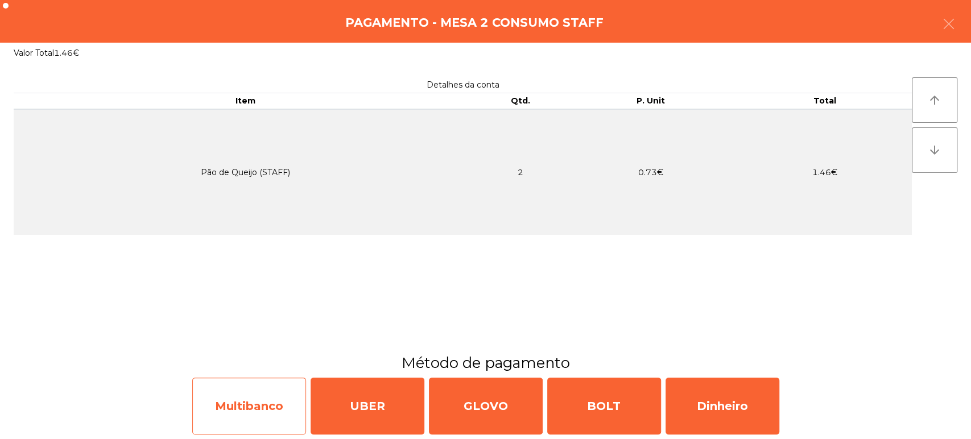
click at [279, 386] on div "Multibanco" at bounding box center [249, 406] width 114 height 57
select select "**"
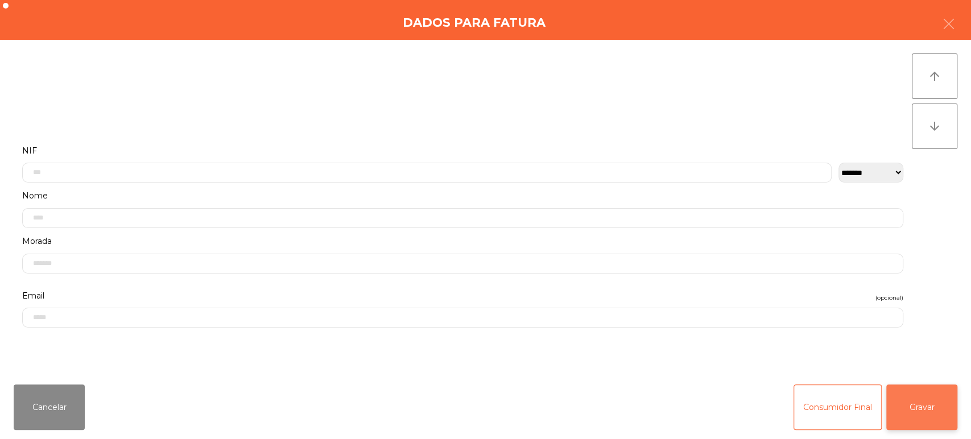
click at [934, 396] on button "Gravar" at bounding box center [922, 408] width 71 height 46
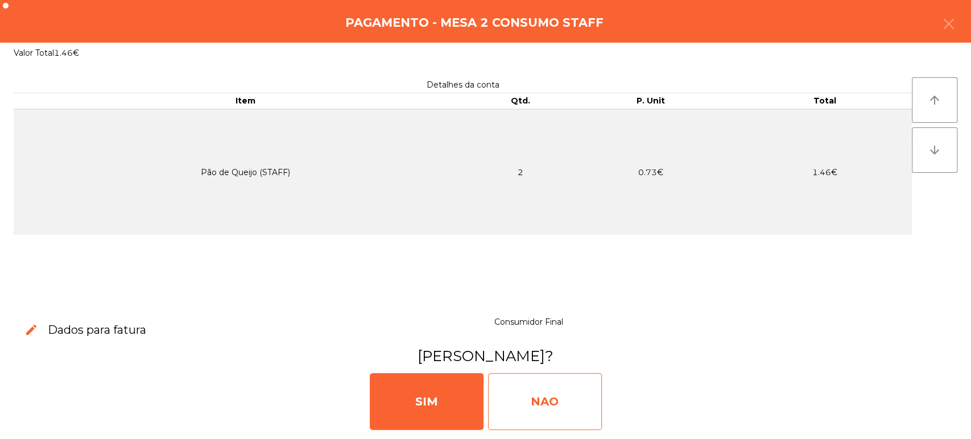
click at [536, 393] on div "NAO" at bounding box center [545, 401] width 114 height 57
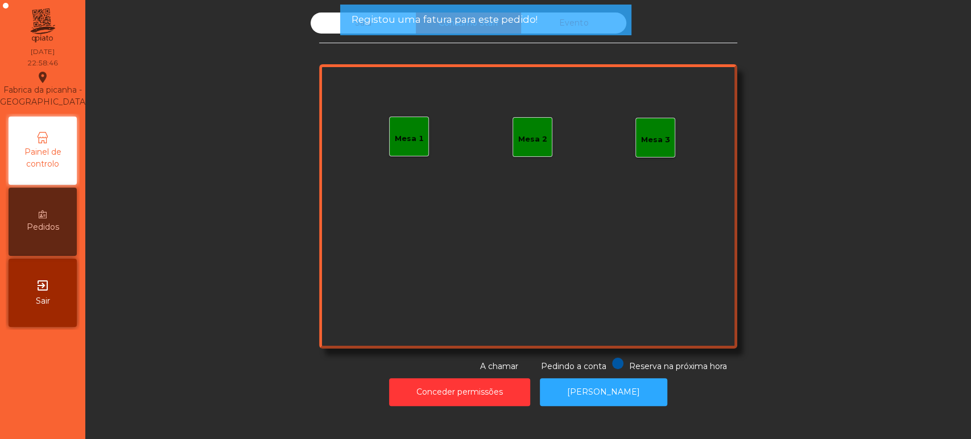
click at [393, 147] on div "Mesa 1" at bounding box center [409, 137] width 40 height 40
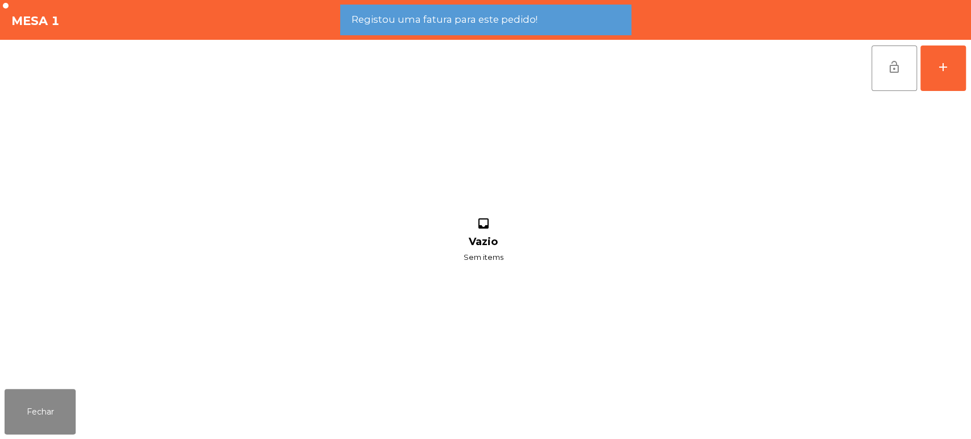
click at [969, 76] on div "lock_open add inbox Vazio Sem items" at bounding box center [485, 212] width 971 height 345
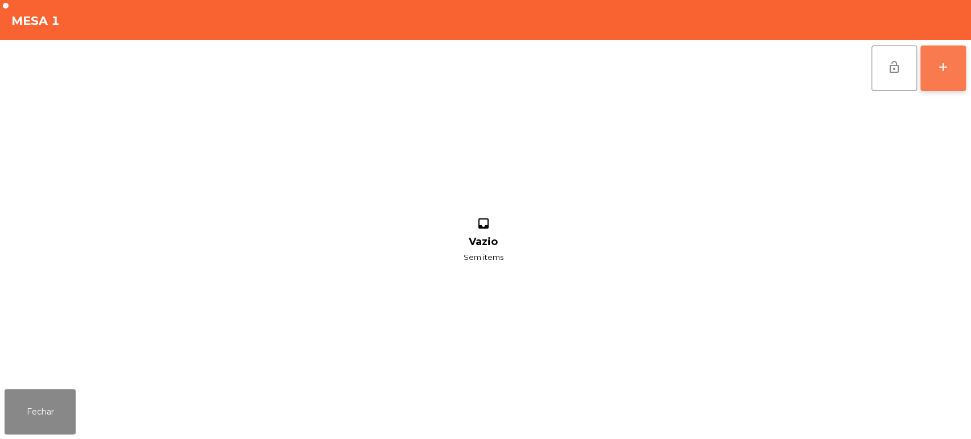
click at [935, 78] on button "add" at bounding box center [944, 69] width 46 height 46
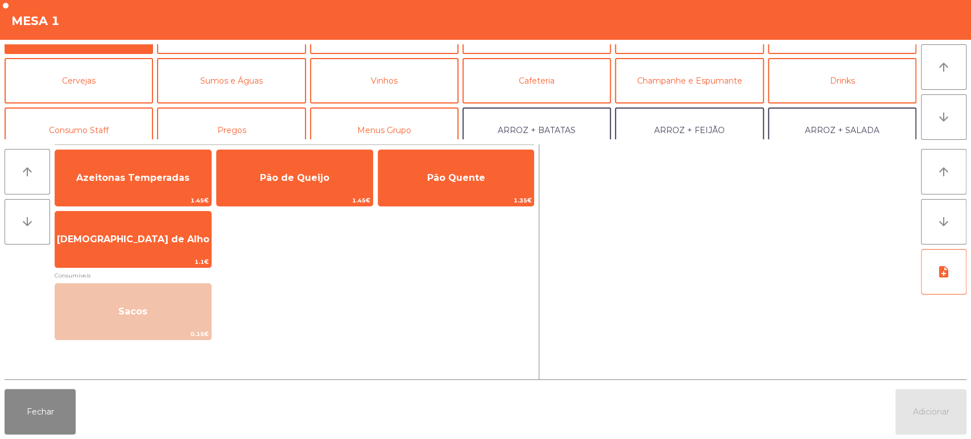
scroll to position [35, 0]
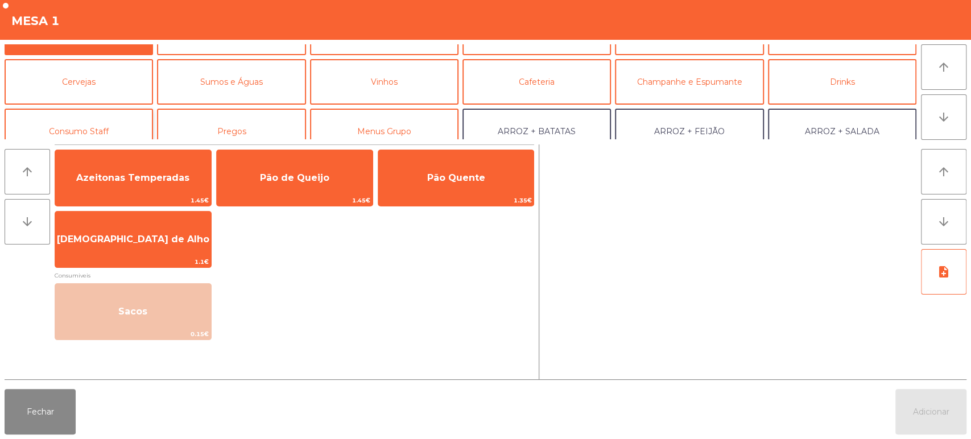
click at [84, 123] on button "Consumo Staff" at bounding box center [79, 132] width 149 height 46
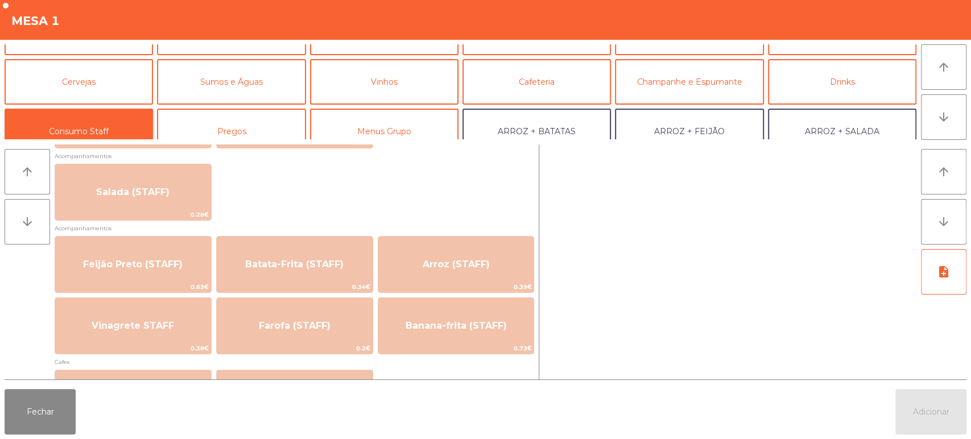
scroll to position [452, 0]
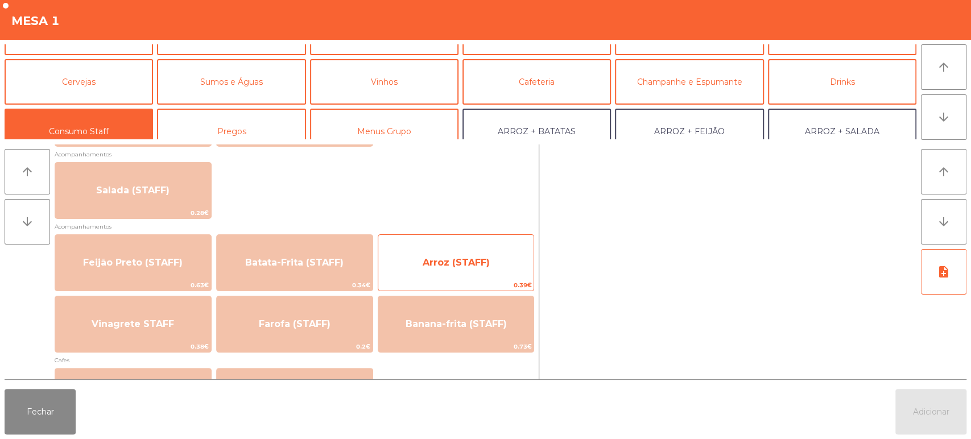
click at [415, 244] on div "Arroz (STAFF) 0.39€" at bounding box center [456, 262] width 157 height 57
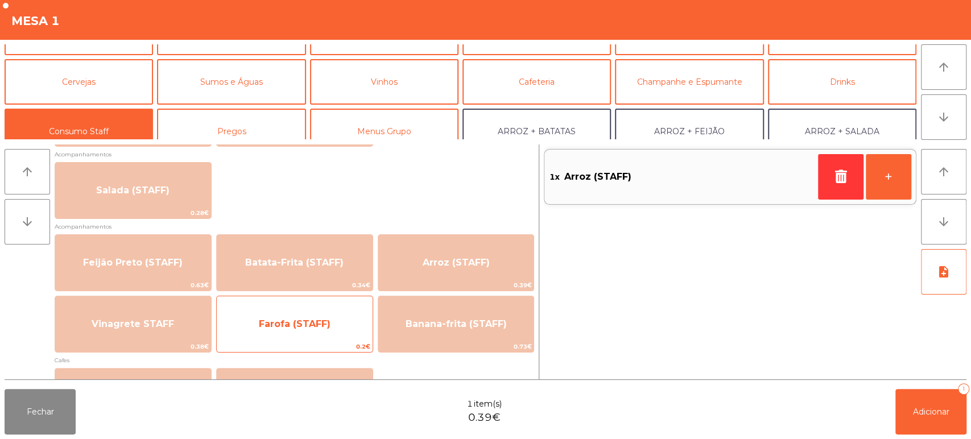
click at [342, 310] on span "Farofa (STAFF)" at bounding box center [295, 324] width 156 height 31
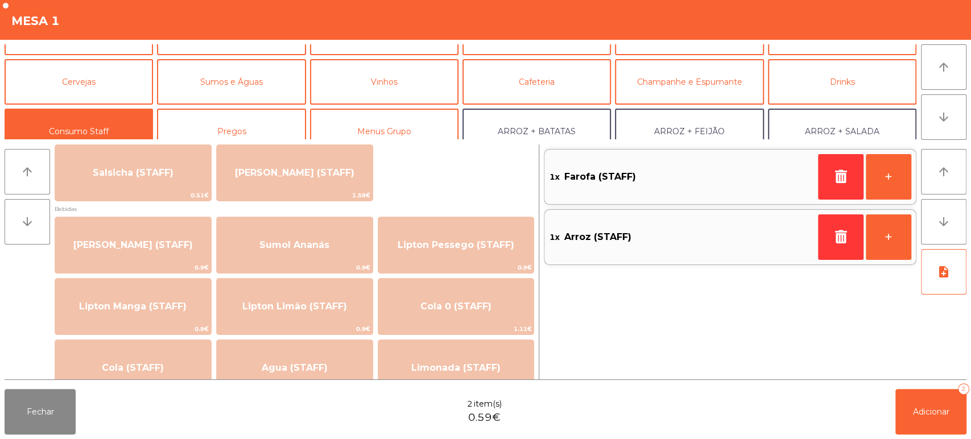
scroll to position [0, 0]
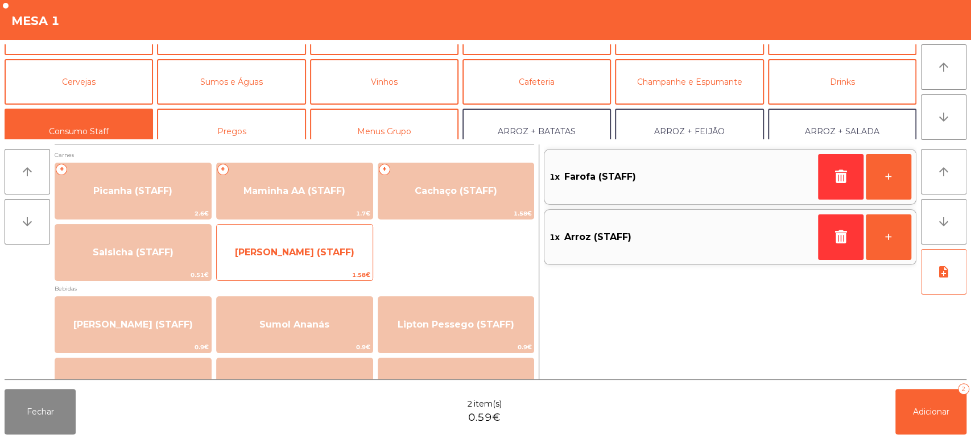
click at [318, 267] on span "[PERSON_NAME] (STAFF)" at bounding box center [295, 252] width 156 height 31
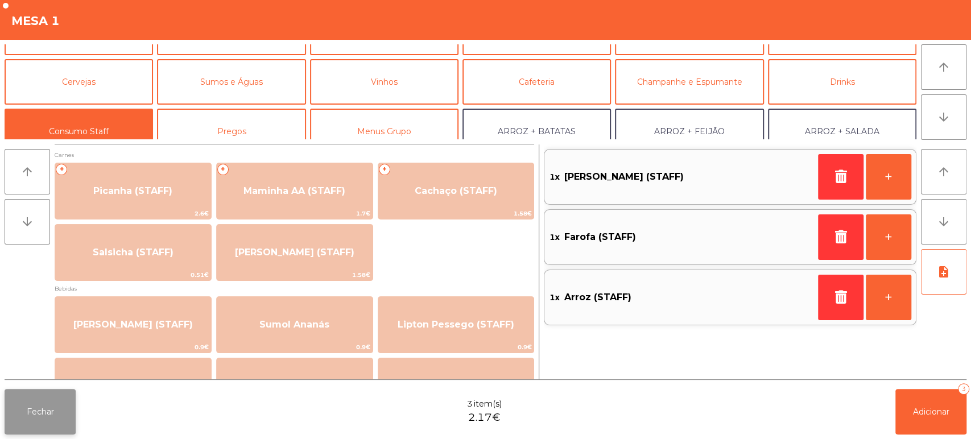
click at [58, 414] on button "Fechar" at bounding box center [40, 412] width 71 height 46
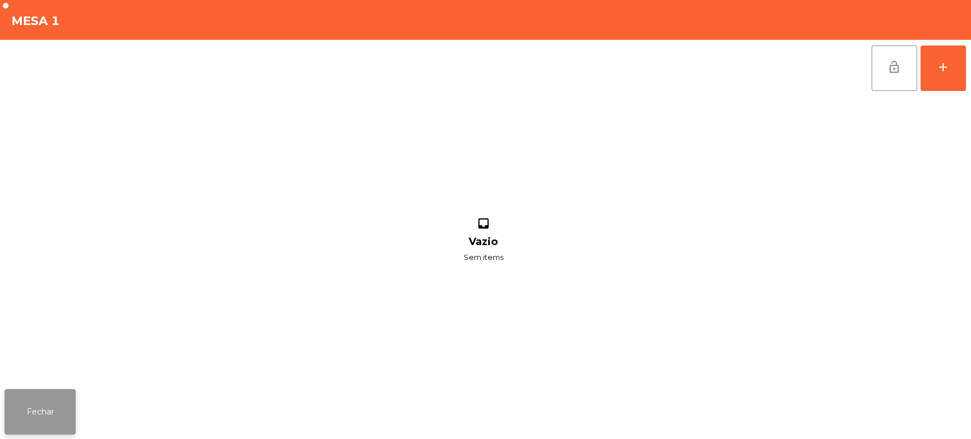
click at [35, 415] on button "Fechar" at bounding box center [40, 412] width 71 height 46
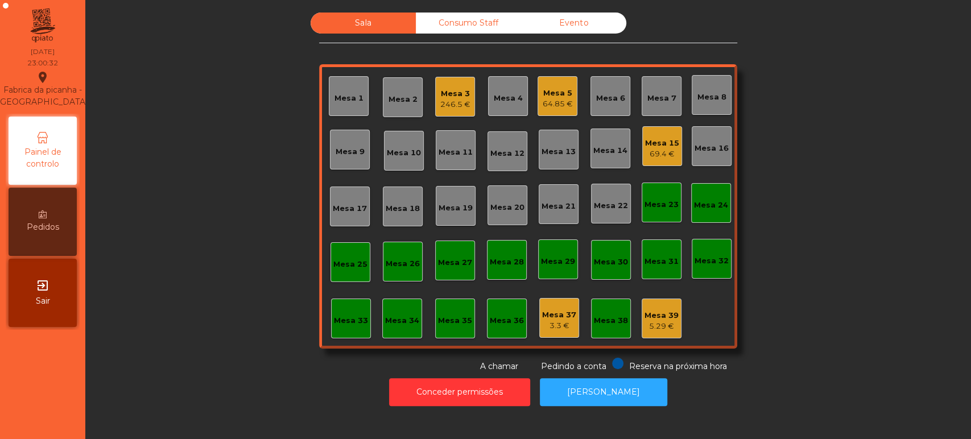
click at [374, 30] on div "Sala" at bounding box center [363, 23] width 105 height 21
click at [451, 105] on div "246.5 €" at bounding box center [455, 104] width 30 height 11
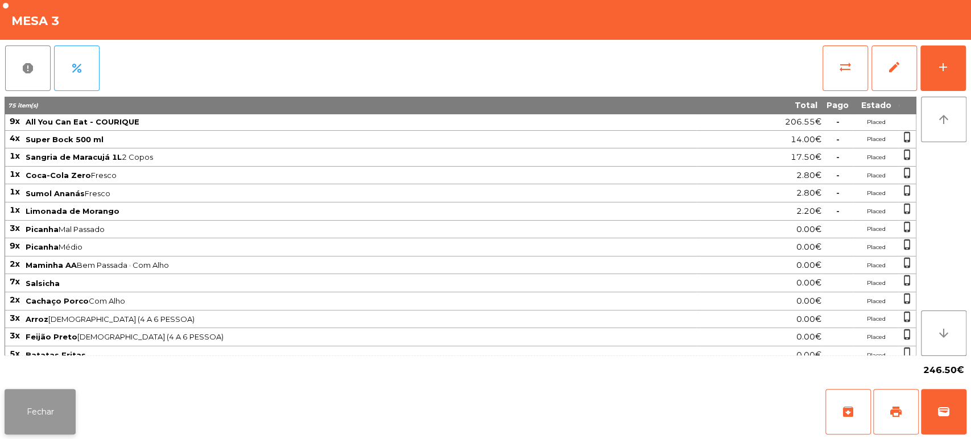
click at [51, 393] on button "Fechar" at bounding box center [40, 412] width 71 height 46
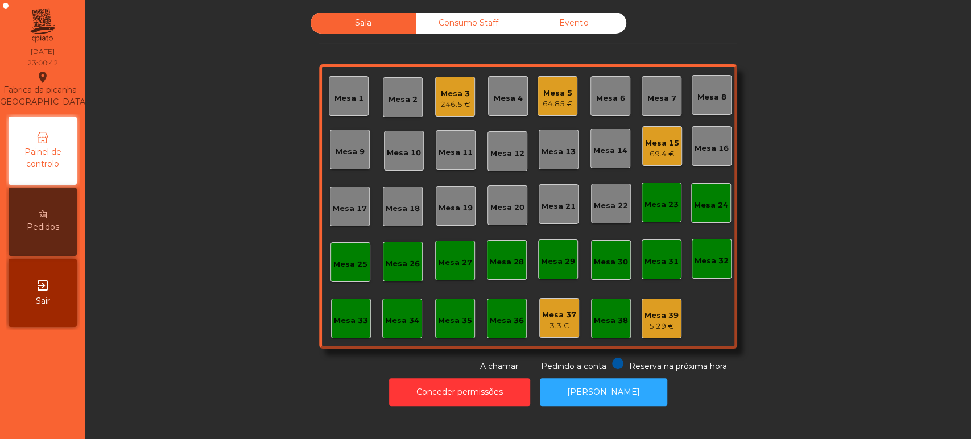
click at [541, 81] on div "Mesa 5 64.85 €" at bounding box center [558, 96] width 40 height 40
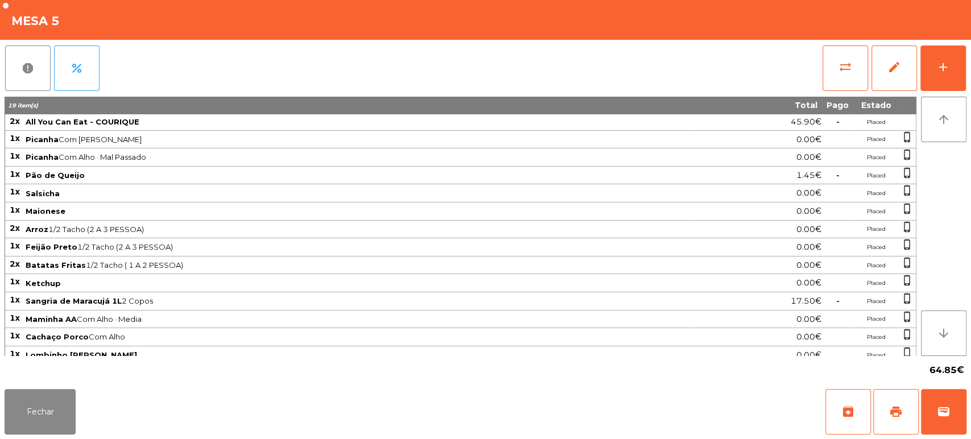
scroll to position [3, 0]
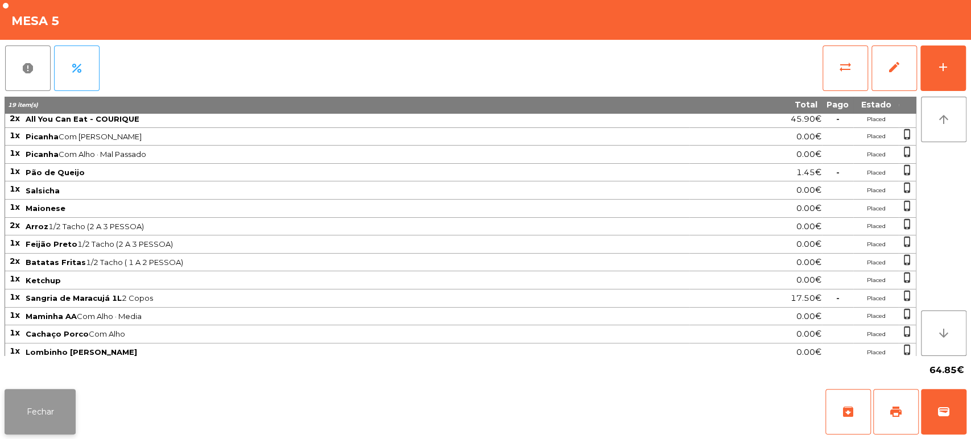
click at [50, 400] on button "Fechar" at bounding box center [40, 412] width 71 height 46
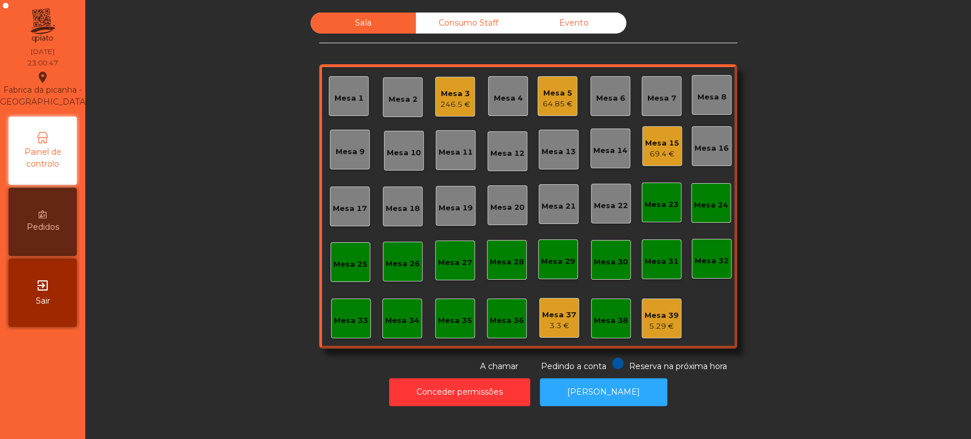
click at [653, 140] on div "Mesa 15" at bounding box center [662, 143] width 34 height 11
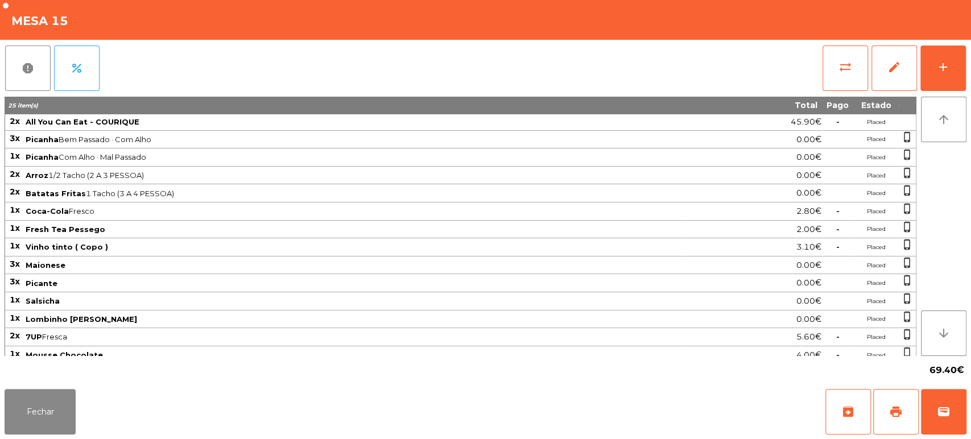
scroll to position [0, 0]
click at [68, 411] on button "Fechar" at bounding box center [40, 412] width 71 height 46
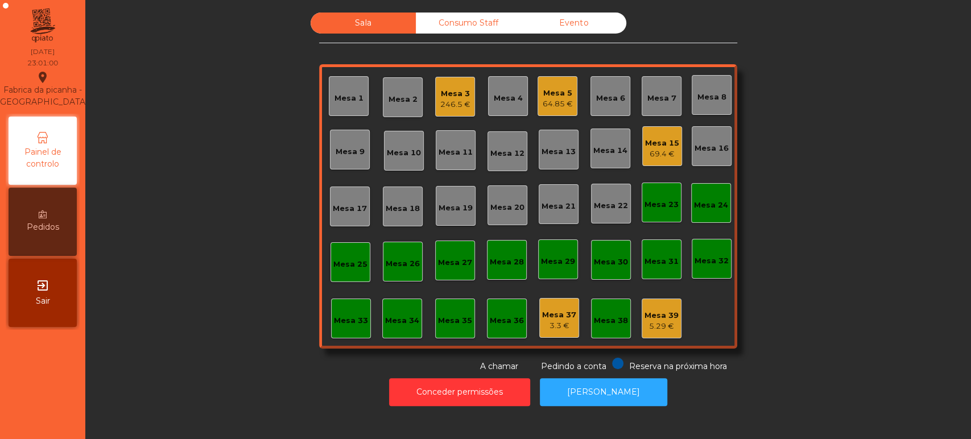
click at [402, 316] on div "Mesa 34" at bounding box center [402, 320] width 34 height 11
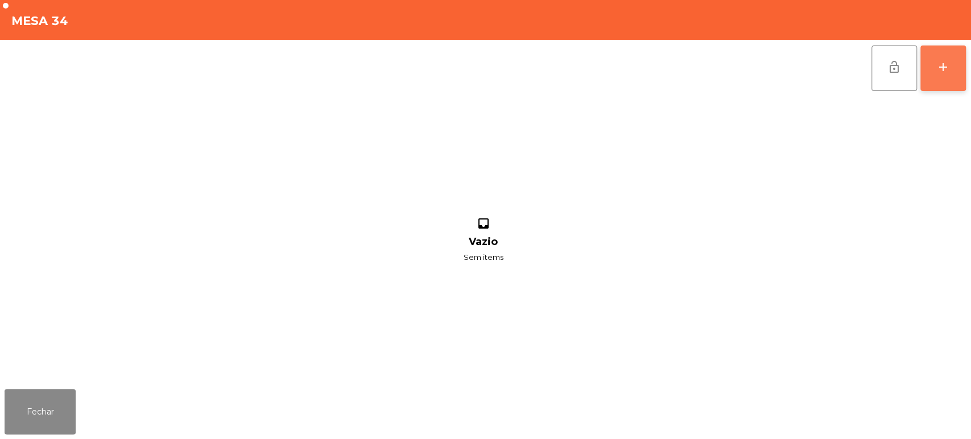
click at [942, 74] on button "add" at bounding box center [944, 69] width 46 height 46
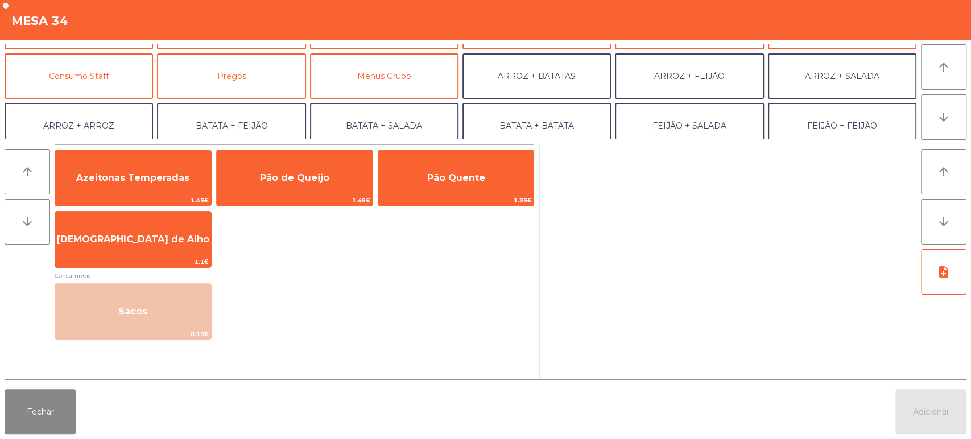
scroll to position [88, 0]
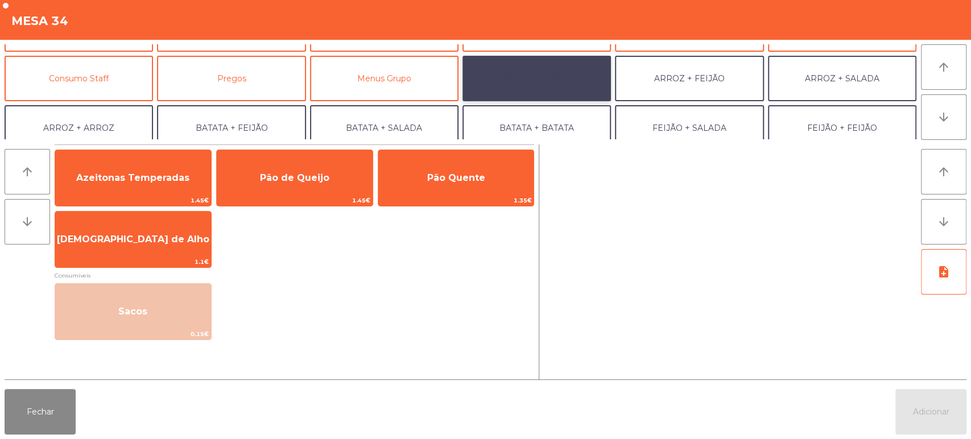
click at [533, 84] on button "ARROZ + BATATAS" at bounding box center [537, 79] width 149 height 46
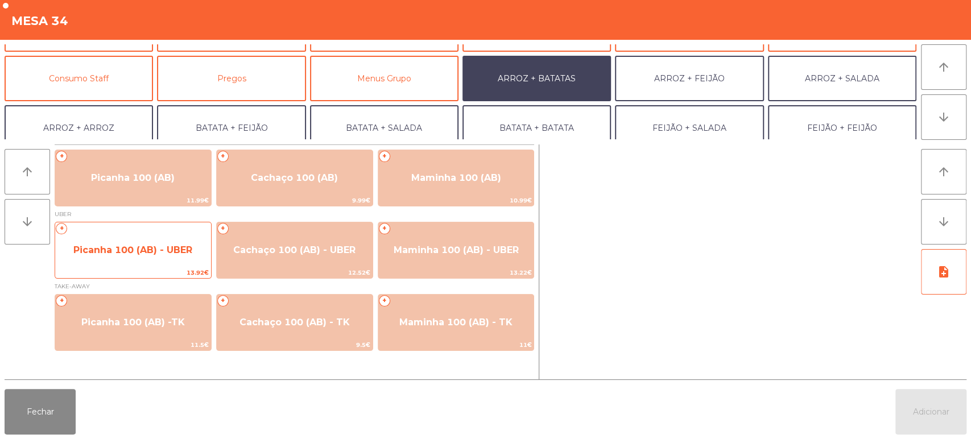
click at [129, 257] on span "Picanha 100 (AB) - UBER" at bounding box center [133, 250] width 156 height 31
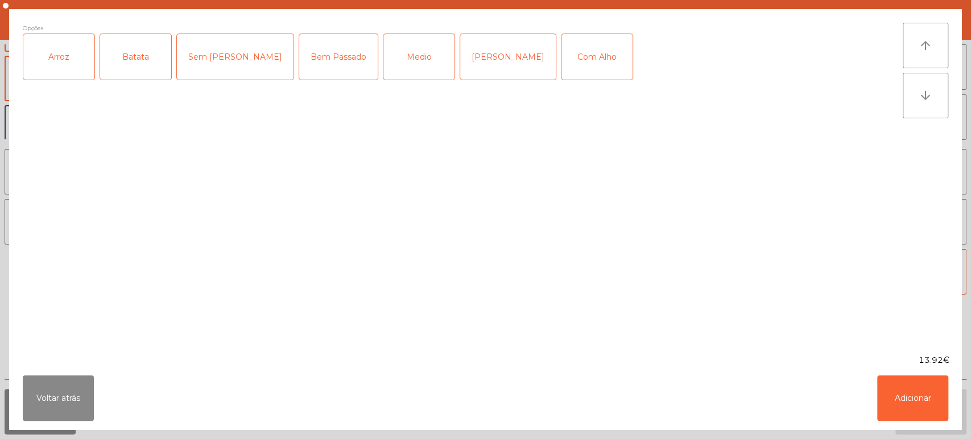
click at [60, 61] on div "Arroz" at bounding box center [58, 57] width 71 height 46
click at [151, 60] on div "Batata" at bounding box center [135, 57] width 71 height 46
click at [460, 57] on div "[PERSON_NAME]" at bounding box center [508, 57] width 96 height 46
click at [910, 407] on button "Adicionar" at bounding box center [912, 399] width 71 height 46
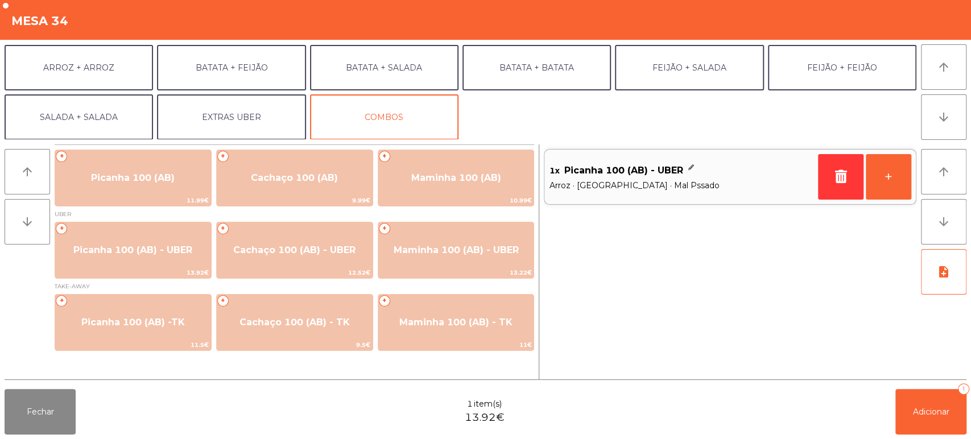
scroll to position [145, 0]
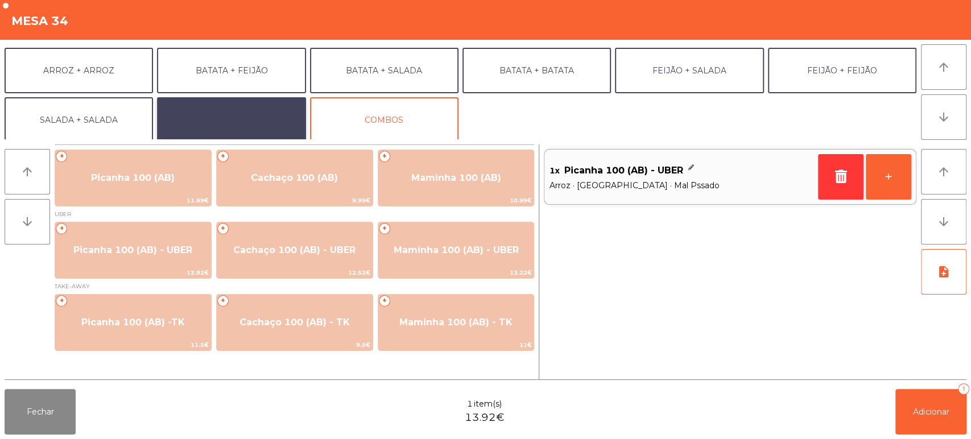
click at [220, 122] on button "EXTRAS UBER" at bounding box center [231, 120] width 149 height 46
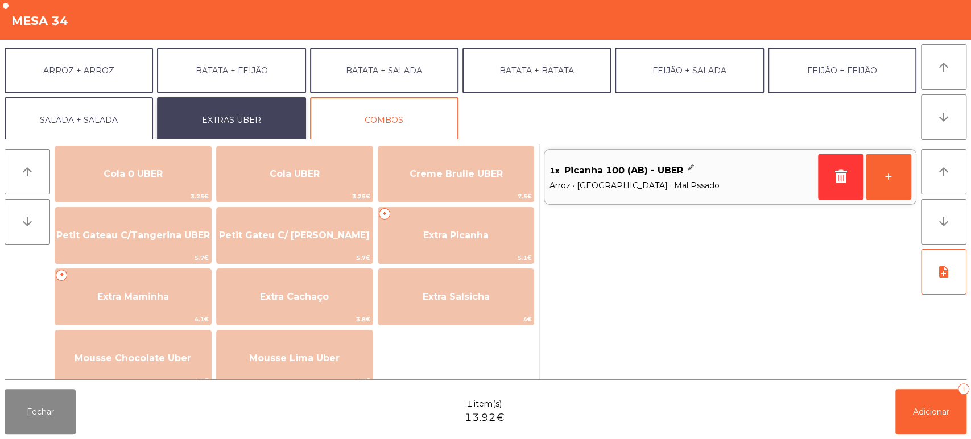
scroll to position [201, 0]
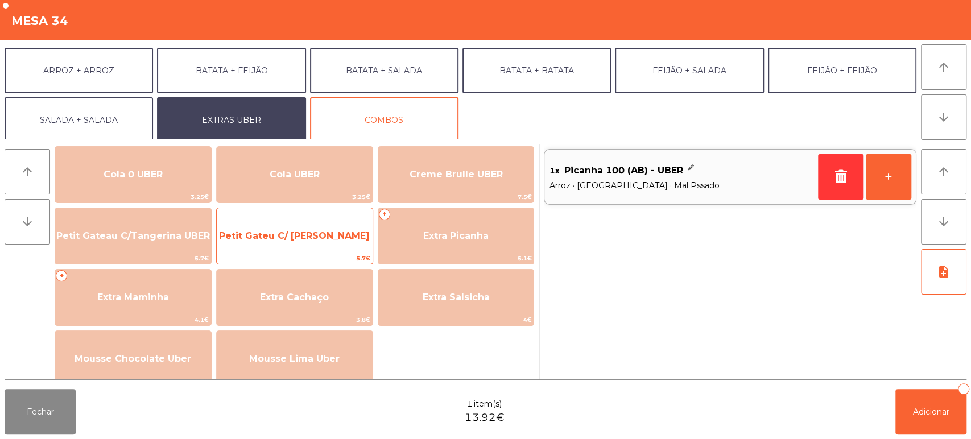
click at [295, 237] on span "Petit Gateu C/ [PERSON_NAME]" at bounding box center [294, 235] width 151 height 11
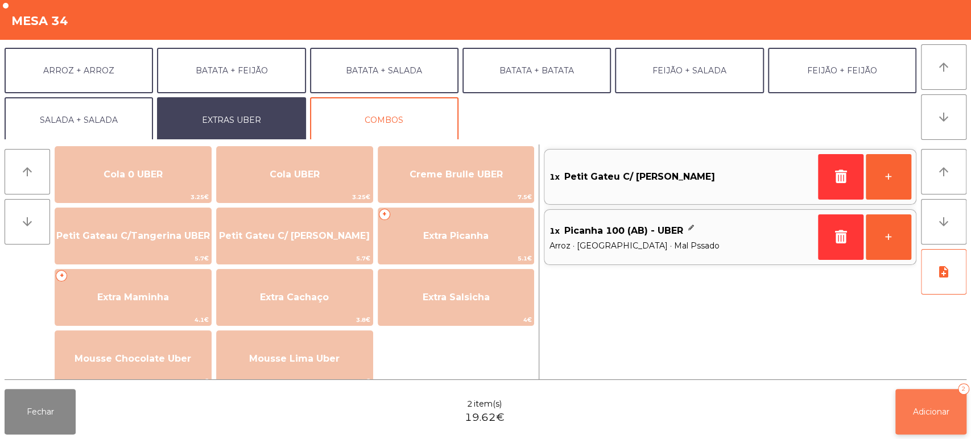
click at [925, 423] on button "Adicionar 2" at bounding box center [931, 412] width 71 height 46
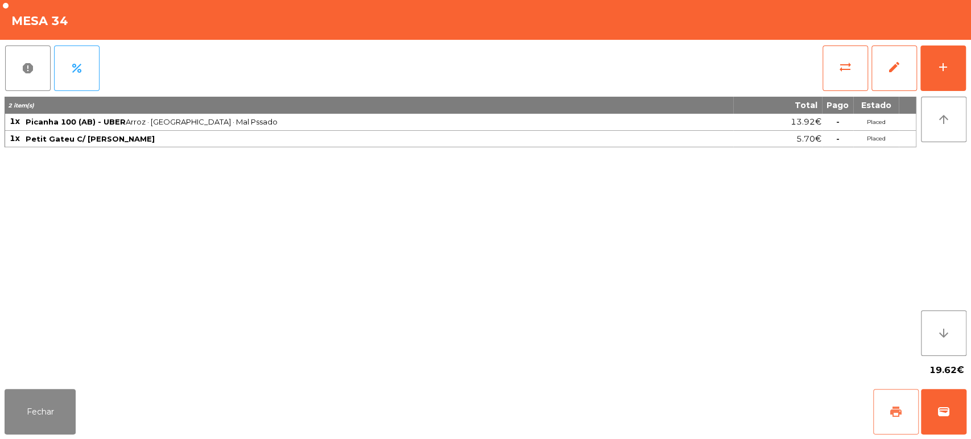
click at [885, 419] on button "print" at bounding box center [896, 412] width 46 height 46
click at [938, 412] on span "wallet" at bounding box center [944, 412] width 14 height 14
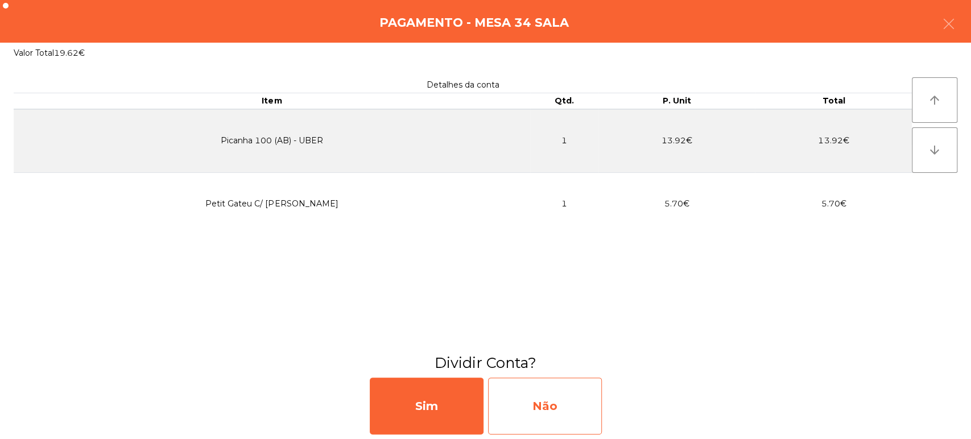
click at [538, 414] on div "Não" at bounding box center [545, 406] width 114 height 57
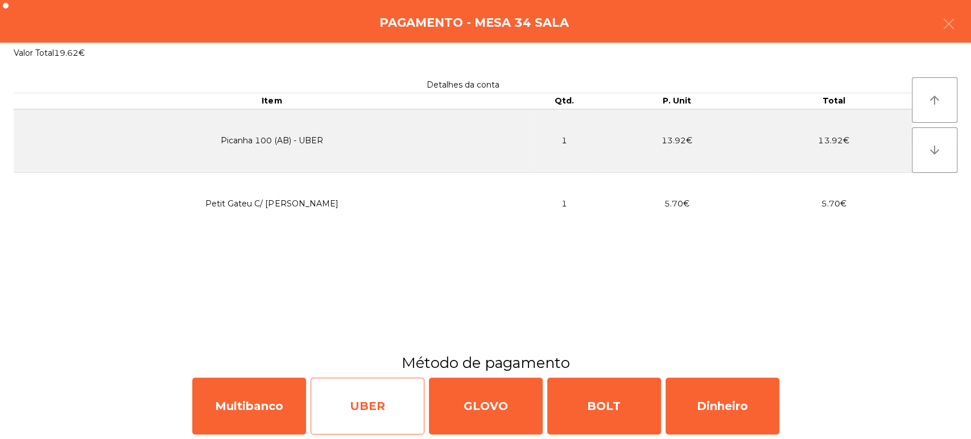
click at [369, 417] on div "UBER" at bounding box center [368, 406] width 114 height 57
select select "**"
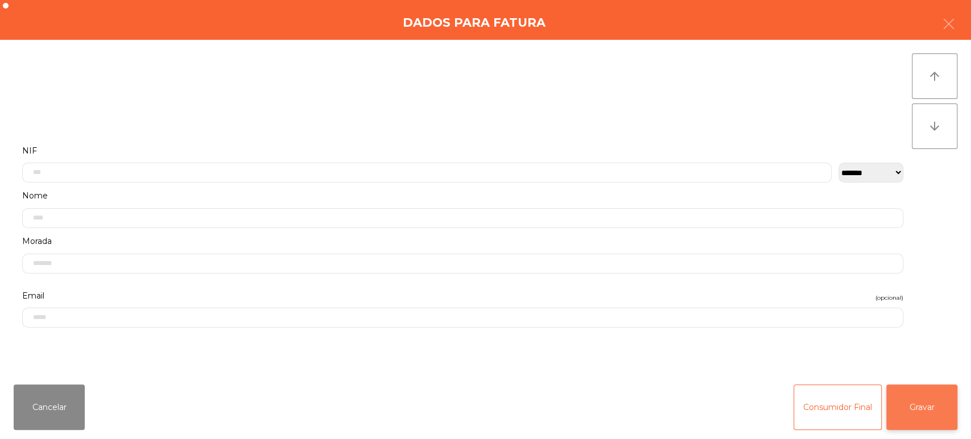
click at [913, 410] on button "Gravar" at bounding box center [922, 408] width 71 height 46
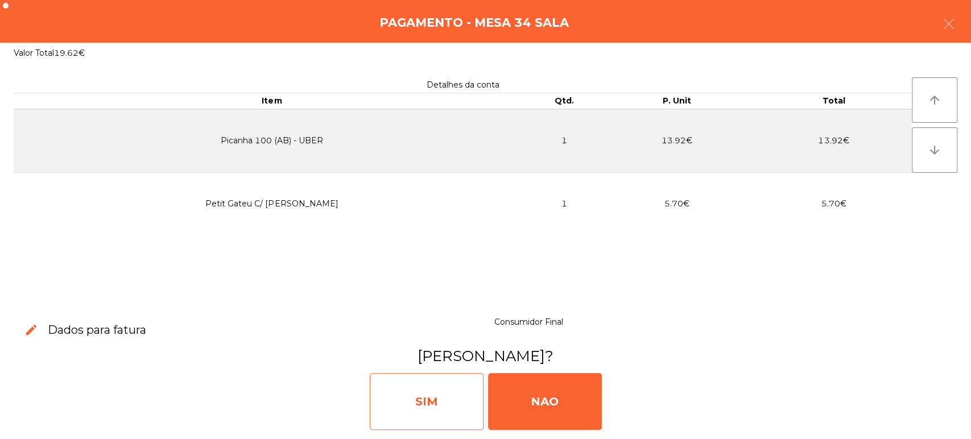
click at [426, 398] on div "SIM" at bounding box center [427, 401] width 114 height 57
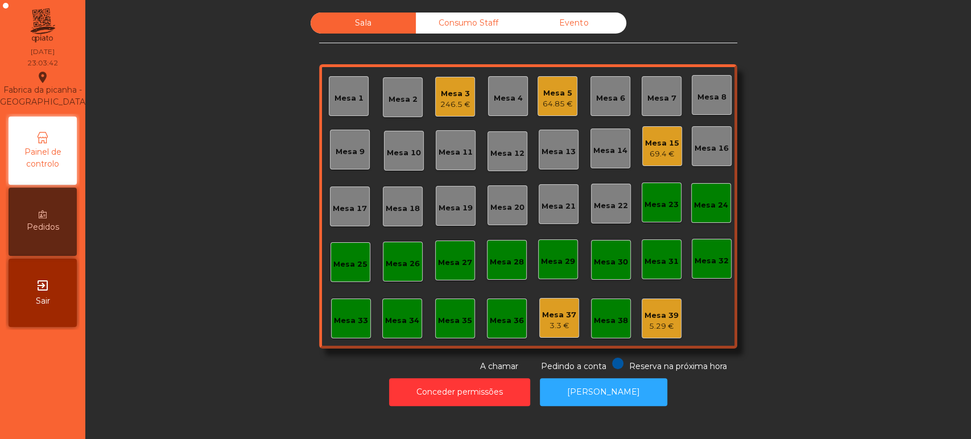
click at [390, 323] on div "Mesa 34" at bounding box center [402, 320] width 34 height 11
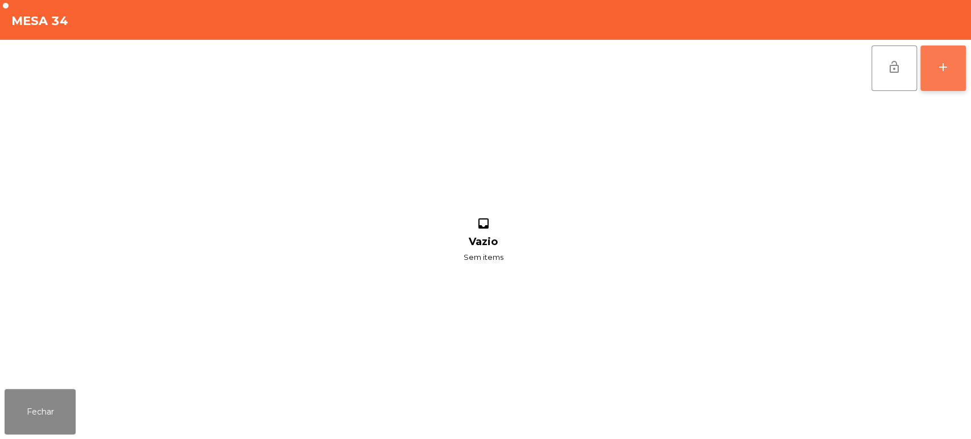
click at [938, 69] on div "add" at bounding box center [944, 67] width 14 height 14
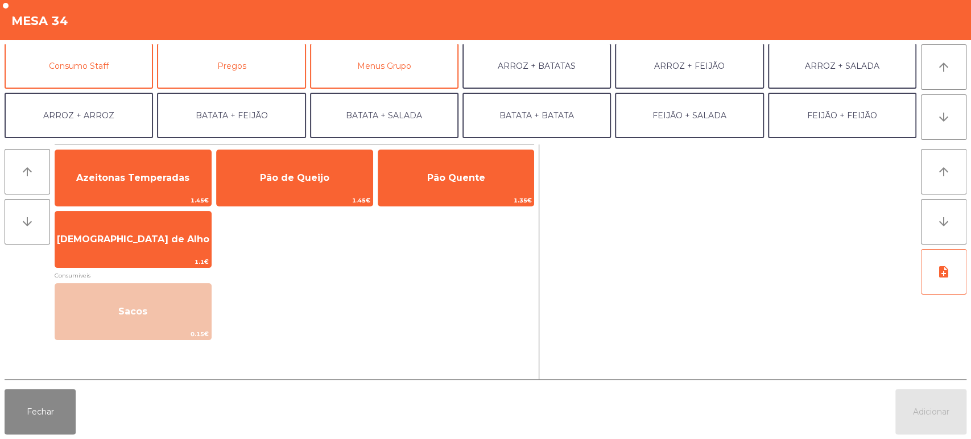
scroll to position [99, 0]
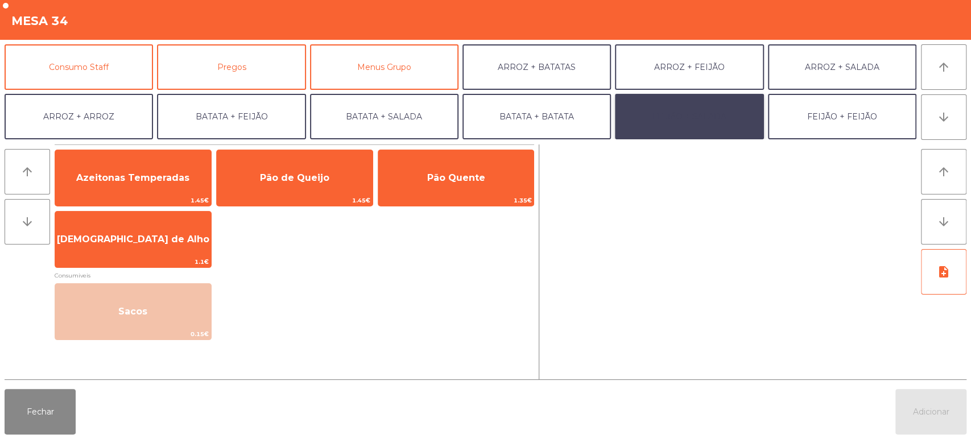
click at [700, 109] on button "FEIJÃO + SALADA" at bounding box center [689, 117] width 149 height 46
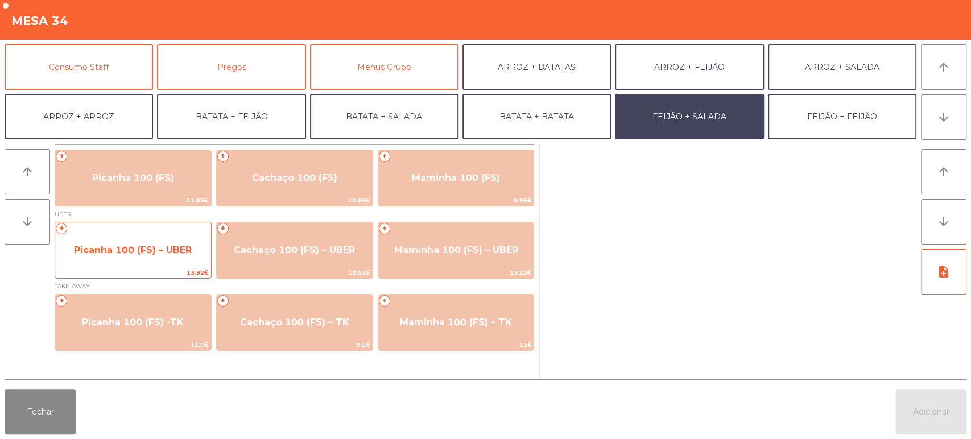
click at [148, 249] on span "Picanha 100 (FS) – UBER" at bounding box center [133, 250] width 118 height 11
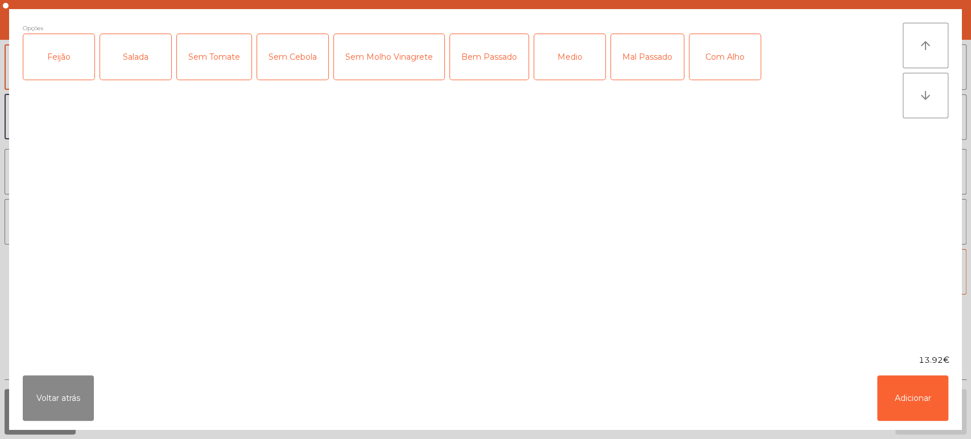
click at [56, 69] on div "Feijão" at bounding box center [58, 57] width 71 height 46
click at [134, 60] on div "Salada" at bounding box center [135, 57] width 71 height 46
click at [571, 59] on div "Medio" at bounding box center [569, 57] width 71 height 46
click at [926, 411] on button "Adicionar" at bounding box center [912, 399] width 71 height 46
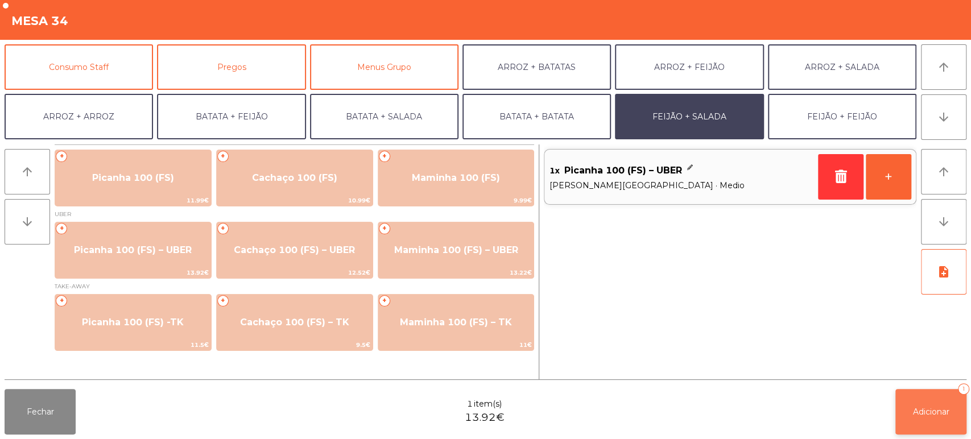
click at [921, 420] on button "Adicionar 1" at bounding box center [931, 412] width 71 height 46
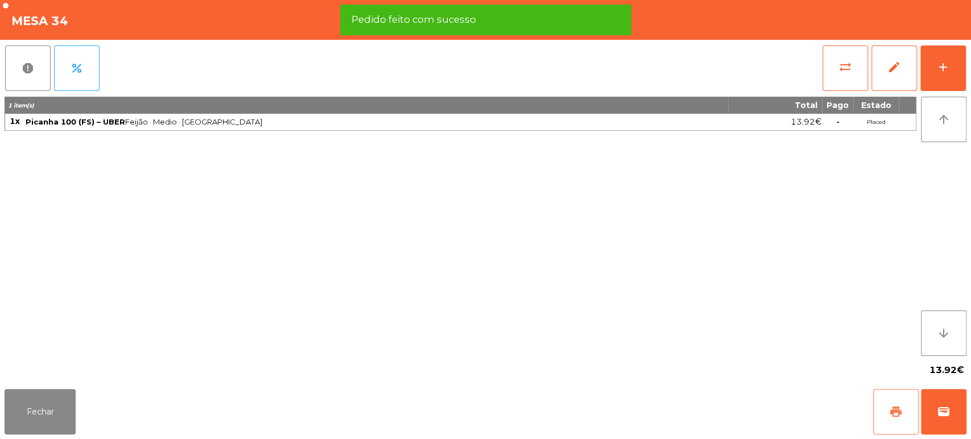
click at [890, 419] on button "print" at bounding box center [896, 412] width 46 height 46
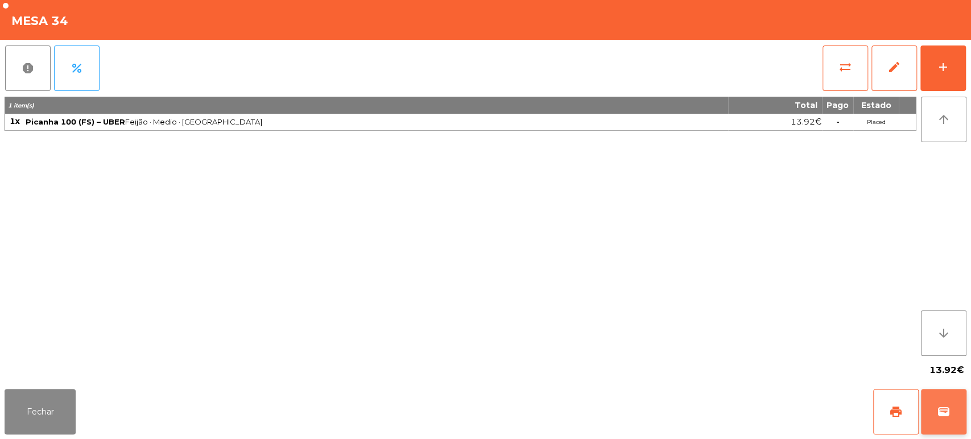
click at [950, 417] on span "wallet" at bounding box center [944, 412] width 14 height 14
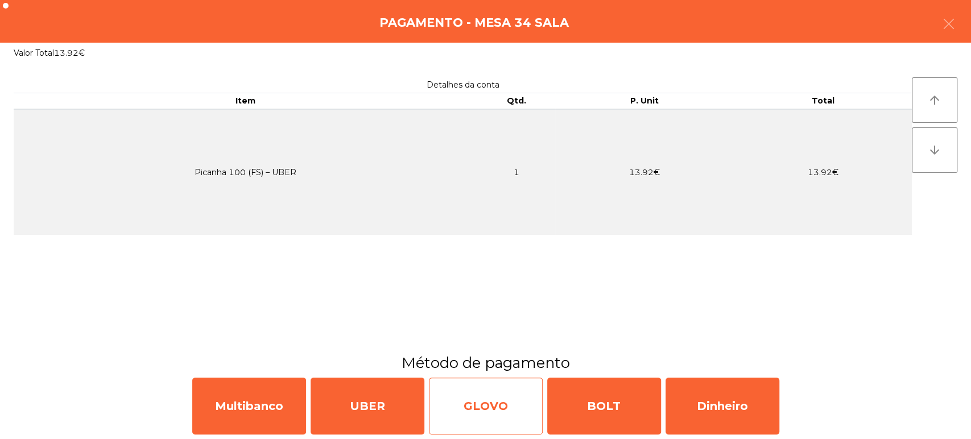
click at [481, 409] on div "GLOVO" at bounding box center [486, 406] width 114 height 57
select select "**"
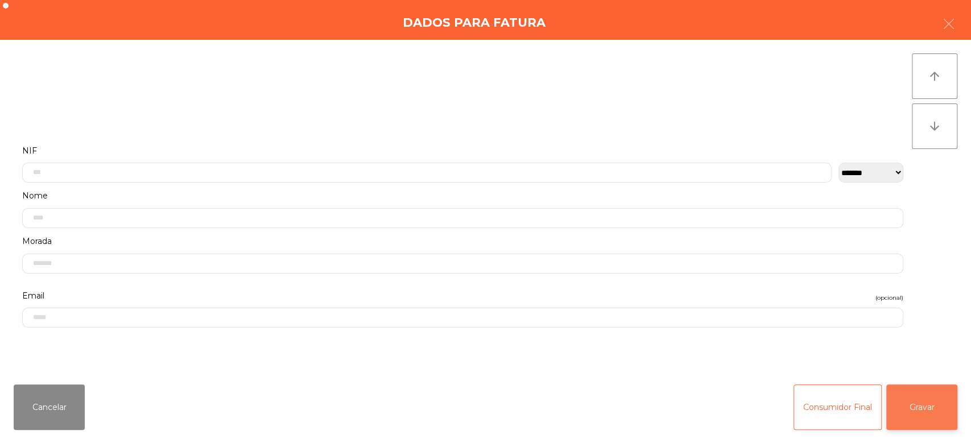
click at [928, 413] on button "Gravar" at bounding box center [922, 408] width 71 height 46
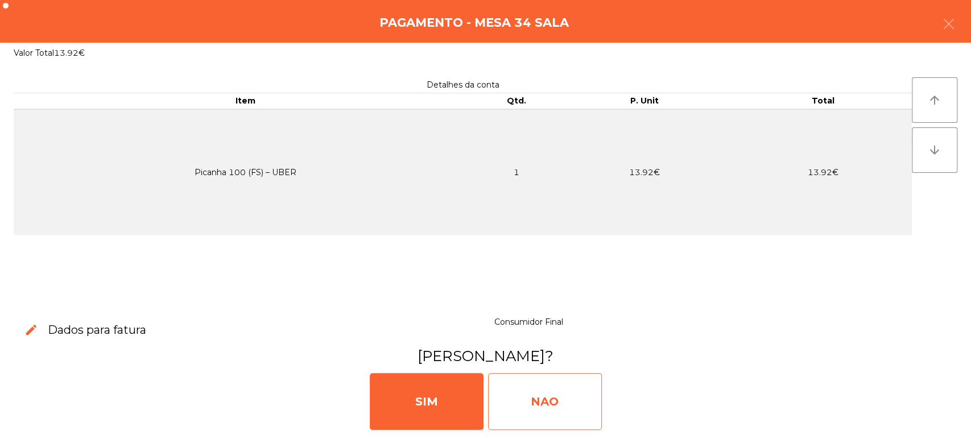
click at [535, 396] on div "NAO" at bounding box center [545, 401] width 114 height 57
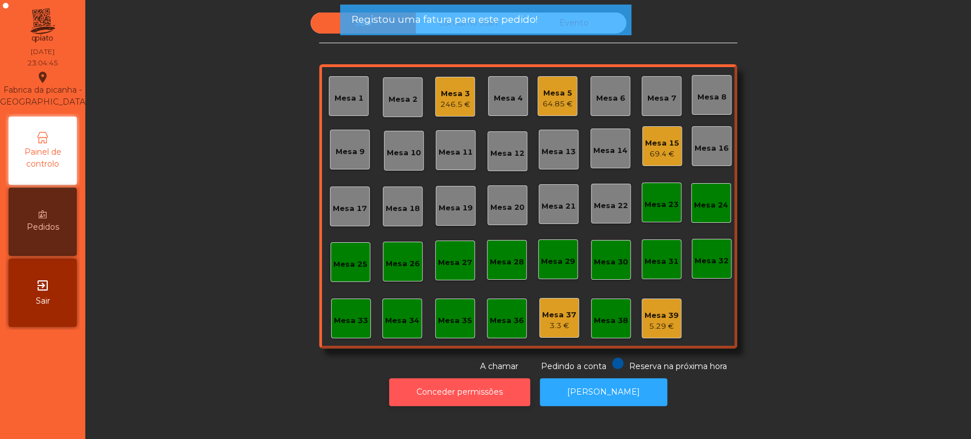
click at [434, 401] on button "Conceder permissões" at bounding box center [459, 392] width 141 height 28
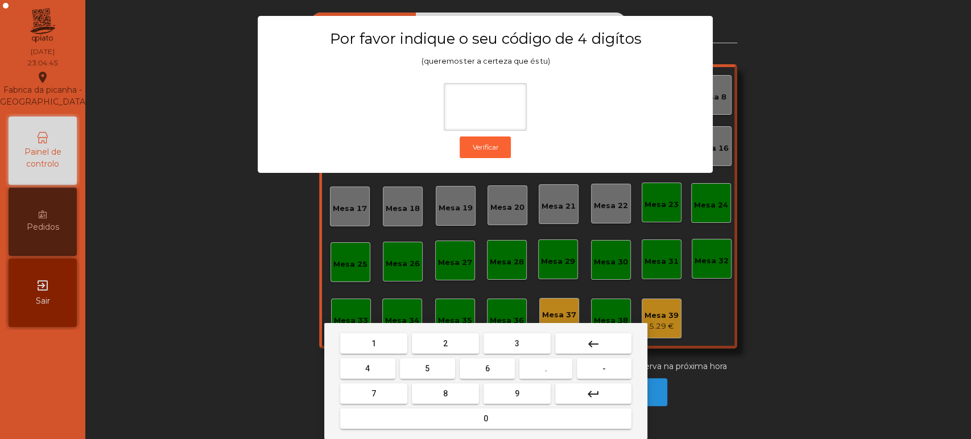
click at [360, 344] on button "1" at bounding box center [373, 343] width 67 height 20
click at [525, 344] on button "3" at bounding box center [517, 343] width 67 height 20
click at [428, 369] on span "5" at bounding box center [427, 368] width 5 height 9
click at [446, 422] on button "0" at bounding box center [485, 419] width 291 height 20
type input "****"
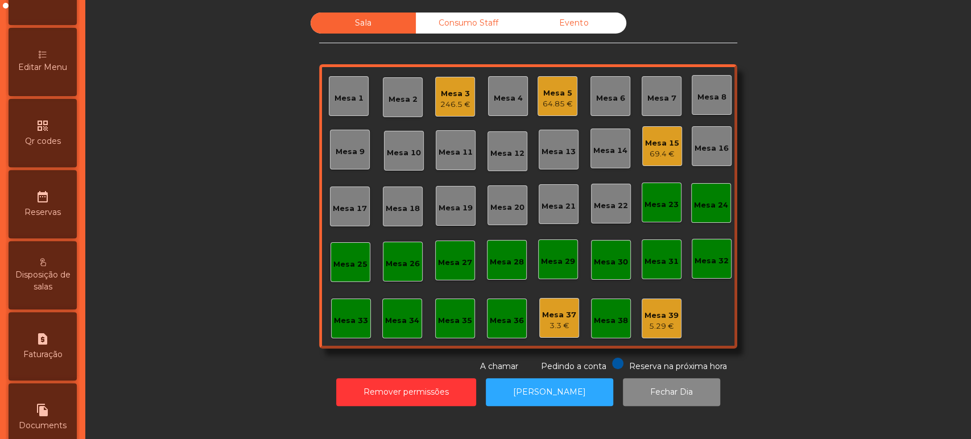
click at [48, 374] on div "request_page Faturação" at bounding box center [43, 346] width 68 height 68
select select "*"
select select "****"
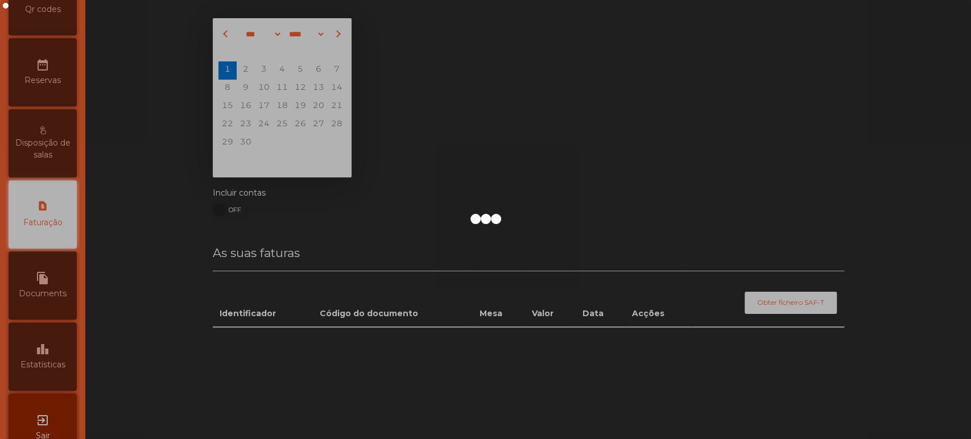
scroll to position [369, 0]
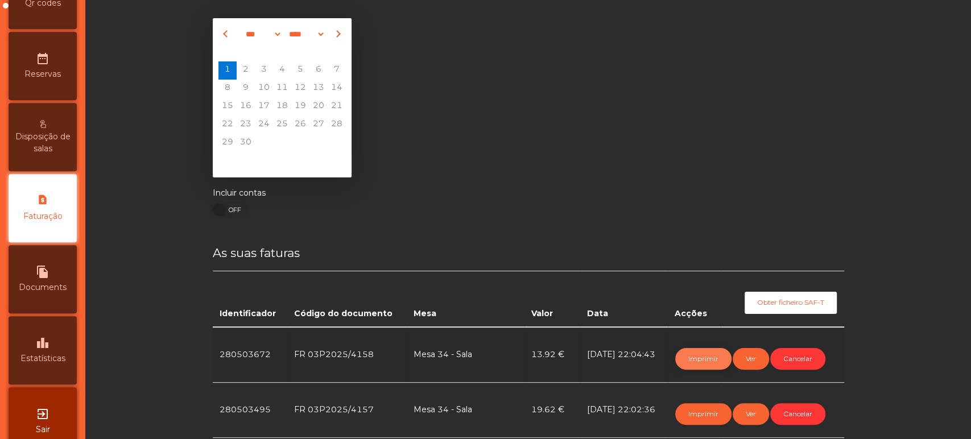
click at [682, 363] on button "Imprimir" at bounding box center [703, 359] width 56 height 22
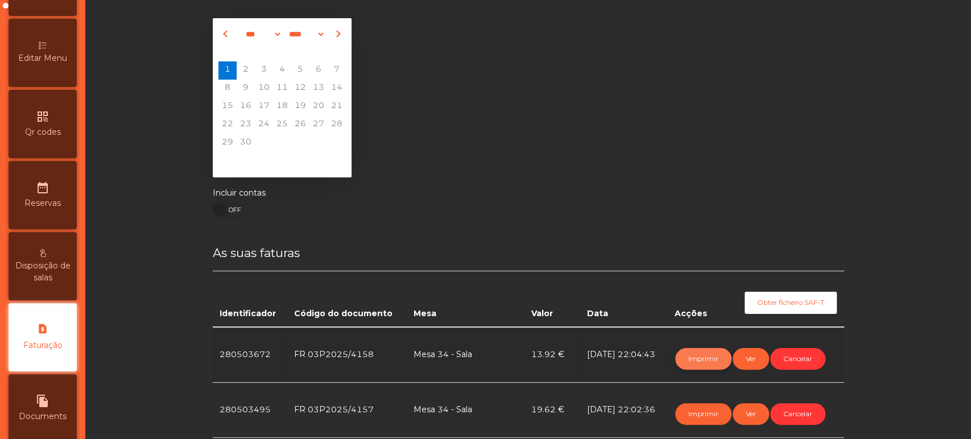
scroll to position [0, 0]
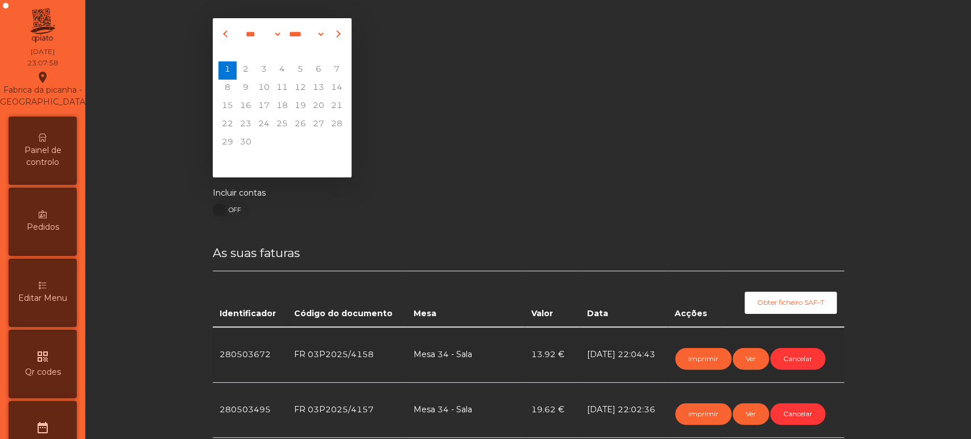
click at [72, 168] on span "Painel de controlo" at bounding box center [42, 157] width 63 height 24
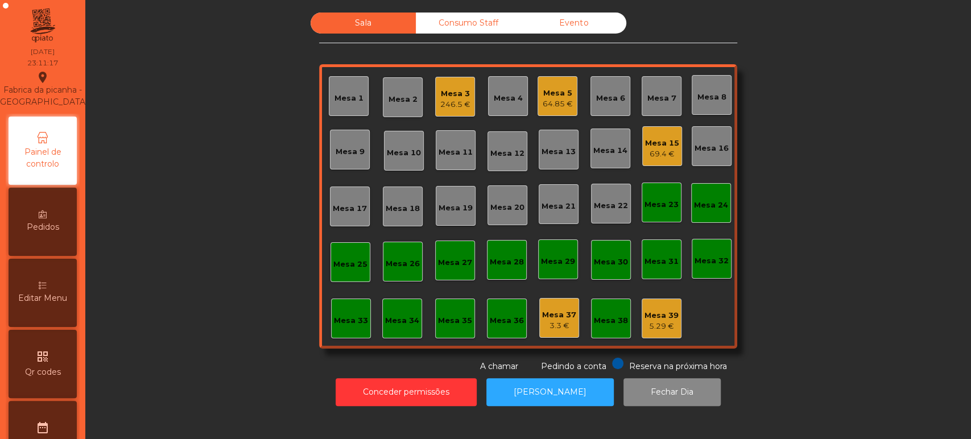
click at [423, 23] on div "Consumo Staff" at bounding box center [468, 23] width 105 height 21
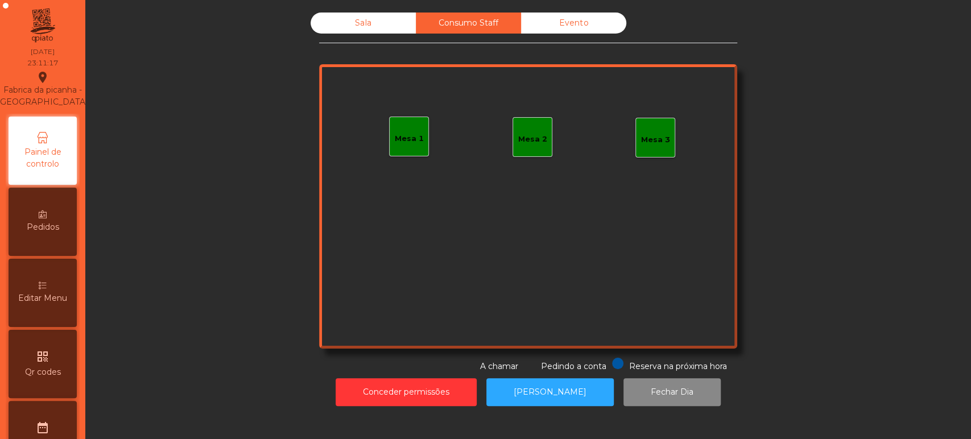
click at [572, 27] on div "Evento" at bounding box center [573, 23] width 105 height 21
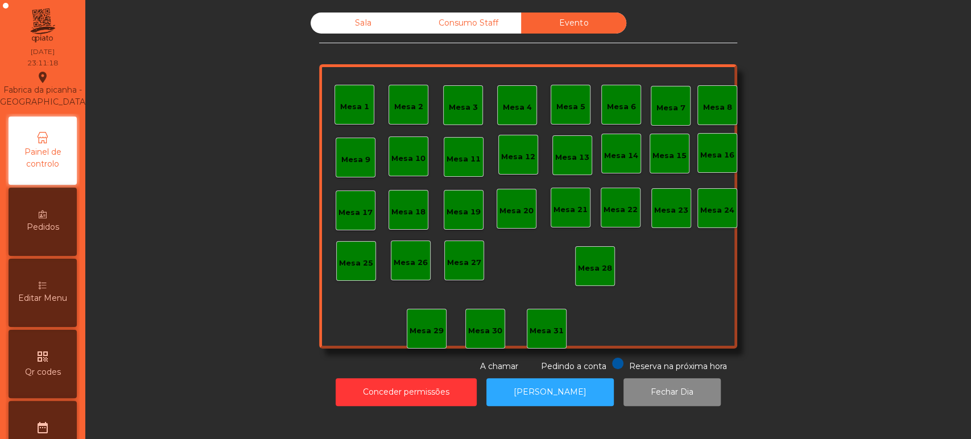
click at [373, 31] on div "Sala" at bounding box center [363, 23] width 105 height 21
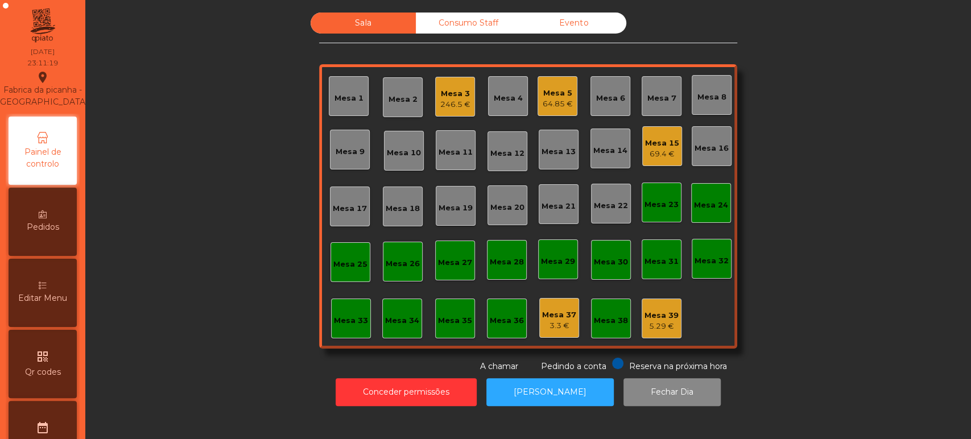
click at [652, 149] on div "69.4 €" at bounding box center [662, 154] width 34 height 11
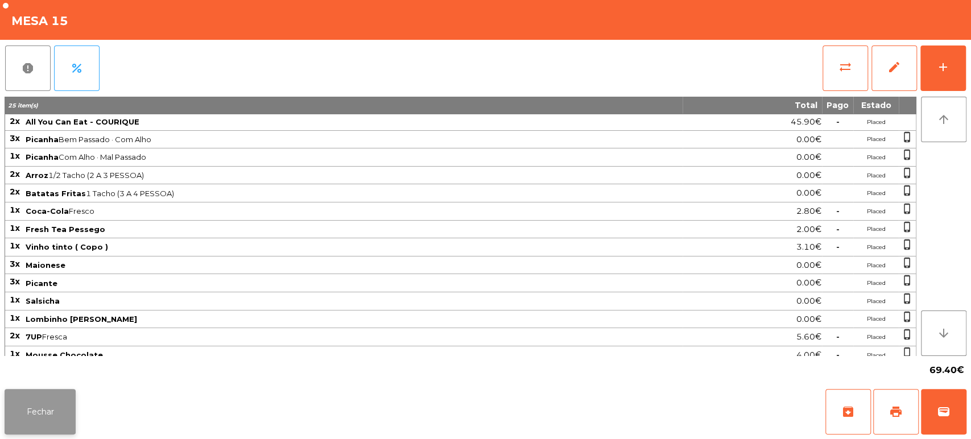
click at [35, 418] on button "Fechar" at bounding box center [40, 412] width 71 height 46
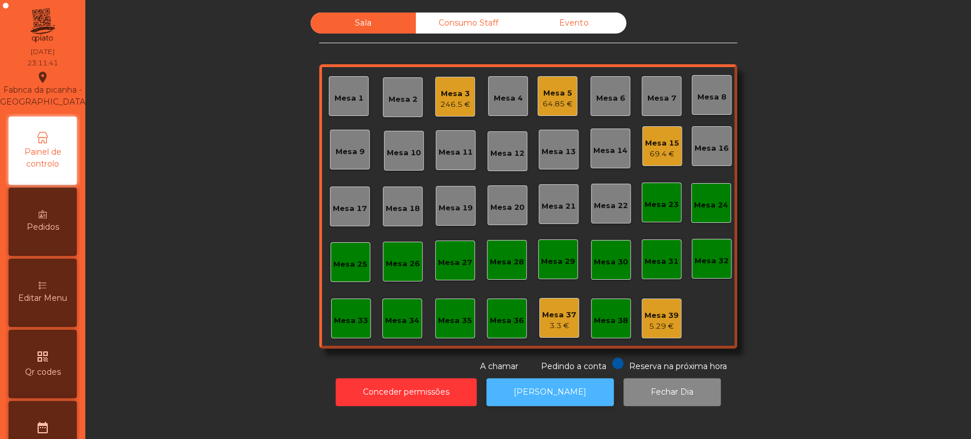
click at [560, 393] on button "[PERSON_NAME]" at bounding box center [550, 392] width 127 height 28
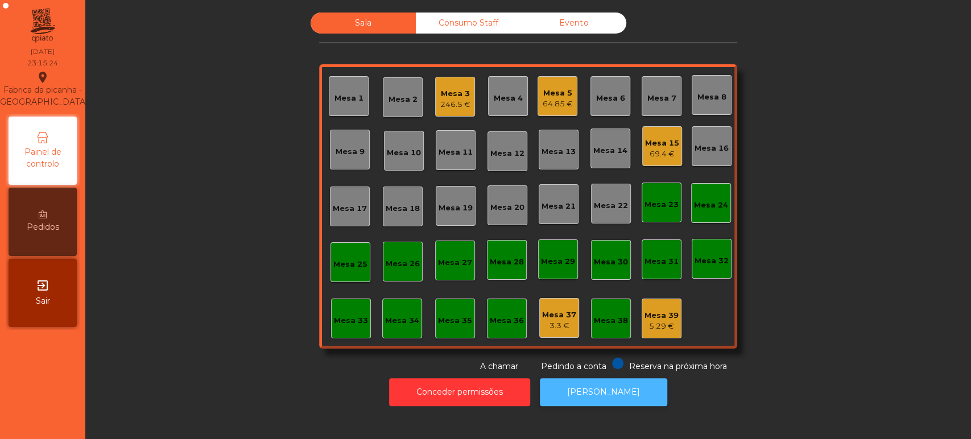
click at [566, 401] on button "[PERSON_NAME]" at bounding box center [603, 392] width 127 height 28
click at [562, 93] on div "Mesa 5" at bounding box center [558, 93] width 30 height 11
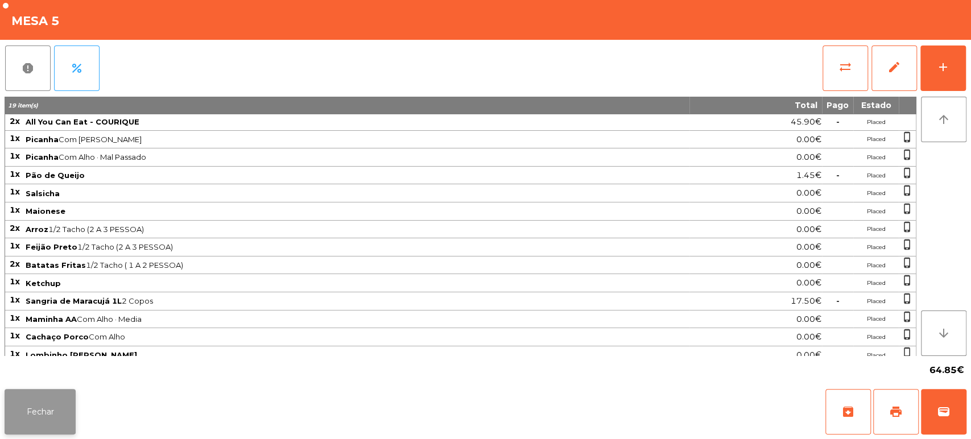
click at [59, 409] on button "Fechar" at bounding box center [40, 412] width 71 height 46
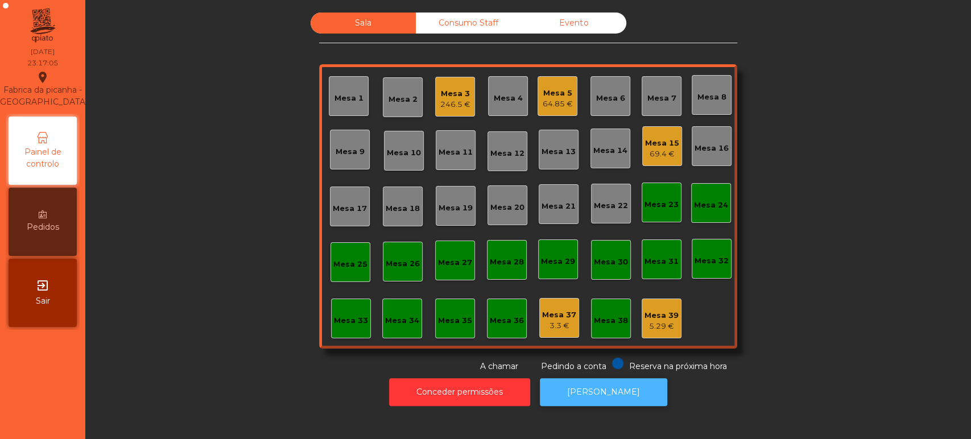
click at [603, 381] on button "[PERSON_NAME]" at bounding box center [603, 392] width 127 height 28
click at [547, 321] on div "3.3 €" at bounding box center [559, 325] width 34 height 11
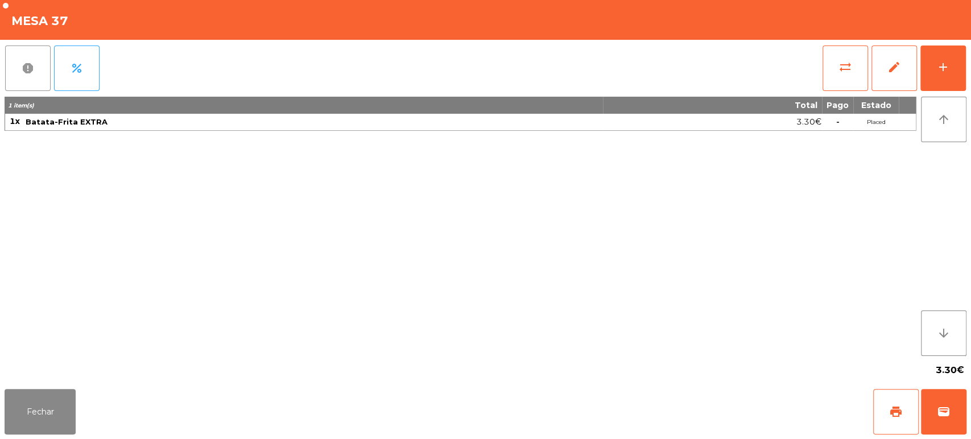
click at [5, 73] on button "report" at bounding box center [28, 69] width 46 height 46
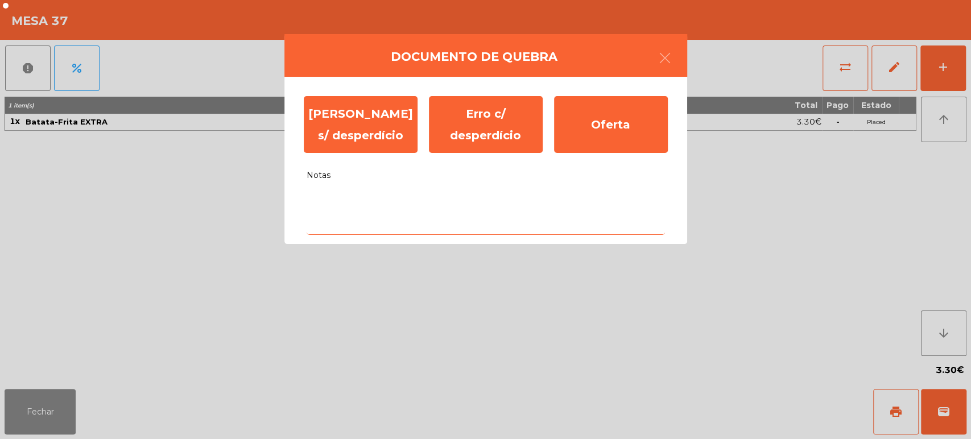
click at [343, 221] on textarea "Notas" at bounding box center [486, 211] width 359 height 47
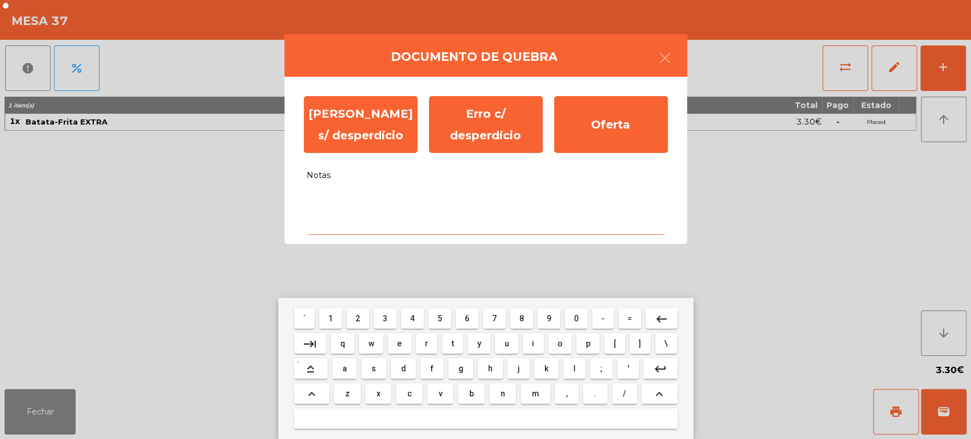
click at [399, 353] on button "e" at bounding box center [399, 343] width 23 height 20
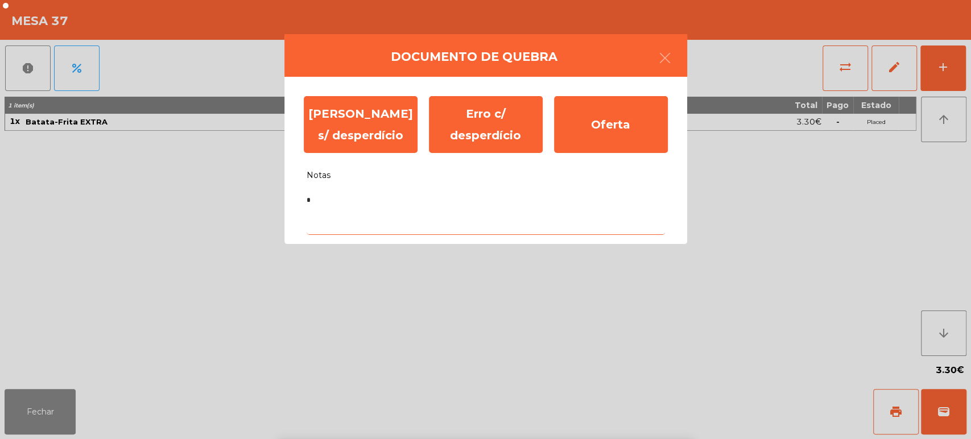
type textarea "**"
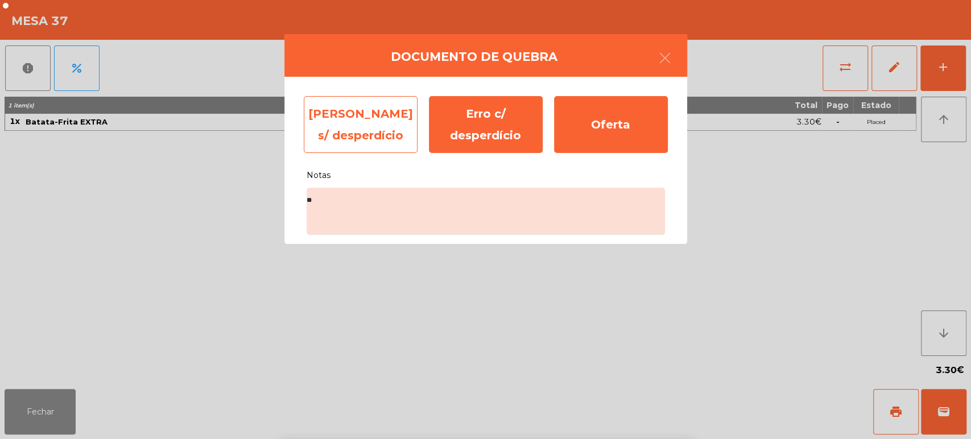
click at [364, 126] on div "Erro s/ desperdício" at bounding box center [361, 124] width 114 height 57
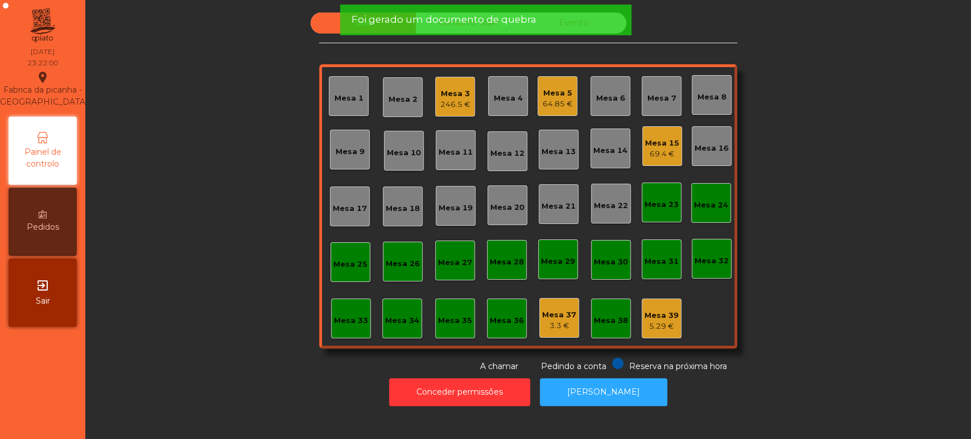
click at [650, 321] on div "5.29 €" at bounding box center [662, 326] width 34 height 11
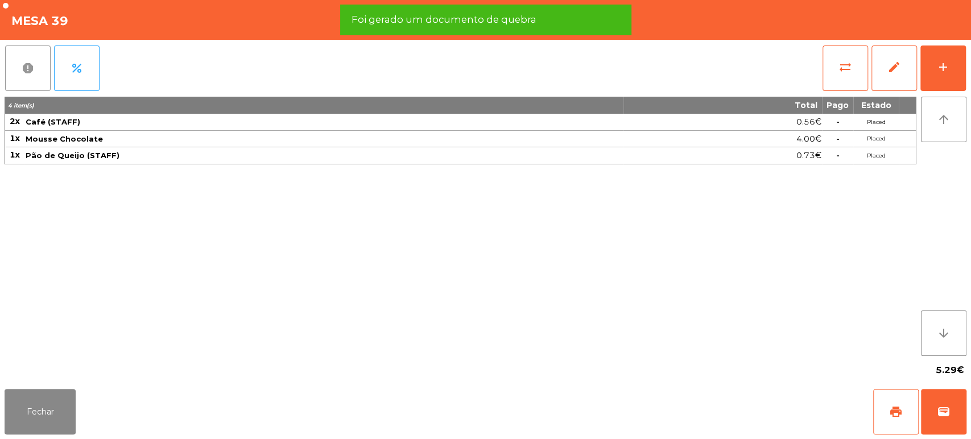
click at [23, 69] on span "report" at bounding box center [28, 68] width 14 height 14
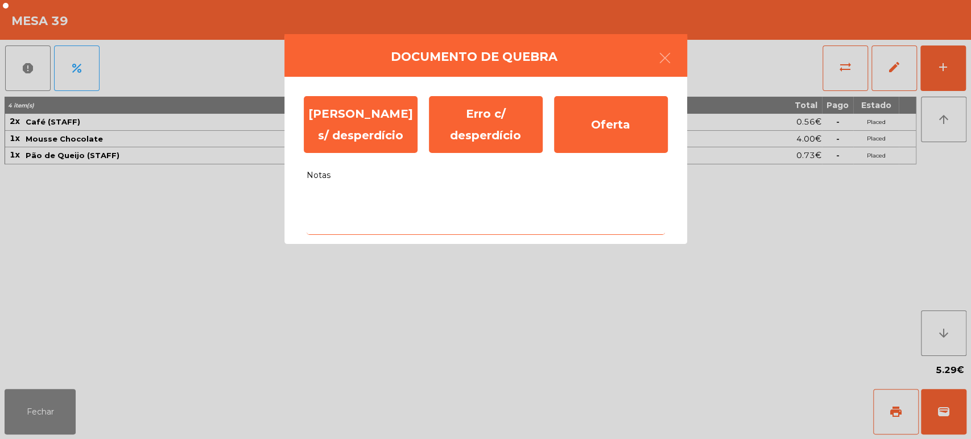
click at [511, 220] on textarea "Notas" at bounding box center [486, 211] width 359 height 47
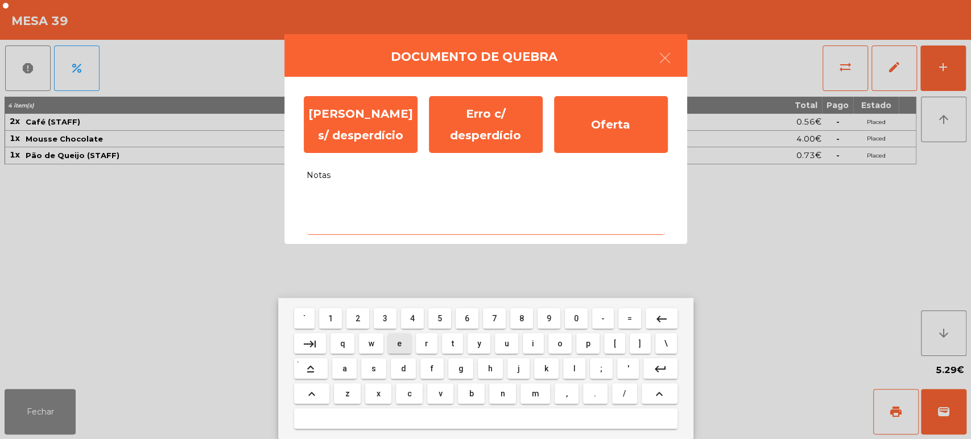
click at [398, 362] on button "d" at bounding box center [403, 369] width 25 height 20
click at [399, 343] on span "e" at bounding box center [399, 343] width 5 height 9
click at [411, 341] on button "e" at bounding box center [399, 343] width 23 height 20
type textarea "***"
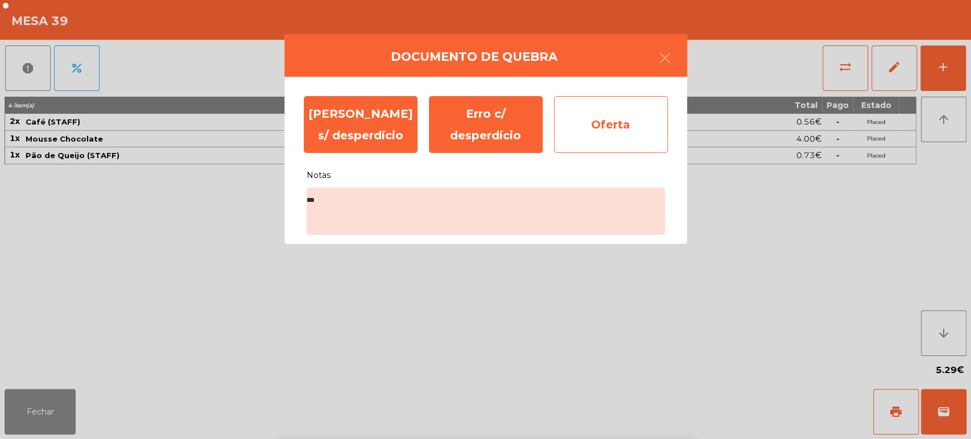
click at [644, 126] on div "Oferta" at bounding box center [611, 124] width 114 height 57
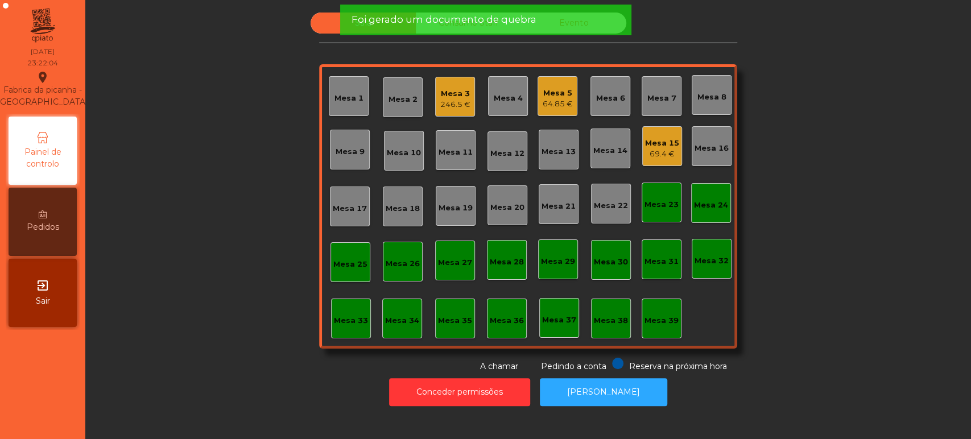
click at [483, 50] on div "Sala Consumo Staff Evento Mesa 1 Mesa 2 Mesa 3 246.5 € Mesa 4 Mesa 5 64.85 € Me…" at bounding box center [528, 193] width 418 height 360
click at [512, 21] on span "Foi gerado um documento de quebra" at bounding box center [443, 20] width 185 height 14
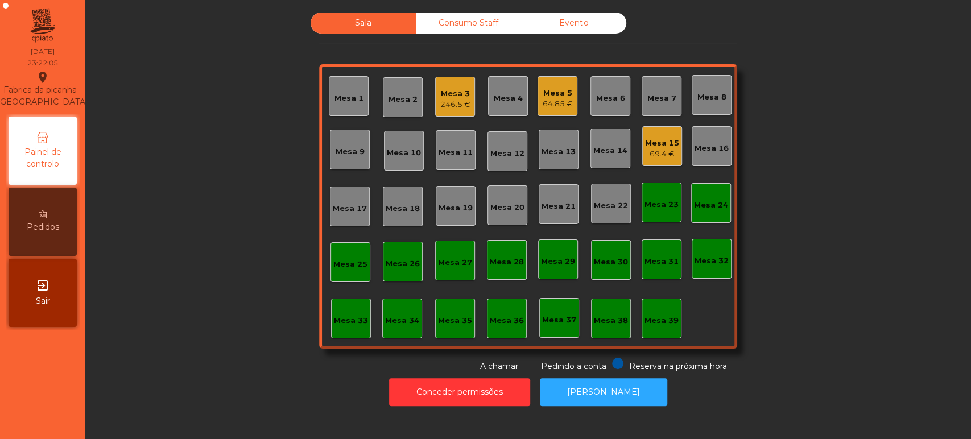
click at [488, 24] on span "Foi gerado um documento de quebra" at bounding box center [443, 20] width 185 height 14
click at [483, 23] on div "Consumo Staff" at bounding box center [468, 23] width 105 height 21
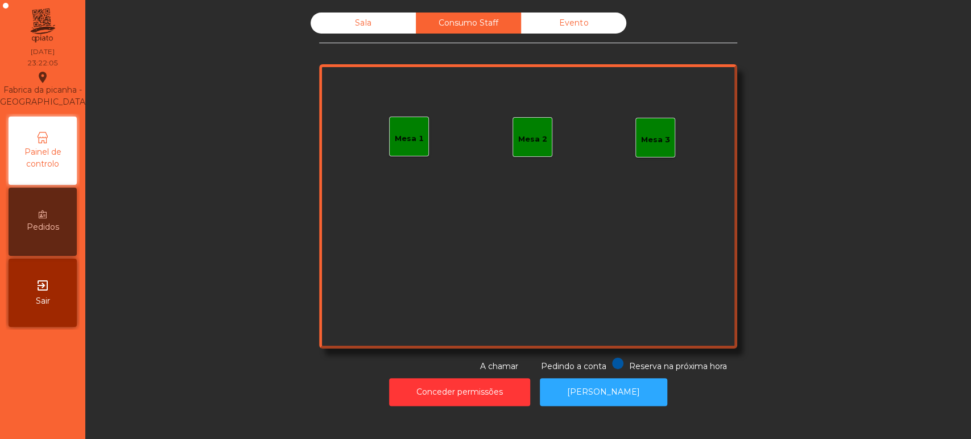
click at [560, 31] on div "Evento" at bounding box center [573, 23] width 105 height 21
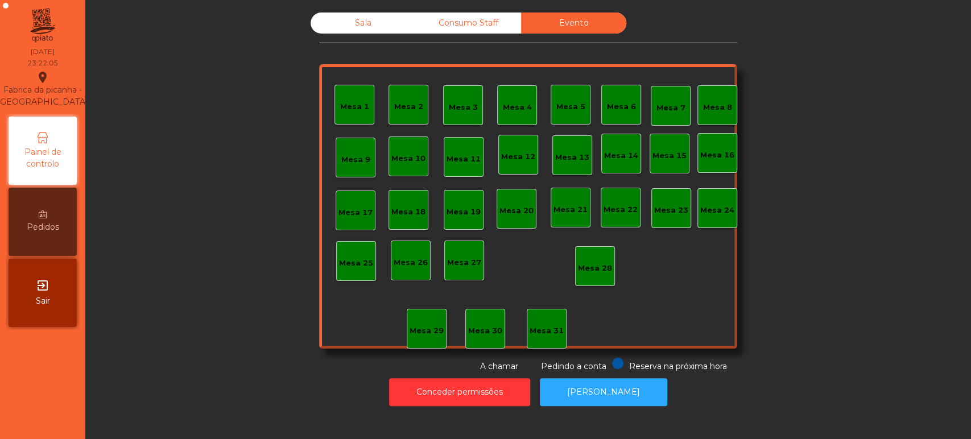
click at [319, 28] on div "Sala" at bounding box center [363, 23] width 105 height 21
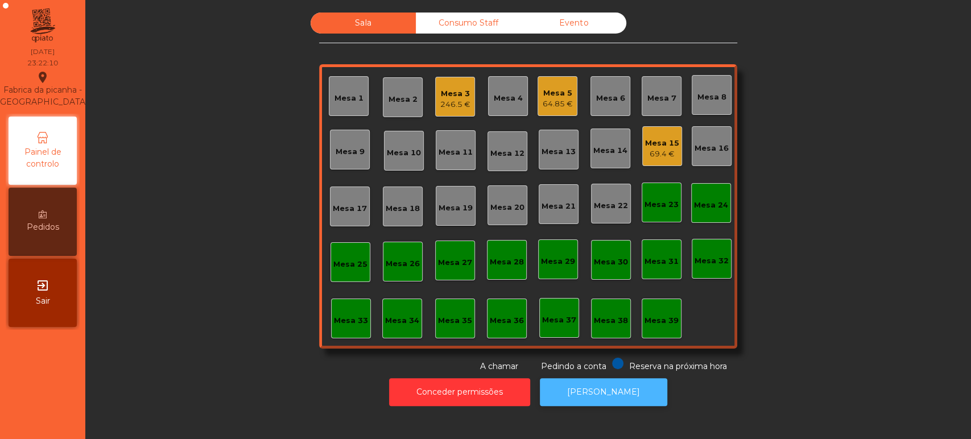
click at [611, 389] on button "[PERSON_NAME]" at bounding box center [603, 392] width 127 height 28
click at [602, 393] on button "[PERSON_NAME]" at bounding box center [603, 392] width 127 height 28
click at [648, 146] on div "Mesa 15" at bounding box center [662, 143] width 34 height 11
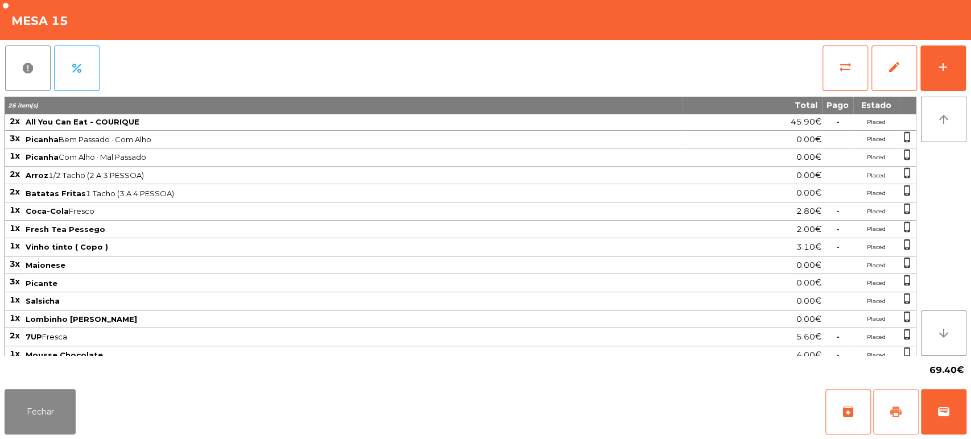
click at [894, 403] on button "print" at bounding box center [896, 412] width 46 height 46
click at [69, 420] on button "Fechar" at bounding box center [40, 412] width 71 height 46
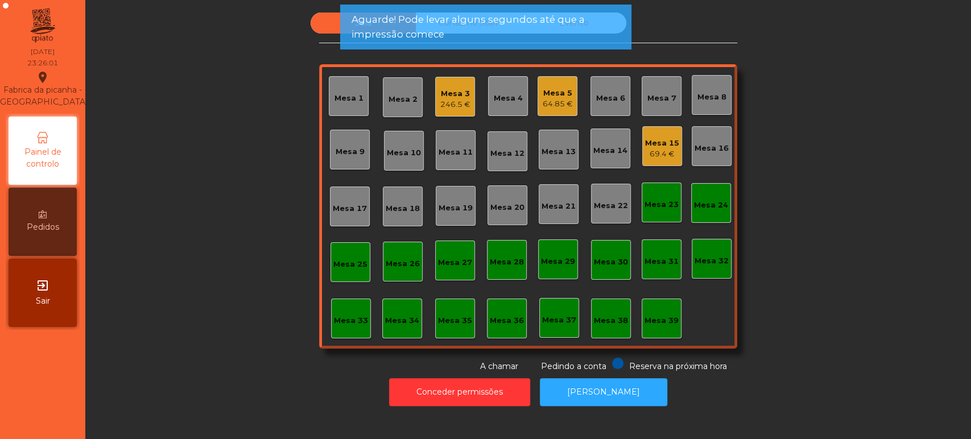
click at [549, 99] on div "64.85 €" at bounding box center [558, 103] width 30 height 11
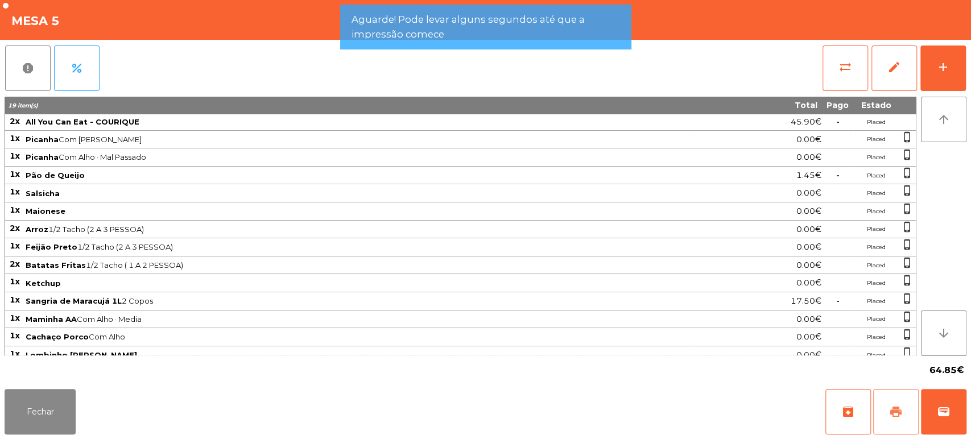
click at [886, 408] on button "print" at bounding box center [896, 412] width 46 height 46
click at [59, 423] on button "Fechar" at bounding box center [40, 412] width 71 height 46
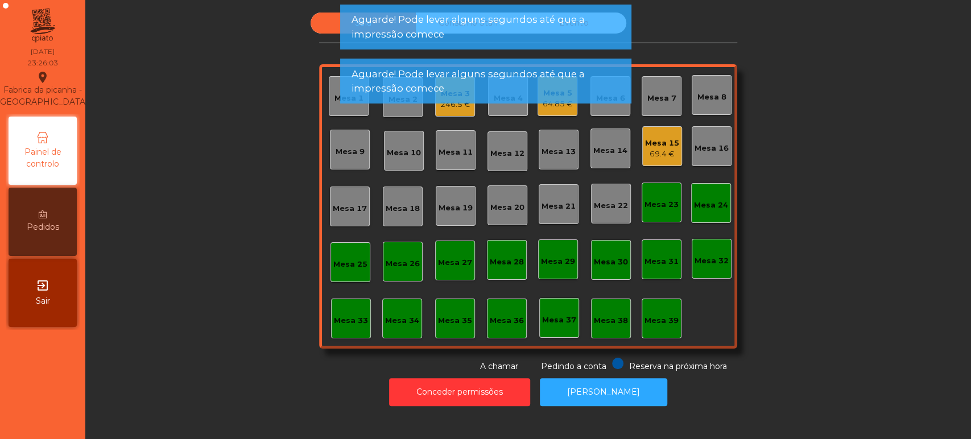
click at [460, 103] on div "Aguarde! Pode levar alguns segundos até que a impressão comece" at bounding box center [485, 81] width 291 height 45
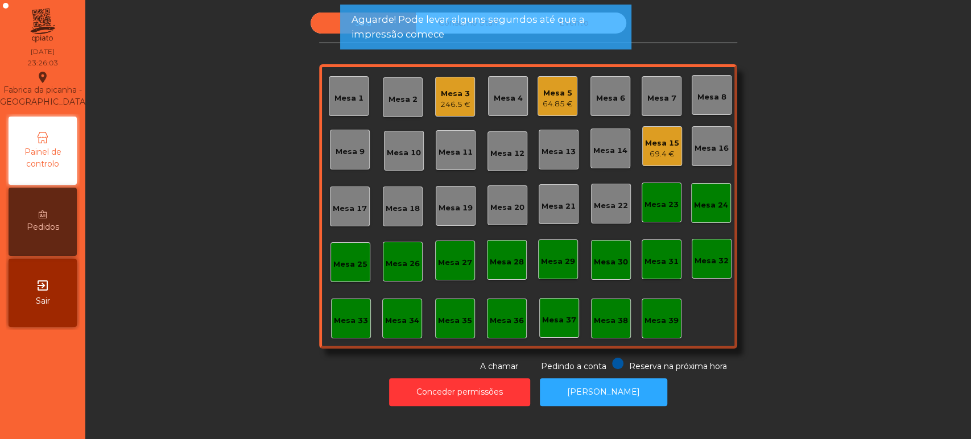
click at [442, 91] on div "Mesa 3" at bounding box center [455, 93] width 30 height 11
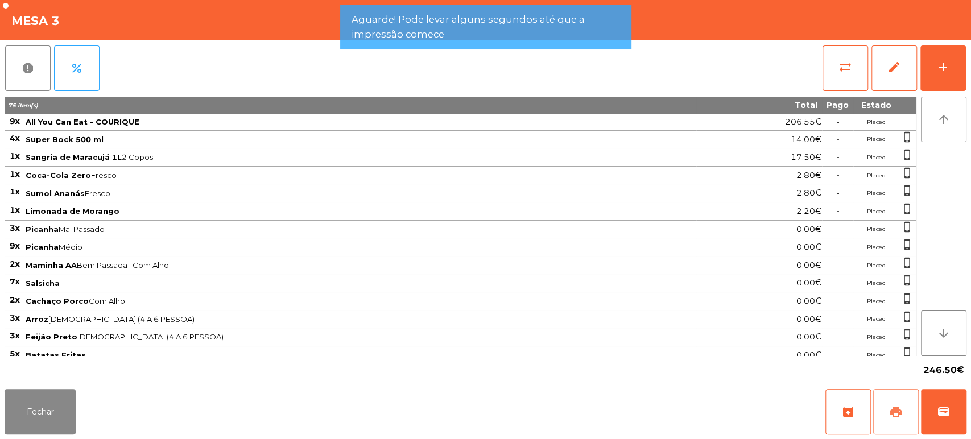
click at [894, 419] on button "print" at bounding box center [896, 412] width 46 height 46
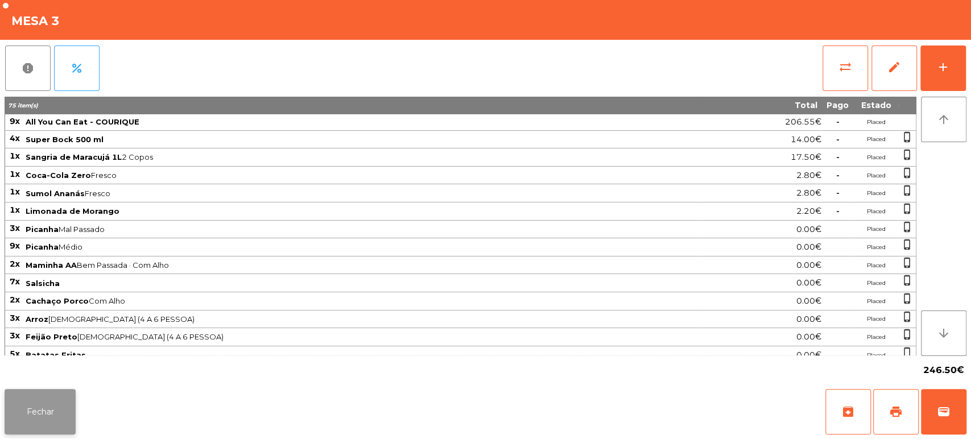
click at [57, 410] on button "Fechar" at bounding box center [40, 412] width 71 height 46
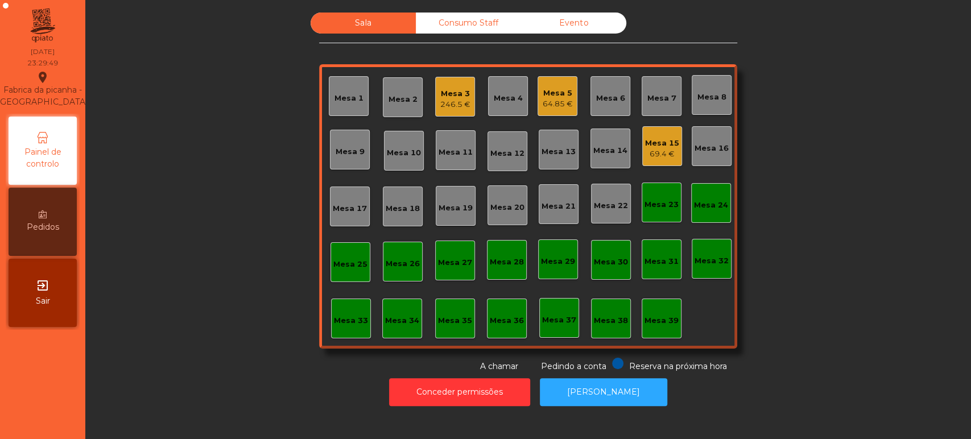
click at [559, 114] on div "Mesa 5 64.85 €" at bounding box center [558, 96] width 40 height 40
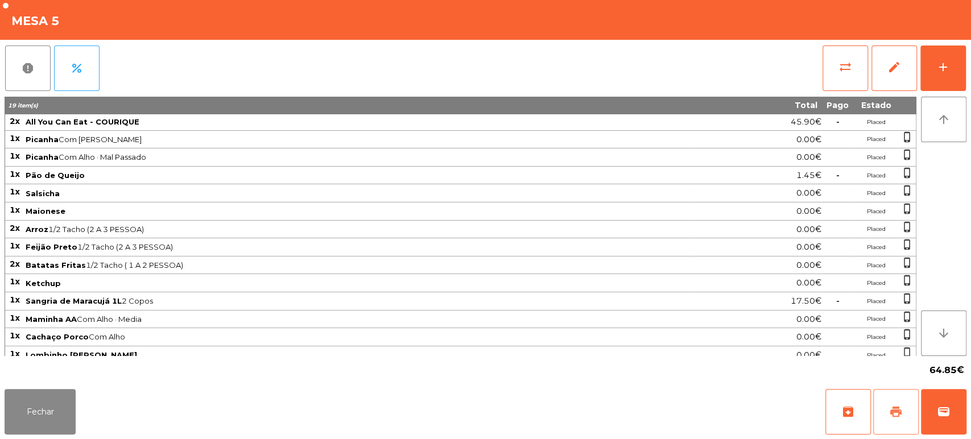
click at [890, 401] on button "print" at bounding box center [896, 412] width 46 height 46
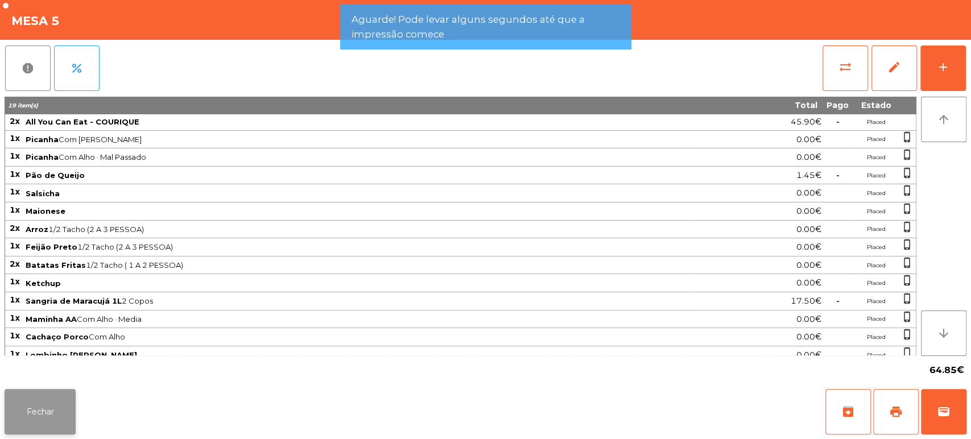
click at [32, 391] on button "Fechar" at bounding box center [40, 412] width 71 height 46
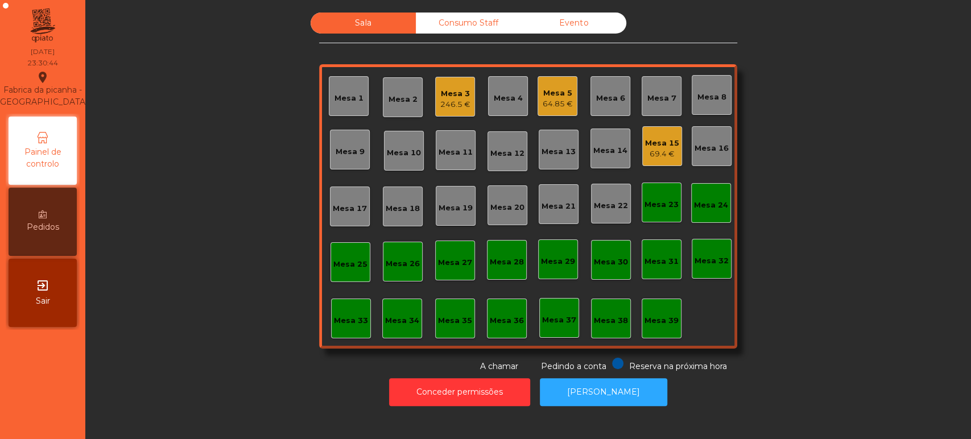
click at [558, 91] on div "Mesa 5" at bounding box center [558, 93] width 30 height 11
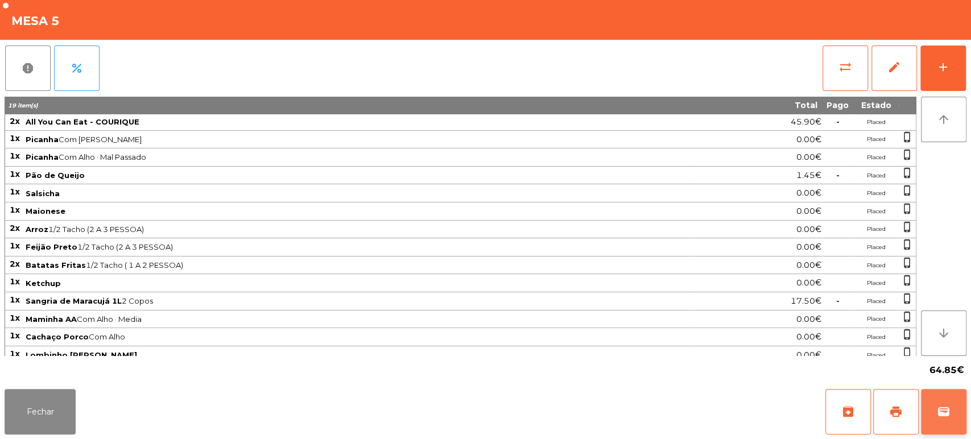
click at [946, 423] on button "wallet" at bounding box center [944, 412] width 46 height 46
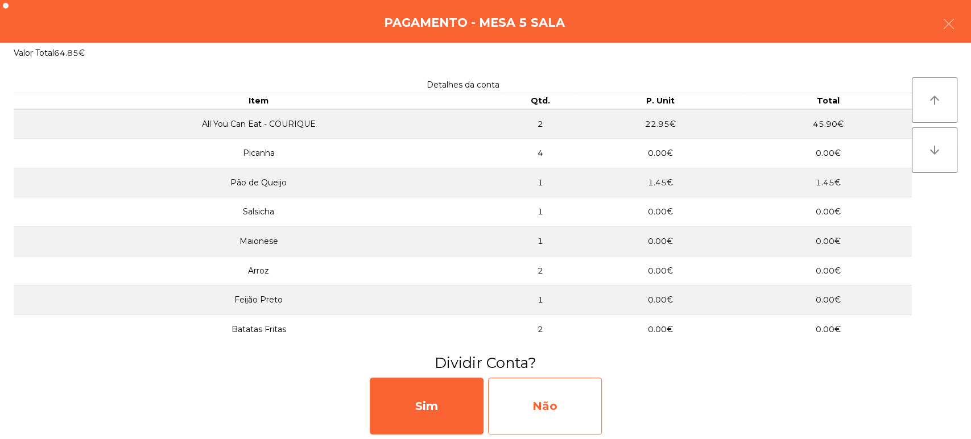
click at [555, 407] on div "Não" at bounding box center [545, 406] width 114 height 57
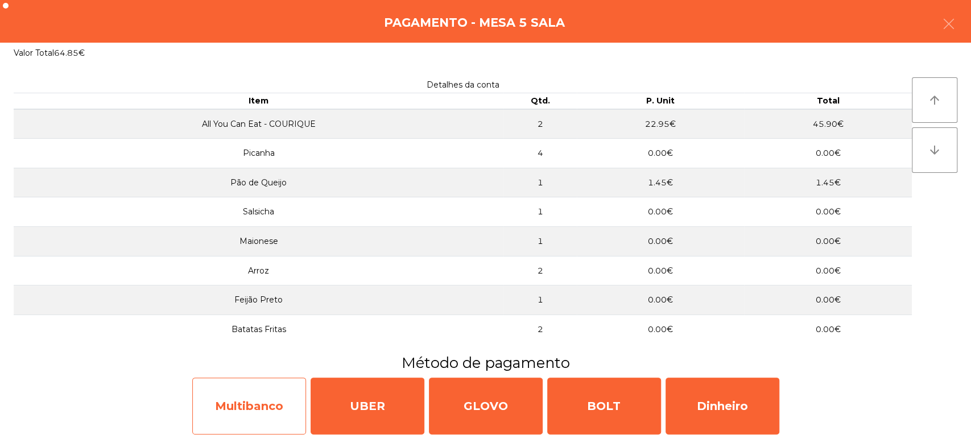
click at [253, 405] on div "Multibanco" at bounding box center [249, 406] width 114 height 57
select select "**"
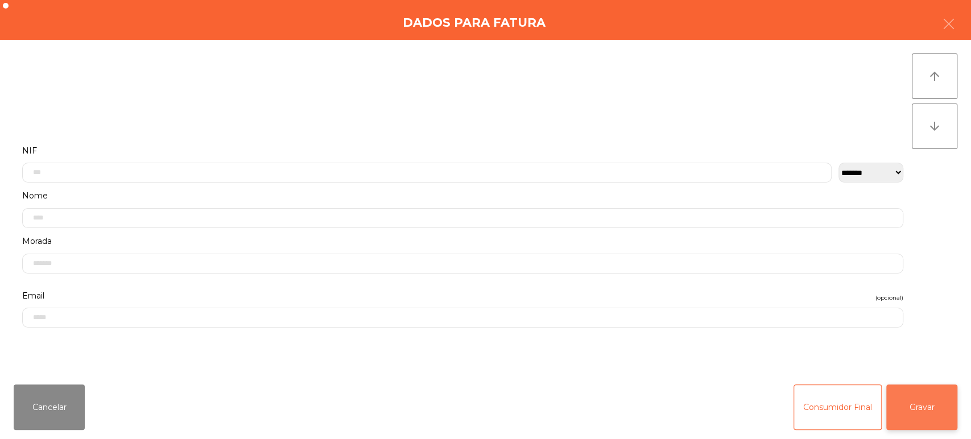
click at [947, 418] on button "Gravar" at bounding box center [922, 408] width 71 height 46
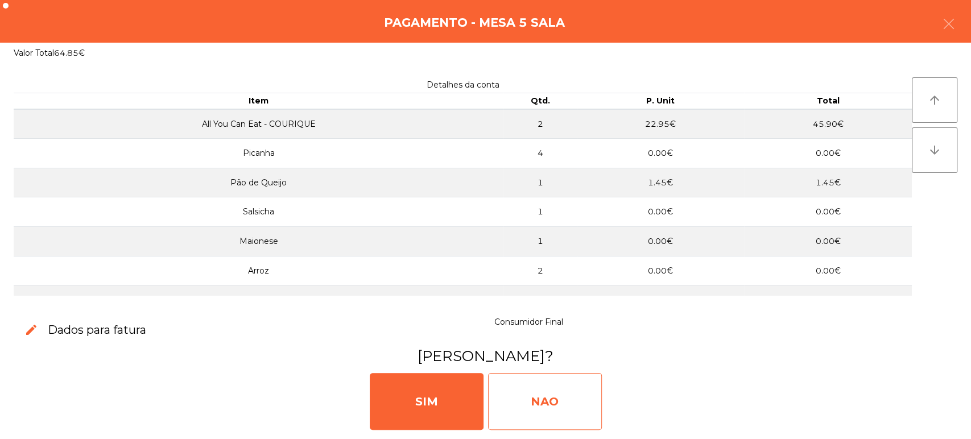
click at [539, 387] on div "NAO" at bounding box center [545, 401] width 114 height 57
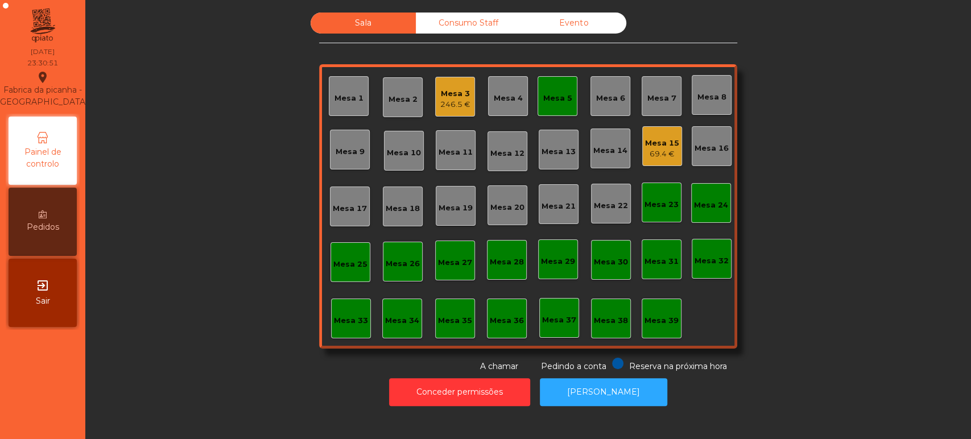
click at [557, 104] on div "Mesa 5" at bounding box center [558, 96] width 40 height 40
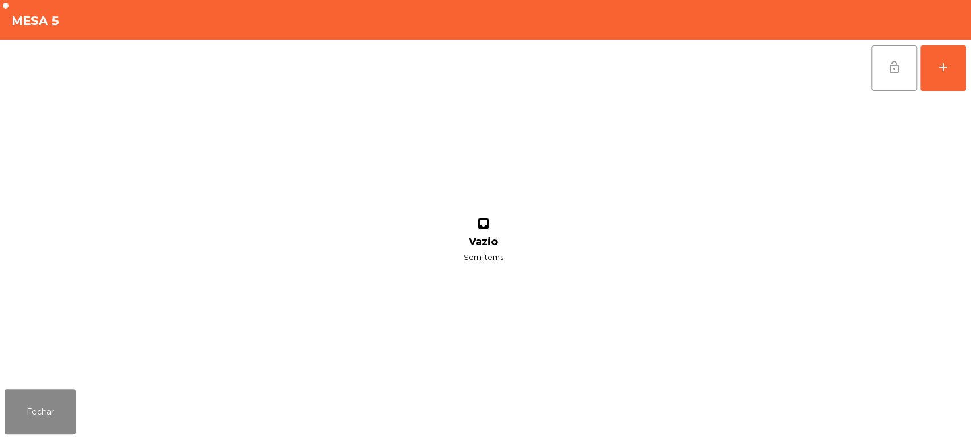
click at [895, 72] on span "lock_open" at bounding box center [895, 67] width 14 height 14
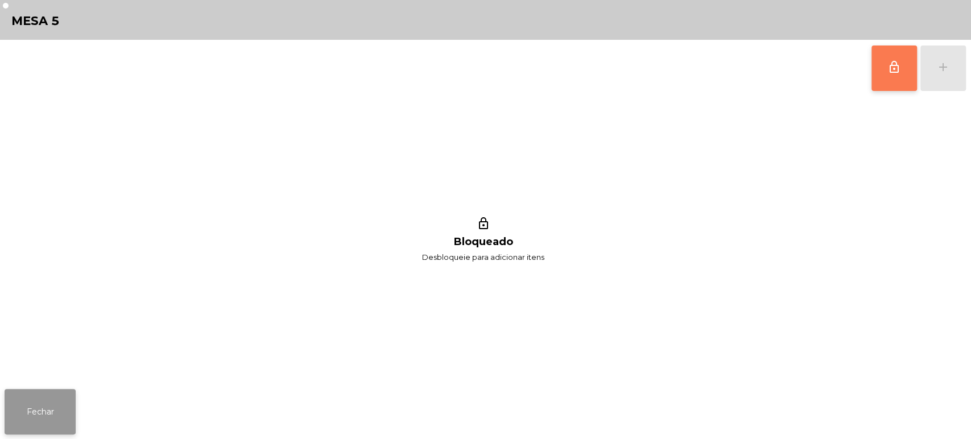
click at [55, 395] on button "Fechar" at bounding box center [40, 412] width 71 height 46
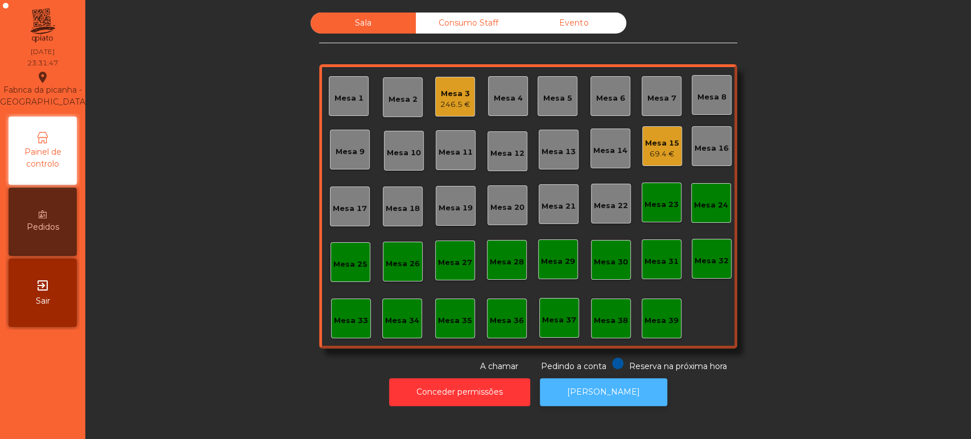
click at [616, 400] on button "[PERSON_NAME]" at bounding box center [603, 392] width 127 height 28
click at [603, 381] on button "[PERSON_NAME]" at bounding box center [603, 392] width 127 height 28
click at [645, 135] on div "Mesa 15 69.4 €" at bounding box center [662, 146] width 34 height 27
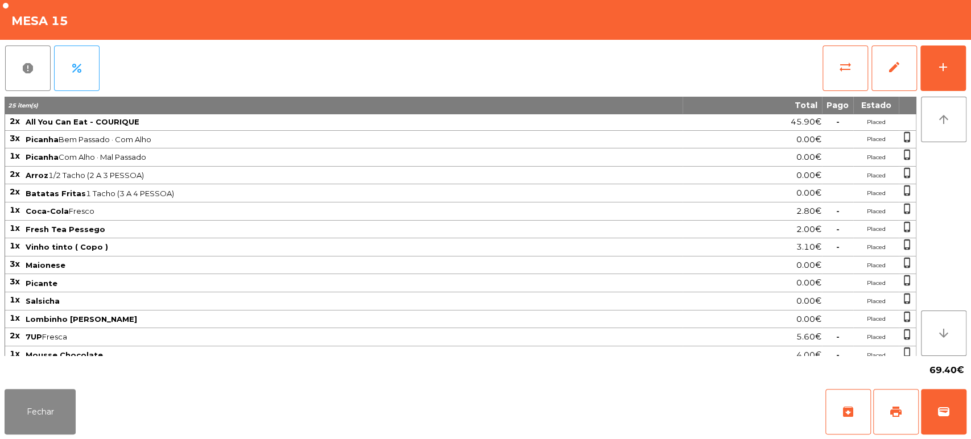
click at [968, 425] on div "Fechar archive print wallet" at bounding box center [485, 412] width 971 height 55
click at [949, 421] on button "wallet" at bounding box center [944, 412] width 46 height 46
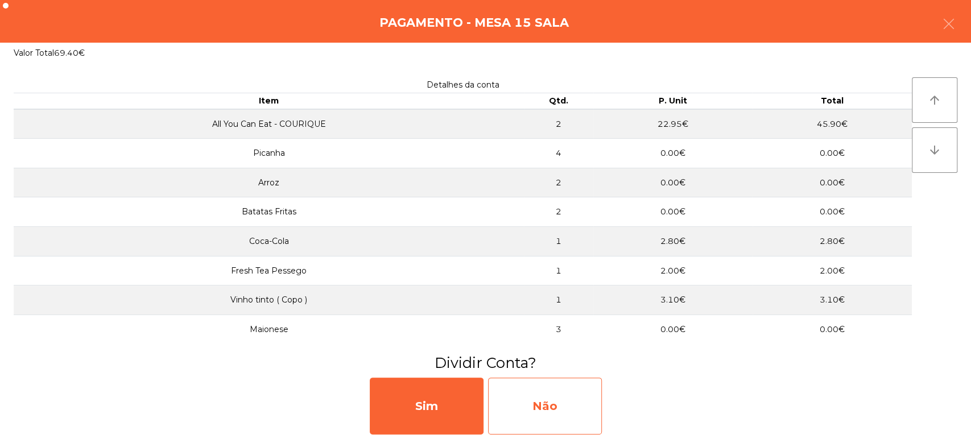
click at [571, 417] on div "Não" at bounding box center [545, 406] width 114 height 57
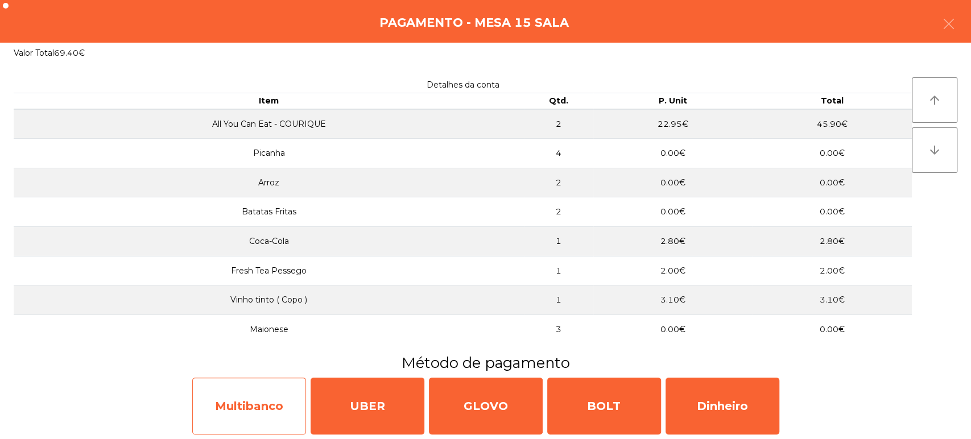
click at [244, 392] on div "Multibanco" at bounding box center [249, 406] width 114 height 57
select select "**"
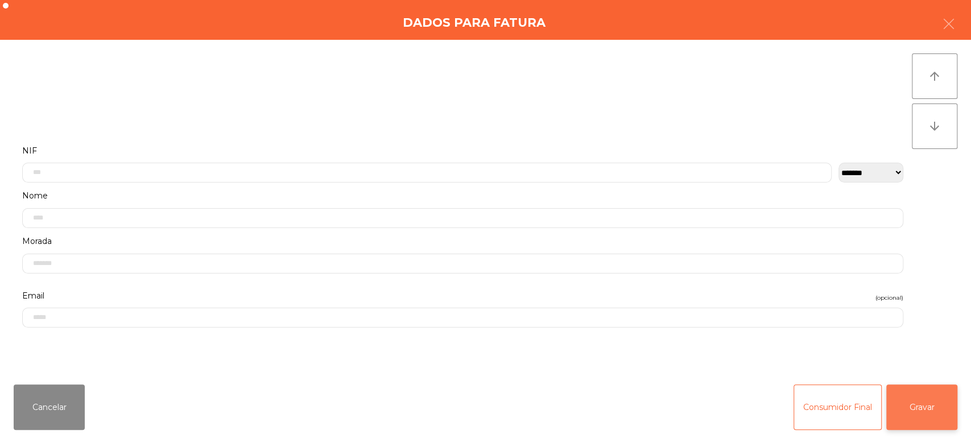
click at [938, 403] on button "Gravar" at bounding box center [922, 408] width 71 height 46
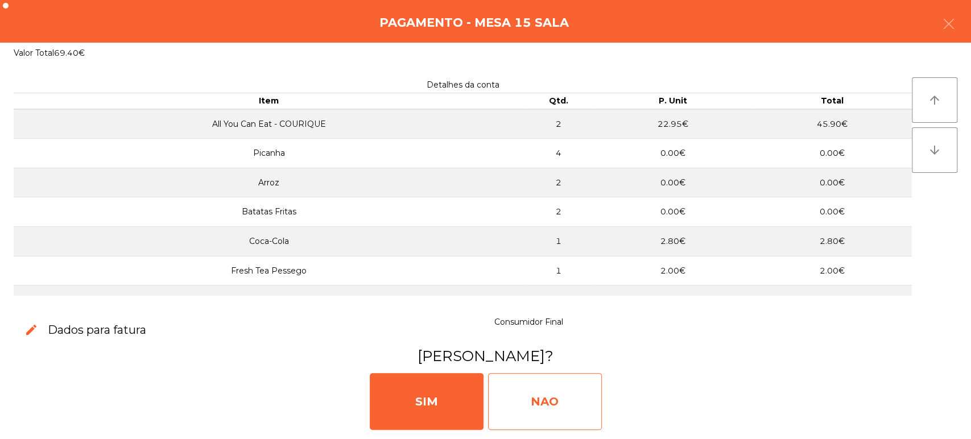
click at [537, 394] on div "NAO" at bounding box center [545, 401] width 114 height 57
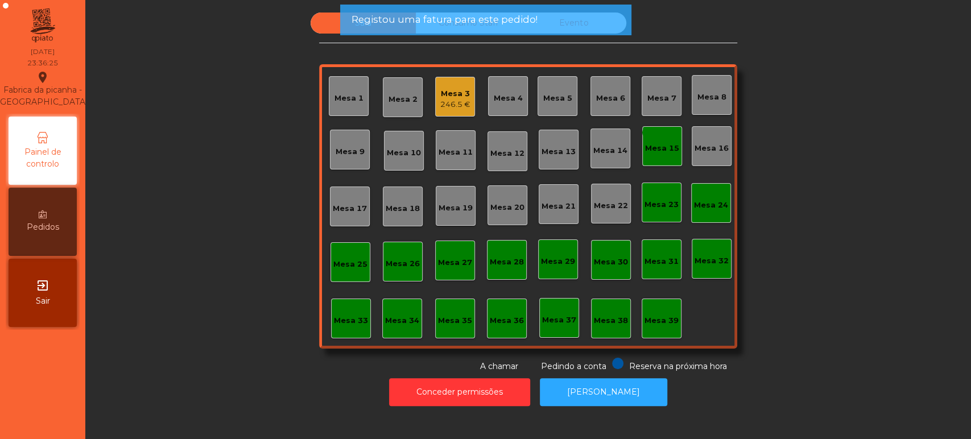
click at [658, 145] on div "Mesa 15" at bounding box center [662, 148] width 34 height 11
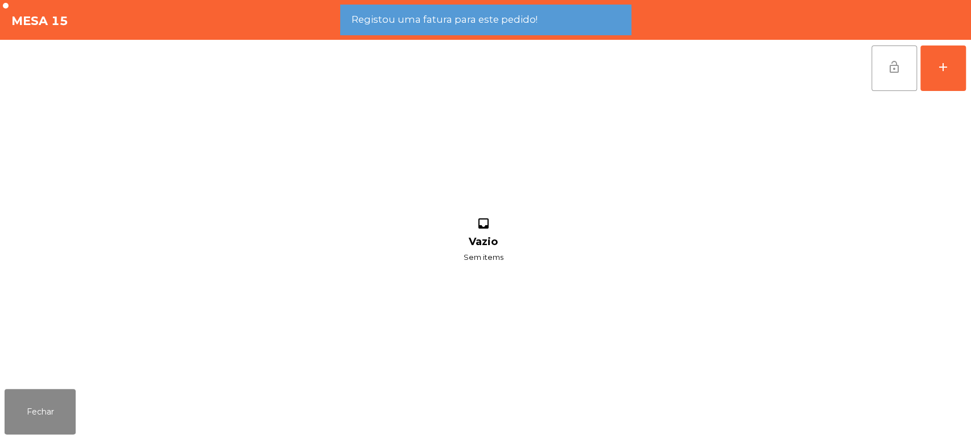
click at [905, 64] on button "lock_open" at bounding box center [895, 69] width 46 height 46
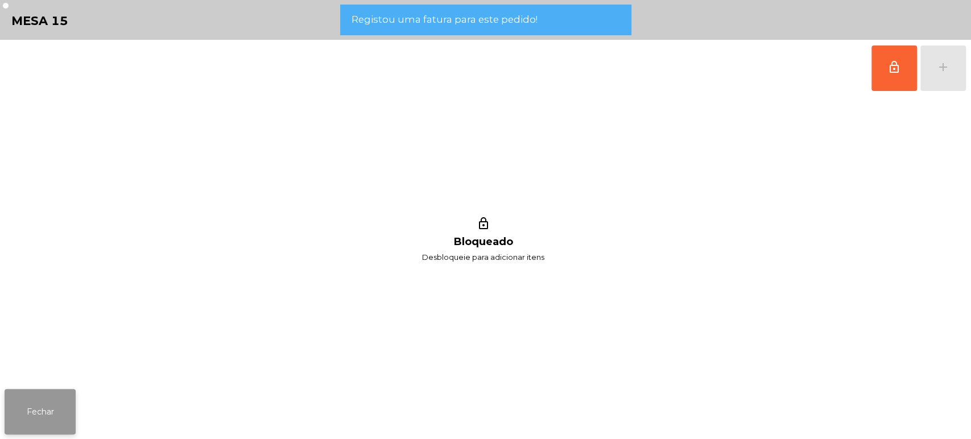
click at [28, 414] on button "Fechar" at bounding box center [40, 412] width 71 height 46
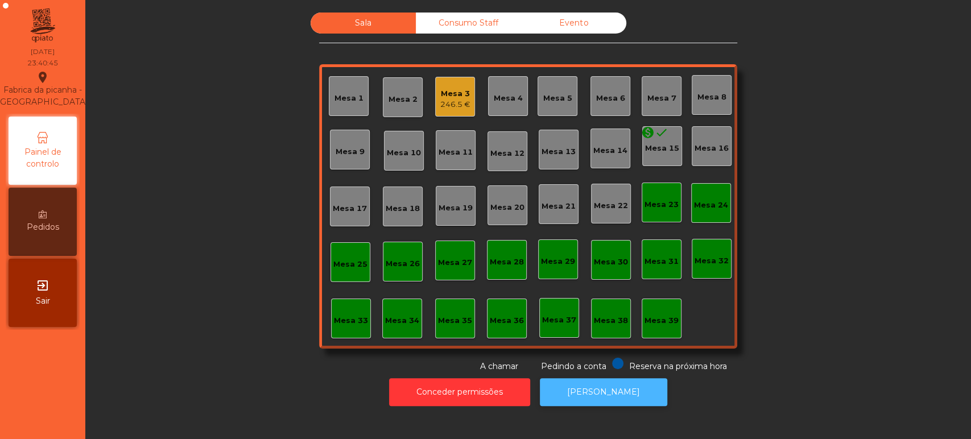
click at [608, 382] on button "[PERSON_NAME]" at bounding box center [603, 392] width 127 height 28
click at [440, 94] on div "Mesa 3" at bounding box center [455, 93] width 30 height 11
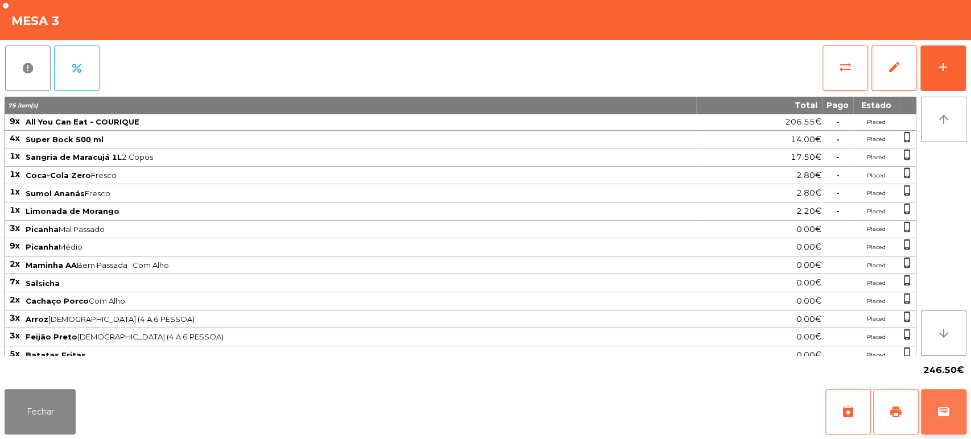
click at [932, 405] on button "wallet" at bounding box center [944, 412] width 46 height 46
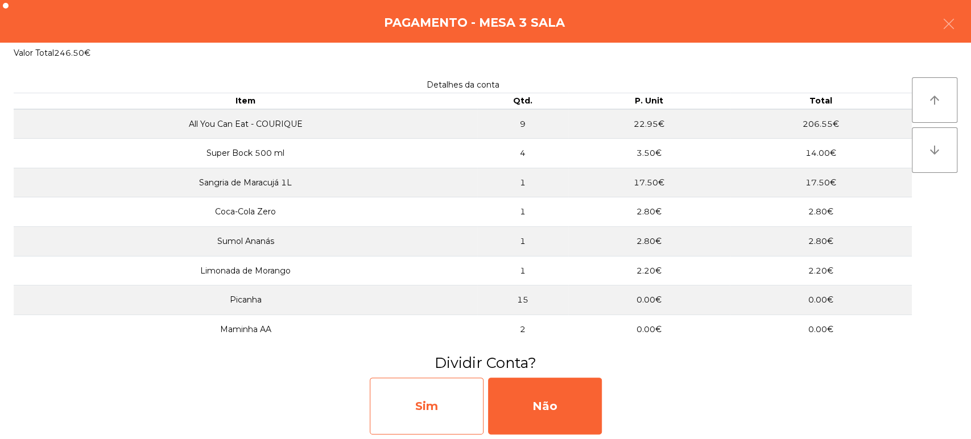
click at [441, 395] on div "Sim" at bounding box center [427, 406] width 114 height 57
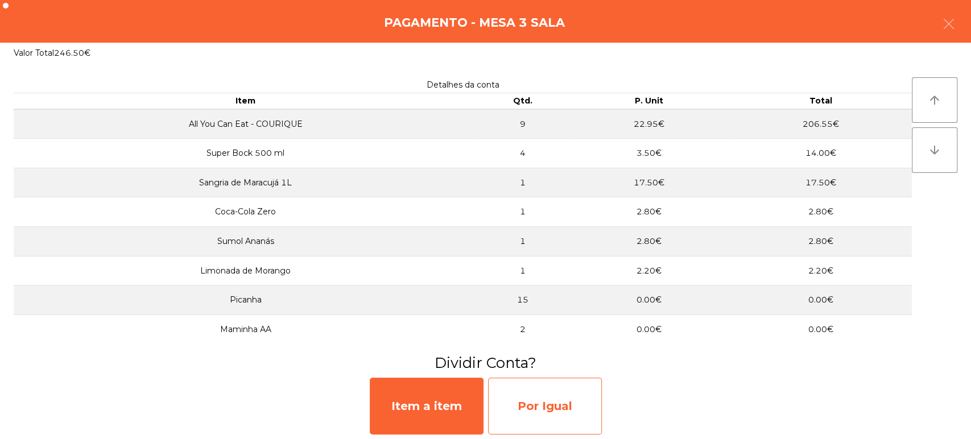
click at [531, 410] on div "Por Igual" at bounding box center [545, 406] width 114 height 57
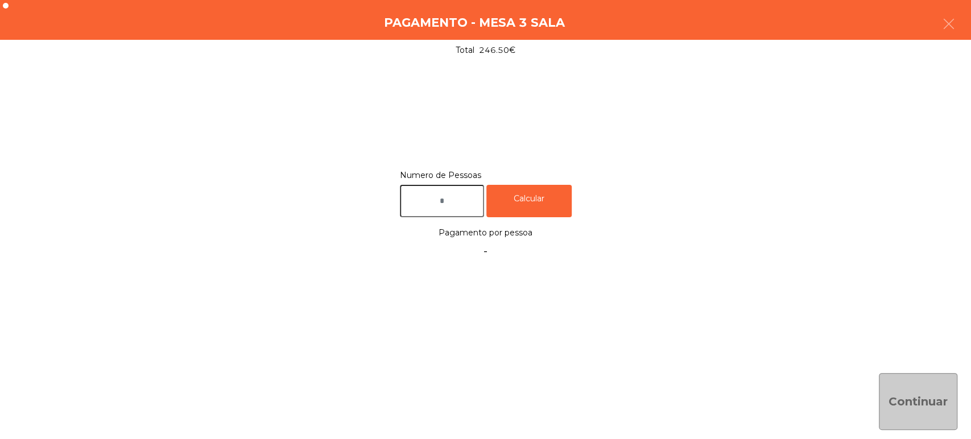
click at [457, 201] on input "text" at bounding box center [442, 201] width 84 height 32
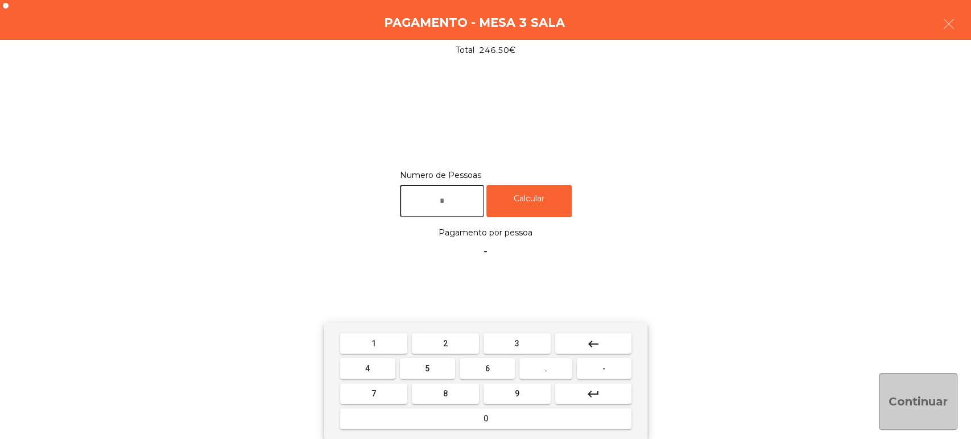
click at [437, 333] on button "2" at bounding box center [445, 343] width 67 height 20
type input "*"
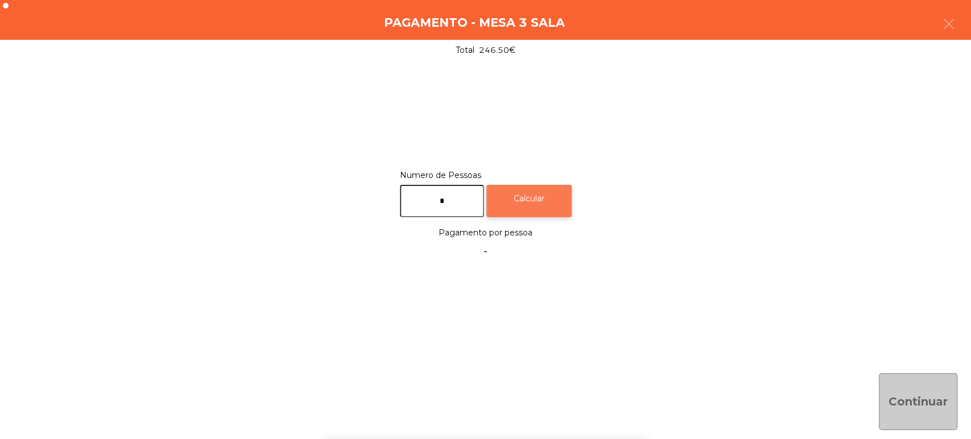
click at [533, 203] on div "Calcular" at bounding box center [529, 201] width 85 height 32
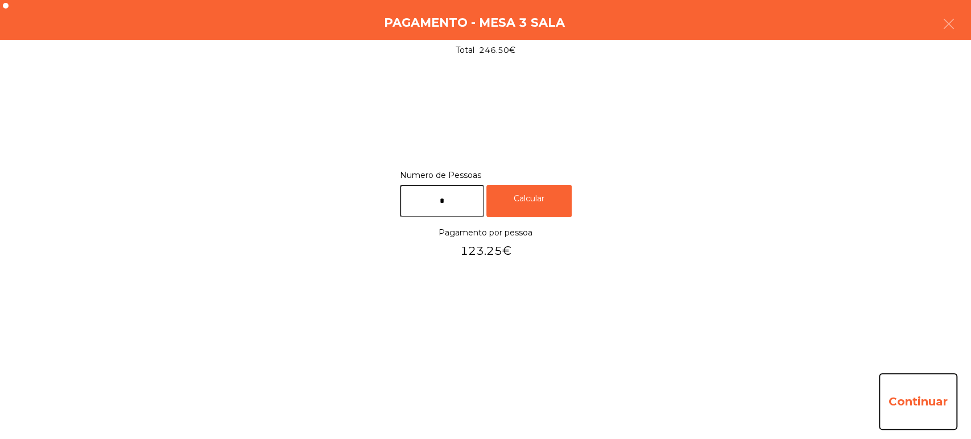
click at [930, 402] on button "Continuar" at bounding box center [918, 401] width 79 height 57
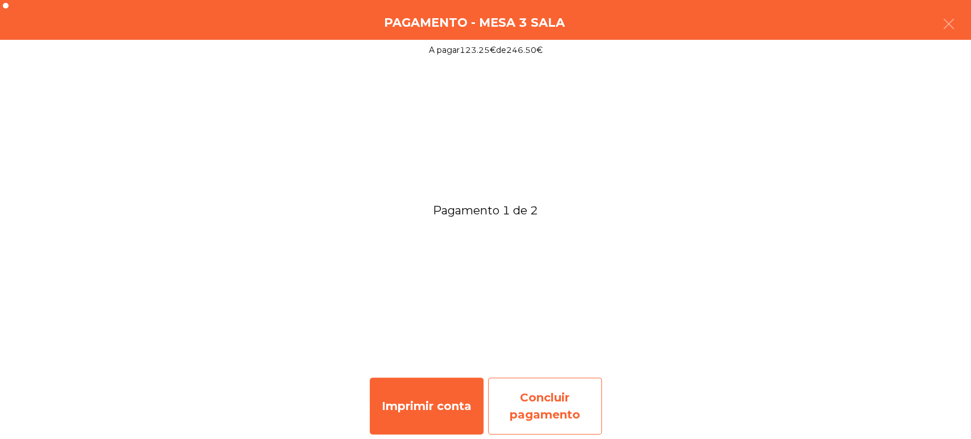
click at [551, 405] on div "Concluir pagamento" at bounding box center [545, 406] width 114 height 57
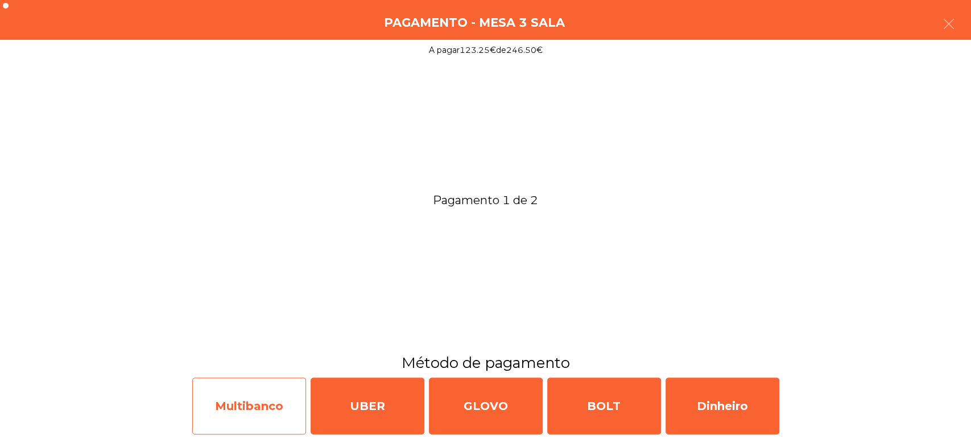
click at [262, 400] on div "Multibanco" at bounding box center [249, 406] width 114 height 57
select select "**"
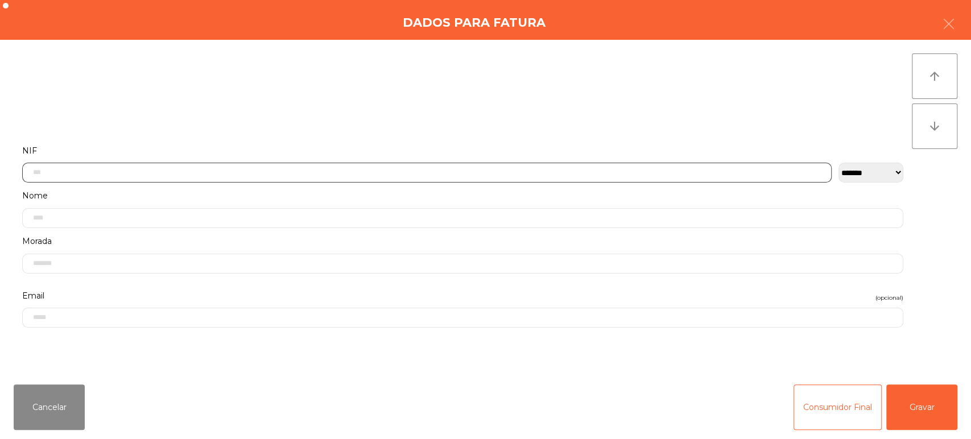
click at [420, 175] on input "text" at bounding box center [427, 173] width 810 height 20
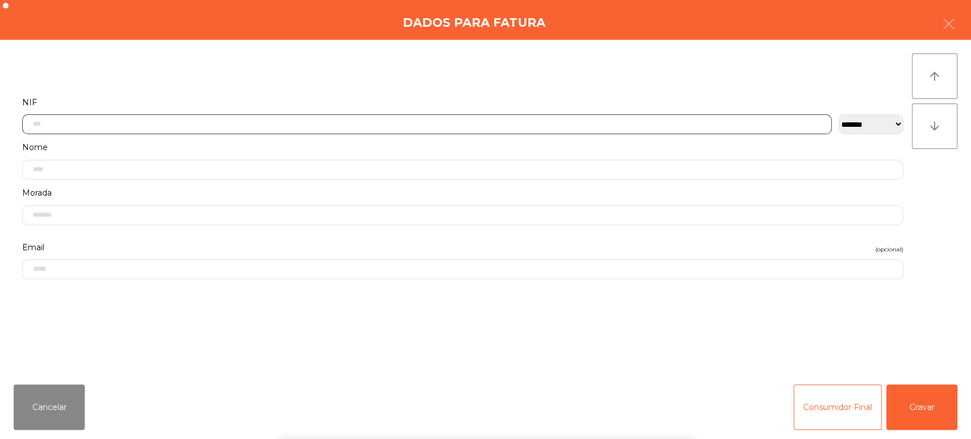
scroll to position [89, 0]
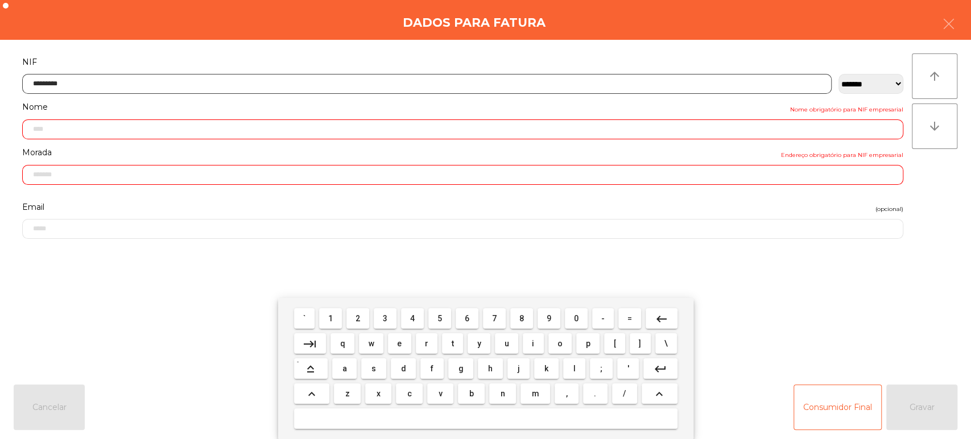
type input "*********"
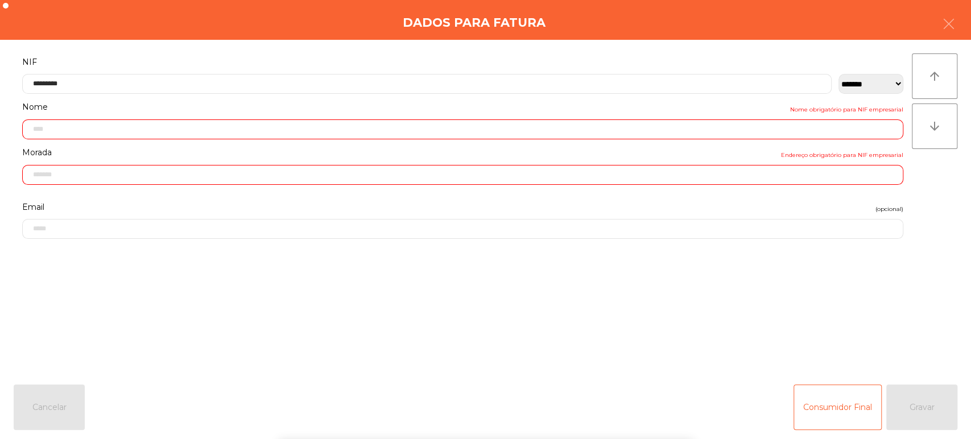
click at [944, 380] on div "` 1 2 3 4 5 6 7 8 9 0 - = keyboard_backspace keyboard_tab q w e r t y u i o p […" at bounding box center [485, 368] width 971 height 141
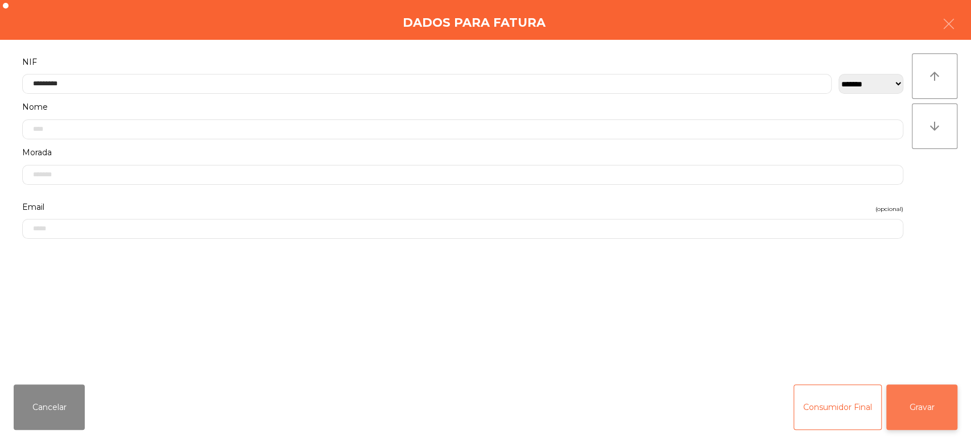
click at [921, 399] on button "Gravar" at bounding box center [922, 408] width 71 height 46
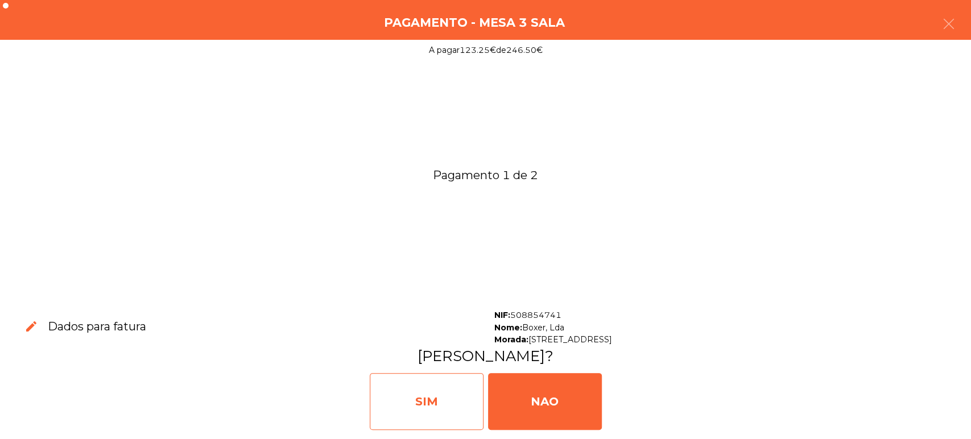
click at [425, 387] on div "SIM" at bounding box center [427, 401] width 114 height 57
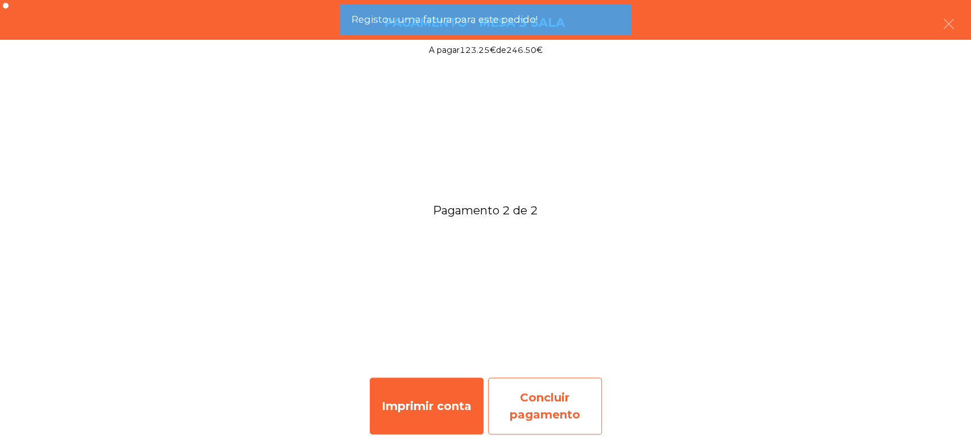
click at [561, 395] on div "Concluir pagamento" at bounding box center [545, 406] width 114 height 57
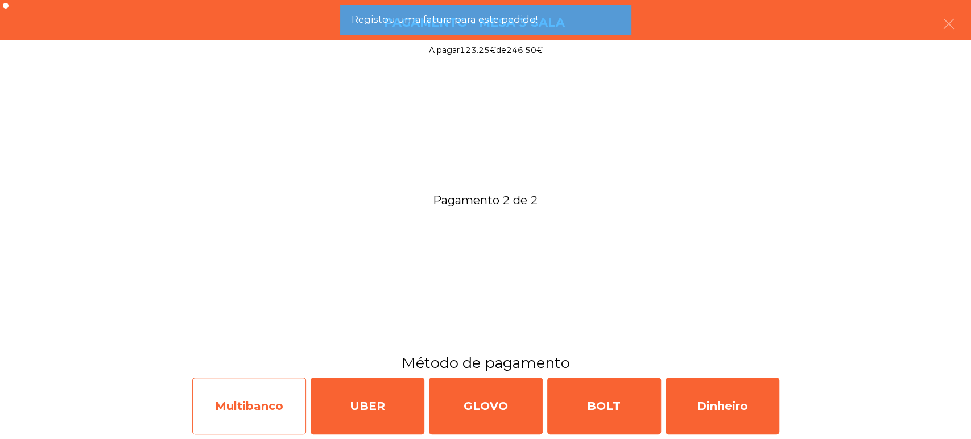
click at [265, 406] on div "Multibanco" at bounding box center [249, 406] width 114 height 57
select select "**"
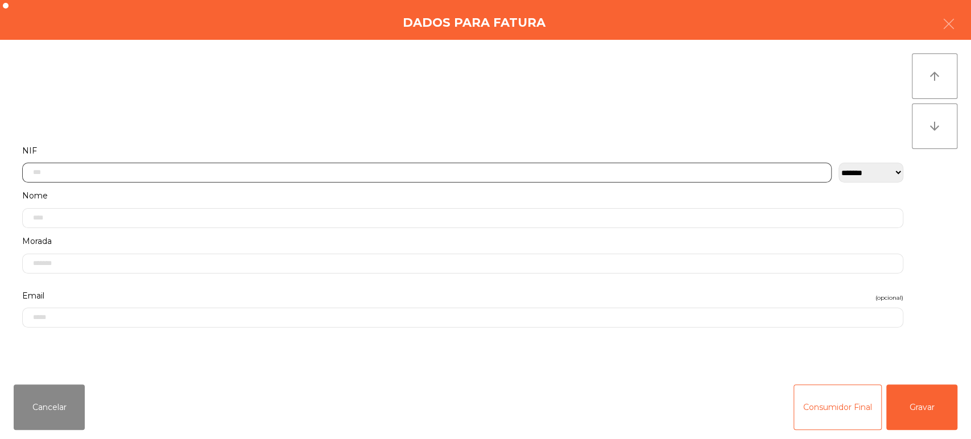
click at [615, 172] on input "text" at bounding box center [427, 173] width 810 height 20
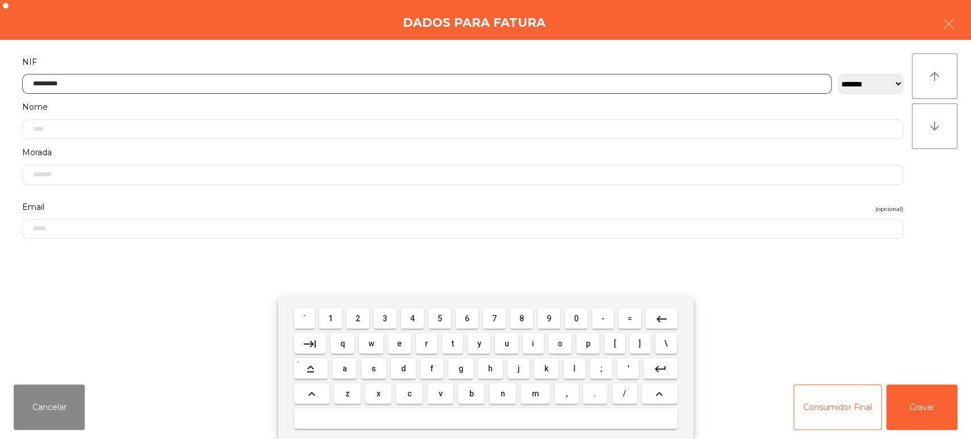
type input "*********"
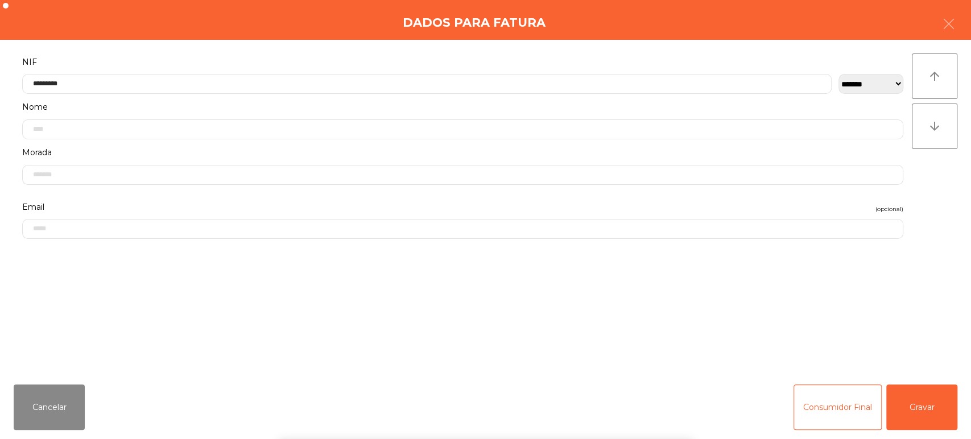
click at [933, 436] on div "` 1 2 3 4 5 6 7 8 9 0 - = keyboard_backspace keyboard_tab q w e r t y u i o p […" at bounding box center [485, 368] width 971 height 141
click at [923, 394] on button "Gravar" at bounding box center [922, 408] width 71 height 46
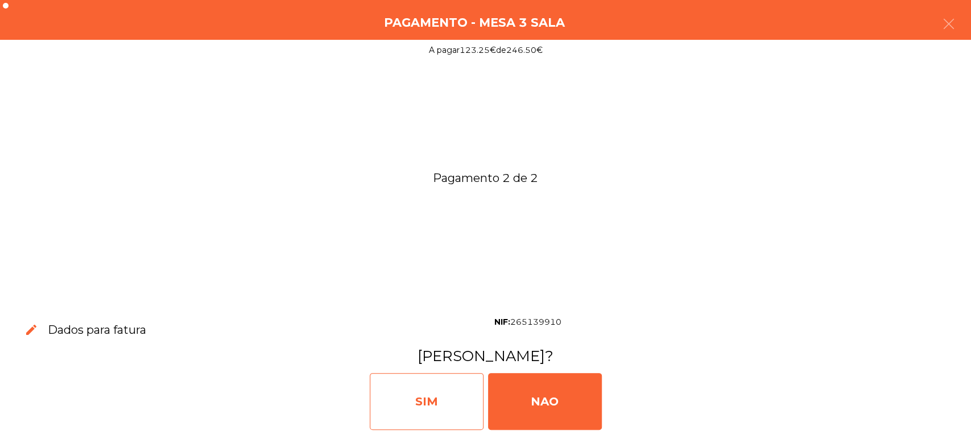
click at [458, 395] on div "SIM" at bounding box center [427, 401] width 114 height 57
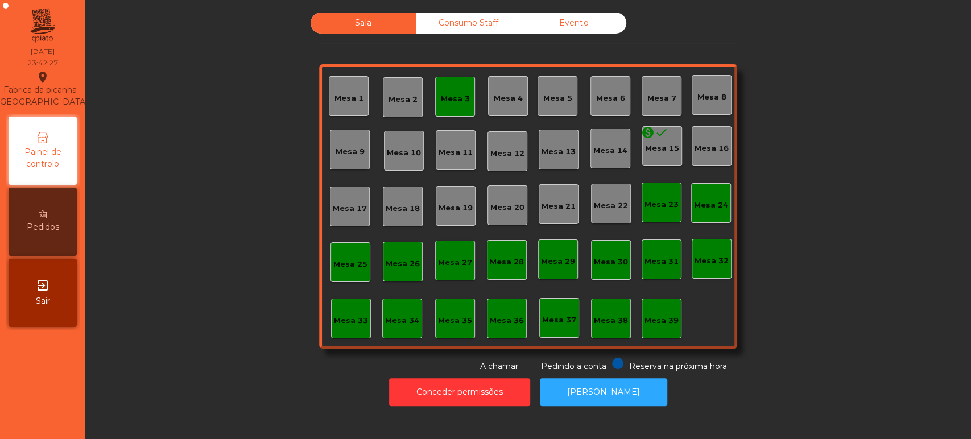
click at [456, 111] on div "Mesa 3" at bounding box center [455, 97] width 40 height 40
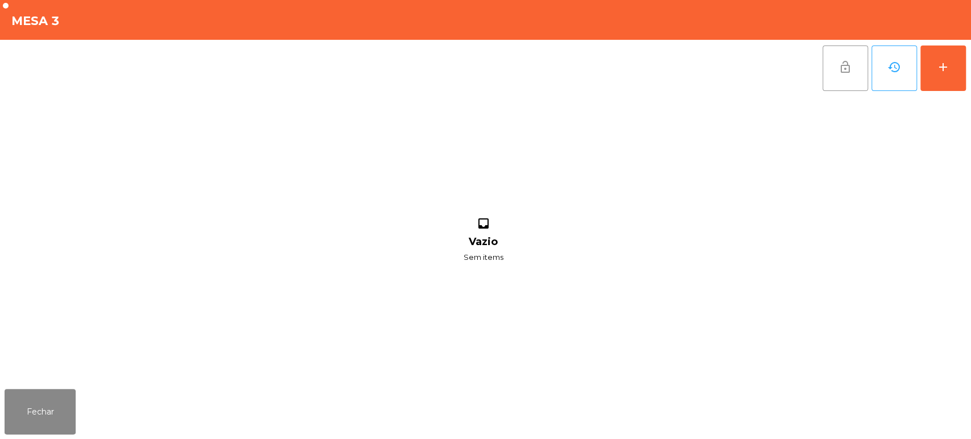
click at [839, 69] on span "lock_open" at bounding box center [846, 67] width 14 height 14
click at [28, 410] on button "Fechar" at bounding box center [40, 412] width 71 height 46
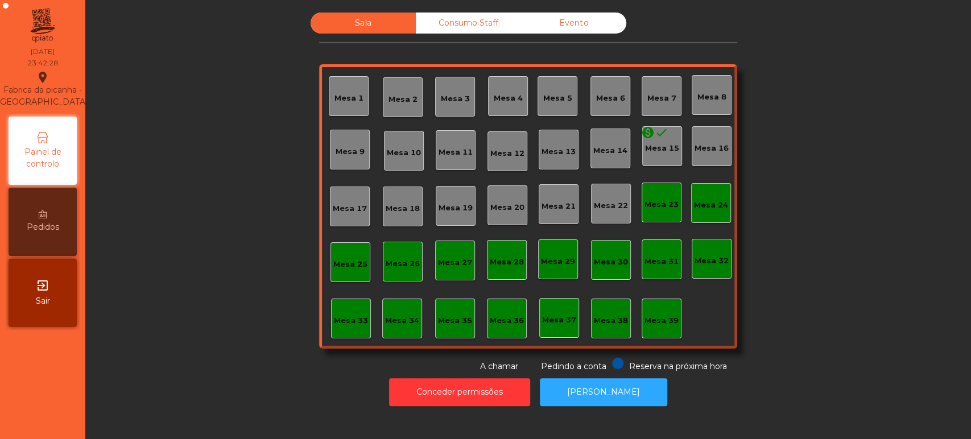
click at [467, 22] on div "Consumo Staff" at bounding box center [468, 23] width 105 height 21
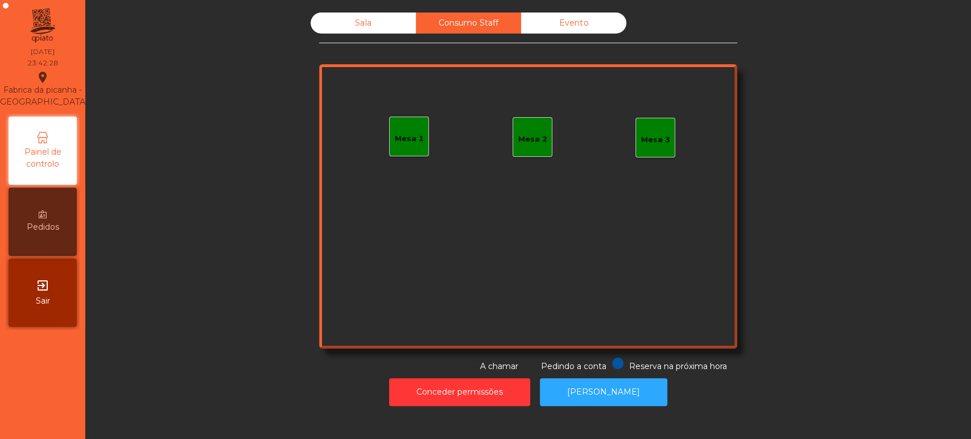
click at [601, 17] on div "Evento" at bounding box center [573, 23] width 105 height 21
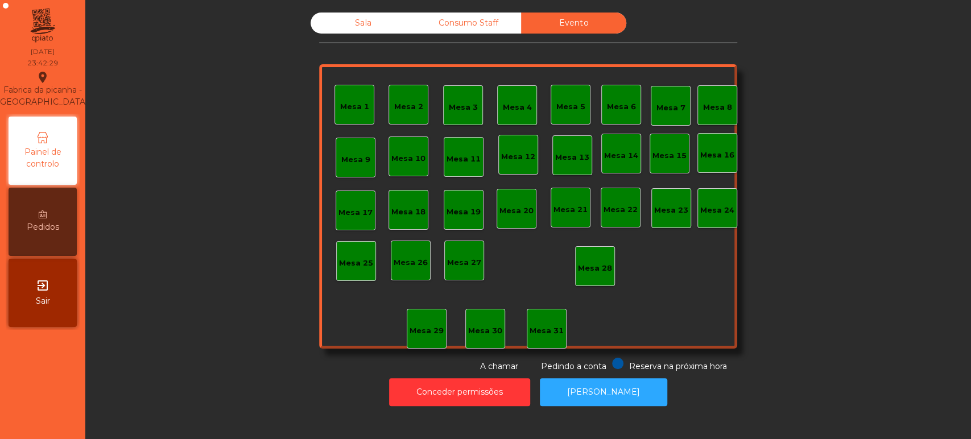
click at [341, 19] on div "Sala" at bounding box center [363, 23] width 105 height 21
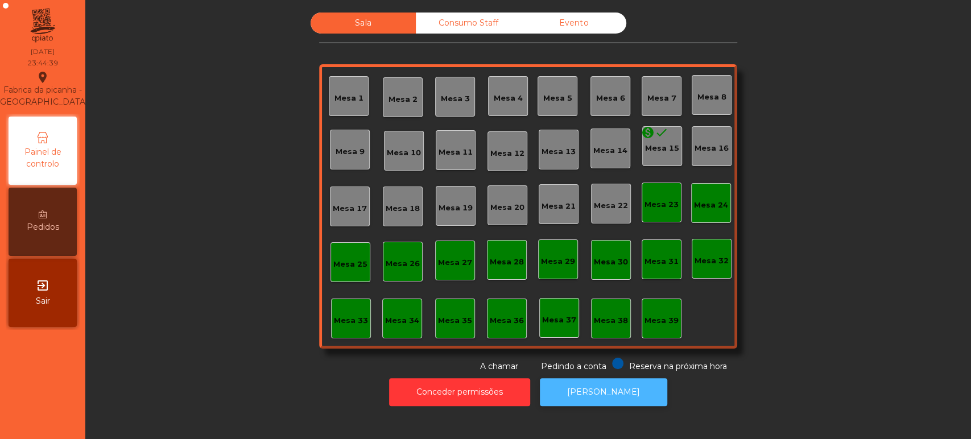
click at [627, 396] on button "[PERSON_NAME]" at bounding box center [603, 392] width 127 height 28
click at [483, 365] on span "A chamar" at bounding box center [499, 366] width 38 height 10
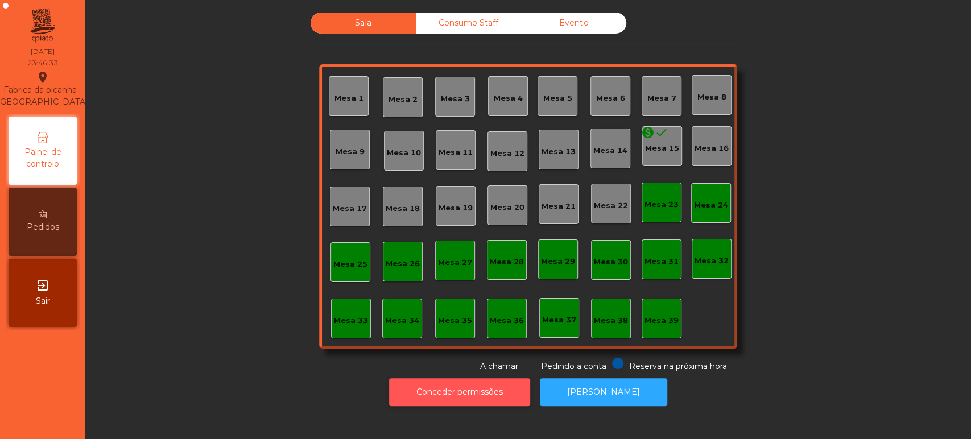
click at [425, 386] on button "Conceder permissões" at bounding box center [459, 392] width 141 height 28
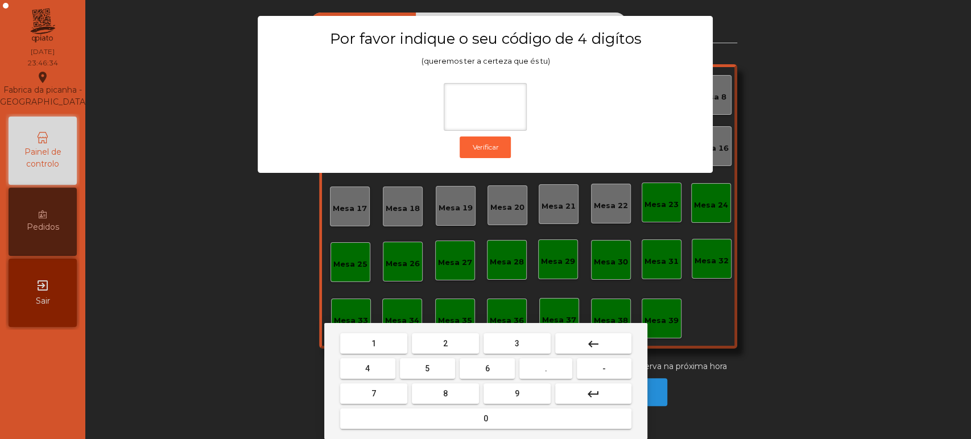
click at [373, 343] on span "1" at bounding box center [374, 343] width 5 height 9
click at [487, 342] on button "3" at bounding box center [517, 343] width 67 height 20
click at [417, 367] on button "5" at bounding box center [427, 369] width 55 height 20
click at [440, 413] on button "0" at bounding box center [485, 419] width 291 height 20
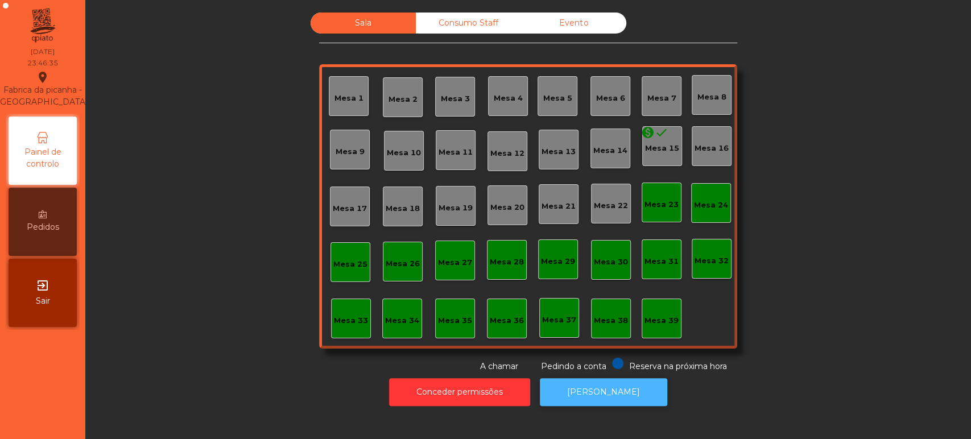
click at [649, 391] on button "[PERSON_NAME]" at bounding box center [603, 392] width 127 height 28
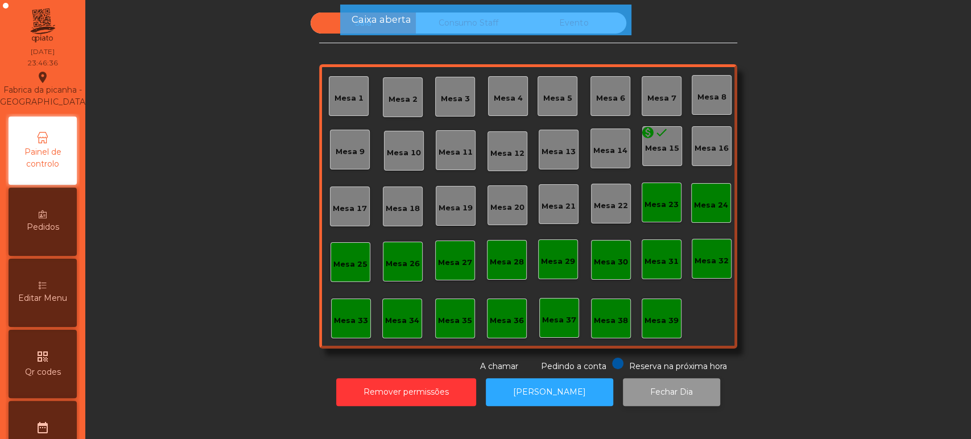
click at [641, 393] on button "Fechar Dia" at bounding box center [671, 392] width 97 height 28
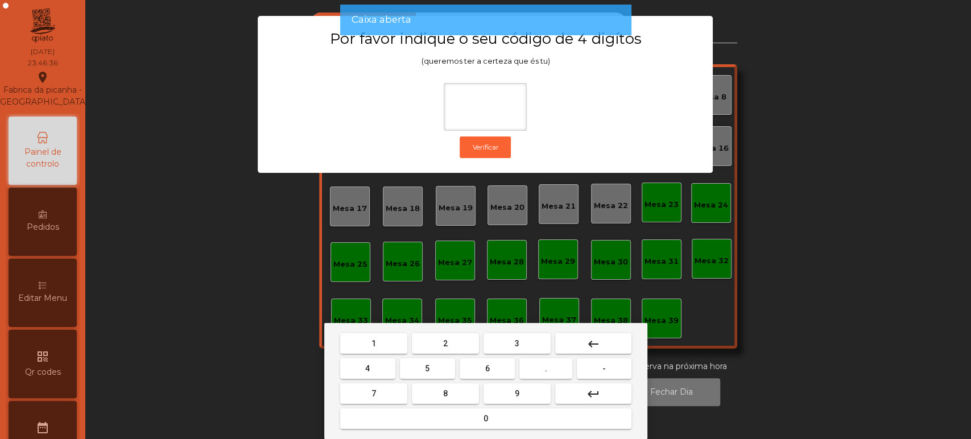
click at [386, 345] on button "1" at bounding box center [373, 343] width 67 height 20
click at [487, 342] on button "3" at bounding box center [517, 343] width 67 height 20
click at [417, 367] on button "5" at bounding box center [427, 369] width 55 height 20
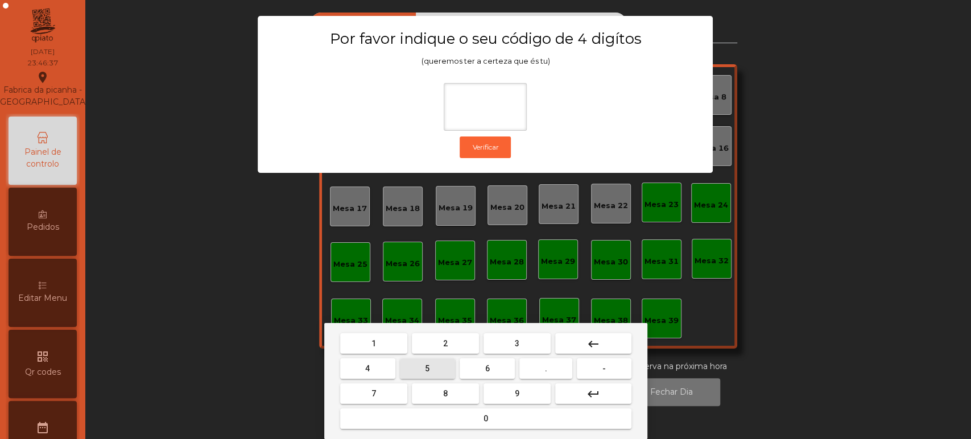
click at [438, 419] on button "0" at bounding box center [485, 419] width 291 height 20
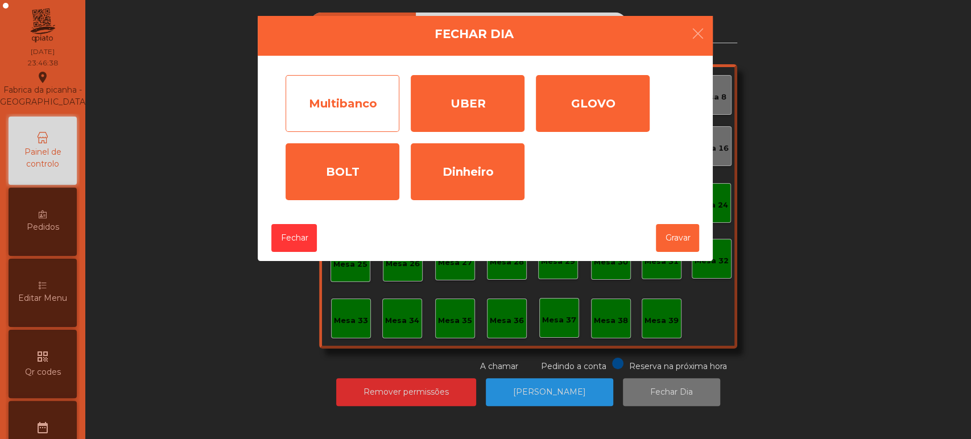
click at [371, 122] on div "Multibanco" at bounding box center [343, 103] width 114 height 57
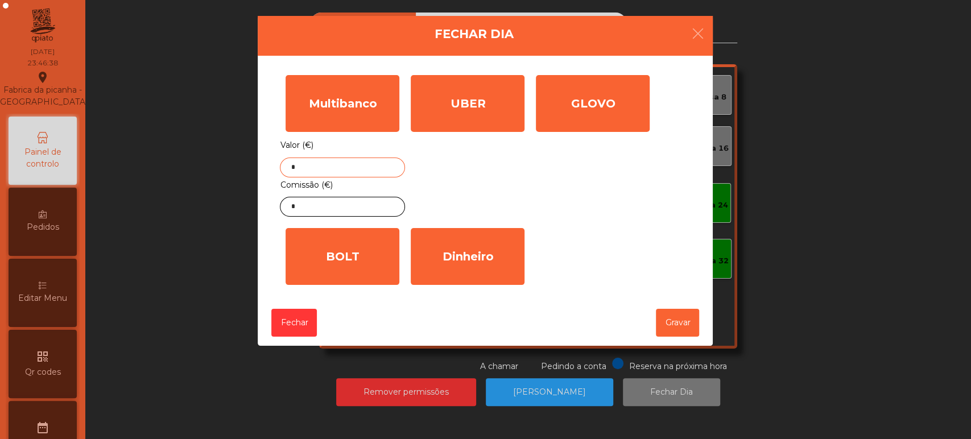
click at [365, 167] on input "*" at bounding box center [342, 168] width 125 height 20
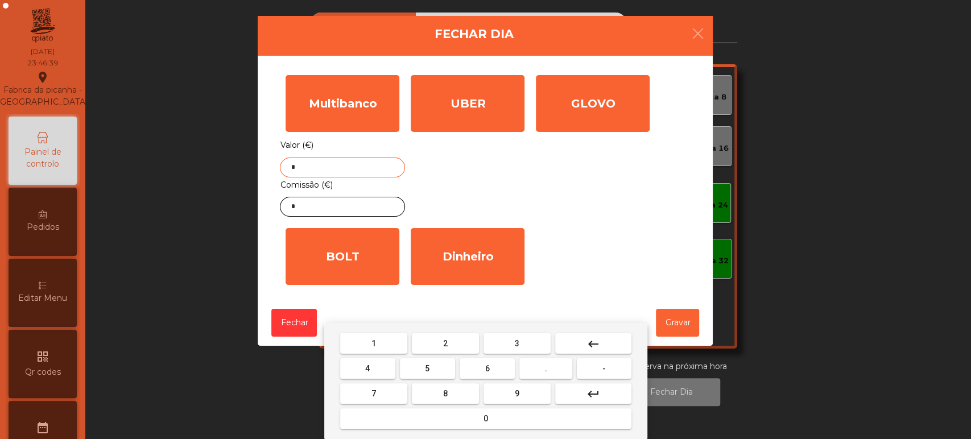
click at [608, 341] on button "keyboard_backspace" at bounding box center [593, 343] width 76 height 20
click at [487, 368] on span "6" at bounding box center [487, 368] width 5 height 9
click at [509, 399] on button "9" at bounding box center [517, 394] width 67 height 20
click at [458, 387] on button "8" at bounding box center [445, 394] width 67 height 20
click at [557, 368] on button "." at bounding box center [546, 369] width 53 height 20
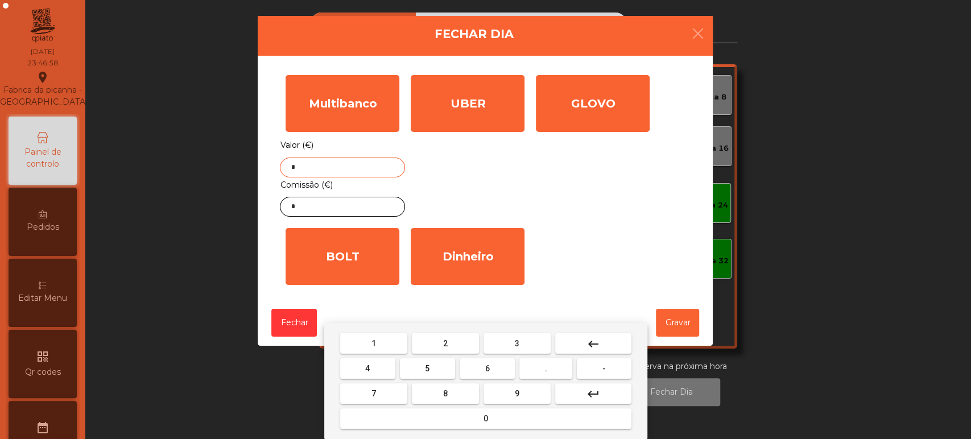
click at [381, 337] on button "1" at bounding box center [373, 343] width 67 height 20
click at [373, 393] on span "7" at bounding box center [374, 393] width 5 height 9
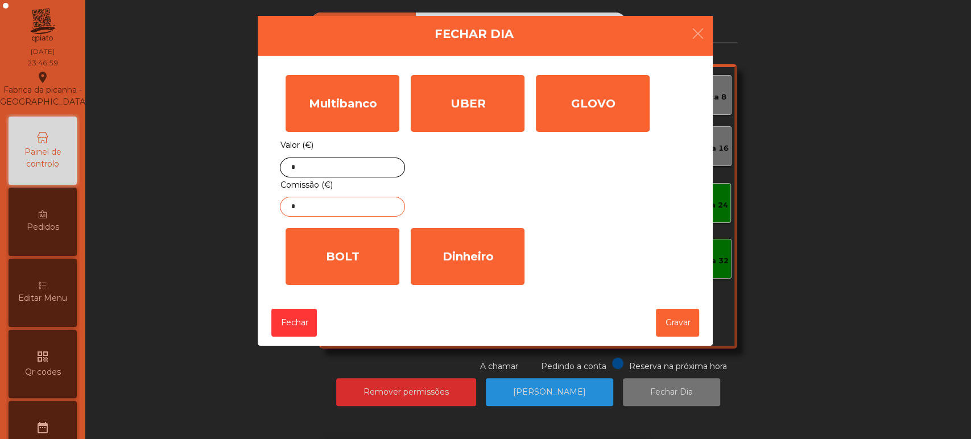
click at [359, 205] on input "*" at bounding box center [342, 207] width 125 height 20
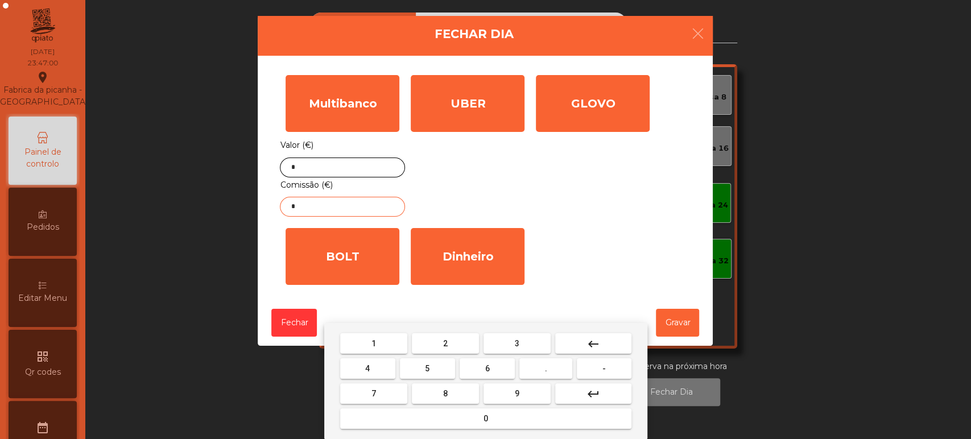
click at [595, 344] on mat-icon "keyboard_backspace" at bounding box center [594, 344] width 14 height 14
click at [487, 370] on span "6" at bounding box center [487, 368] width 5 height 9
click at [547, 372] on span "." at bounding box center [546, 368] width 2 height 9
click at [445, 343] on span "2" at bounding box center [445, 343] width 5 height 9
click at [463, 436] on div "1 2 3 keyboard_backspace 4 5 6 . - 7 8 9 keyboard_return 0" at bounding box center [485, 381] width 323 height 116
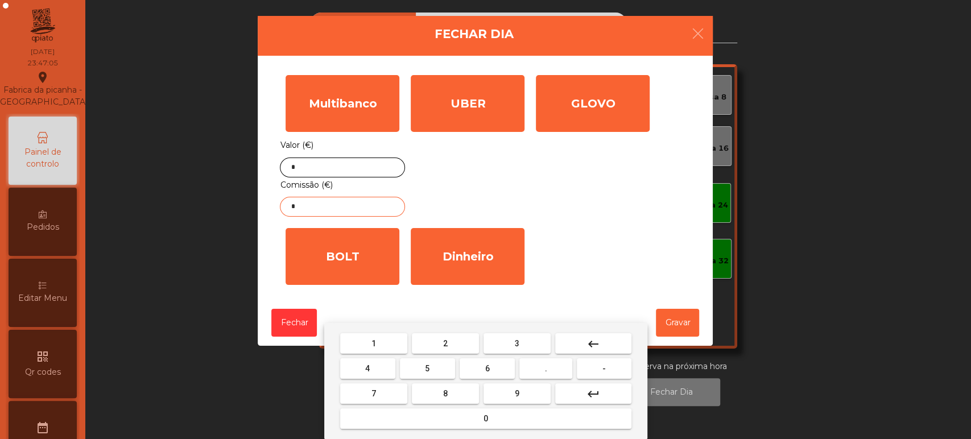
click at [507, 421] on button "0" at bounding box center [485, 419] width 291 height 20
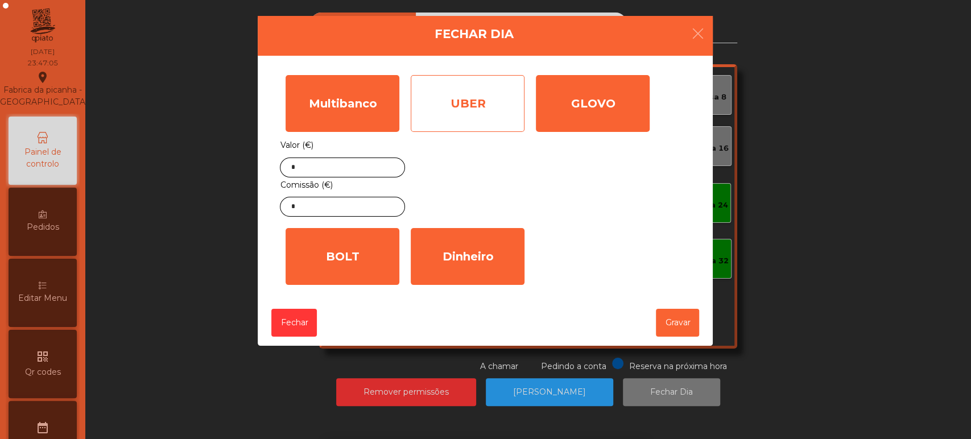
click at [463, 101] on div "UBER" at bounding box center [468, 103] width 114 height 57
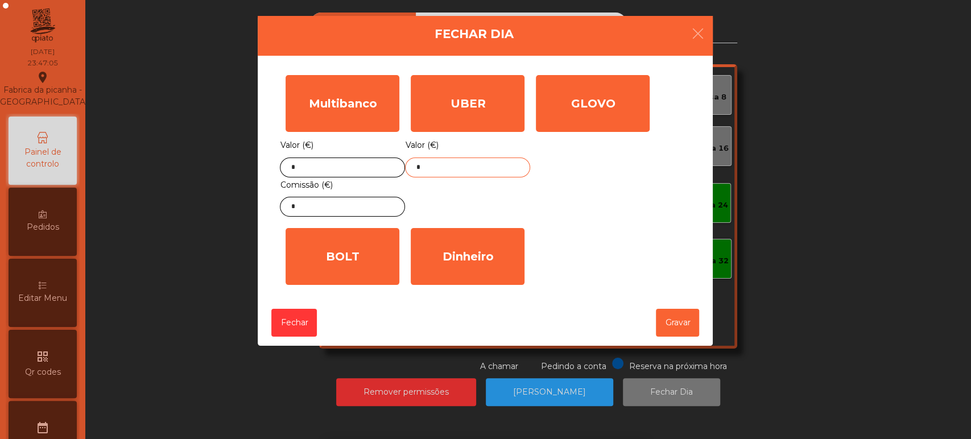
click at [459, 165] on input "*" at bounding box center [467, 168] width 125 height 20
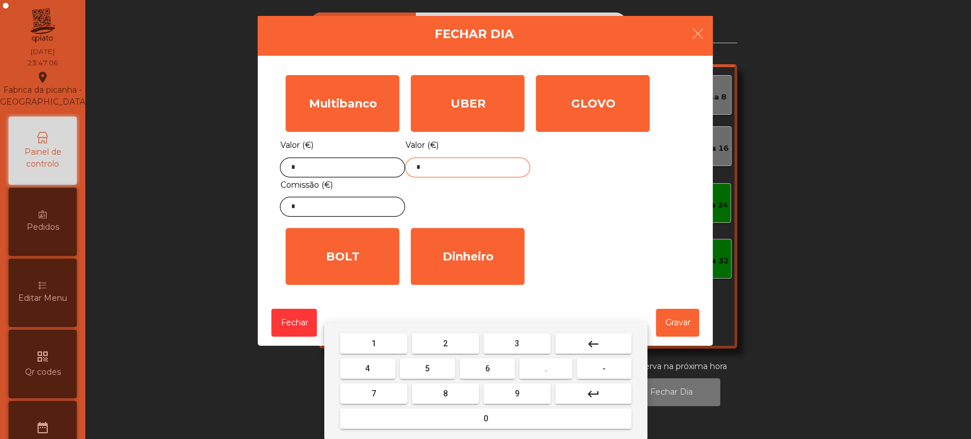
click at [604, 341] on button "keyboard_backspace" at bounding box center [593, 343] width 76 height 20
click at [373, 343] on span "1" at bounding box center [374, 343] width 5 height 9
click at [379, 369] on button "4" at bounding box center [367, 369] width 55 height 20
click at [444, 340] on span "2" at bounding box center [445, 343] width 5 height 9
click at [530, 377] on button "." at bounding box center [546, 369] width 53 height 20
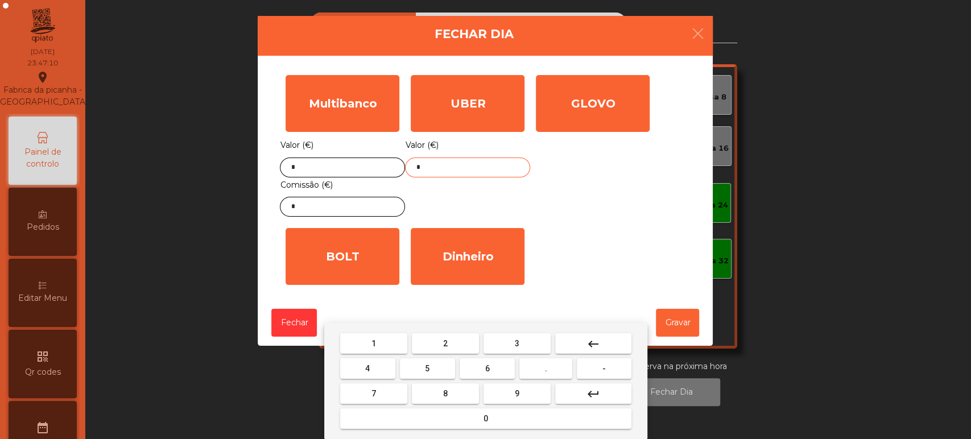
click at [382, 393] on button "7" at bounding box center [373, 394] width 67 height 20
click at [487, 366] on span "6" at bounding box center [487, 368] width 5 height 9
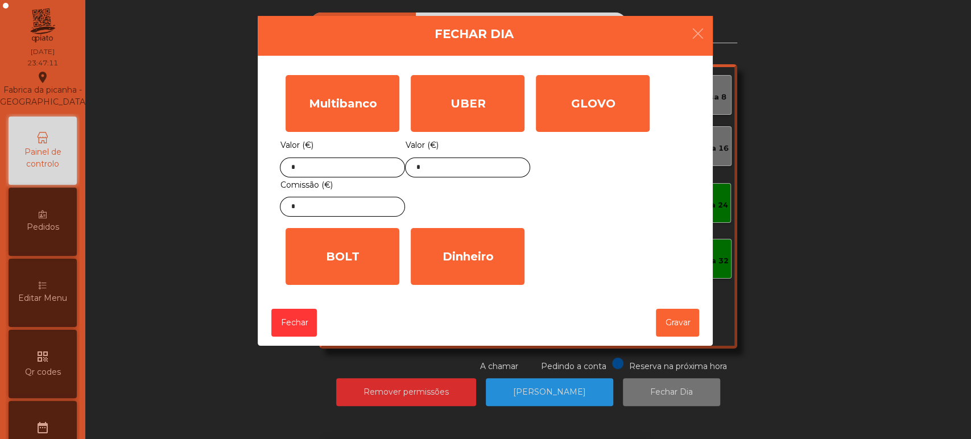
click at [599, 107] on div "GLOVO" at bounding box center [593, 103] width 114 height 57
click at [0, 0] on input "*" at bounding box center [0, 0] width 0 height 0
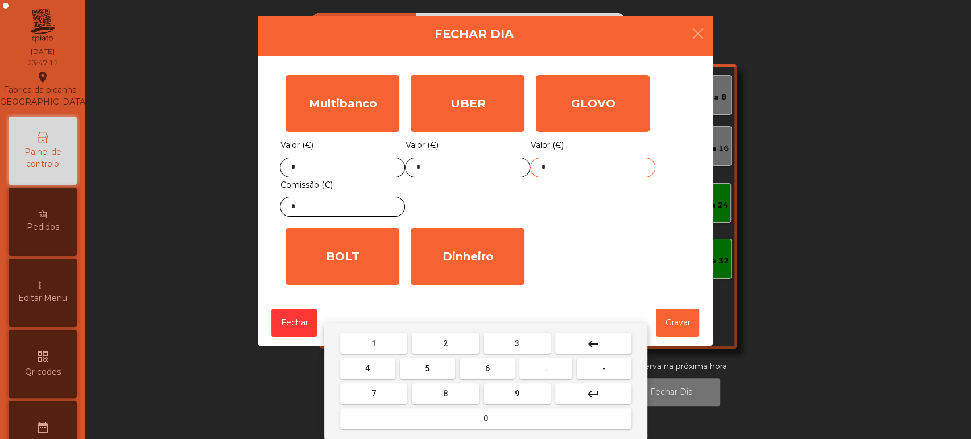
click at [601, 343] on button "keyboard_backspace" at bounding box center [593, 343] width 76 height 20
click at [382, 386] on button "7" at bounding box center [373, 394] width 67 height 20
click at [373, 343] on span "1" at bounding box center [374, 343] width 5 height 9
click at [538, 370] on button "." at bounding box center [546, 369] width 53 height 20
click at [440, 369] on button "5" at bounding box center [427, 369] width 55 height 20
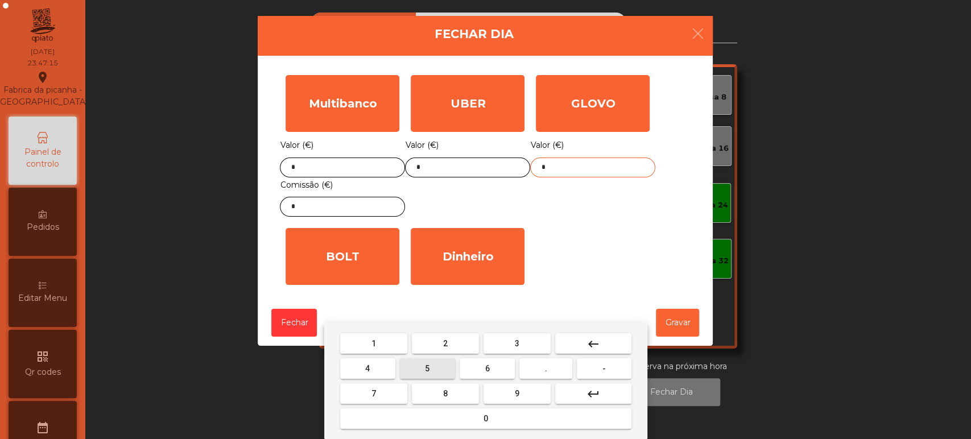
click at [507, 341] on button "3" at bounding box center [517, 343] width 67 height 20
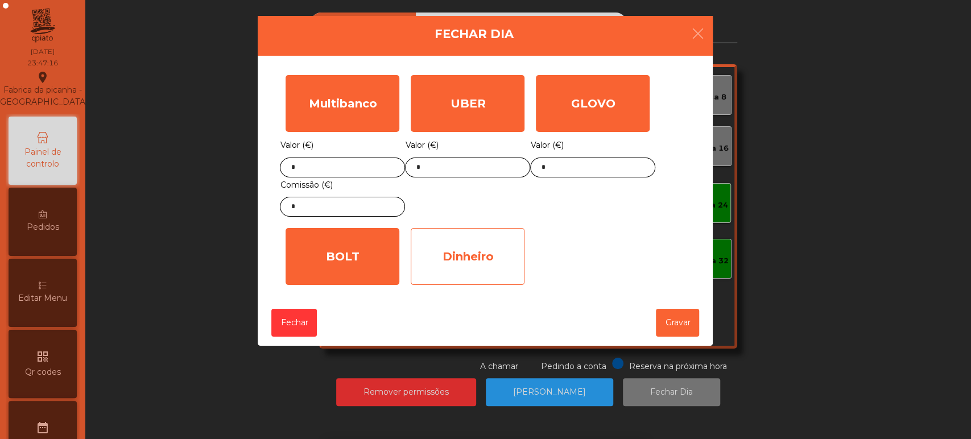
click at [487, 268] on div "Dinheiro" at bounding box center [468, 256] width 114 height 57
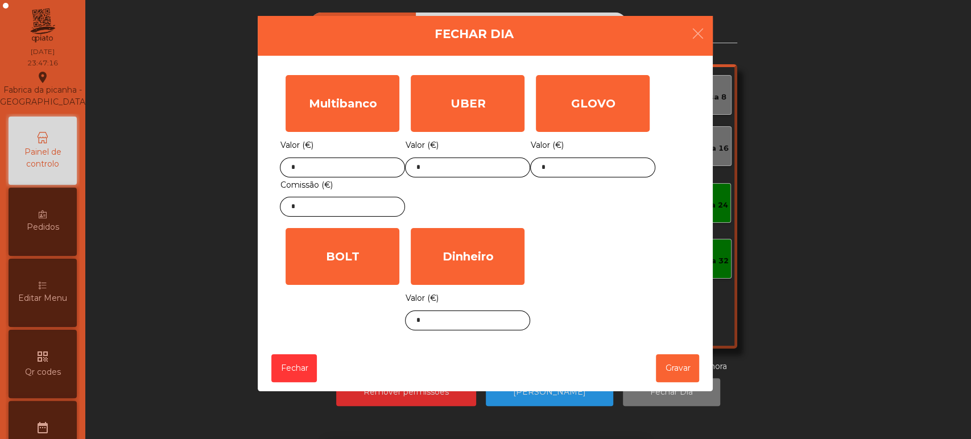
click at [488, 298] on div "Valor (€) *" at bounding box center [467, 311] width 125 height 40
click at [492, 322] on input "*" at bounding box center [467, 321] width 125 height 20
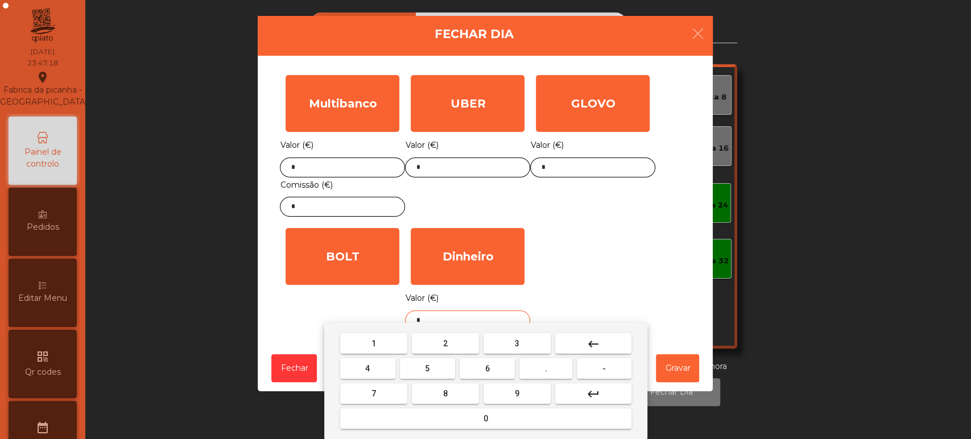
click at [605, 346] on button "keyboard_backspace" at bounding box center [593, 343] width 76 height 20
click at [373, 344] on span "1" at bounding box center [374, 343] width 5 height 9
click at [390, 392] on button "7" at bounding box center [373, 394] width 67 height 20
click at [517, 393] on span "9" at bounding box center [517, 393] width 5 height 9
click at [547, 364] on span "." at bounding box center [546, 368] width 2 height 9
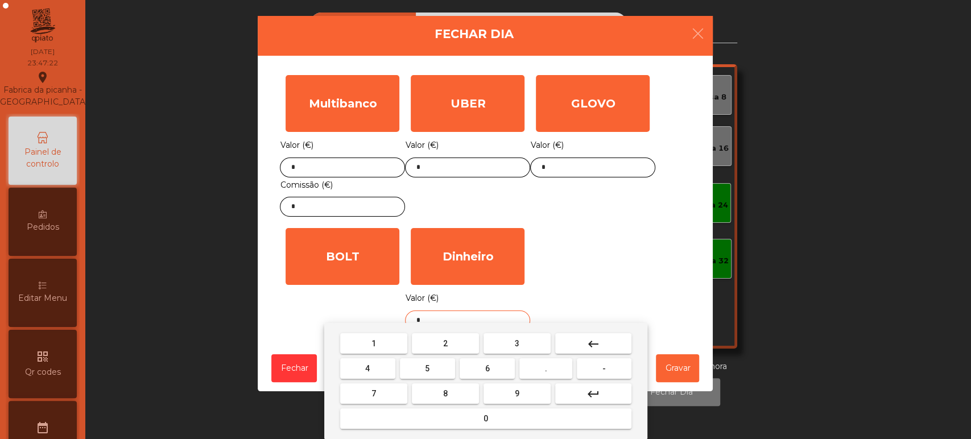
click at [437, 364] on button "5" at bounding box center [427, 369] width 55 height 20
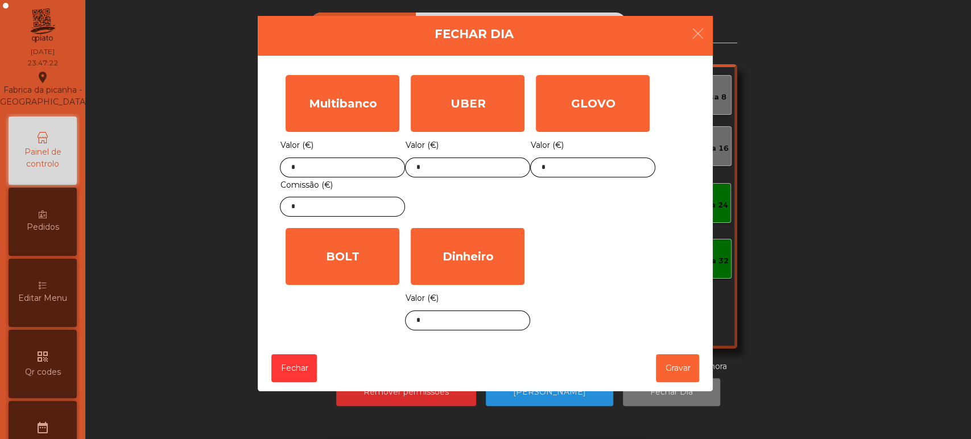
click at [595, 293] on div "Multibanco Valor (€) * Comissão (€) * UBER Valor (€) * GLOVO Valor (€) * BOLT V…" at bounding box center [485, 202] width 411 height 267
click at [671, 382] on button "Gravar" at bounding box center [677, 369] width 43 height 28
